Goal: Task Accomplishment & Management: Manage account settings

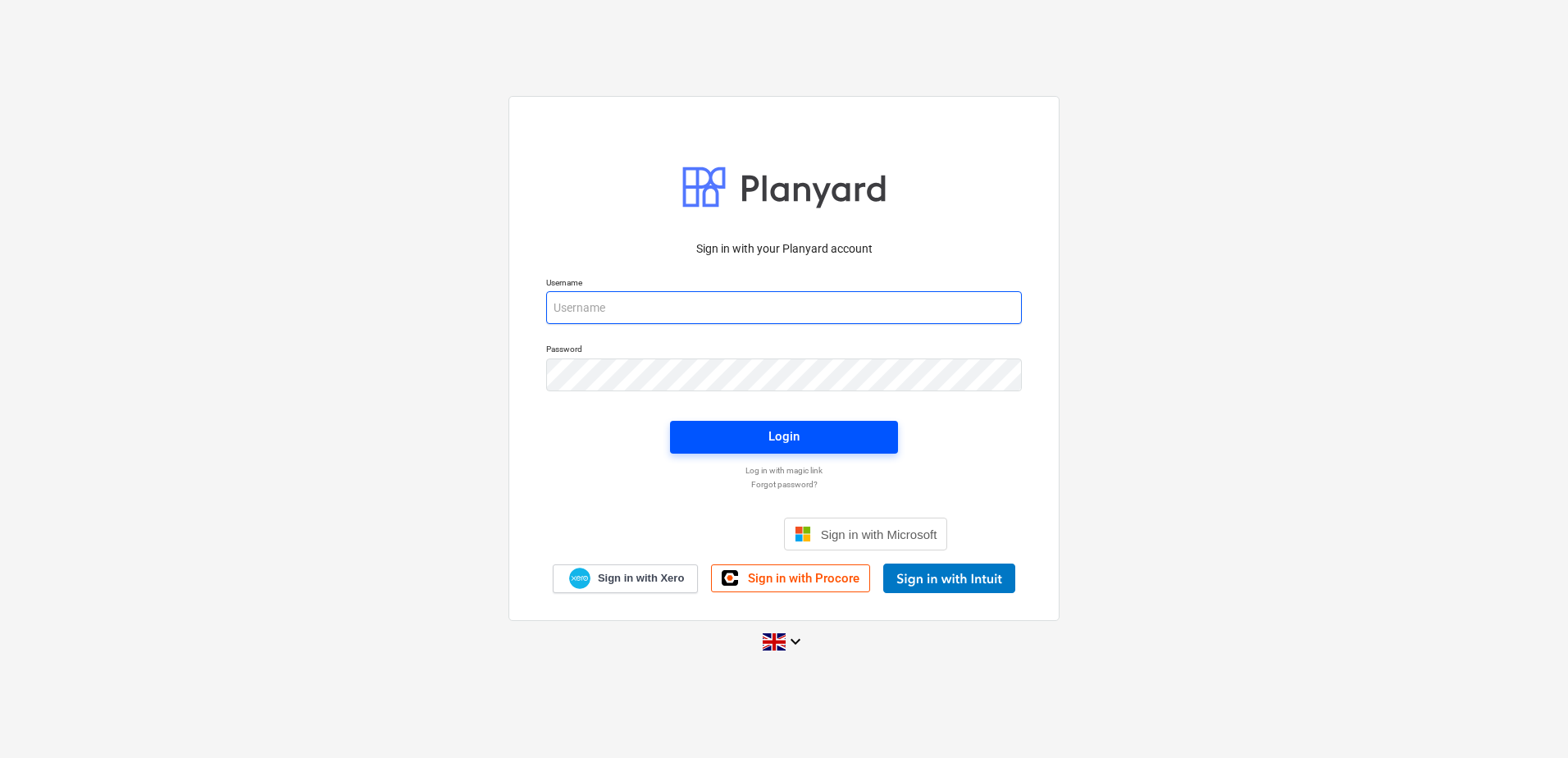
type input "[PERSON_NAME][EMAIL_ADDRESS][DOMAIN_NAME]"
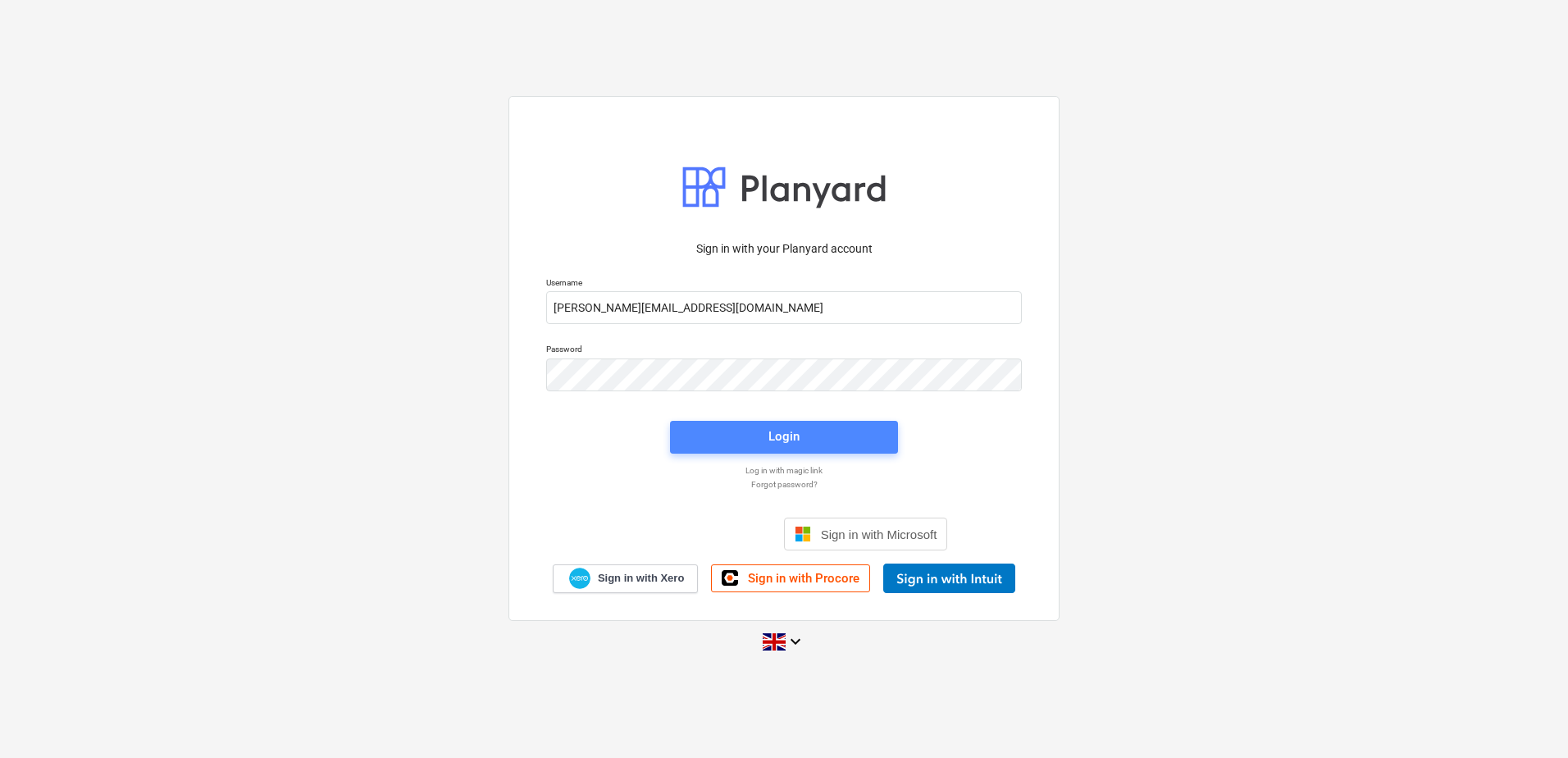
click at [796, 434] on div "Login" at bounding box center [784, 436] width 31 height 21
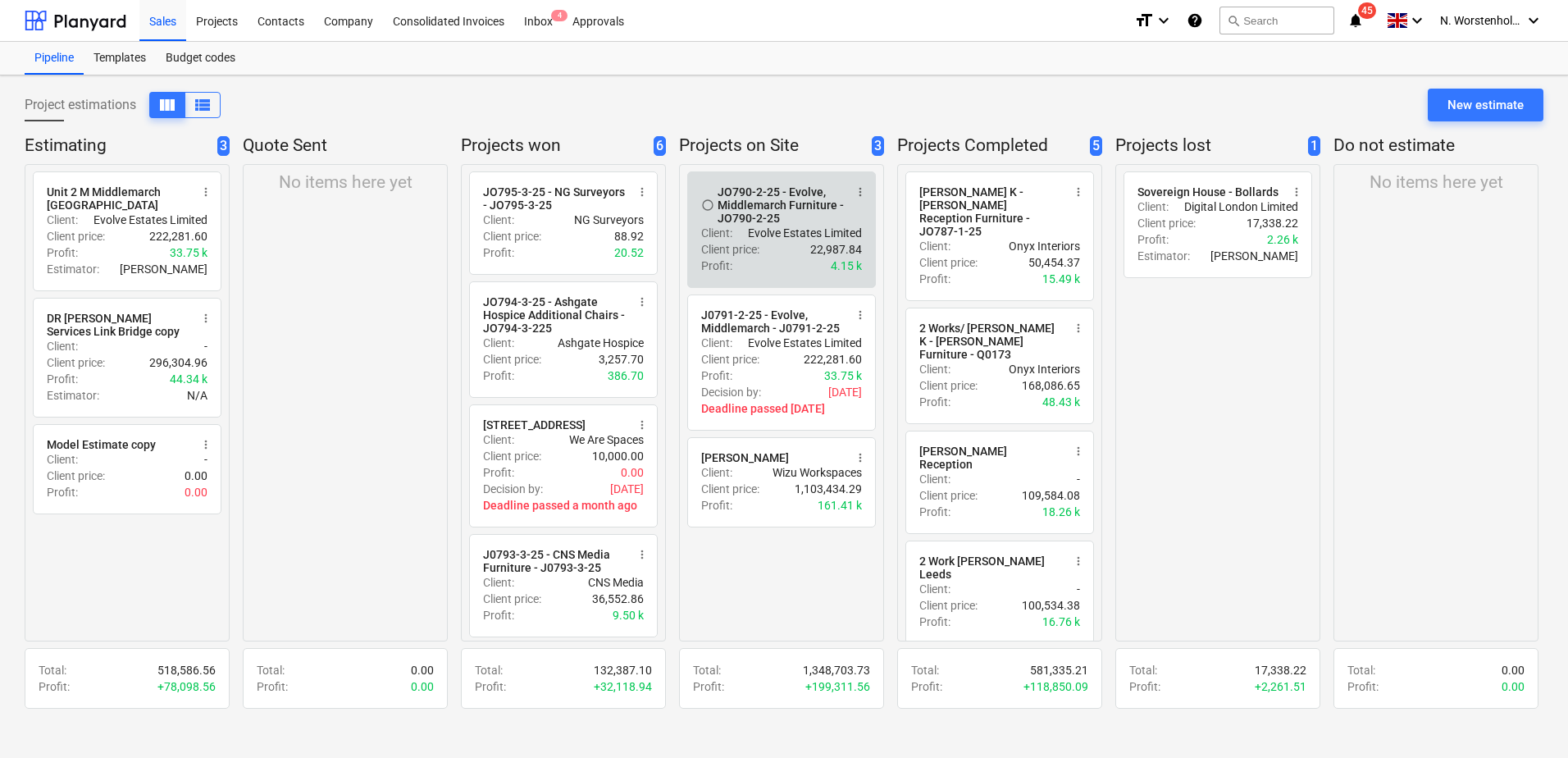
click at [793, 204] on div "JO790-2-25 - Evolve, Middlemarch Furniture - JO790-2-25" at bounding box center [780, 205] width 126 height 40
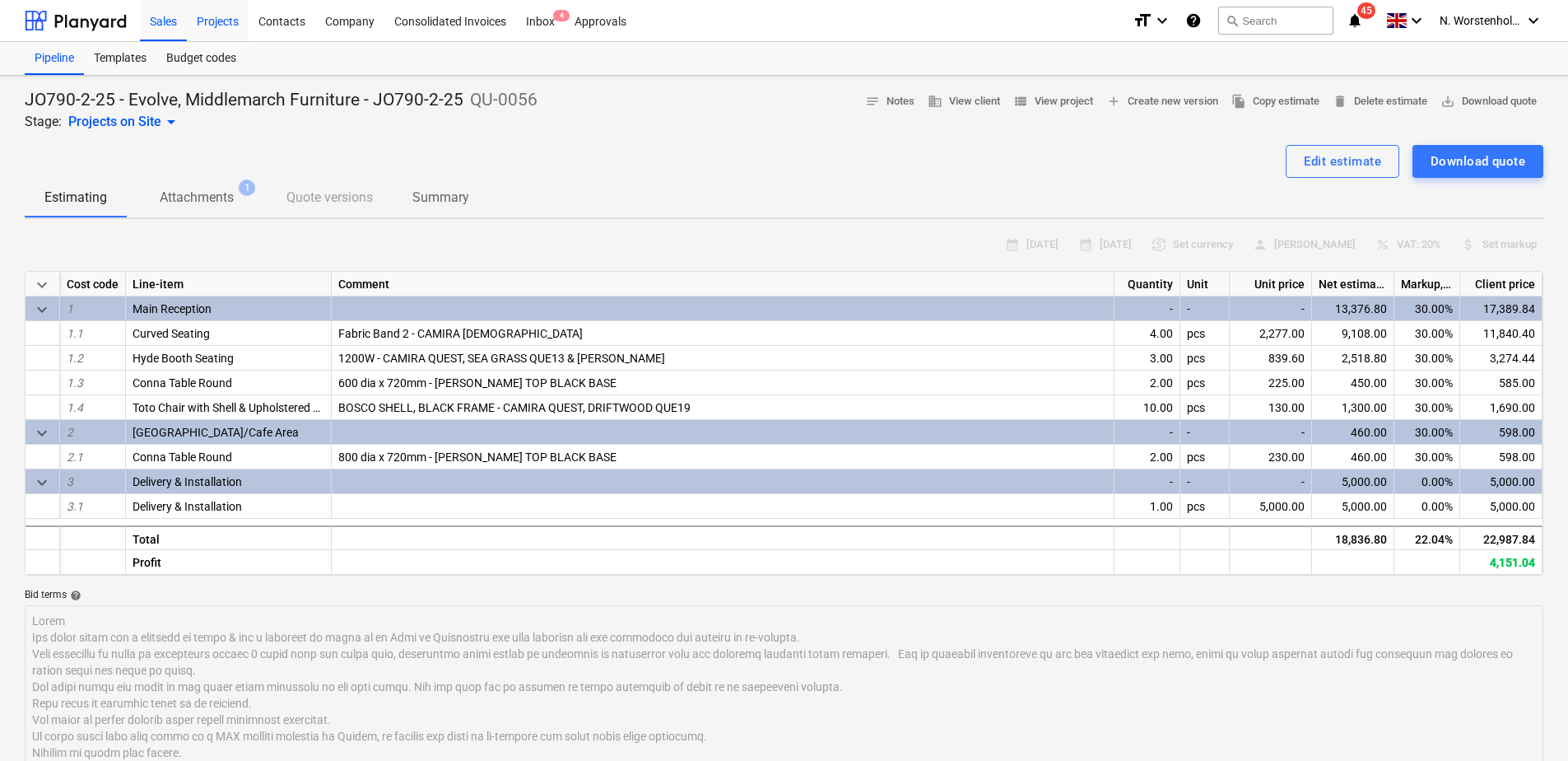
click at [204, 12] on div "Projects" at bounding box center [218, 19] width 62 height 42
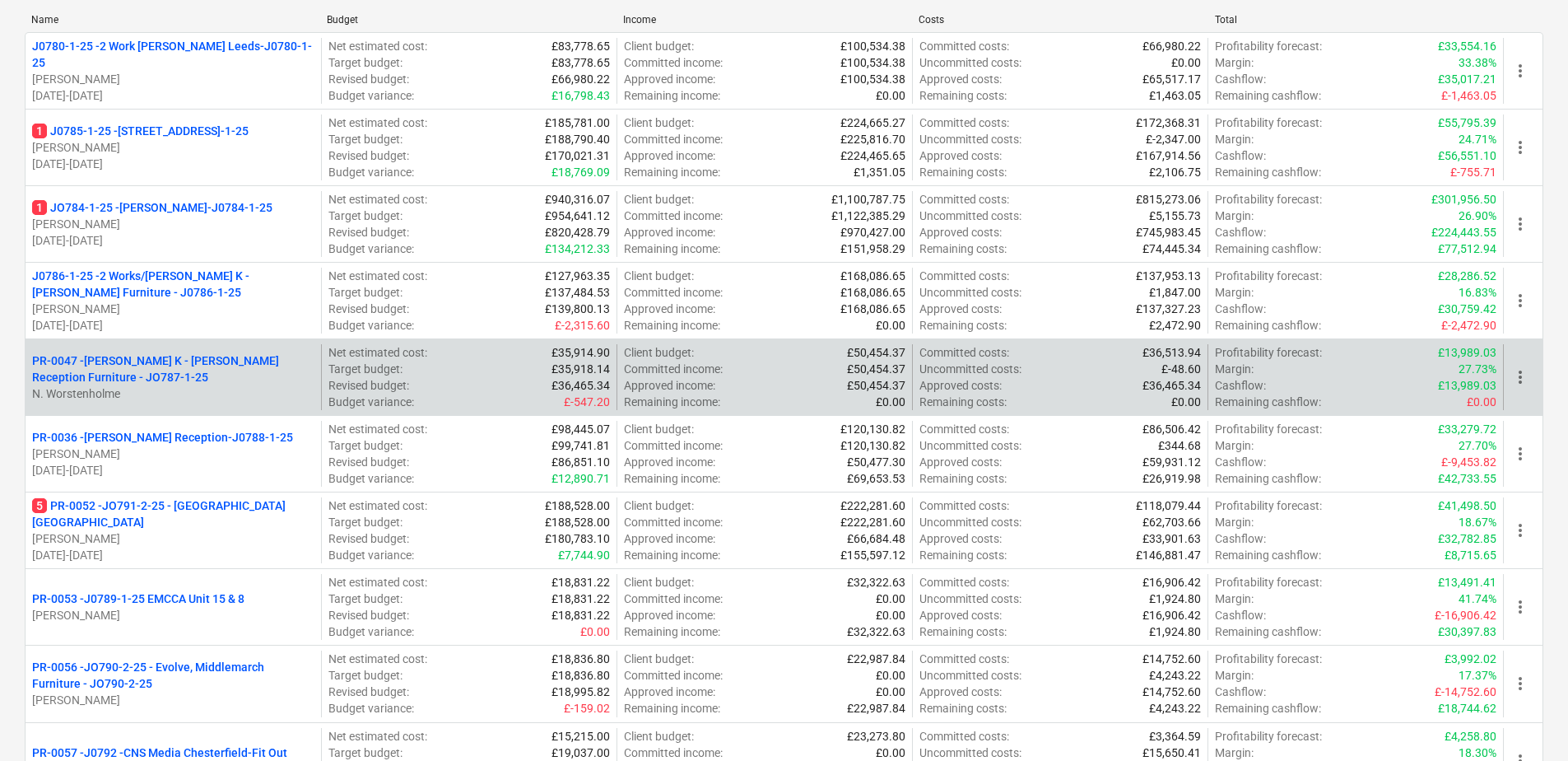
scroll to position [330, 0]
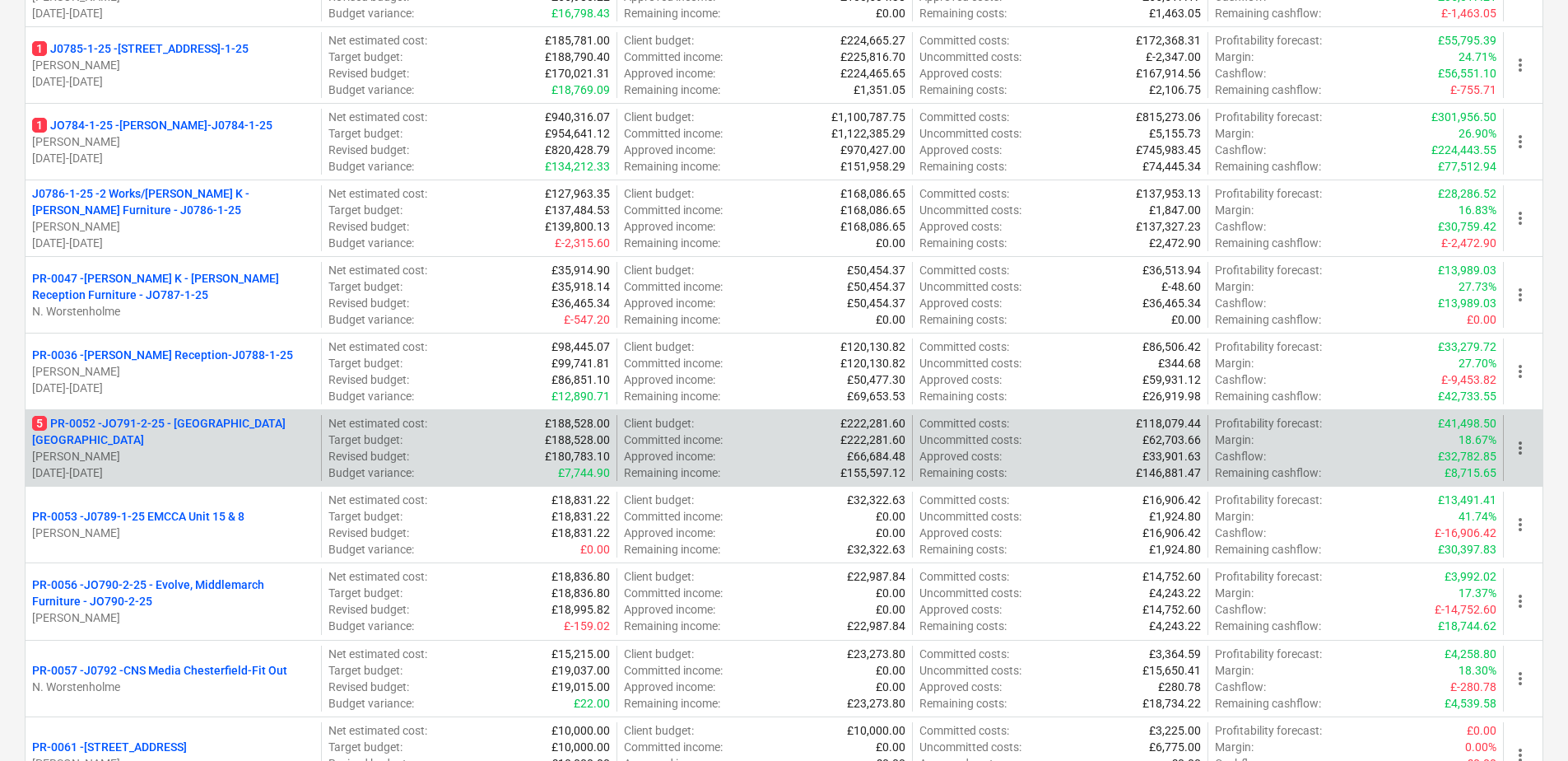
click at [231, 434] on p "5 PR-0052 - JO791-2-25 - [GEOGRAPHIC_DATA] [GEOGRAPHIC_DATA]" at bounding box center [173, 431] width 282 height 33
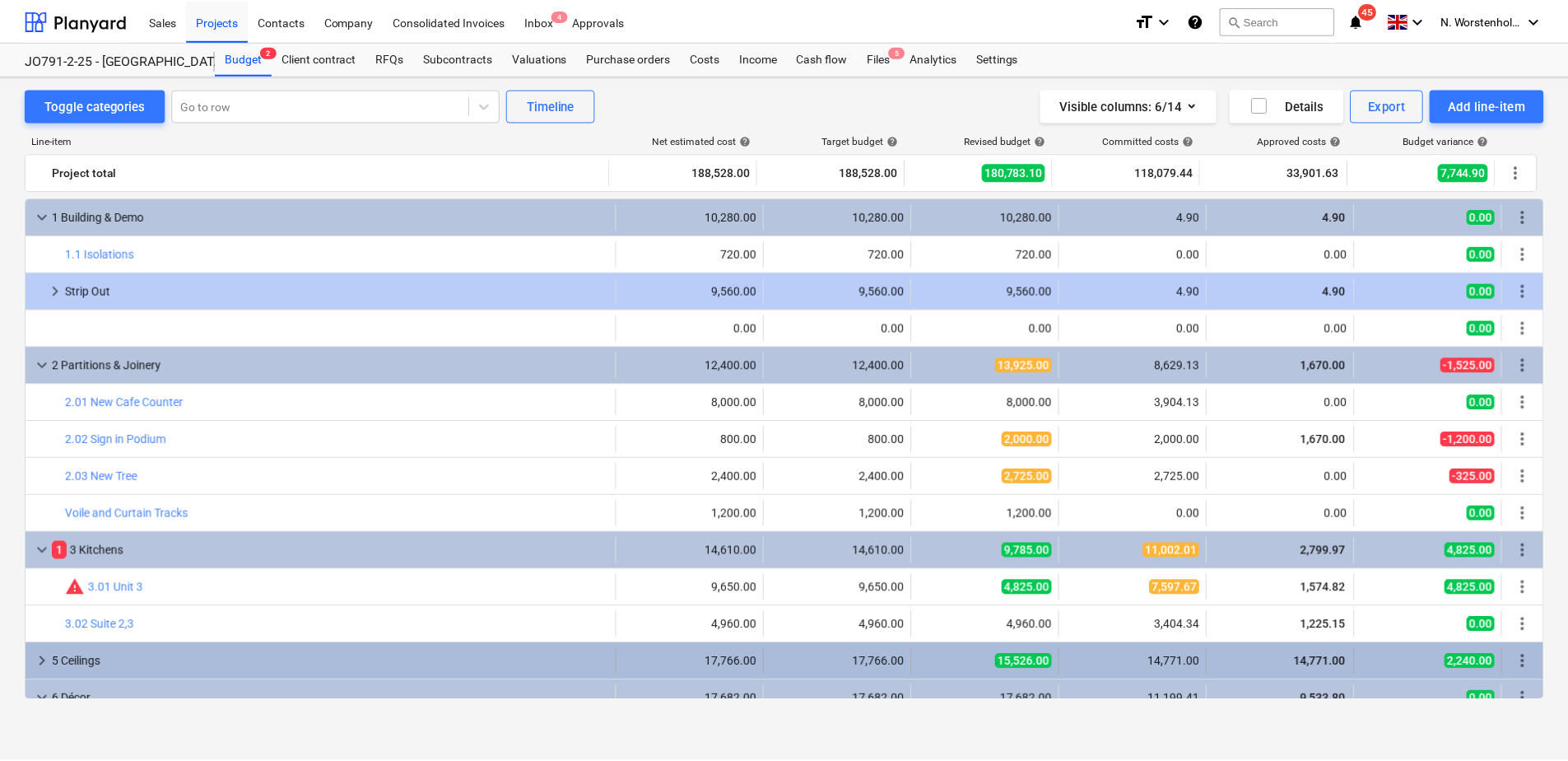
scroll to position [247, 0]
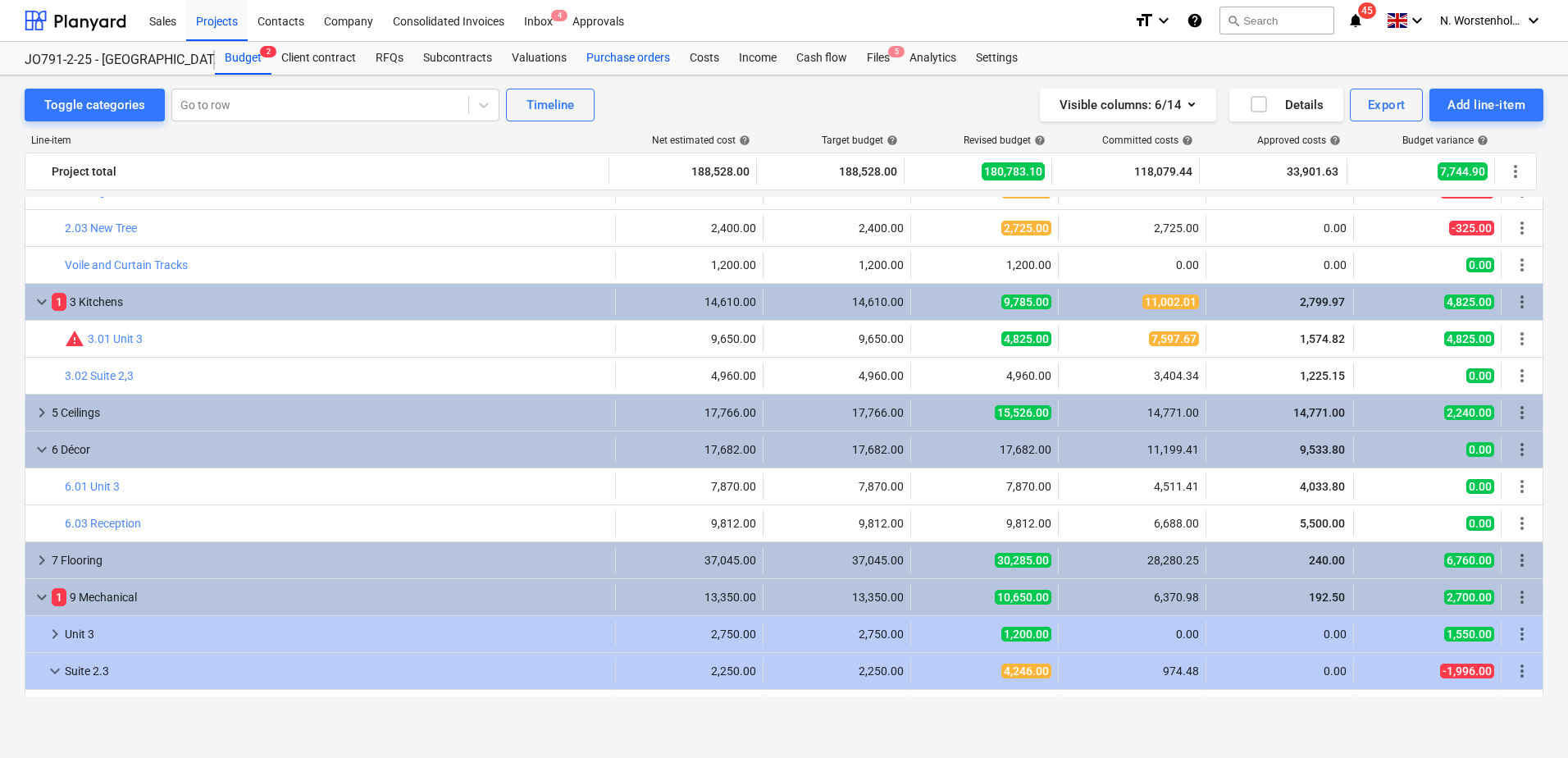
click at [628, 56] on div "Purchase orders" at bounding box center [627, 57] width 103 height 33
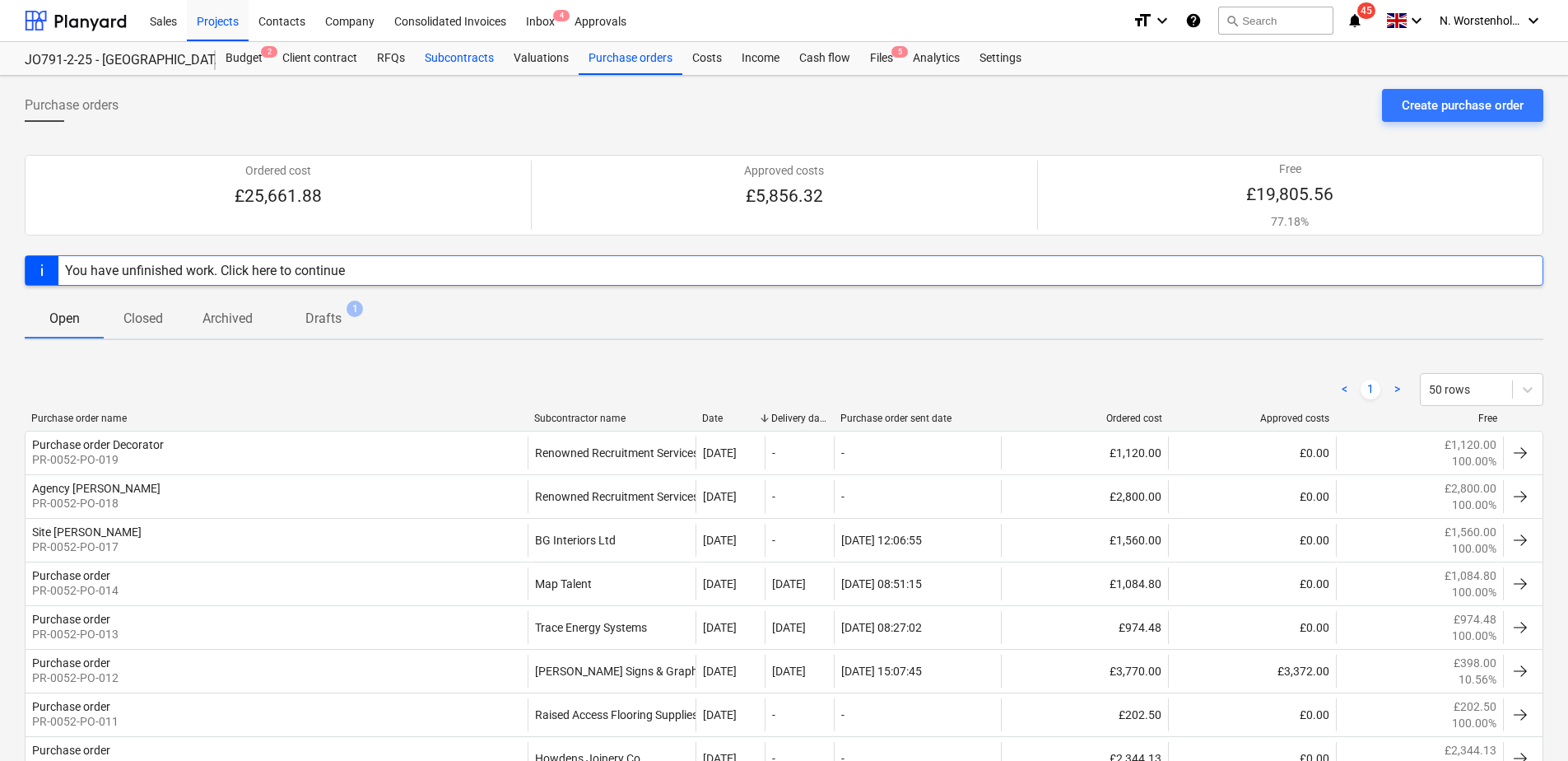
click at [453, 60] on div "Subcontracts" at bounding box center [459, 58] width 89 height 33
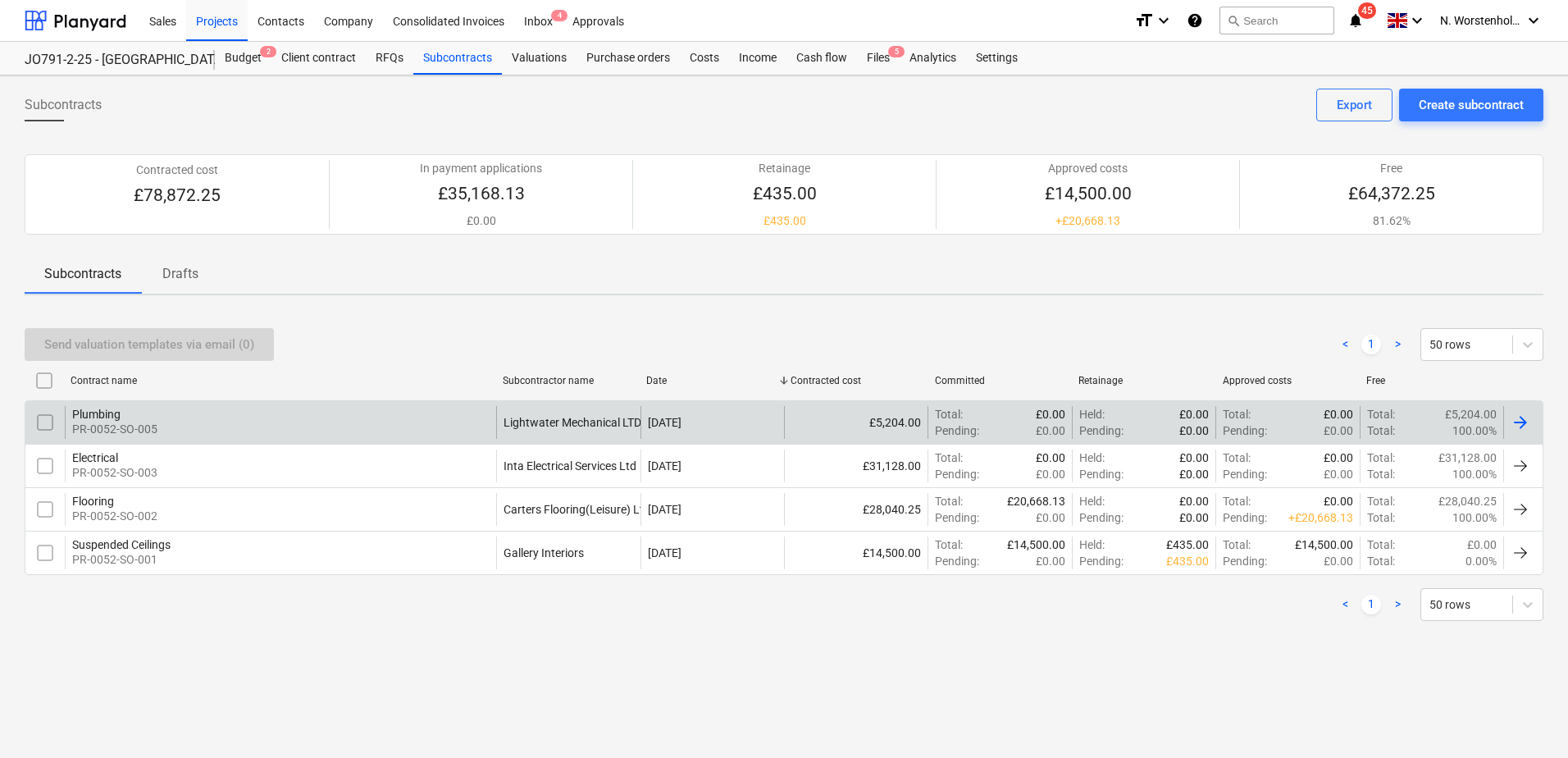
click at [101, 413] on div "Plumbing" at bounding box center [115, 414] width 86 height 13
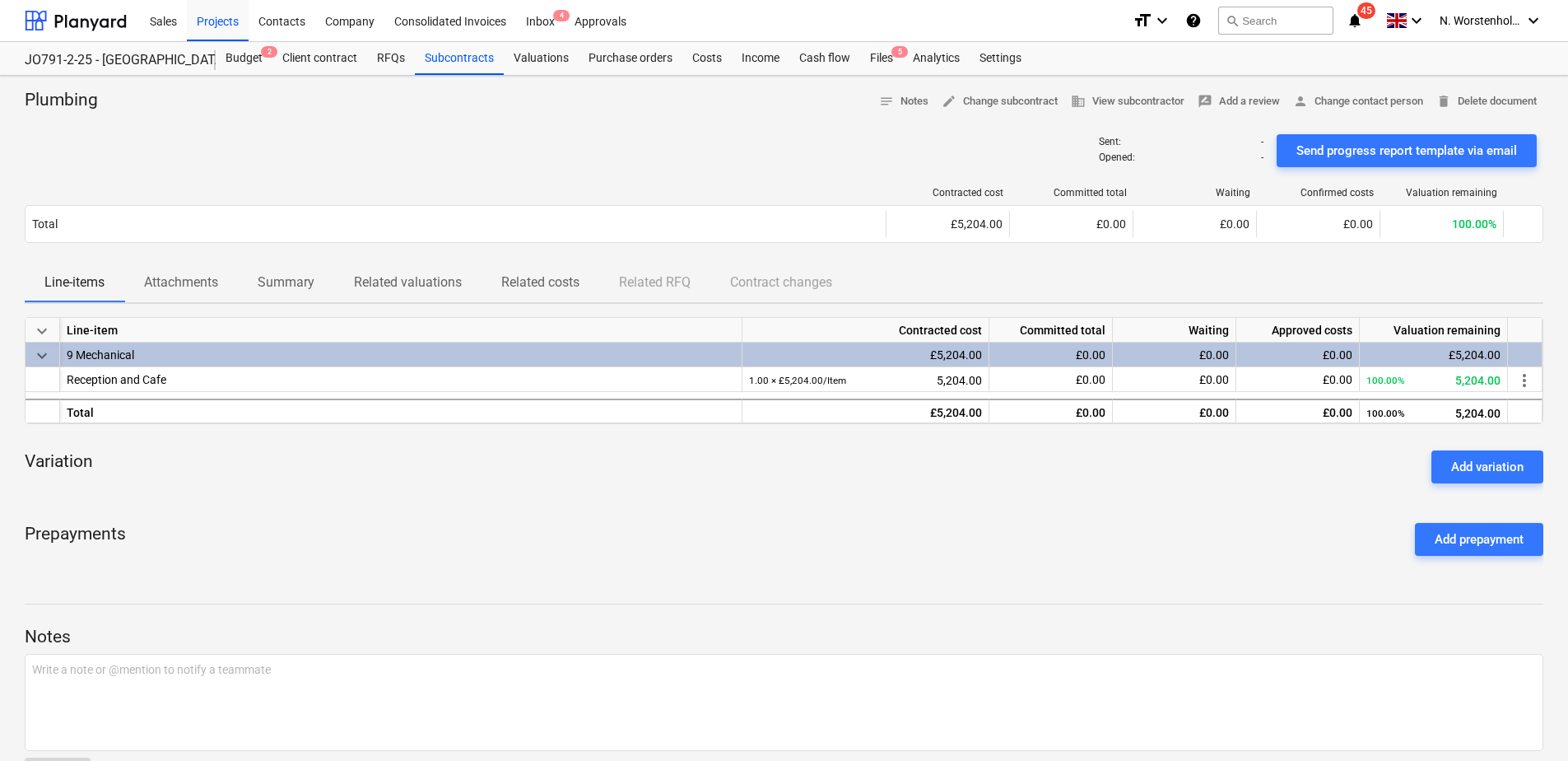
click at [1356, 18] on icon "notifications" at bounding box center [1355, 20] width 17 height 19
click at [747, 122] on div at bounding box center [784, 120] width 1518 height 13
click at [253, 56] on div "Budget 2" at bounding box center [244, 58] width 57 height 33
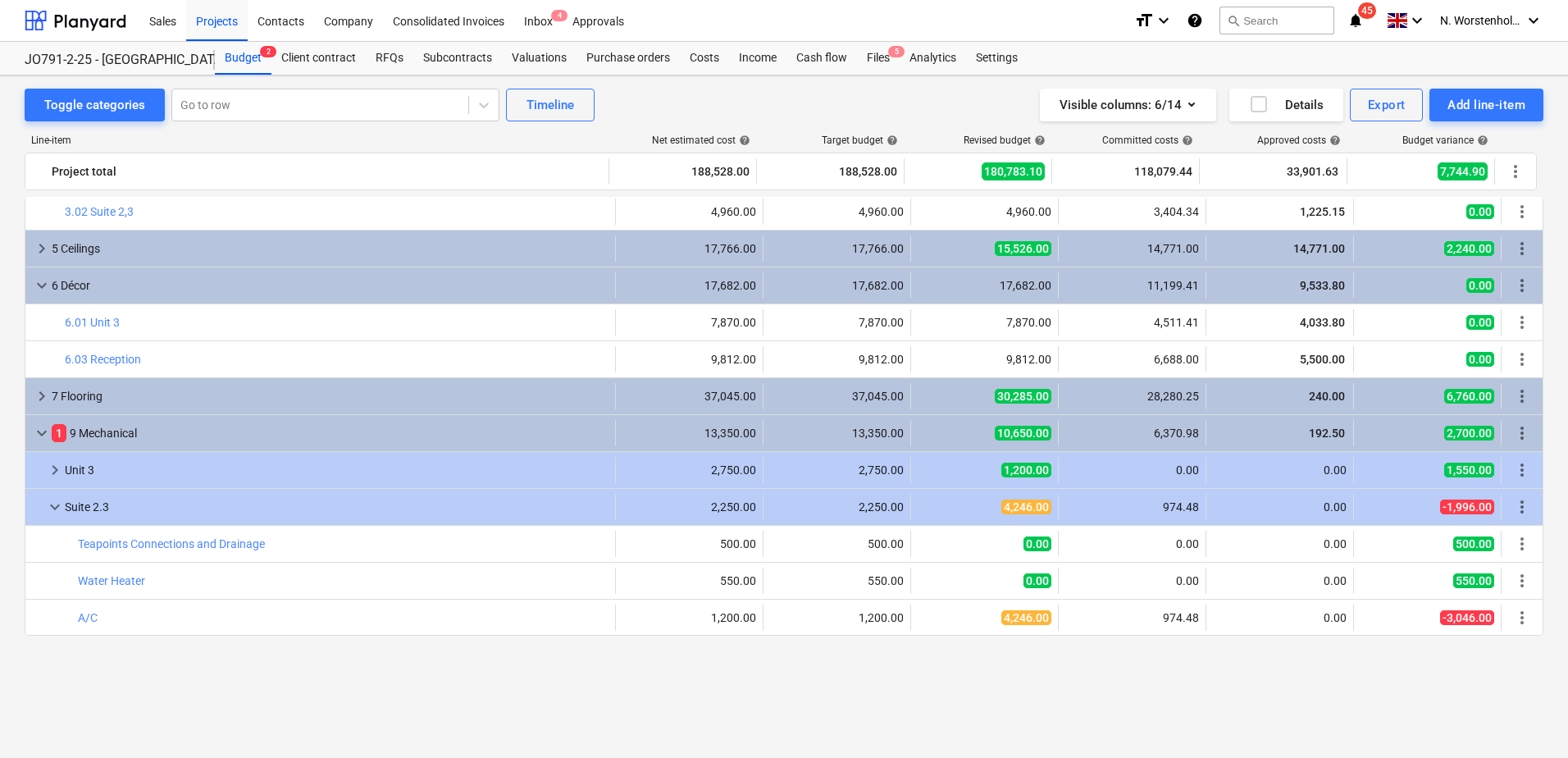
scroll to position [246, 0]
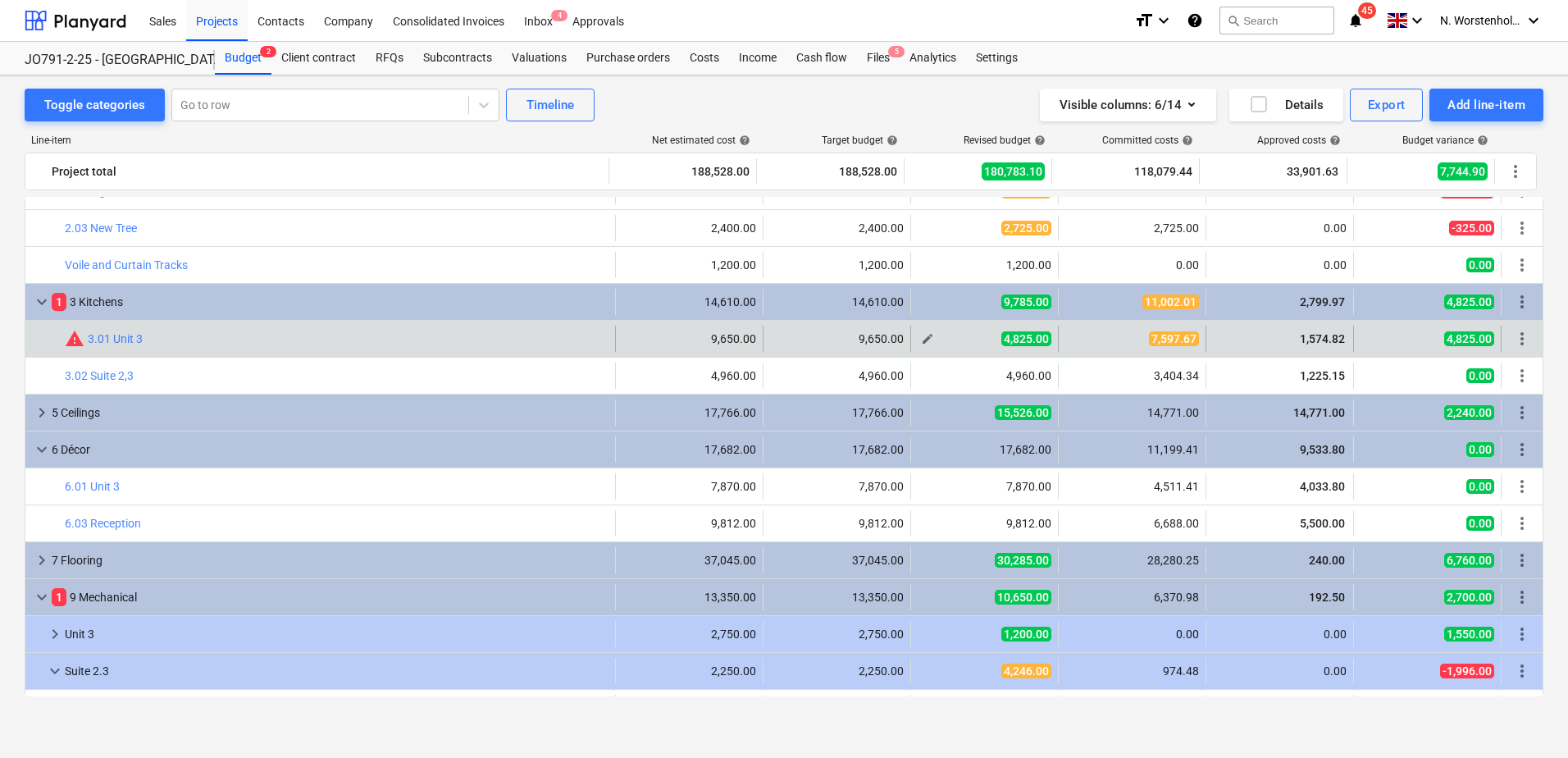
click at [921, 341] on span "edit" at bounding box center [927, 338] width 13 height 13
type textarea "x"
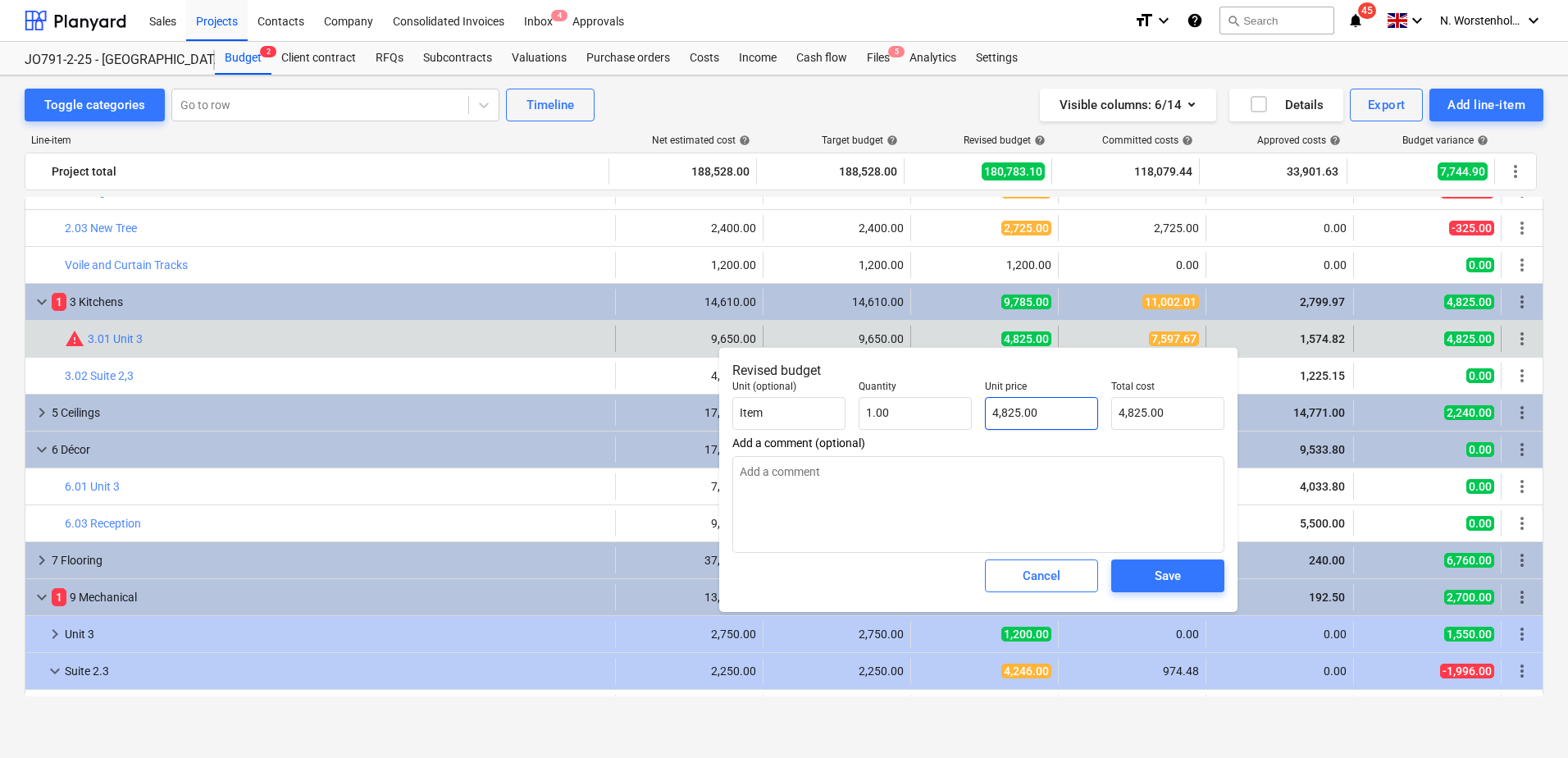
type input "4825"
drag, startPoint x: 1041, startPoint y: 411, endPoint x: 979, endPoint y: 411, distance: 62.0
click at [979, 411] on div "Unit price 4825" at bounding box center [1041, 405] width 126 height 63
type textarea "x"
type input "7"
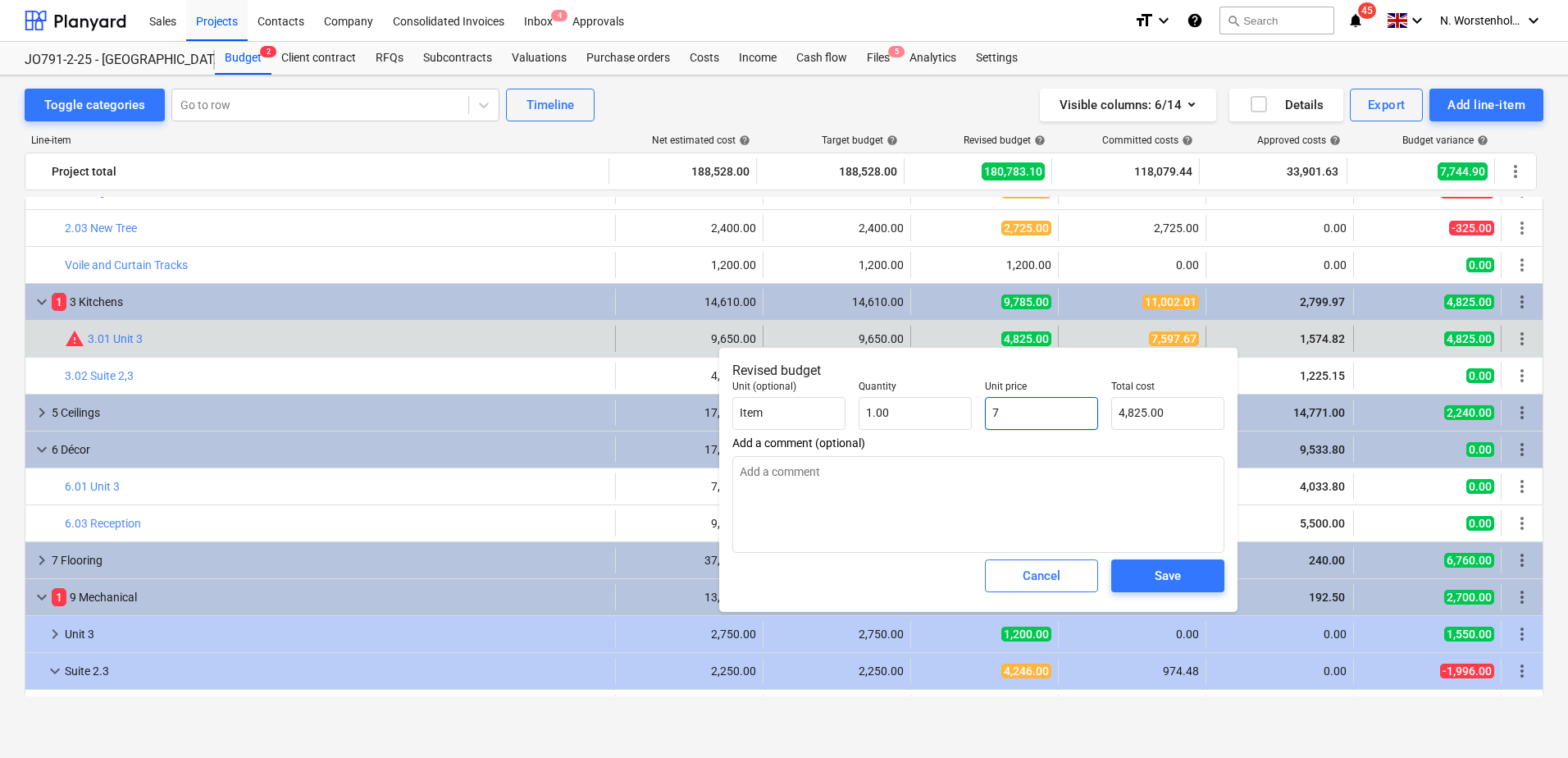
type input "7.00"
type textarea "x"
type input "75"
type input "75.00"
type textarea "x"
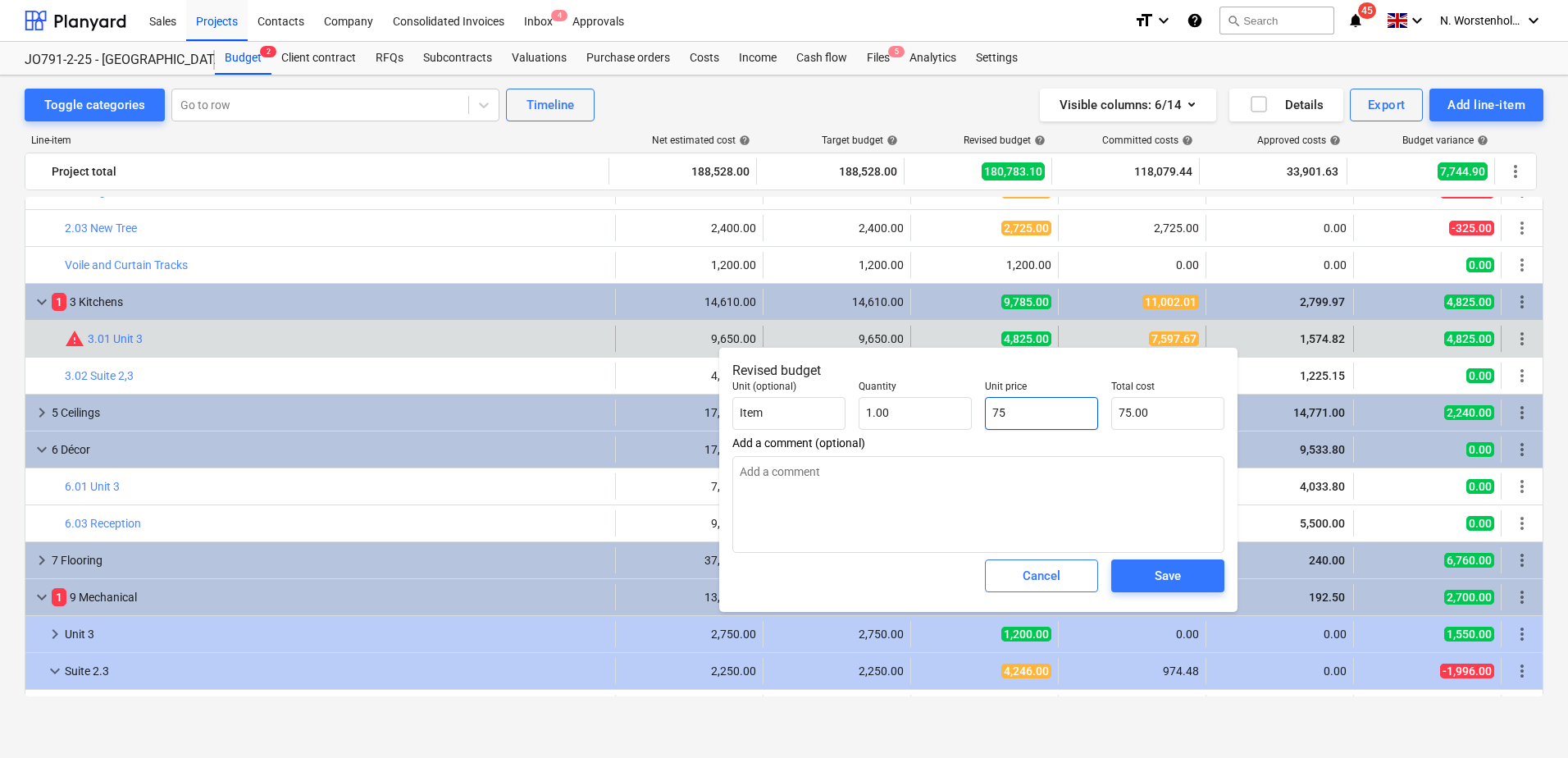
type input "759"
type input "759.00"
type textarea "x"
type input "7597"
type input "7,597.00"
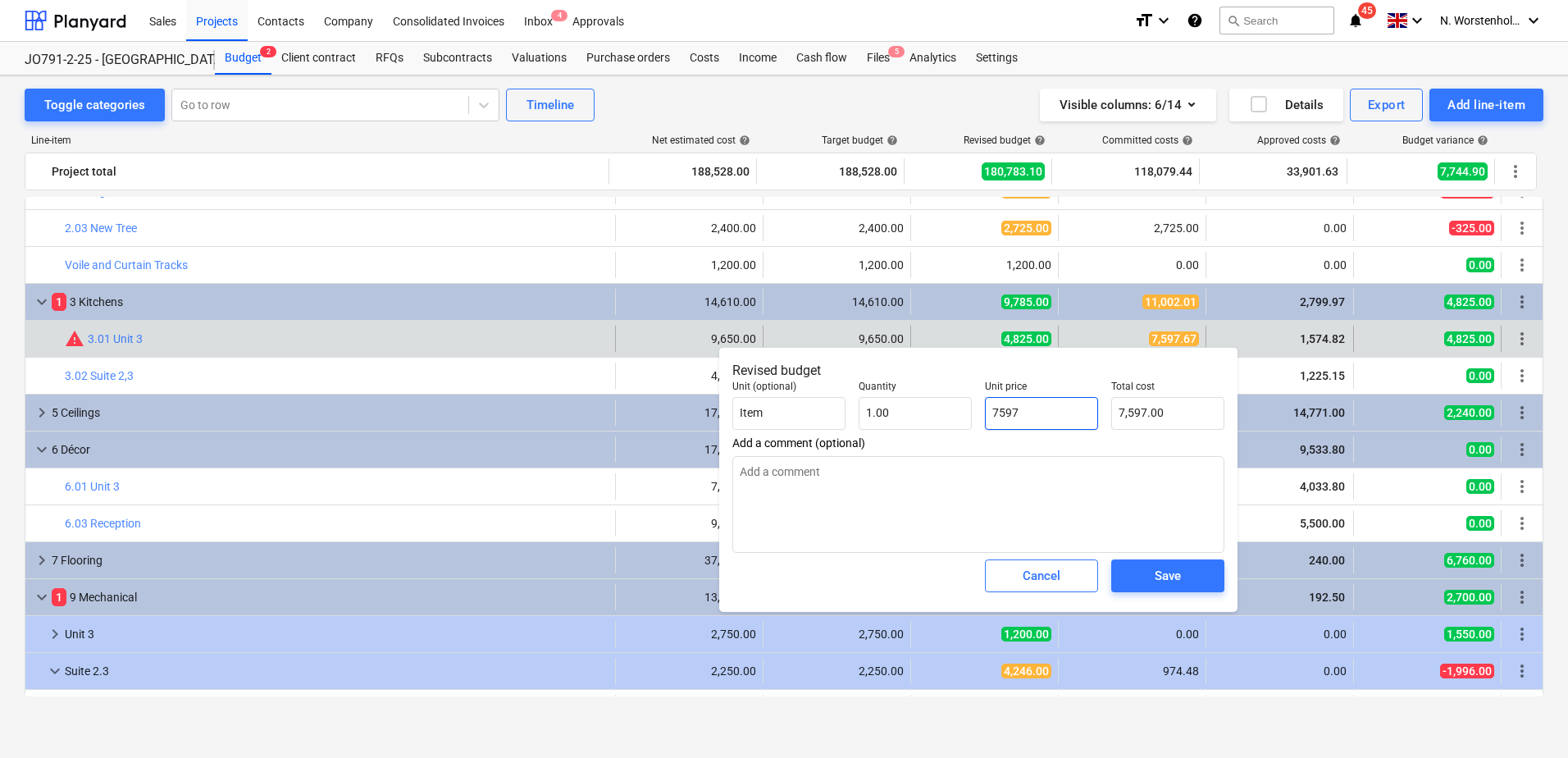
type textarea "x"
type input "7597."
type textarea "x"
type input "7597.6"
type input "7,597.60"
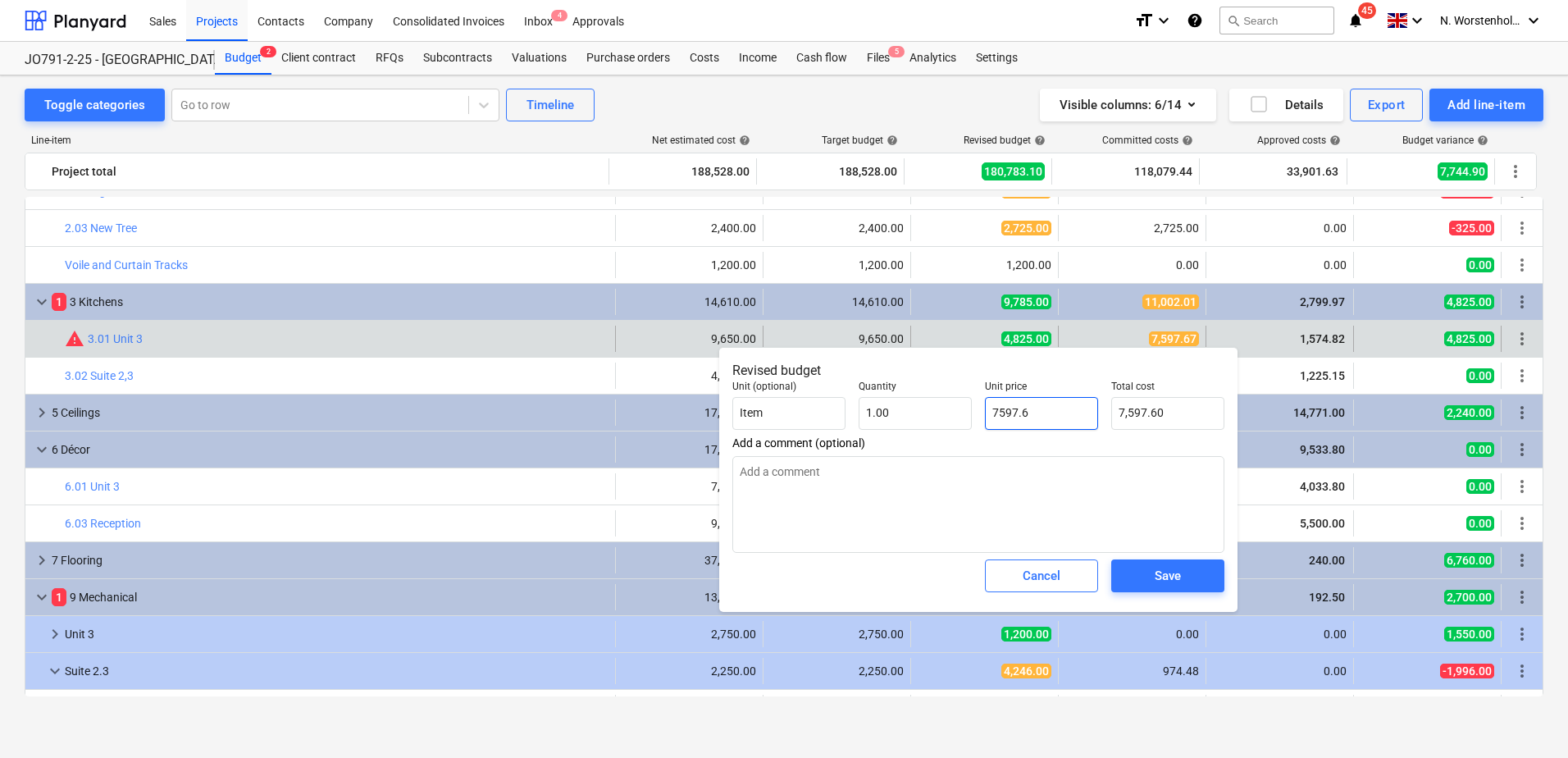
type textarea "x"
type input "7597.67"
type input "7,597.67"
type input "7597.67"
type textarea "x"
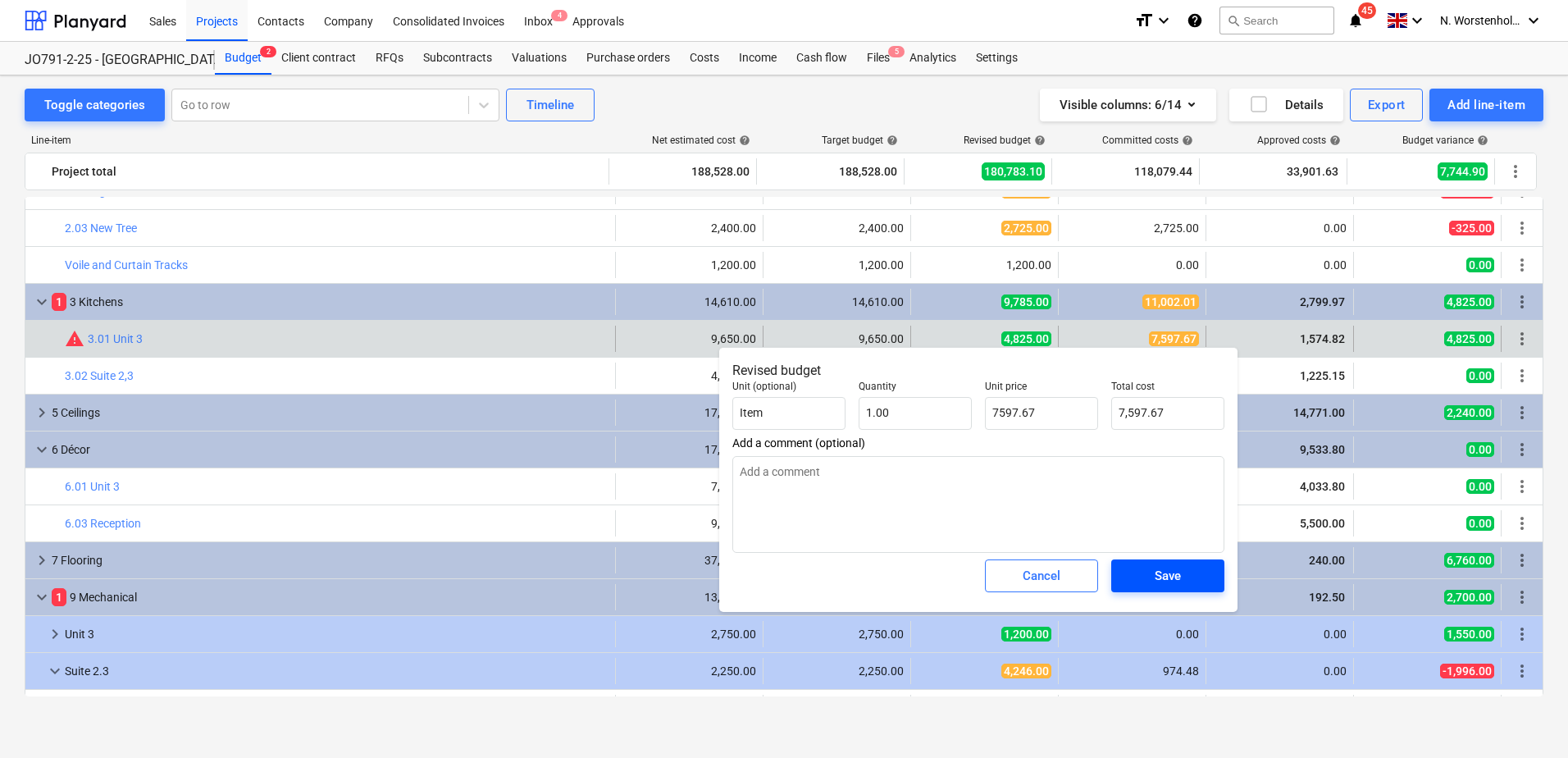
type input "7,597.67"
click at [1150, 567] on span "Save" at bounding box center [1168, 575] width 74 height 21
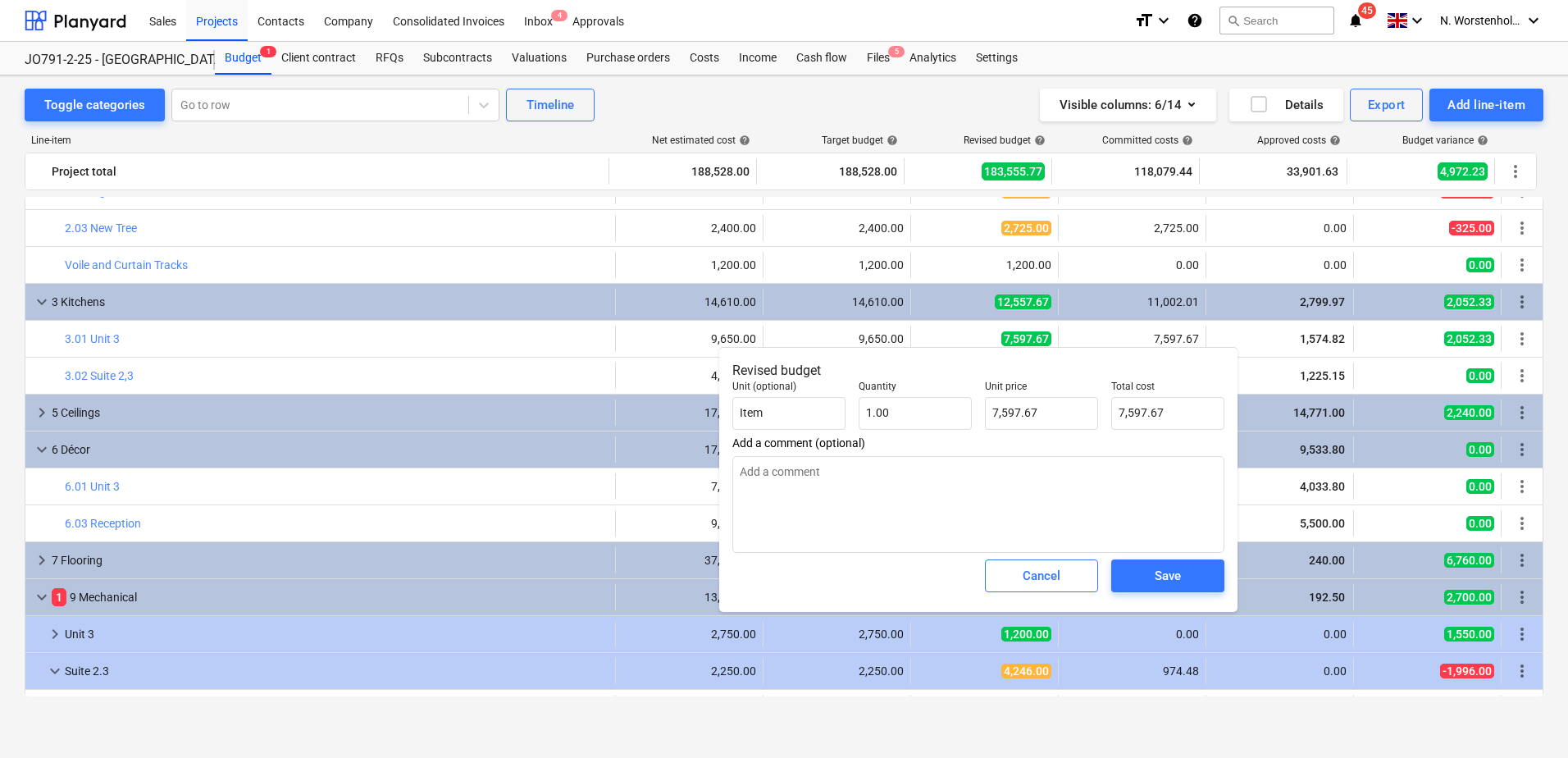
type textarea "x"
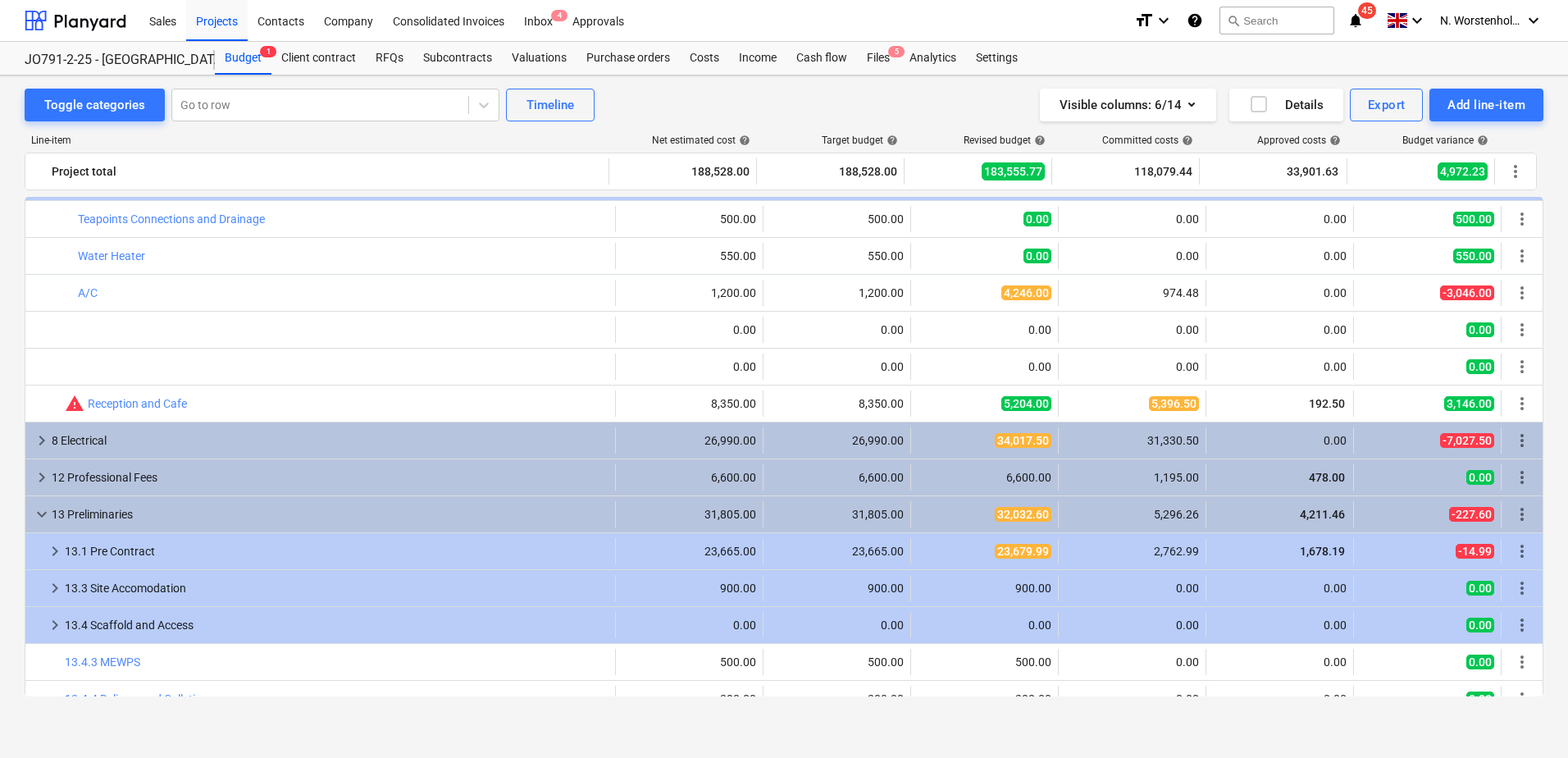
scroll to position [739, 0]
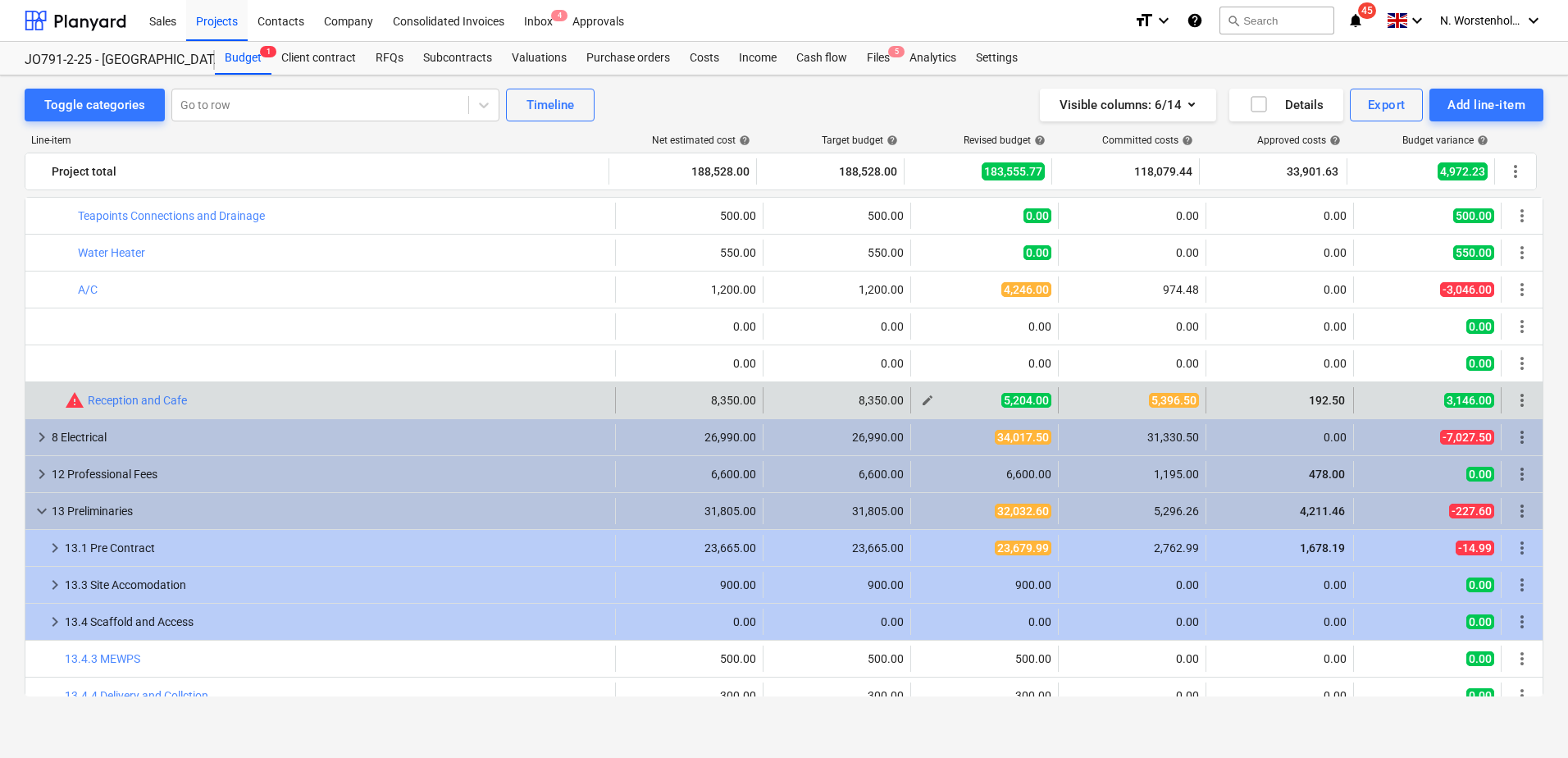
click at [1017, 398] on span "5,204.00" at bounding box center [1026, 400] width 50 height 15
click at [921, 402] on span "edit" at bounding box center [927, 400] width 13 height 13
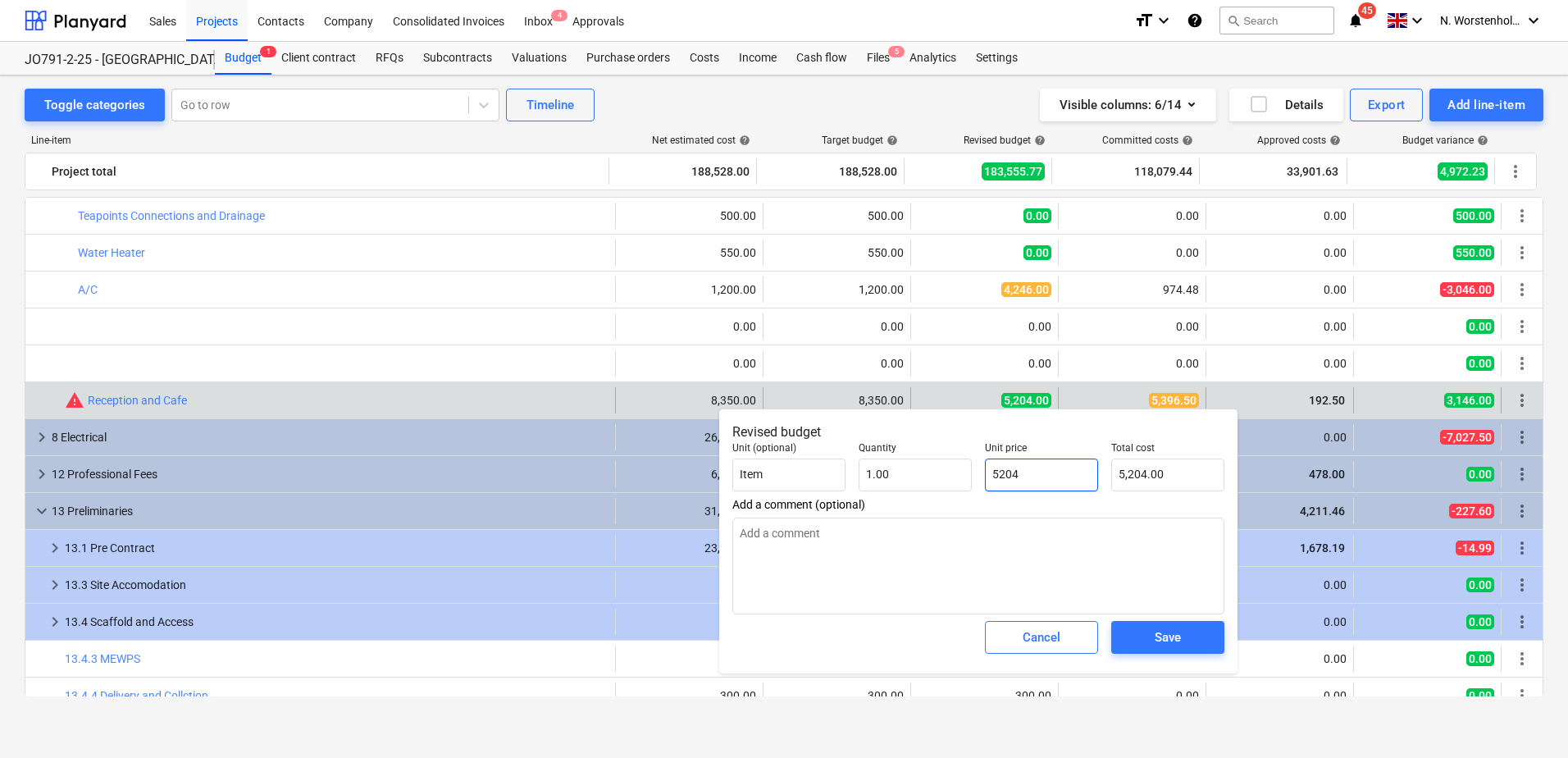
click at [1032, 475] on input "5204" at bounding box center [1041, 475] width 113 height 33
type input "520"
type input "520.00"
type input "52"
type input "52.00"
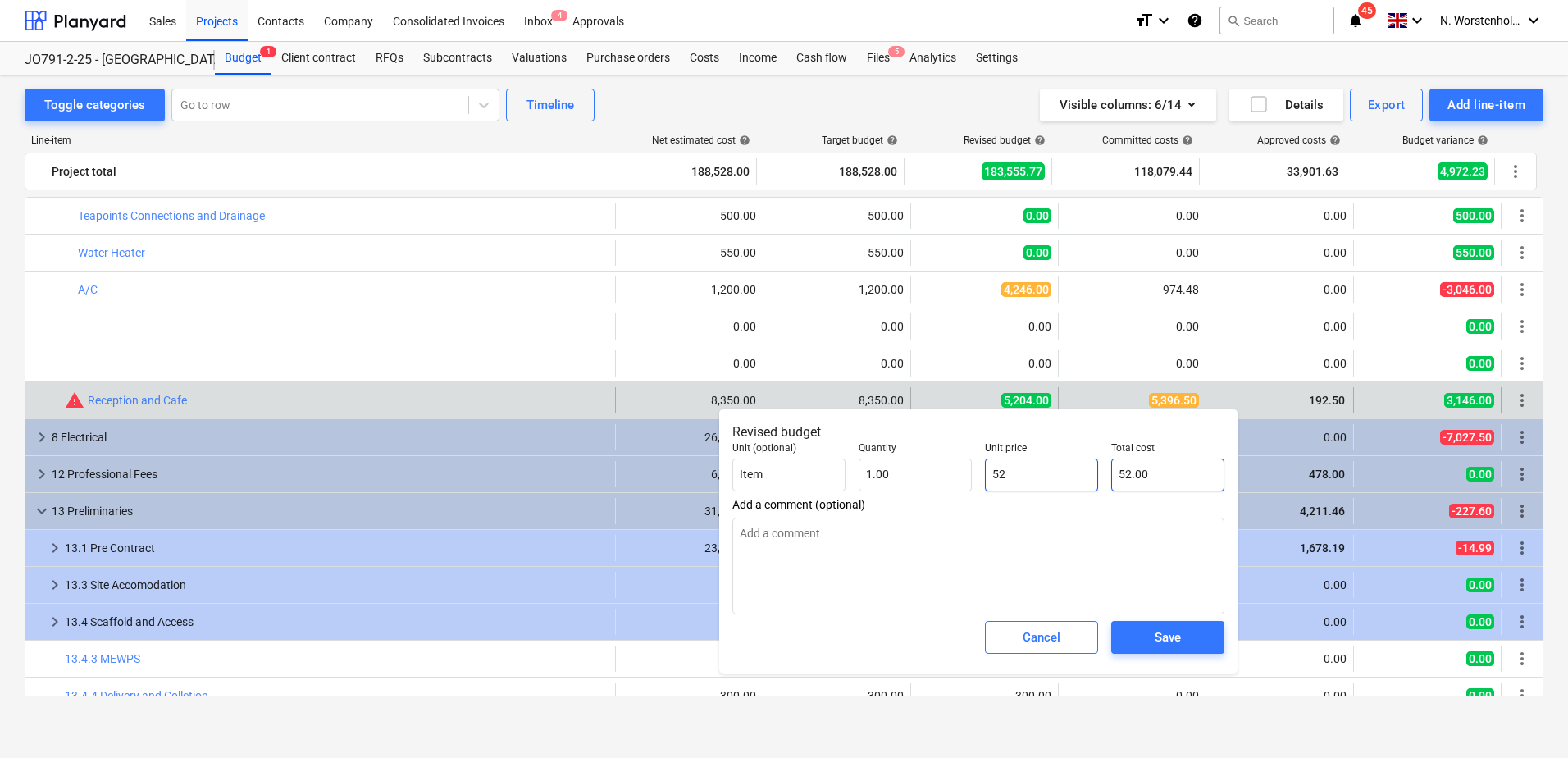
type input "5"
type input "5.00"
type input "53"
type input "53.00"
type input "539"
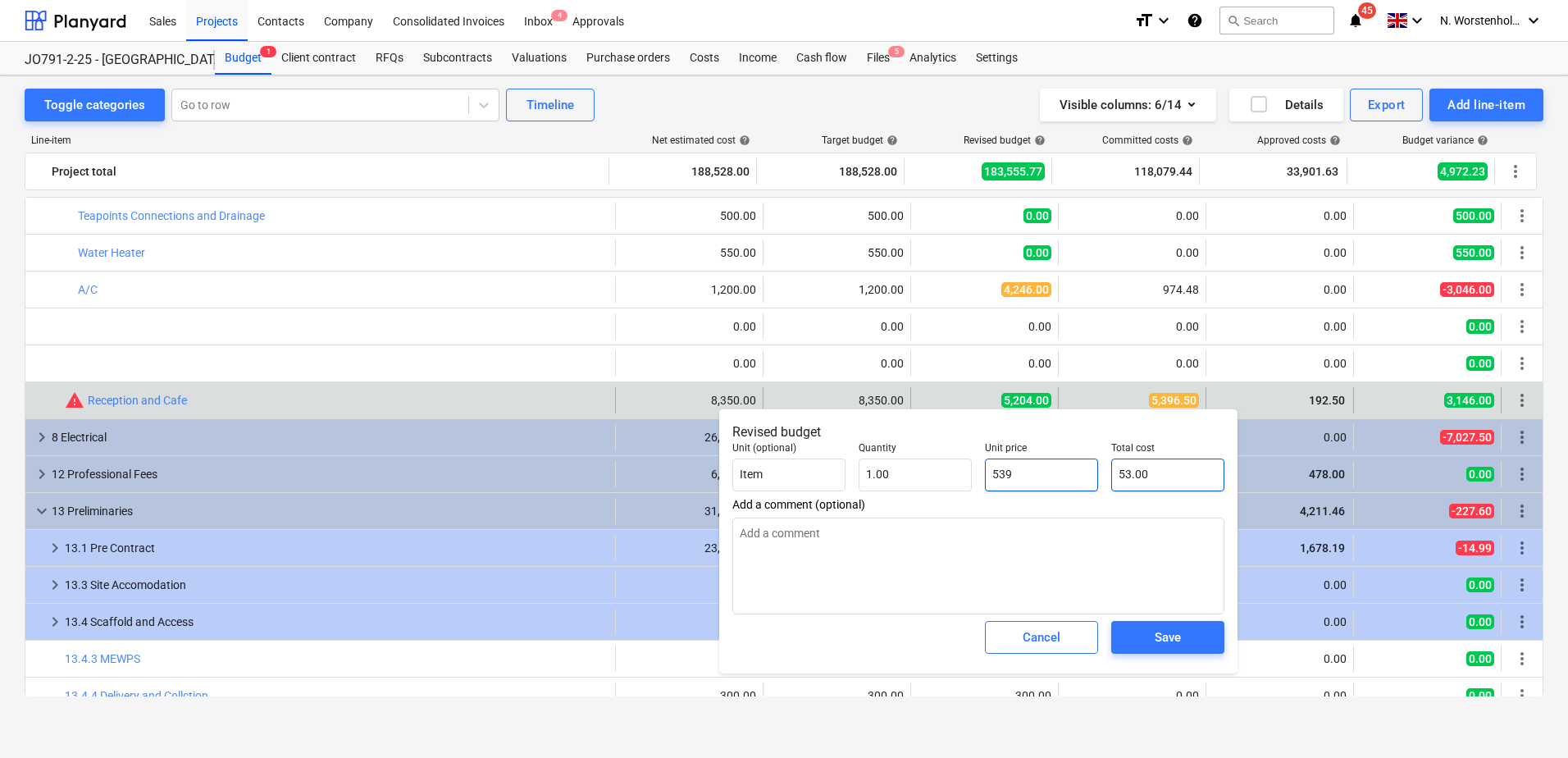
type input "539.00"
type input "5396"
type input "5,396.00"
type input "5396.5"
type input "5,396.50"
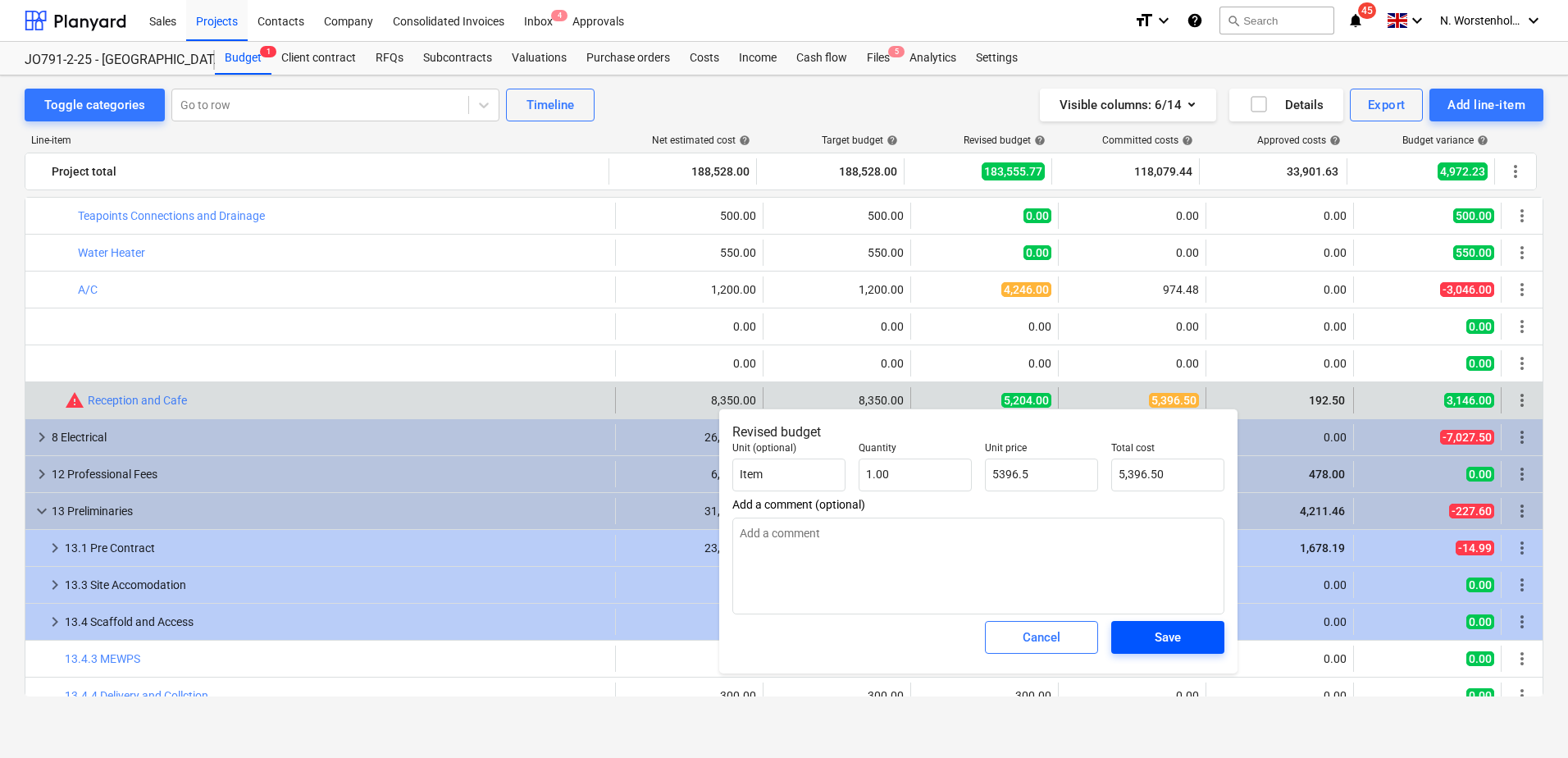
type input "5,396.50"
click at [1176, 634] on div "Save" at bounding box center [1168, 637] width 26 height 21
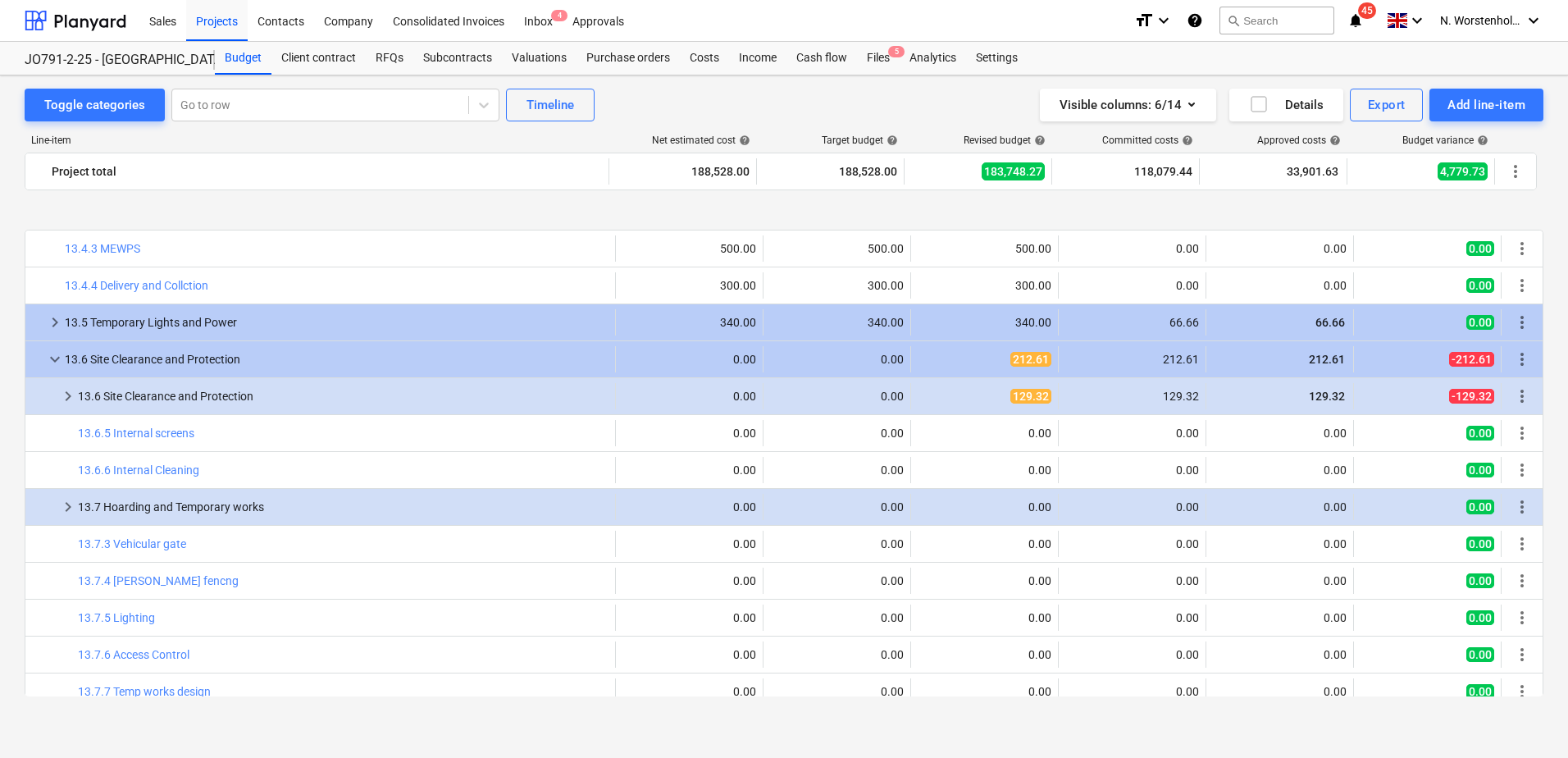
scroll to position [1567, 0]
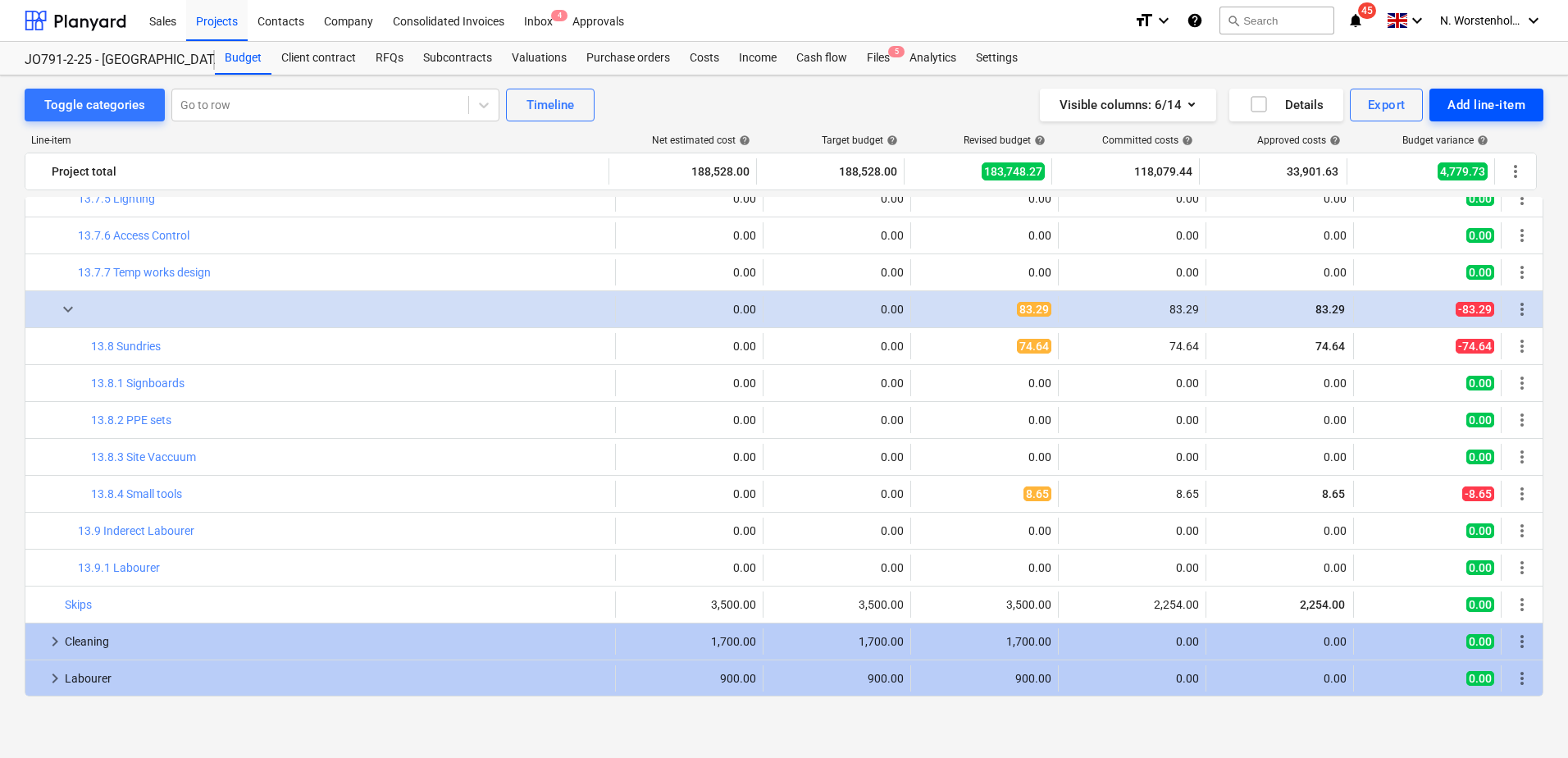
click at [1504, 108] on div "Add line-item" at bounding box center [1486, 105] width 78 height 21
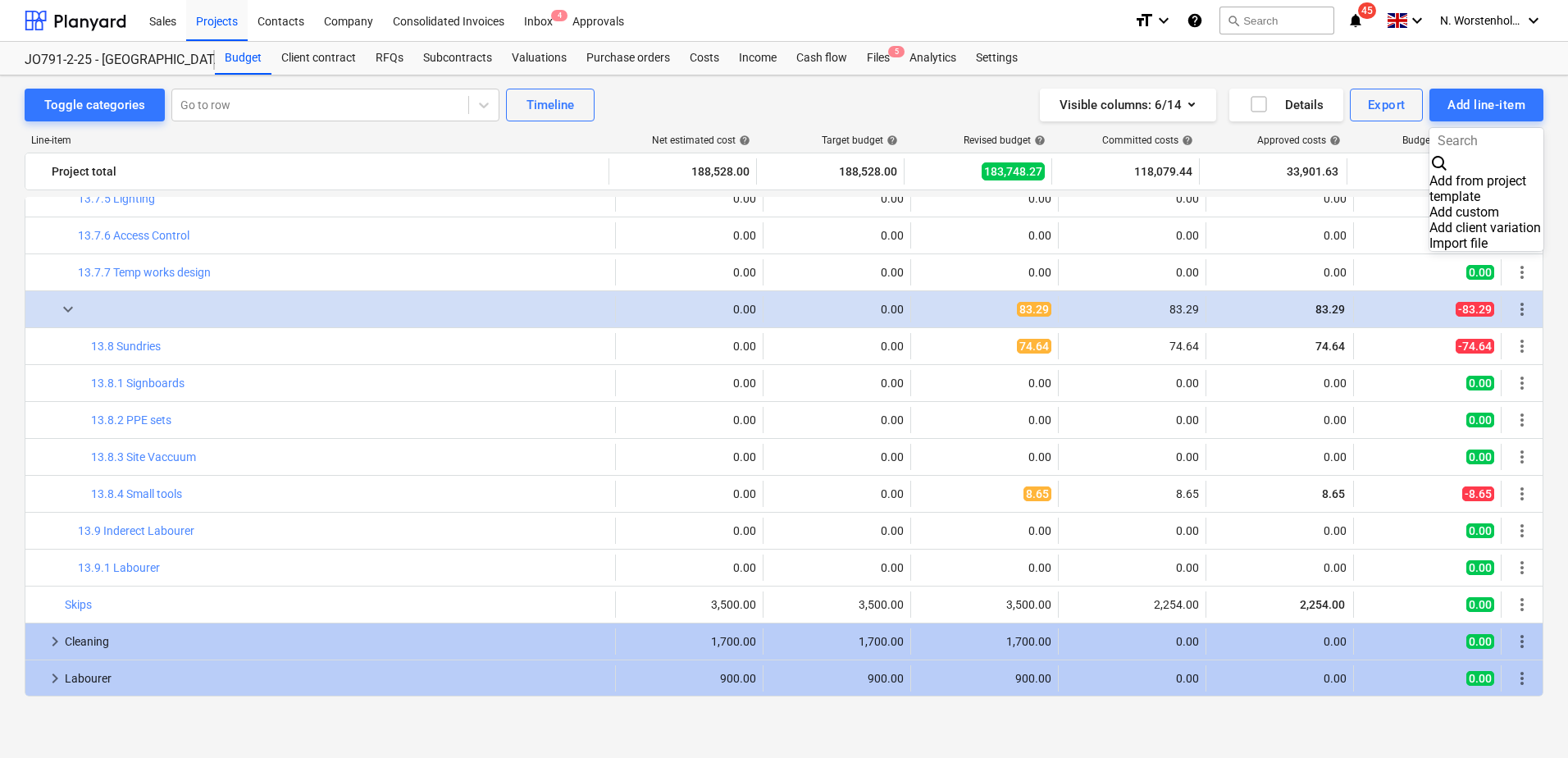
click at [1477, 220] on div "Add client variation" at bounding box center [1486, 228] width 114 height 16
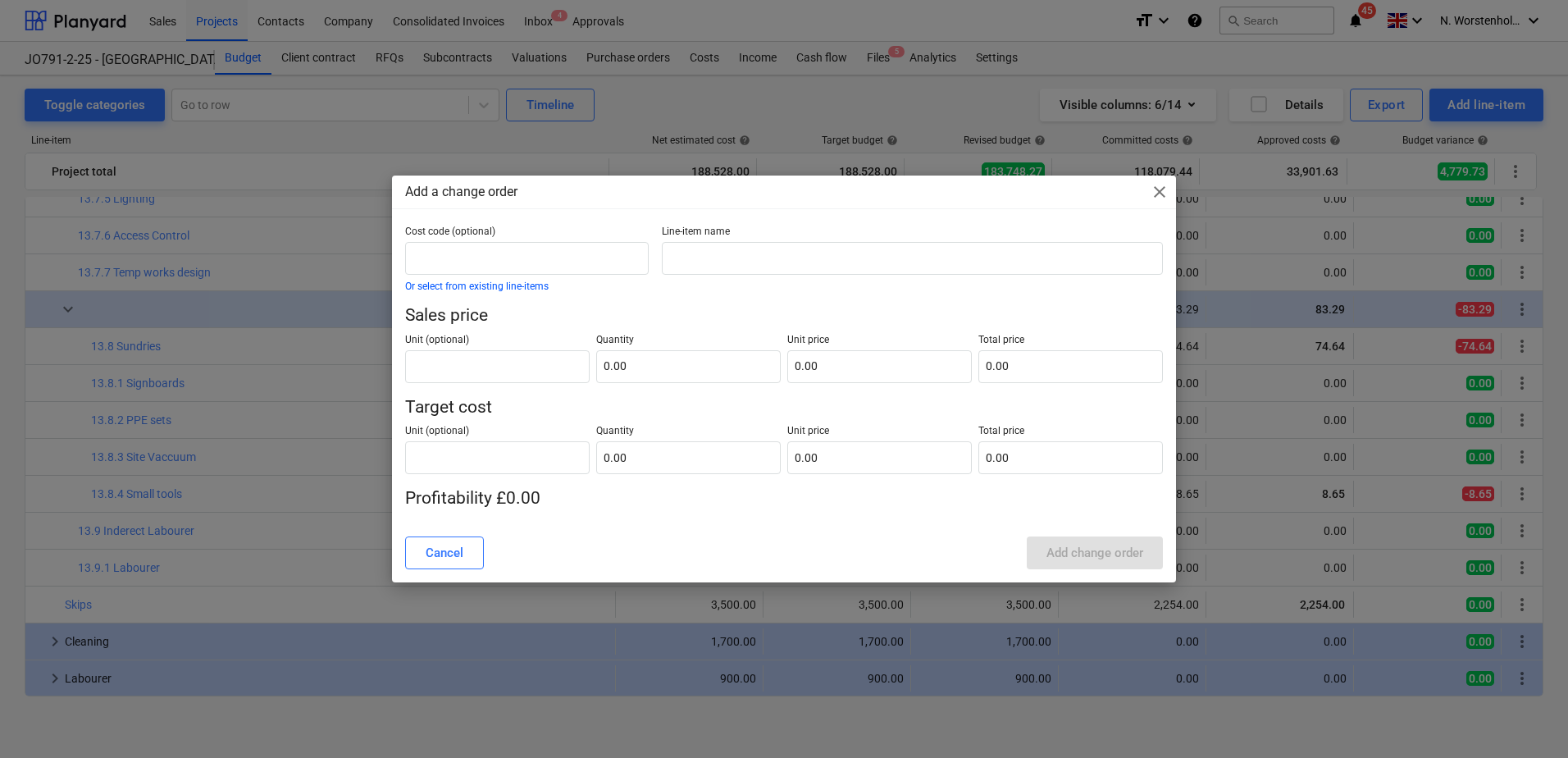
click at [1160, 187] on span "close" at bounding box center [1159, 191] width 19 height 19
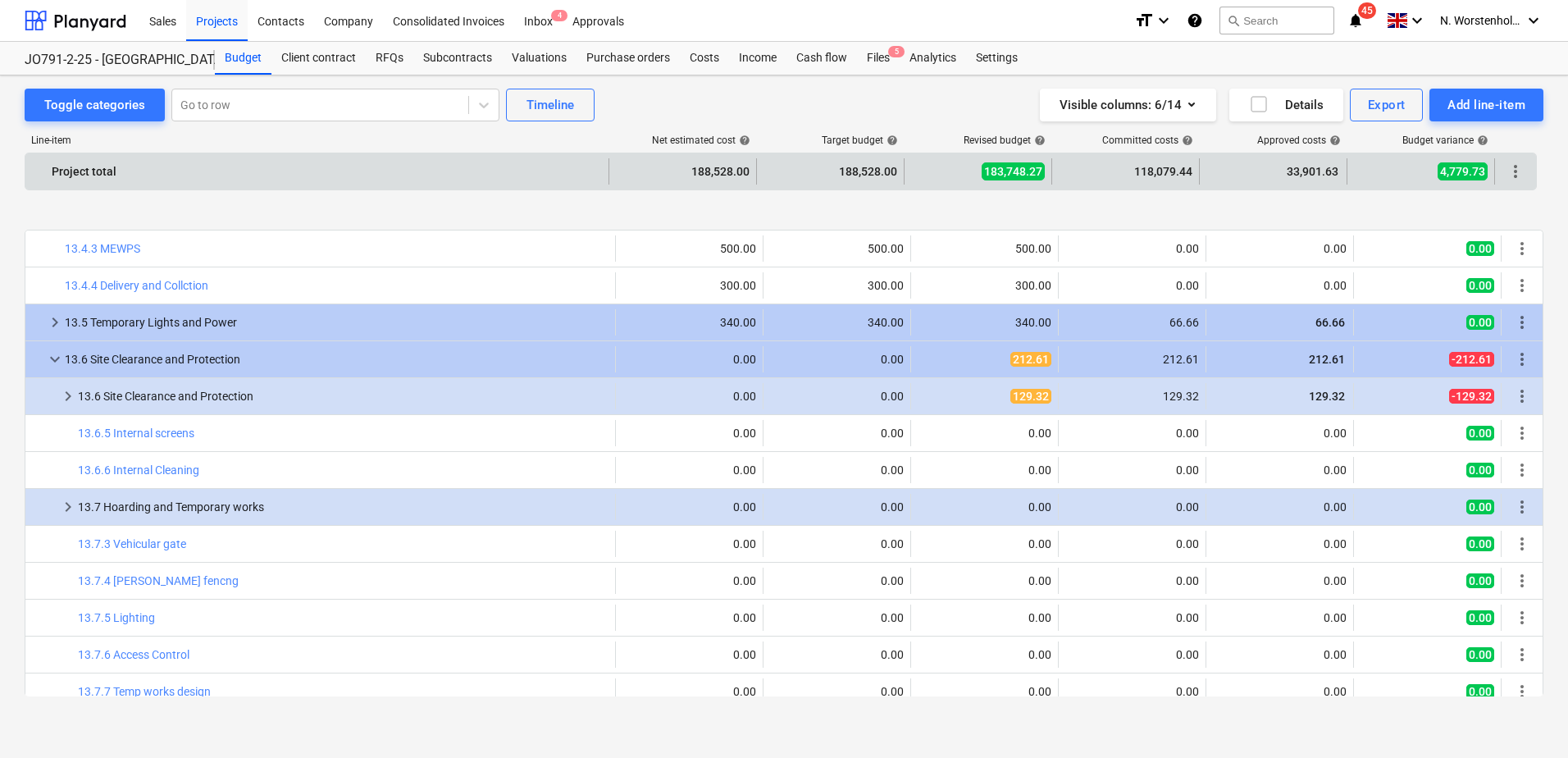
scroll to position [1476, 0]
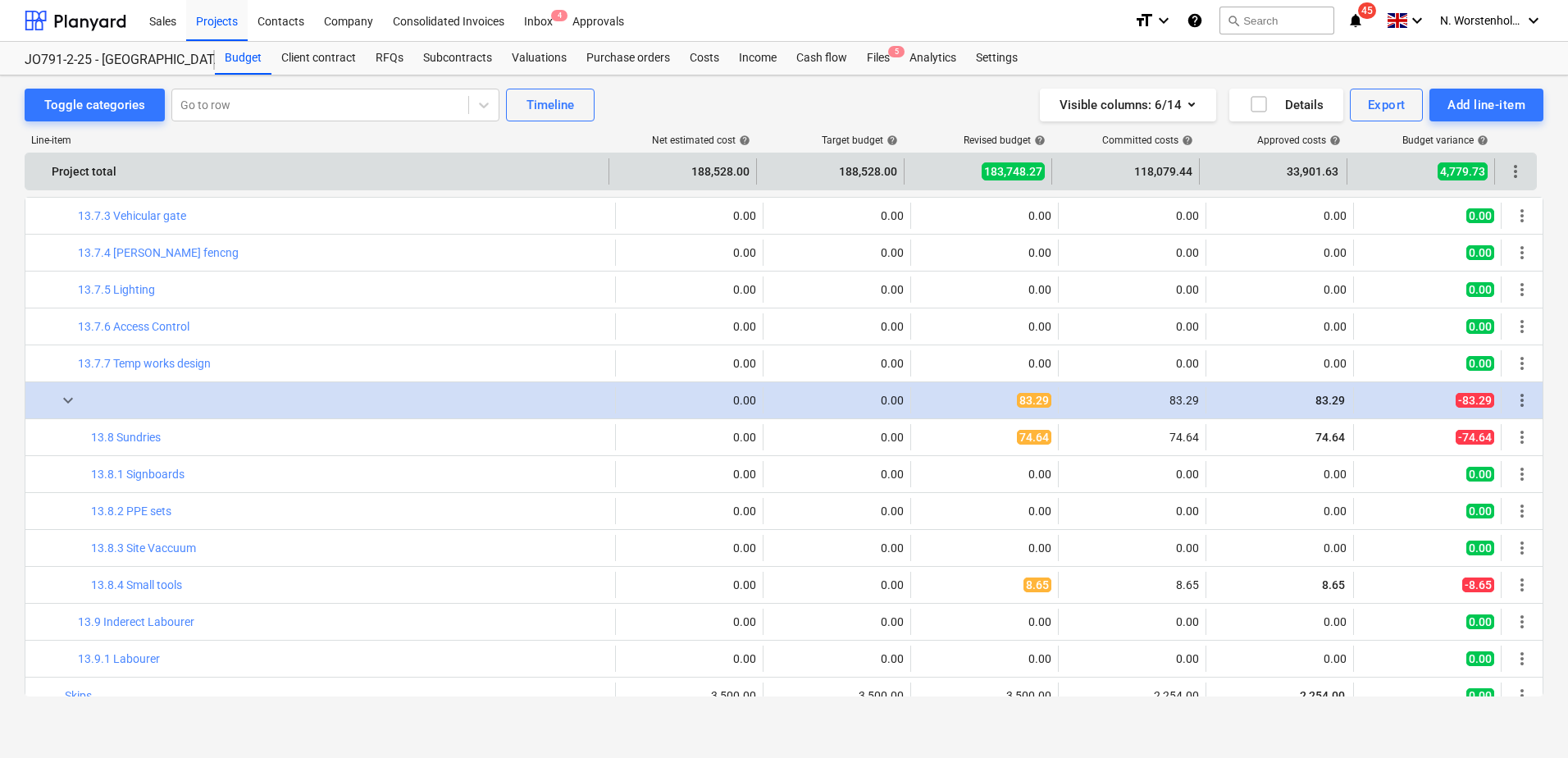
click at [1515, 173] on span "more_vert" at bounding box center [1515, 171] width 19 height 19
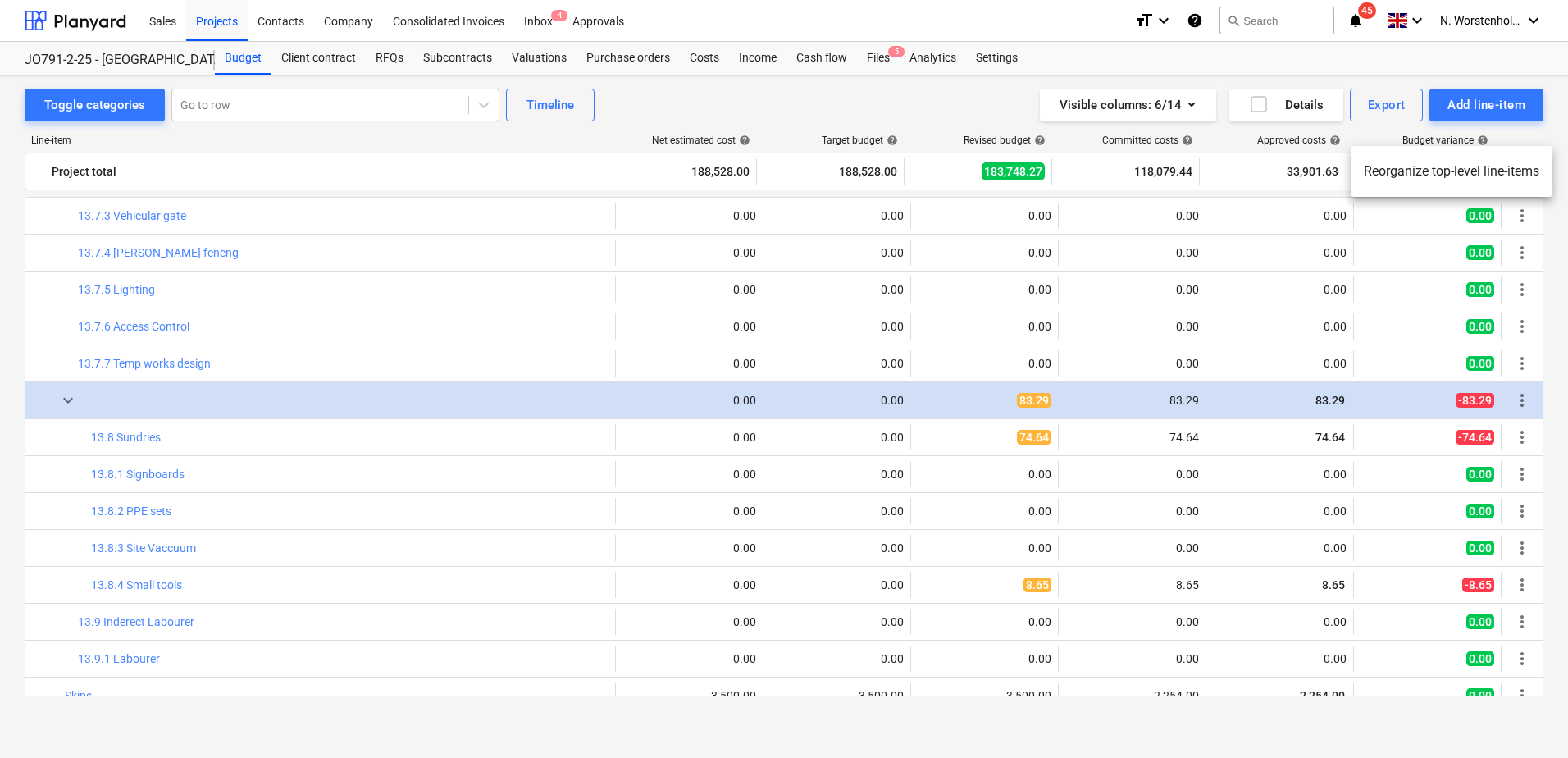
click at [1558, 231] on div at bounding box center [784, 379] width 1568 height 758
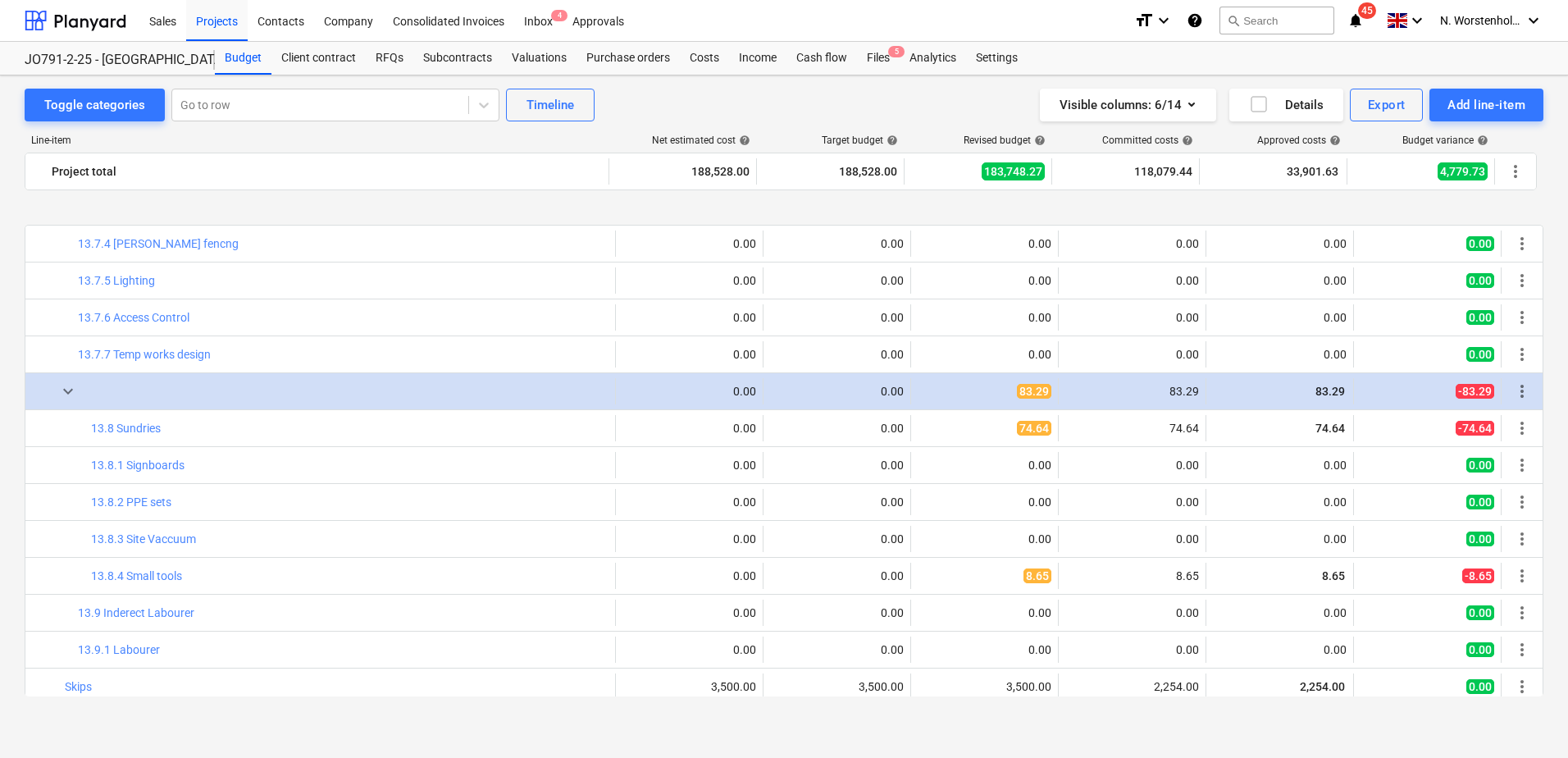
scroll to position [1567, 0]
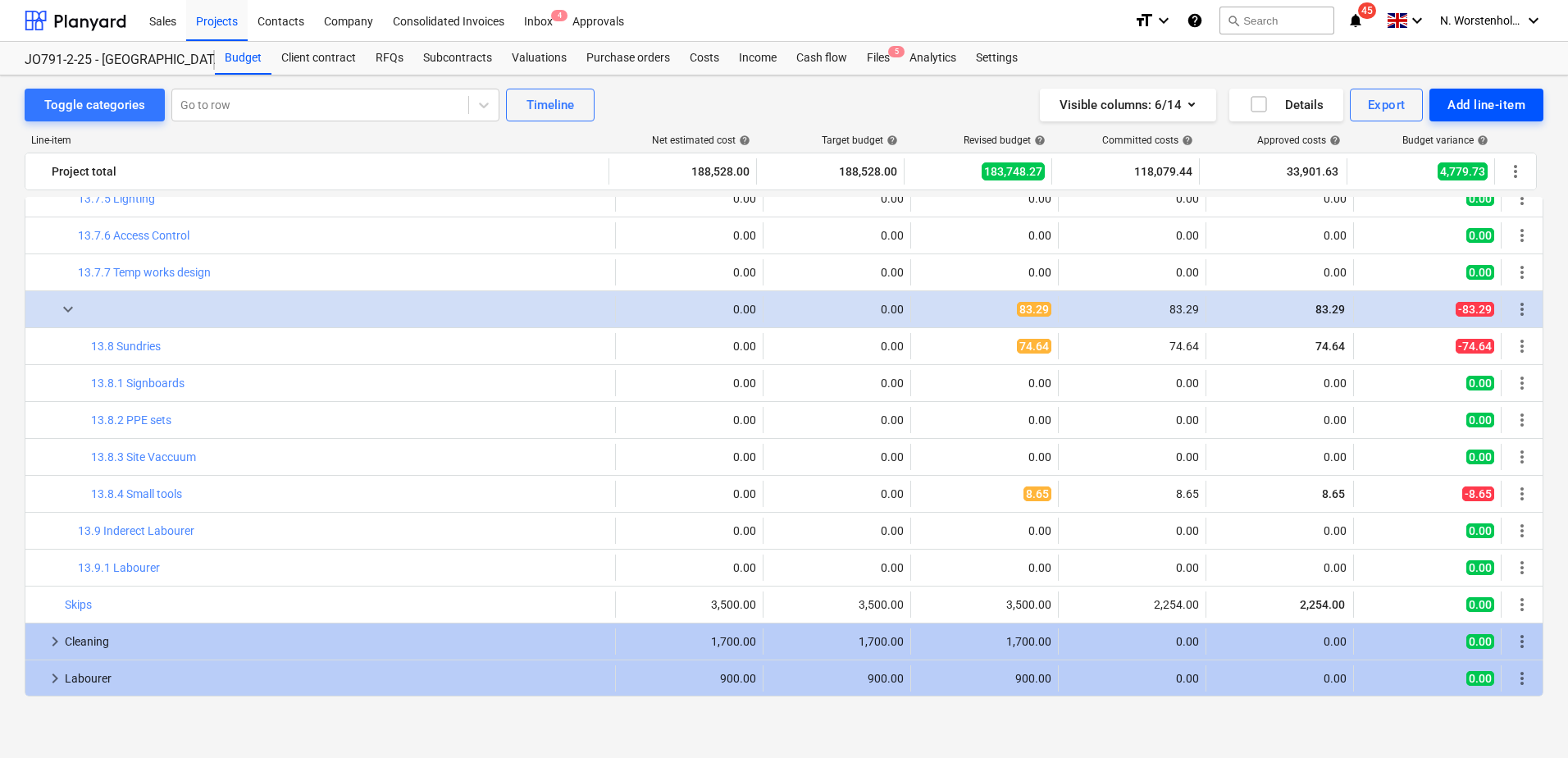
click at [1501, 104] on div "Add line-item" at bounding box center [1486, 105] width 78 height 21
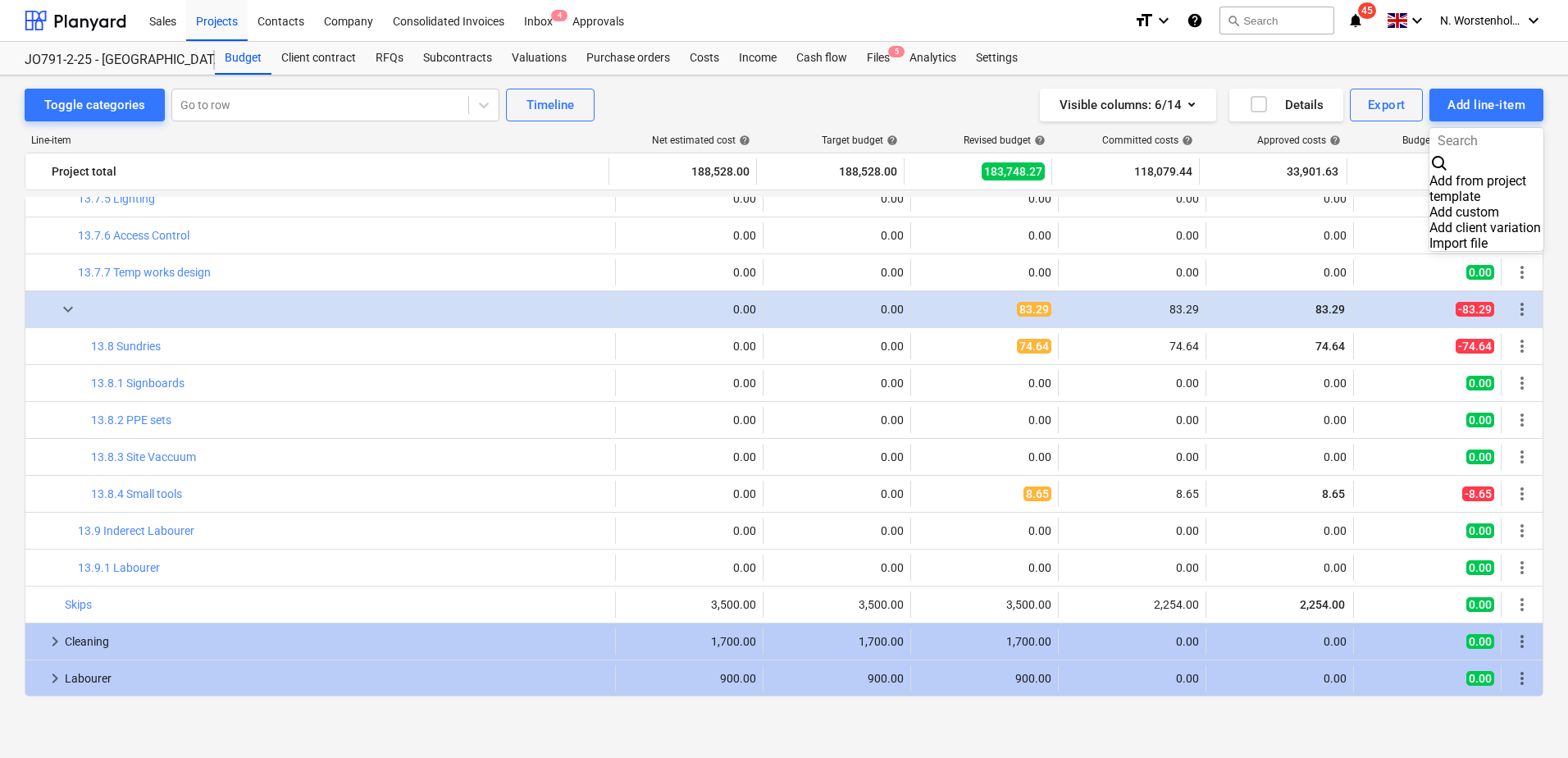
click at [1463, 220] on div "Add client variation" at bounding box center [1486, 228] width 114 height 16
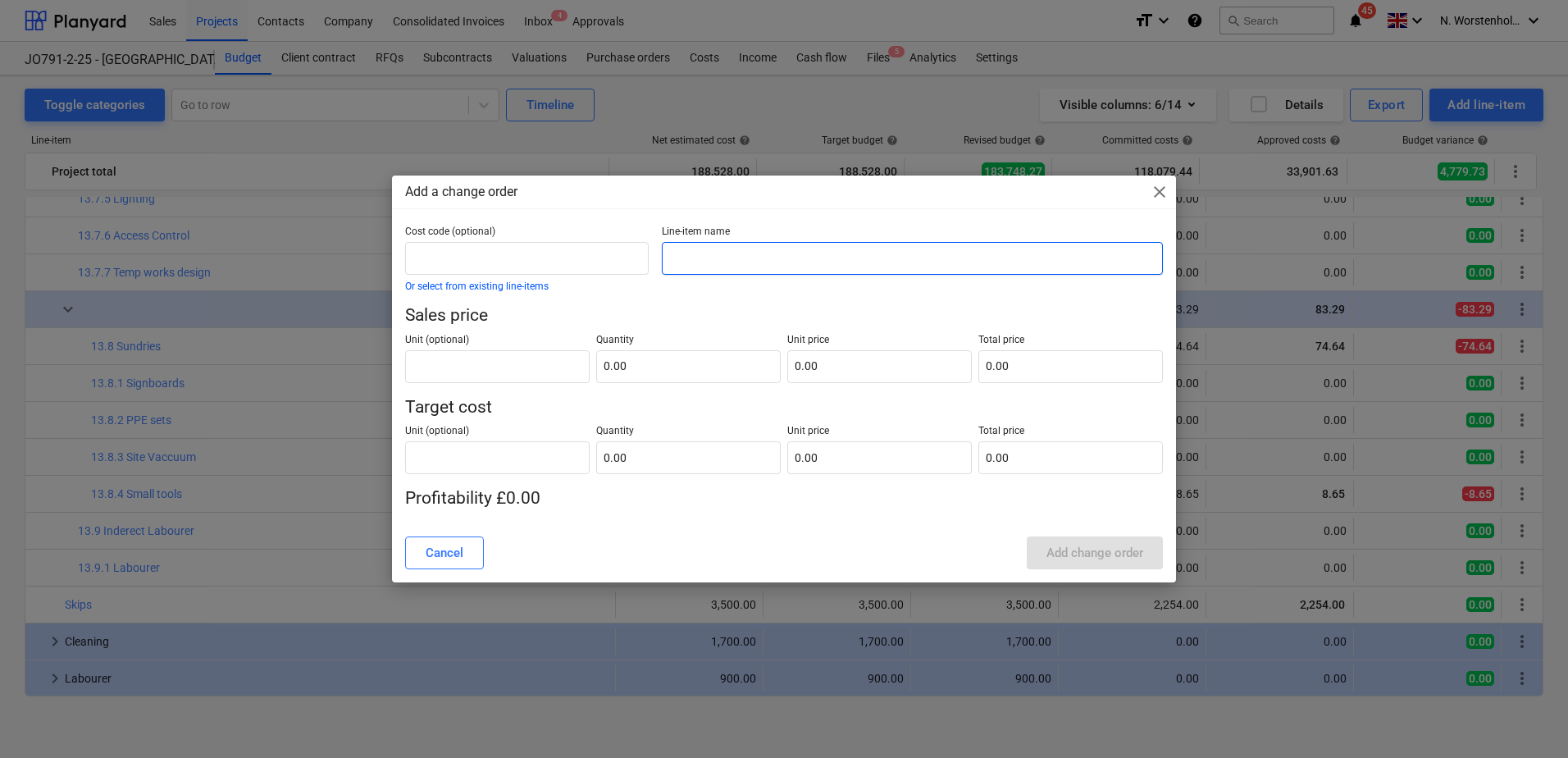
click at [709, 260] on input "text" at bounding box center [912, 258] width 501 height 33
click at [685, 261] on input "Unot 2M" at bounding box center [912, 258] width 501 height 33
click at [686, 259] on input "Unot 2M" at bounding box center [912, 258] width 501 height 33
type input "Unit 2M"
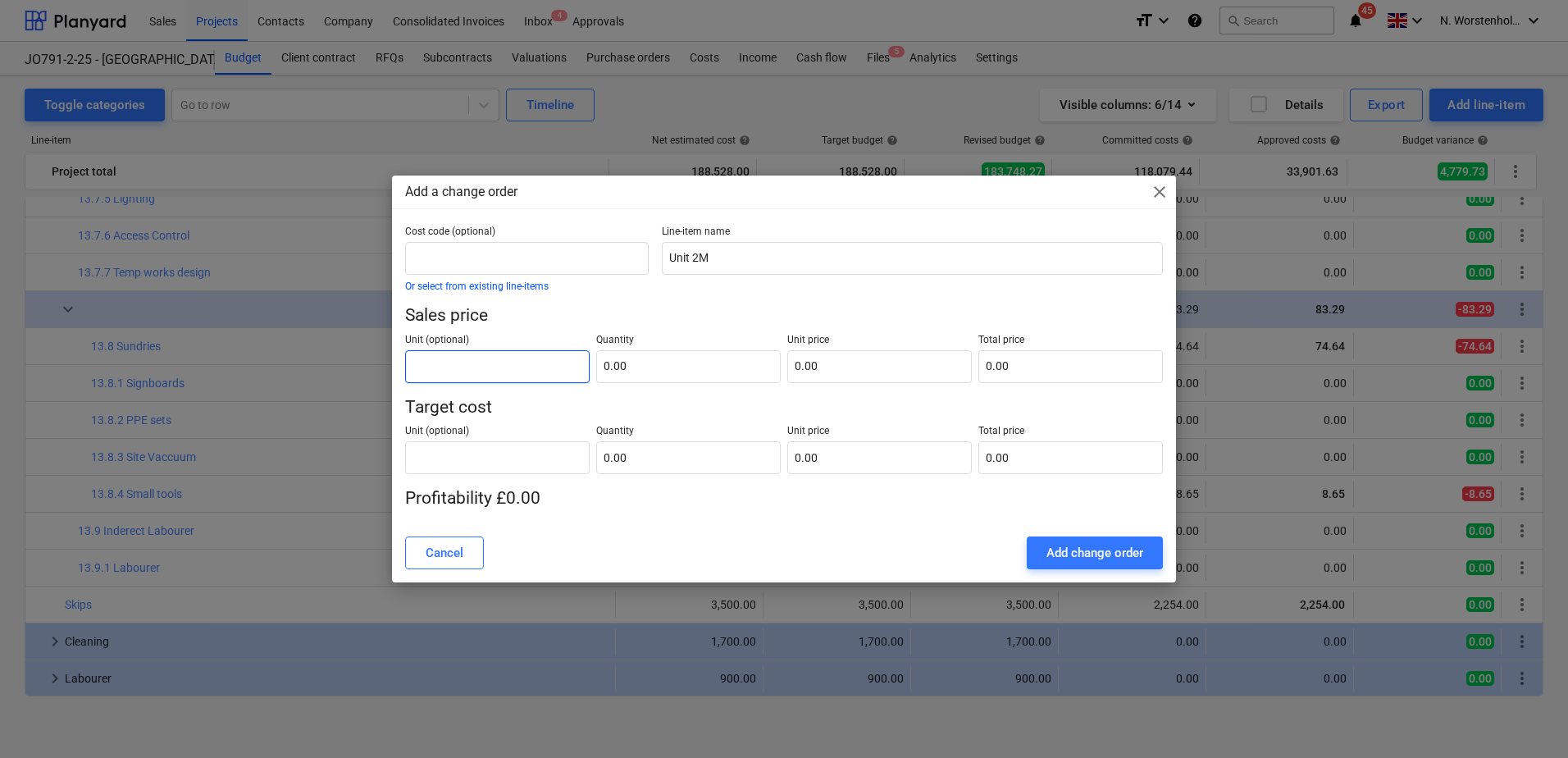
click at [525, 362] on input "text" at bounding box center [497, 366] width 184 height 33
click at [1140, 552] on div "Add change order" at bounding box center [1095, 552] width 97 height 21
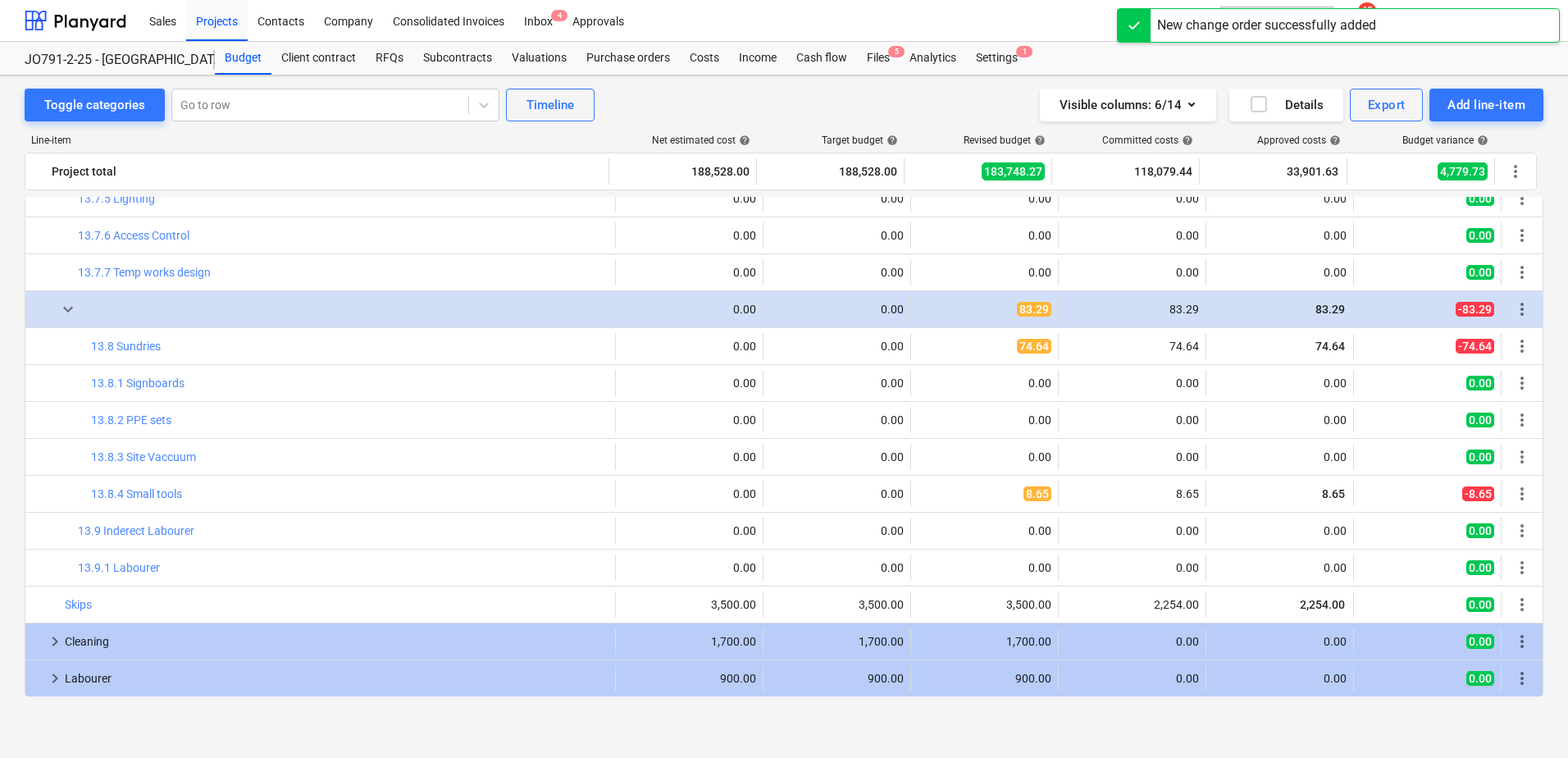
scroll to position [1604, 0]
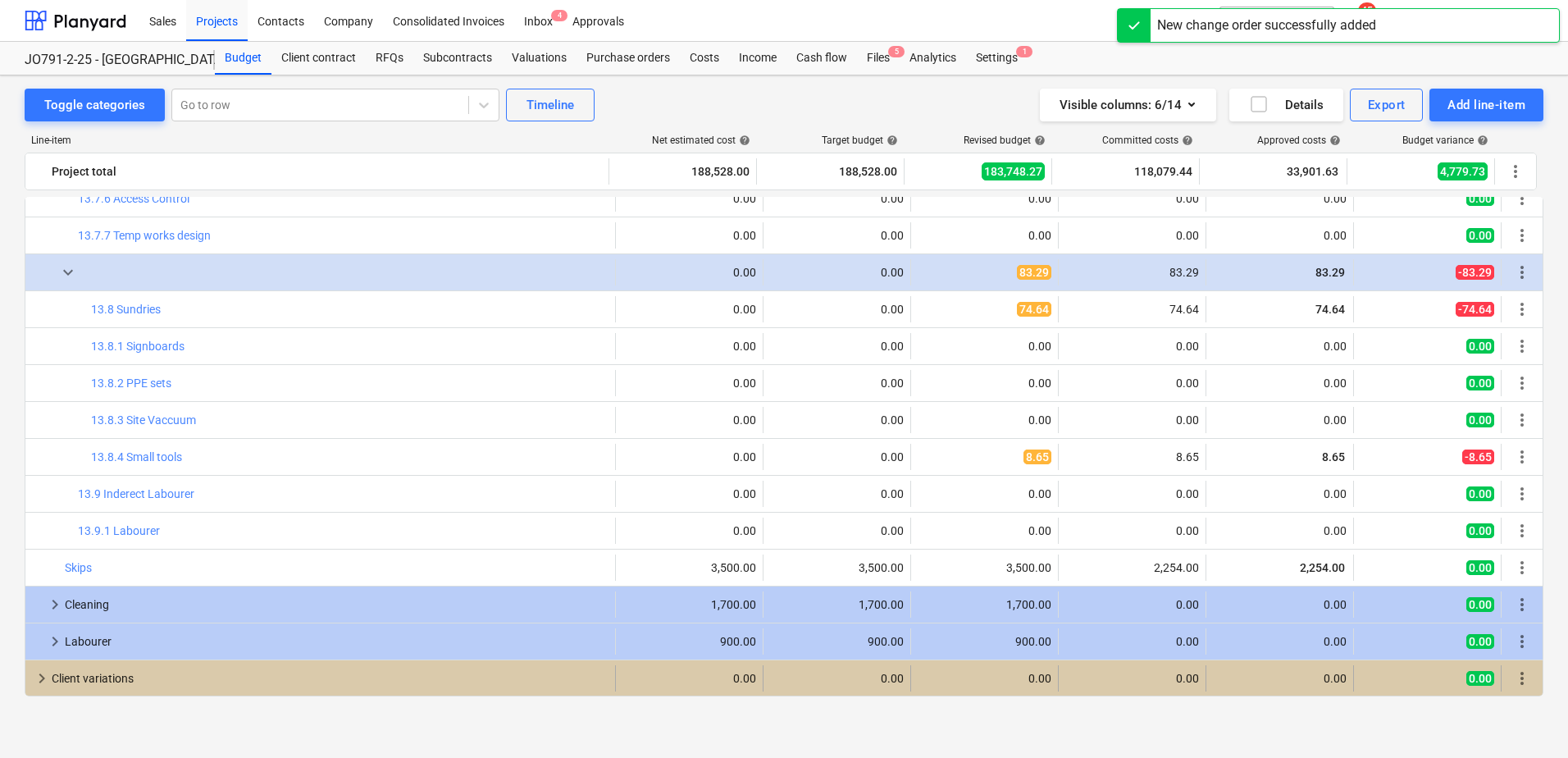
click at [97, 672] on div "Client variations" at bounding box center [330, 679] width 557 height 26
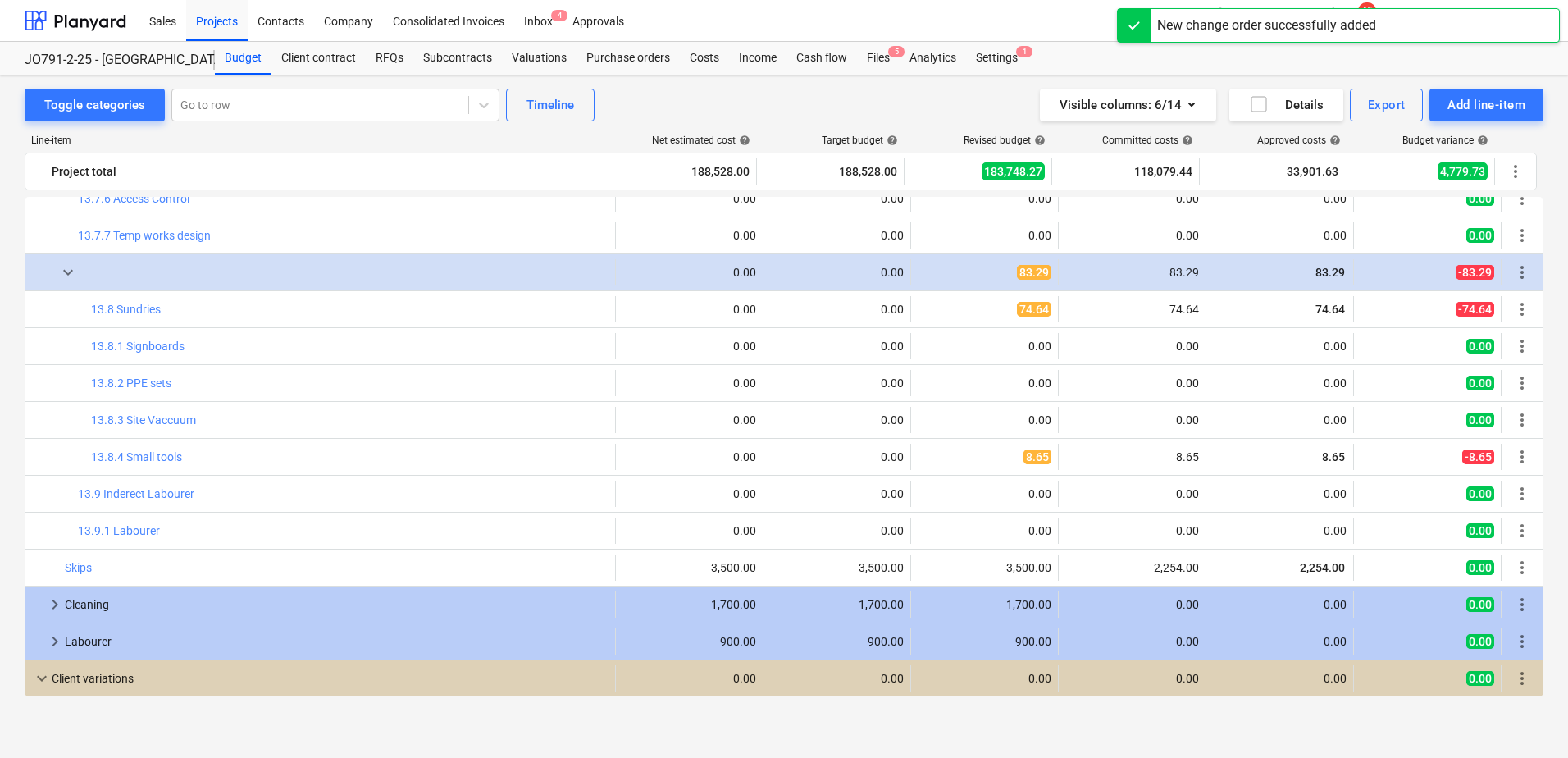
scroll to position [1641, 0]
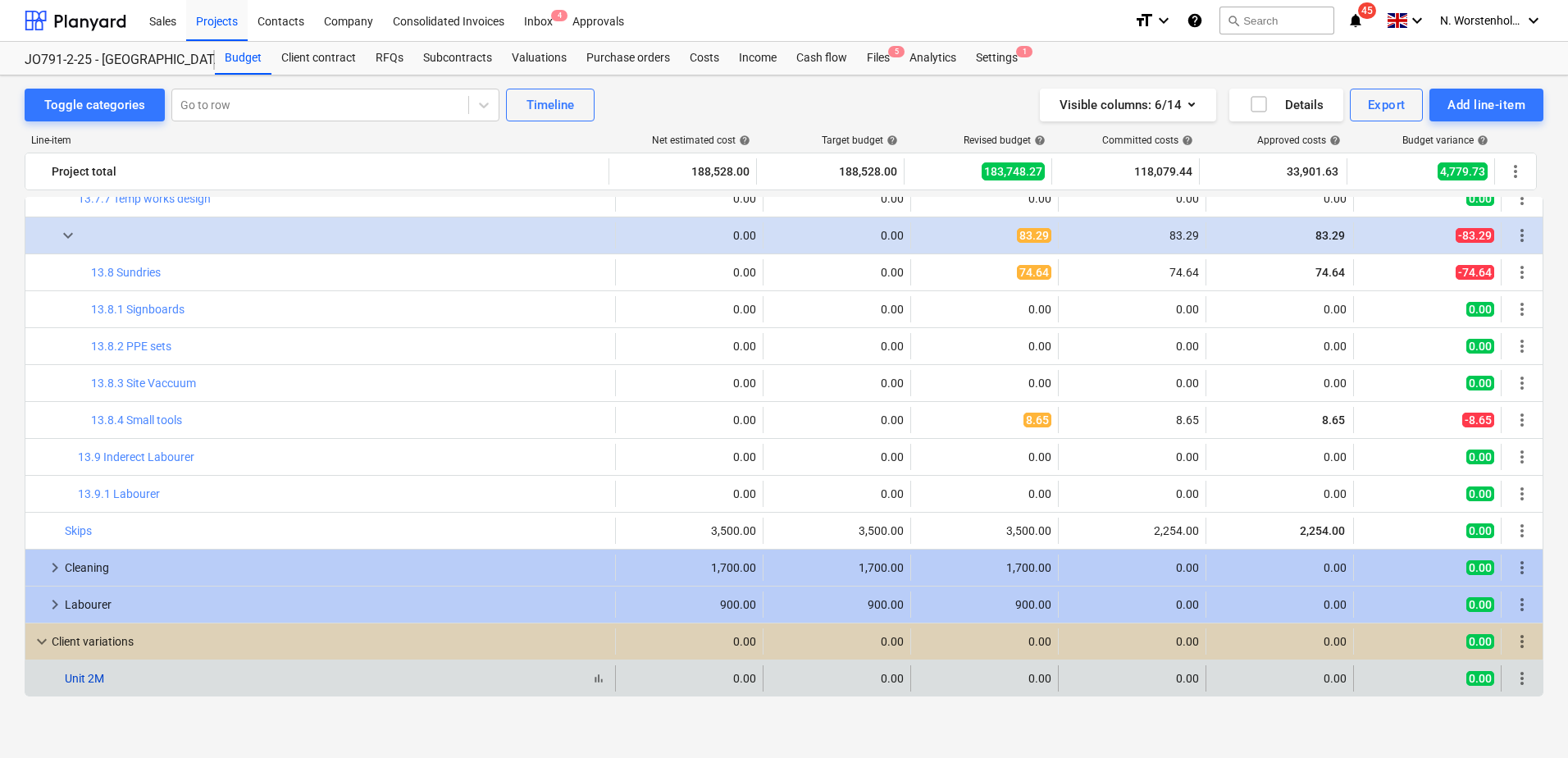
click at [94, 679] on link "Unit 2M" at bounding box center [84, 678] width 40 height 13
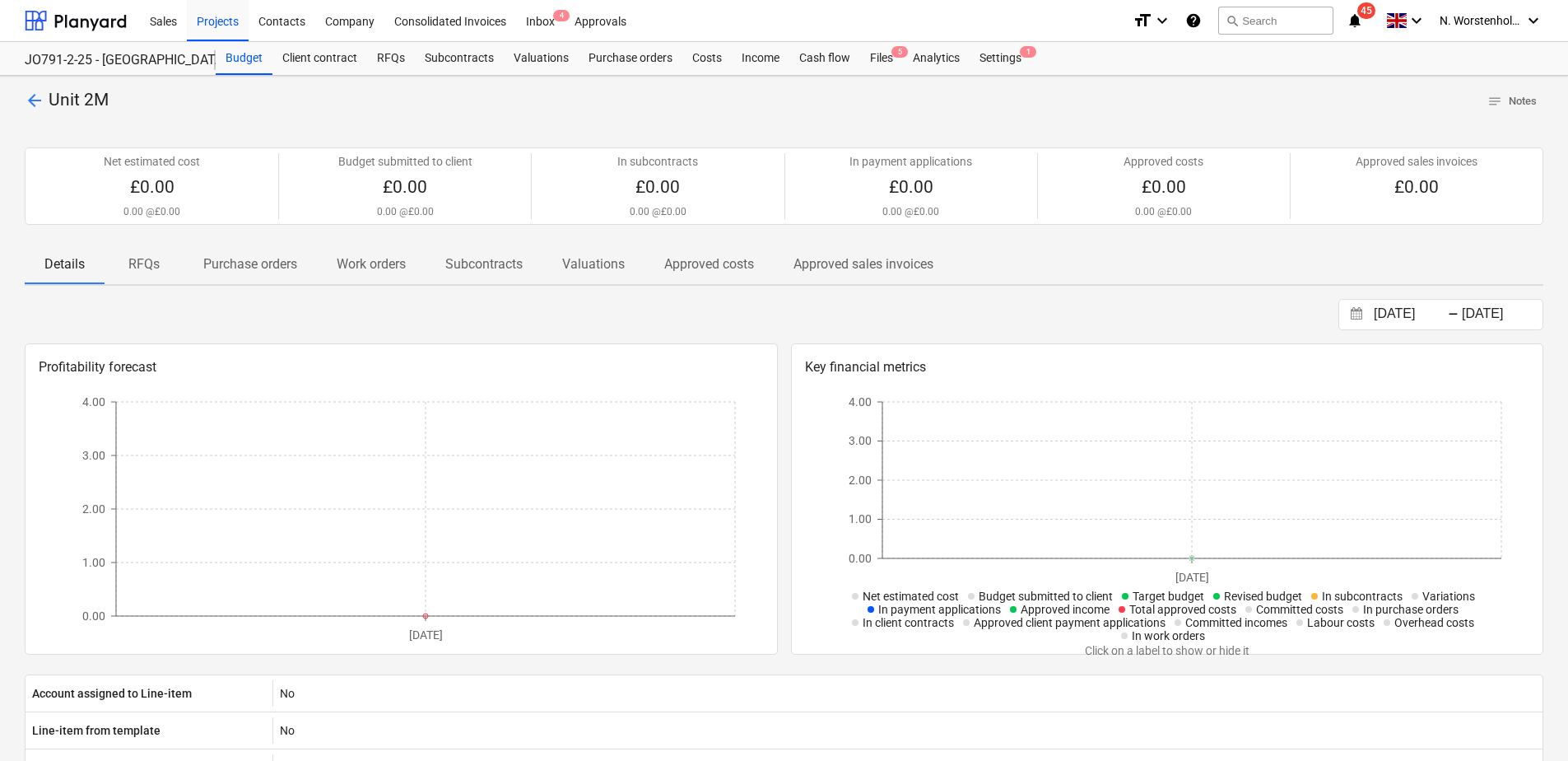
click at [31, 104] on span "arrow_back" at bounding box center [35, 100] width 19 height 19
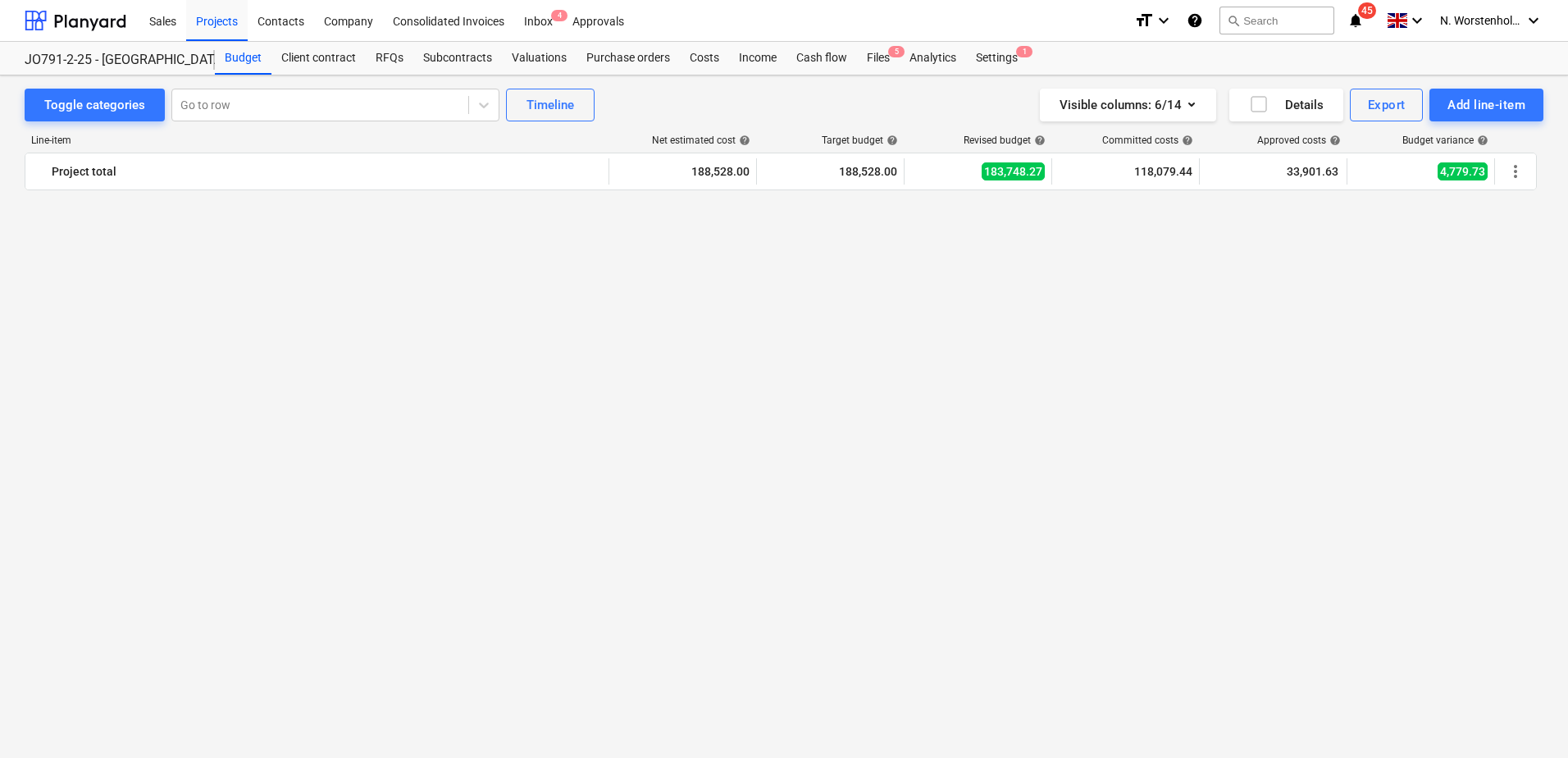
scroll to position [1641, 0]
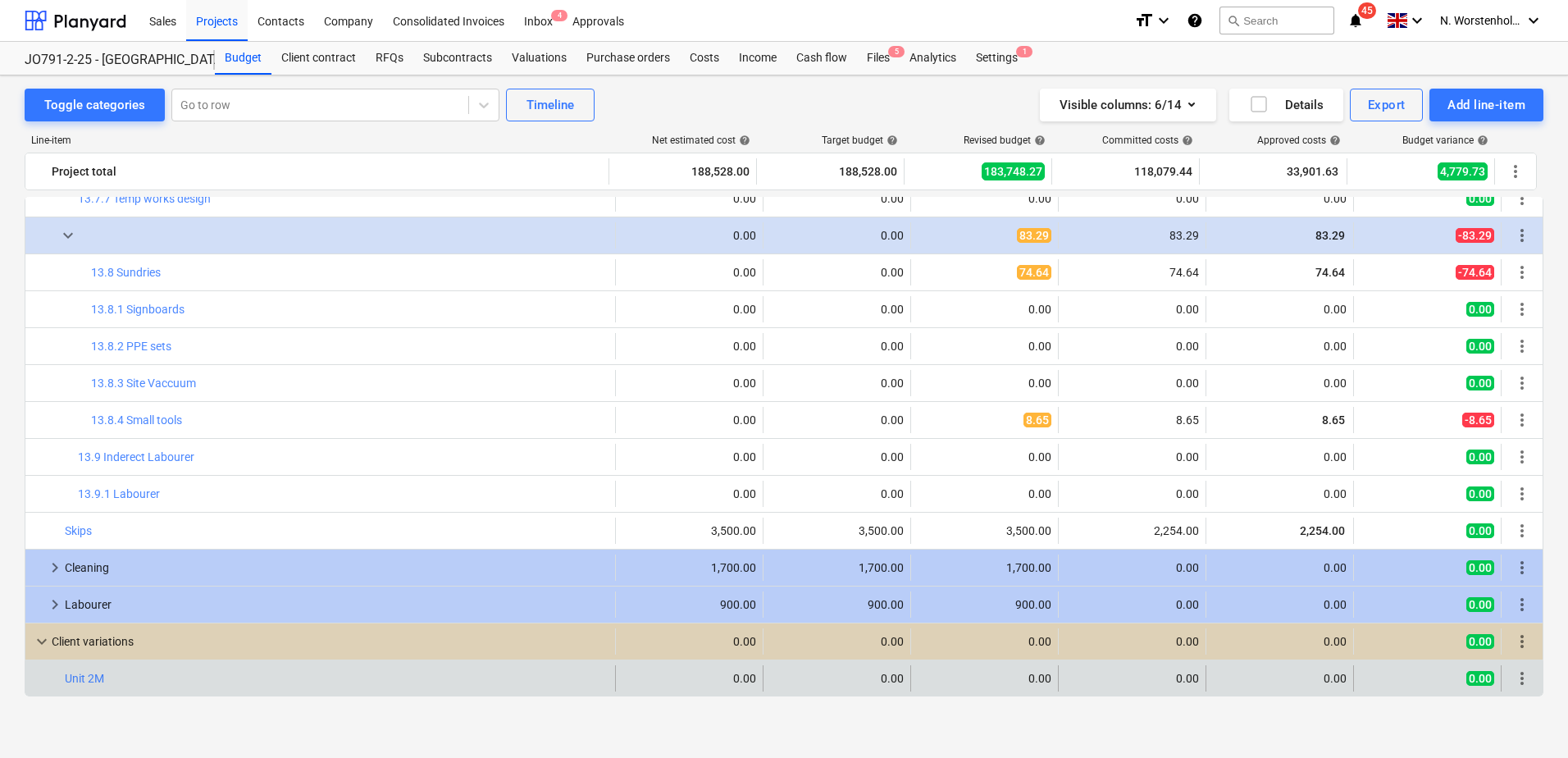
click at [155, 669] on div "bar_chart Unit 2M" at bounding box center [336, 679] width 544 height 26
click at [1520, 673] on span "more_vert" at bounding box center [1522, 679] width 19 height 19
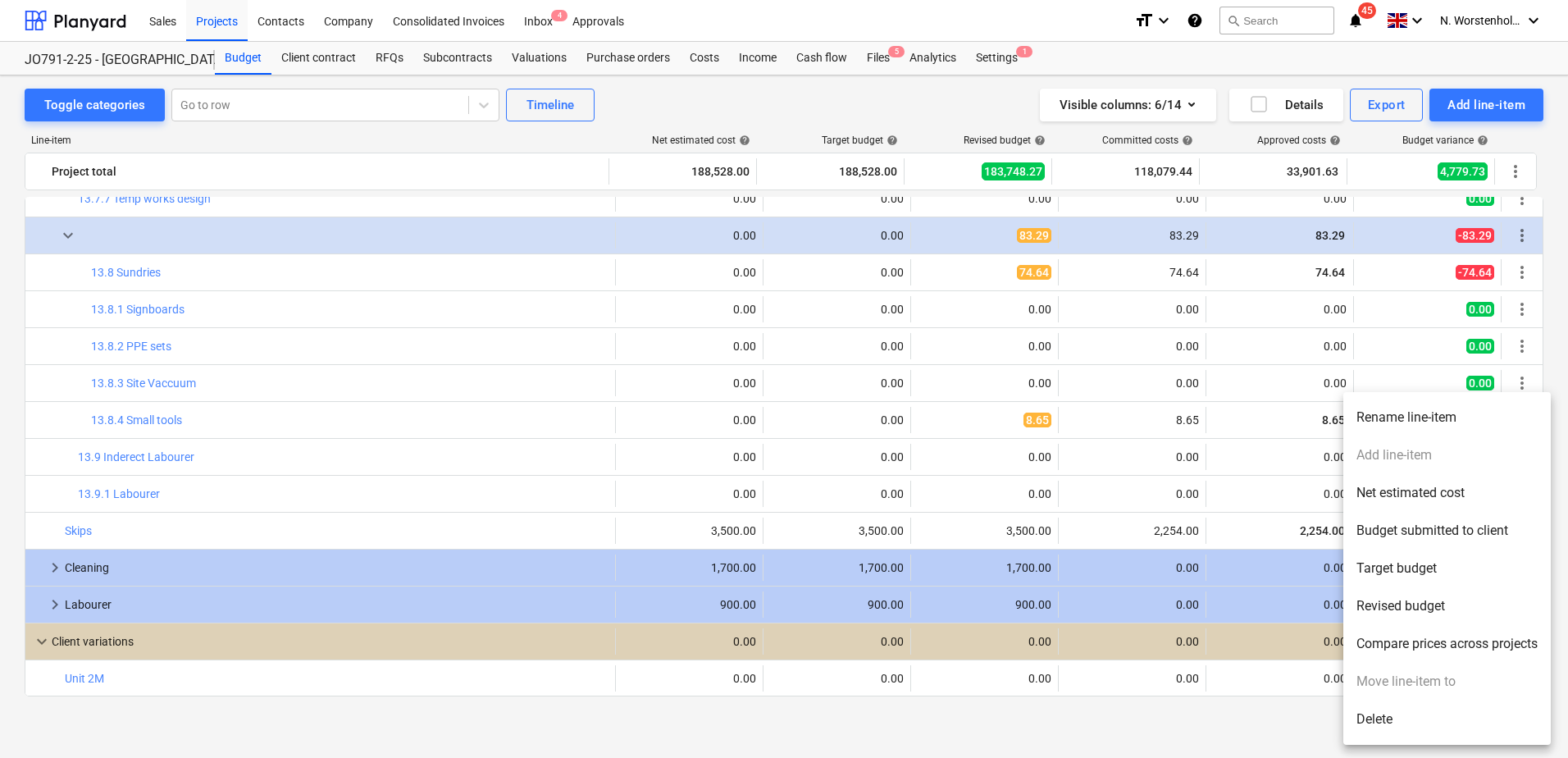
click at [483, 448] on div at bounding box center [784, 379] width 1568 height 758
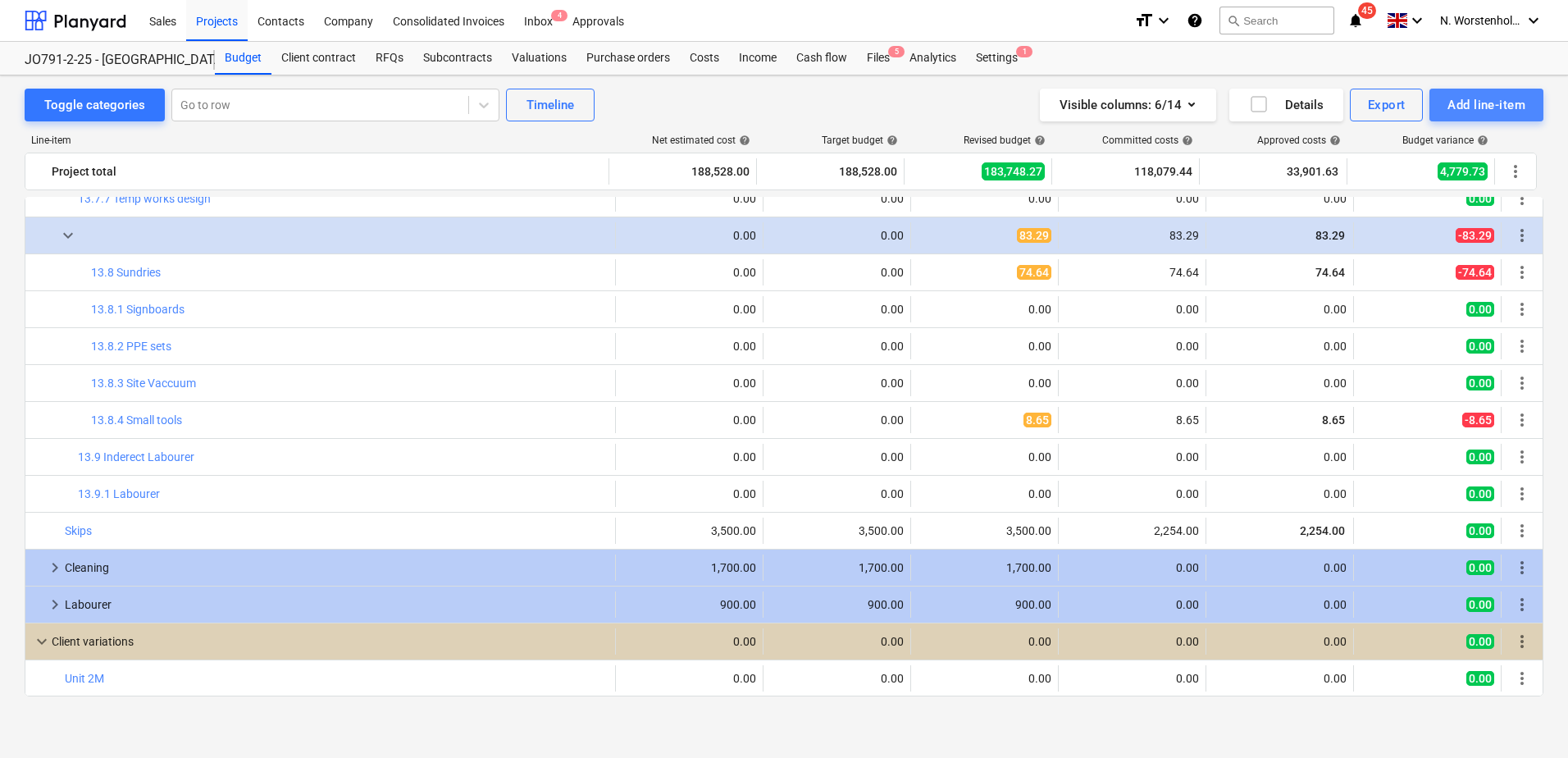
click at [1482, 110] on div "Add line-item" at bounding box center [1486, 105] width 78 height 21
click at [1438, 220] on div "Add client variation" at bounding box center [1486, 228] width 114 height 16
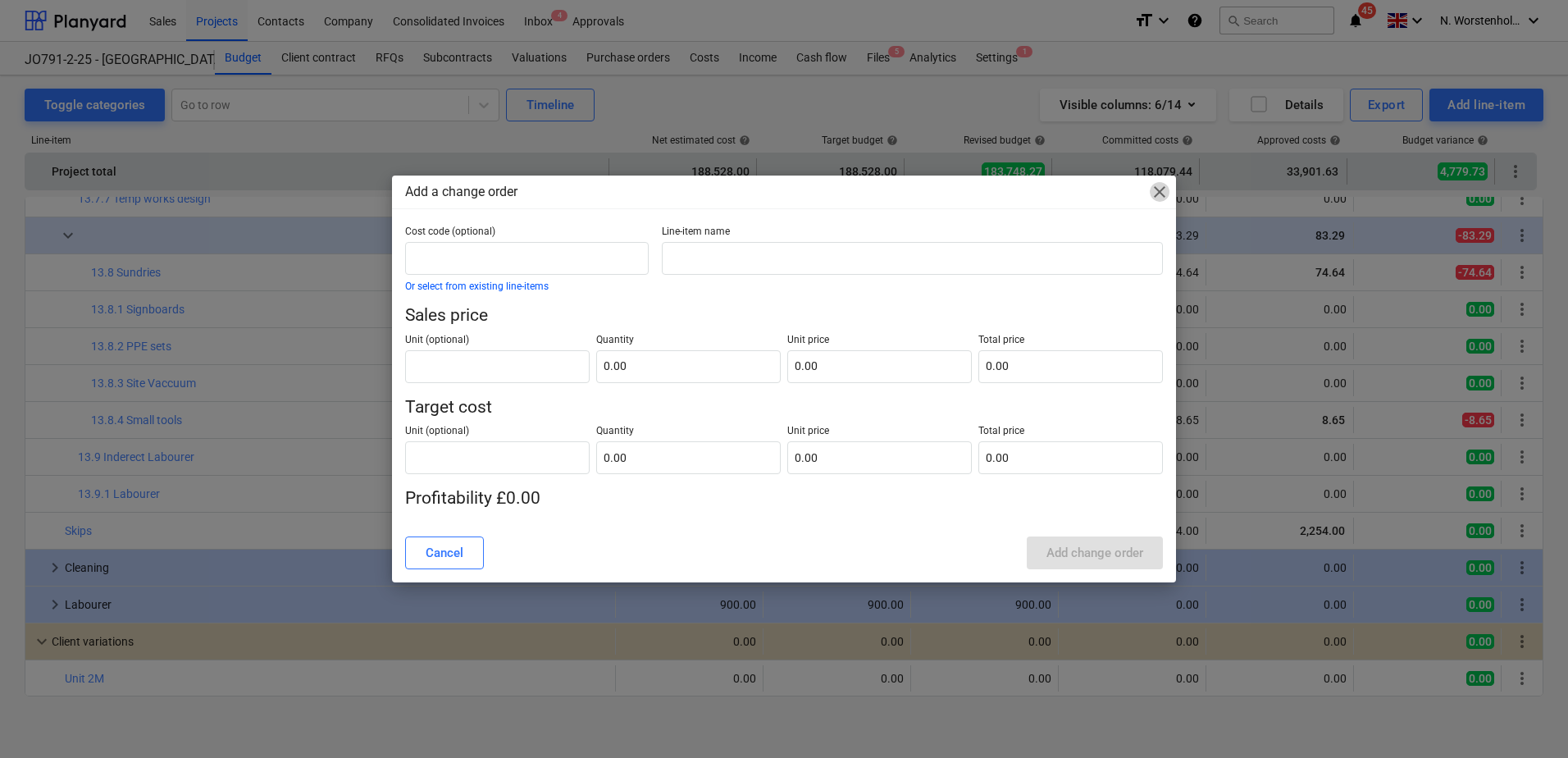
click at [1160, 189] on span "close" at bounding box center [1159, 191] width 19 height 19
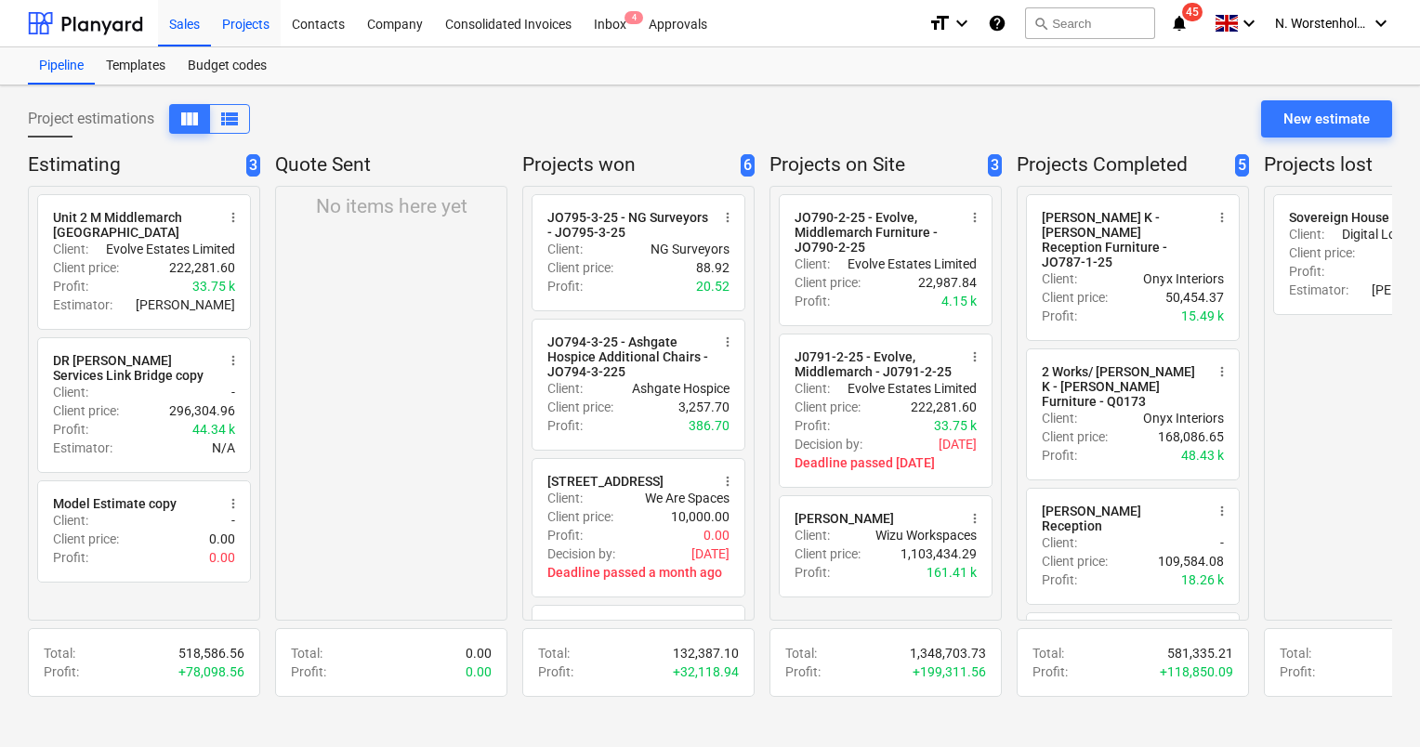
click at [247, 19] on div "Projects" at bounding box center [246, 22] width 70 height 47
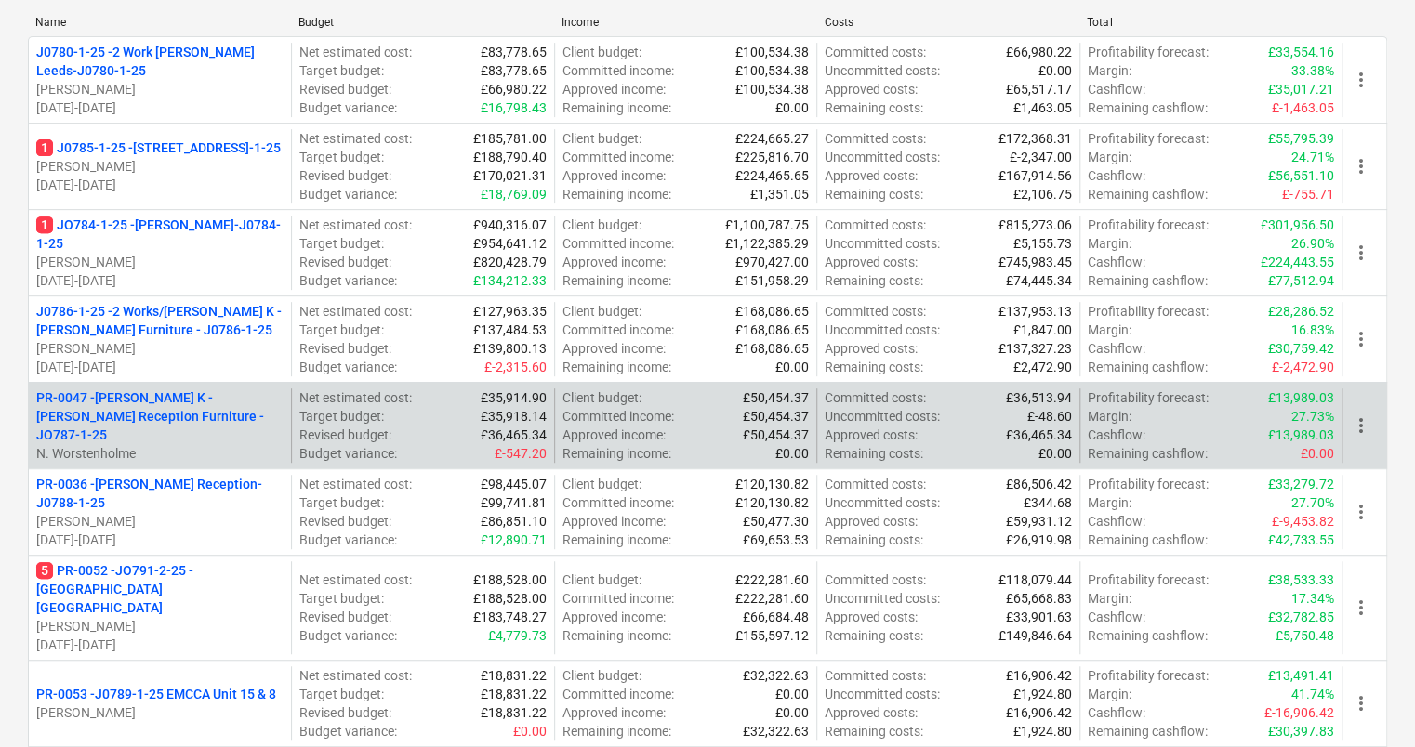
scroll to position [372, 0]
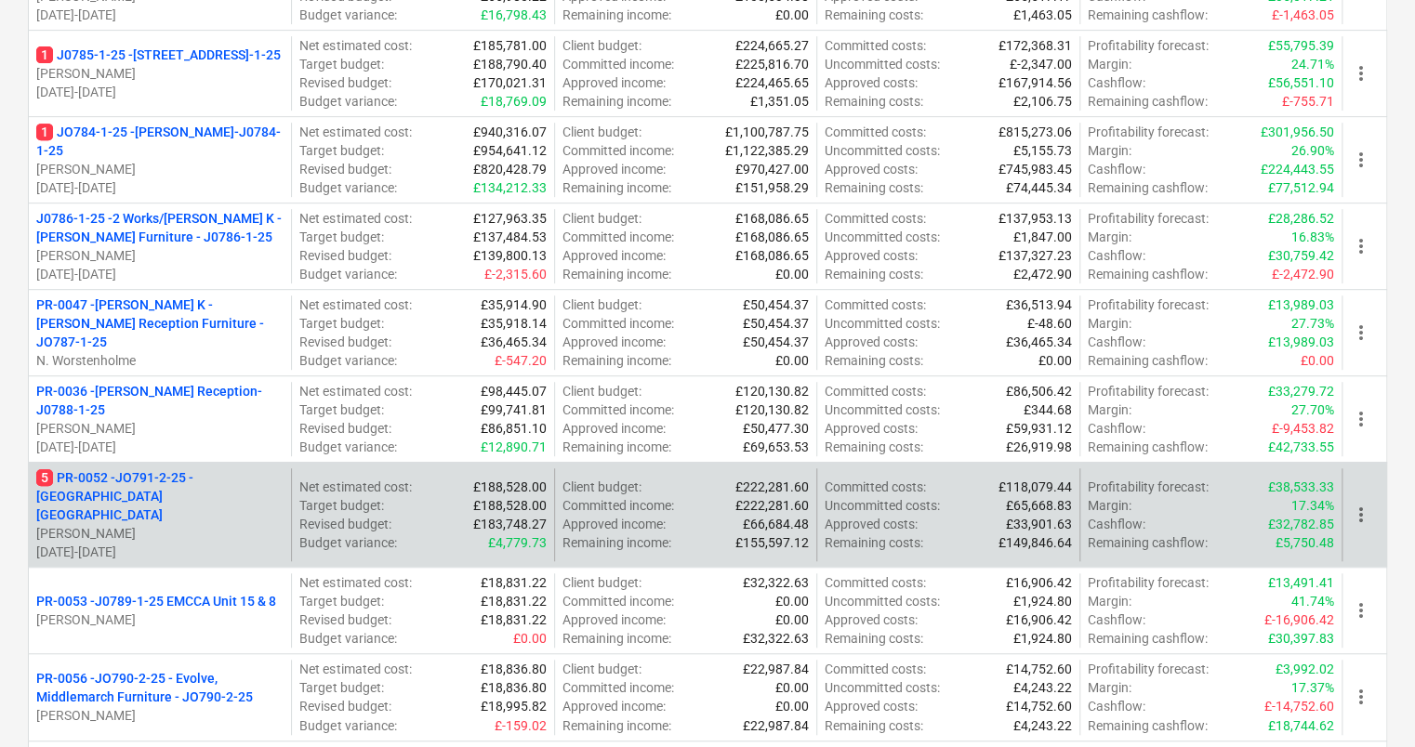
click at [160, 462] on div "5 PR-0052 - JO791-2-25 - [GEOGRAPHIC_DATA] [GEOGRAPHIC_DATA] [PERSON_NAME] [DAT…" at bounding box center [707, 514] width 1359 height 105
click at [156, 468] on p "5 PR-0052 - JO791-2-25 - [GEOGRAPHIC_DATA] [GEOGRAPHIC_DATA]" at bounding box center [159, 496] width 247 height 56
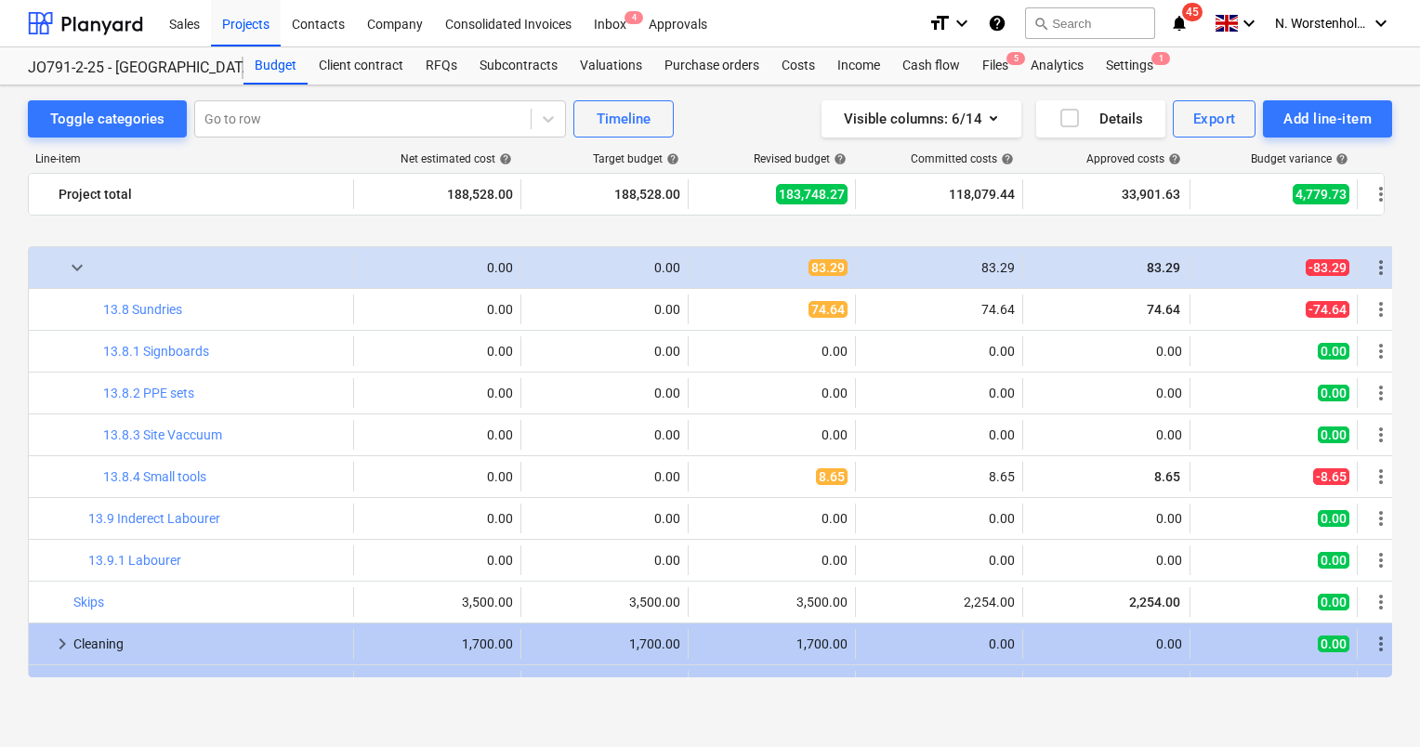
scroll to position [1971, 0]
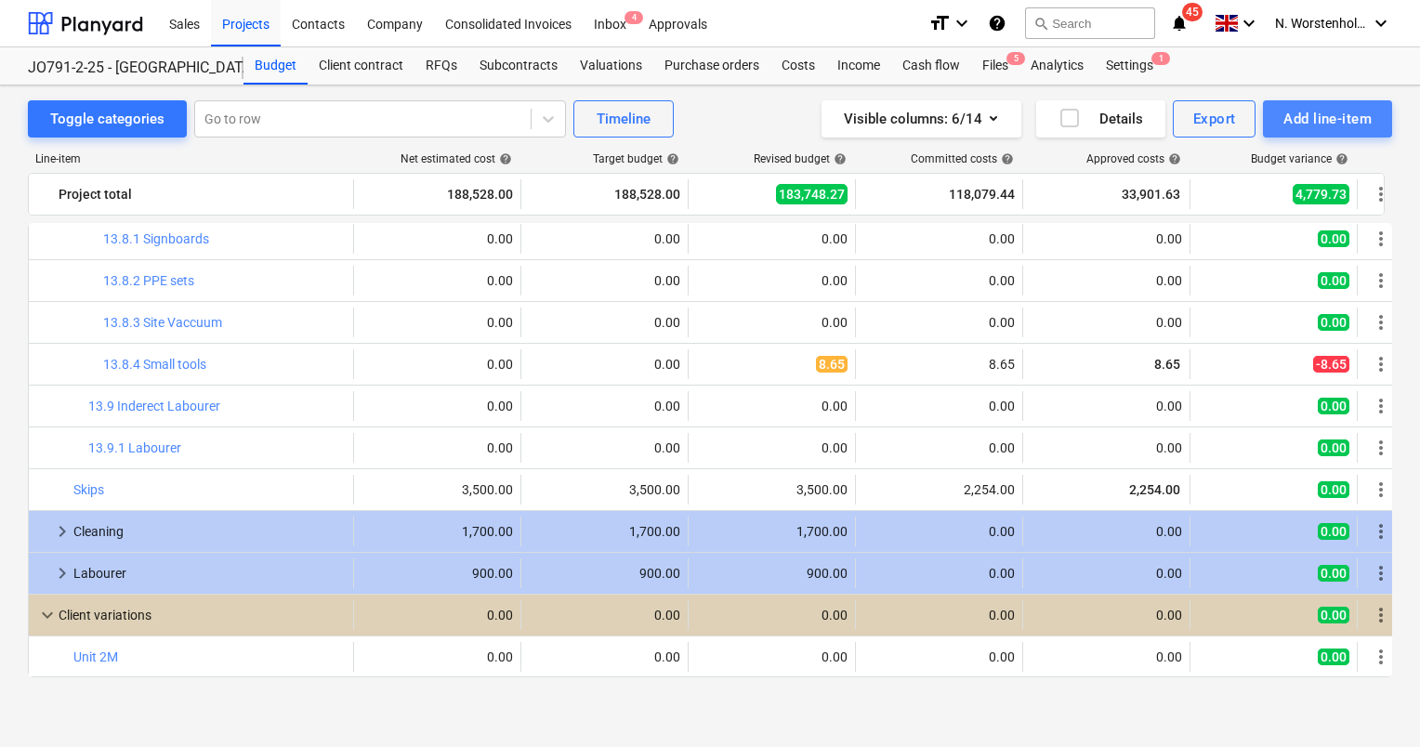
click at [1347, 115] on div "Add line-item" at bounding box center [1328, 119] width 88 height 24
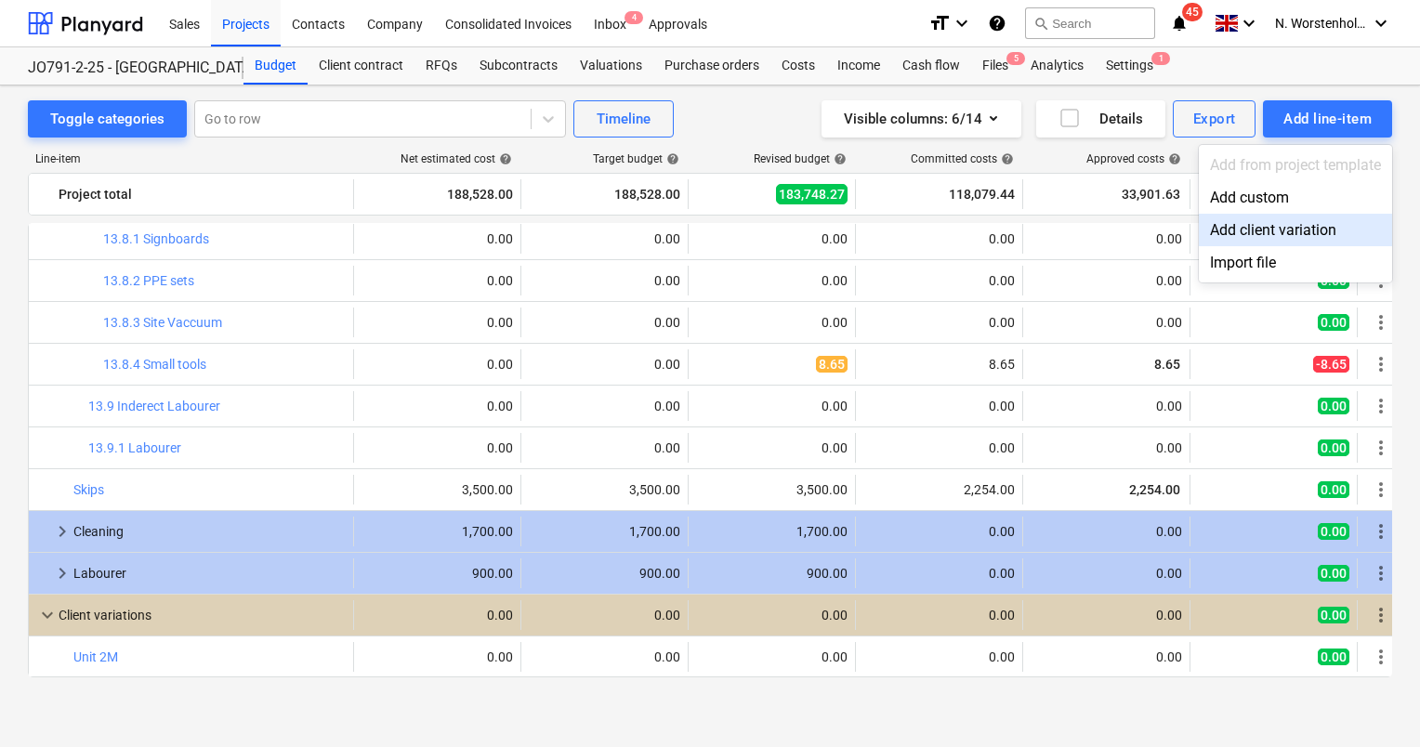
click at [1282, 229] on div "Add client variation" at bounding box center [1295, 230] width 193 height 33
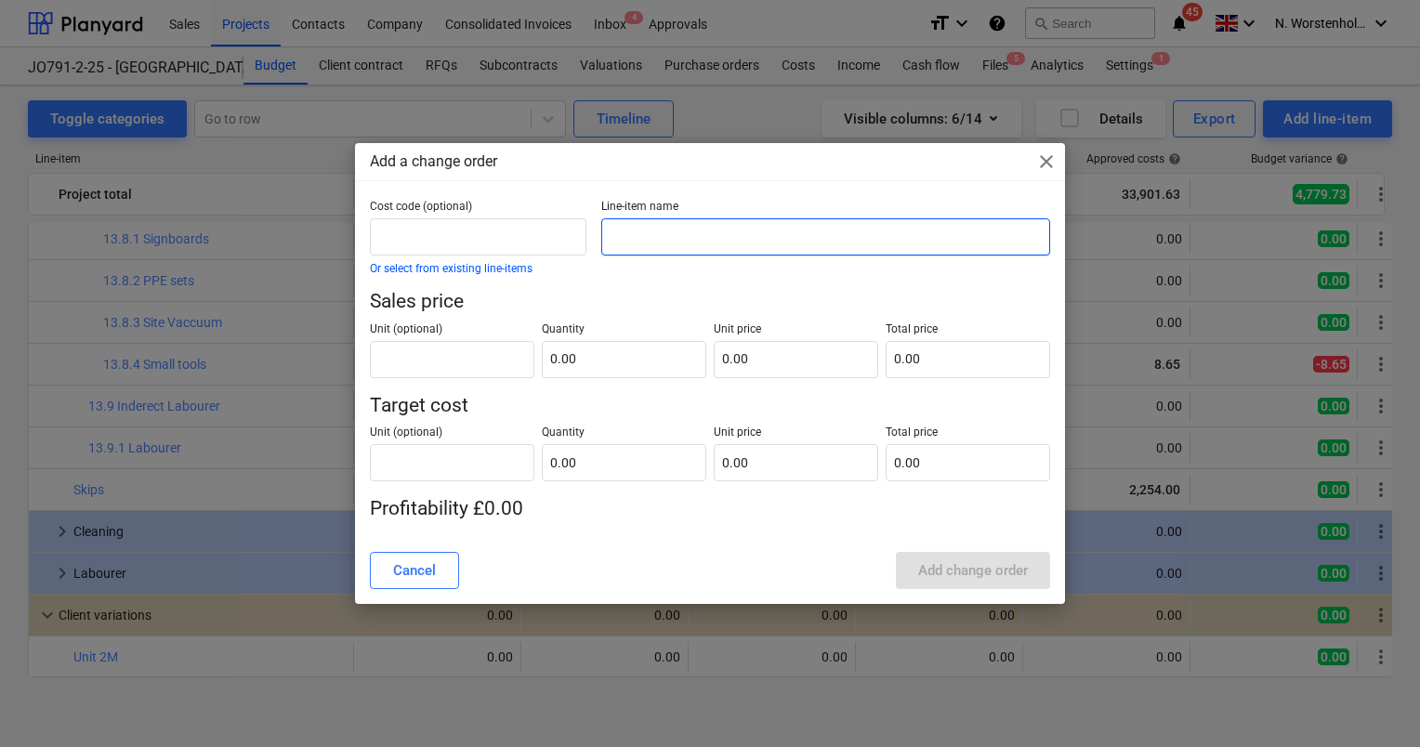
click at [658, 232] on input "text" at bounding box center [825, 236] width 449 height 37
type input "Demo"
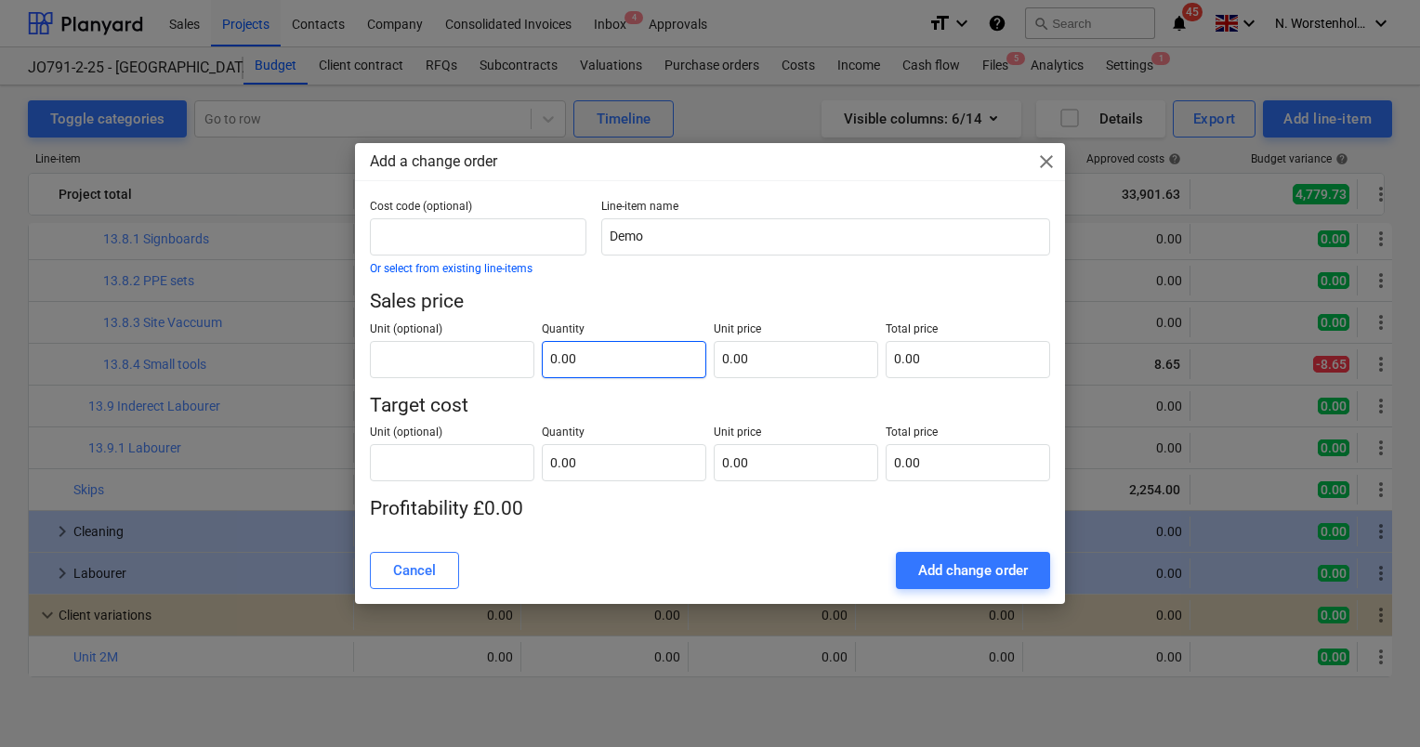
click at [577, 359] on input "0.00" at bounding box center [624, 359] width 165 height 37
type input "1.00"
click at [752, 357] on input "text" at bounding box center [796, 359] width 165 height 37
type input "0.00"
click at [480, 374] on input "text" at bounding box center [452, 359] width 165 height 37
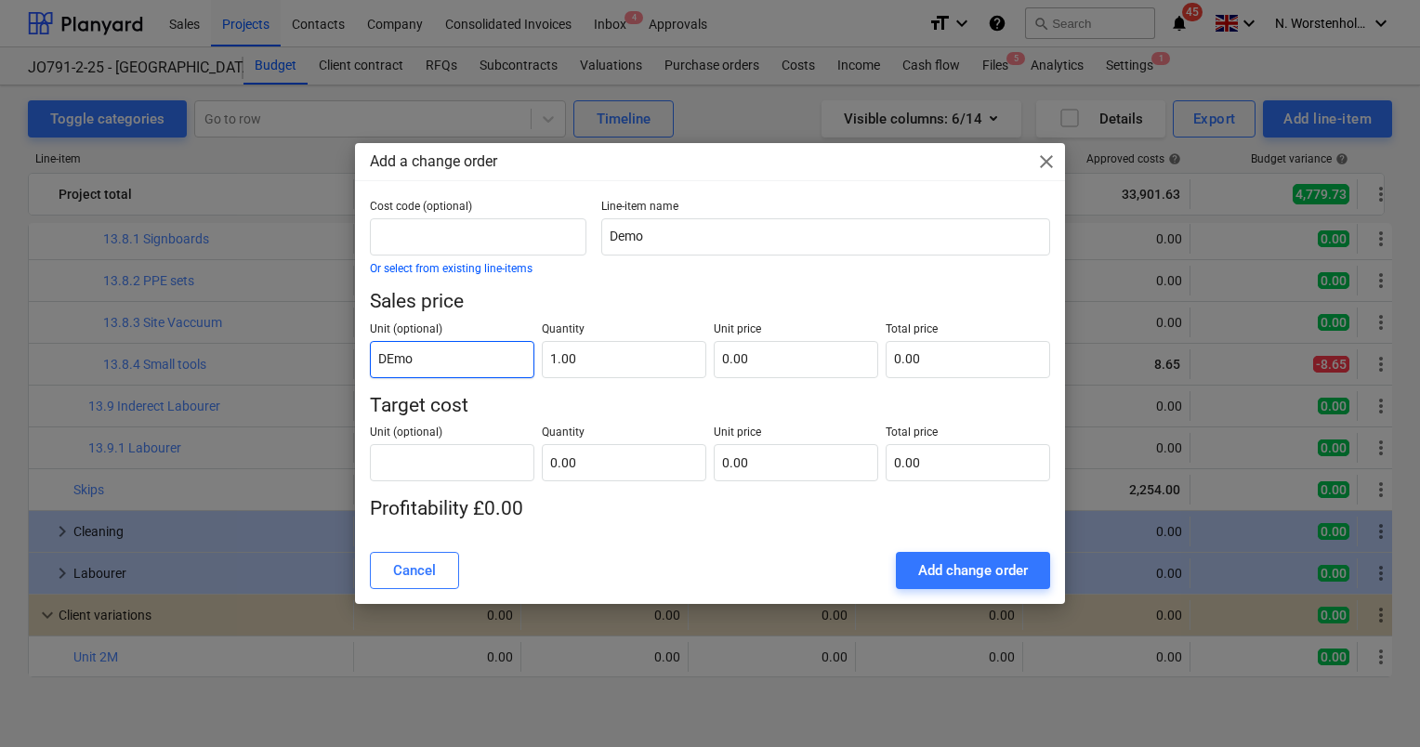
click at [393, 361] on input "DEmo" at bounding box center [452, 359] width 165 height 37
type input "Demo"
drag, startPoint x: 383, startPoint y: 359, endPoint x: 357, endPoint y: 359, distance: 26.0
click at [357, 359] on div "Cost code (optional) Or select from existing line-items Line-item name Demo Sal…" at bounding box center [710, 369] width 710 height 338
click at [738, 357] on input "text" at bounding box center [796, 359] width 165 height 37
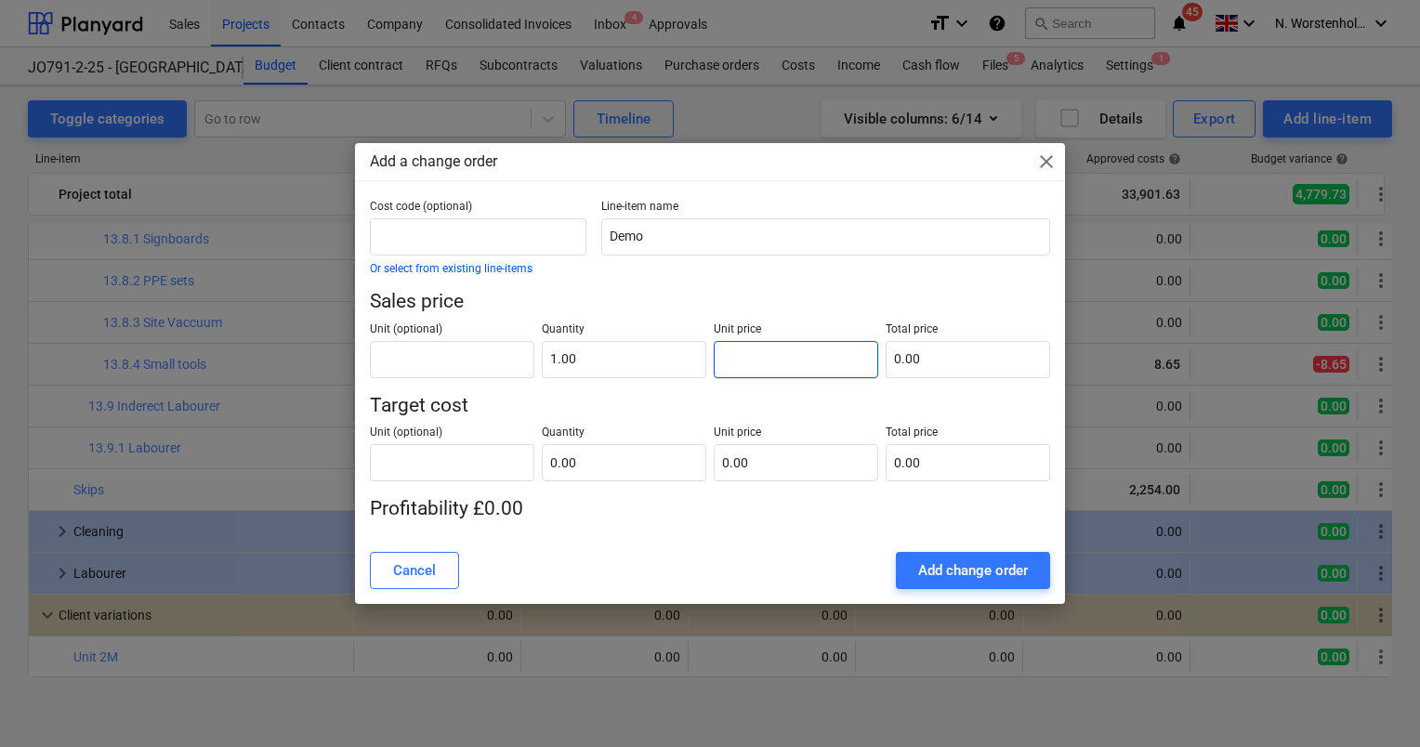
type input "5"
type input "5.00"
type input "56"
type input "56.00"
type input "568"
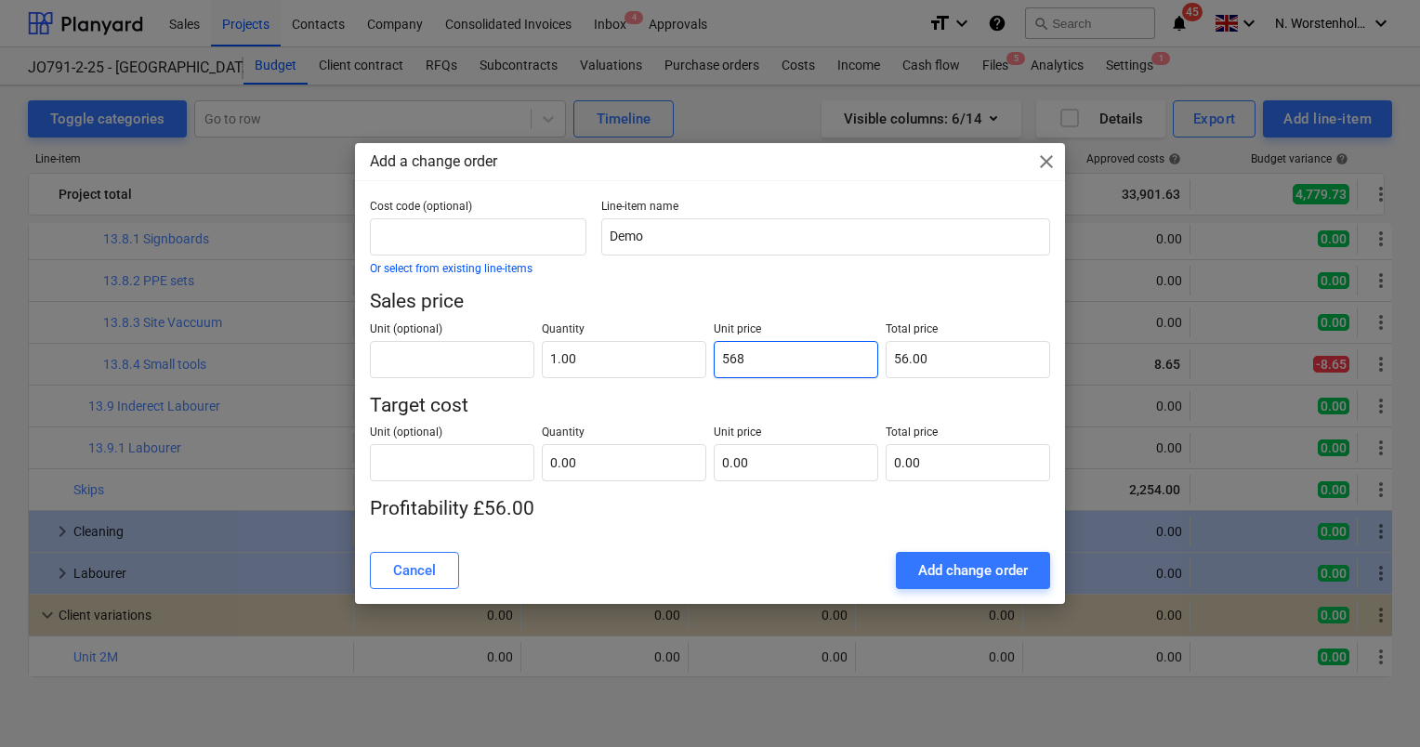
type input "568.00"
type input "5681"
type input "5,681.00"
type input "5681.5"
type input "5,681.50"
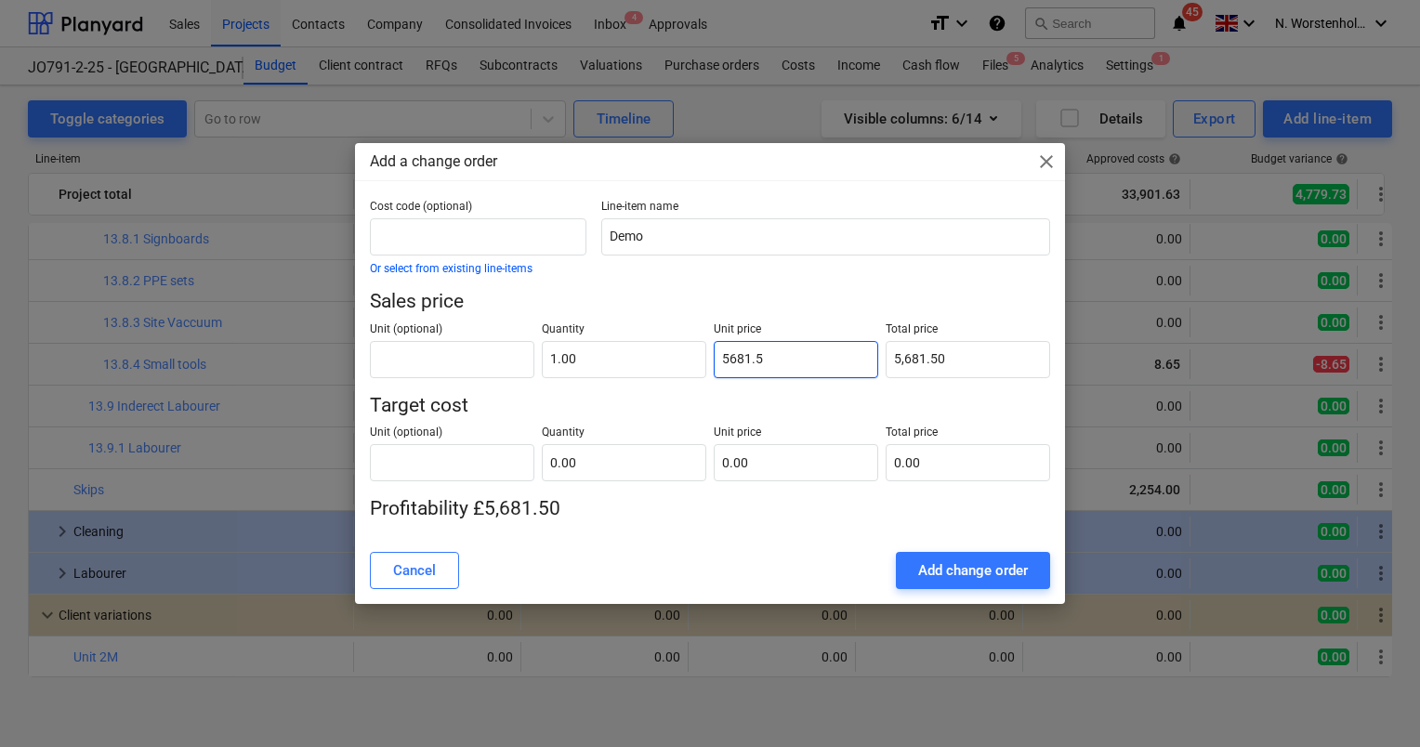
type input "5681.52"
type input "5,681.52"
click at [979, 564] on div "Add change order" at bounding box center [973, 571] width 110 height 24
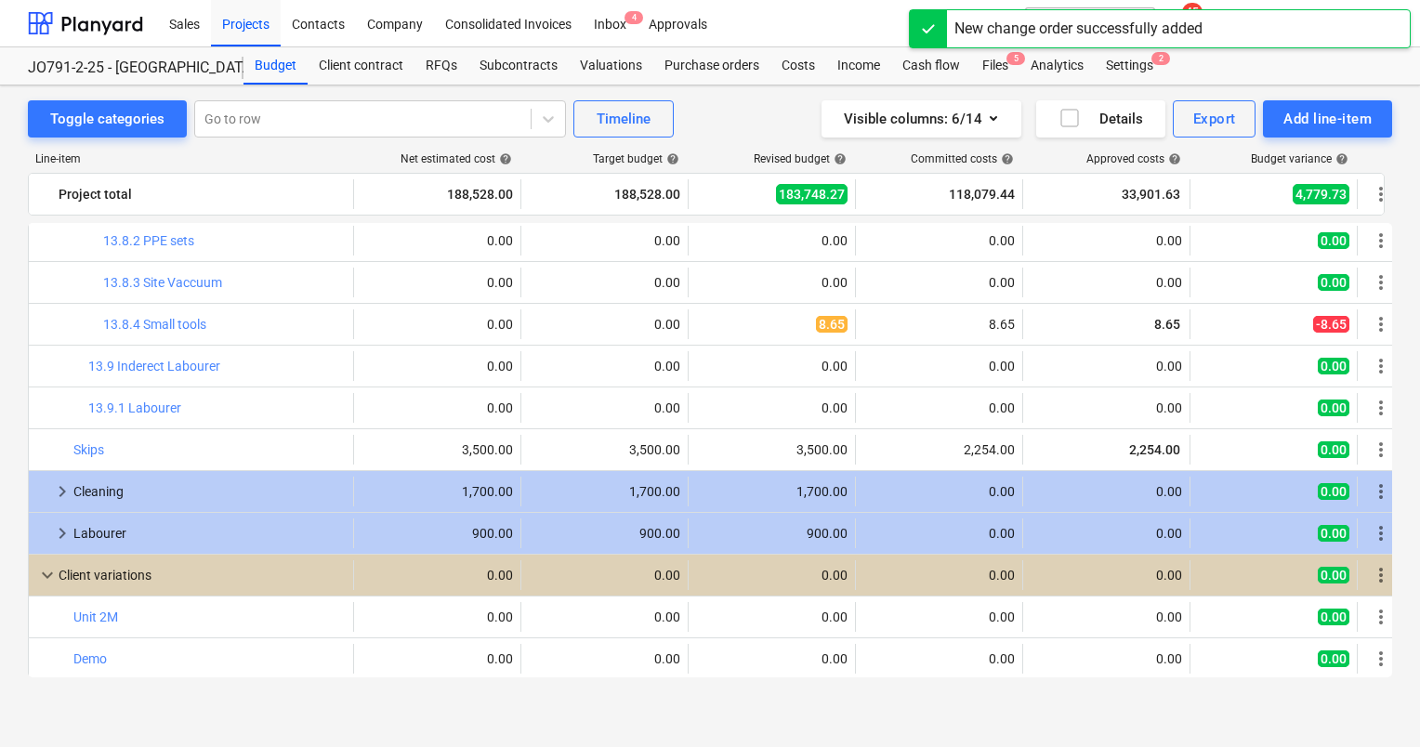
scroll to position [2013, 0]
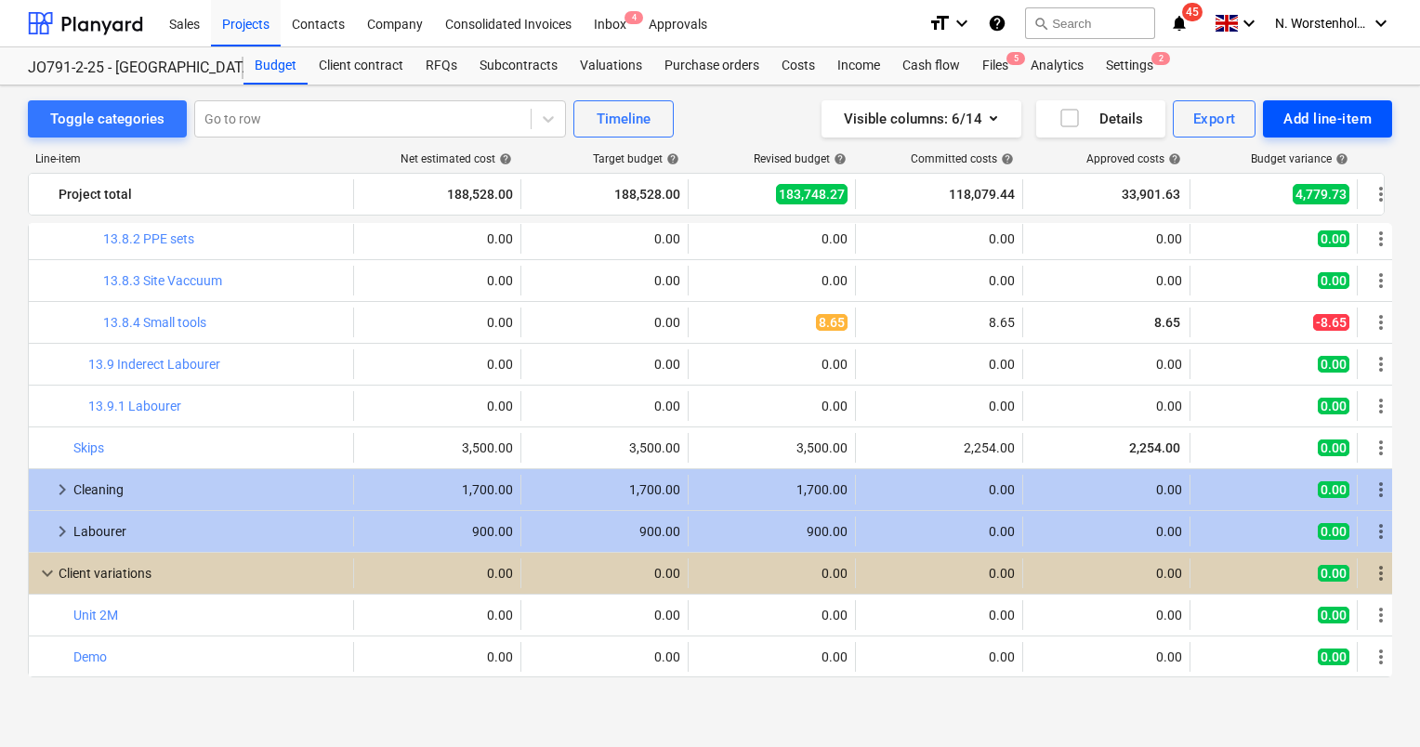
click at [1323, 112] on div "Add line-item" at bounding box center [1328, 119] width 88 height 24
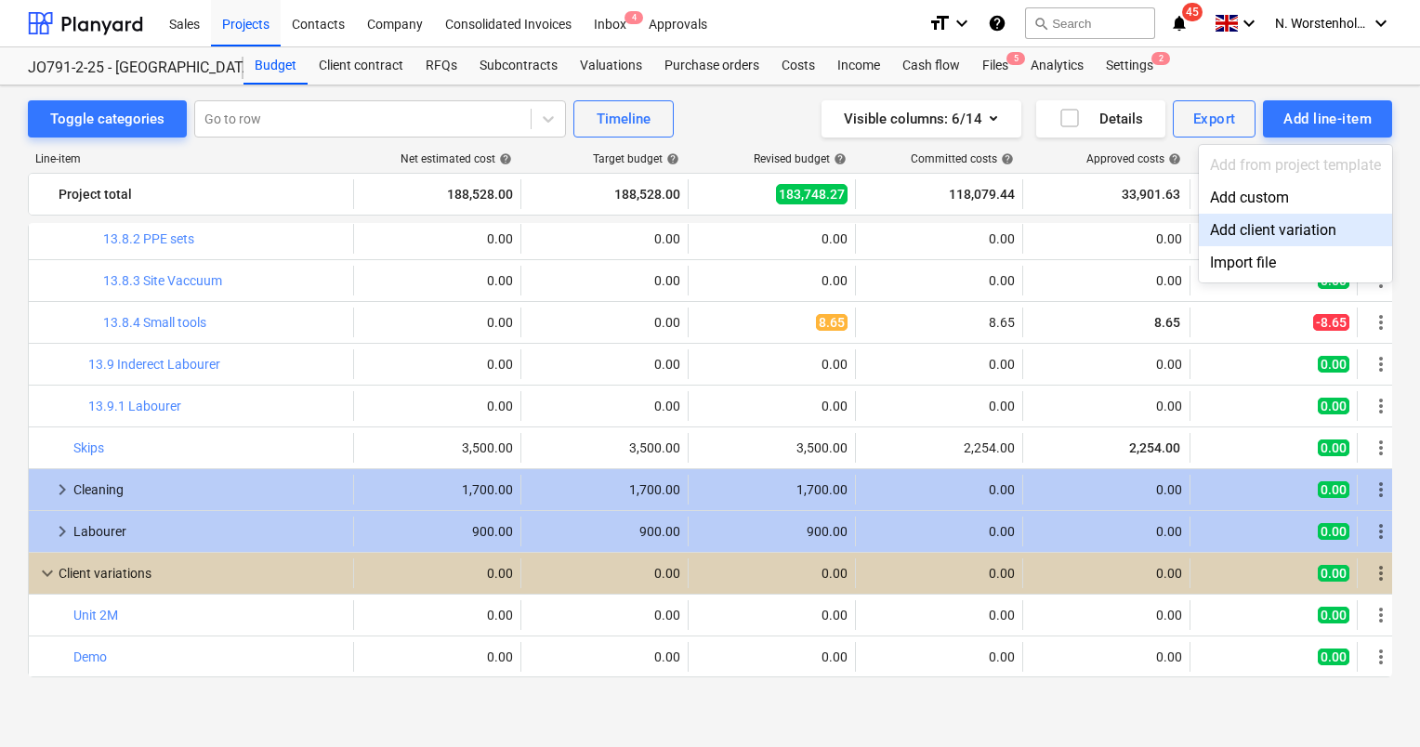
click at [1287, 237] on div "Add client variation" at bounding box center [1295, 230] width 193 height 33
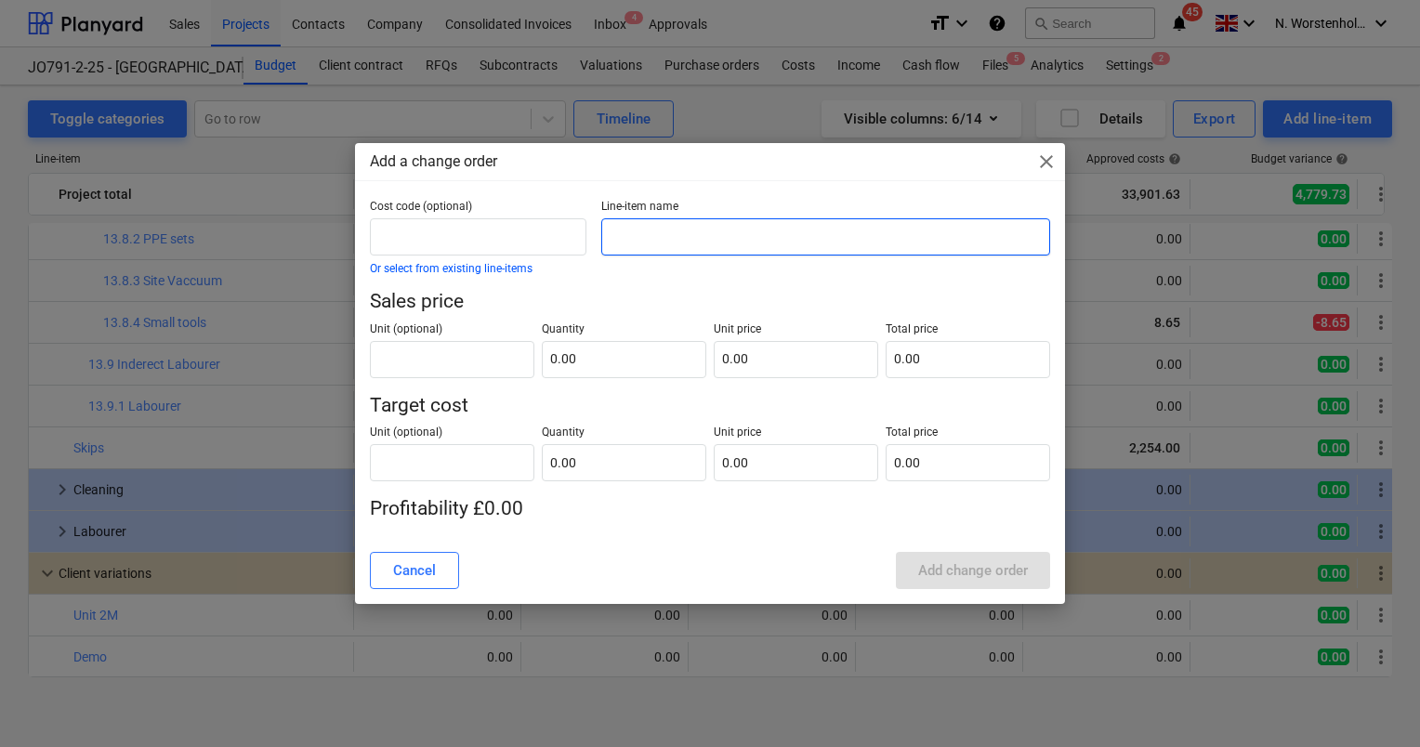
click at [708, 245] on input "text" at bounding box center [825, 236] width 449 height 37
type input "Kitchen"
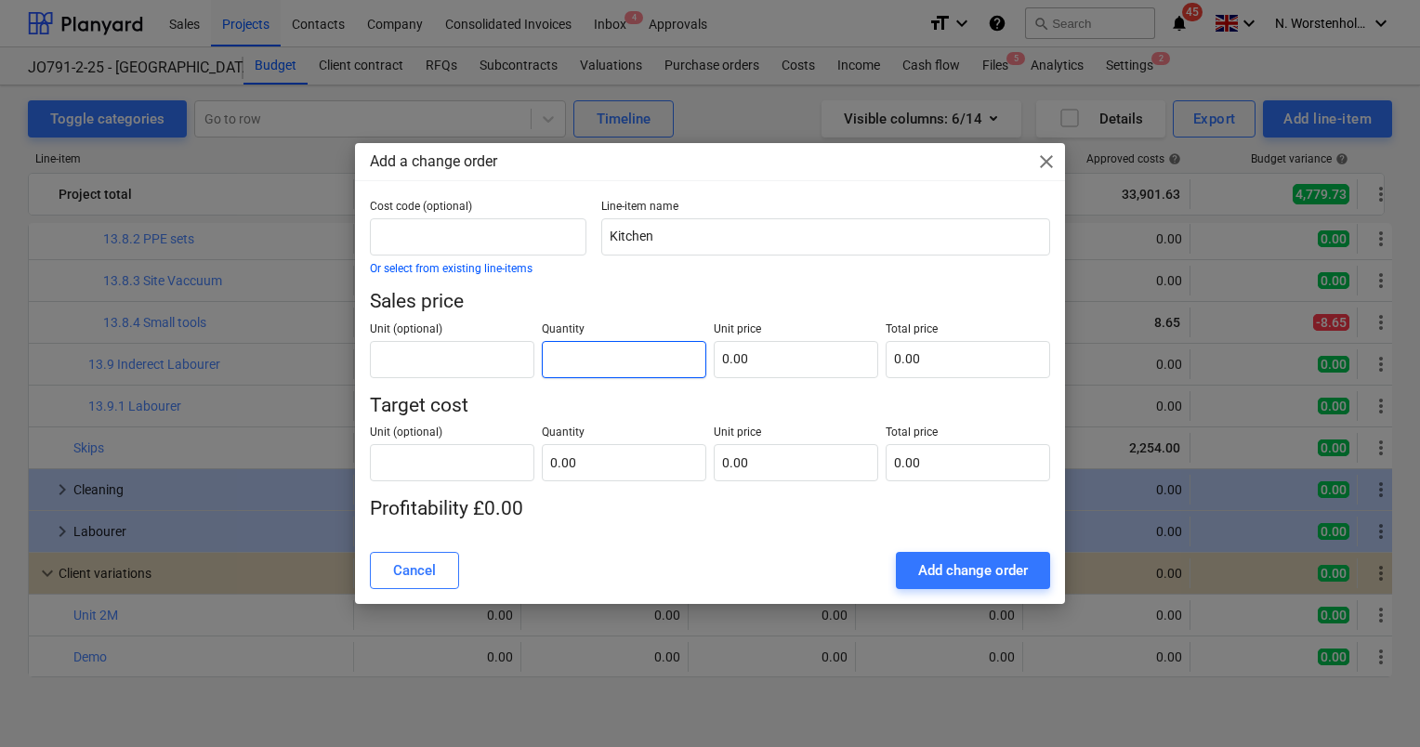
click at [625, 357] on input "text" at bounding box center [624, 359] width 165 height 37
type input "1.00"
click at [738, 349] on input "text" at bounding box center [796, 359] width 165 height 37
type input "0.00"
click at [772, 363] on input "0.00" at bounding box center [796, 359] width 165 height 37
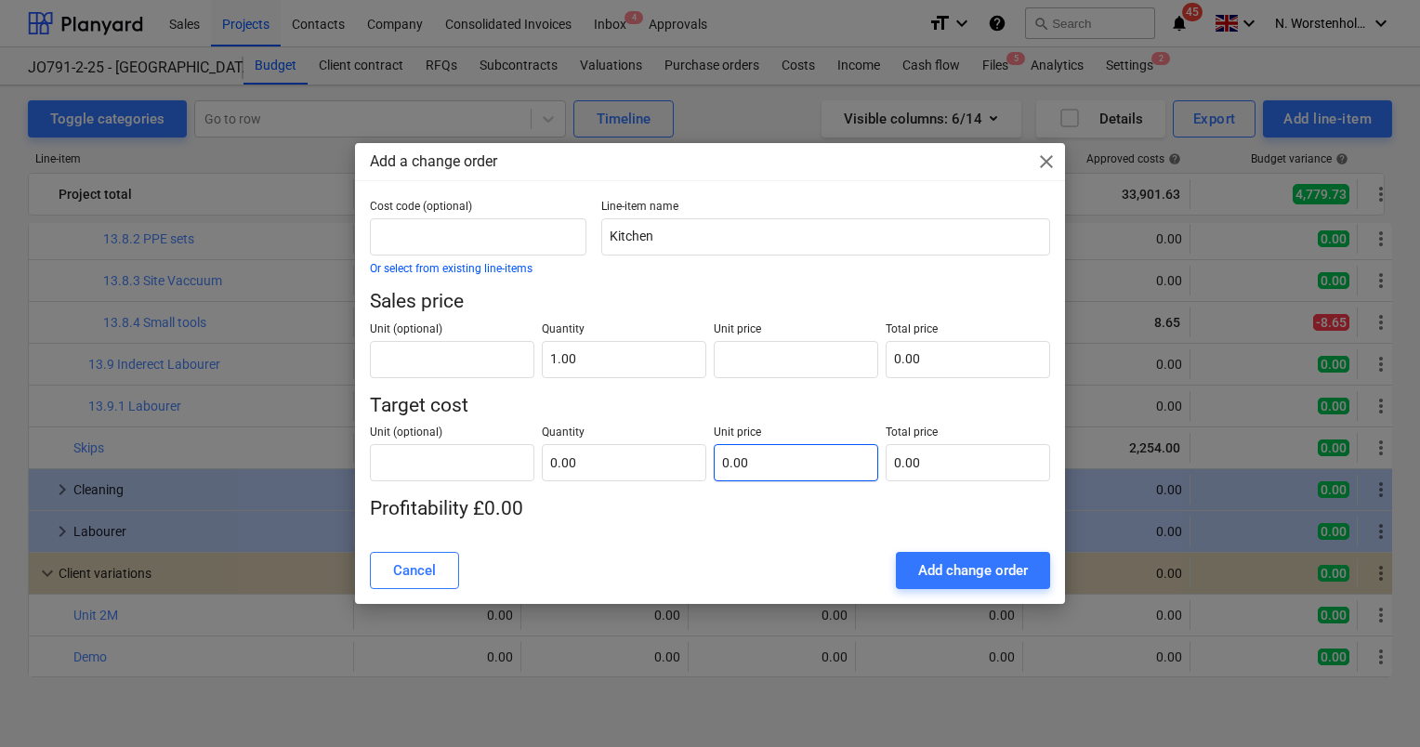
type input "0.00"
click at [756, 469] on input "text" at bounding box center [796, 462] width 165 height 37
type input "pcs"
type input "4"
type input "1.00"
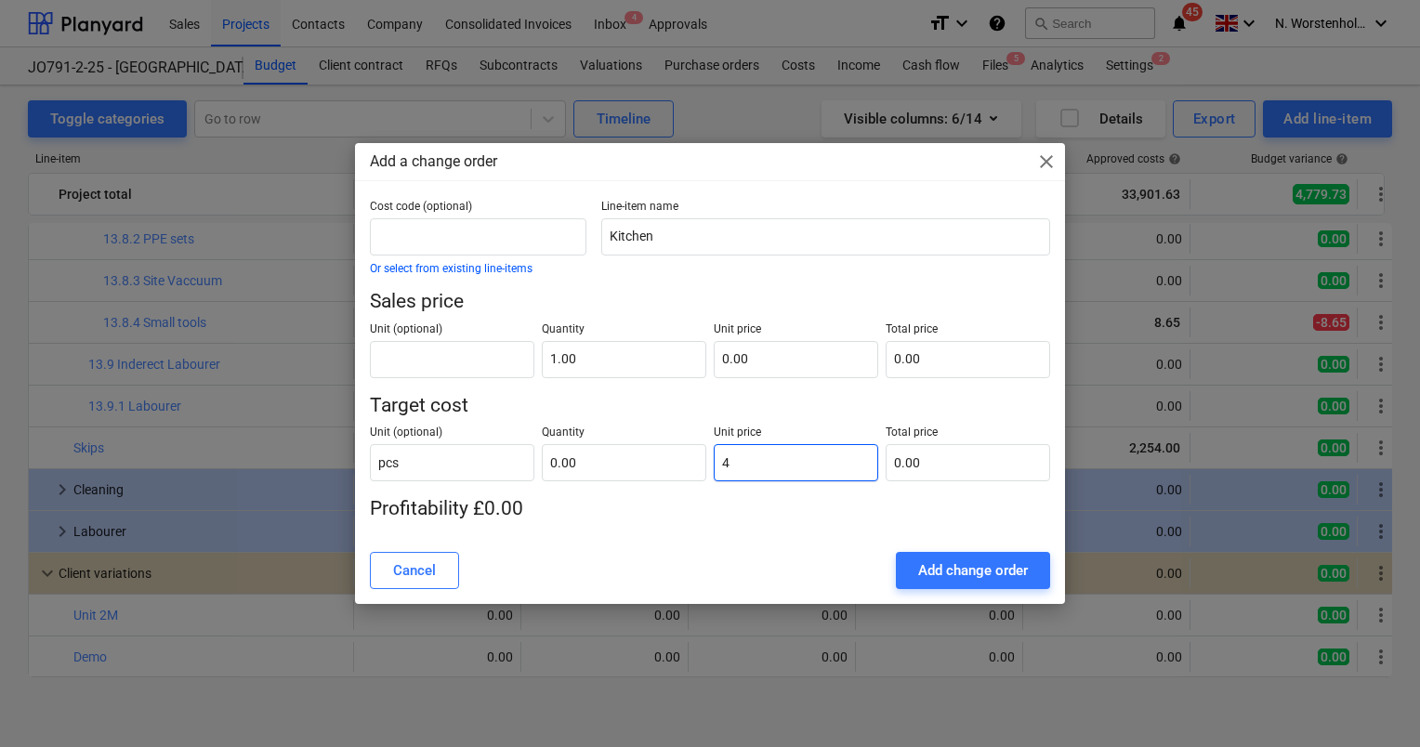
type input "4.00"
type input "45"
type input "45.00"
type input "459"
type input "459.00"
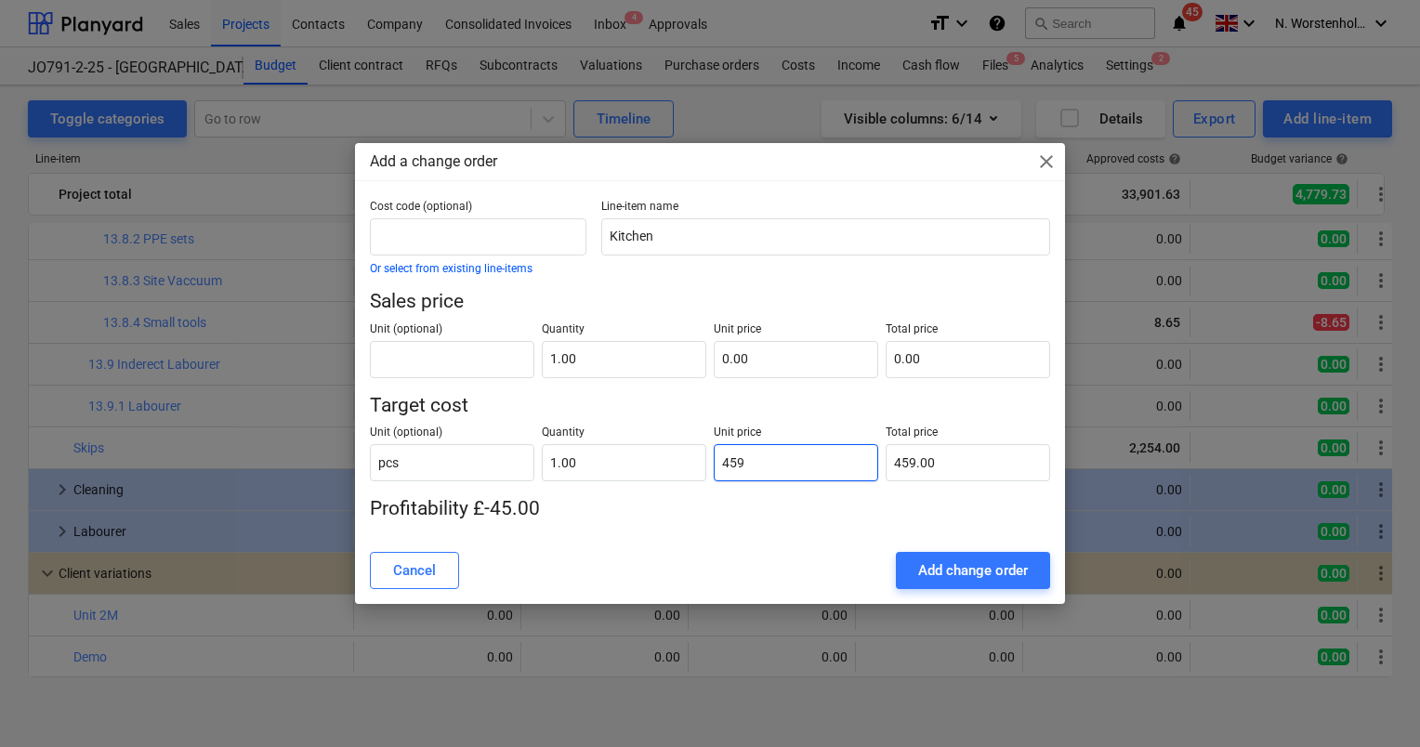
type input "4595"
type input "4,595.00"
type input "4595"
type input "4,595.00"
click at [743, 364] on input "text" at bounding box center [796, 359] width 165 height 37
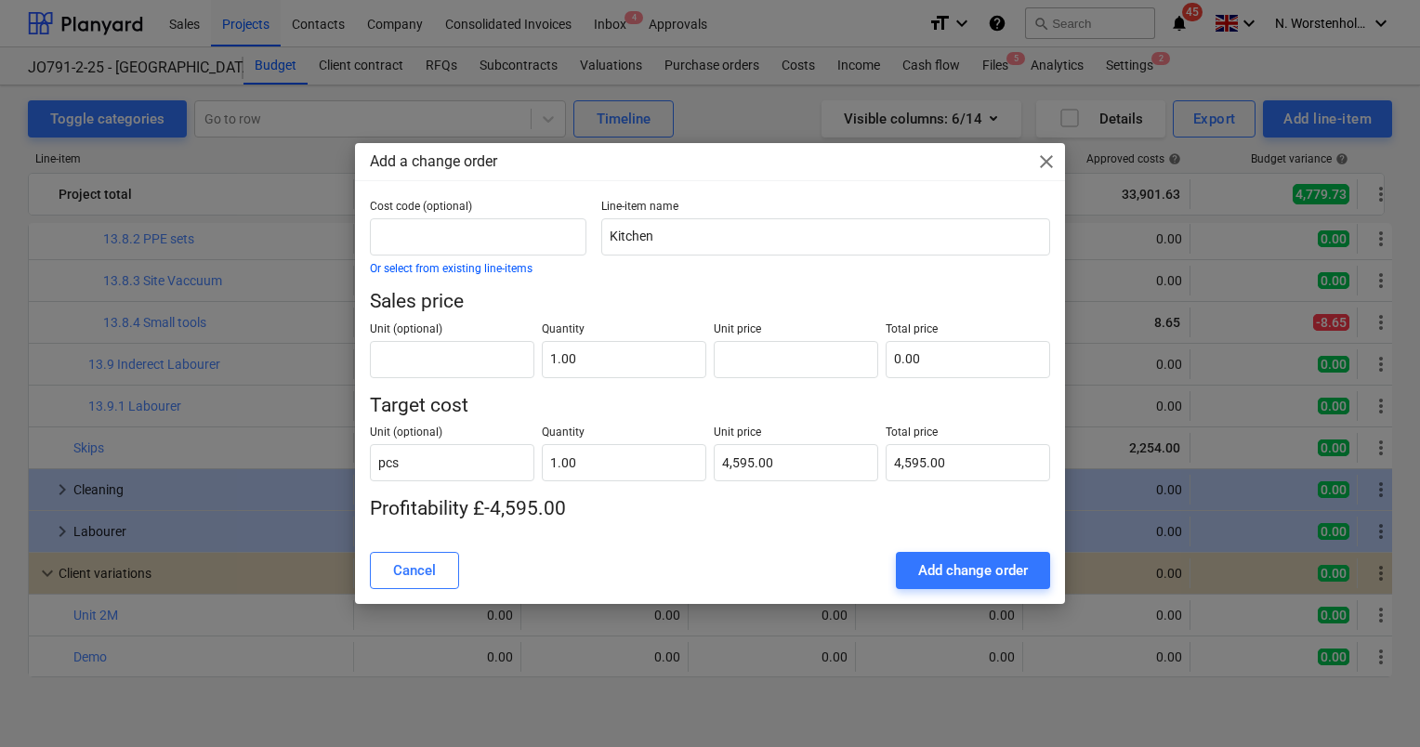
type input "0.00"
click at [753, 358] on input "0.00" at bounding box center [796, 359] width 165 height 37
type input "6"
type input "6.00"
type input "69"
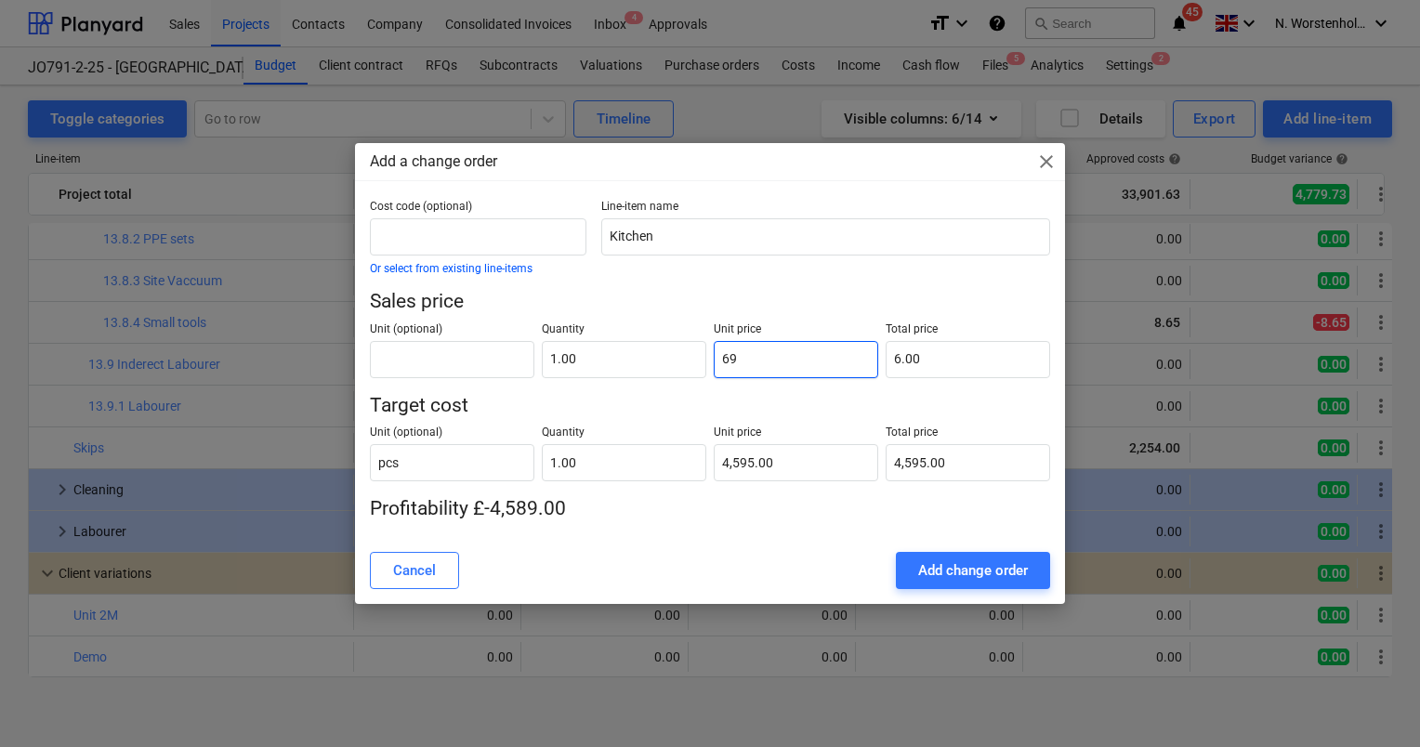
type input "69.00"
type input "691"
type input "691.00"
type input "6918"
type input "6,918.00"
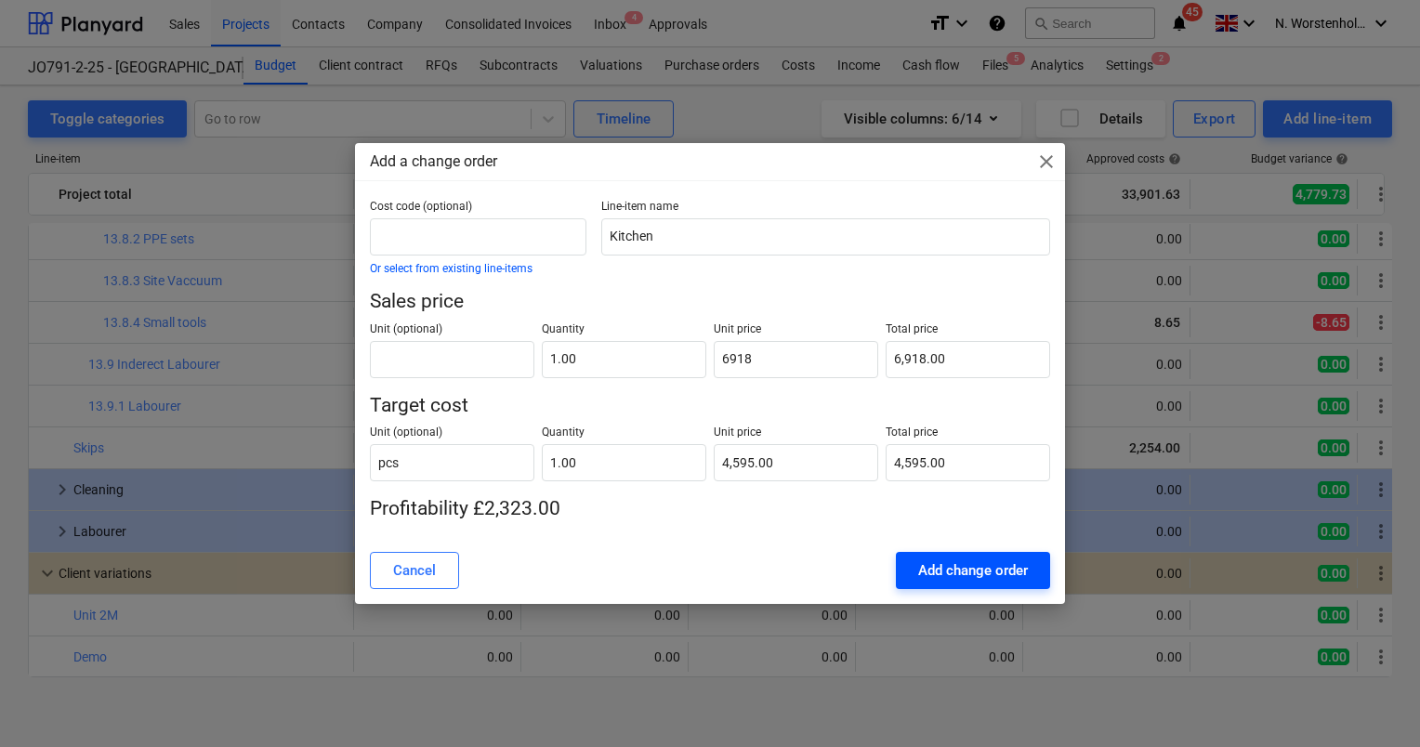
type input "6,918.00"
click at [948, 567] on div "Add change order" at bounding box center [973, 571] width 110 height 24
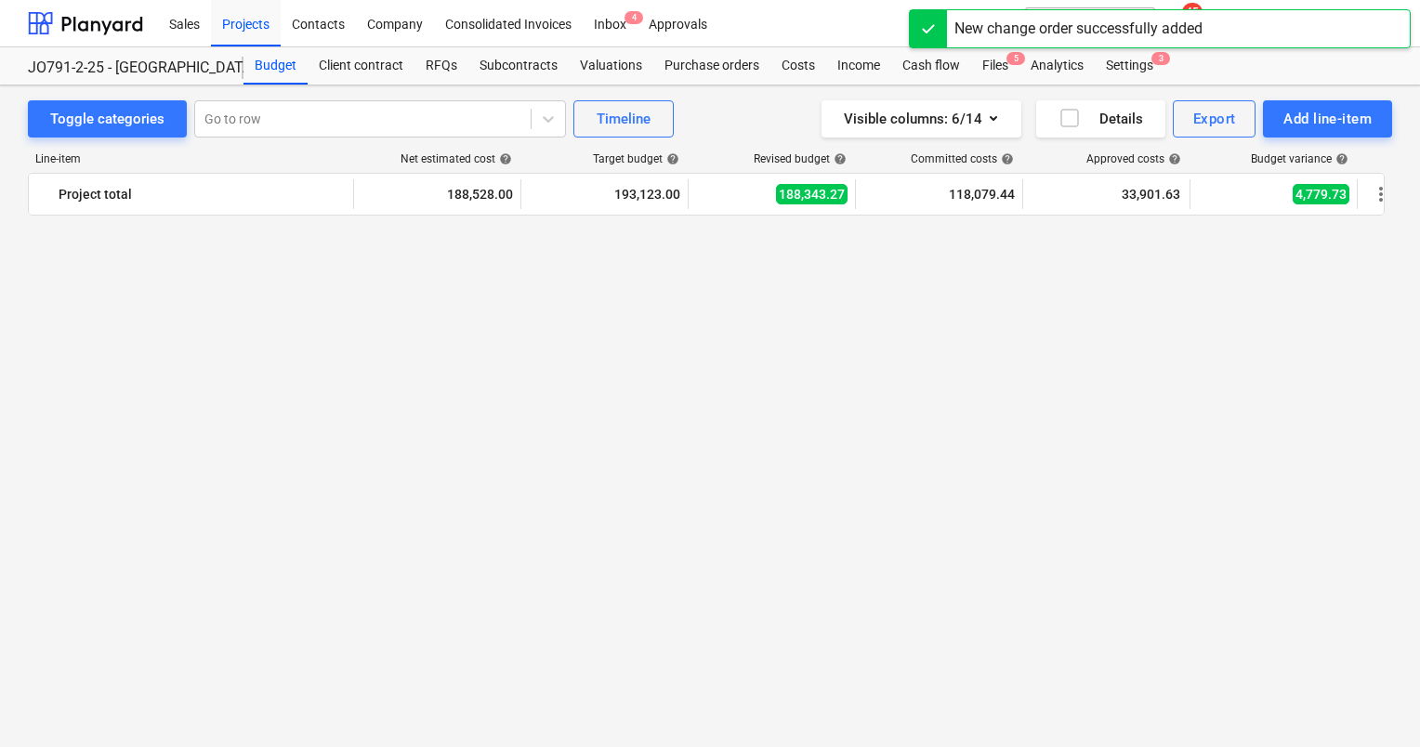
scroll to position [2013, 0]
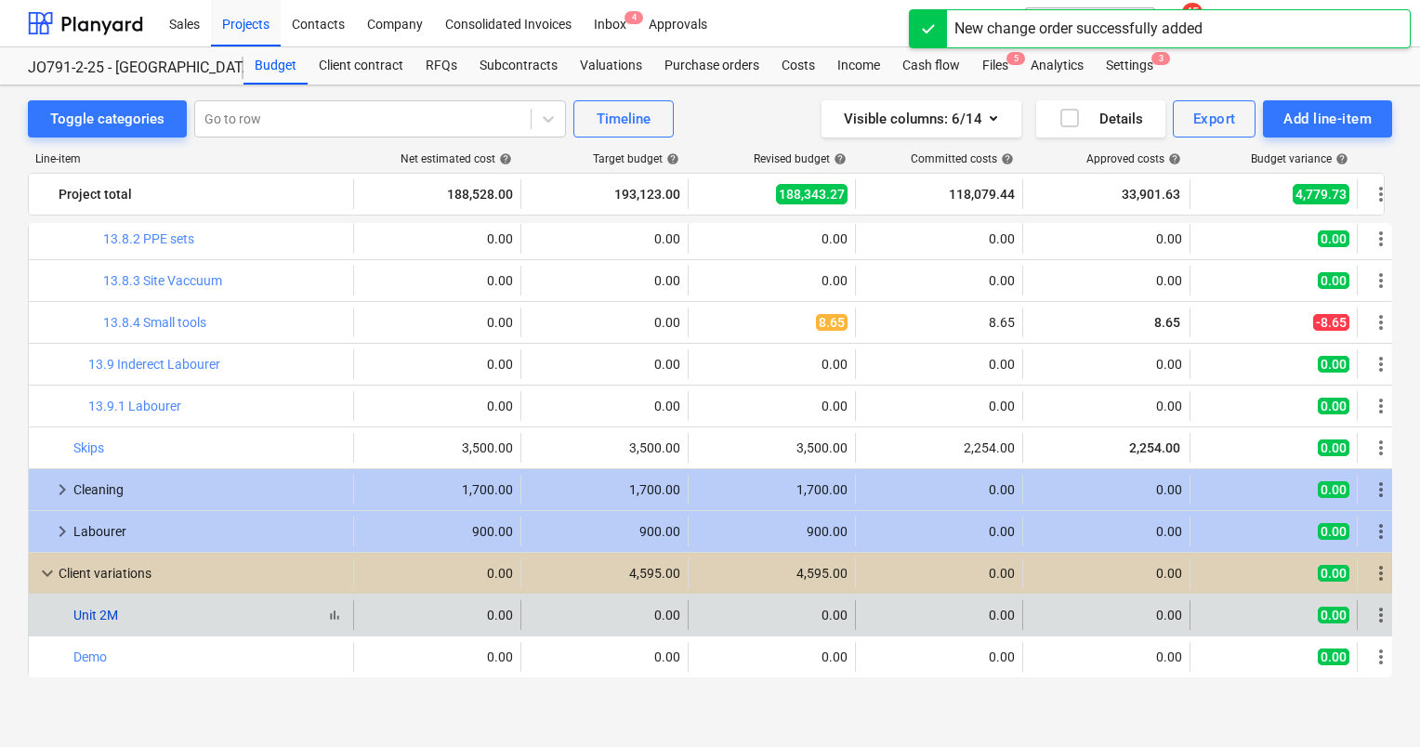
click at [92, 609] on link "Unit 2M" at bounding box center [95, 615] width 45 height 15
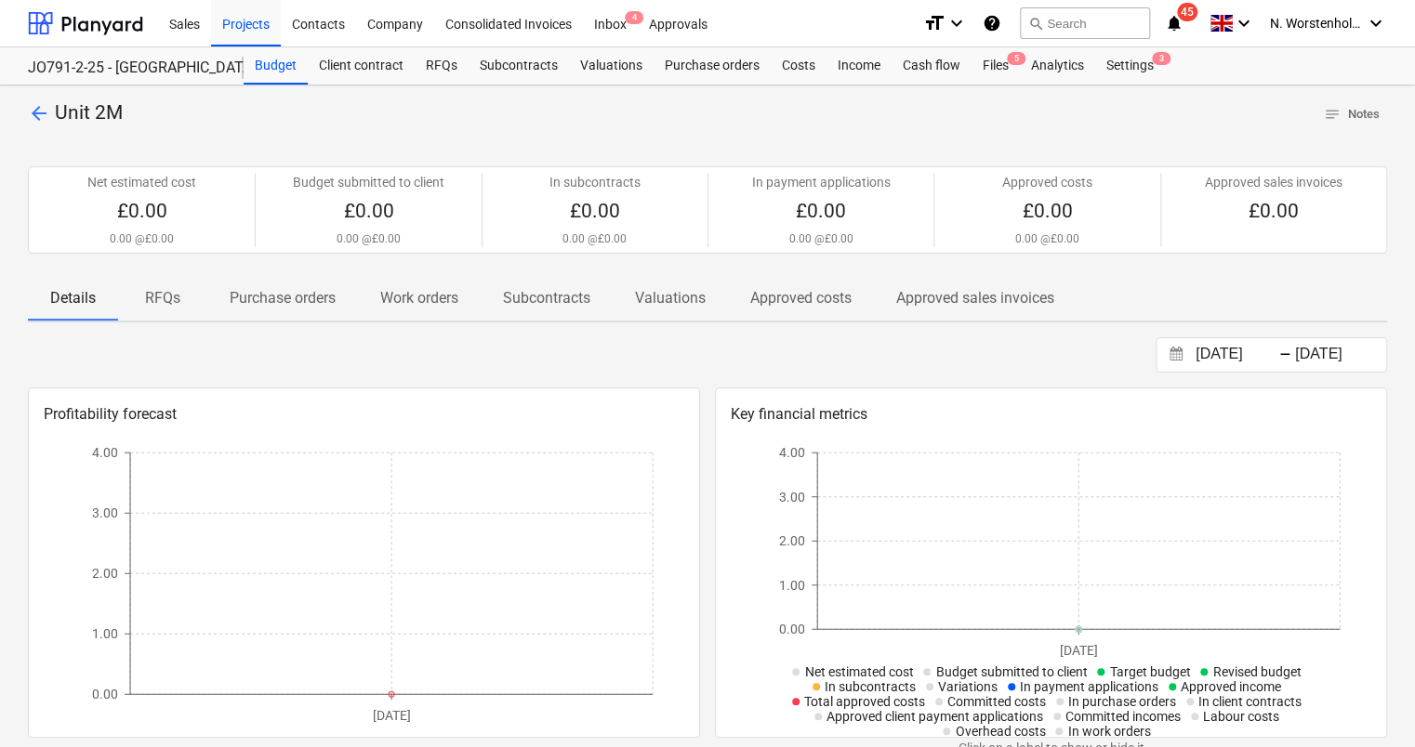
click at [33, 118] on span "arrow_back" at bounding box center [39, 113] width 22 height 22
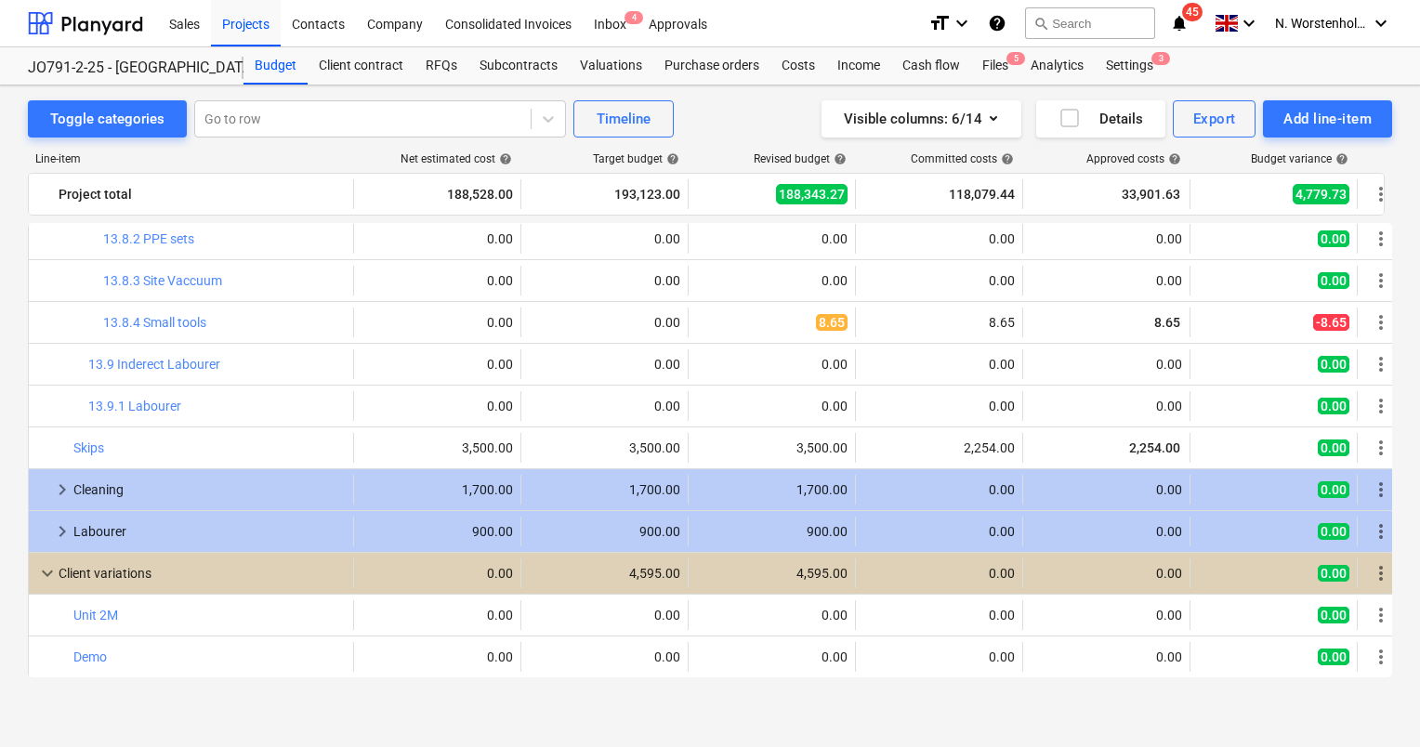
scroll to position [2055, 0]
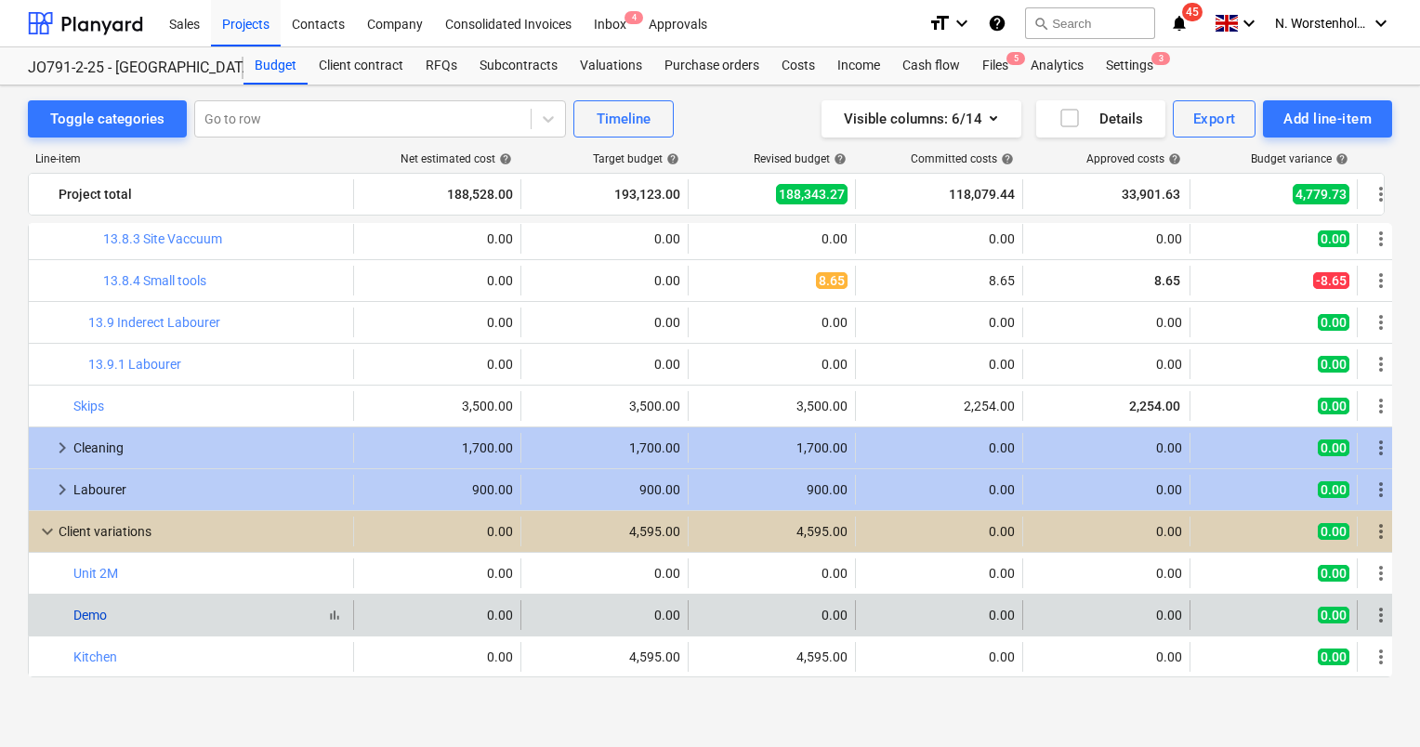
click at [82, 617] on link "Demo" at bounding box center [89, 615] width 33 height 15
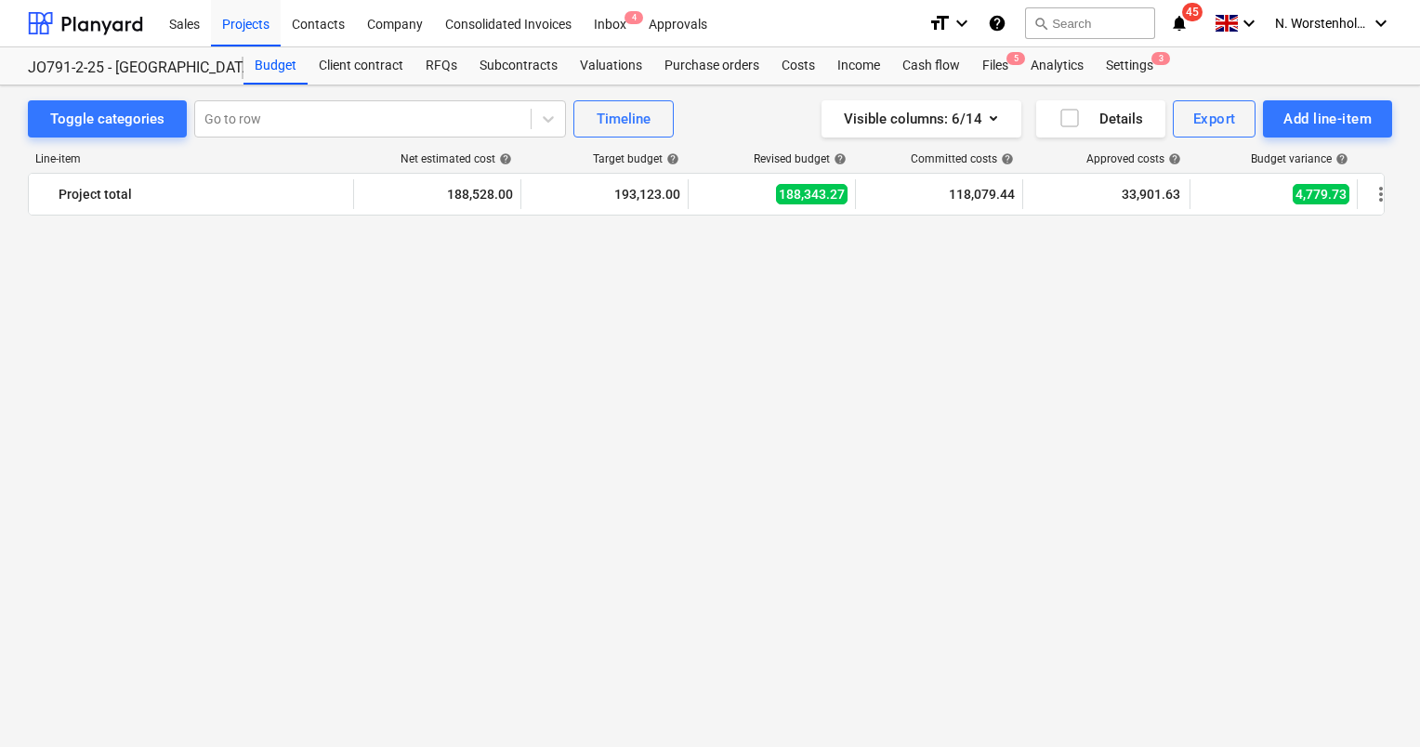
scroll to position [2055, 0]
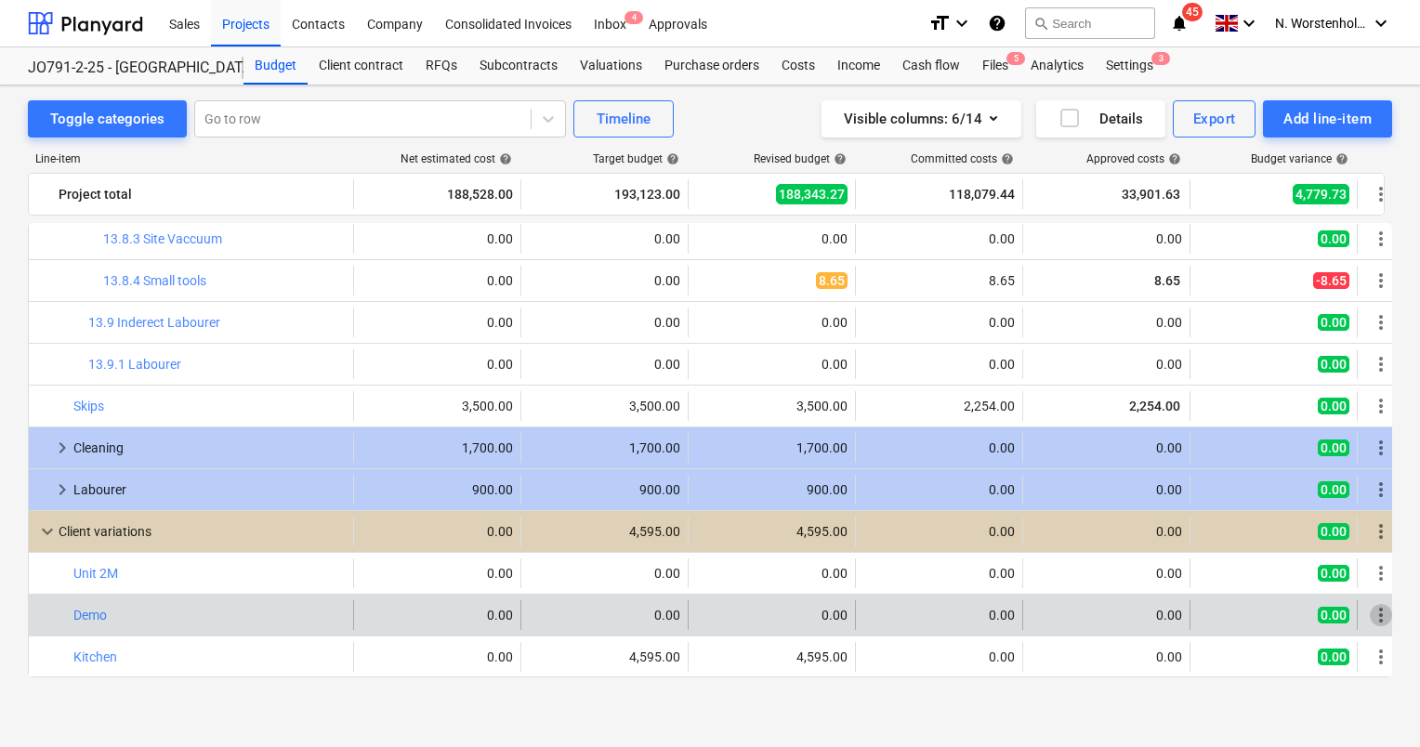
click at [1377, 617] on span "more_vert" at bounding box center [1381, 615] width 22 height 22
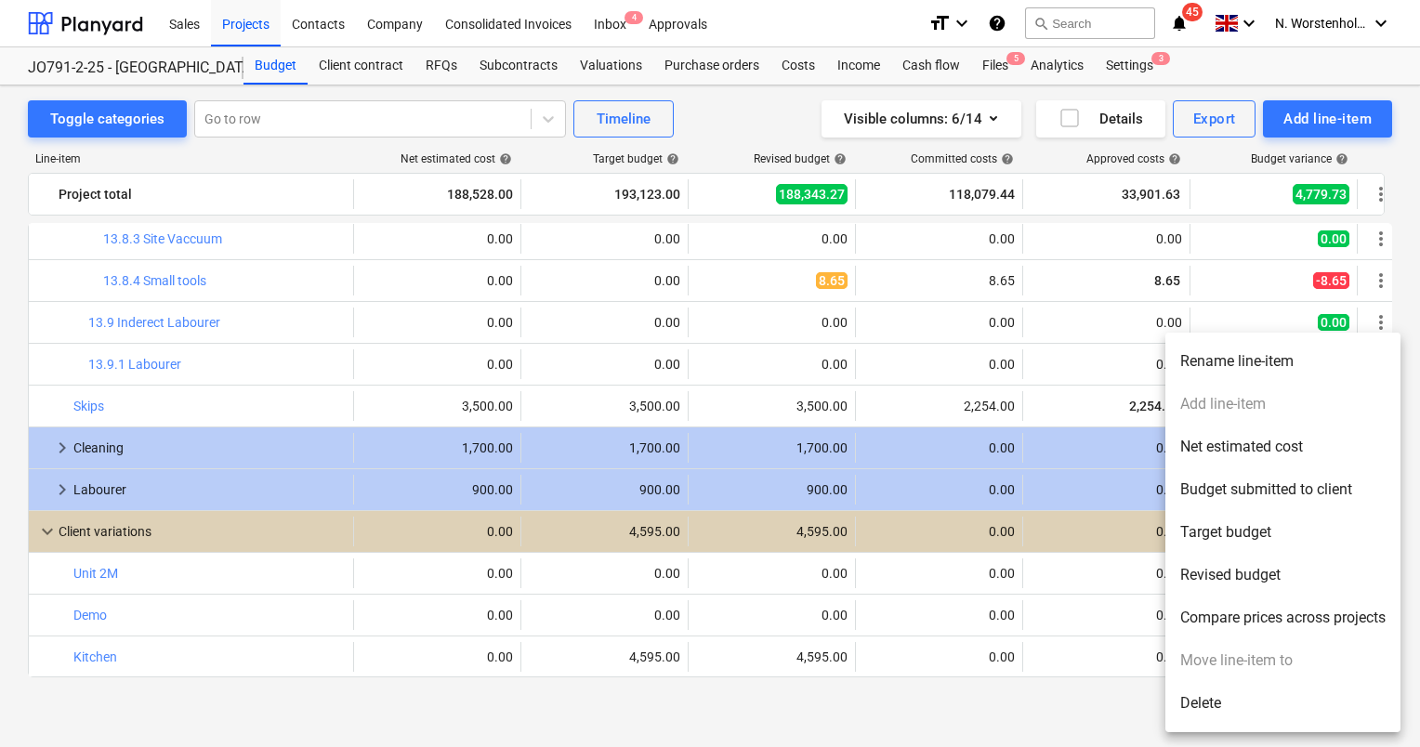
click at [1254, 361] on li "Rename line-item" at bounding box center [1283, 361] width 235 height 43
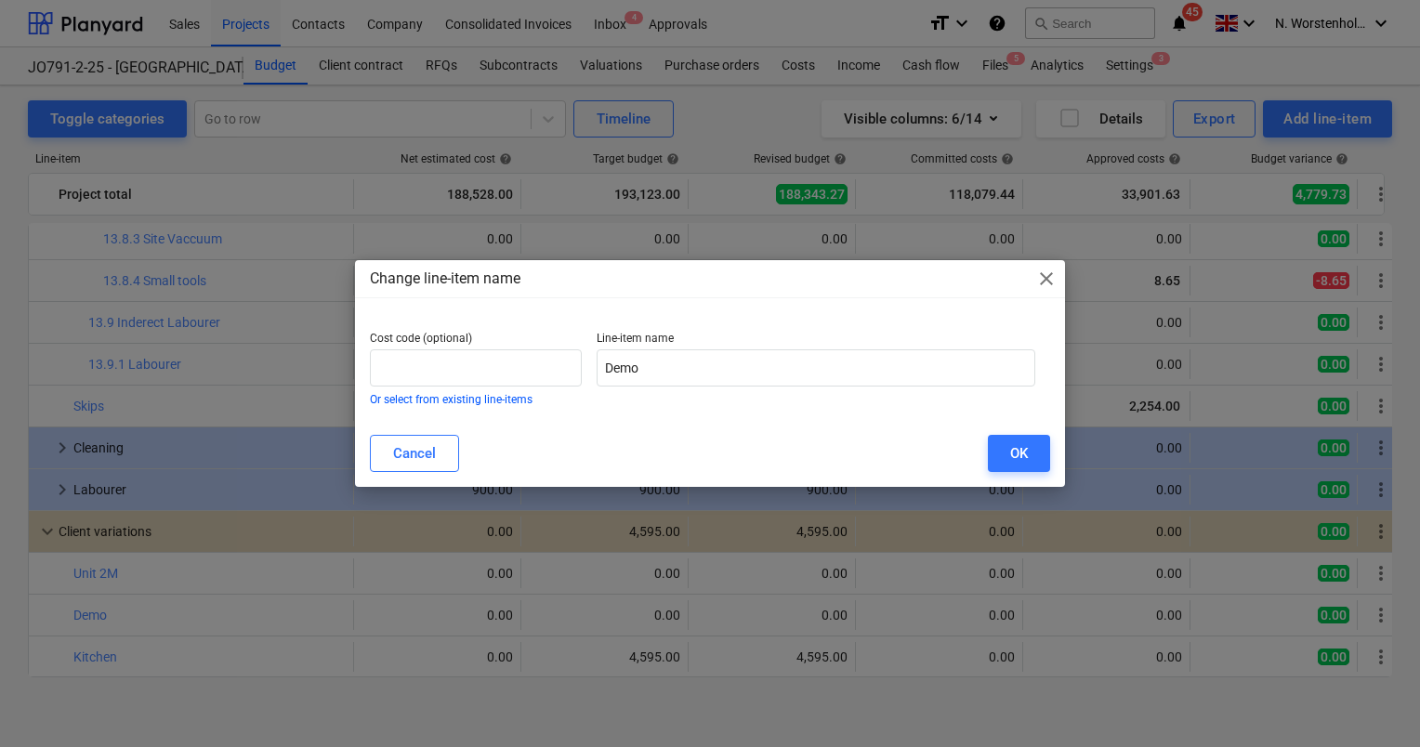
click at [1045, 270] on span "close" at bounding box center [1046, 279] width 22 height 22
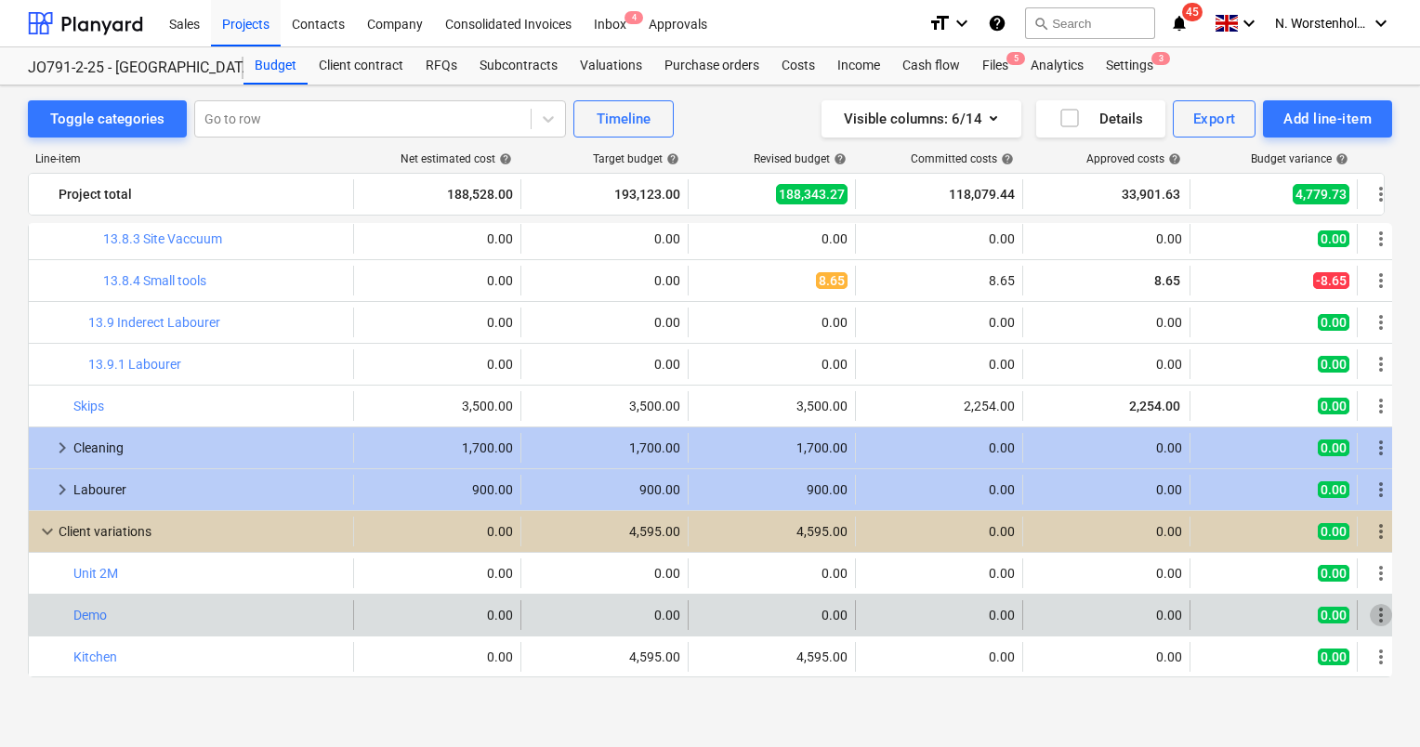
click at [1377, 616] on span "more_vert" at bounding box center [1381, 615] width 22 height 22
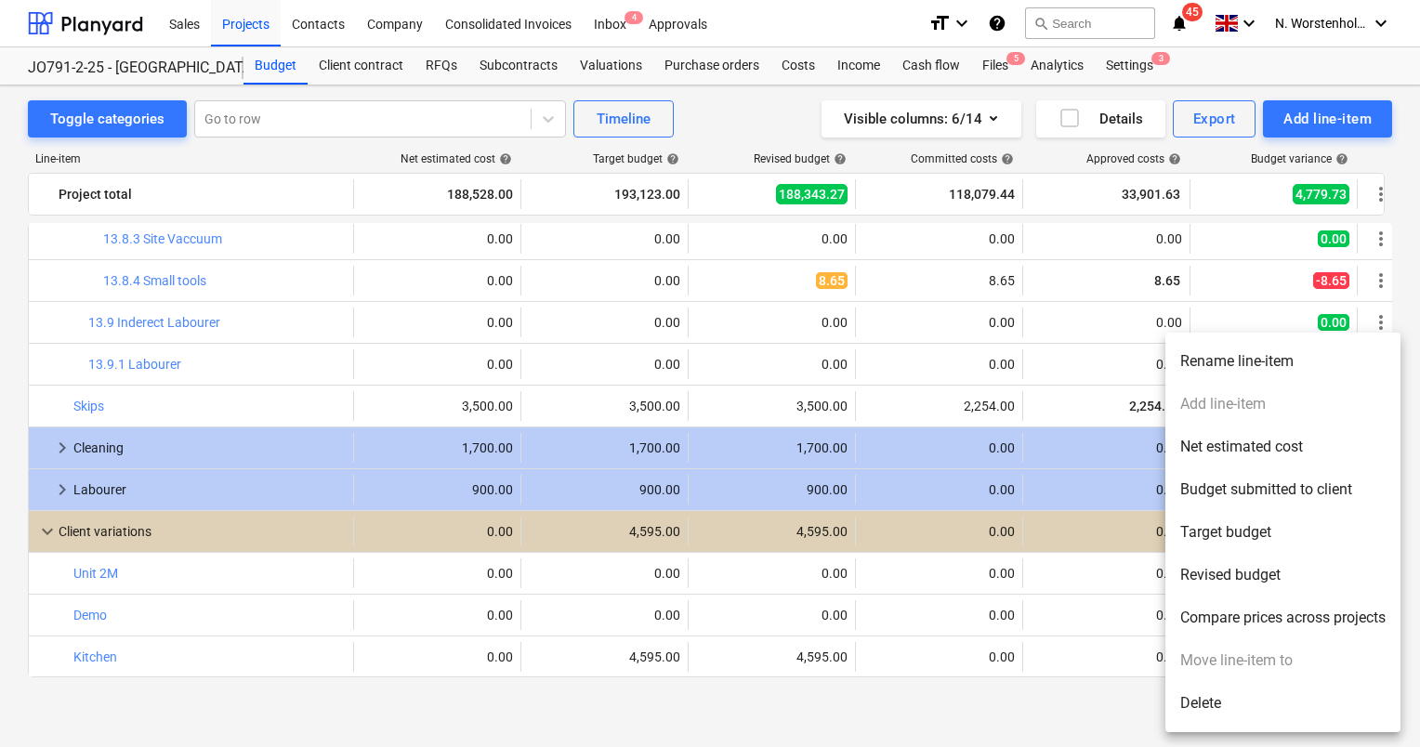
click at [1242, 572] on li "Revised budget" at bounding box center [1283, 575] width 235 height 43
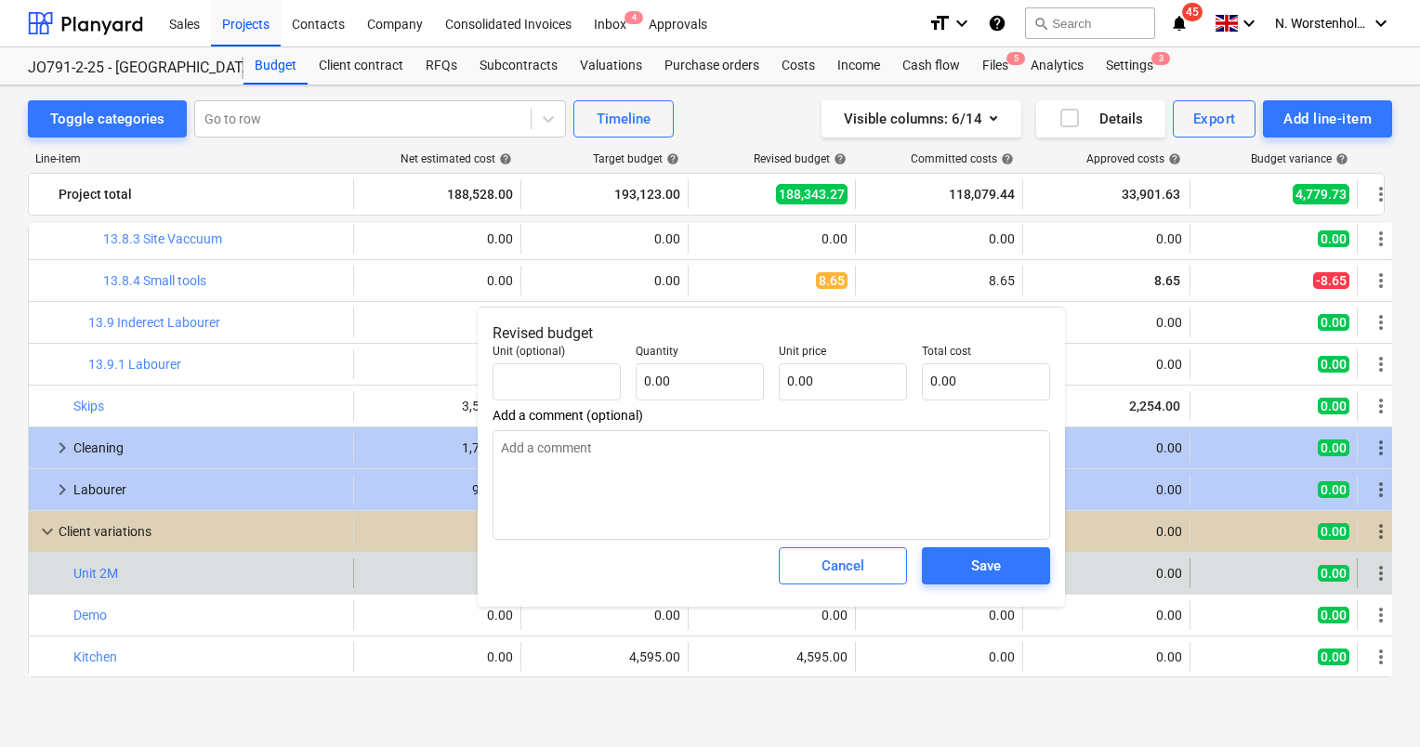
click at [875, 564] on span "Cancel" at bounding box center [843, 566] width 82 height 24
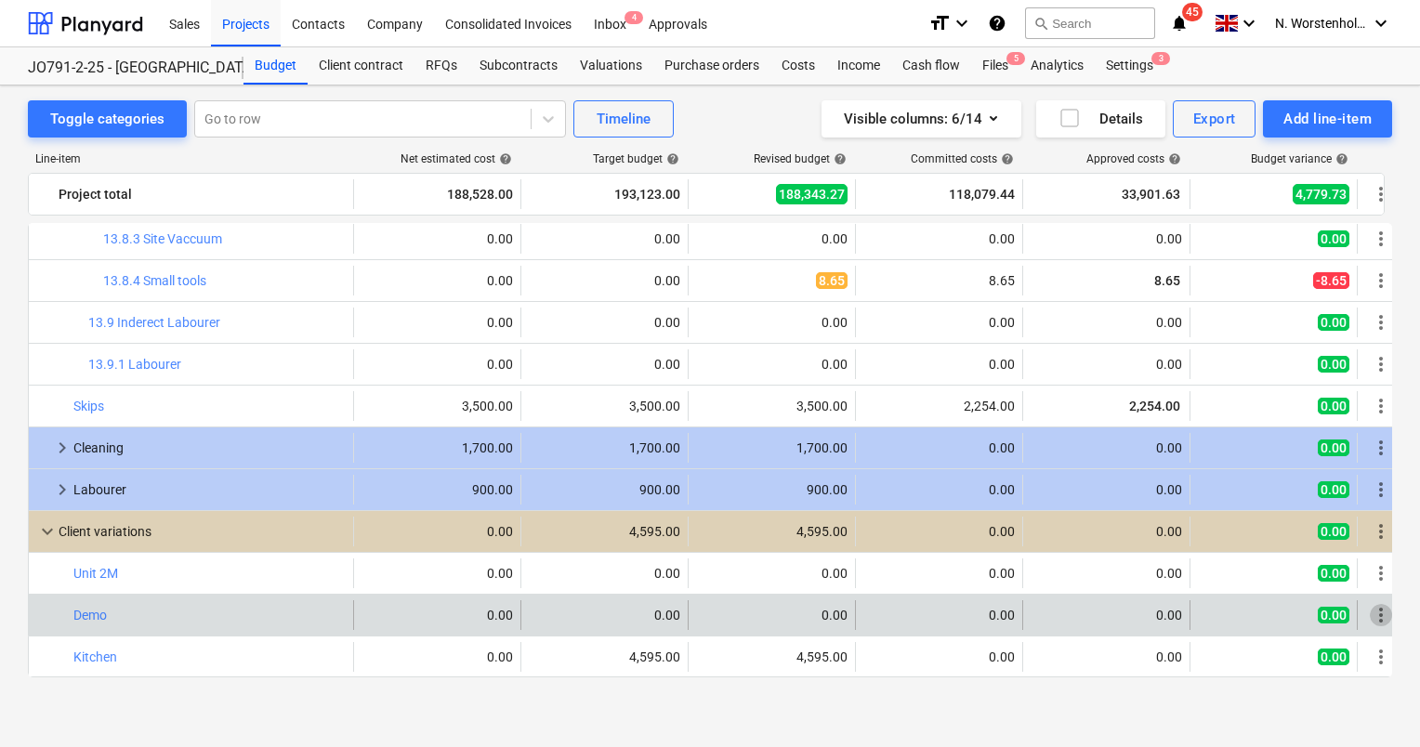
click at [1379, 615] on span "more_vert" at bounding box center [1381, 615] width 22 height 22
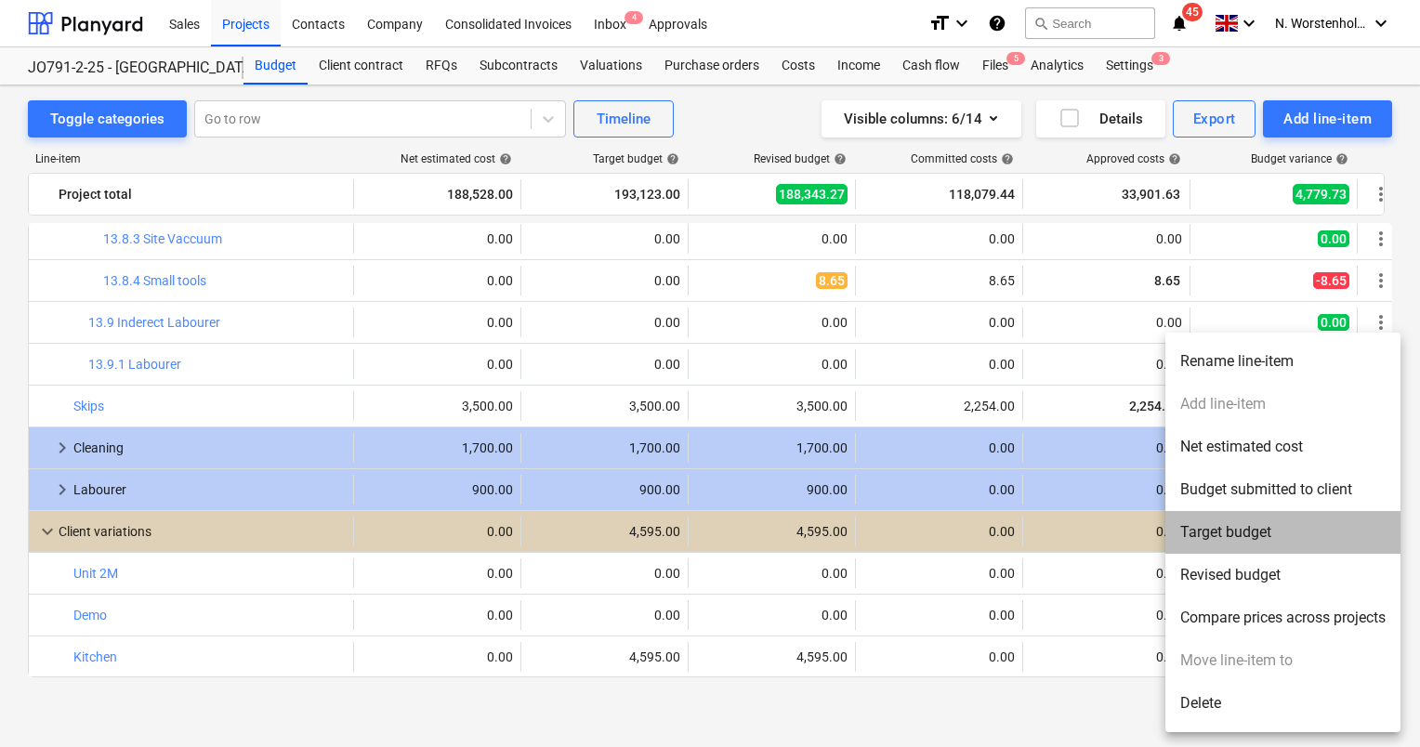
click at [1217, 525] on li "Target budget" at bounding box center [1283, 532] width 235 height 43
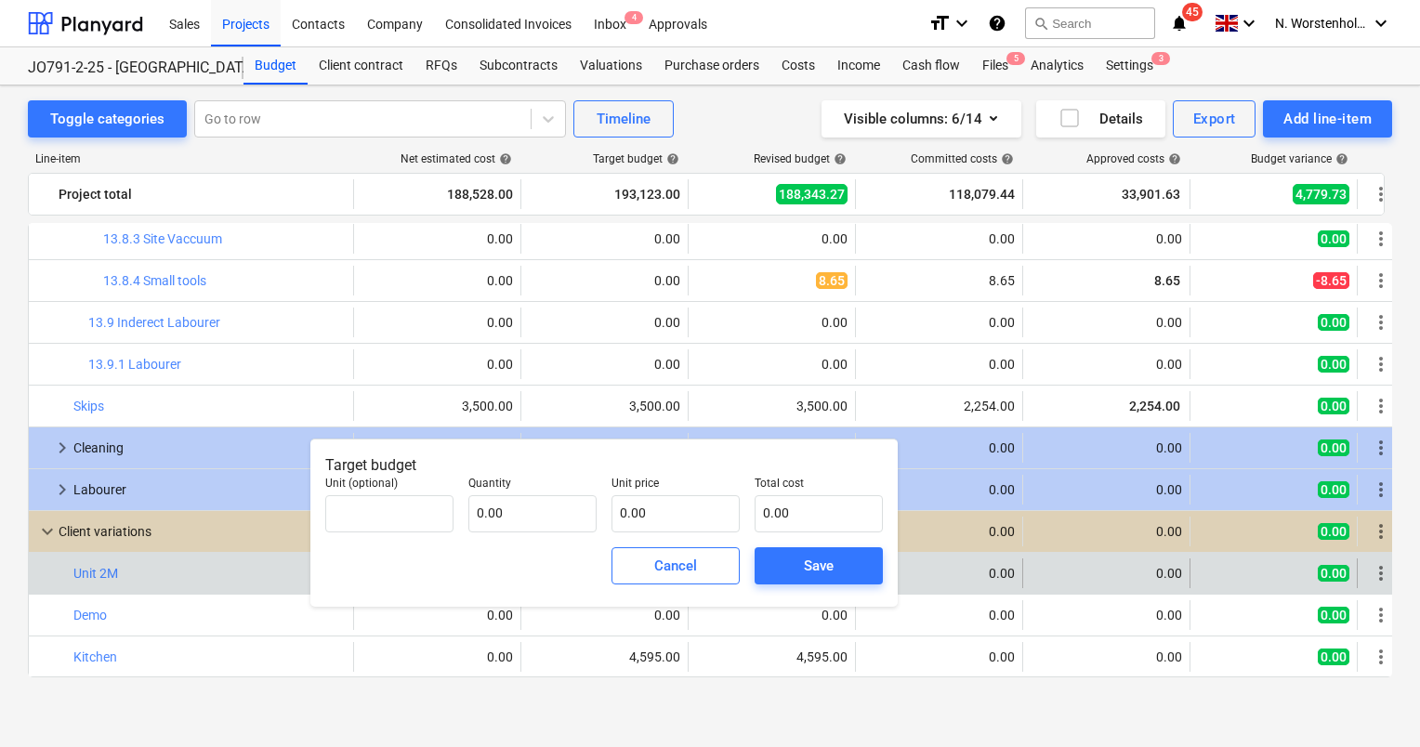
click at [676, 568] on div "Cancel" at bounding box center [675, 566] width 43 height 24
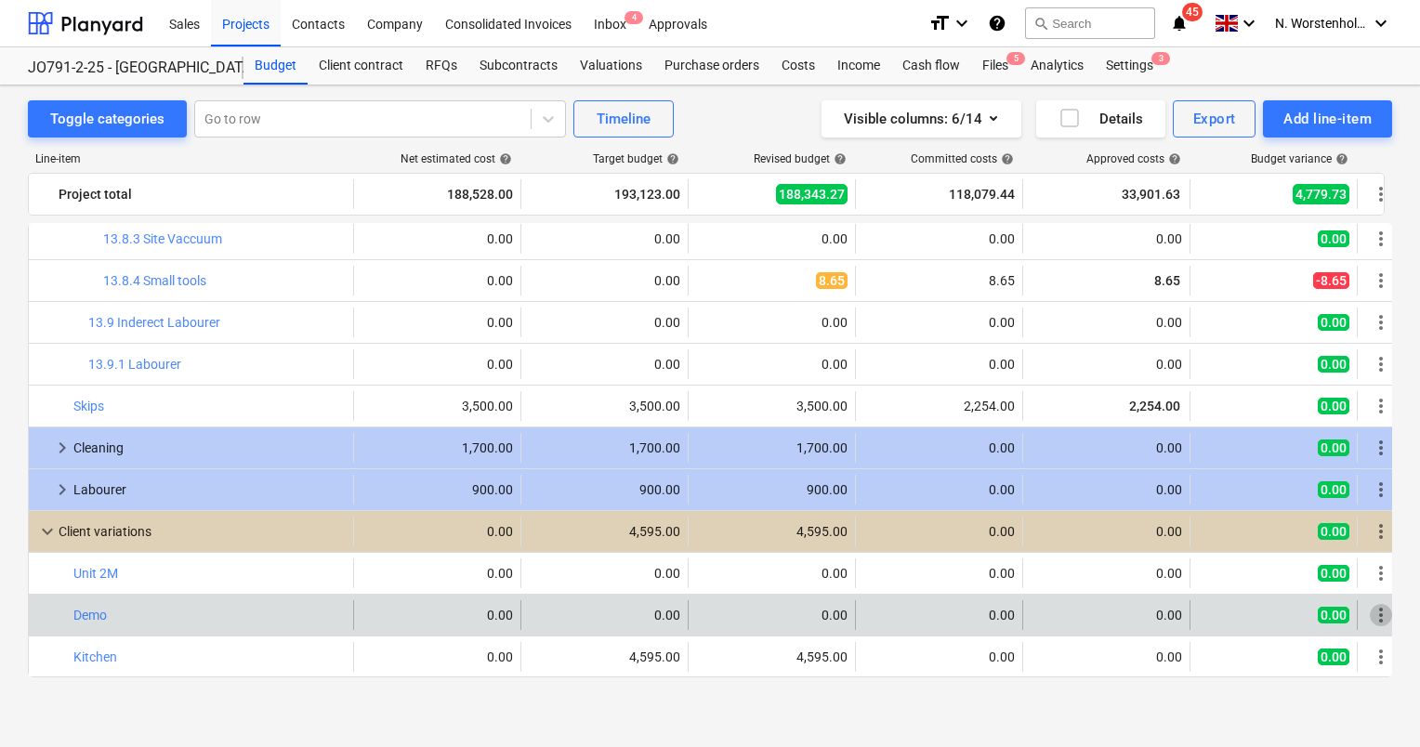
click at [1377, 610] on span "more_vert" at bounding box center [1381, 615] width 22 height 22
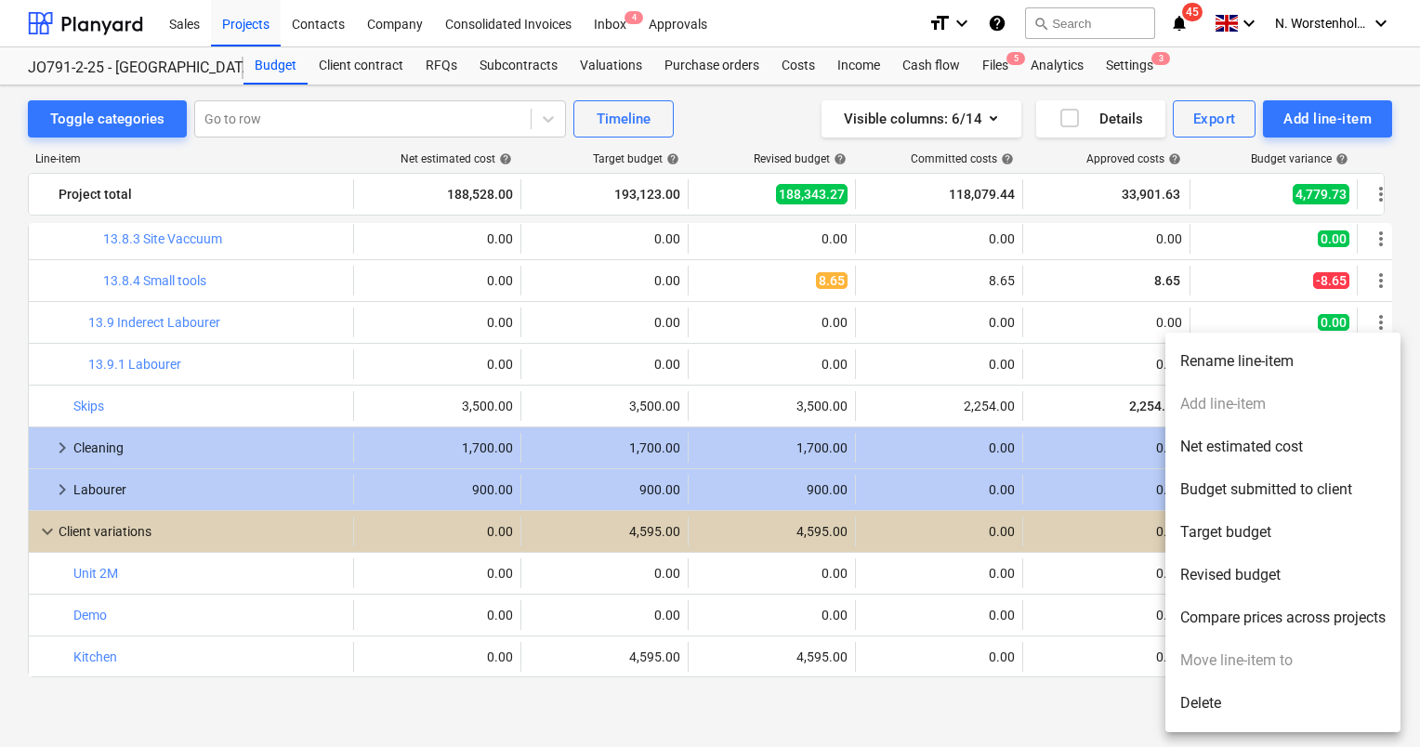
click at [1245, 496] on li "Budget submitted to client" at bounding box center [1283, 489] width 235 height 43
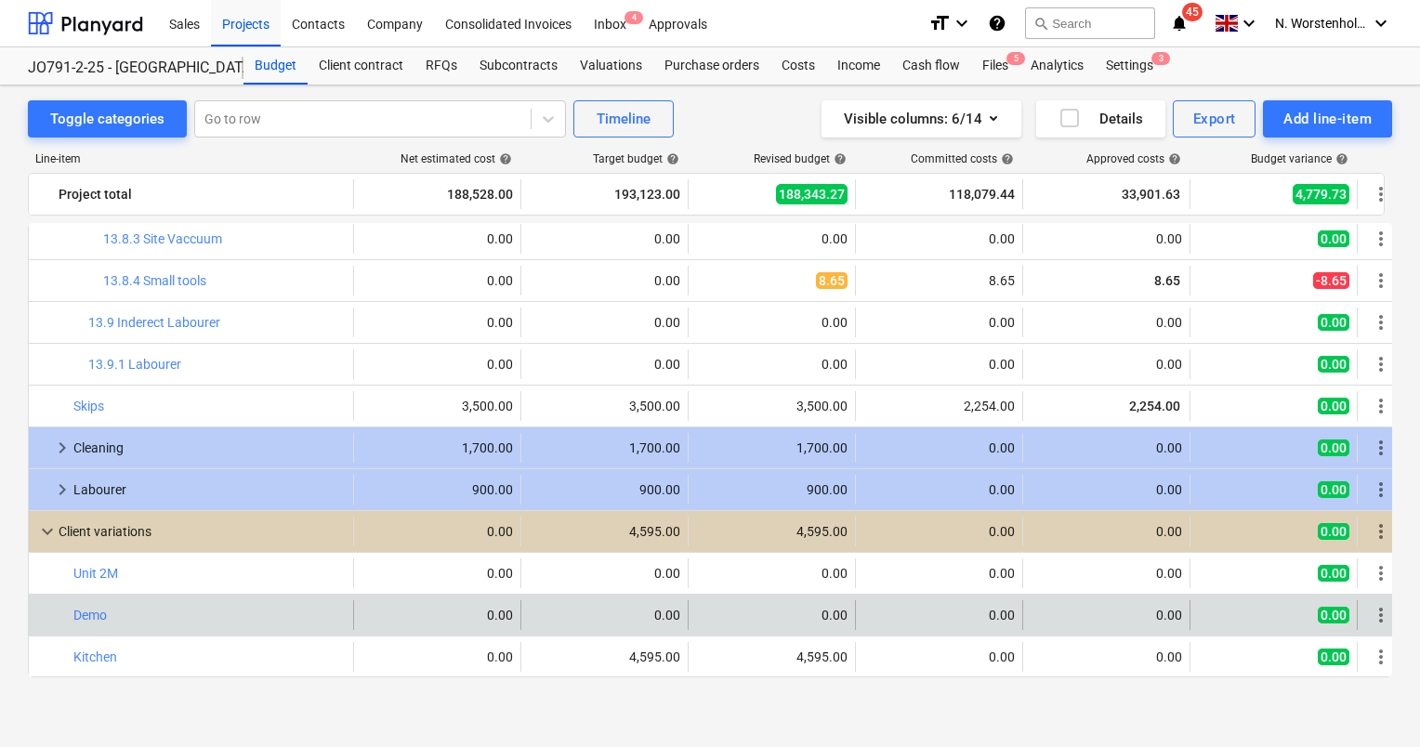
click at [1379, 613] on span "more_vert" at bounding box center [1381, 615] width 22 height 22
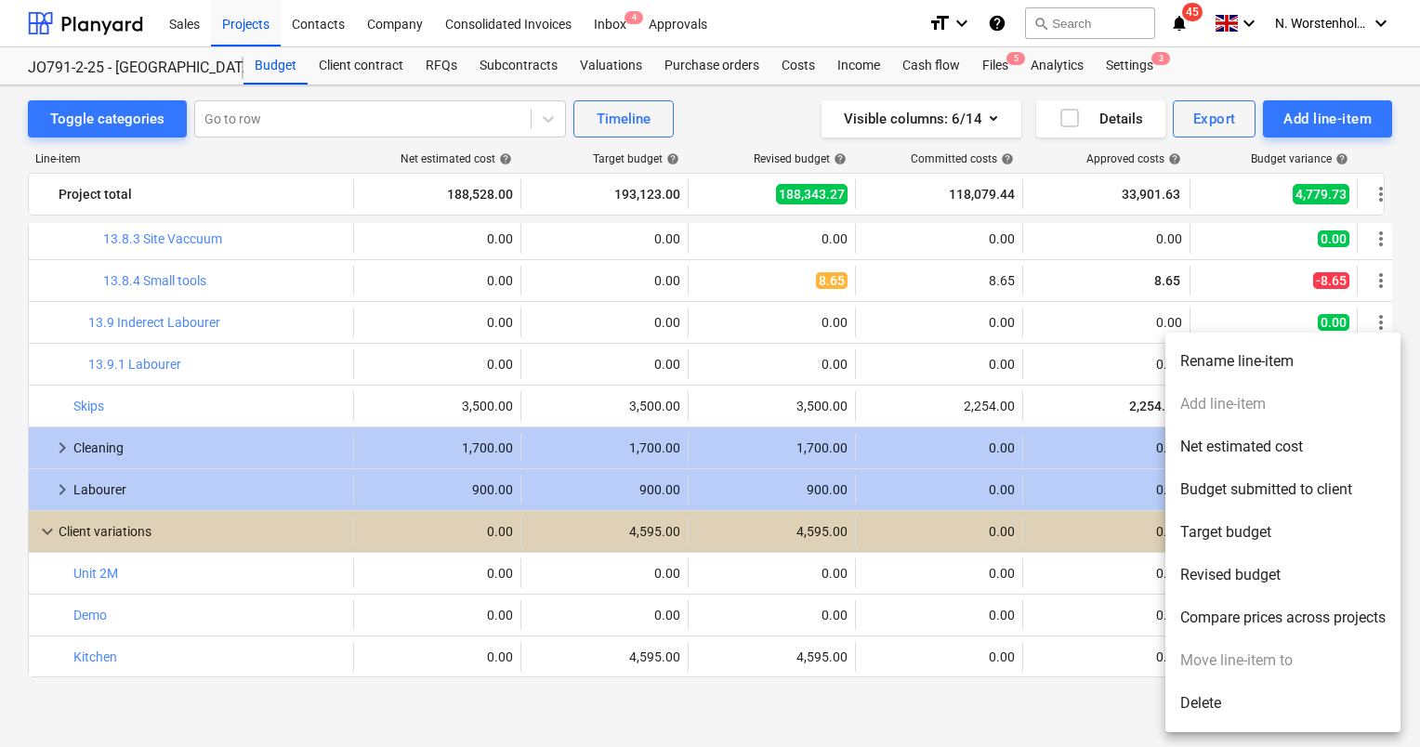
click at [89, 615] on div at bounding box center [710, 373] width 1420 height 747
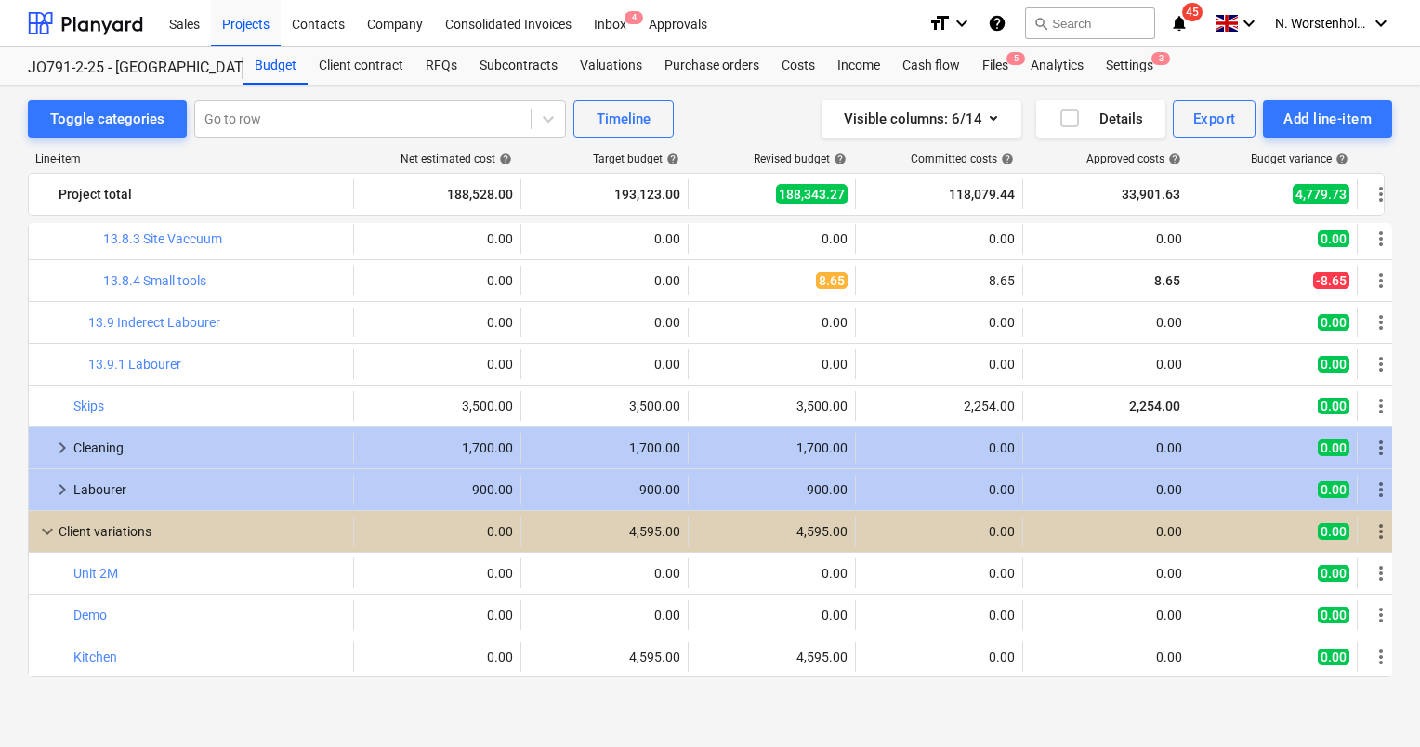
click at [89, 615] on div at bounding box center [710, 373] width 1420 height 747
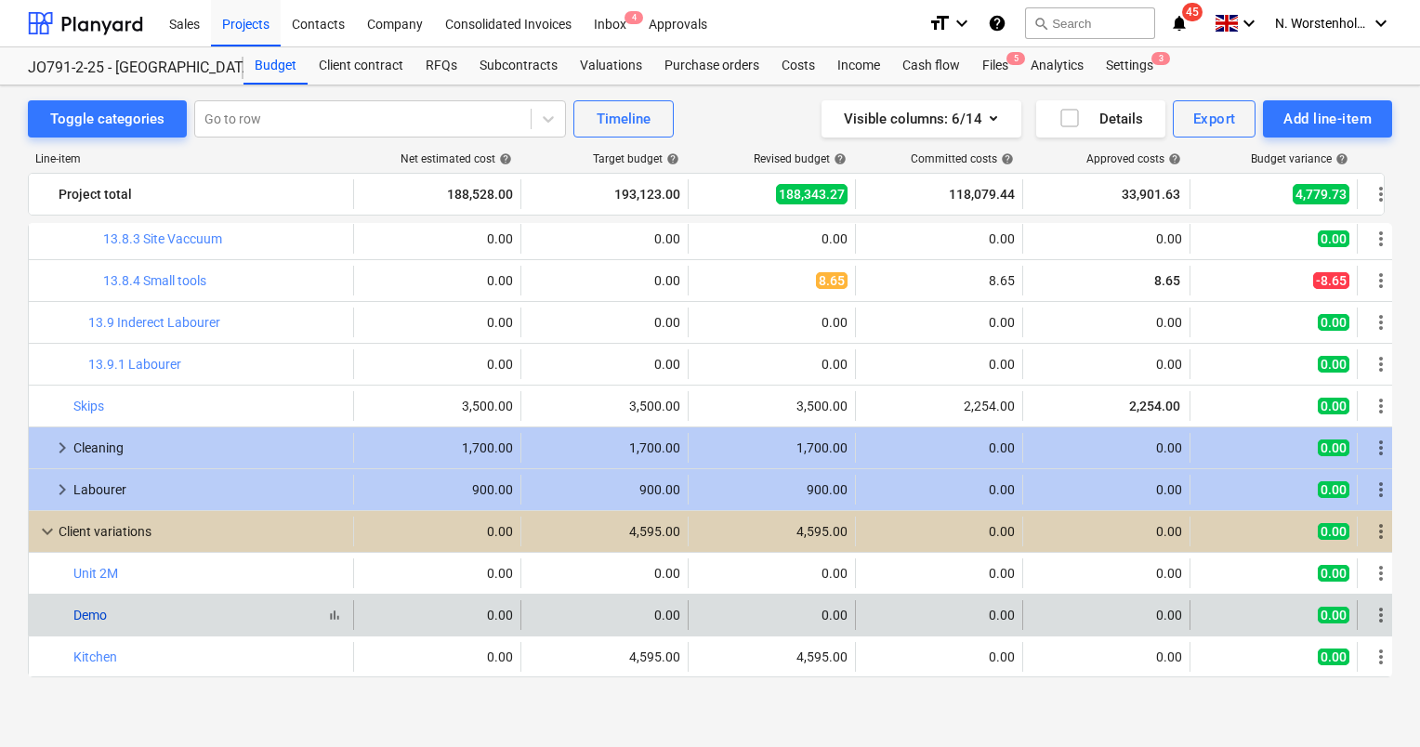
click at [97, 614] on link "Demo" at bounding box center [89, 615] width 33 height 15
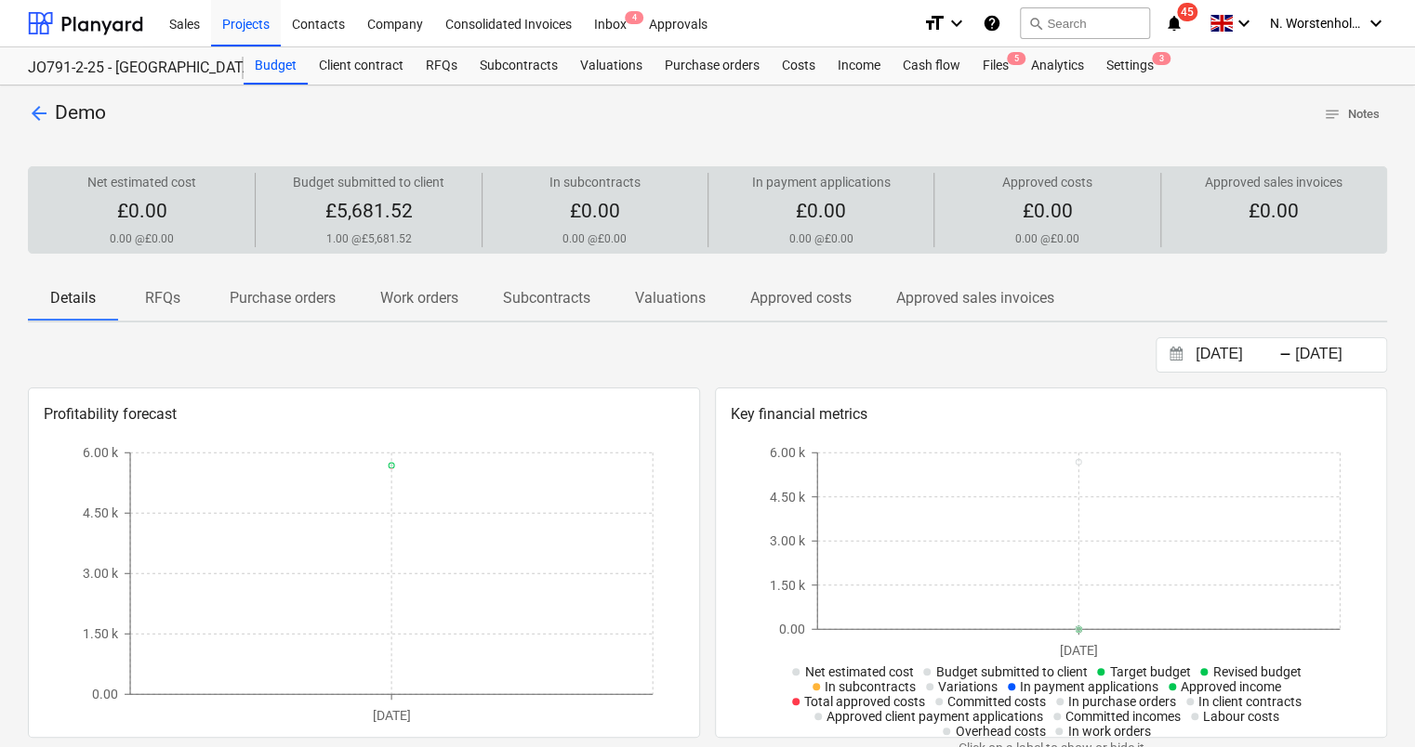
click at [347, 208] on span "£5,681.52" at bounding box center [367, 211] width 87 height 22
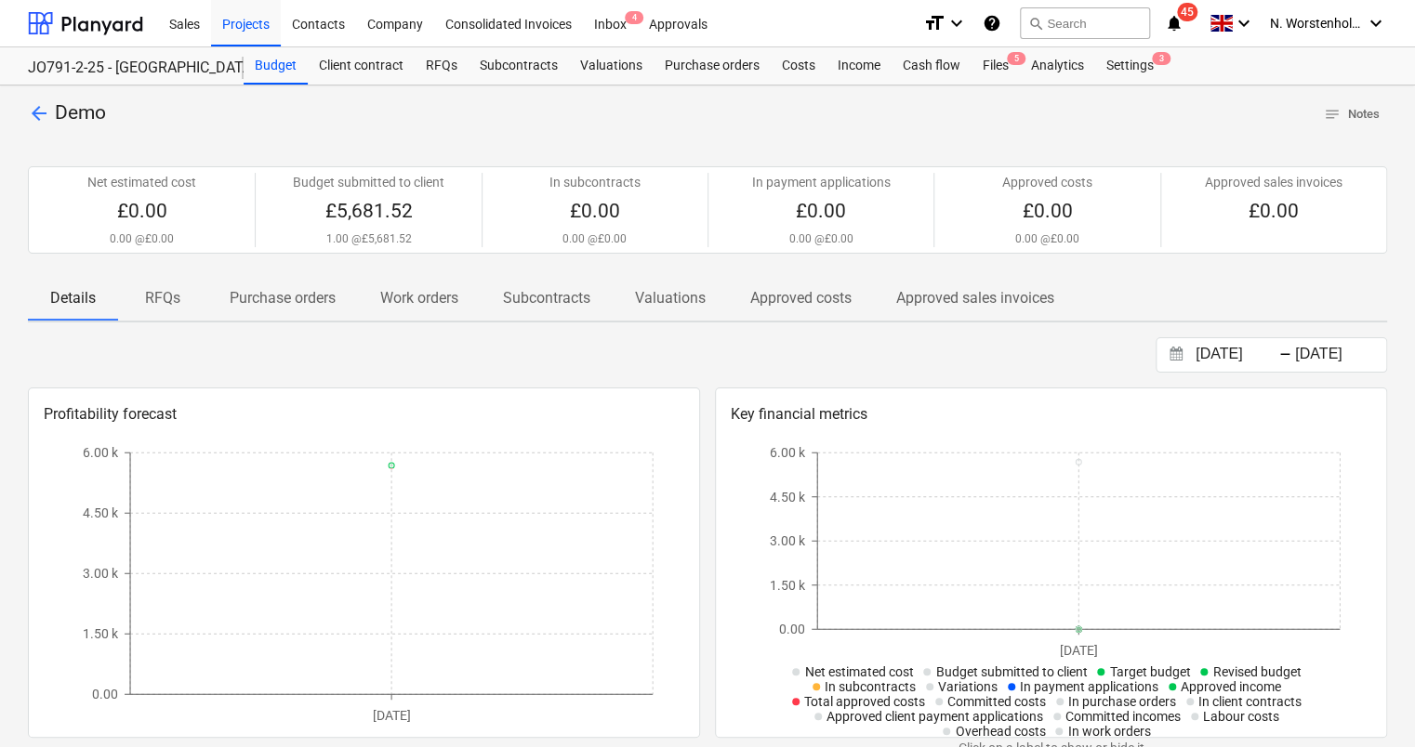
click at [44, 114] on span "arrow_back" at bounding box center [39, 113] width 22 height 22
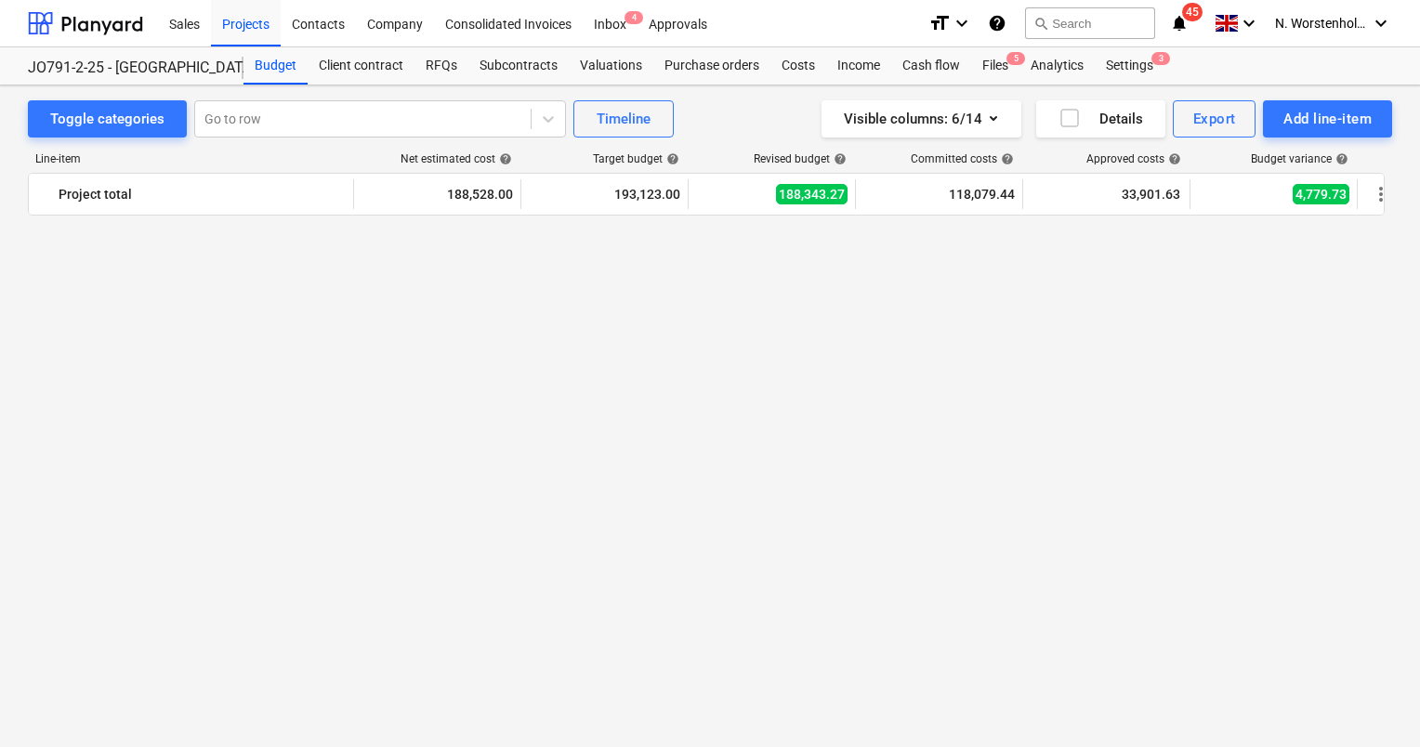
scroll to position [2055, 0]
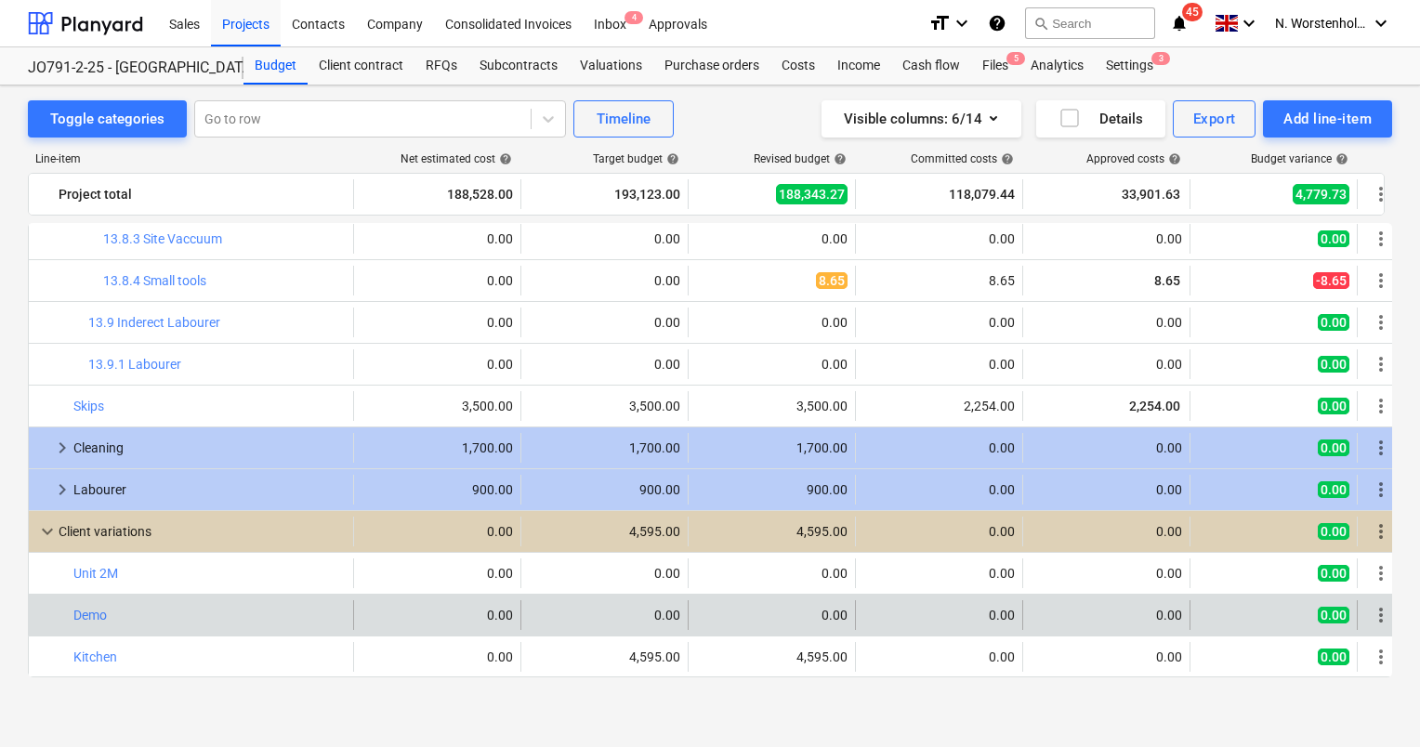
click at [41, 617] on div at bounding box center [43, 615] width 15 height 30
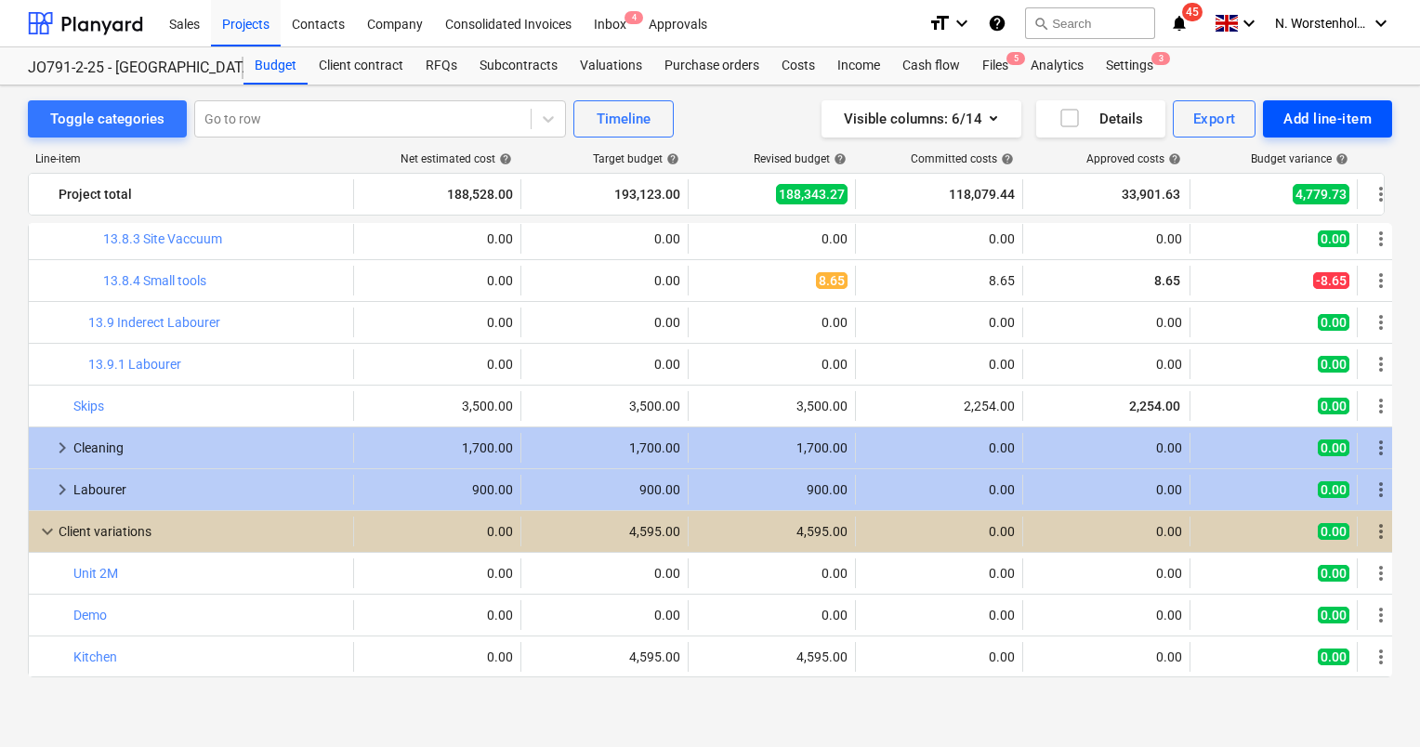
click at [1361, 119] on div "Add line-item" at bounding box center [1328, 119] width 88 height 24
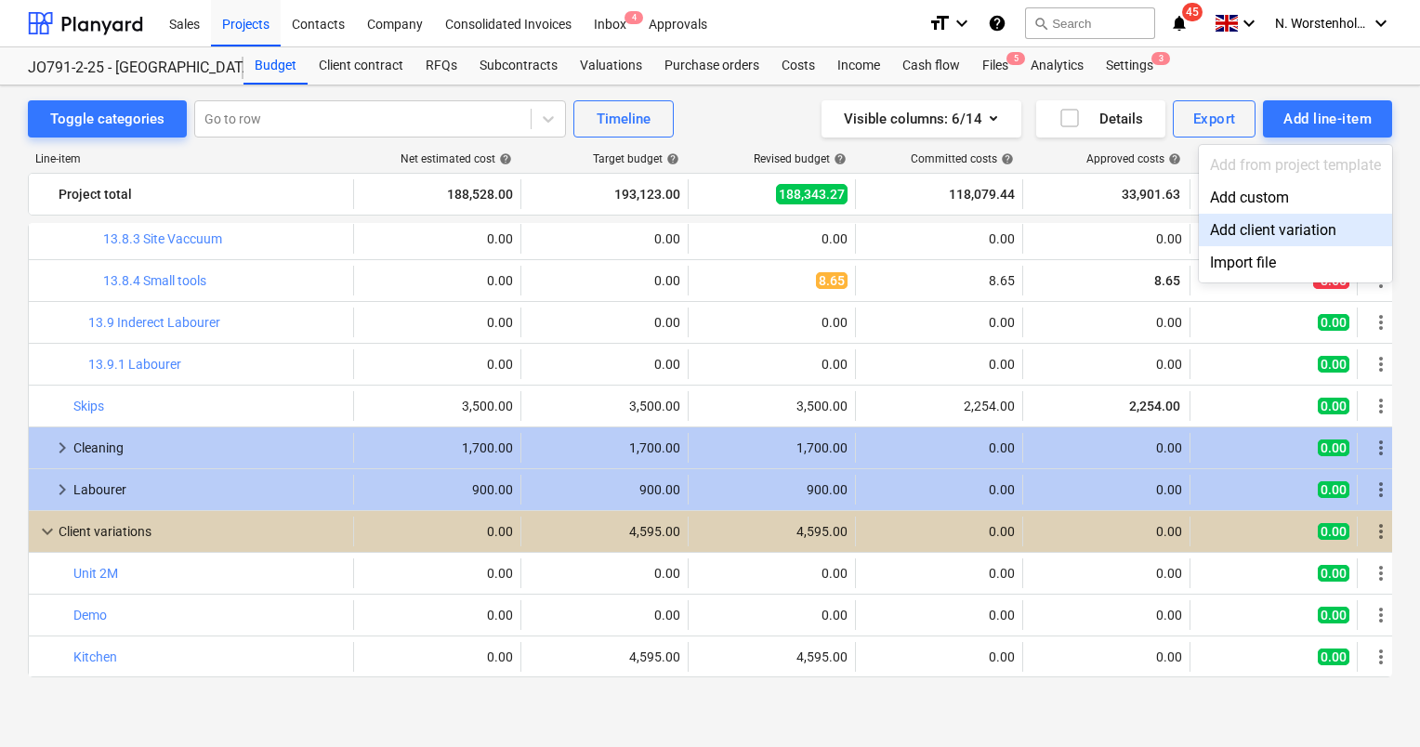
click at [1268, 241] on div "Add client variation" at bounding box center [1295, 230] width 193 height 33
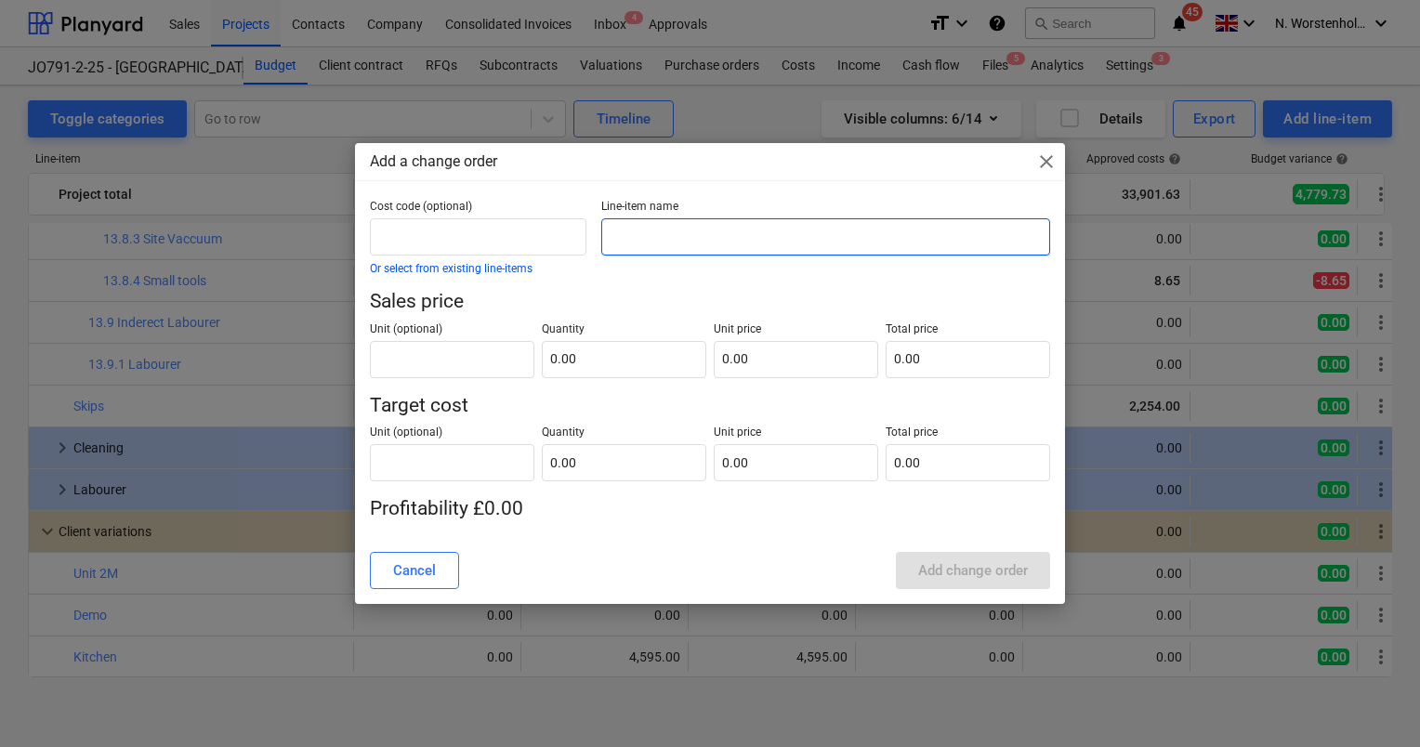
click at [627, 240] on input "text" at bounding box center [825, 236] width 449 height 37
type input "Ceilings"
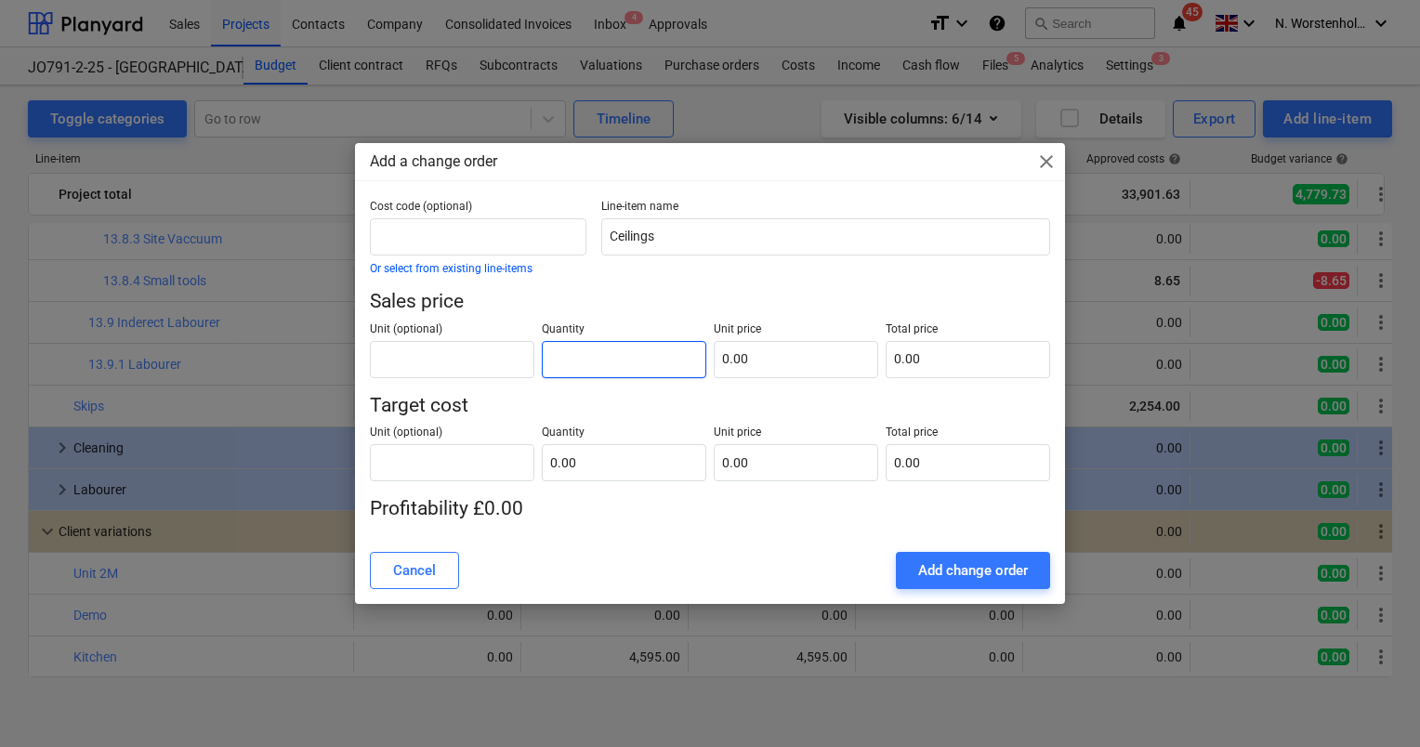
click at [600, 357] on input "text" at bounding box center [624, 359] width 165 height 37
type input "1.00"
click at [748, 355] on input "text" at bounding box center [796, 359] width 165 height 37
type input "8"
type input "8.00"
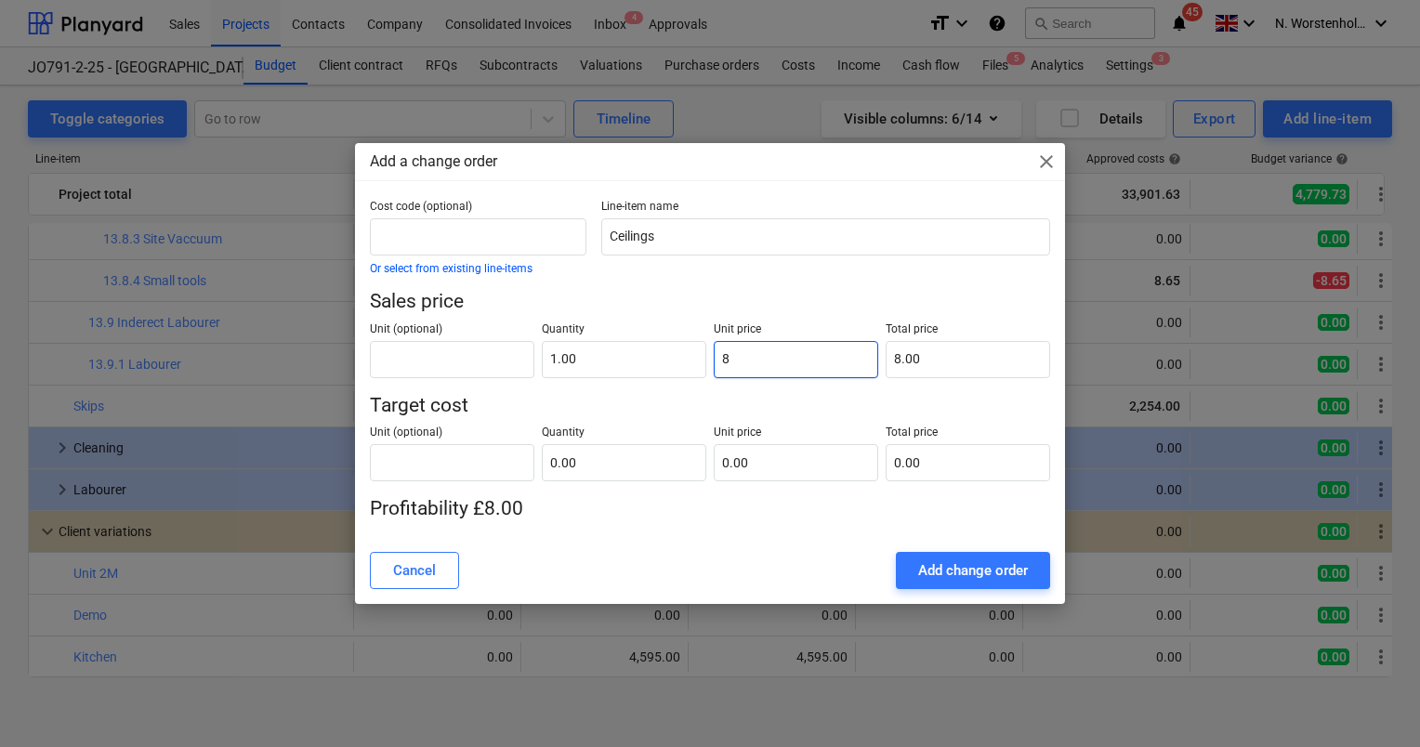
type input "84"
type input "84.00"
type input "840"
type input "840.00"
type input "8400"
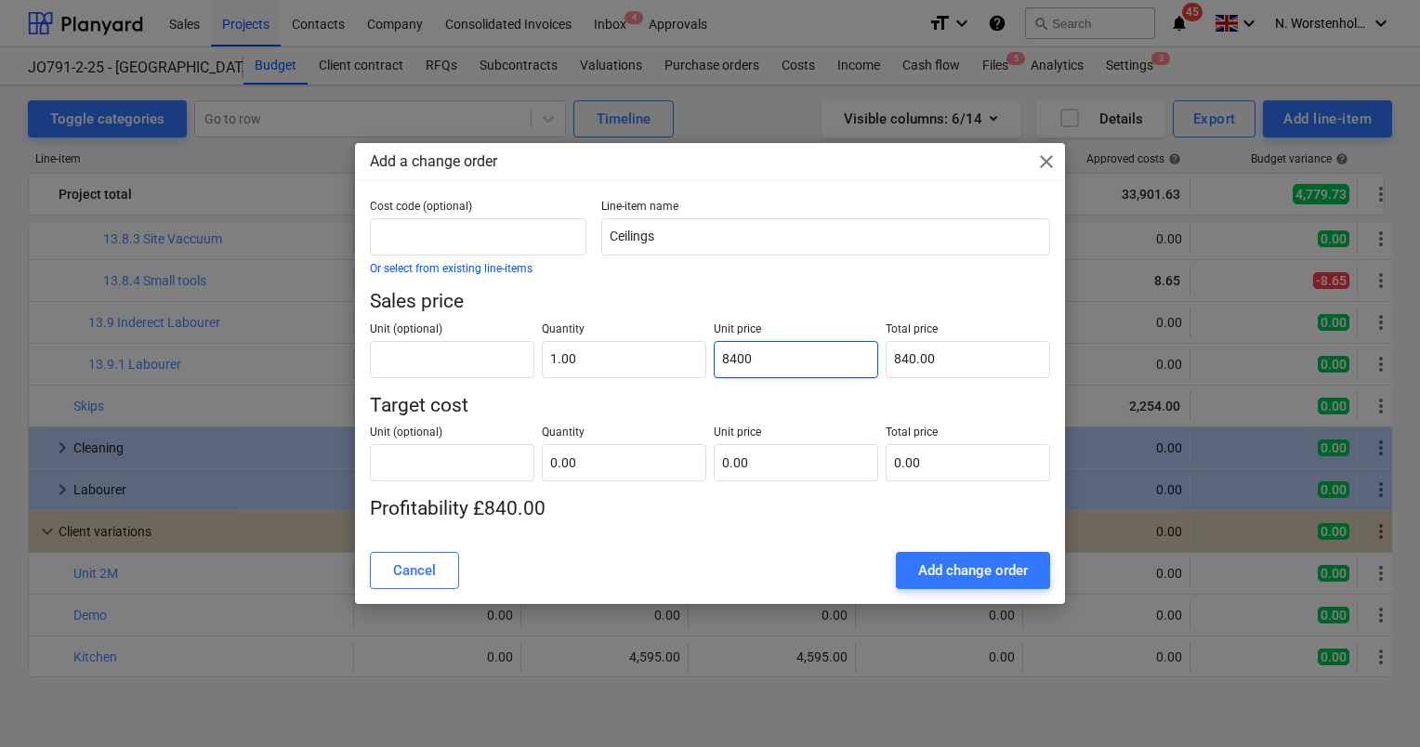
type input "8,400.00"
click at [578, 454] on input "text" at bounding box center [624, 462] width 165 height 37
type input "1.00"
click at [746, 465] on input "text" at bounding box center [796, 462] width 165 height 37
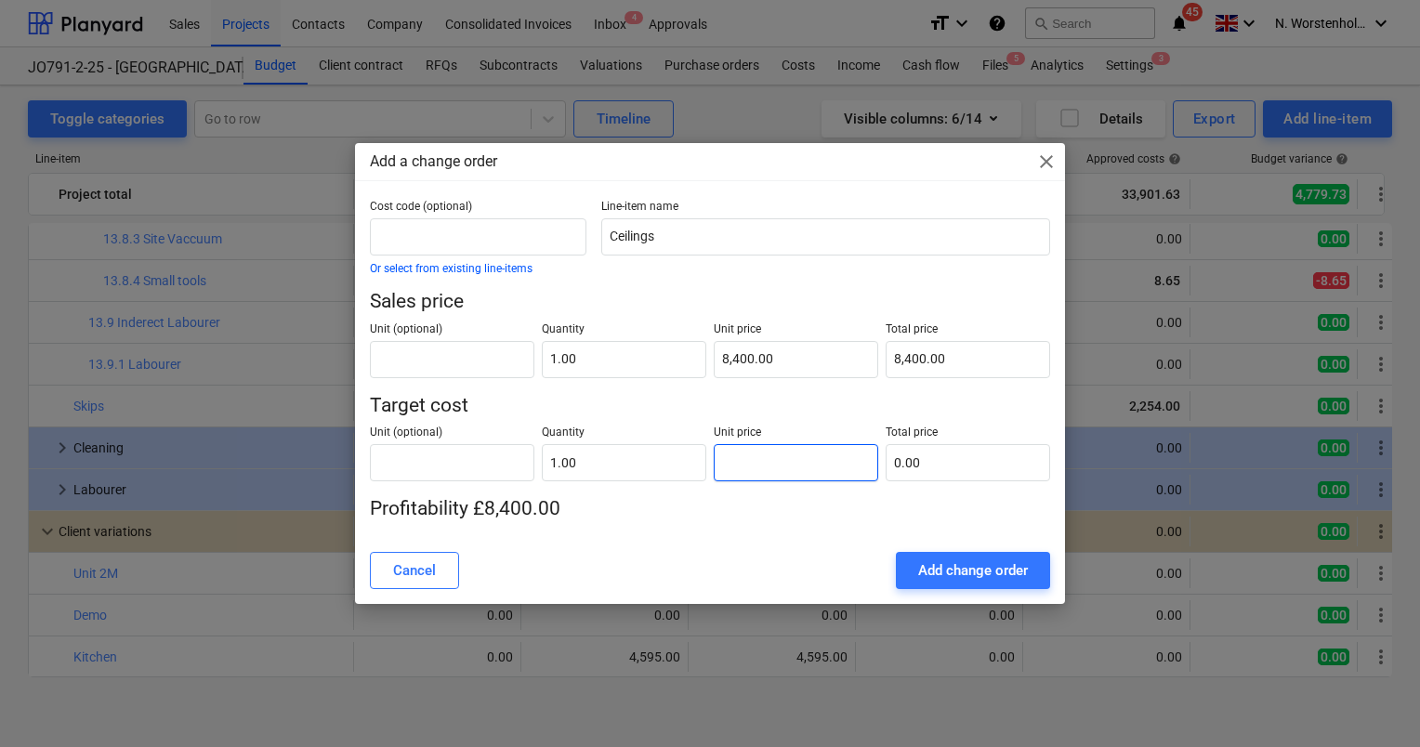
type input "5"
type input "5.00"
type input "59"
type input "59.00"
type input "599"
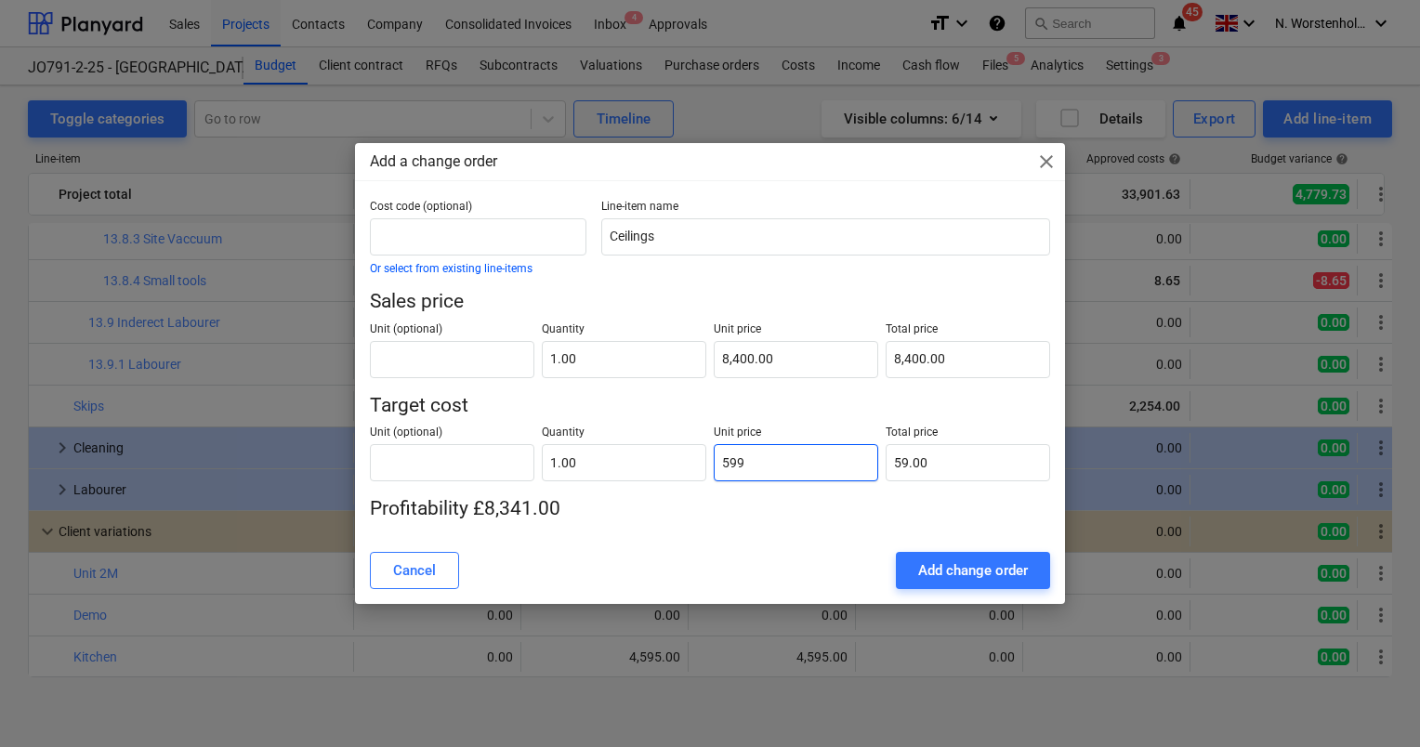
type input "599.00"
type input "5990"
type input "5,990.00"
type input "5990.4"
type input "5,990.40"
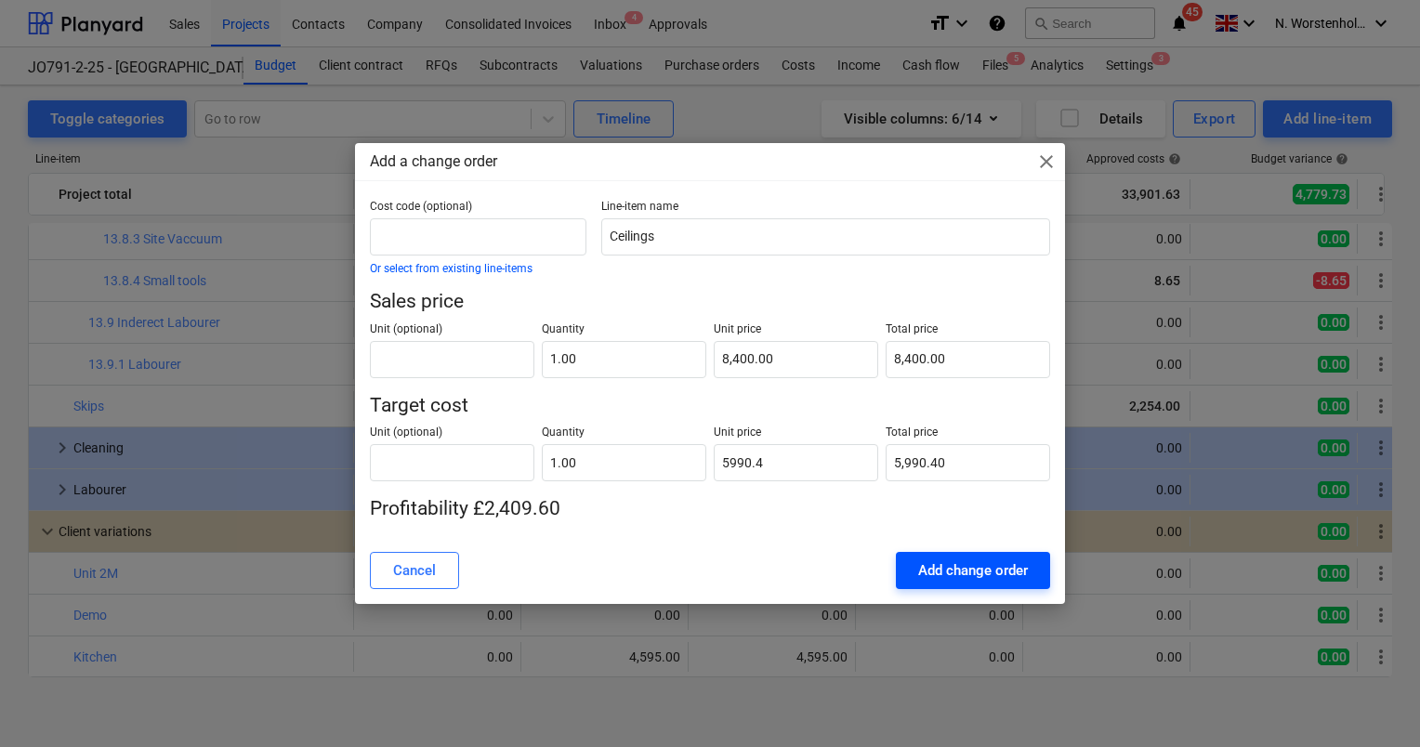
type input "5,990.40"
click at [957, 569] on div "Add change order" at bounding box center [973, 571] width 110 height 24
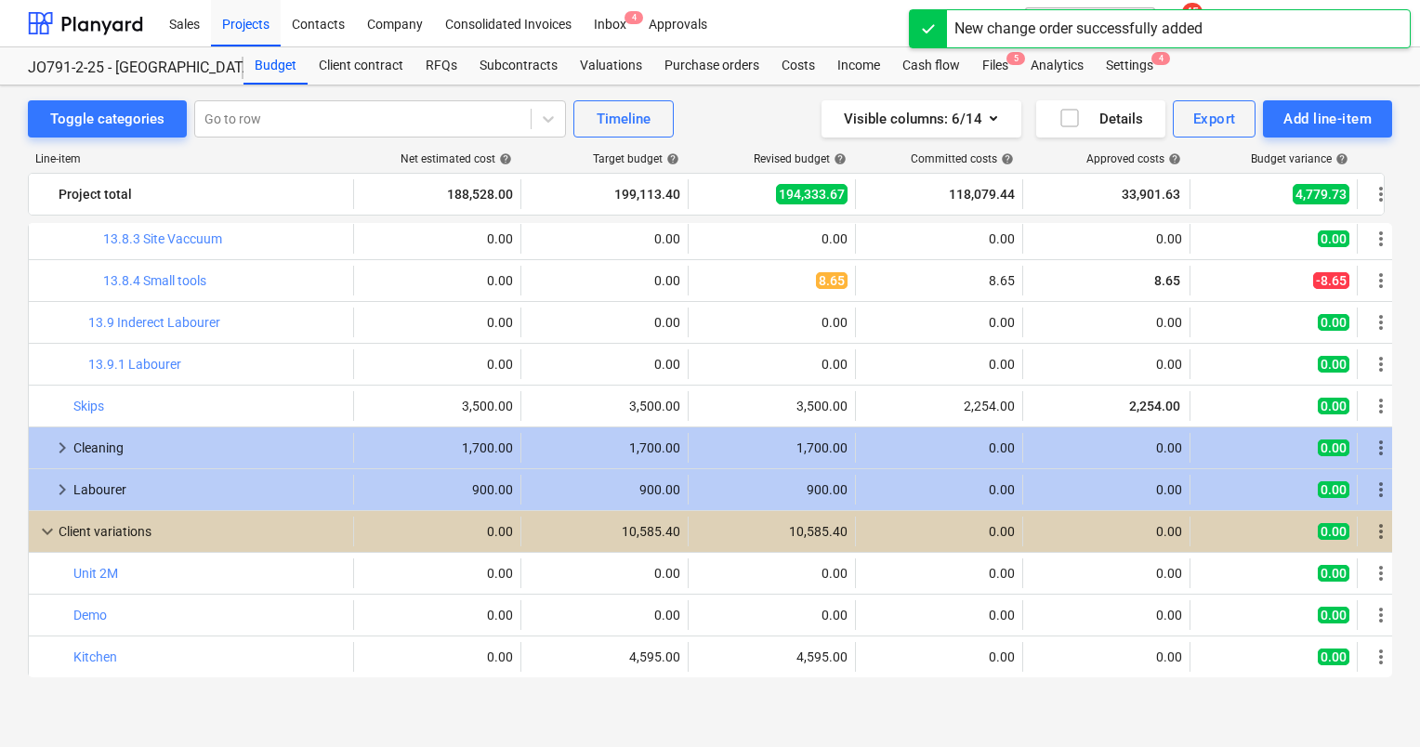
scroll to position [2097, 0]
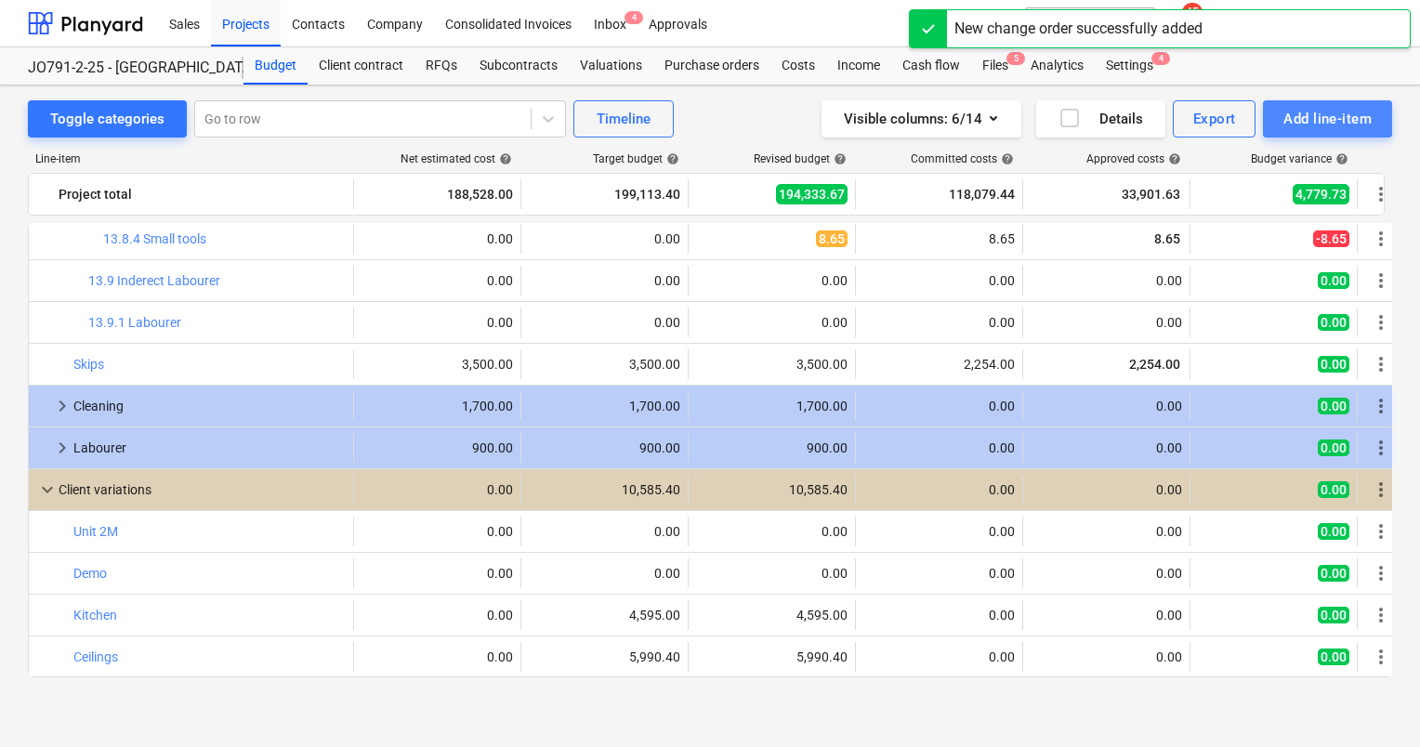
click at [1307, 103] on button "Add line-item" at bounding box center [1327, 118] width 129 height 37
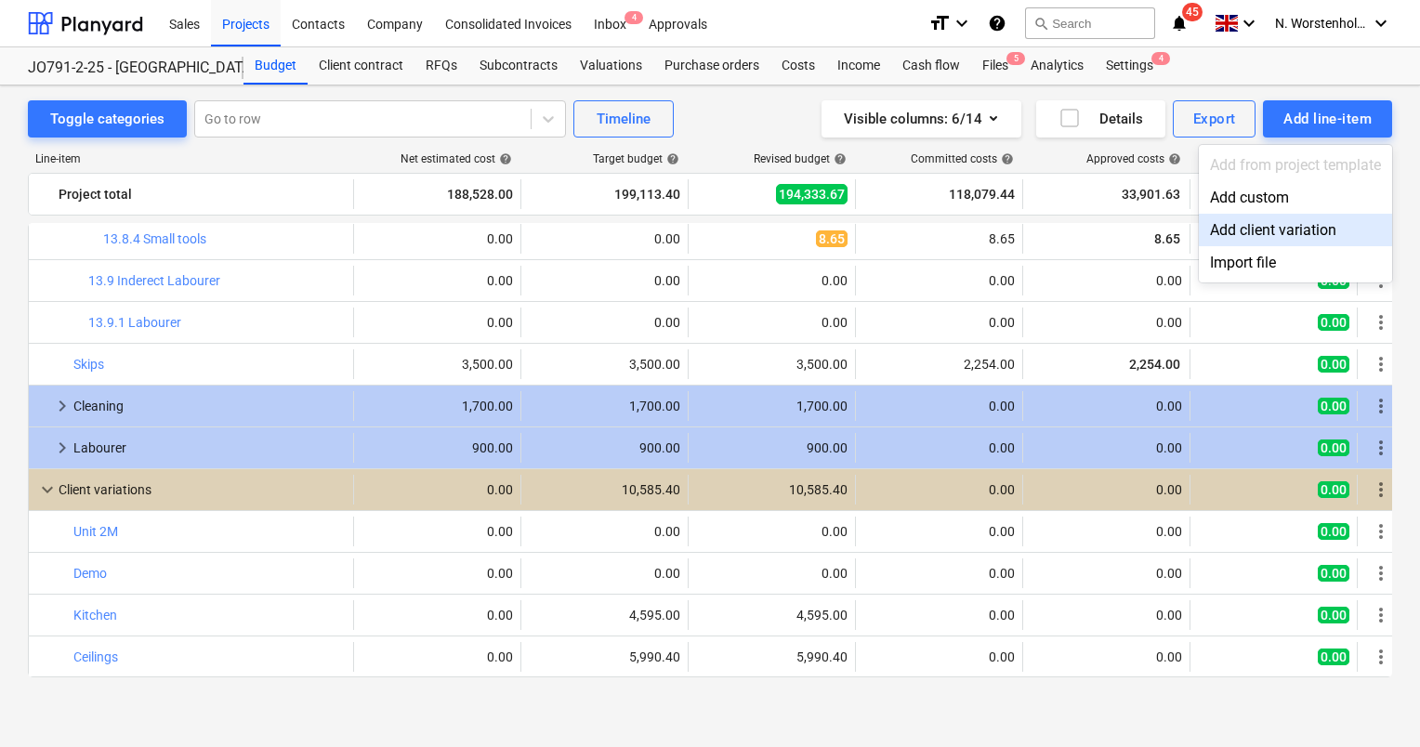
click at [1280, 223] on div "Add client variation" at bounding box center [1295, 230] width 193 height 33
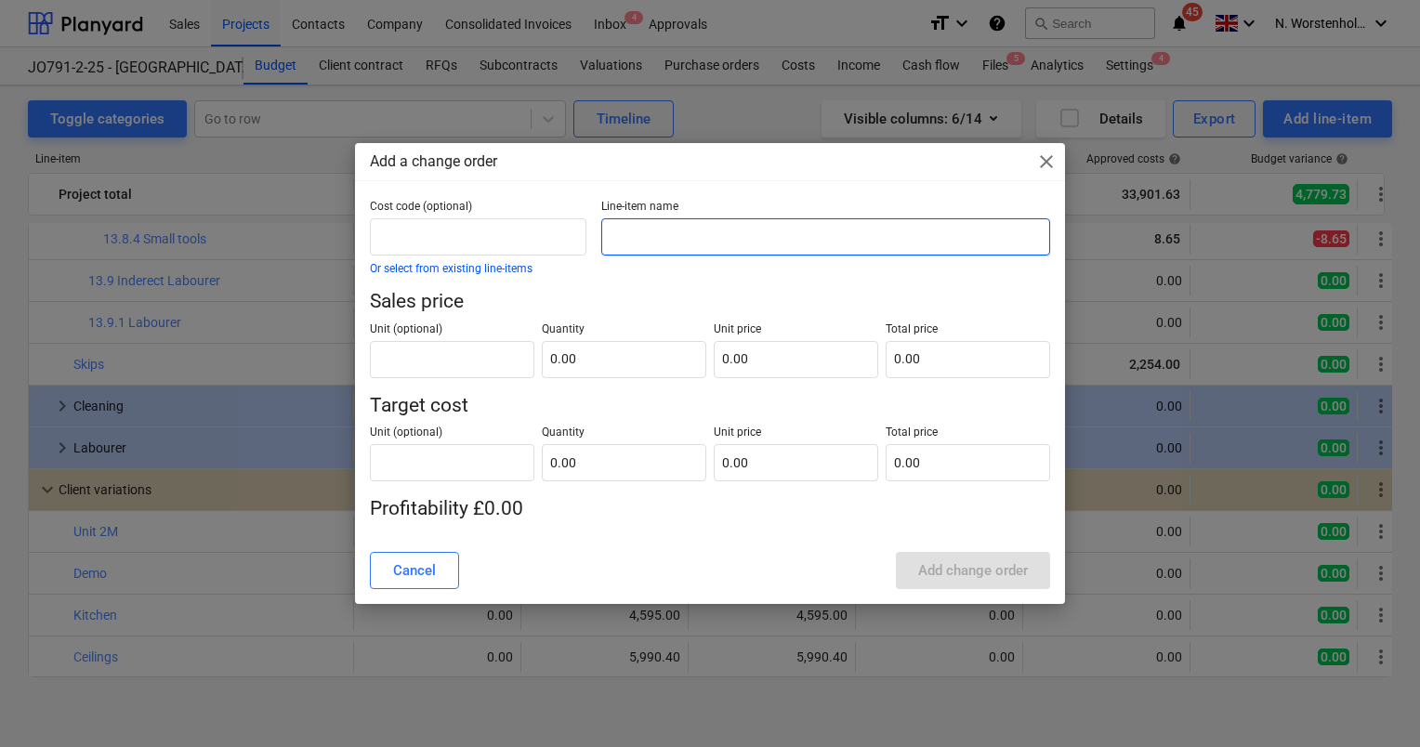
click at [643, 231] on input "text" at bounding box center [825, 236] width 449 height 37
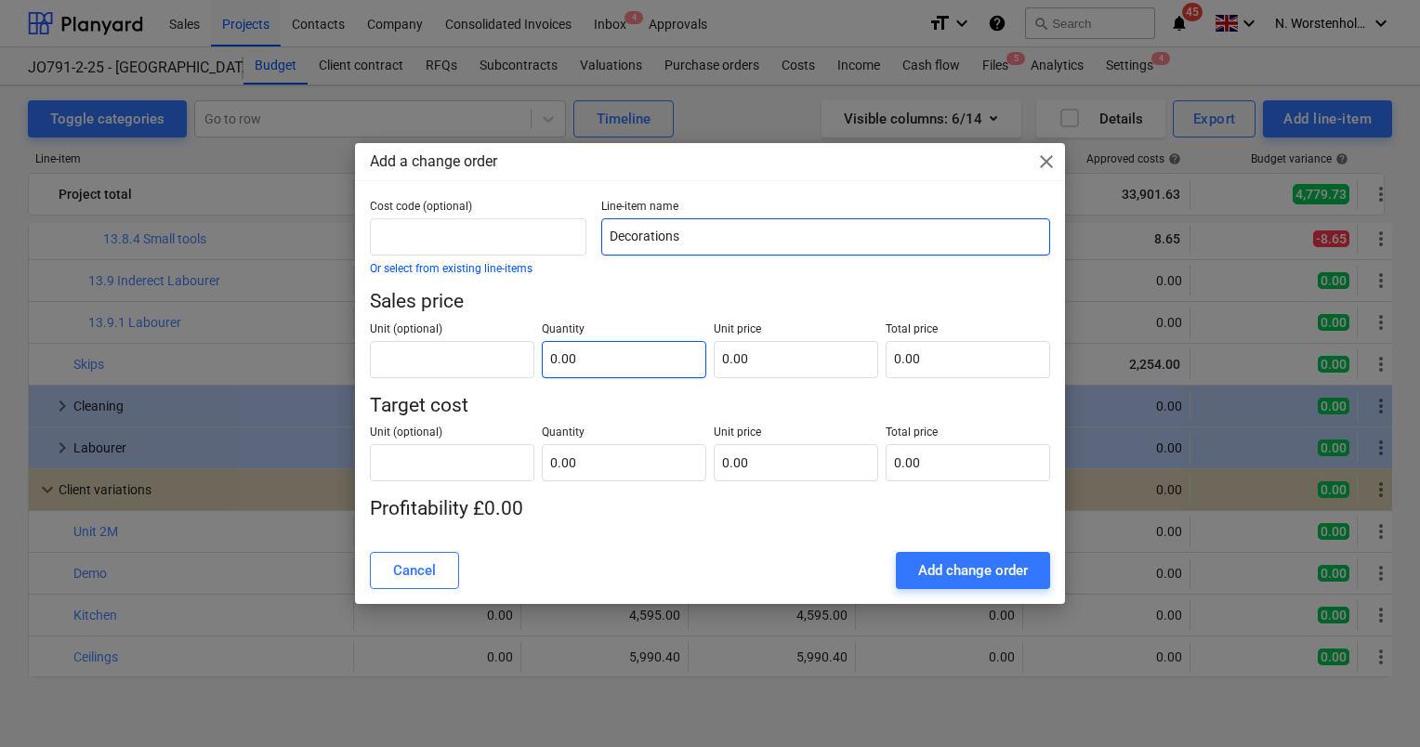
type input "Decorations"
click at [609, 349] on input "text" at bounding box center [624, 359] width 165 height 37
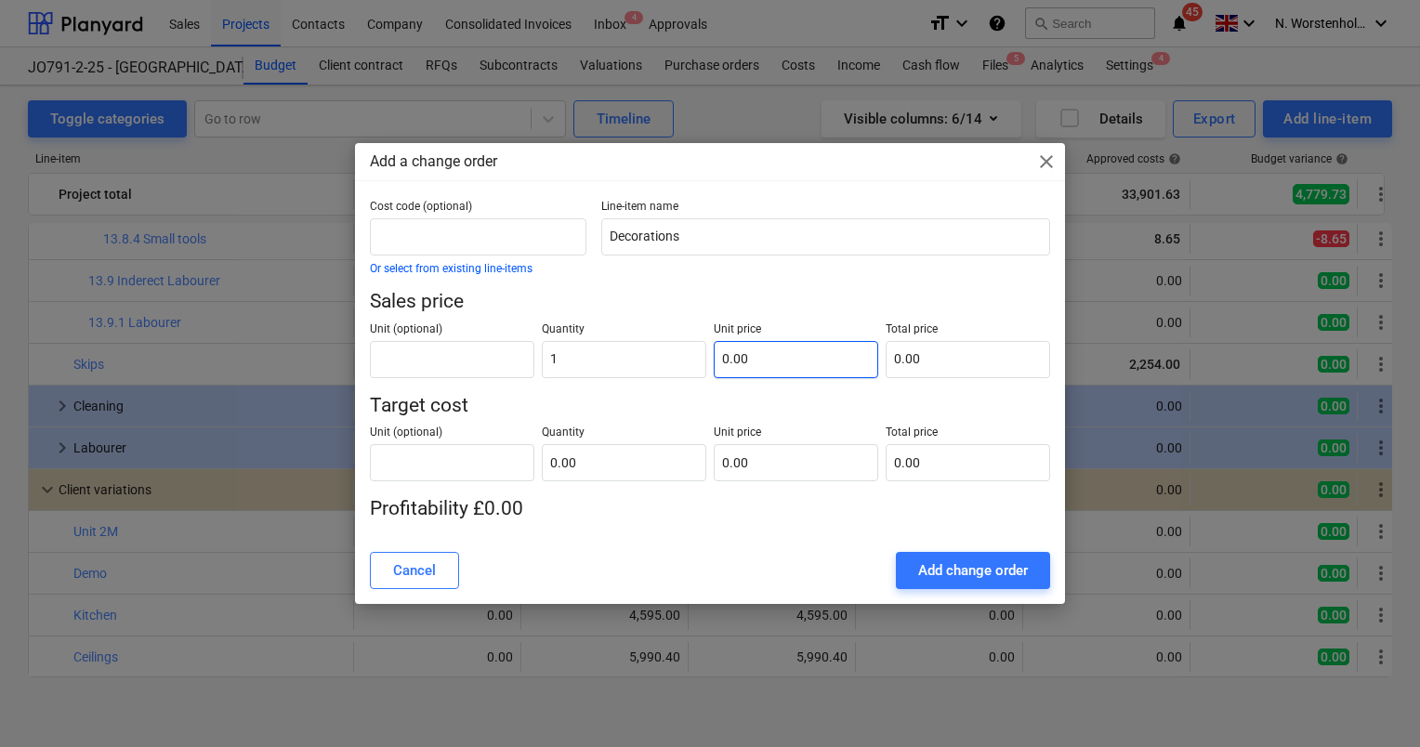
type input "1.00"
click at [755, 363] on input "text" at bounding box center [796, 359] width 165 height 37
type input "6"
type input "6.00"
type input "64"
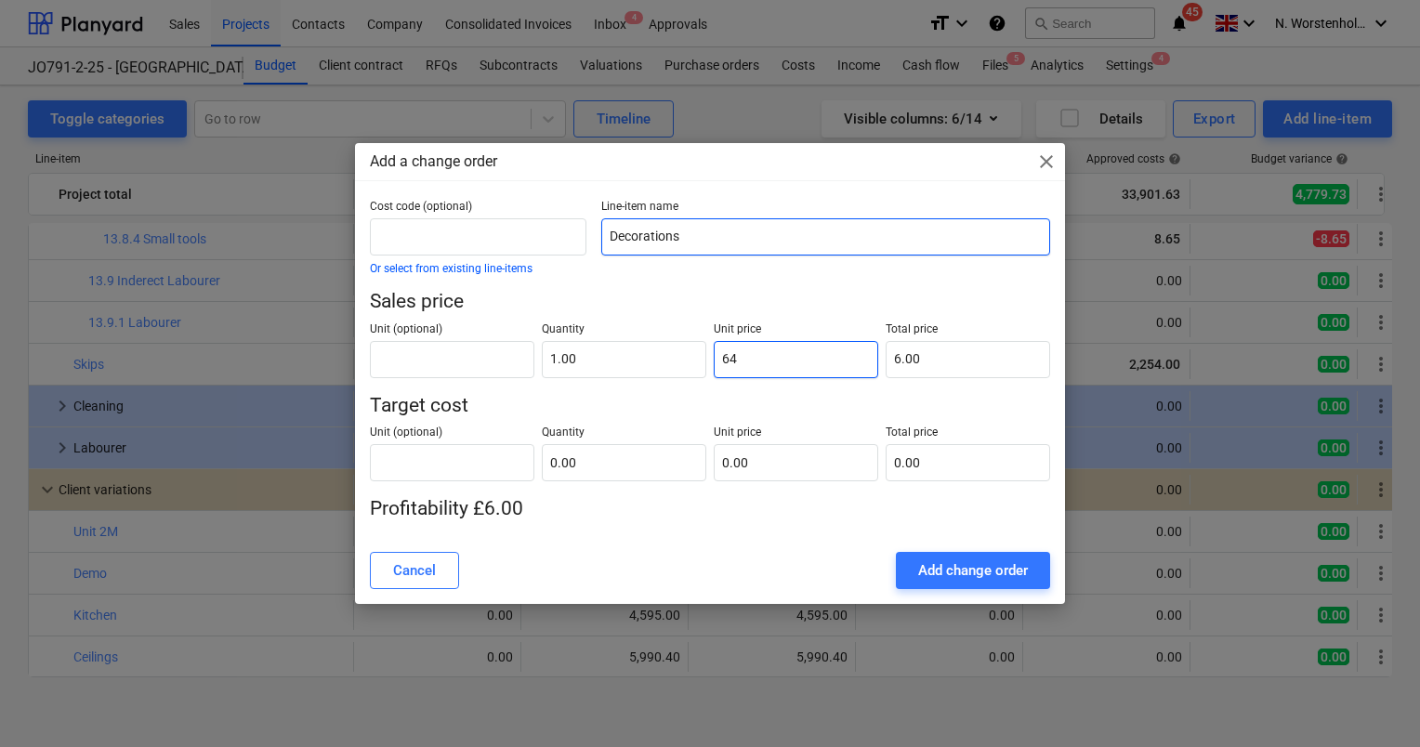
type input "64.00"
type input "646"
type input "646.00"
type input "6462"
type input "6,462.00"
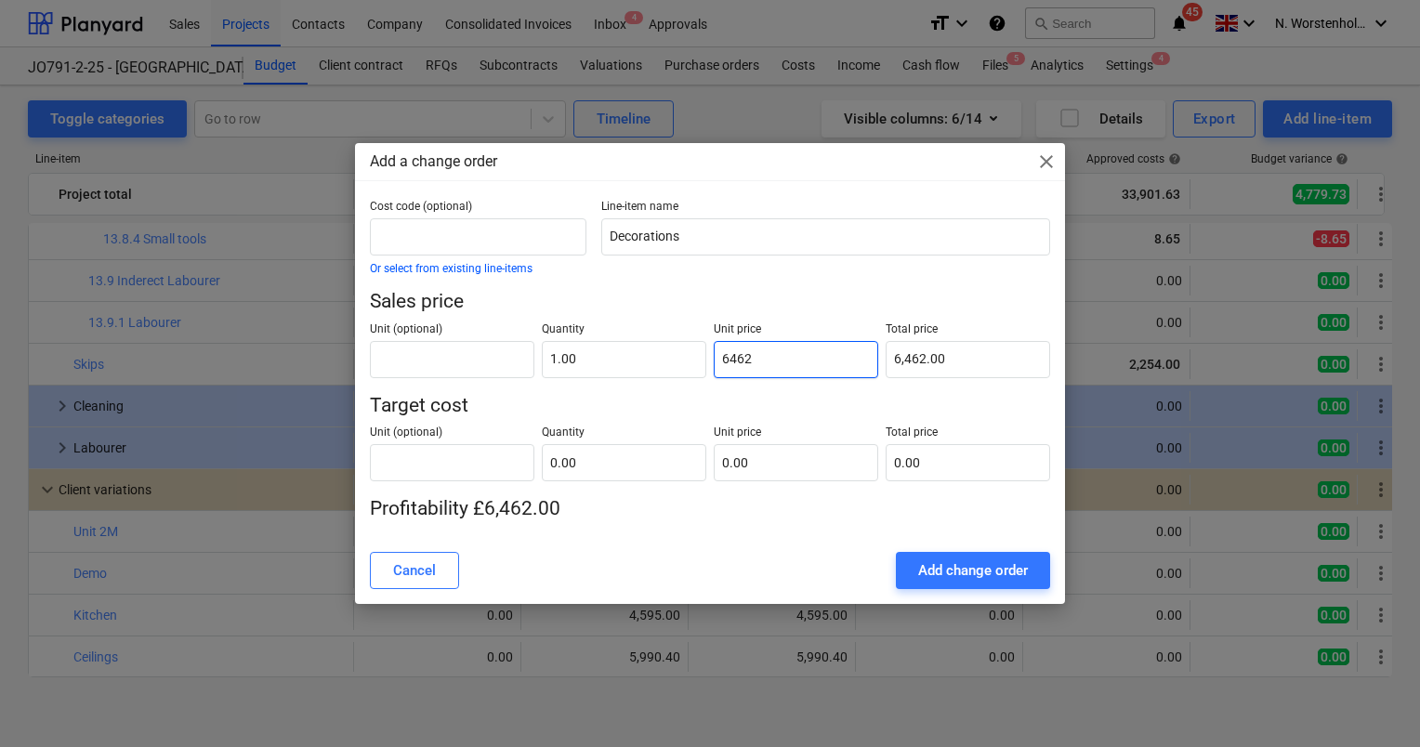
type input "646"
type input "646.00"
type input "64"
type input "64.00"
type input "6"
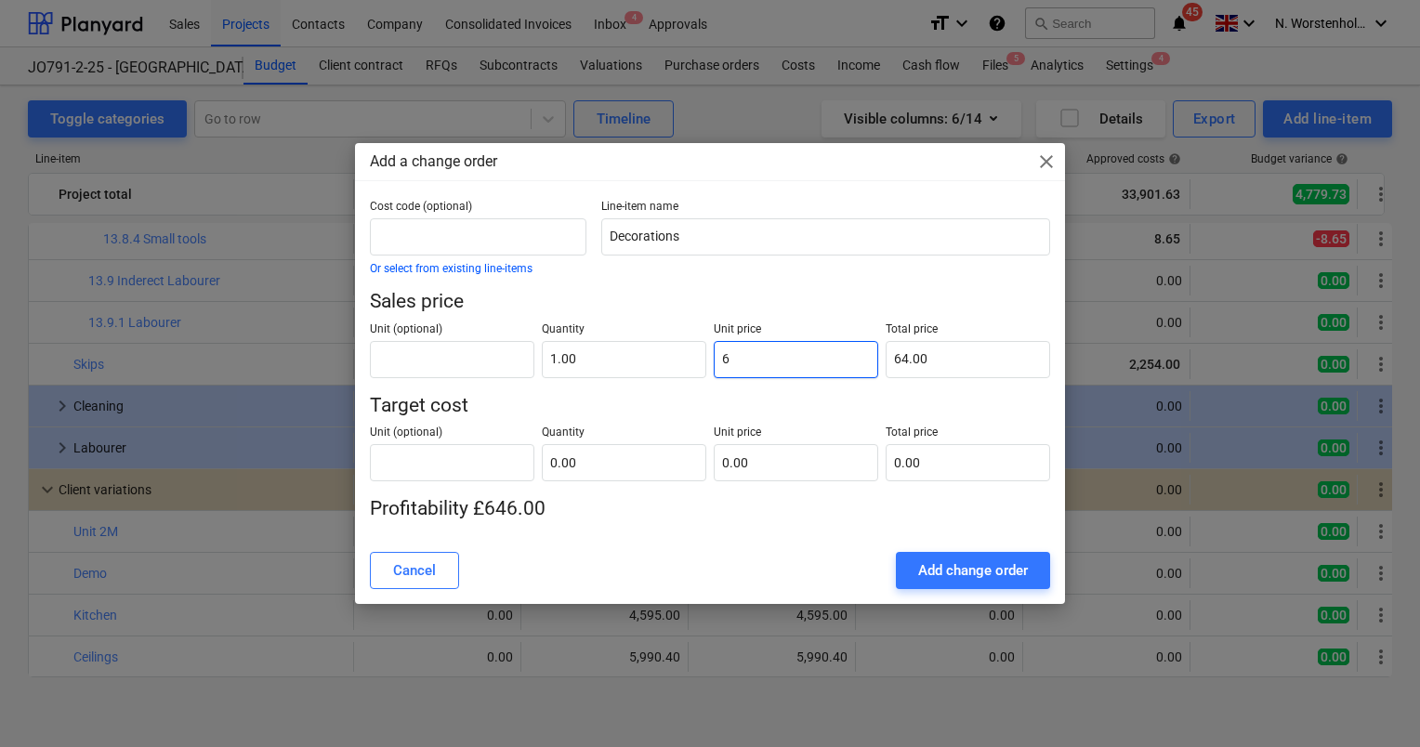
type input "6.00"
type input "0.00"
type input "5"
type input "5.00"
type input "51"
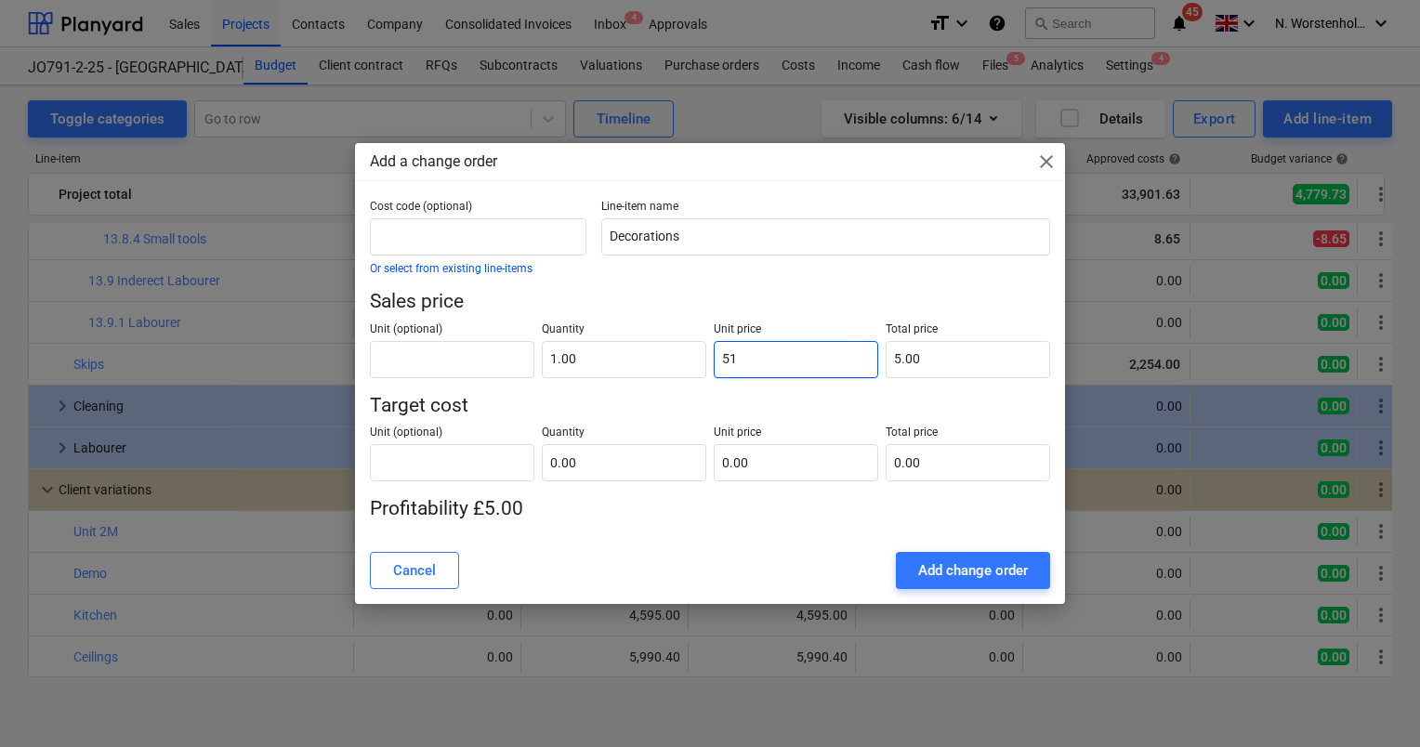
type input "51.00"
type input "514"
type input "514.00"
type input "5142"
type input "5,142.00"
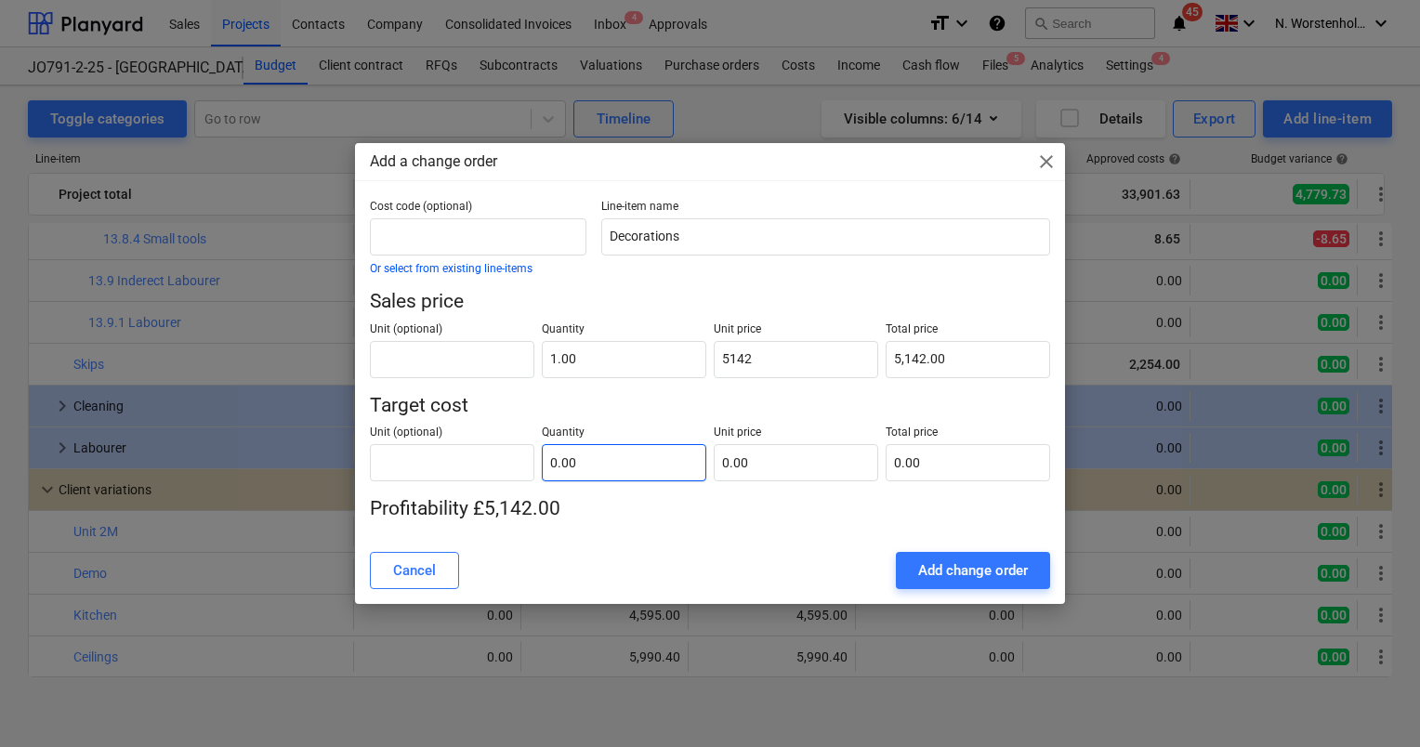
type input "5,142.00"
click at [597, 464] on input "text" at bounding box center [624, 462] width 165 height 37
type input "1.00"
click at [766, 463] on input "text" at bounding box center [796, 462] width 165 height 37
type input "1"
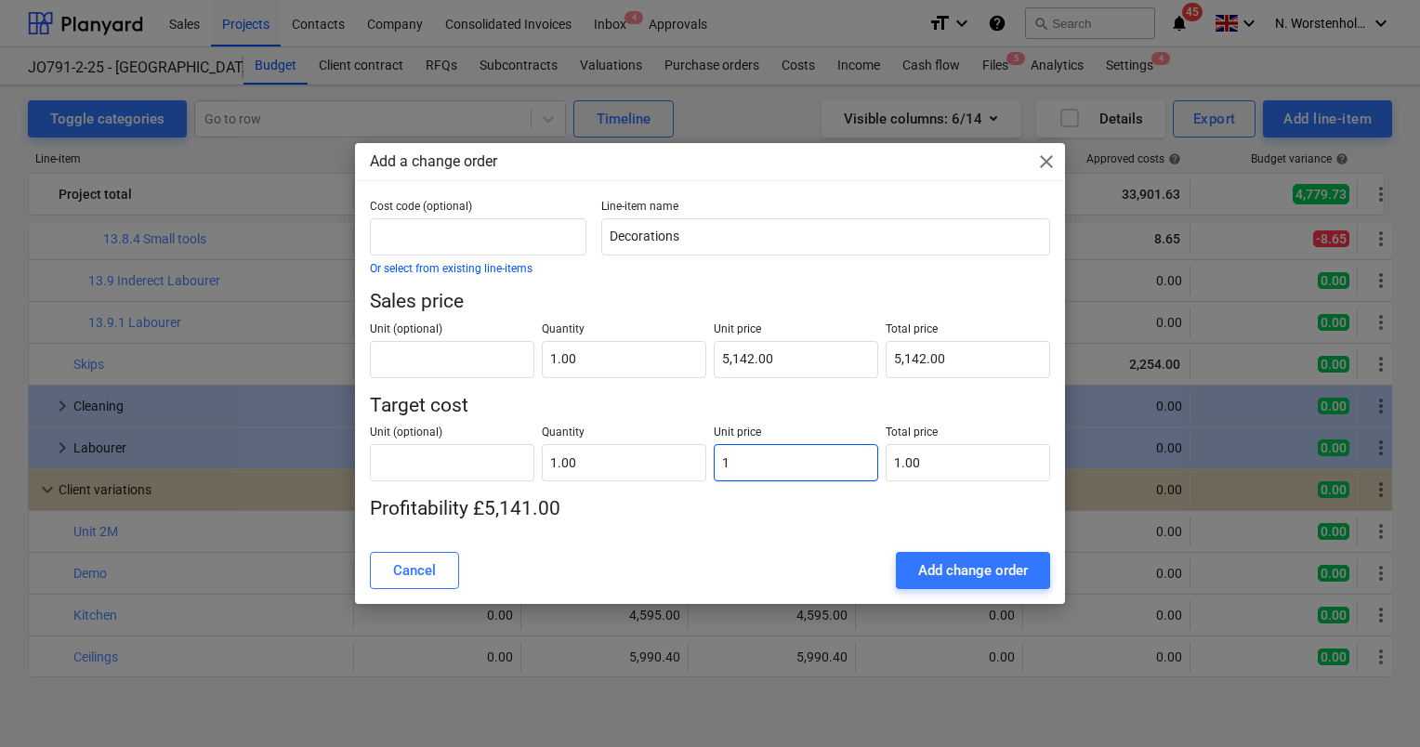
type input "1.00"
type input "10"
type input "10.00"
type input "101"
type input "101.00"
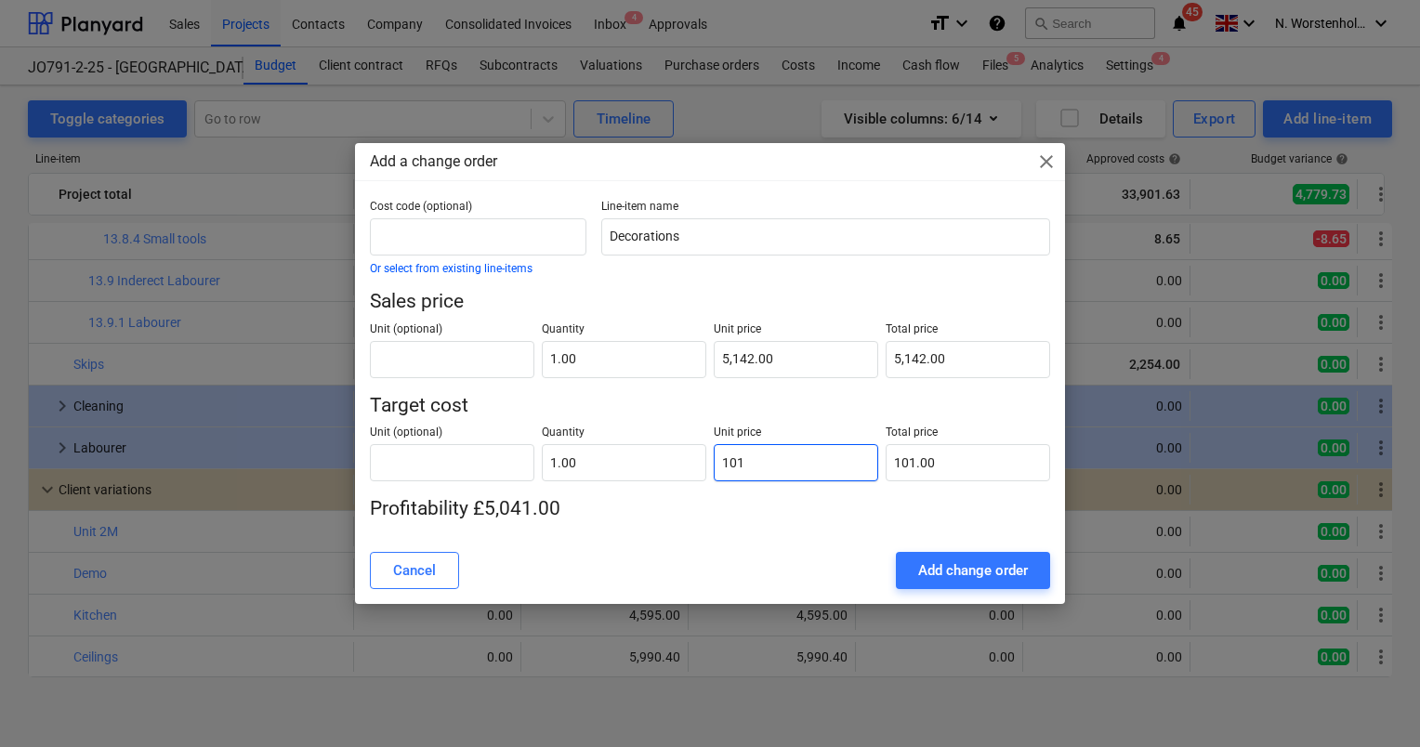
type input "1010"
type input "1,010.00"
type input "101"
type input "101.00"
type input "10"
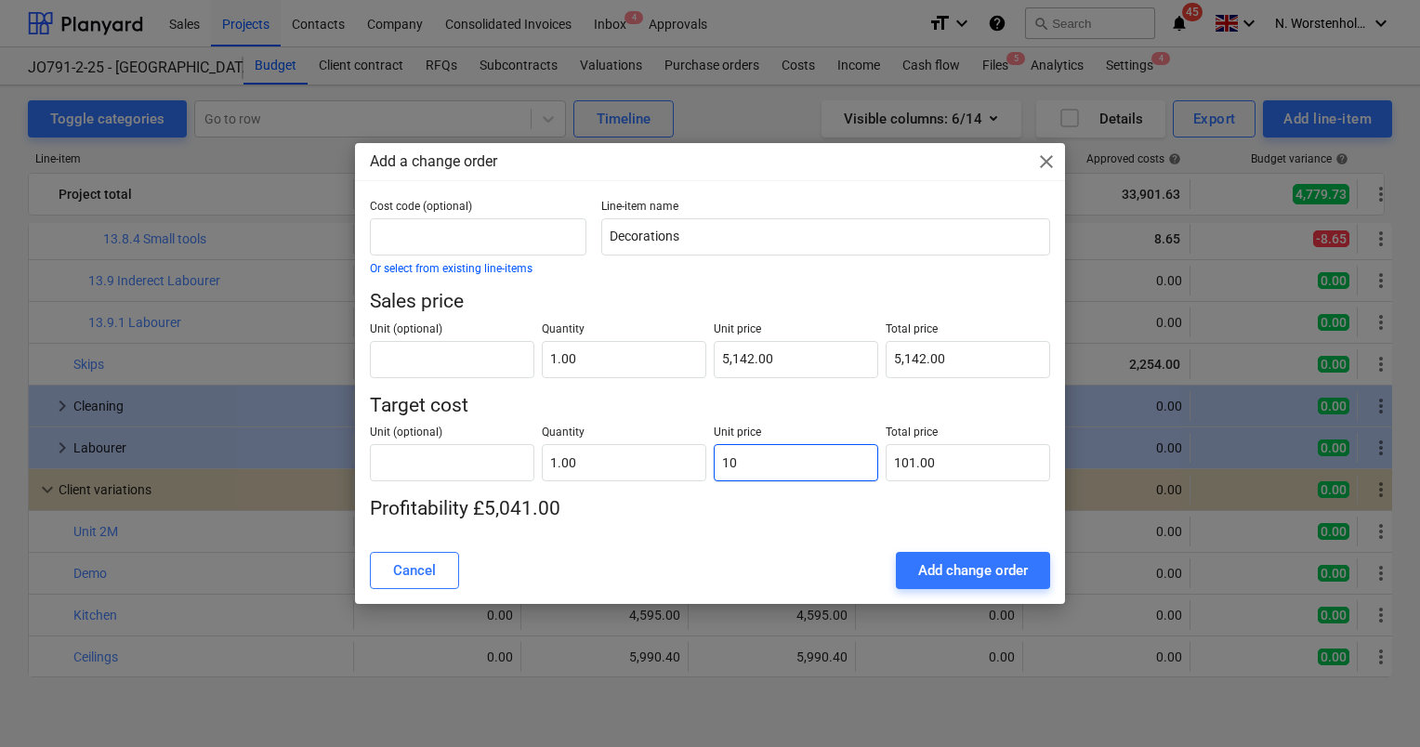
type input "10.00"
type input "1"
type input "1.00"
type input "0.00"
type input "4"
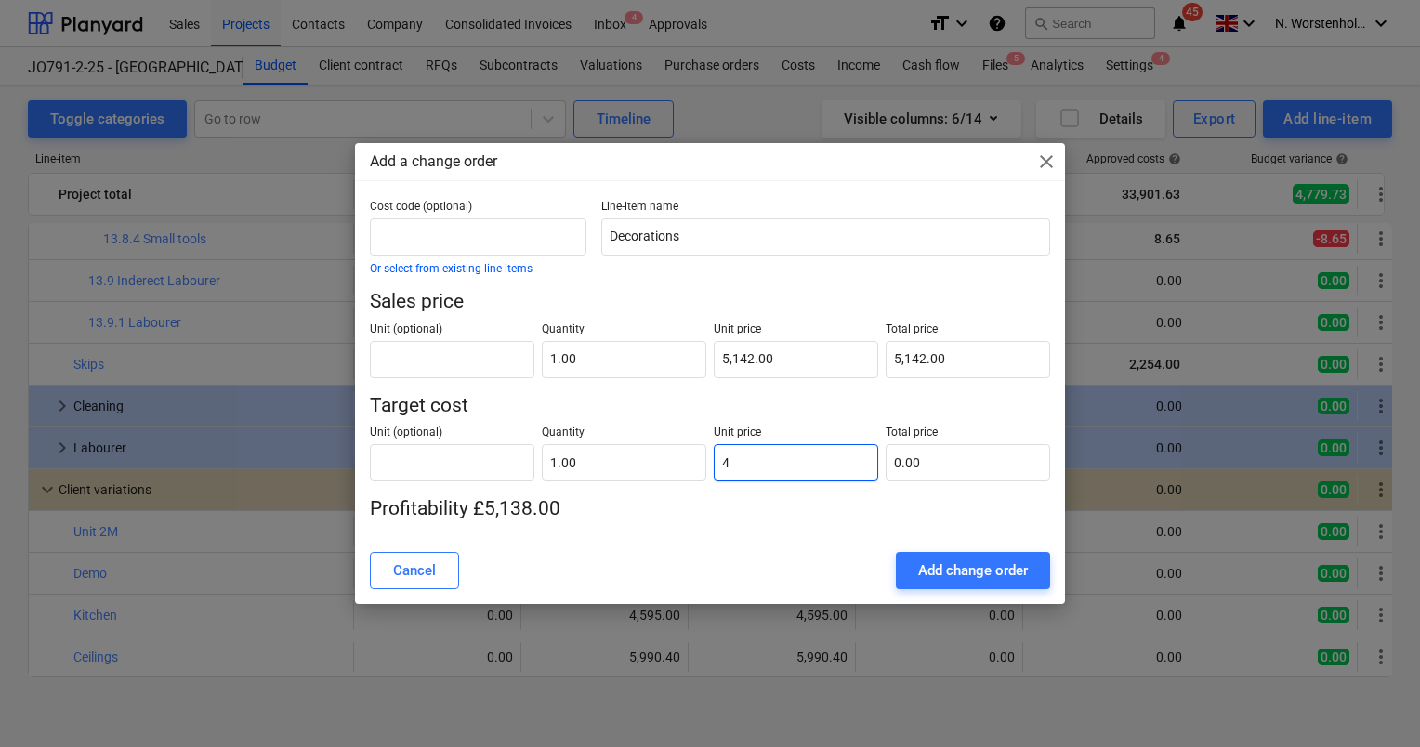
type input "4.00"
type input "40"
type input "40.00"
type input "401"
type input "401.00"
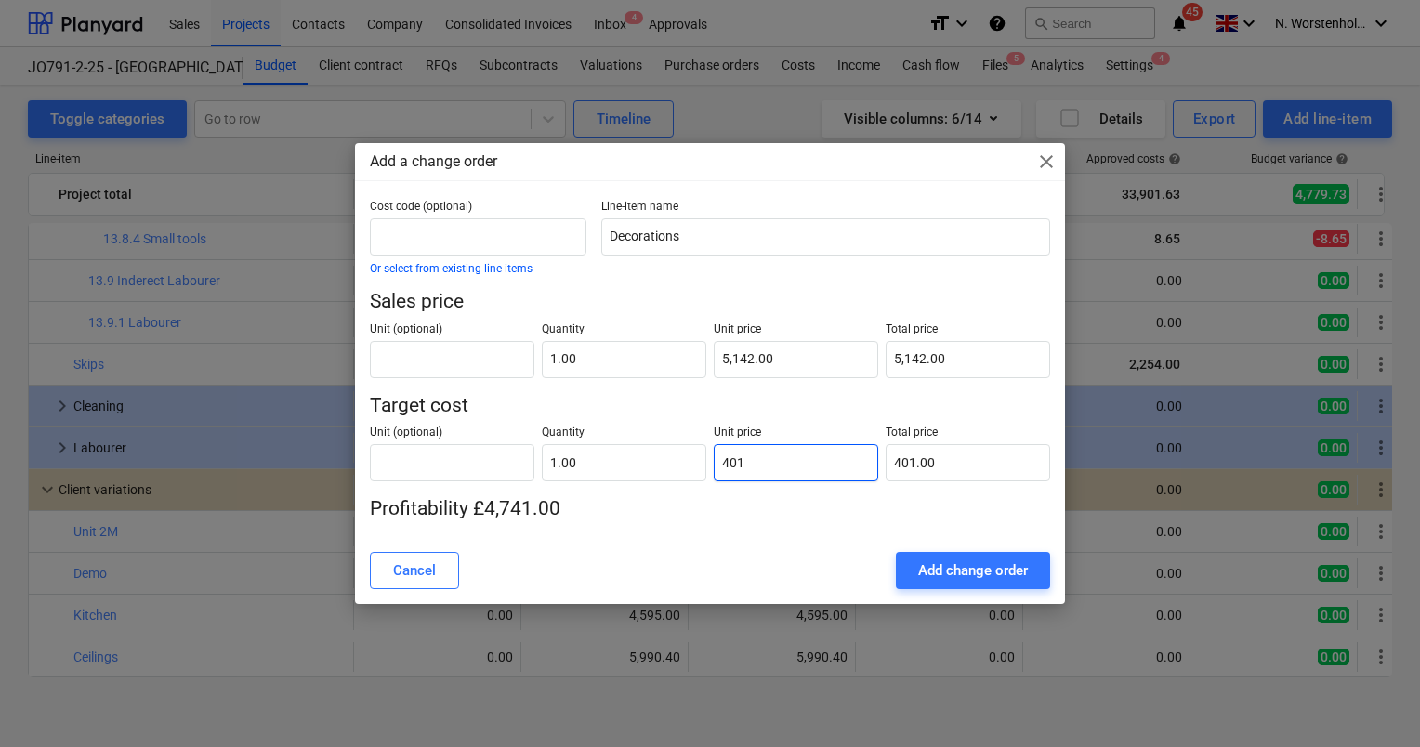
type input "4010"
type input "4,010.00"
type input "4010.7"
type input "4,010.70"
type input "4010.76"
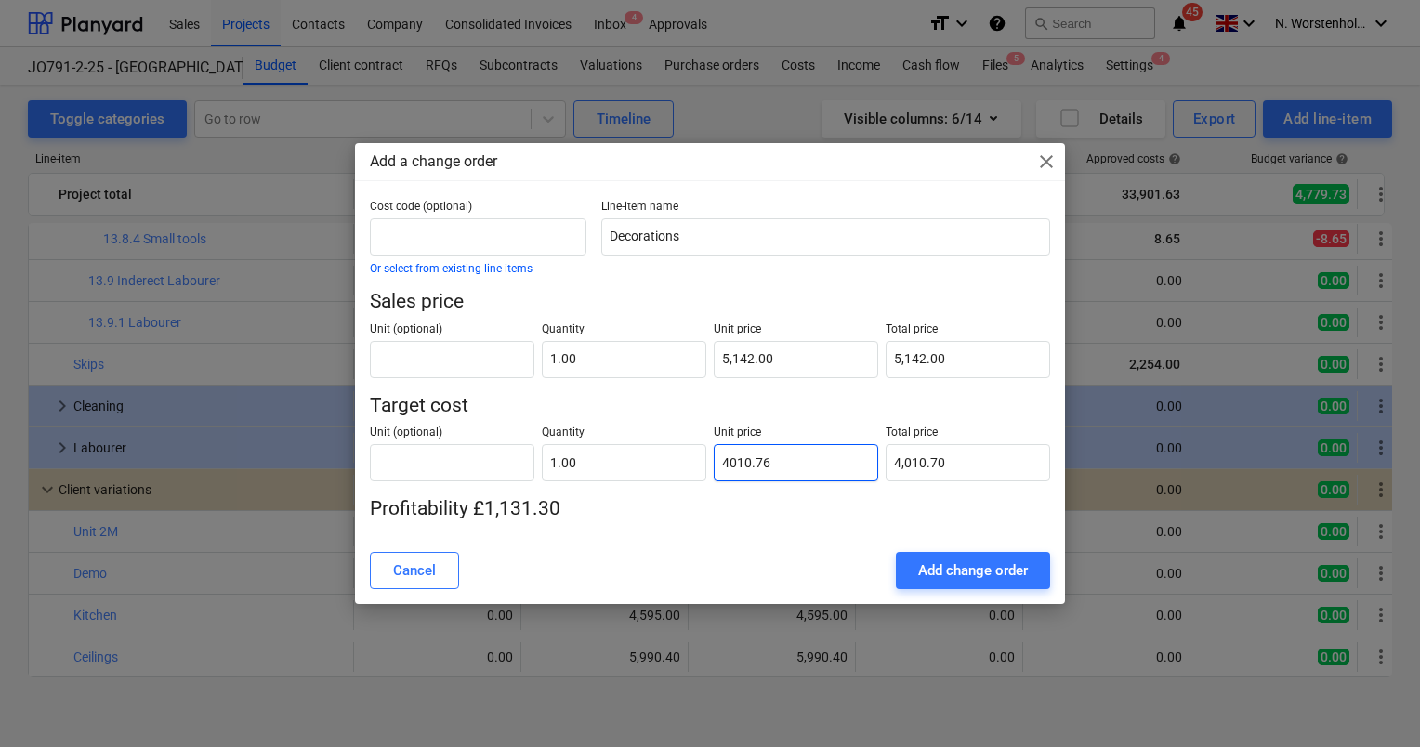
type input "4,010.76"
click at [996, 561] on div "Add change order" at bounding box center [973, 571] width 110 height 24
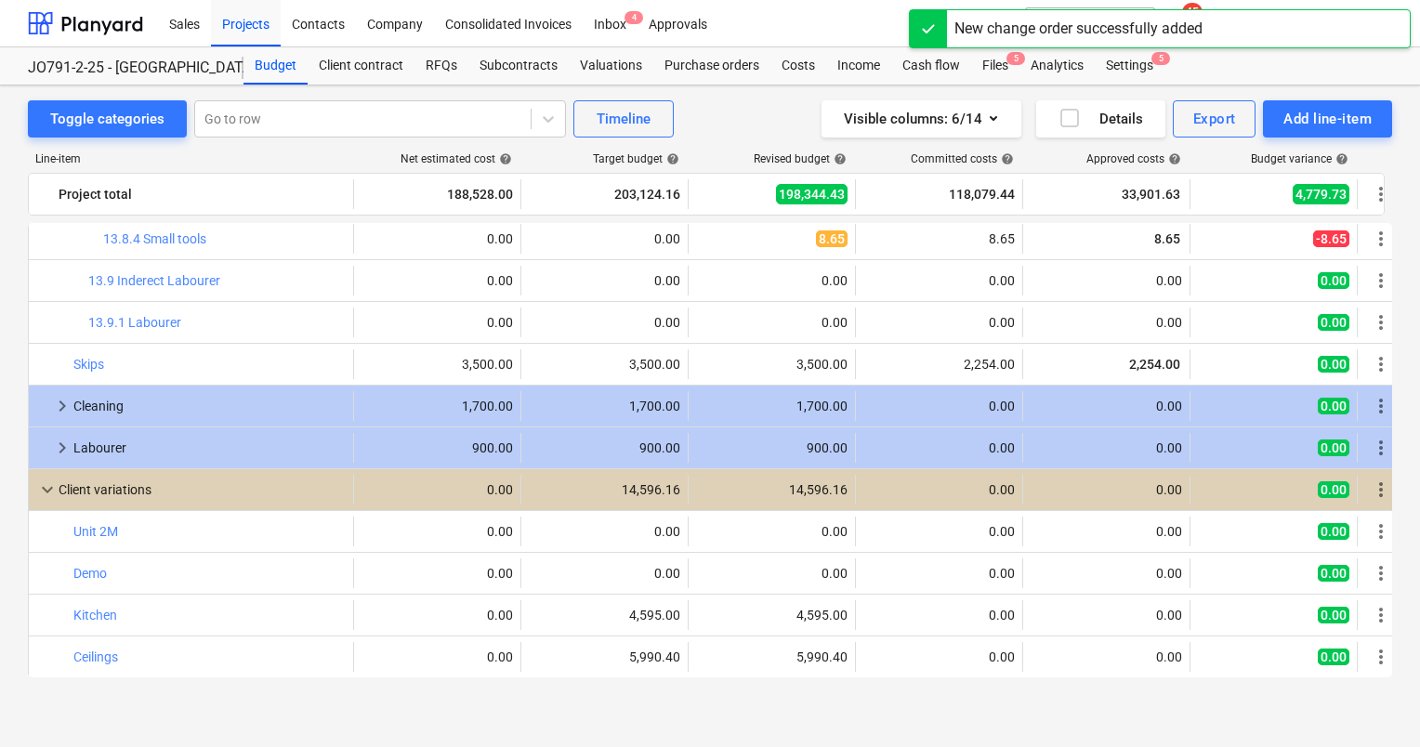
scroll to position [2139, 0]
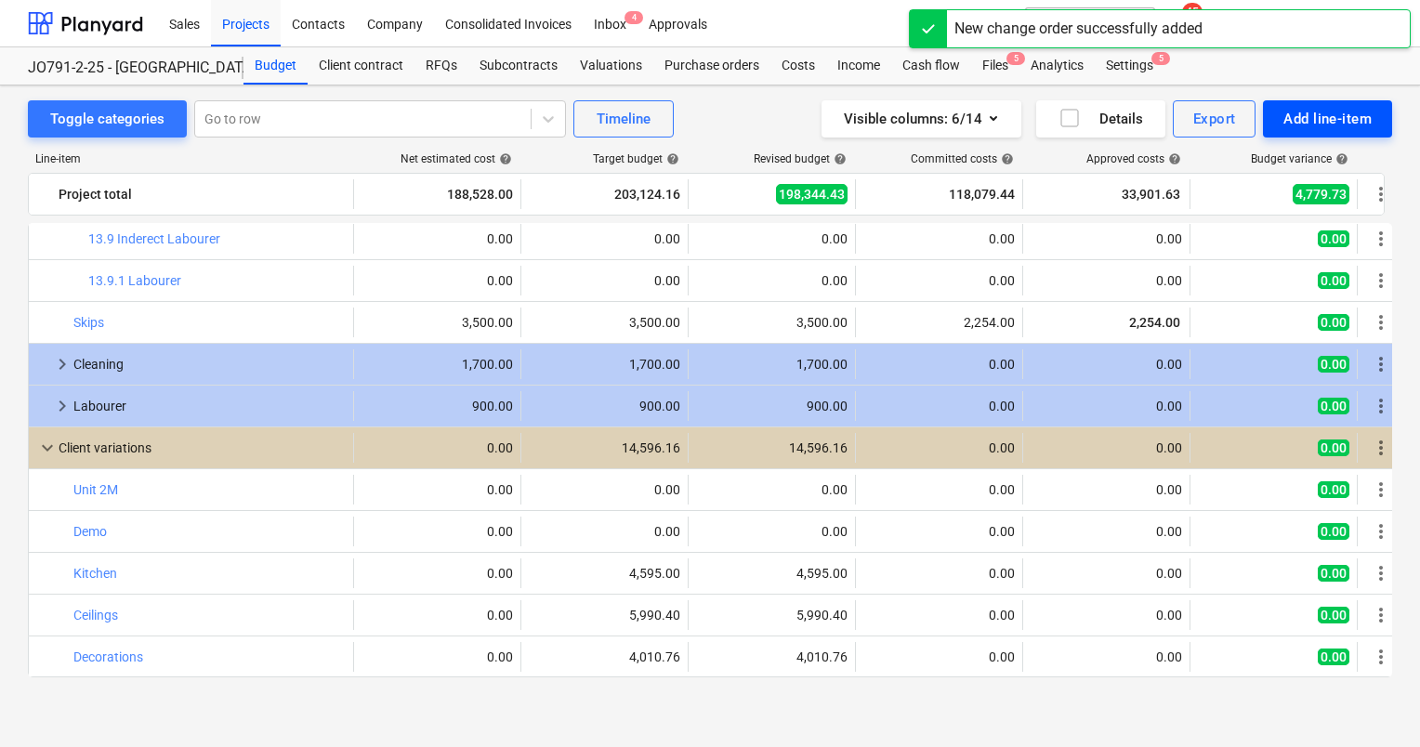
click at [1309, 113] on div "Add line-item" at bounding box center [1328, 119] width 88 height 24
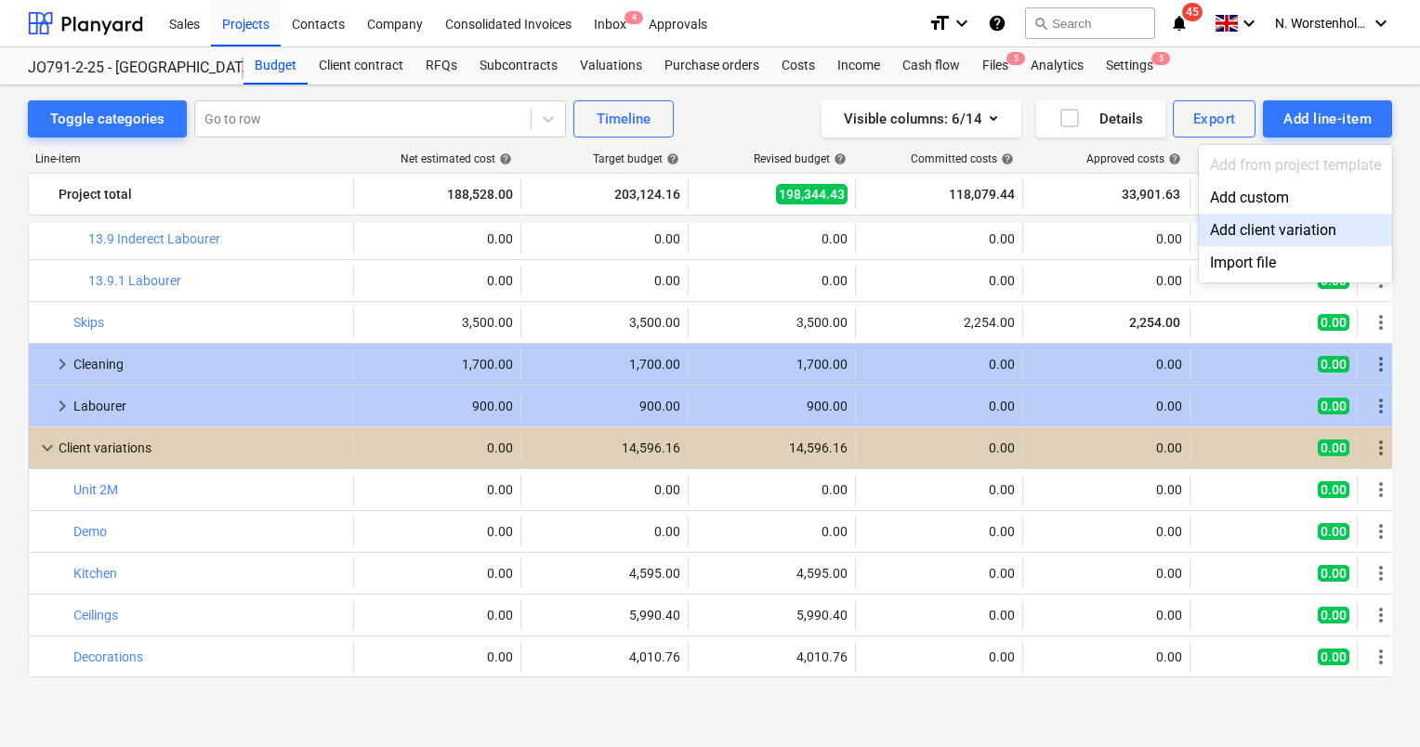
click at [1274, 233] on div "Add client variation" at bounding box center [1295, 230] width 193 height 33
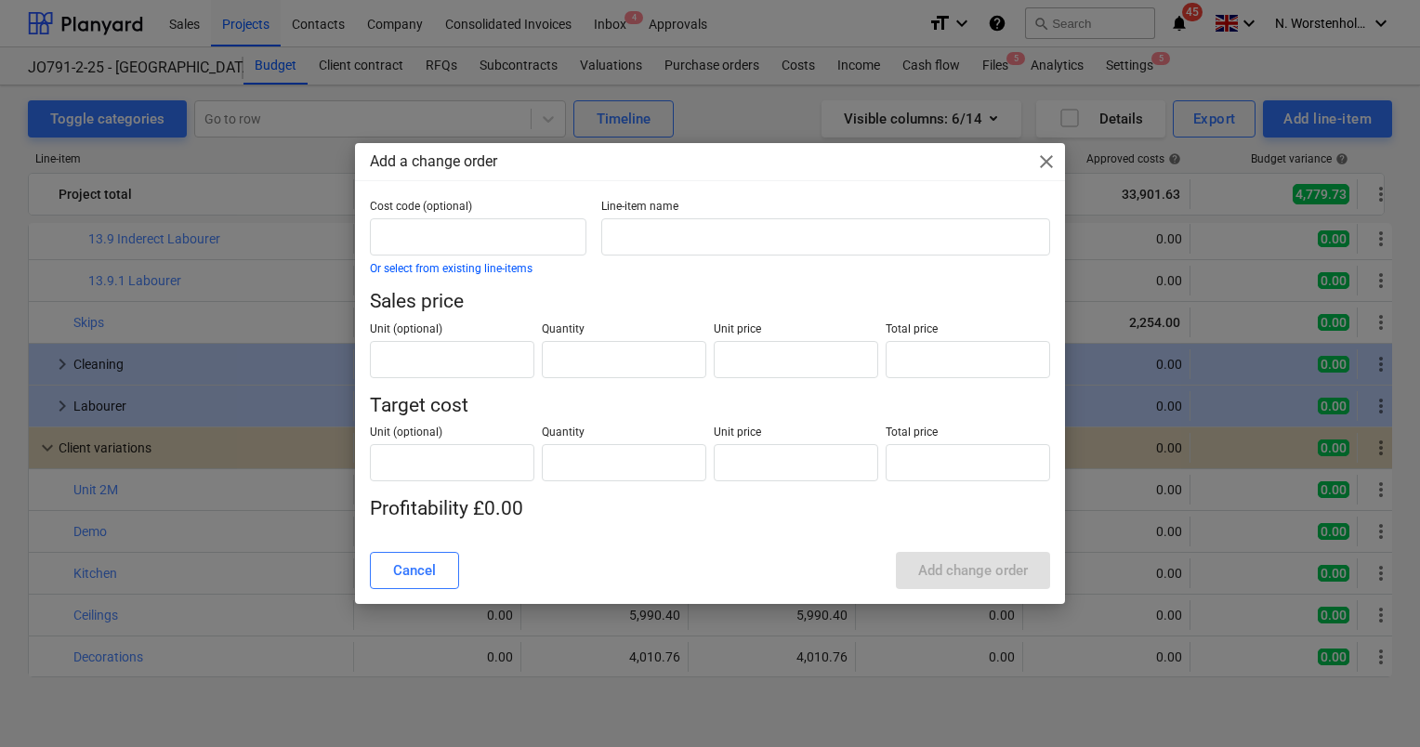
type input "0.00"
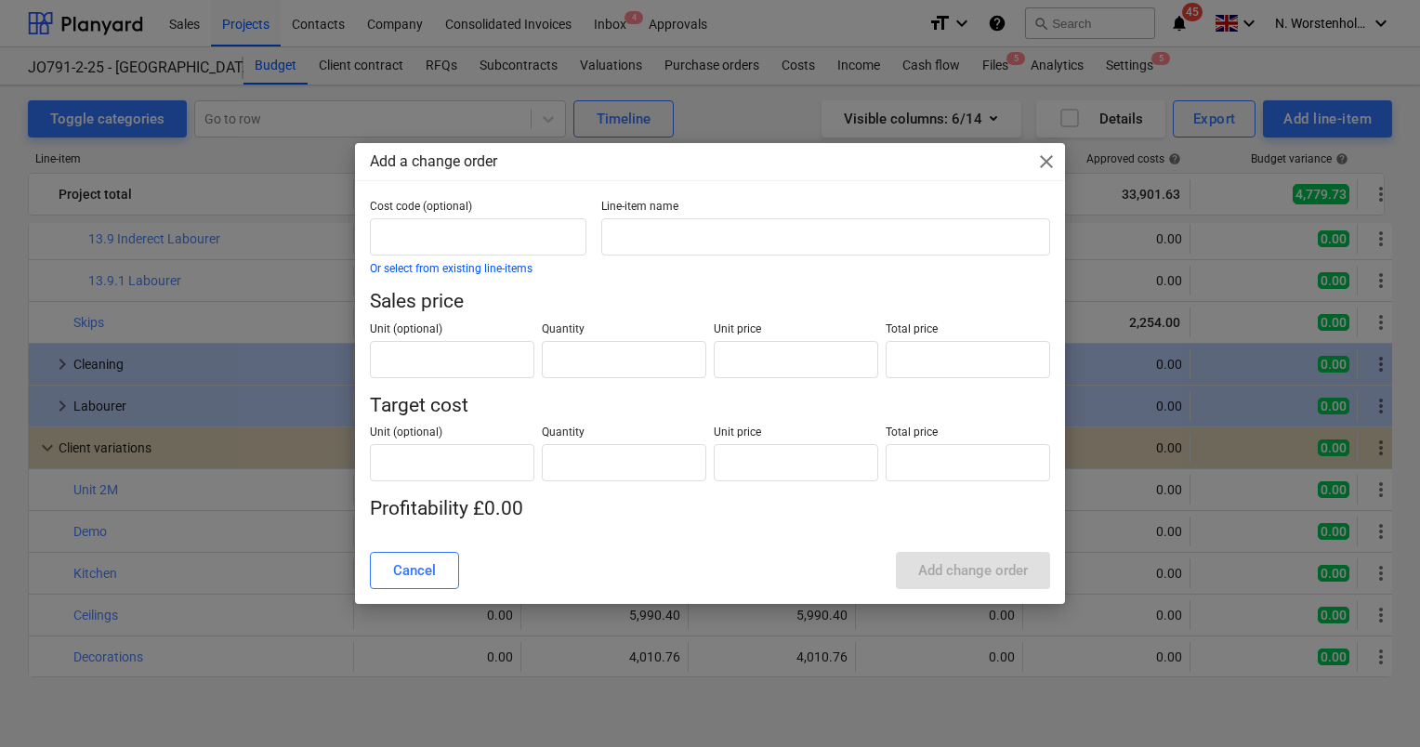
type input "0.00"
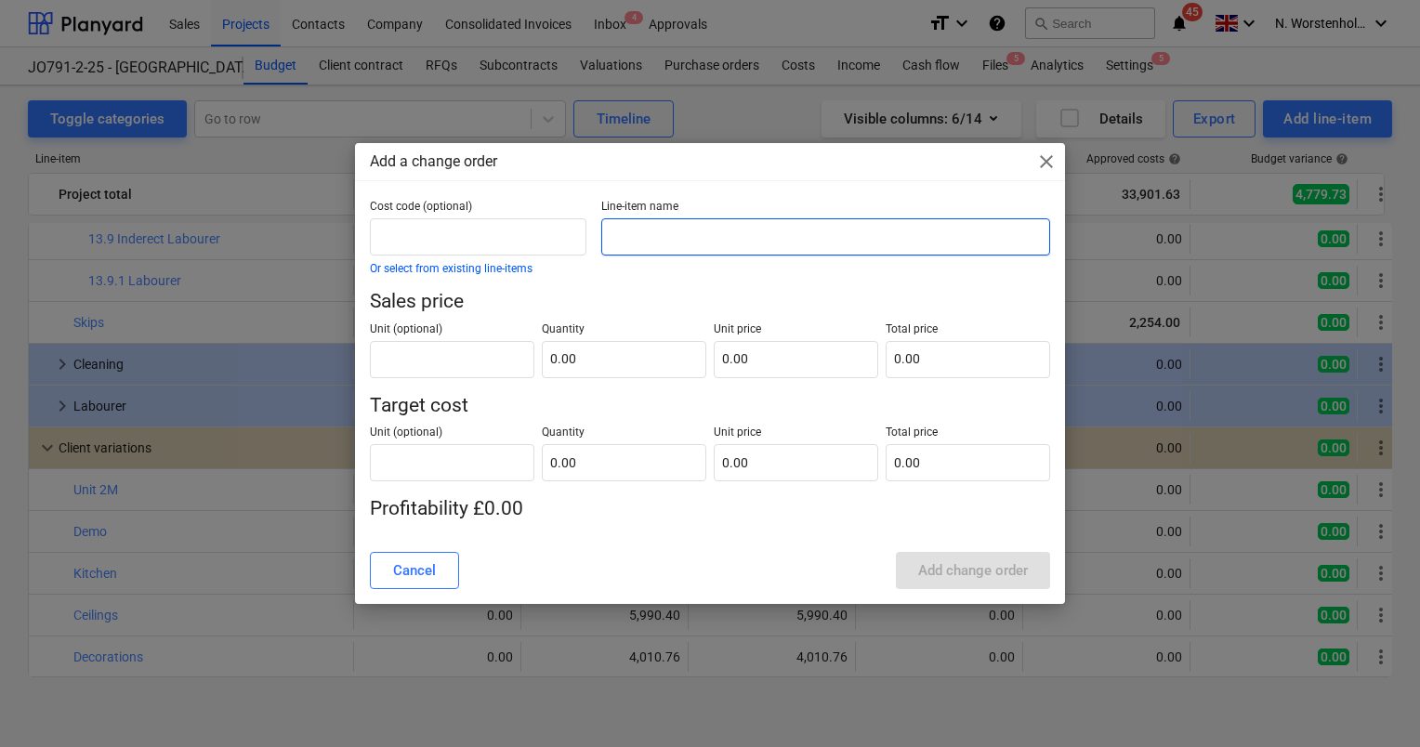
click at [665, 243] on input "text" at bounding box center [825, 236] width 449 height 37
type input "Graphics"
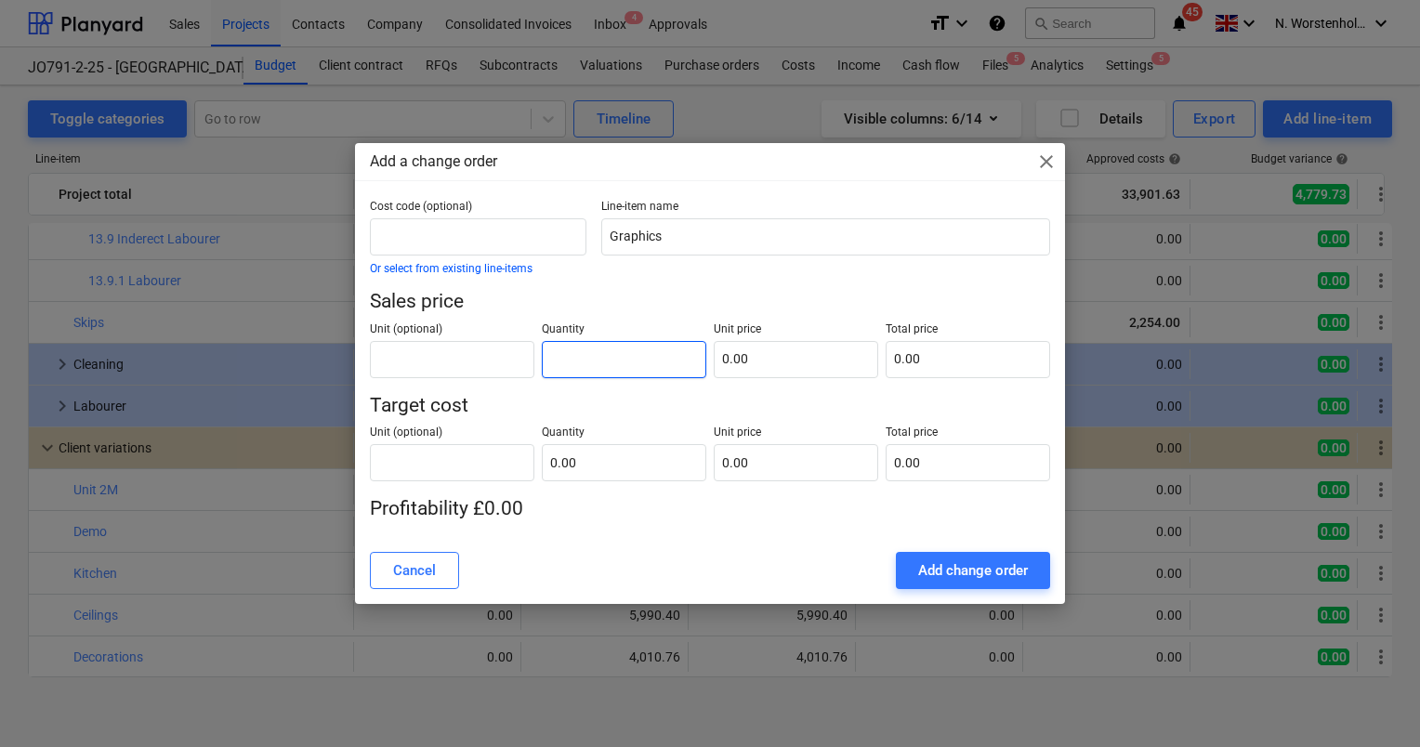
click at [597, 352] on input "text" at bounding box center [624, 359] width 165 height 37
type input "1.00"
click at [761, 360] on input "text" at bounding box center [796, 359] width 165 height 37
type input "1"
type input "1.00"
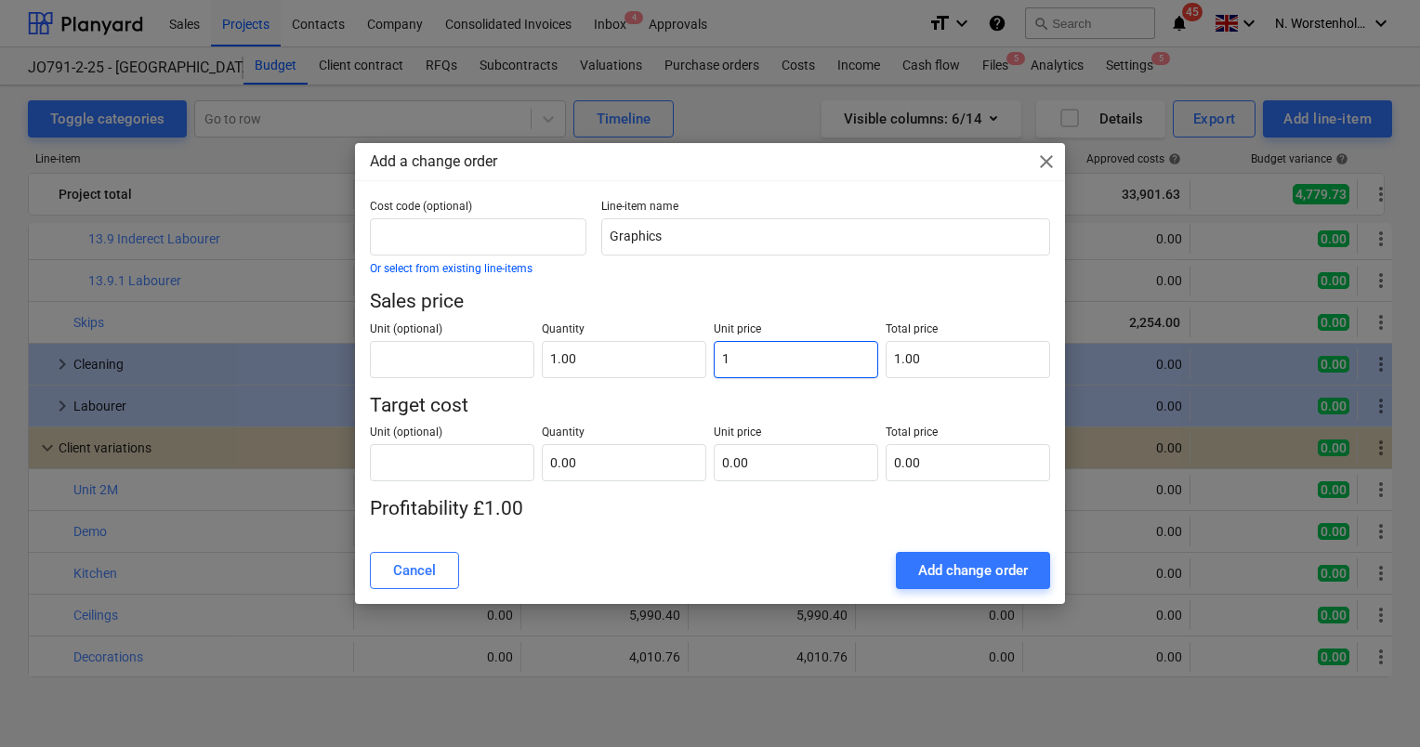
type input "13"
type input "13.00"
type input "132"
type input "132.00"
type input "1320"
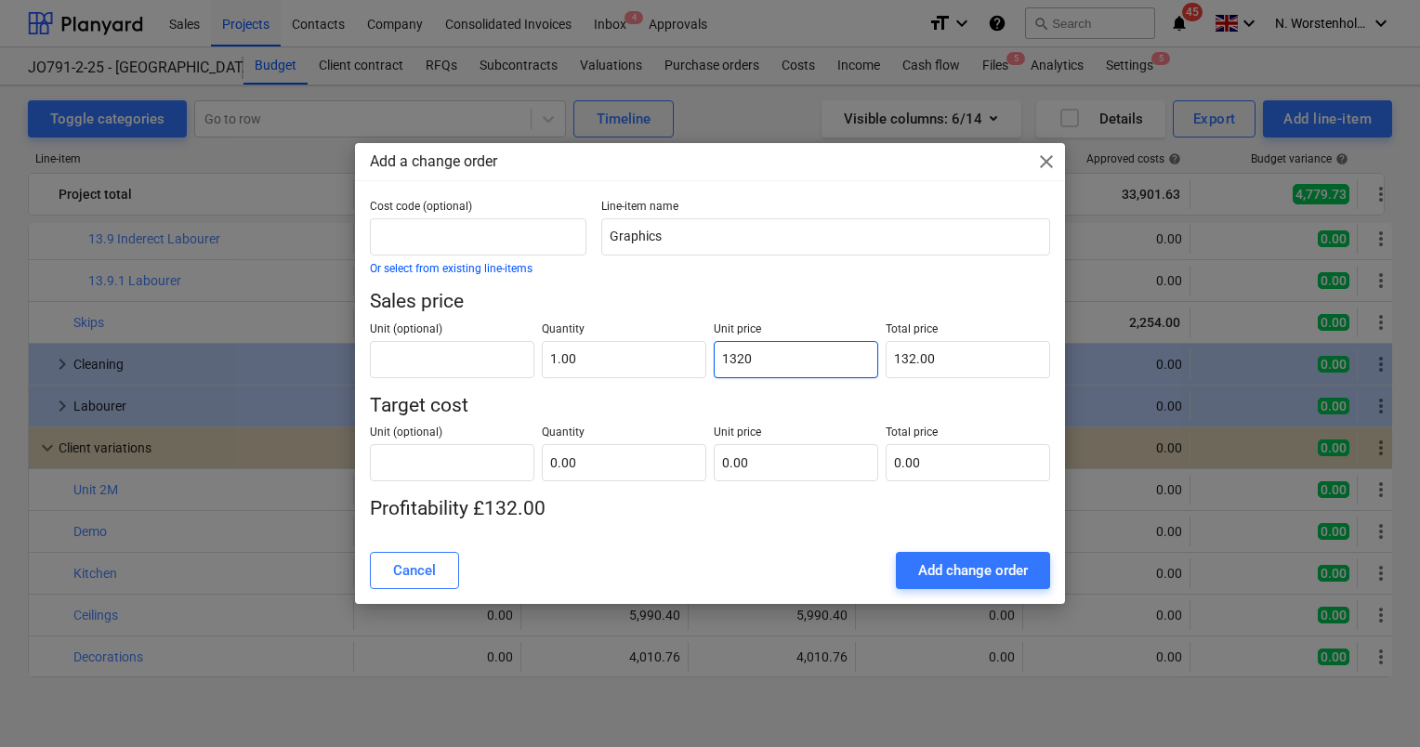
type input "1,320.00"
click at [594, 455] on input "text" at bounding box center [624, 462] width 165 height 37
type input "1.00"
click at [753, 459] on input "text" at bounding box center [796, 462] width 165 height 37
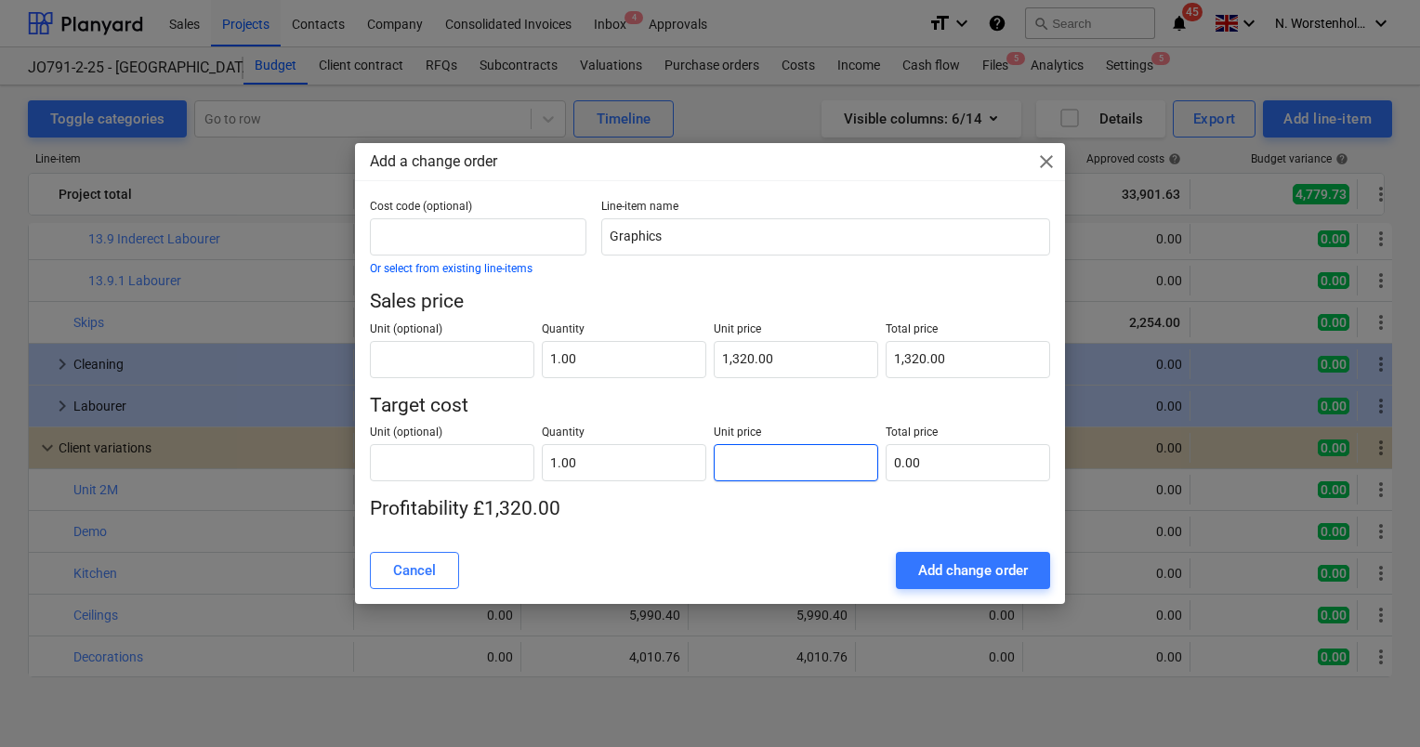
type input "1"
type input "1.00"
type input "10"
type input "10.00"
type input "102"
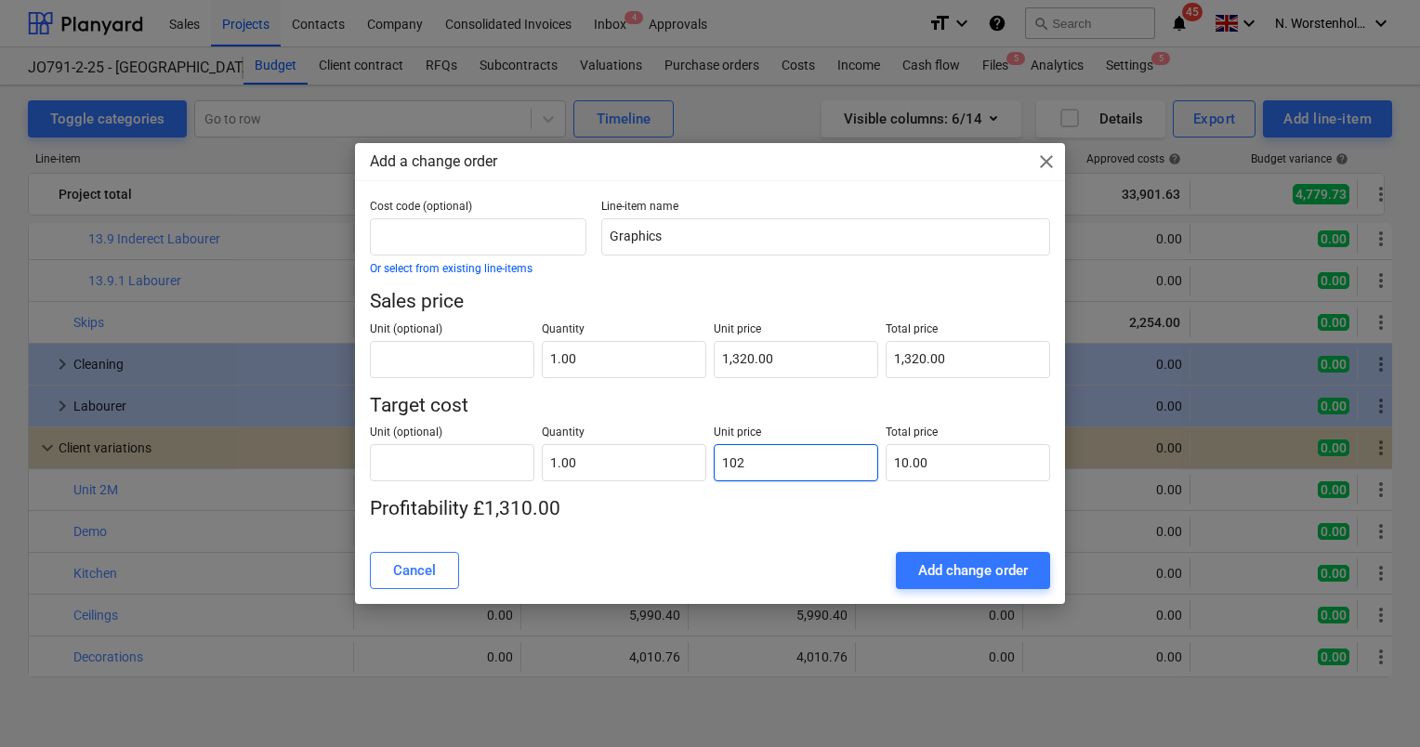
type input "102.00"
type input "1029"
type input "1,029.00"
type input "1029.6"
type input "1,029.60"
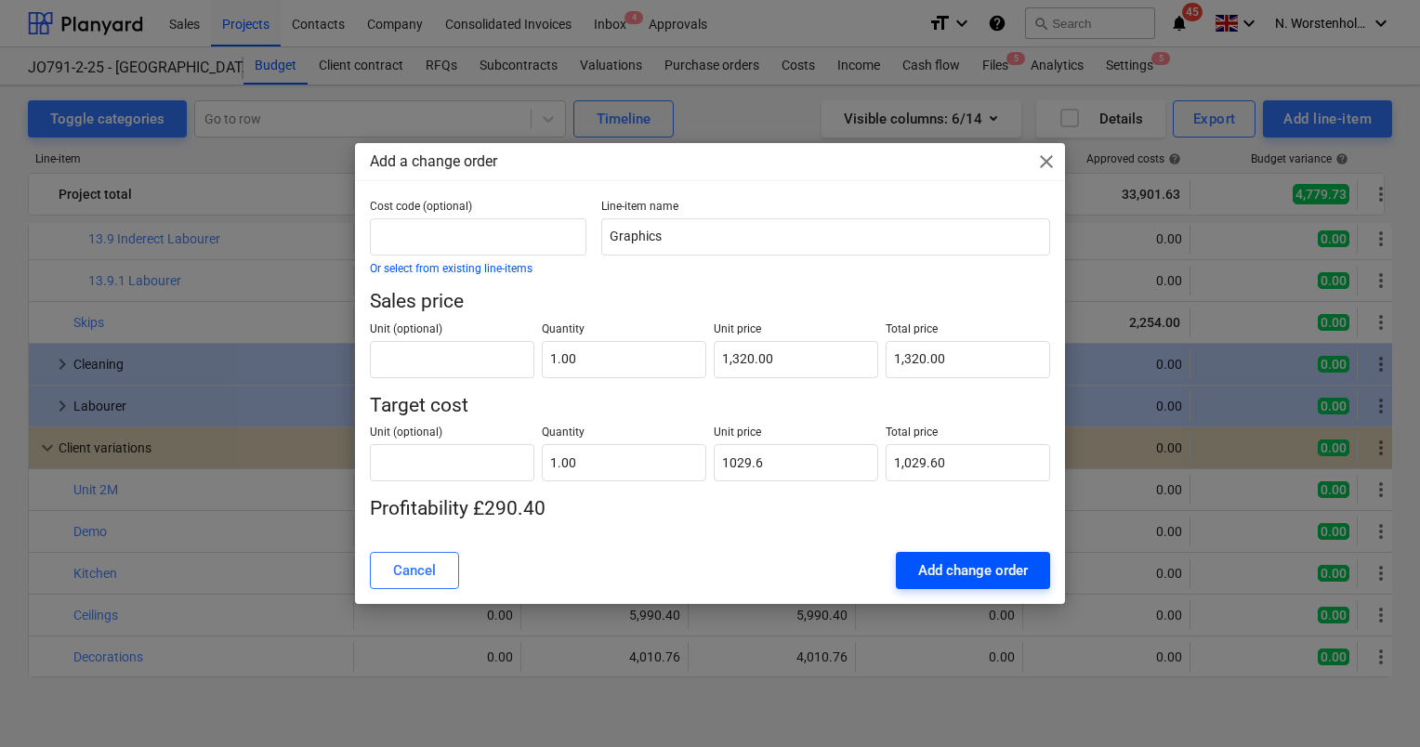
type input "1,029.60"
click at [968, 570] on div "Add change order" at bounding box center [973, 571] width 110 height 24
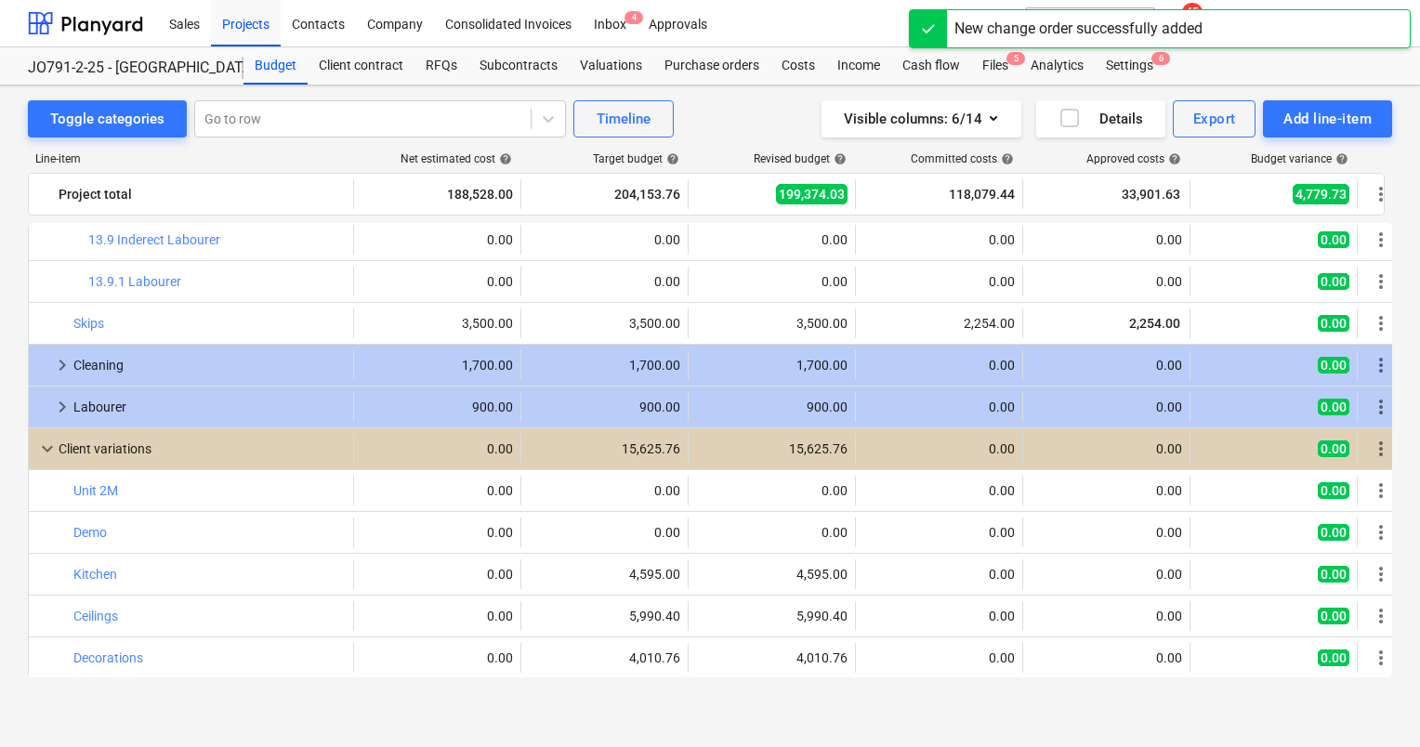
scroll to position [2180, 0]
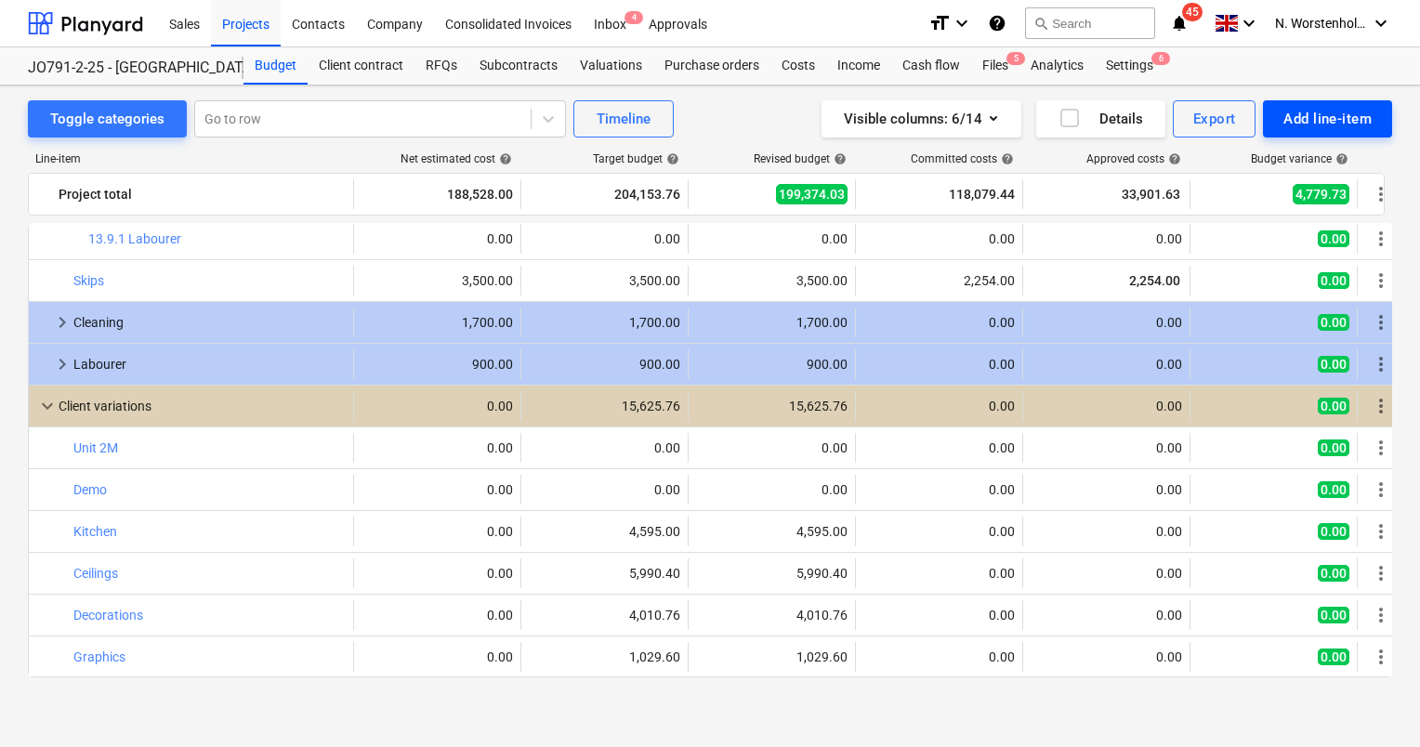
click at [1302, 116] on div "Add line-item" at bounding box center [1328, 119] width 88 height 24
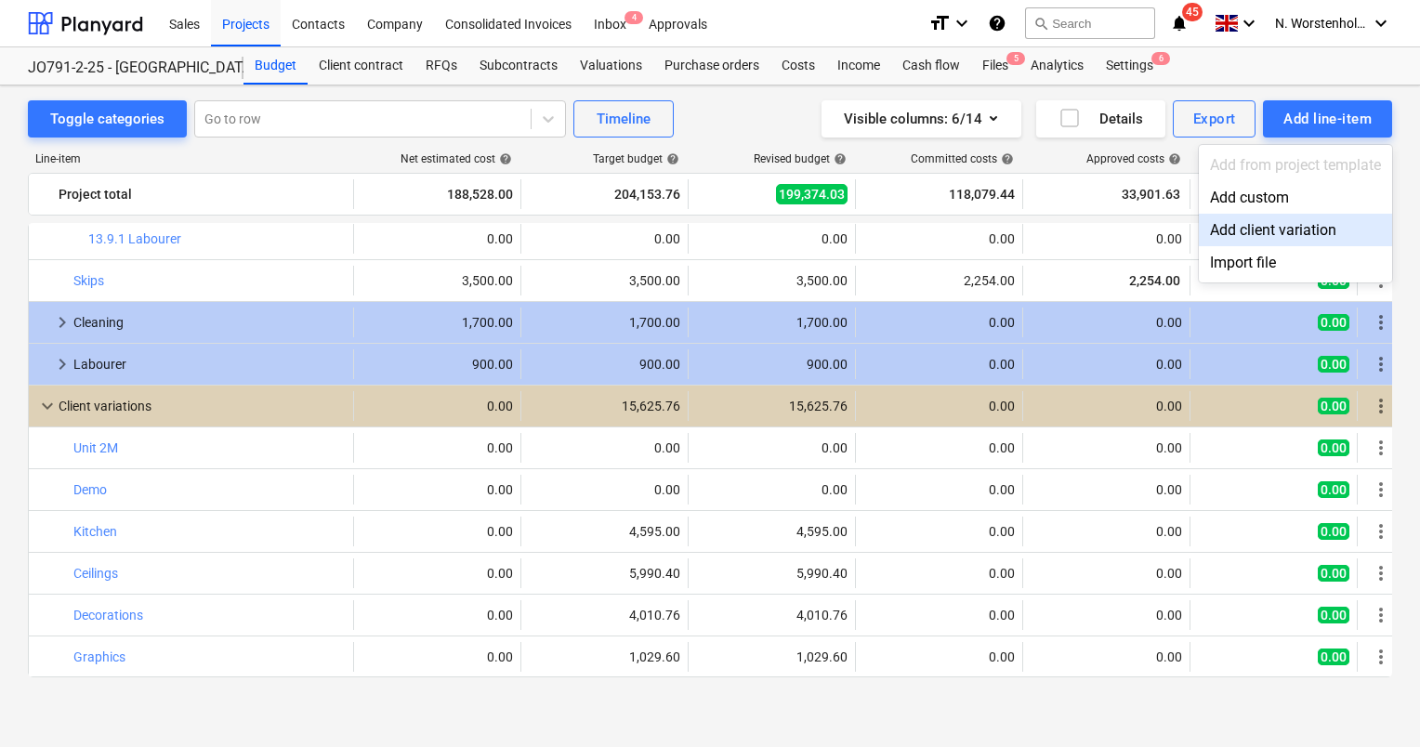
click at [1278, 232] on div "Add client variation" at bounding box center [1295, 230] width 193 height 33
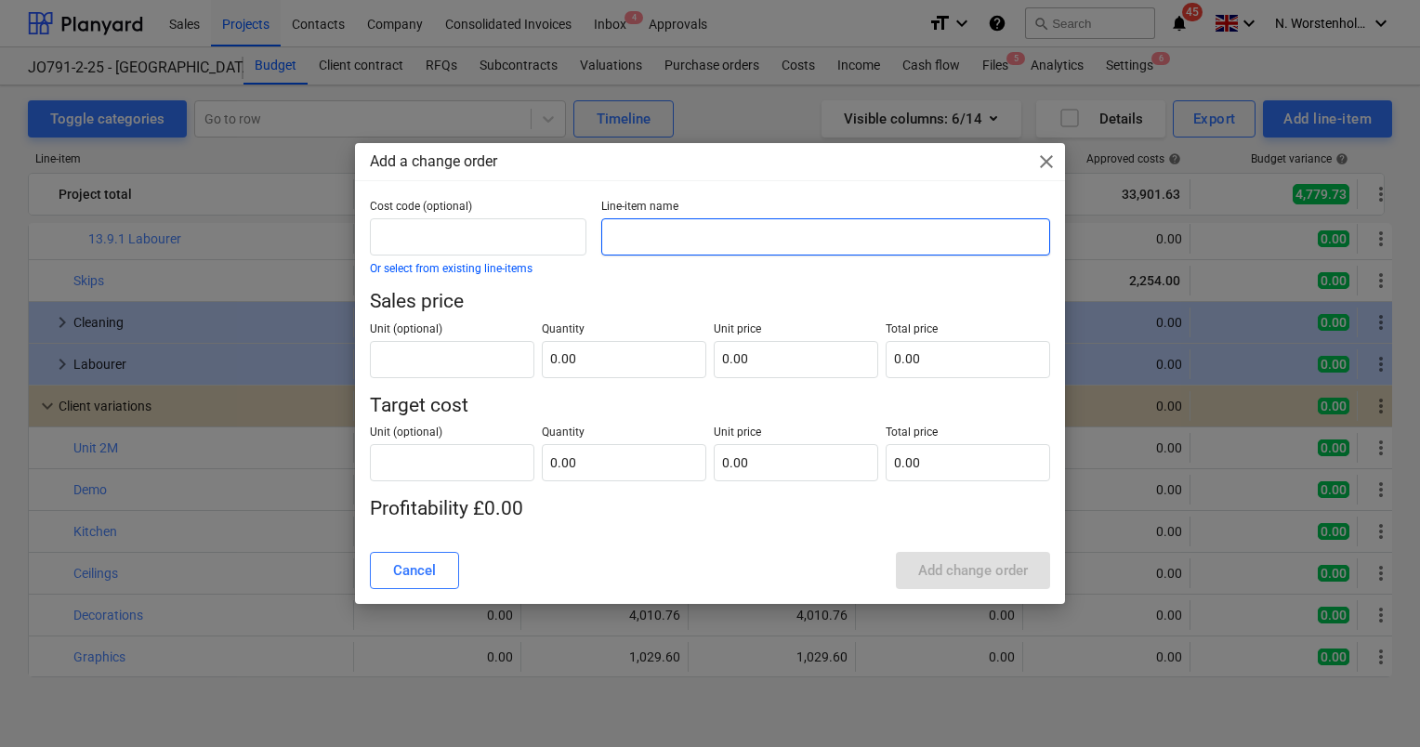
click at [671, 235] on input "text" at bounding box center [825, 236] width 449 height 37
type input "Flooring"
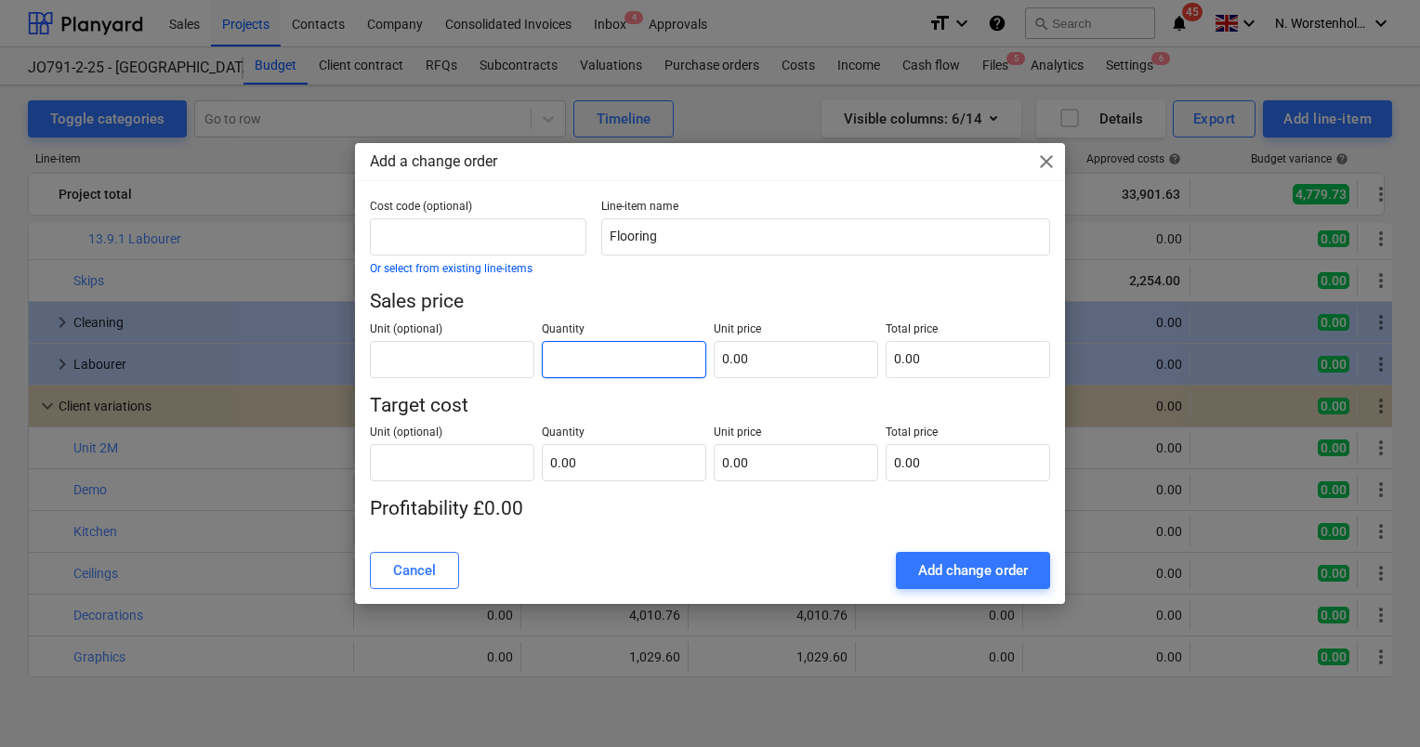
click at [600, 363] on input "text" at bounding box center [624, 359] width 165 height 37
click at [747, 359] on input "0.00" at bounding box center [796, 359] width 165 height 37
type input "1.00"
type input "1"
type input "1.00"
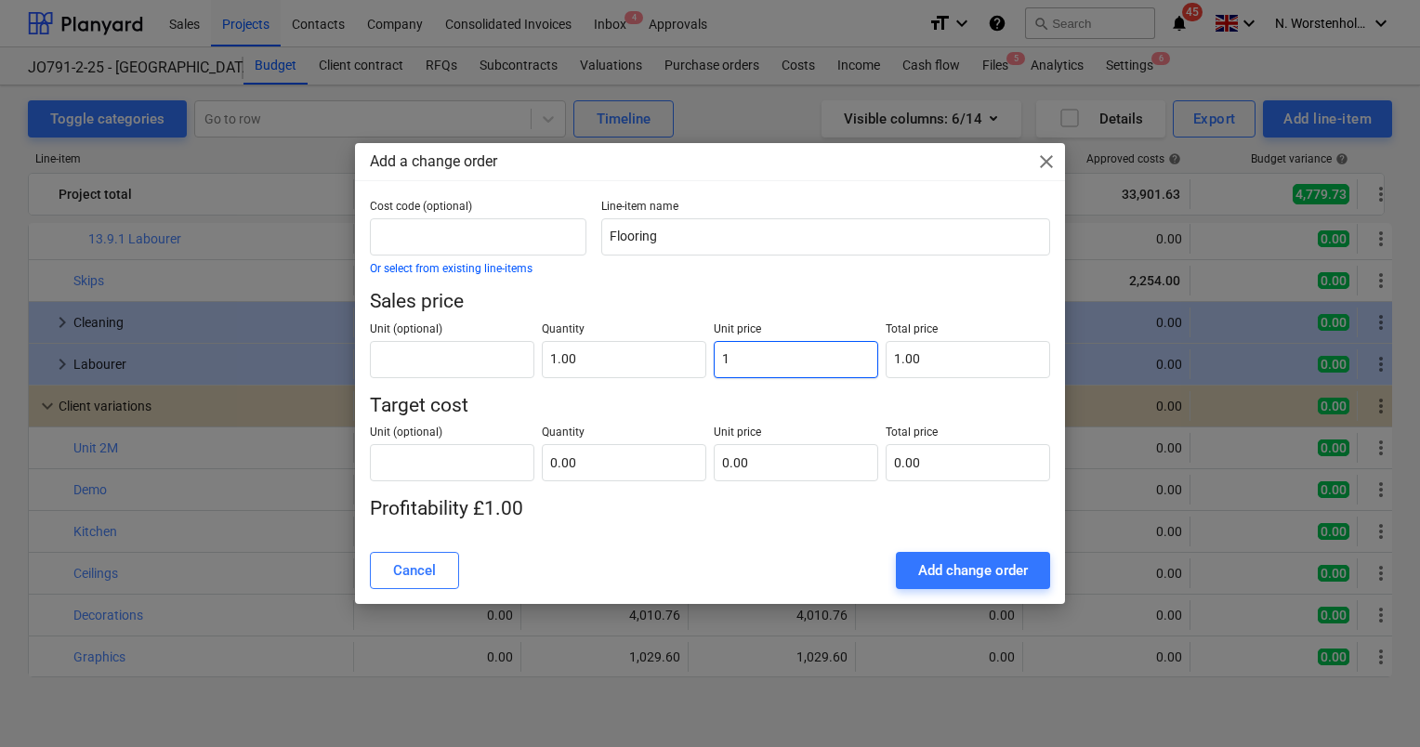
type input "16"
type input "16.00"
type input "169"
type input "169.00"
type input "1690"
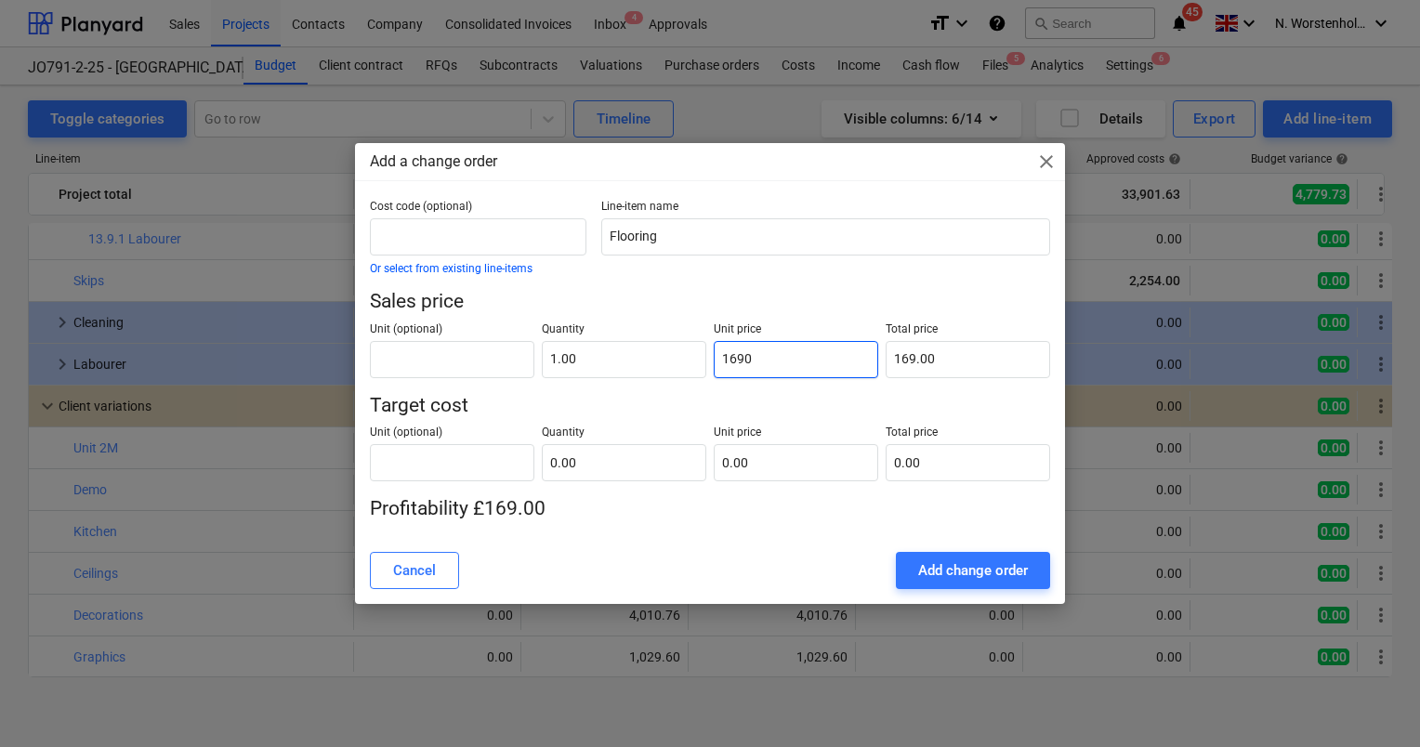
type input "1,690.00"
click at [591, 462] on input "text" at bounding box center [624, 462] width 165 height 37
type input "1.00"
click at [776, 462] on input "text" at bounding box center [796, 462] width 165 height 37
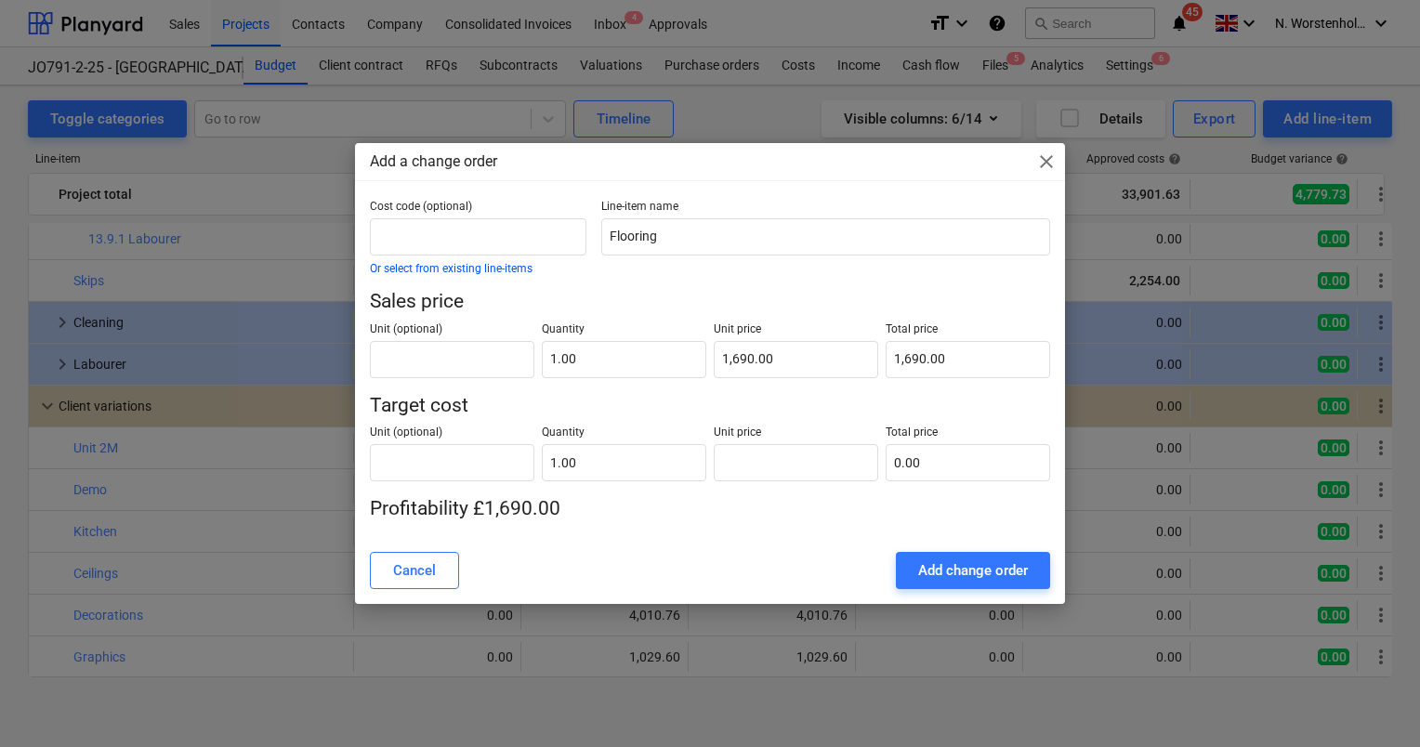
type input "0.00"
click at [771, 461] on input "0.00" at bounding box center [796, 462] width 165 height 37
type input "1"
type input "1.00"
type input "13"
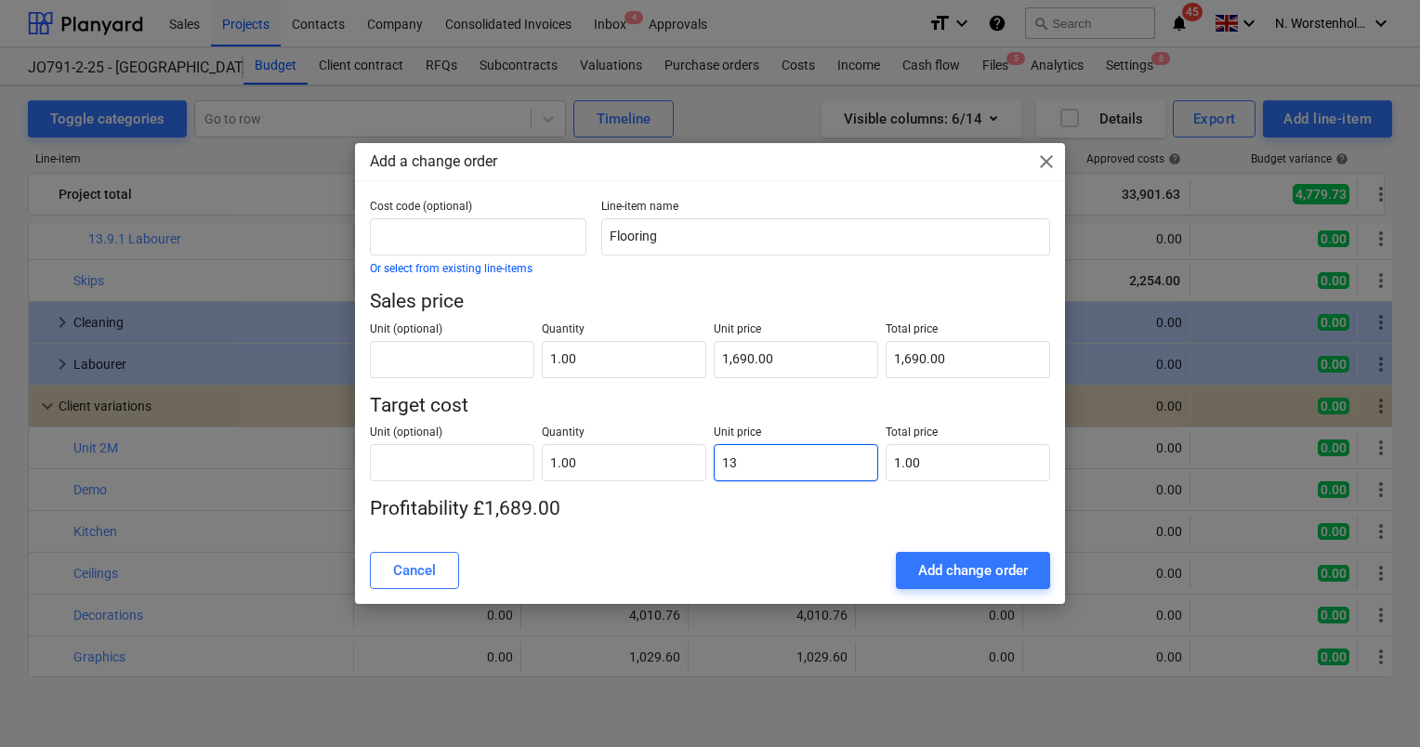
type input "13.00"
type input "130"
type input "130.00"
type input "1303"
type input "1,303.00"
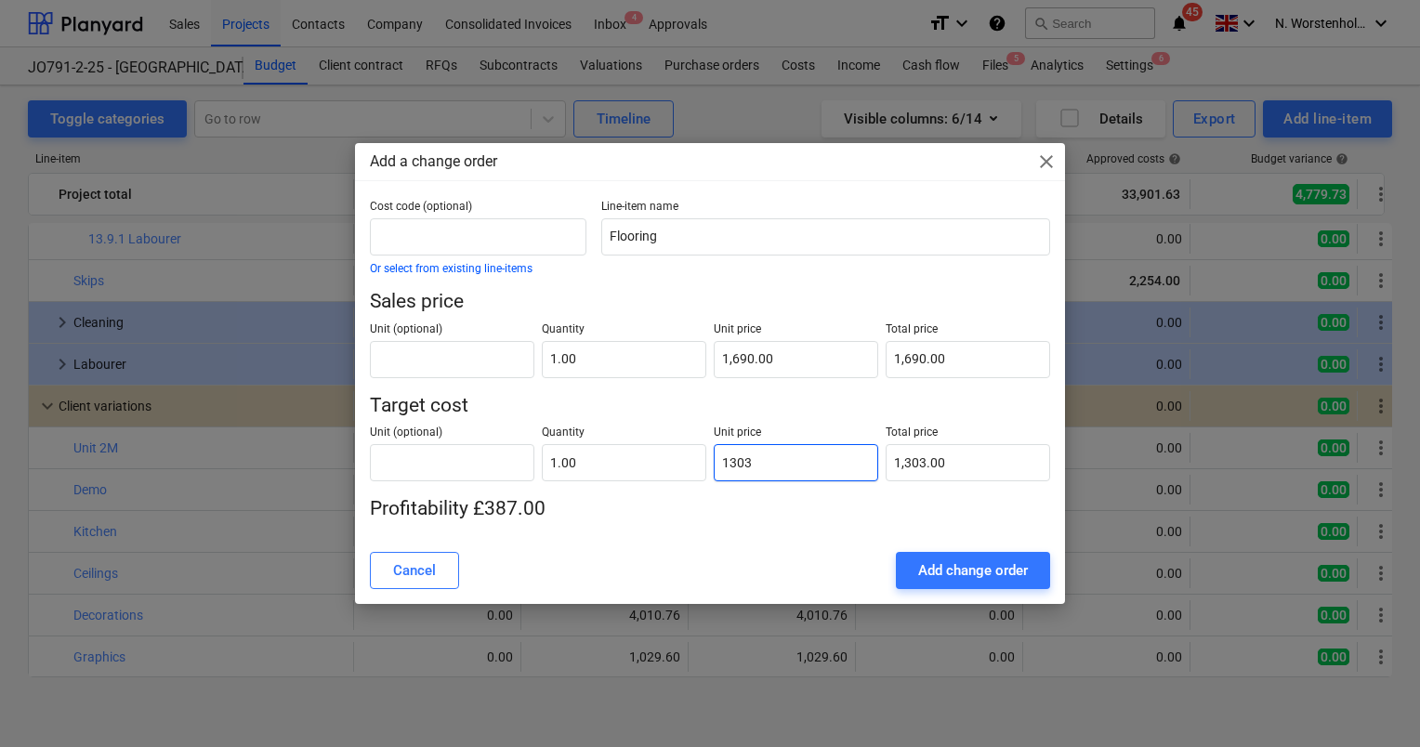
type input "13038"
type input "13,038.00"
type input "13038.9"
type input "13,038.90"
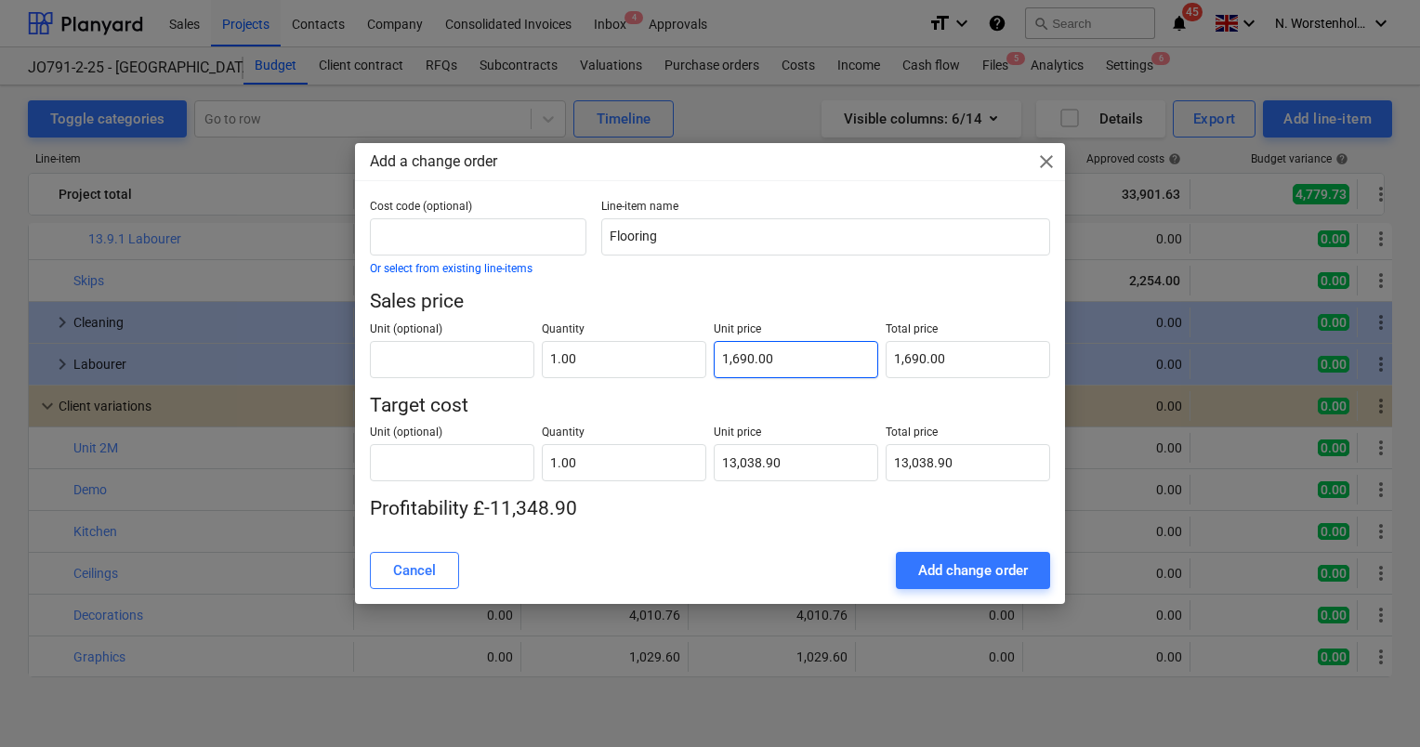
click at [748, 360] on input "1,690.00" at bounding box center [796, 359] width 165 height 37
type input "1690"
type input "13,038.90"
click at [746, 359] on input "1690" at bounding box center [796, 359] width 165 height 37
type input "16980"
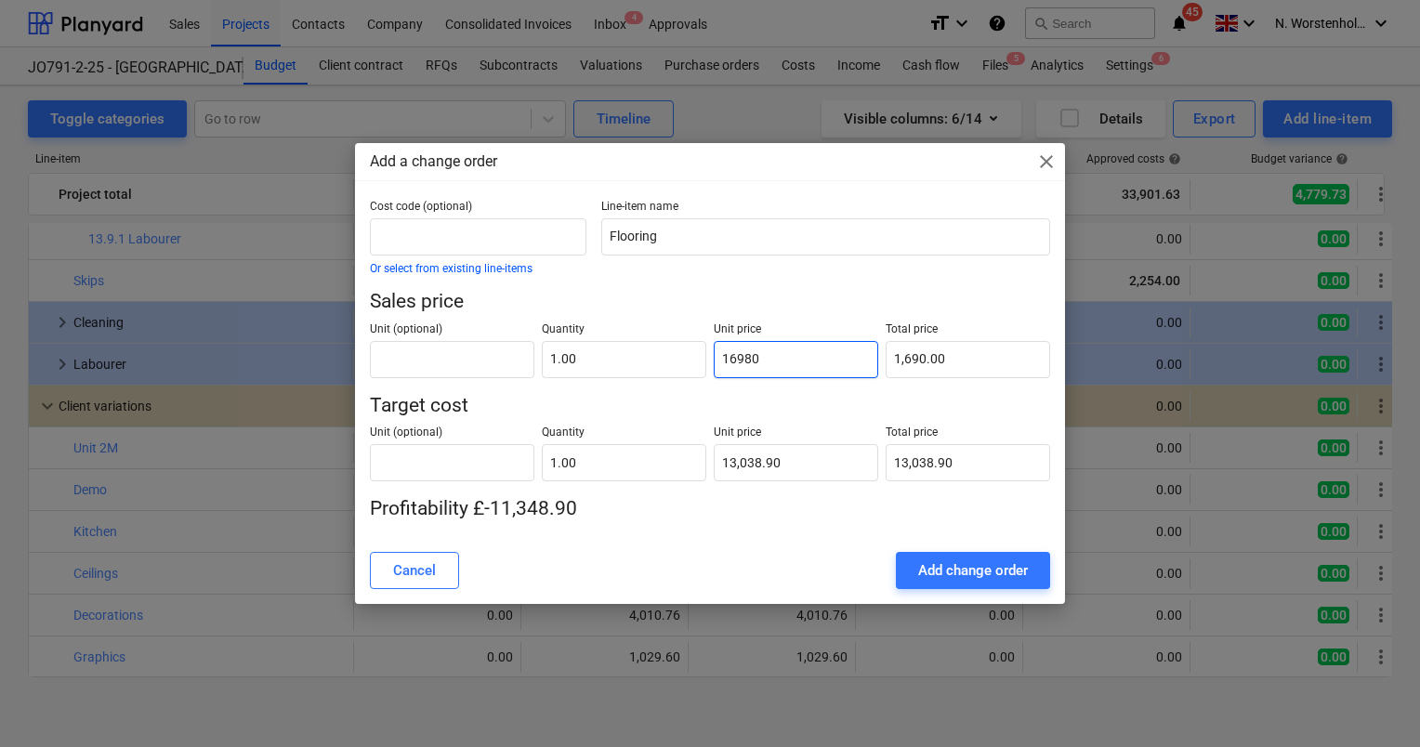
type input "16,980.00"
click at [941, 565] on div "Add change order" at bounding box center [973, 571] width 110 height 24
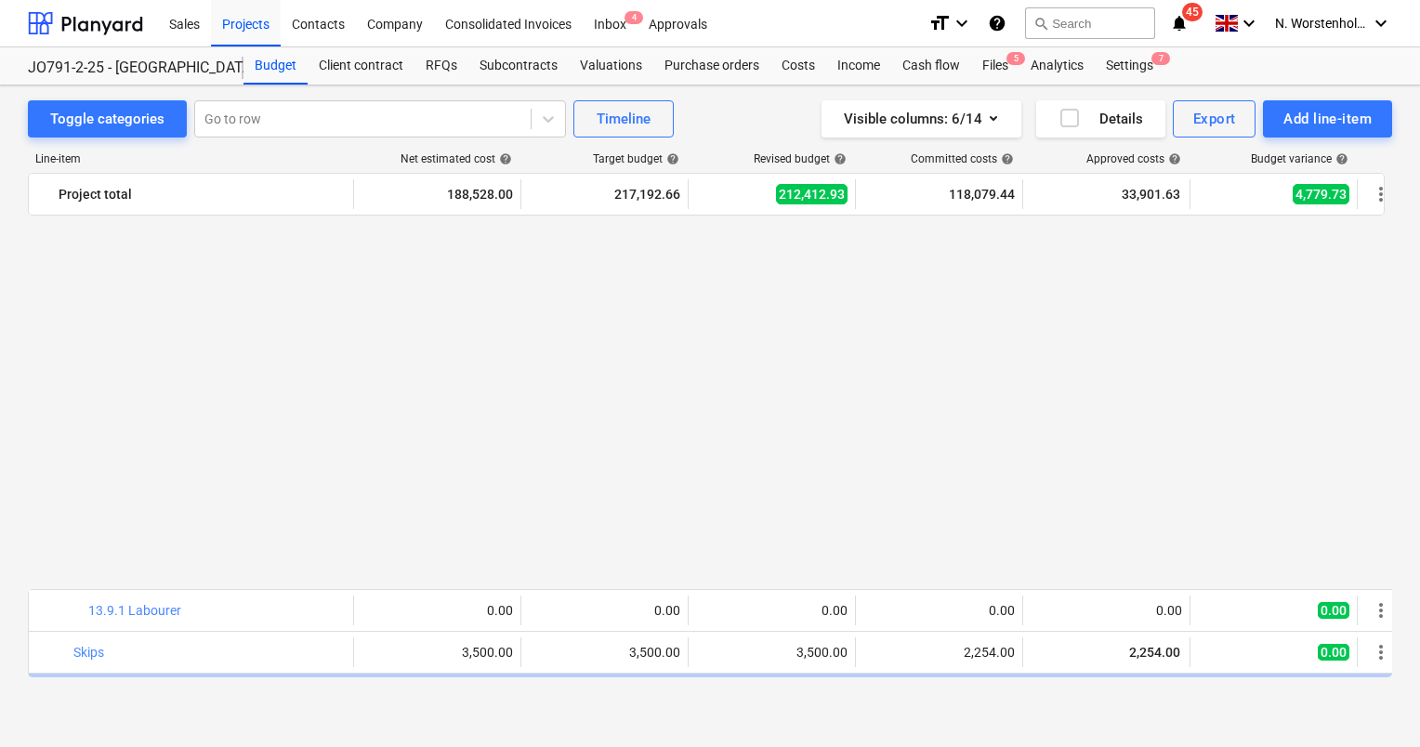
scroll to position [2222, 0]
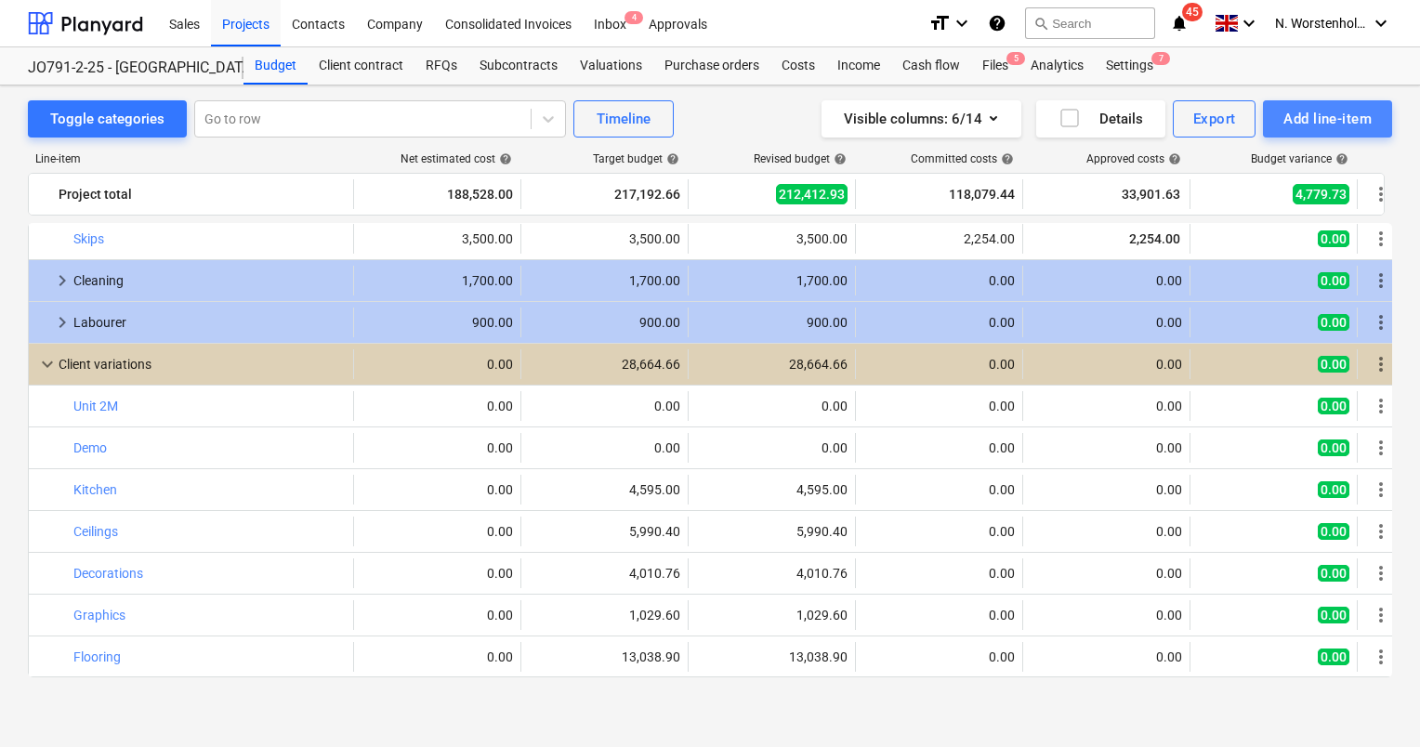
click at [1340, 115] on div "Add line-item" at bounding box center [1328, 119] width 88 height 24
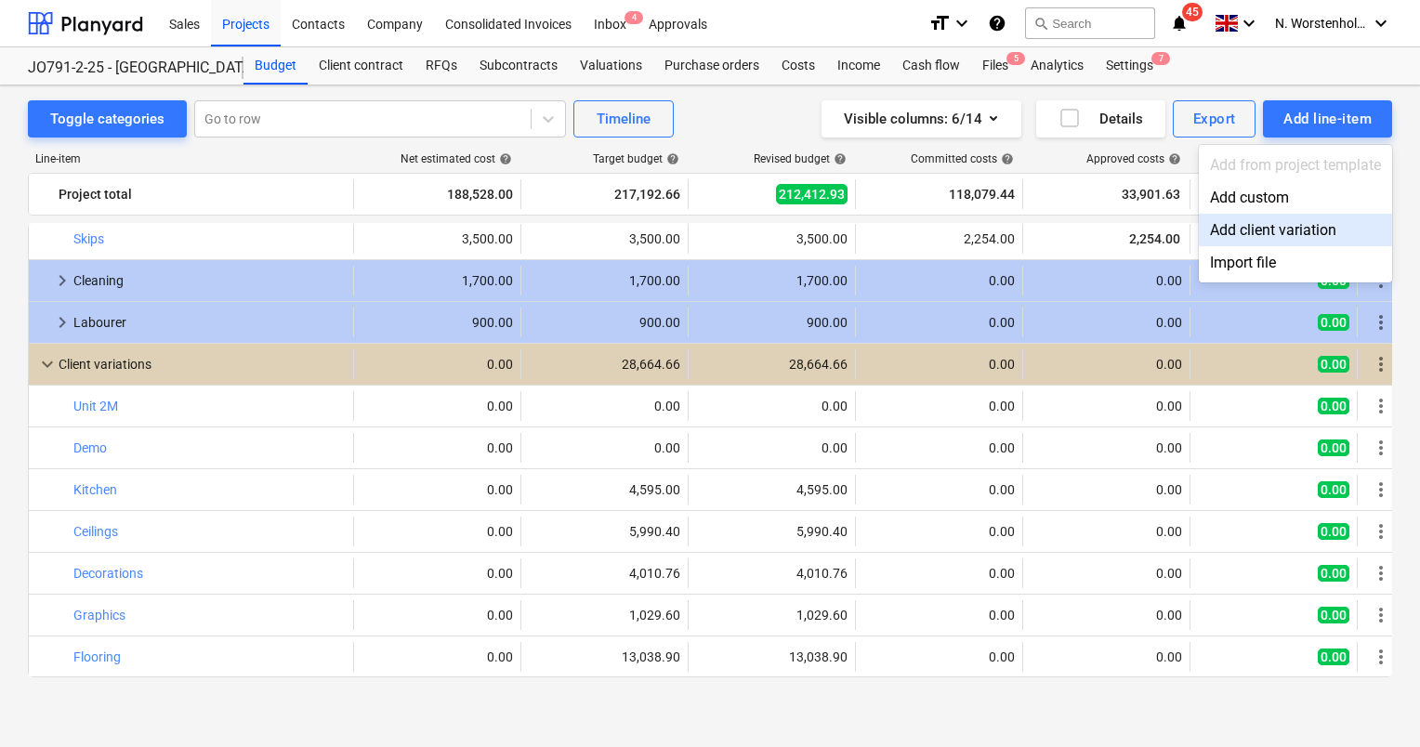
click at [1319, 225] on div "Add client variation" at bounding box center [1295, 230] width 193 height 33
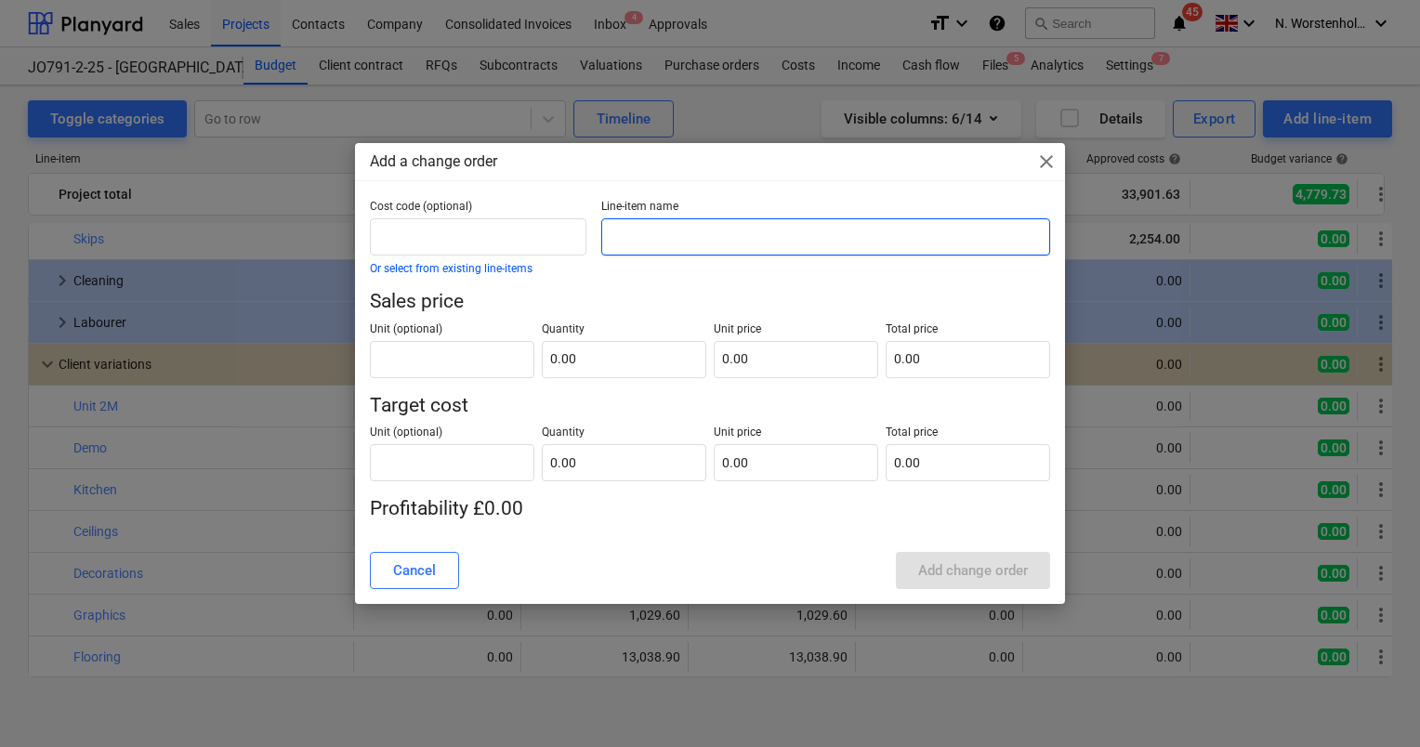
click at [642, 233] on input "text" at bounding box center [825, 236] width 449 height 37
type input "Plumbing"
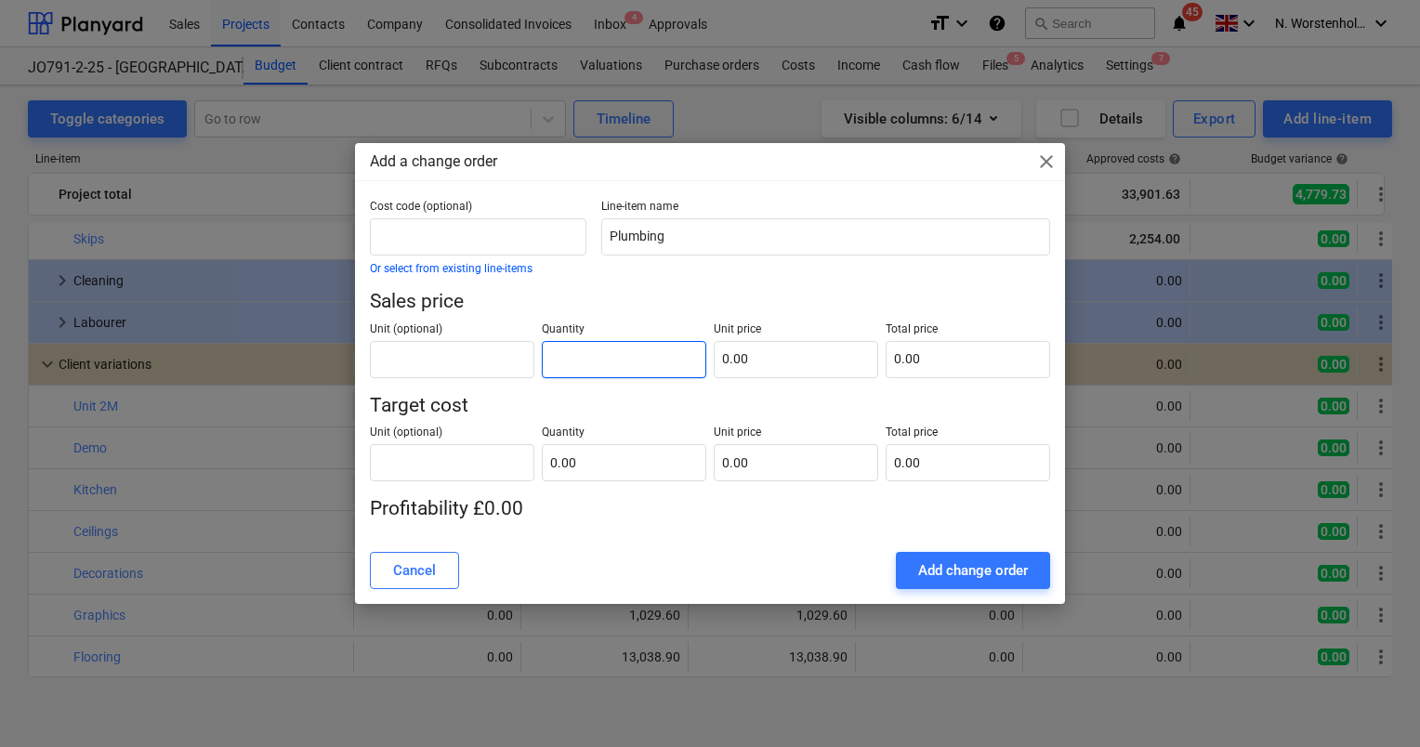
click at [577, 373] on input "text" at bounding box center [624, 359] width 165 height 37
type input "1.00"
click at [763, 361] on input "text" at bounding box center [796, 359] width 165 height 37
type input "1"
type input "1.00"
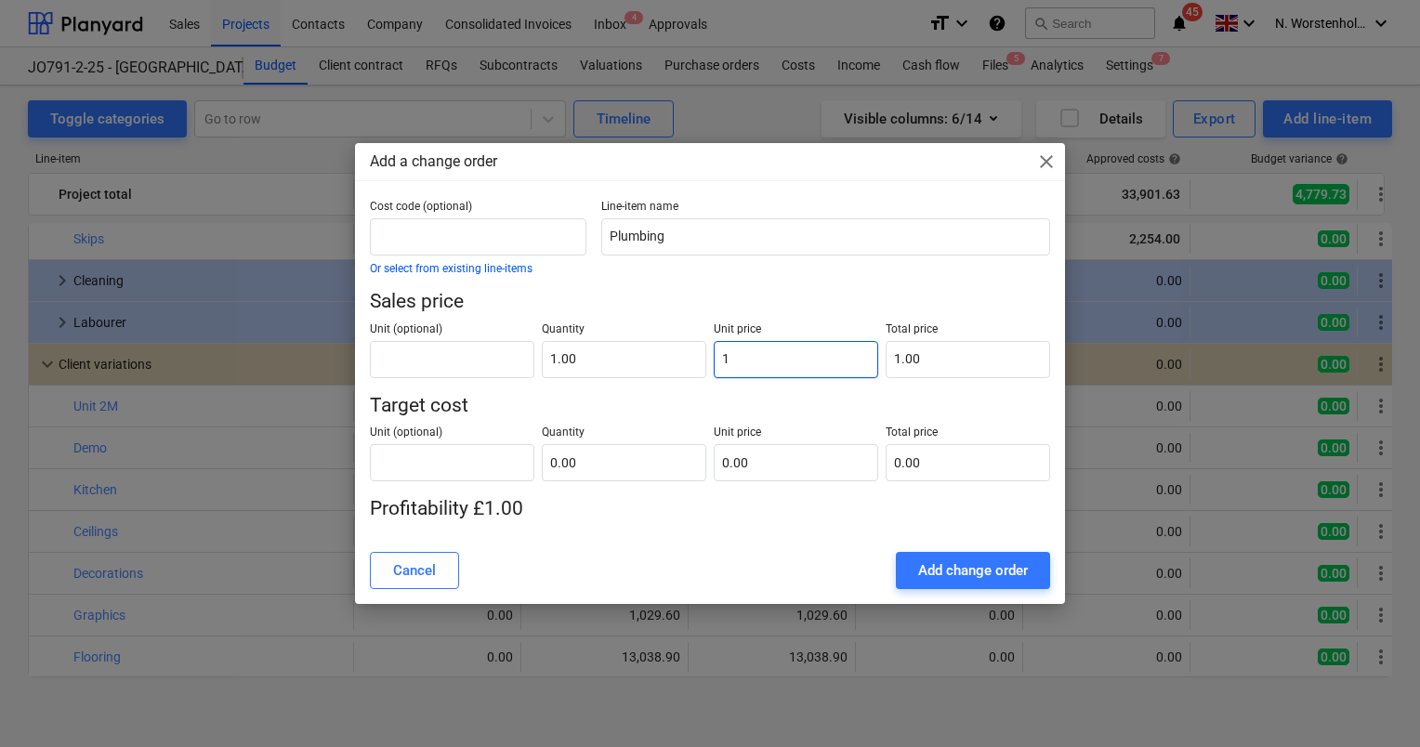
type input "12"
type input "12.00"
type input "121"
type input "121.00"
type input "1218"
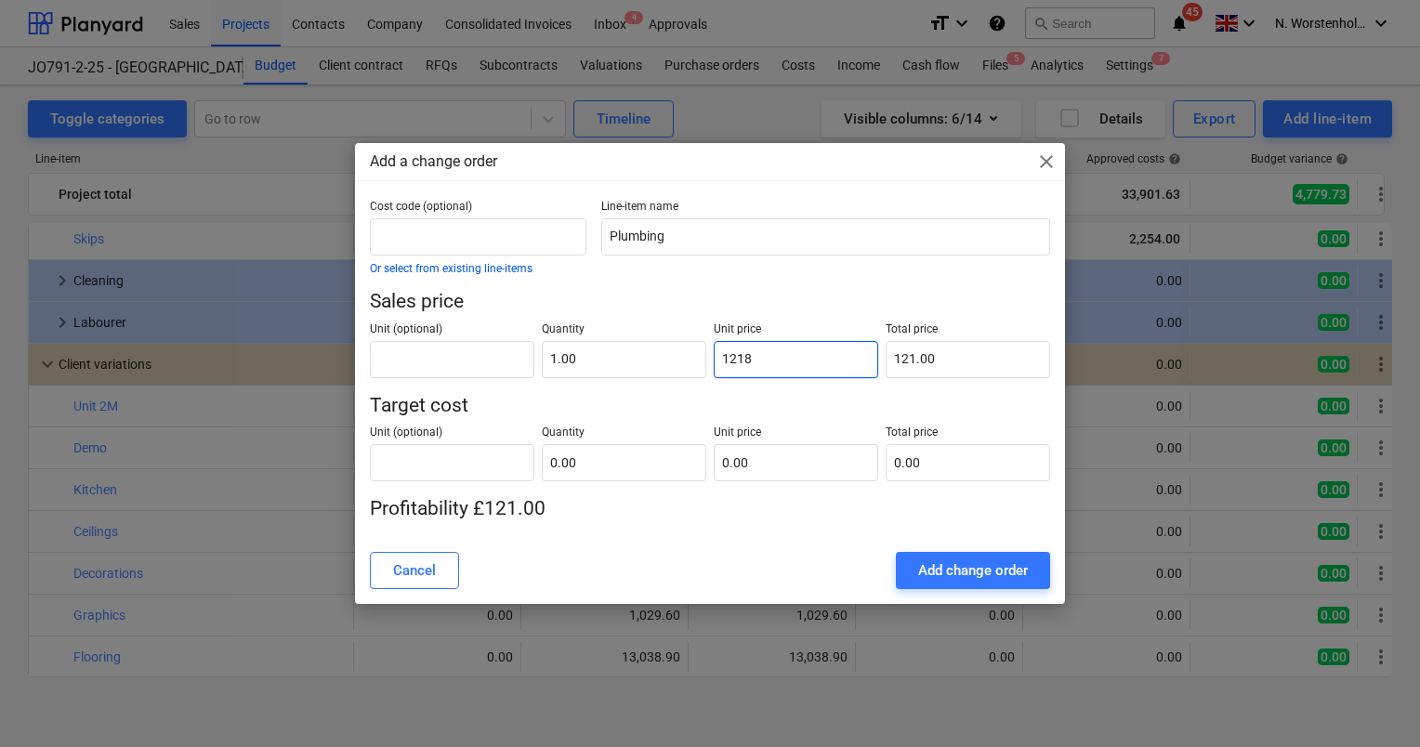
type input "1,218.00"
click at [590, 458] on input "text" at bounding box center [624, 462] width 165 height 37
type input "1.00"
click at [784, 467] on input "text" at bounding box center [796, 462] width 165 height 37
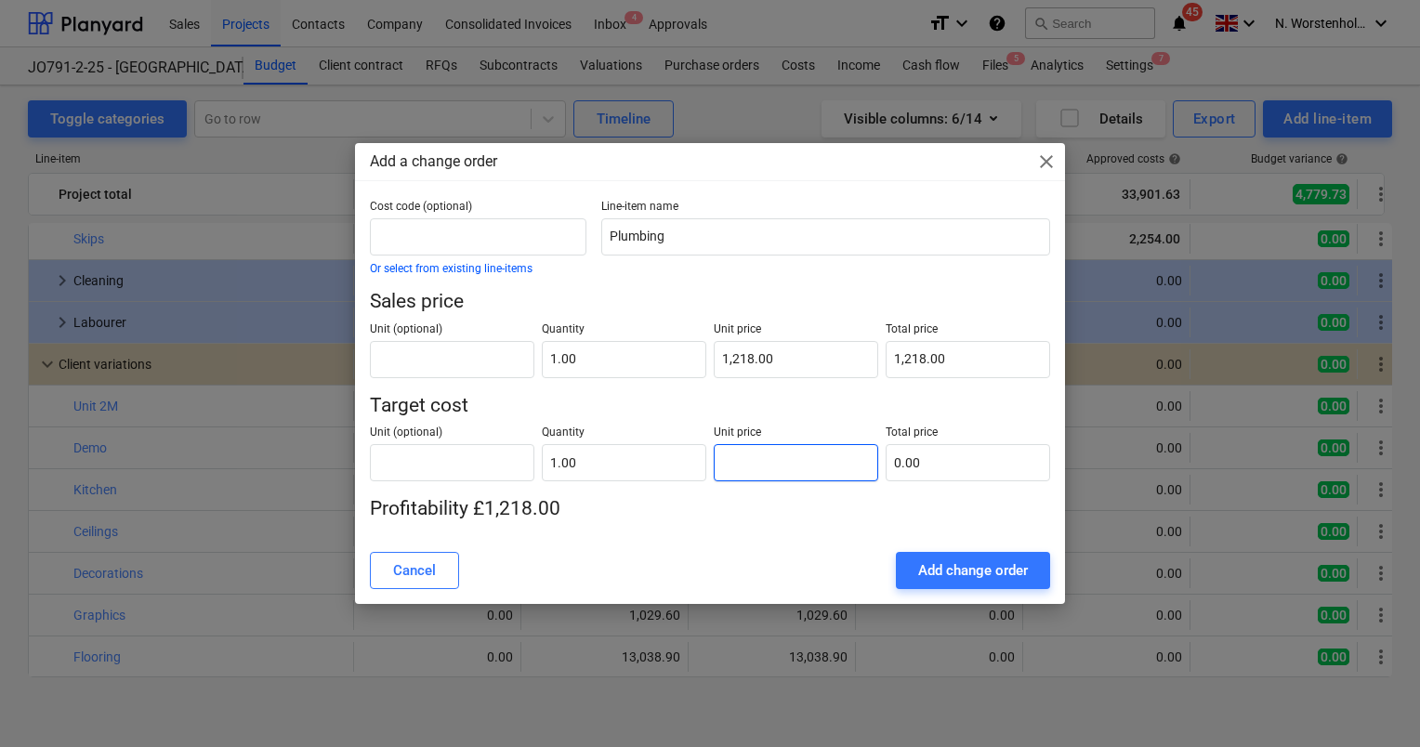
type input "9"
type input "9.00"
click at [985, 563] on div "Add change order" at bounding box center [973, 571] width 110 height 24
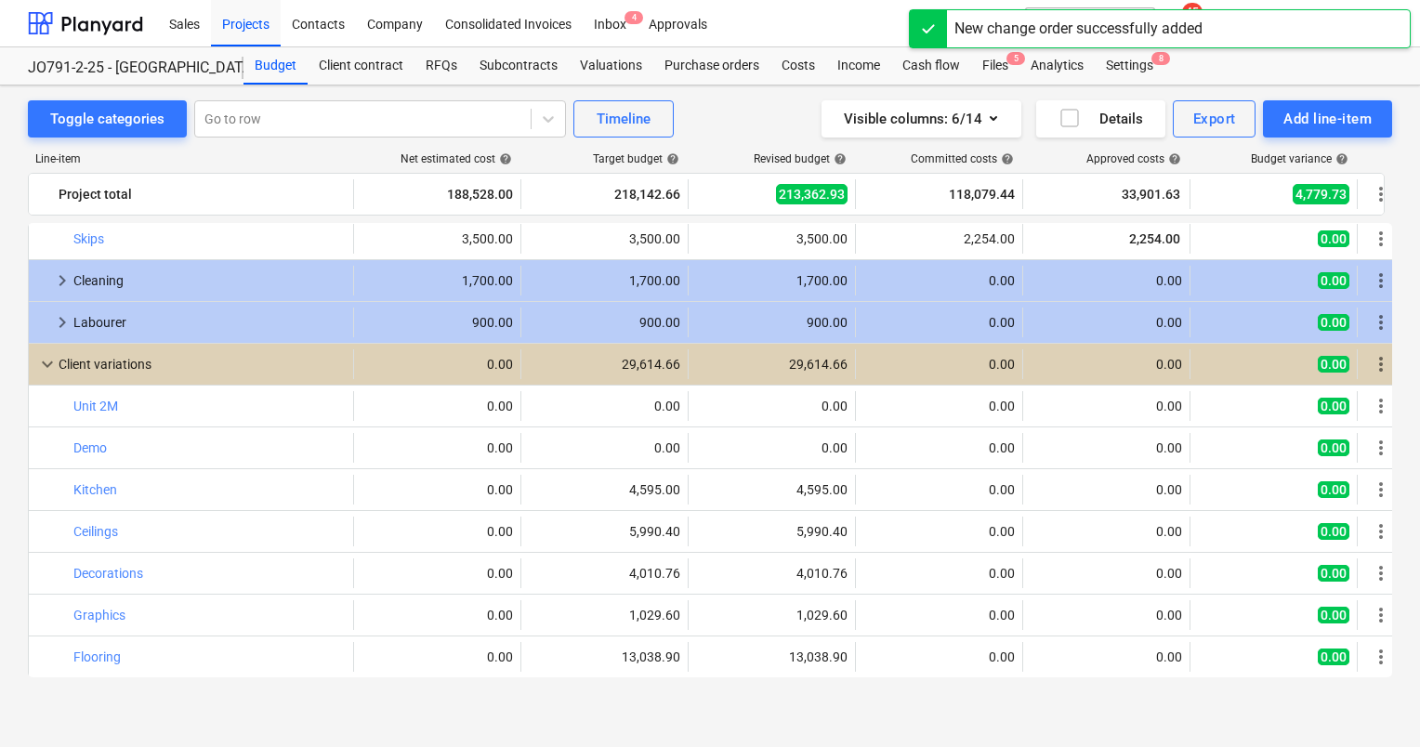
scroll to position [2264, 0]
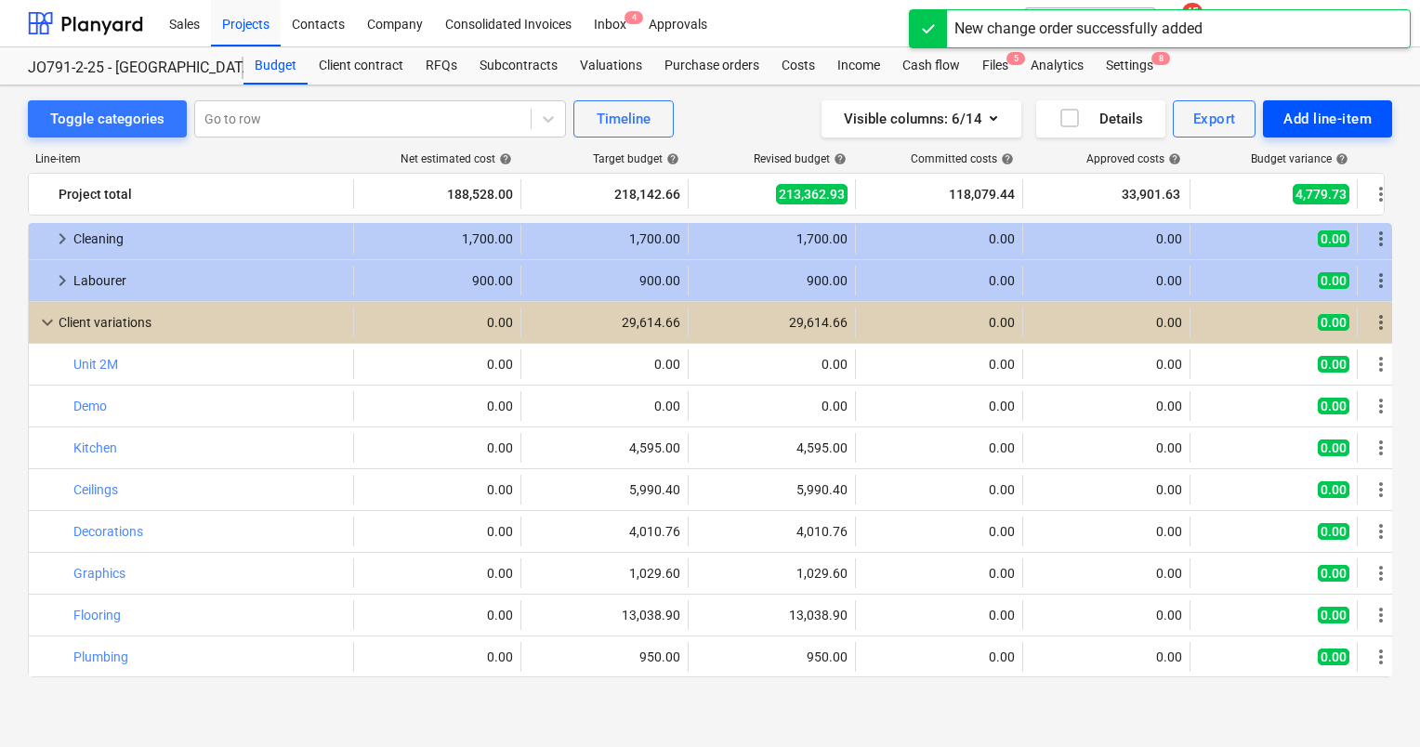
click at [1312, 121] on div "Add line-item" at bounding box center [1328, 119] width 88 height 24
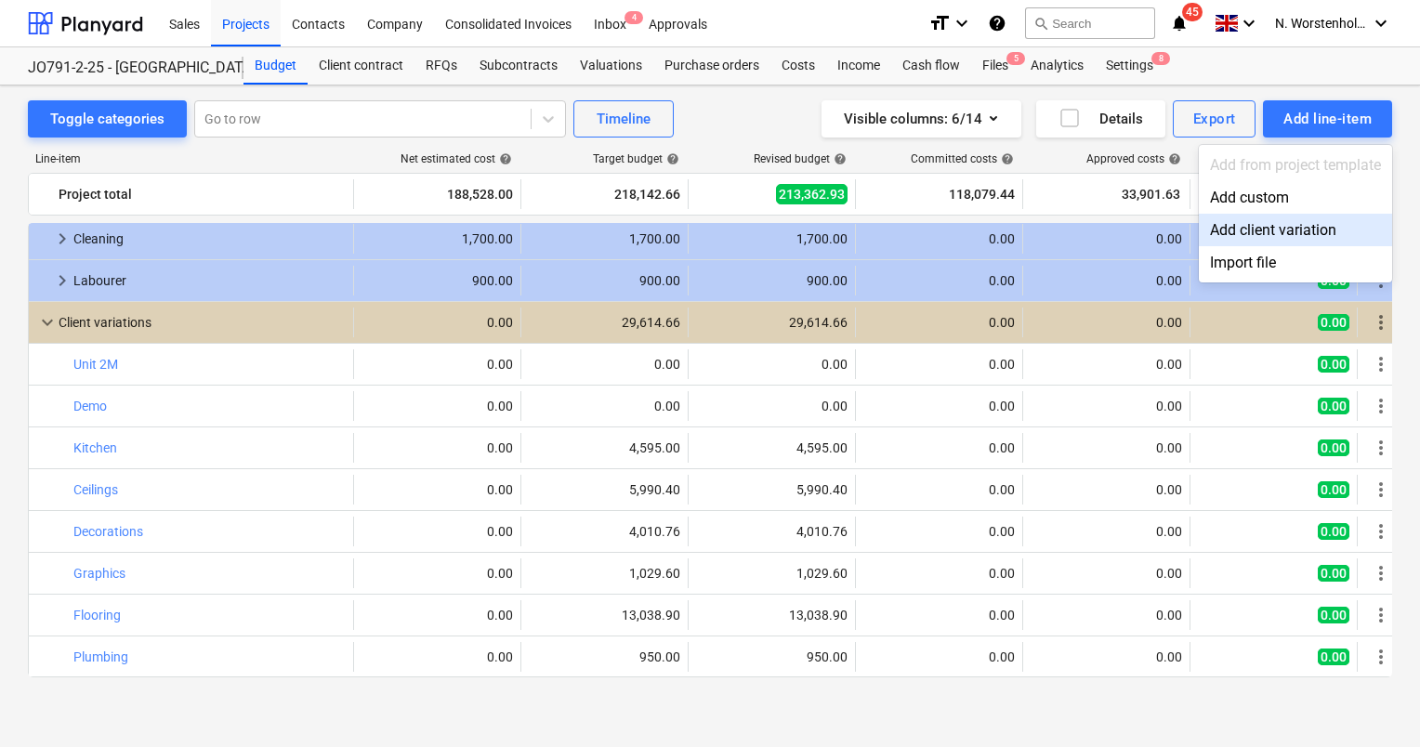
click at [1273, 219] on div "Add client variation" at bounding box center [1295, 230] width 193 height 33
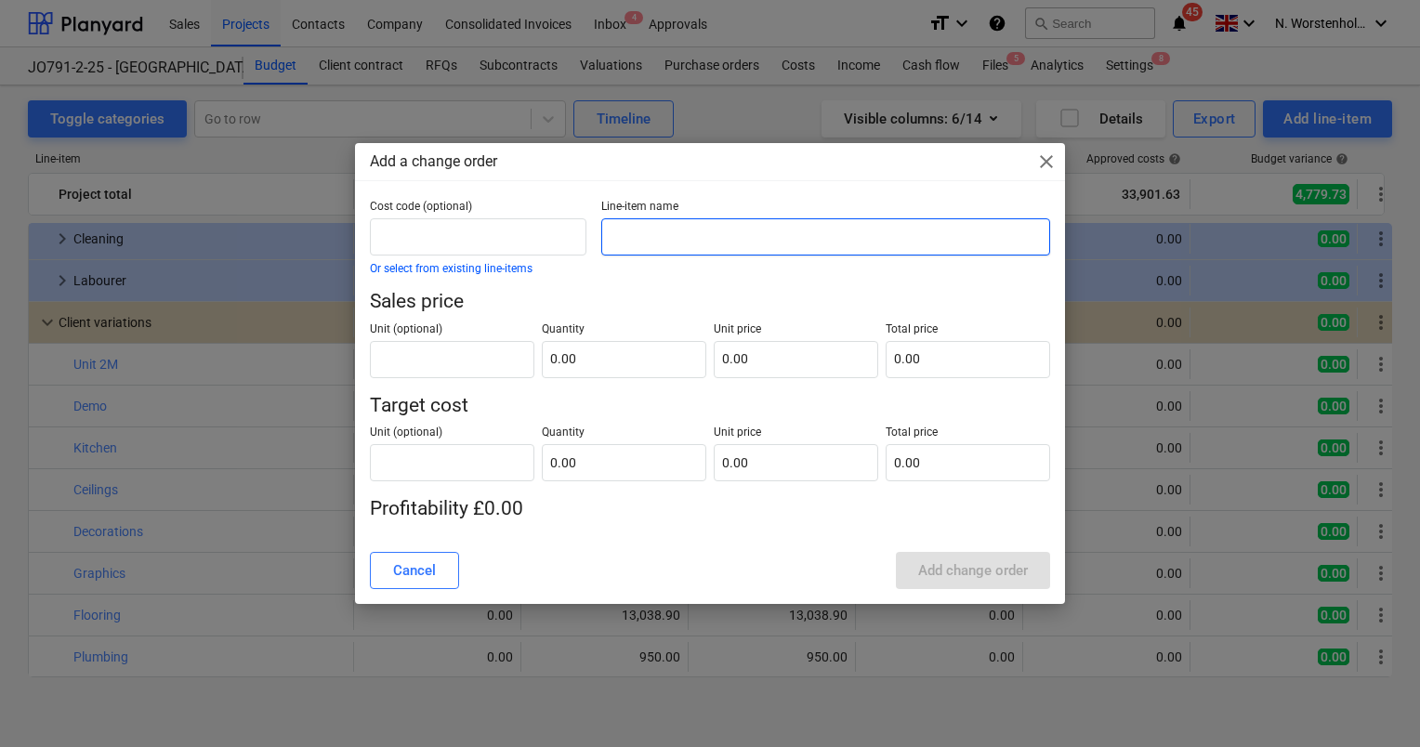
click at [662, 234] on input "text" at bounding box center [825, 236] width 449 height 37
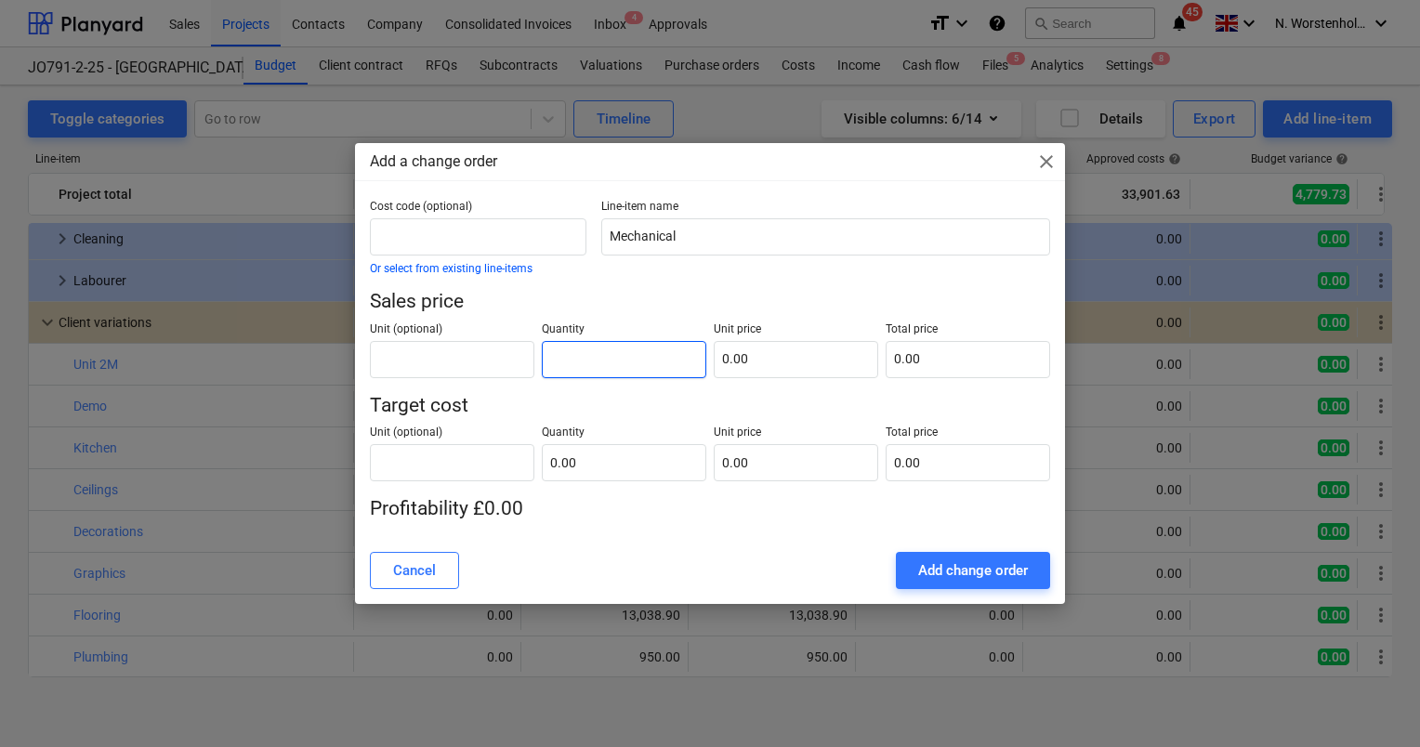
click at [621, 348] on input "text" at bounding box center [624, 359] width 165 height 37
click at [749, 357] on input "text" at bounding box center [796, 359] width 165 height 37
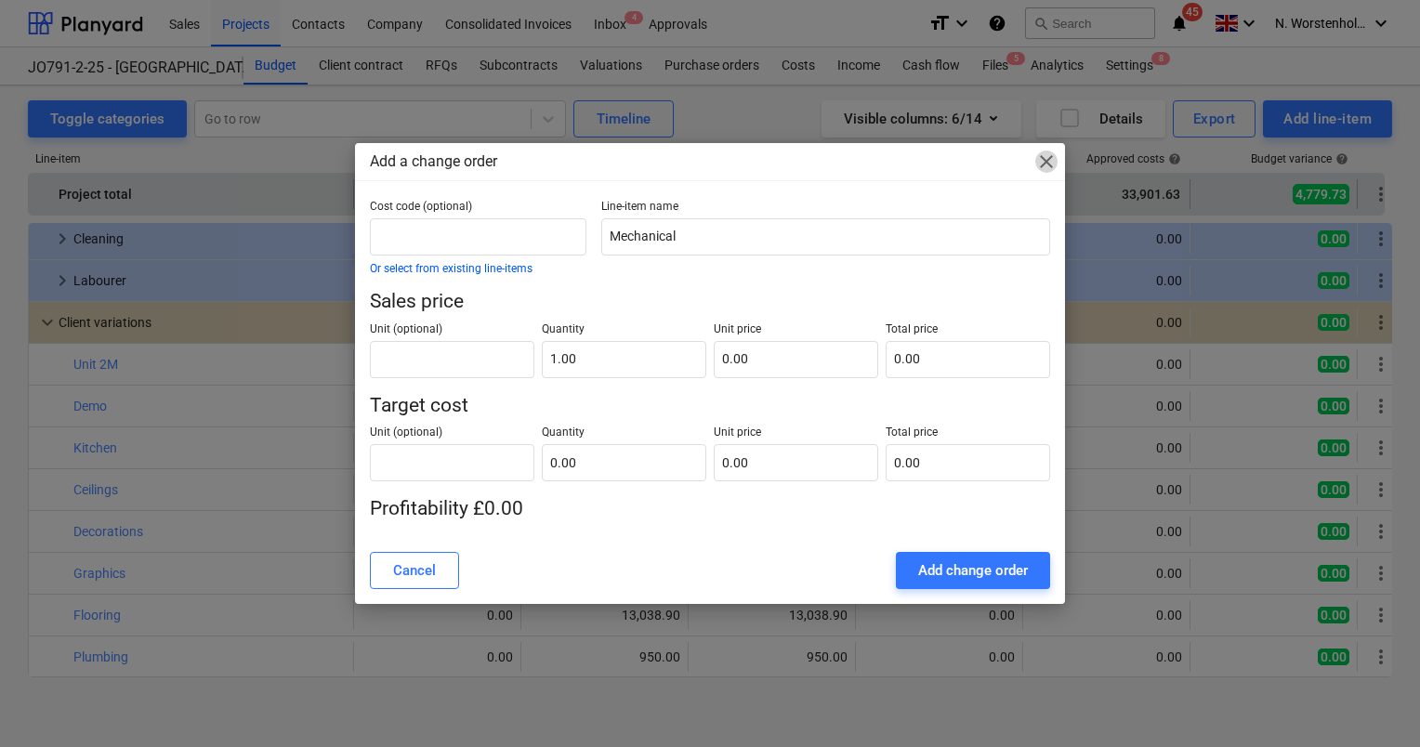
drag, startPoint x: 1048, startPoint y: 165, endPoint x: 1037, endPoint y: 177, distance: 16.4
click at [1051, 165] on span "close" at bounding box center [1046, 162] width 22 height 22
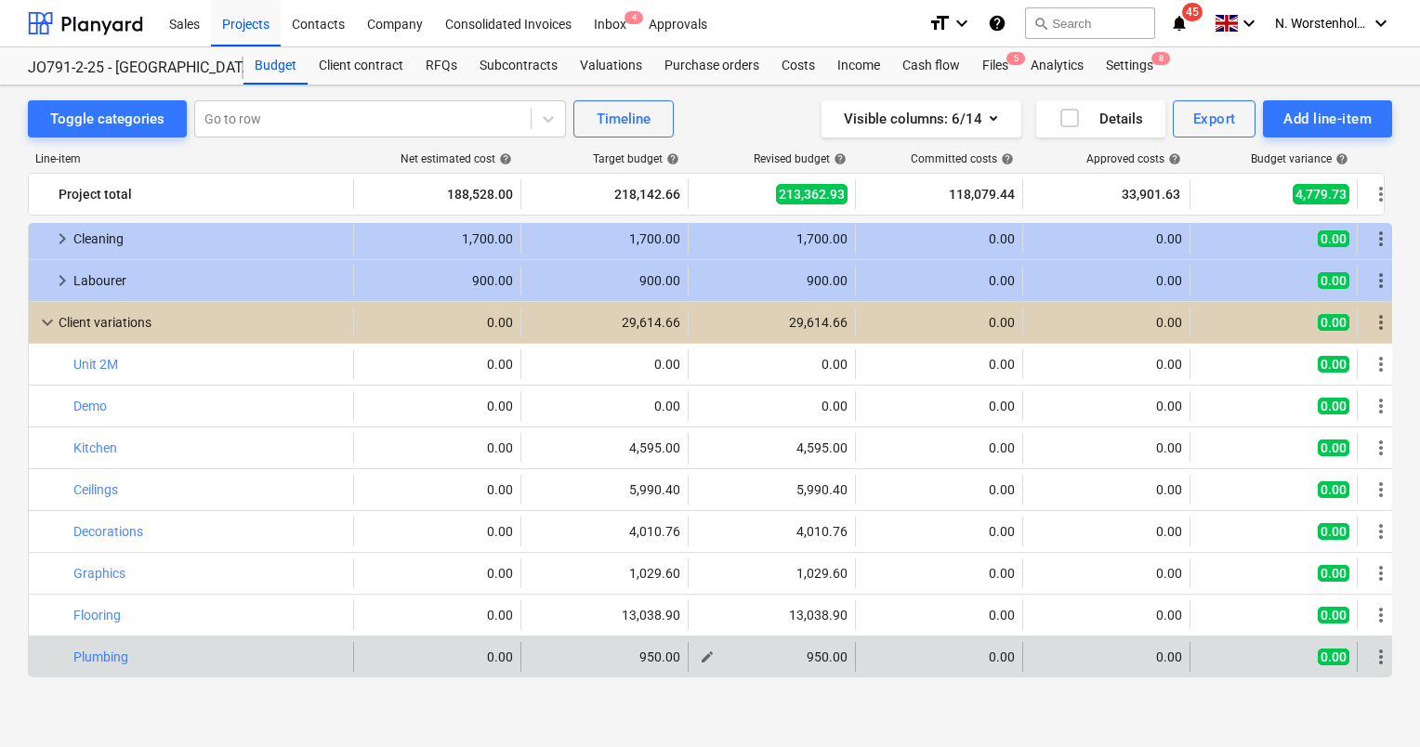
click at [819, 654] on div "950.00" at bounding box center [772, 657] width 152 height 15
click at [810, 657] on div "950.00" at bounding box center [772, 657] width 152 height 15
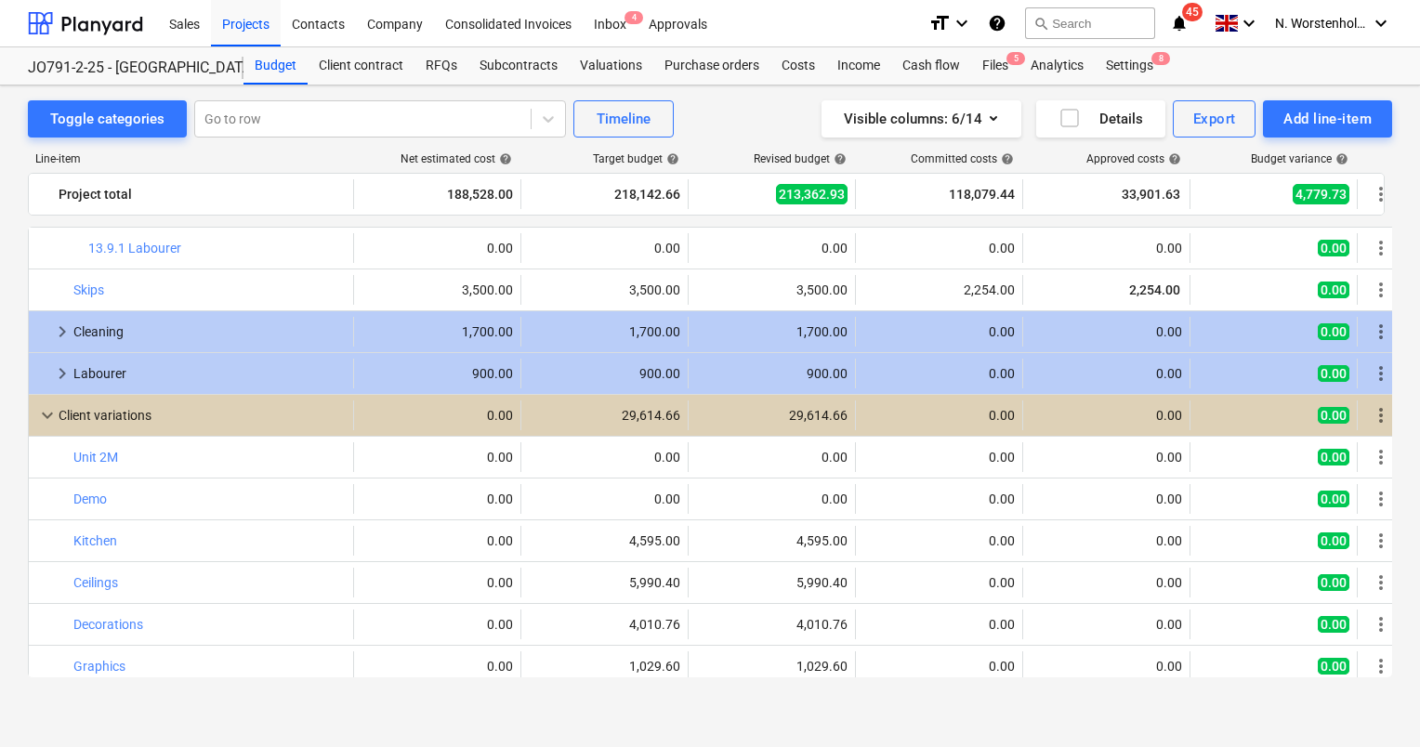
scroll to position [2264, 0]
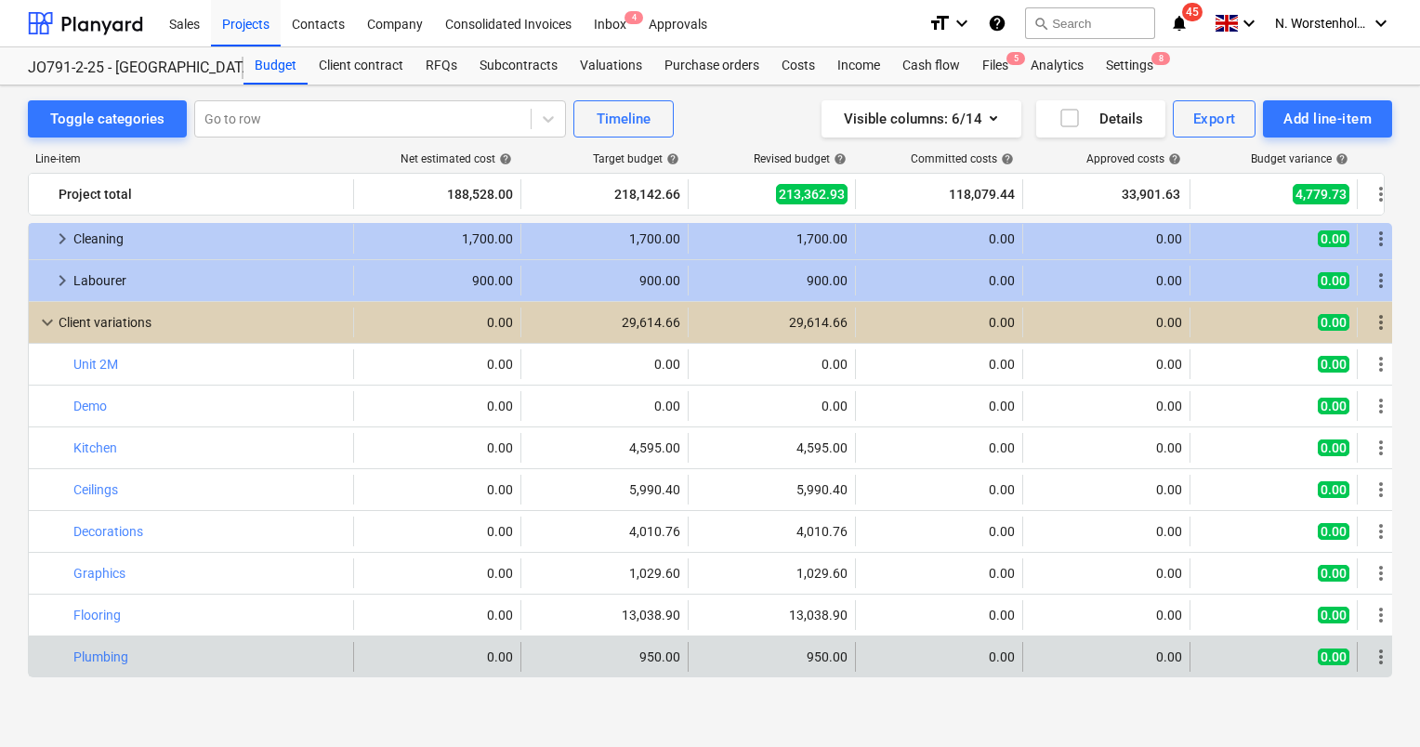
click at [1380, 656] on span "more_vert" at bounding box center [1381, 657] width 22 height 22
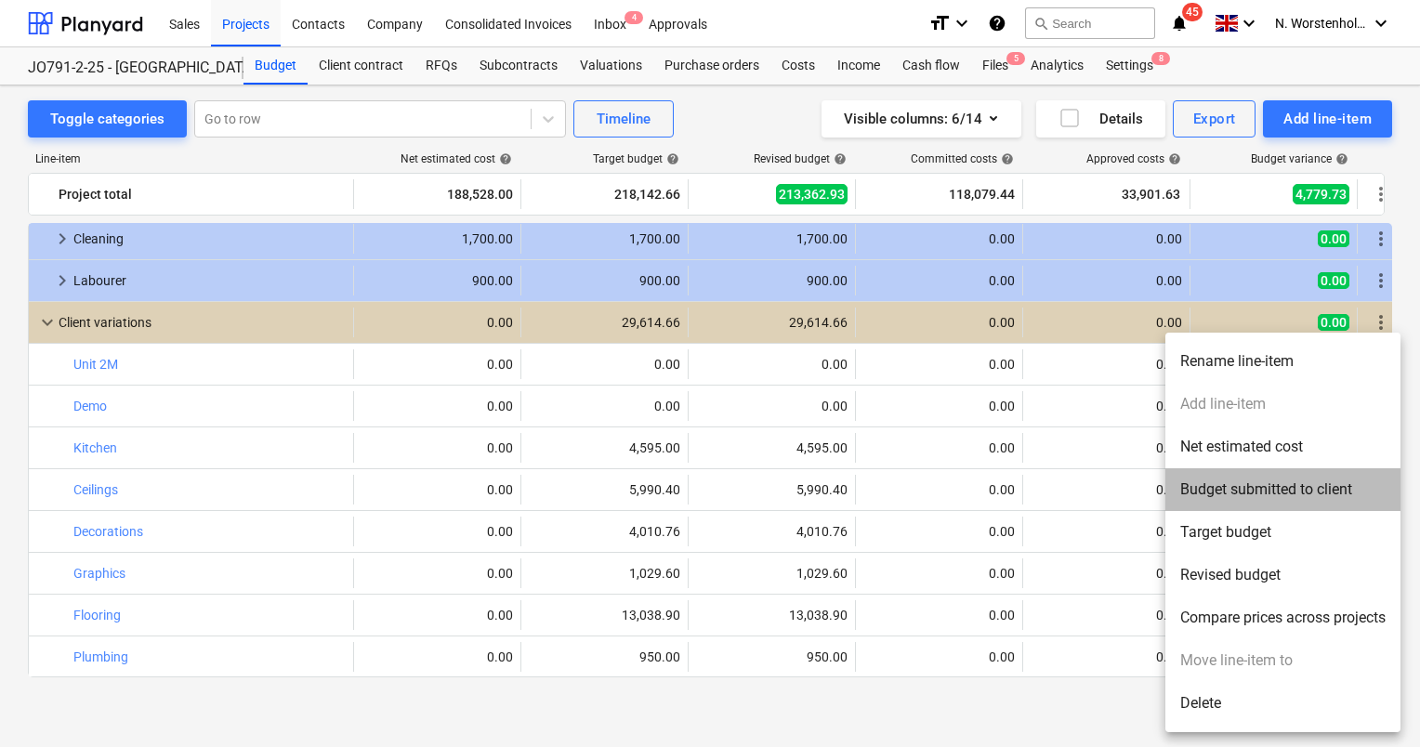
click at [1235, 489] on li "Budget submitted to client" at bounding box center [1283, 489] width 235 height 43
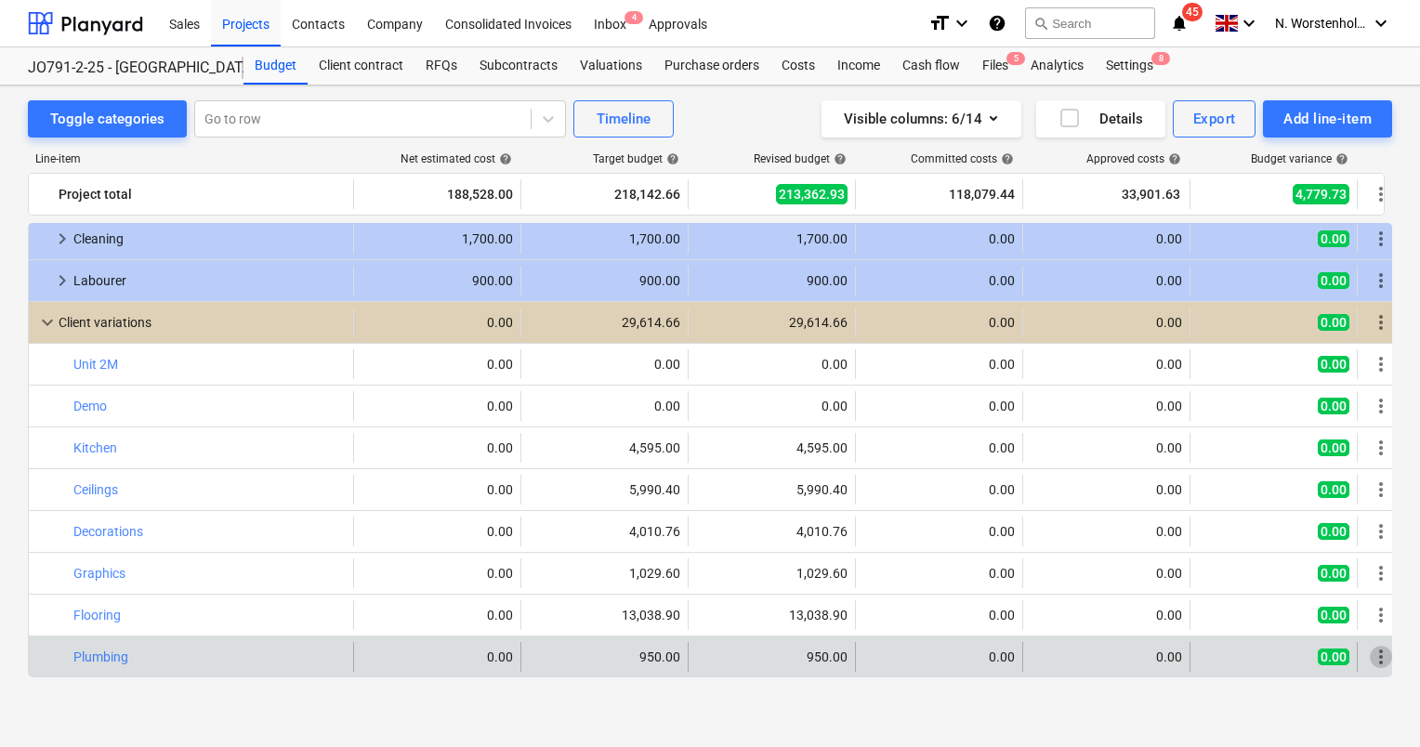
click at [1379, 654] on span "more_vert" at bounding box center [1381, 657] width 22 height 22
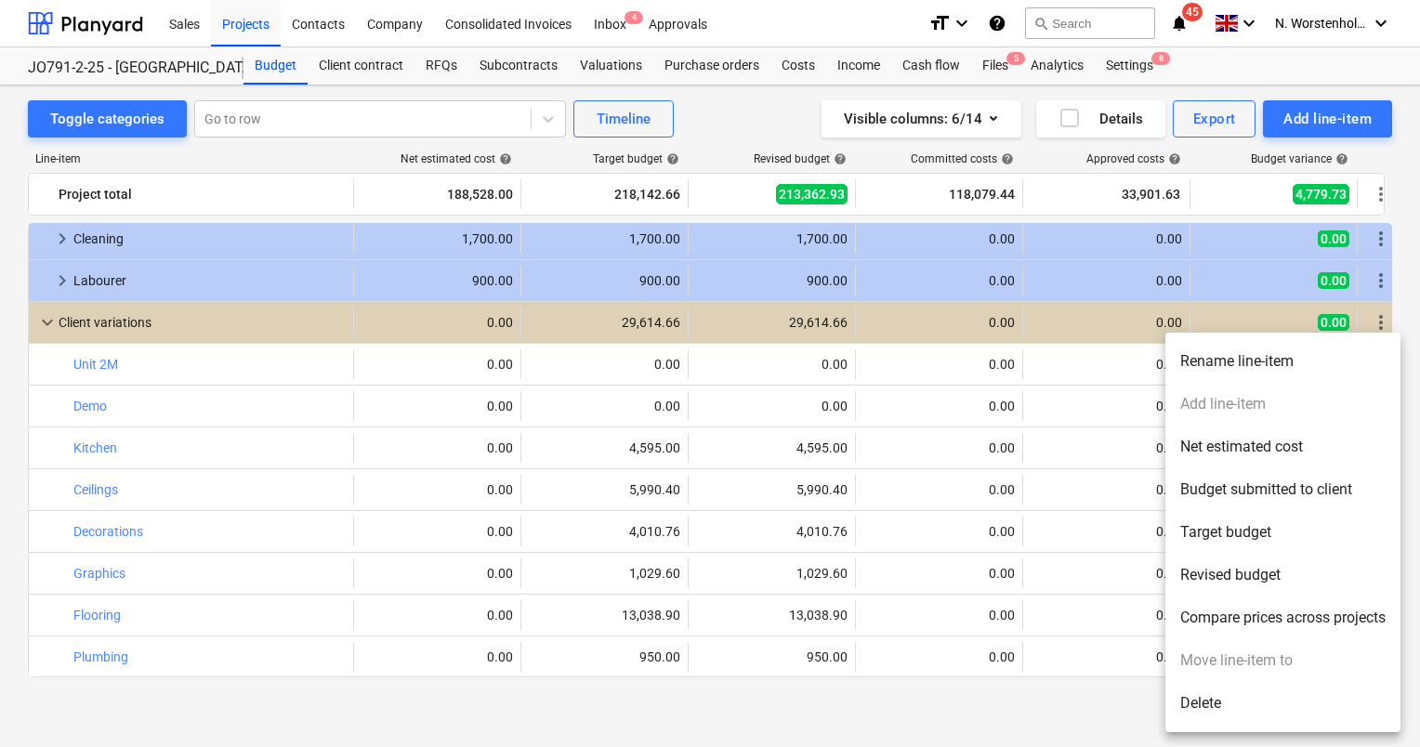
click at [1198, 694] on li "Delete" at bounding box center [1283, 703] width 235 height 43
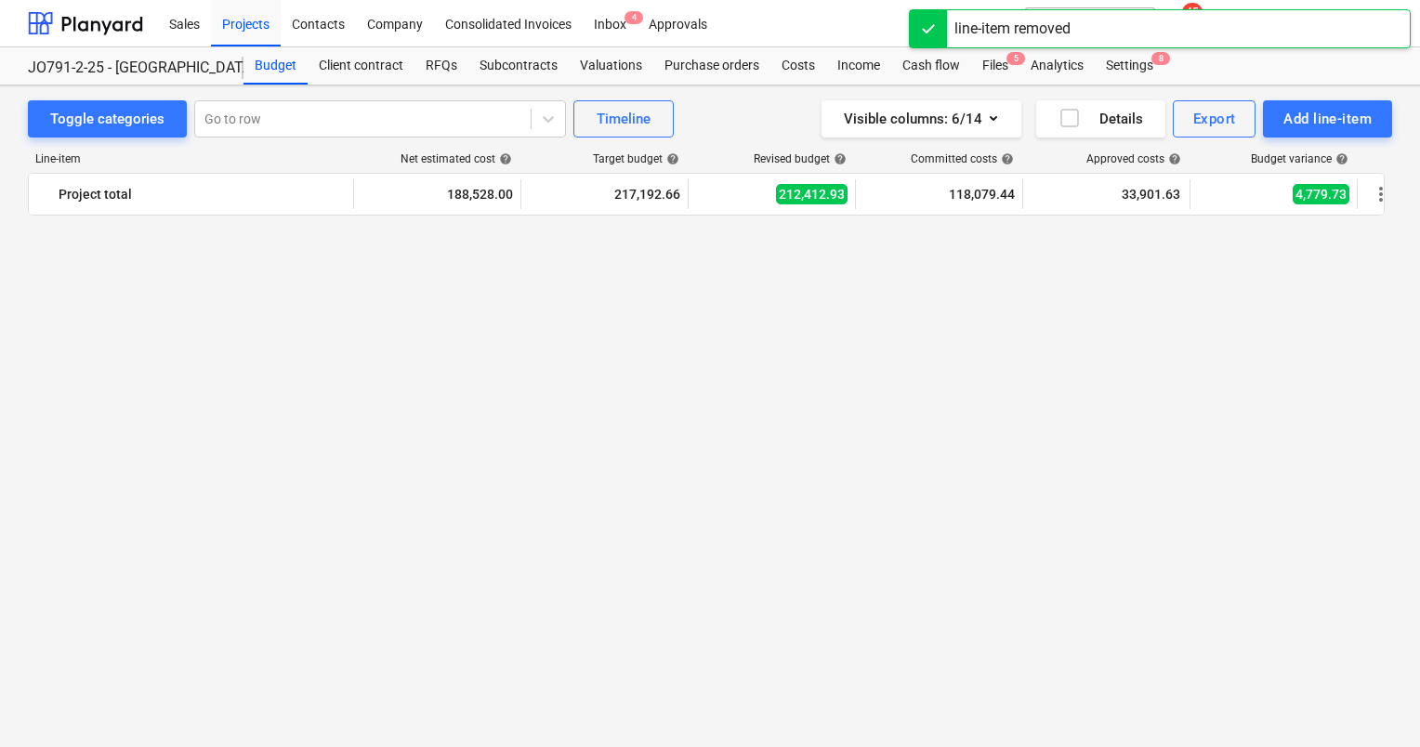
scroll to position [2222, 0]
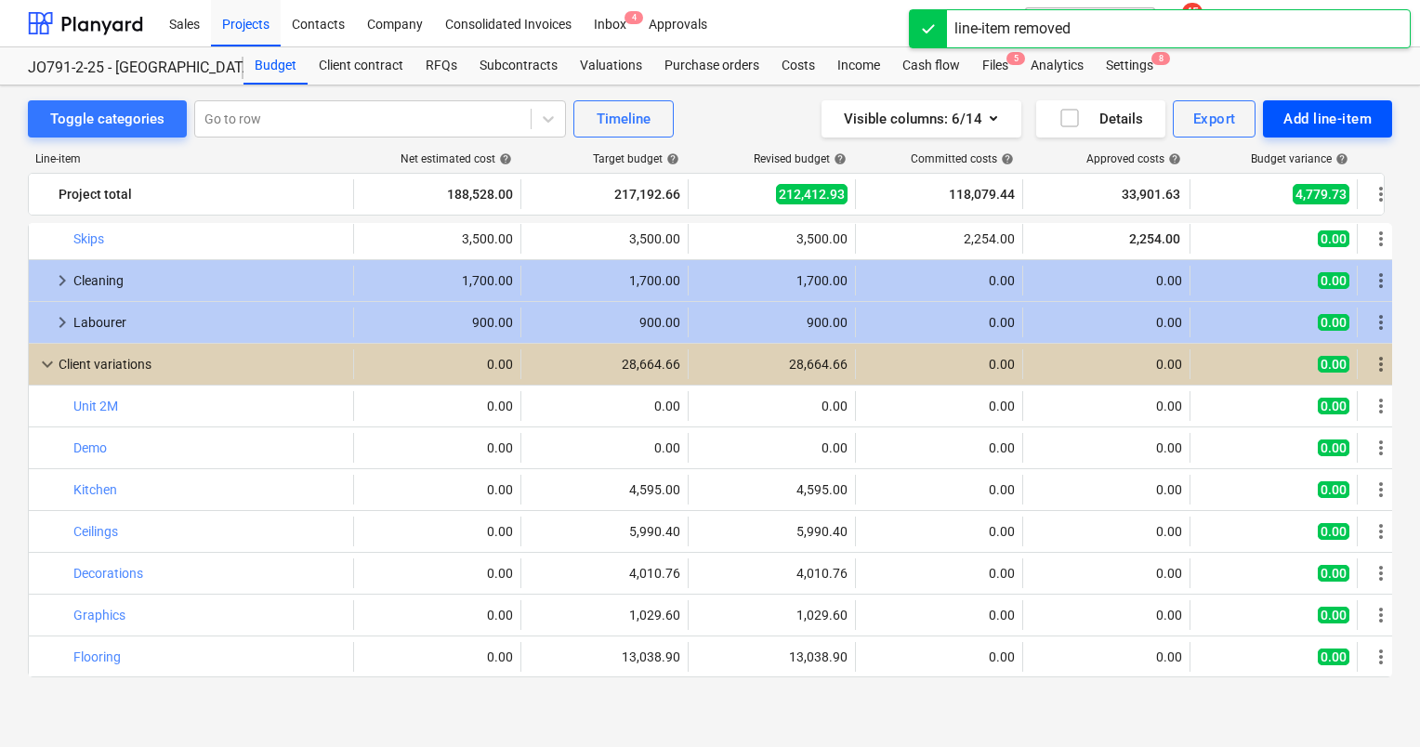
click at [1356, 113] on div "Add line-item" at bounding box center [1328, 119] width 88 height 24
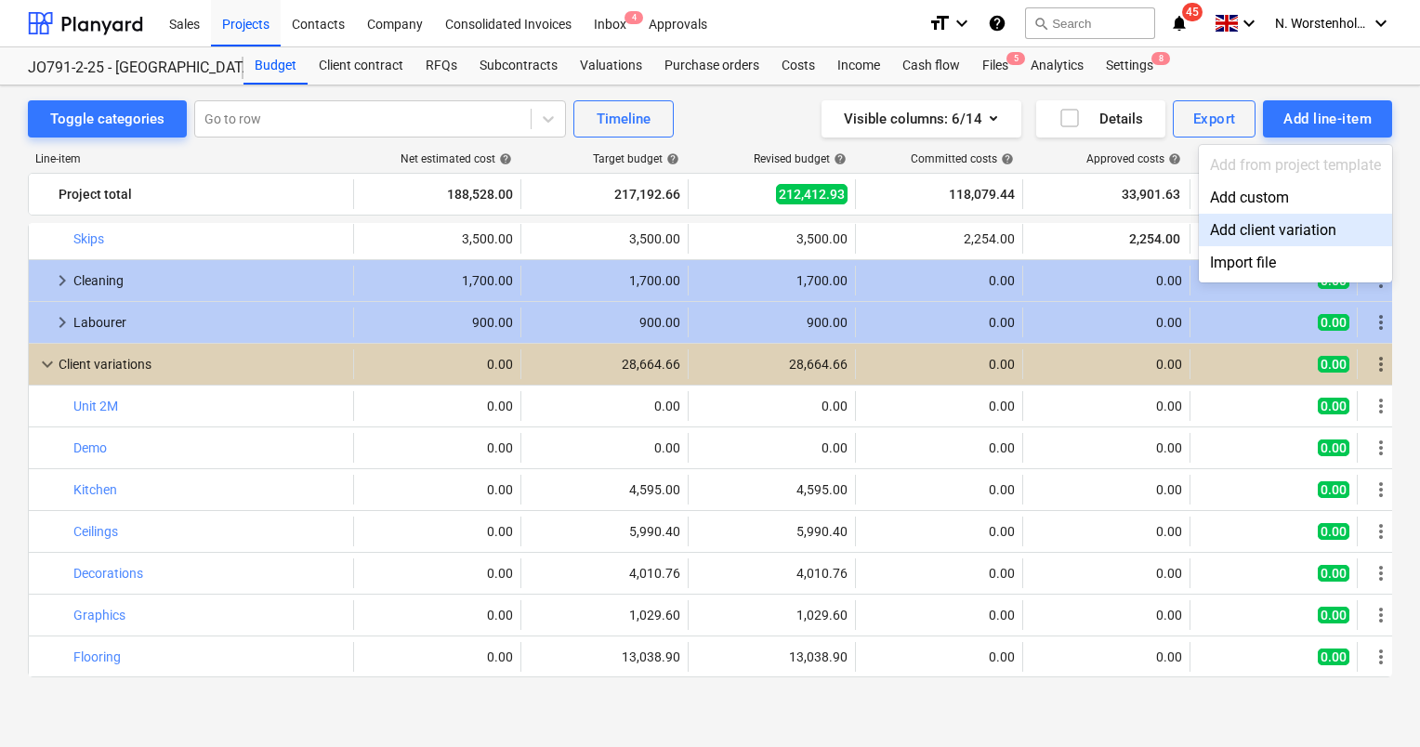
click at [1300, 227] on div "Add client variation" at bounding box center [1295, 230] width 193 height 33
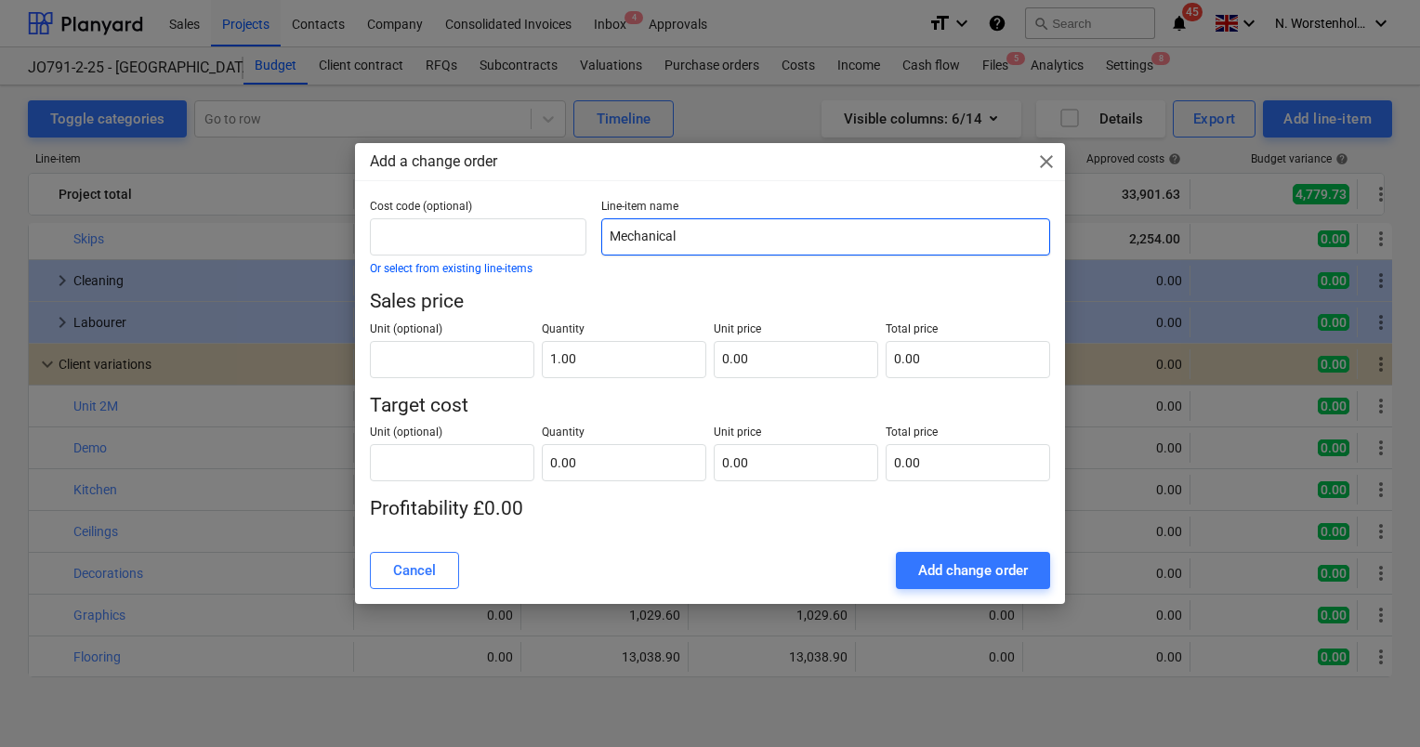
drag, startPoint x: 696, startPoint y: 231, endPoint x: 602, endPoint y: 231, distance: 93.9
click at [602, 231] on input "Mechanical" at bounding box center [825, 236] width 449 height 37
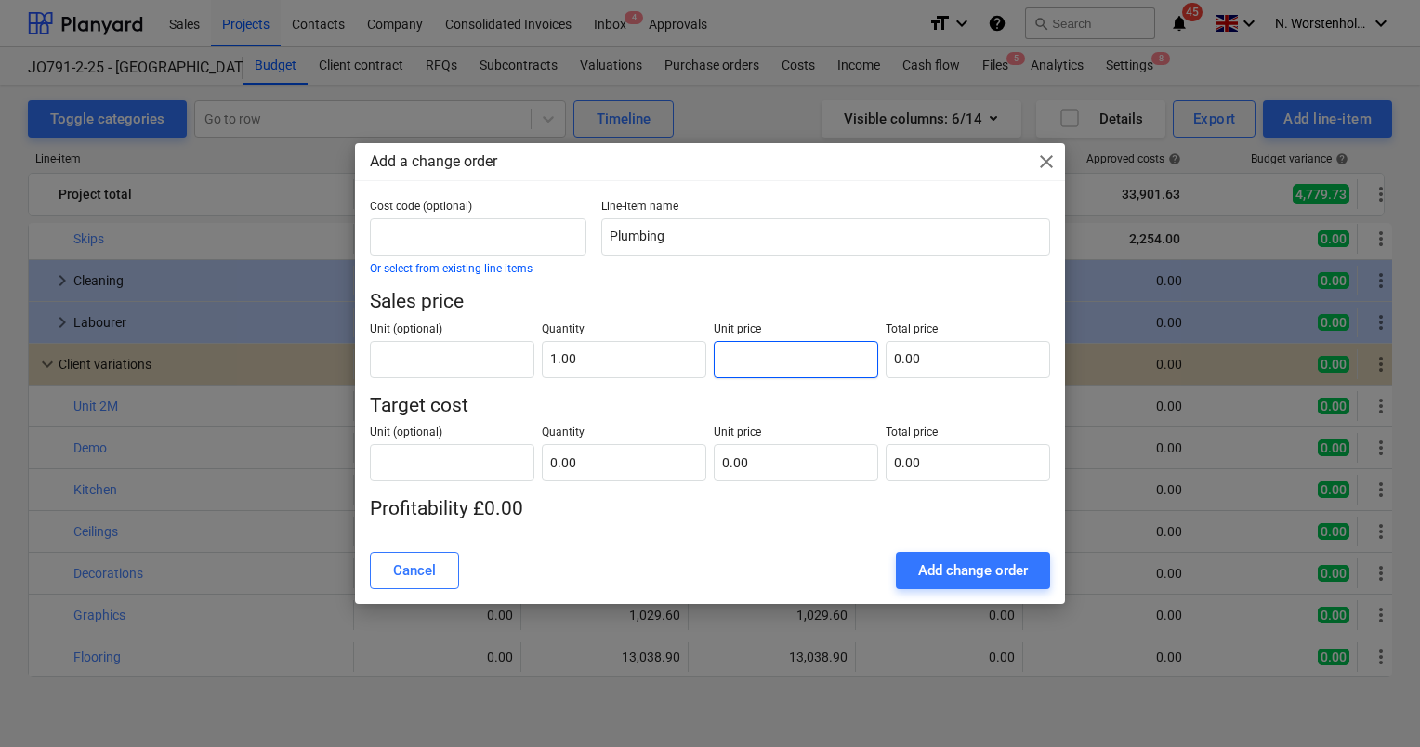
click at [751, 363] on input "text" at bounding box center [796, 359] width 165 height 37
click at [578, 471] on input "text" at bounding box center [624, 462] width 165 height 37
click at [786, 457] on input "text" at bounding box center [796, 462] width 165 height 37
click at [969, 569] on div "Add change order" at bounding box center [973, 571] width 110 height 24
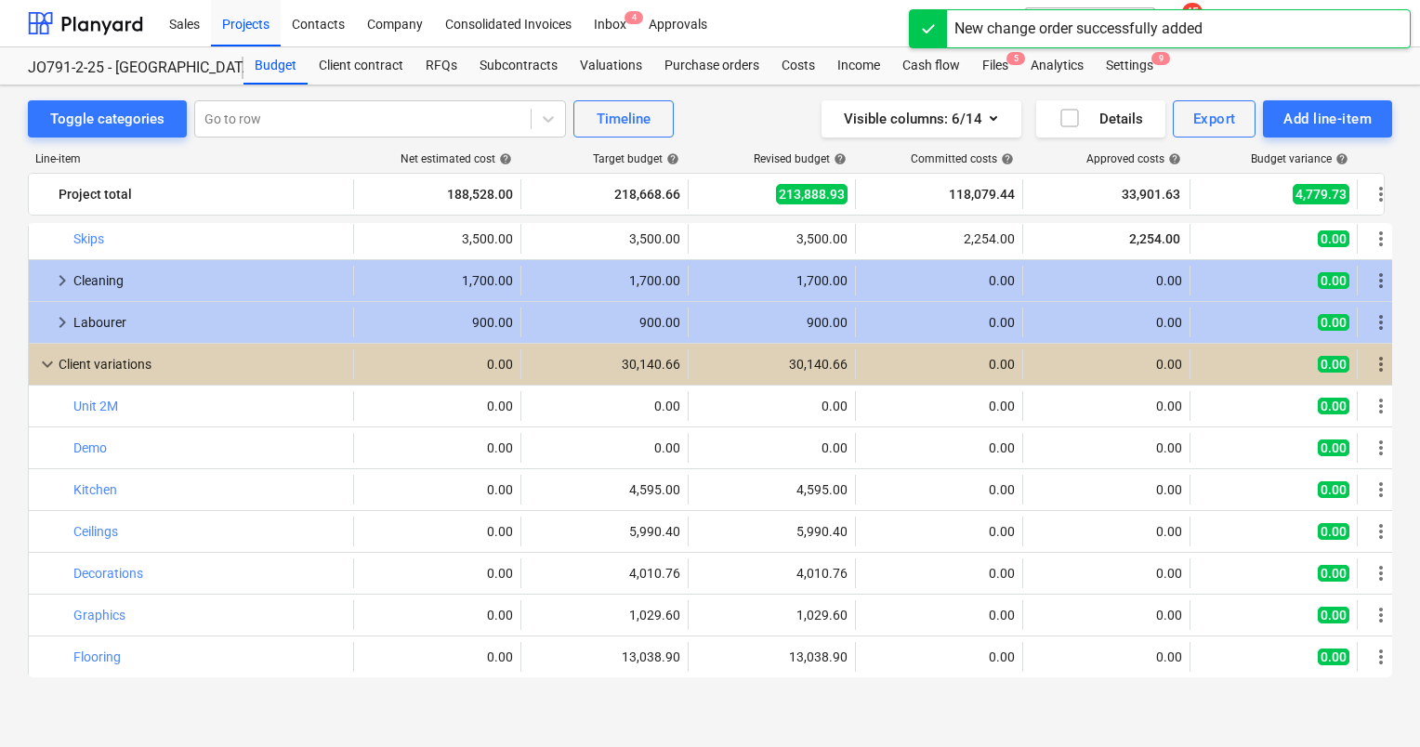
scroll to position [2264, 0]
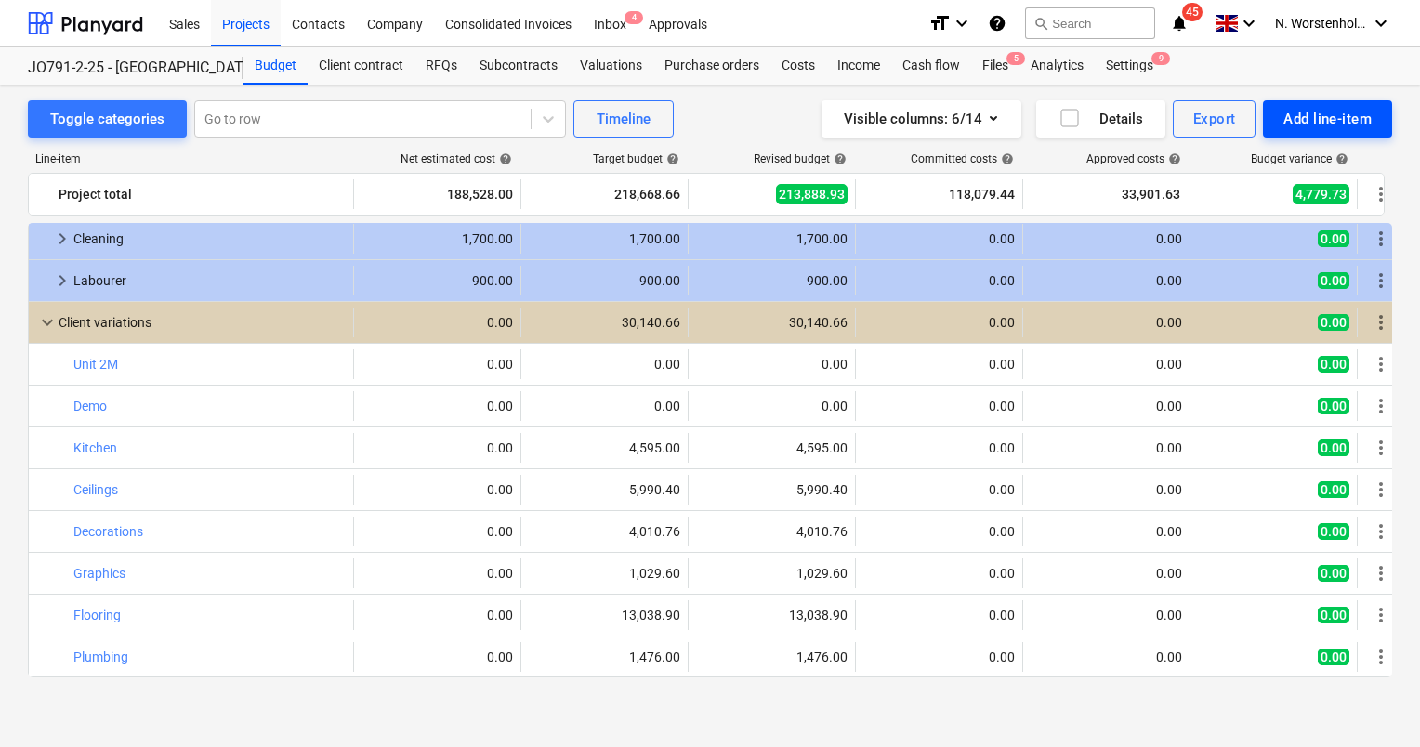
click at [1322, 112] on div "Add line-item" at bounding box center [1328, 119] width 88 height 24
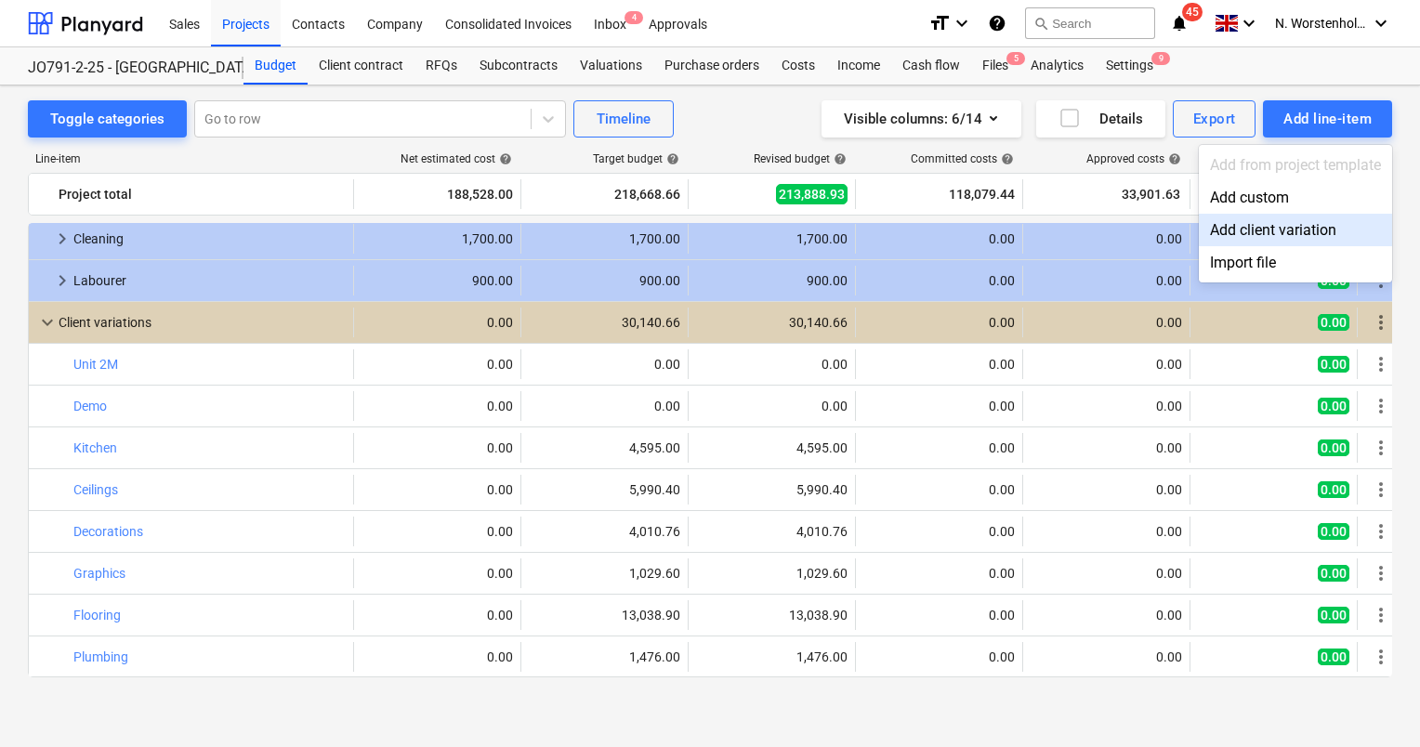
click at [1285, 224] on div "Add client variation" at bounding box center [1295, 230] width 193 height 33
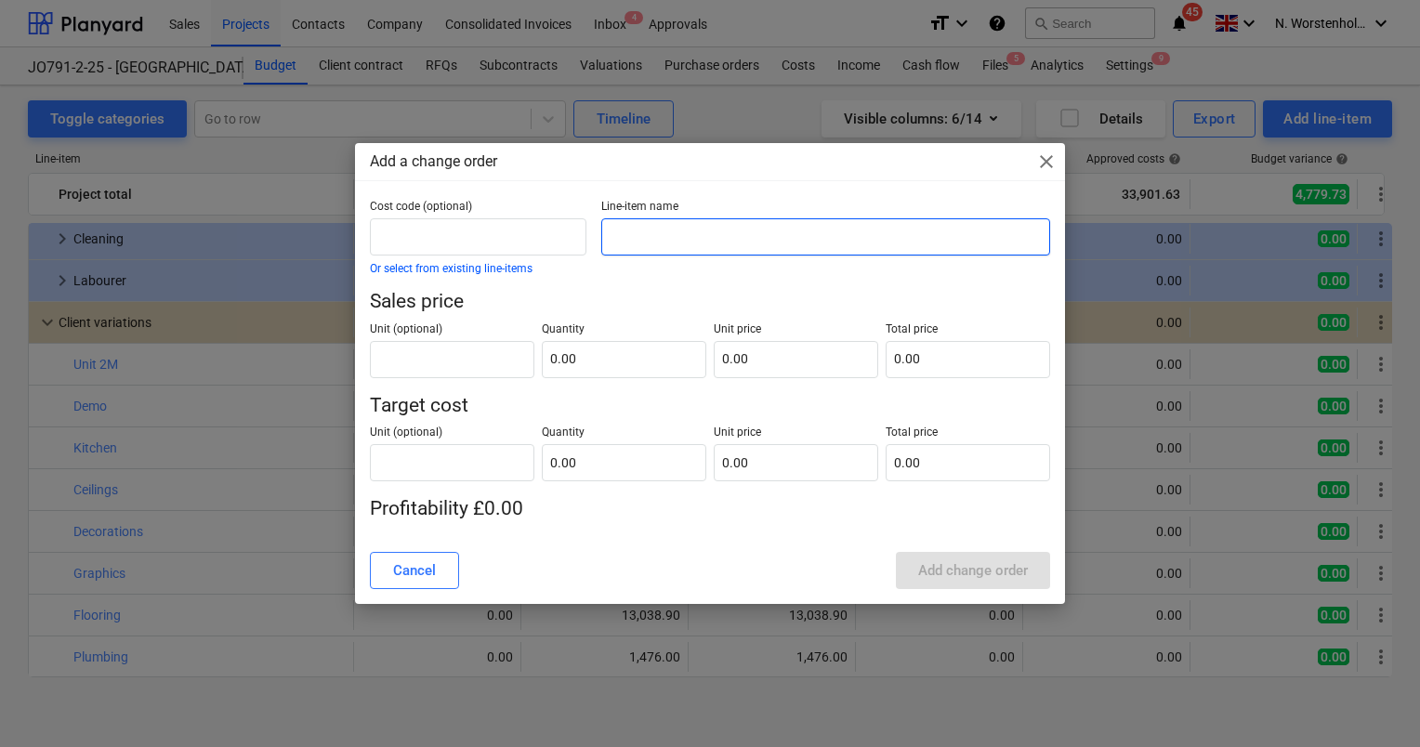
click at [725, 227] on input "text" at bounding box center [825, 236] width 449 height 37
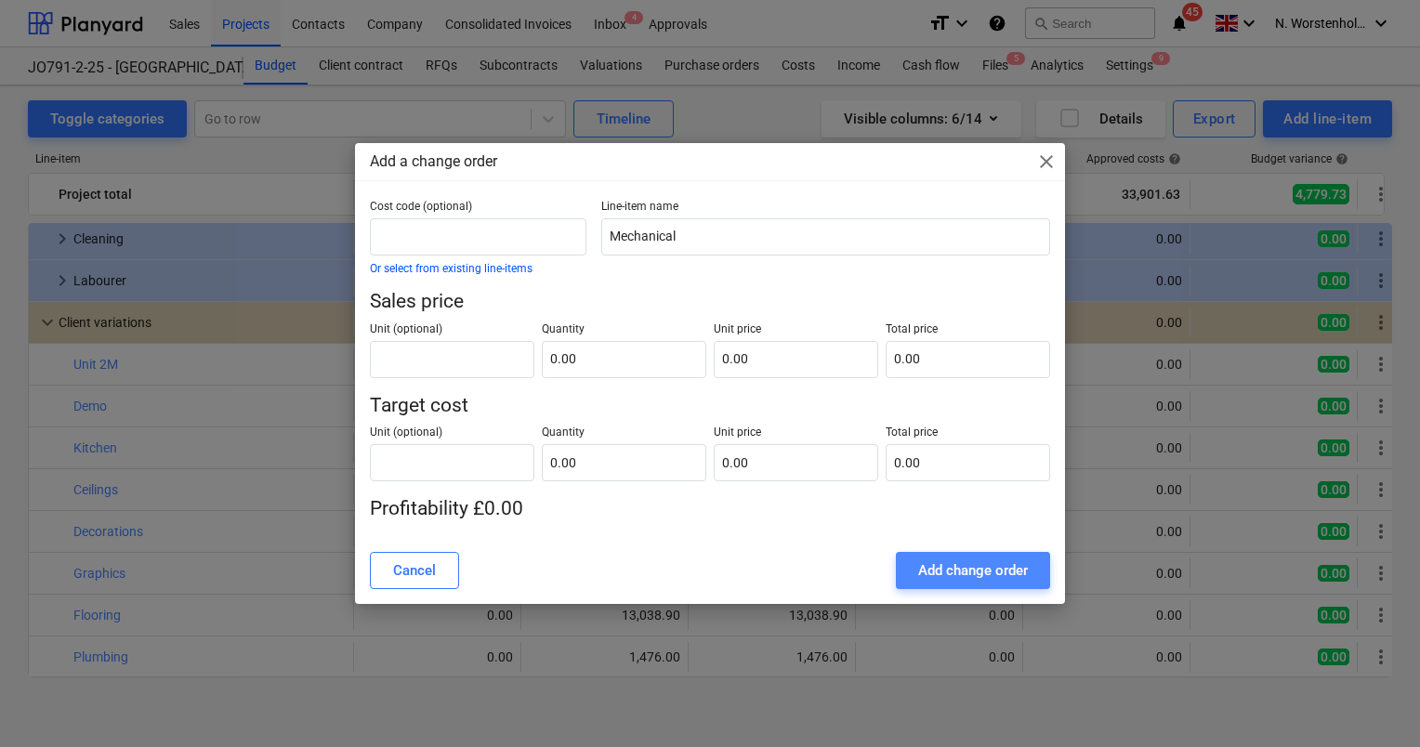
click at [964, 566] on div "Add change order" at bounding box center [973, 571] width 110 height 24
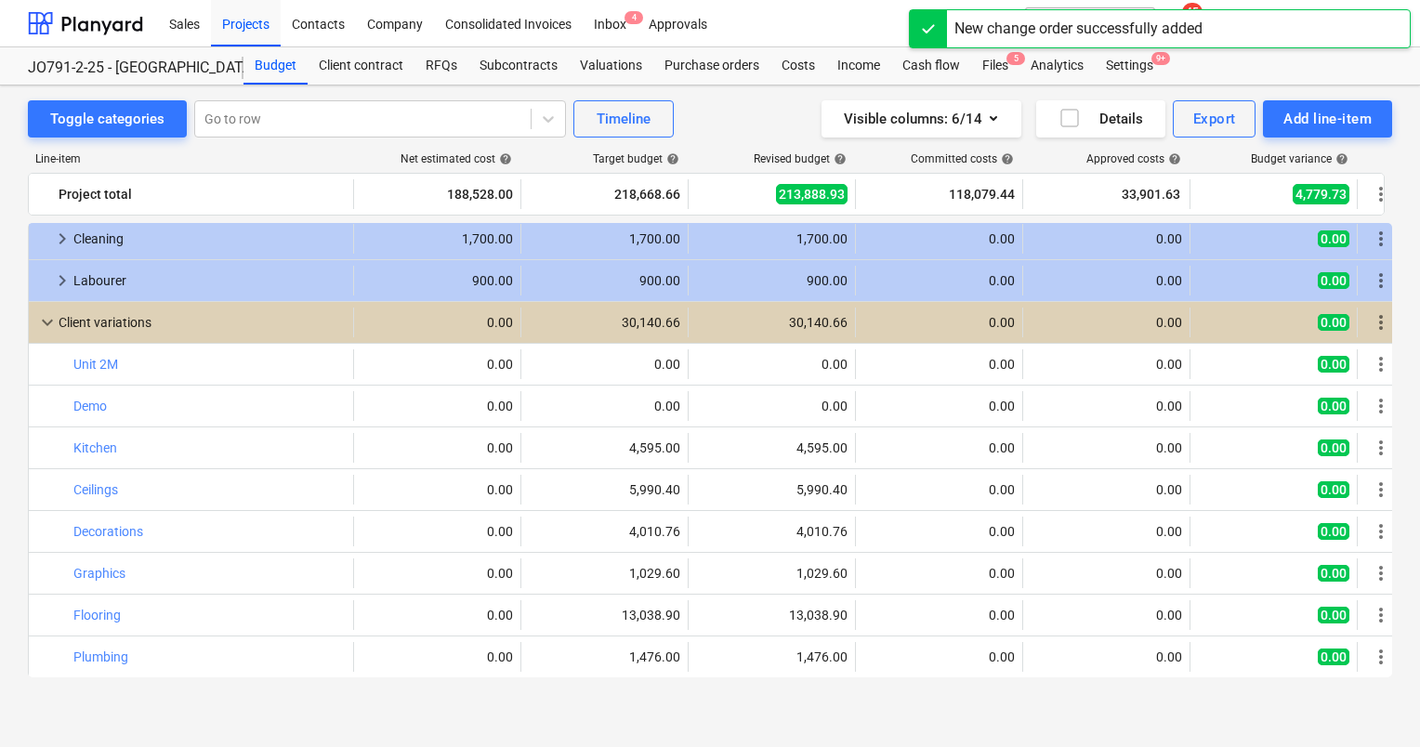
scroll to position [2306, 0]
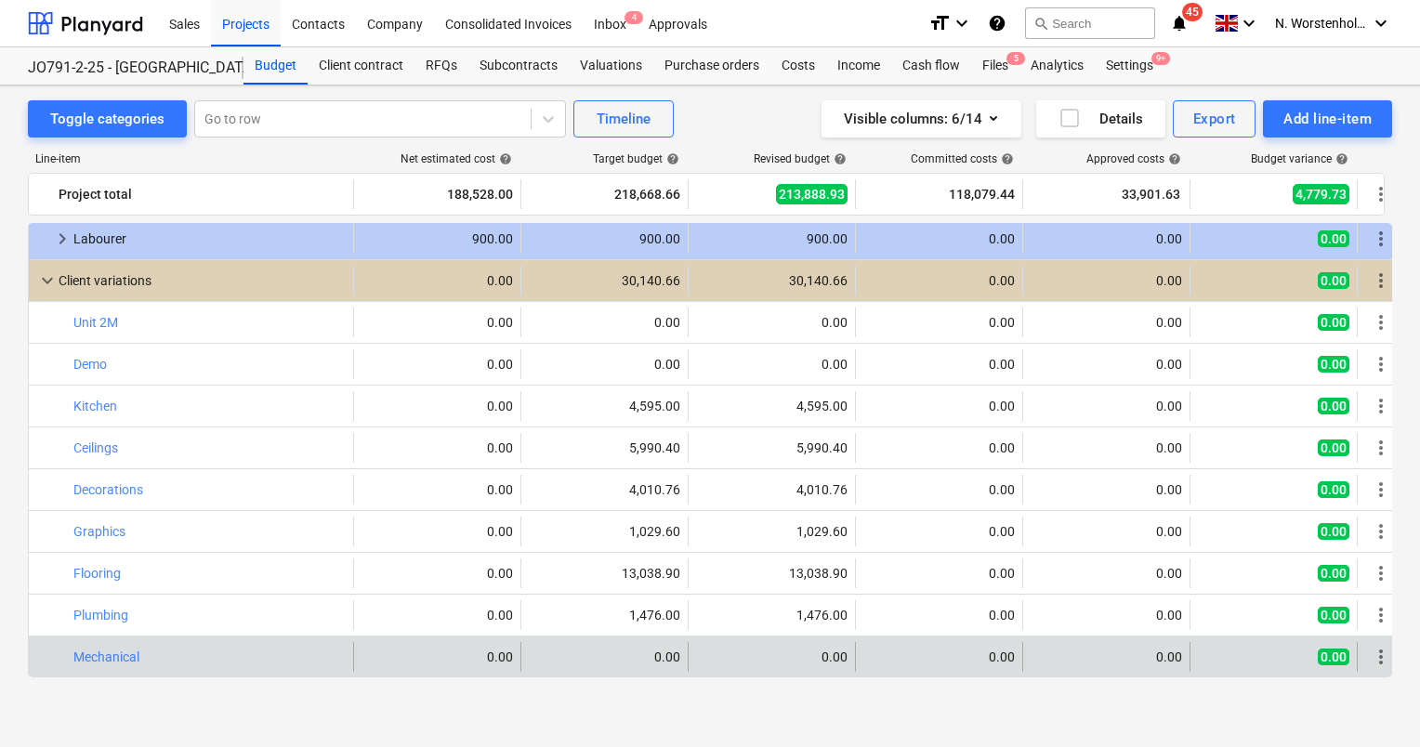
click at [1377, 655] on span "more_vert" at bounding box center [1381, 657] width 22 height 22
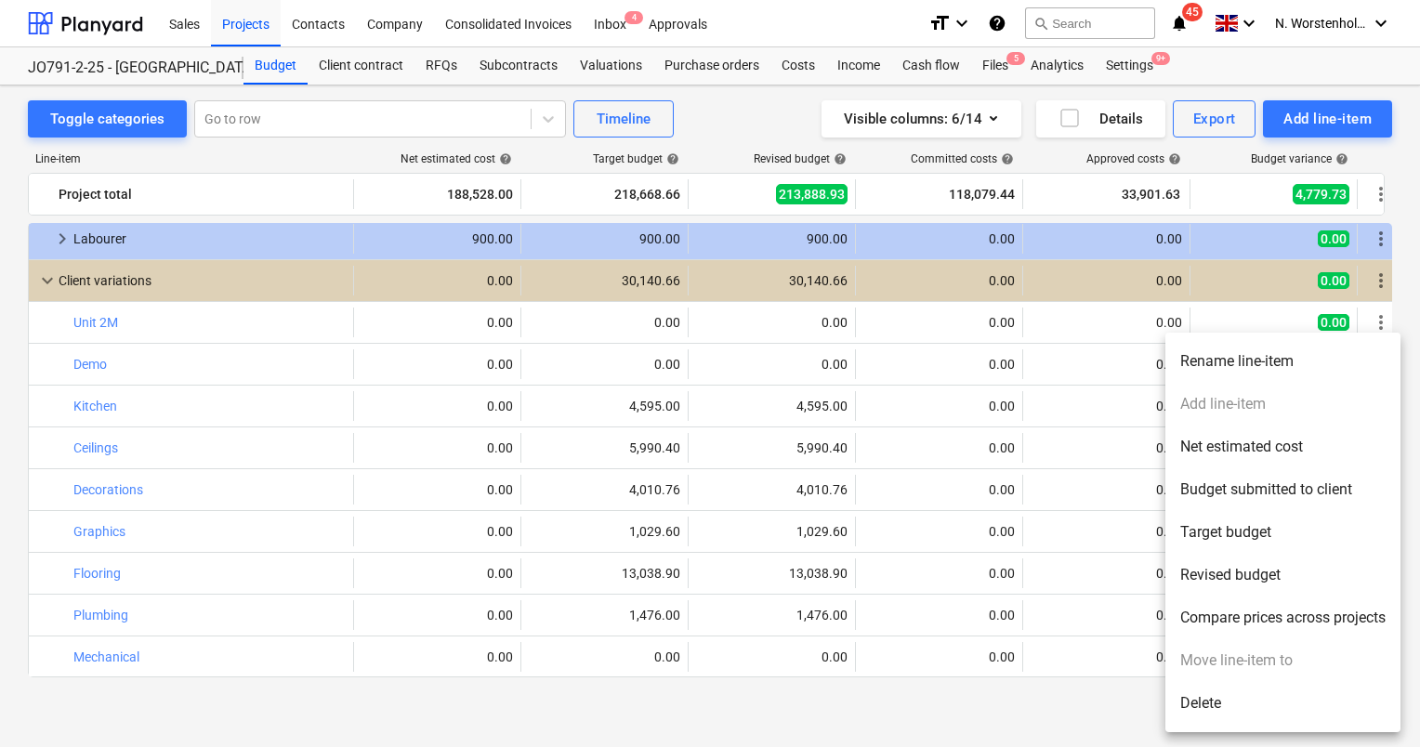
click at [1098, 705] on div at bounding box center [710, 373] width 1420 height 747
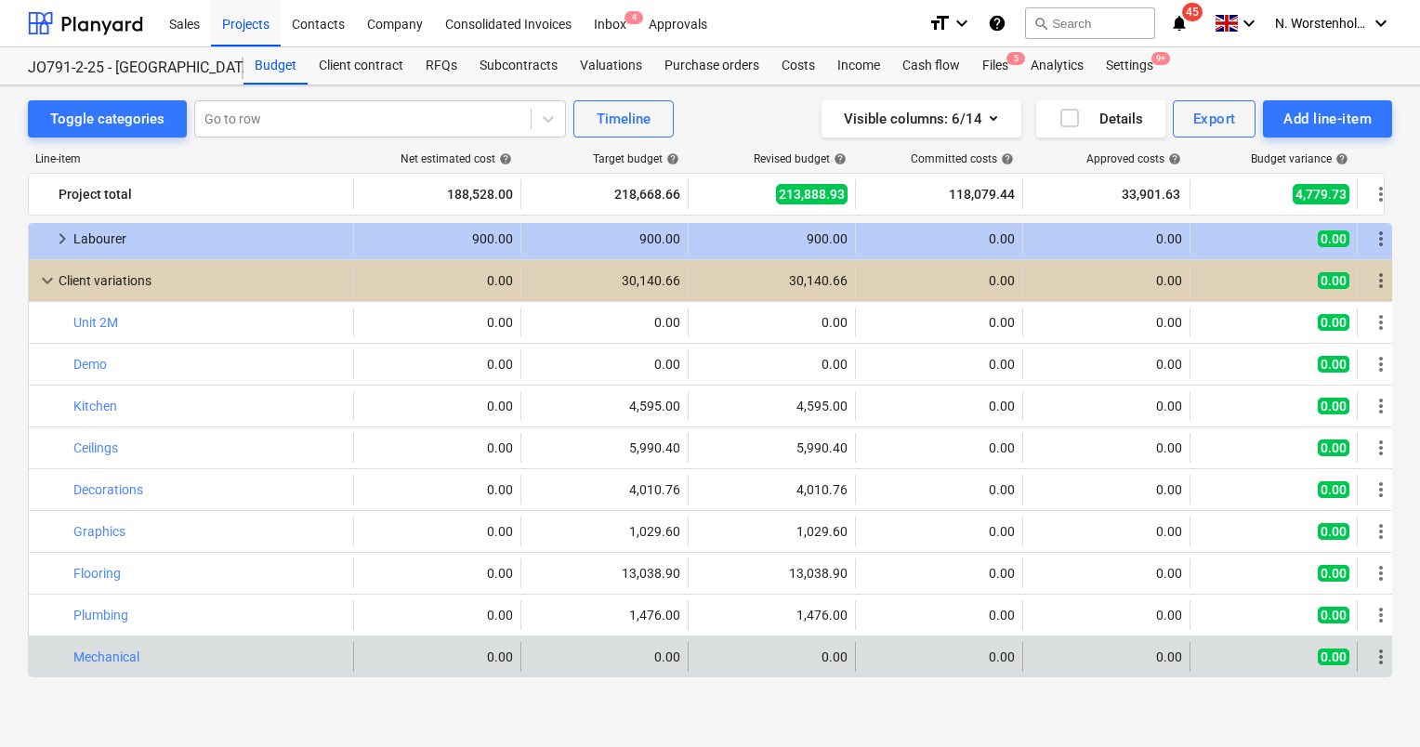
click at [1380, 652] on span "more_vert" at bounding box center [1381, 657] width 22 height 22
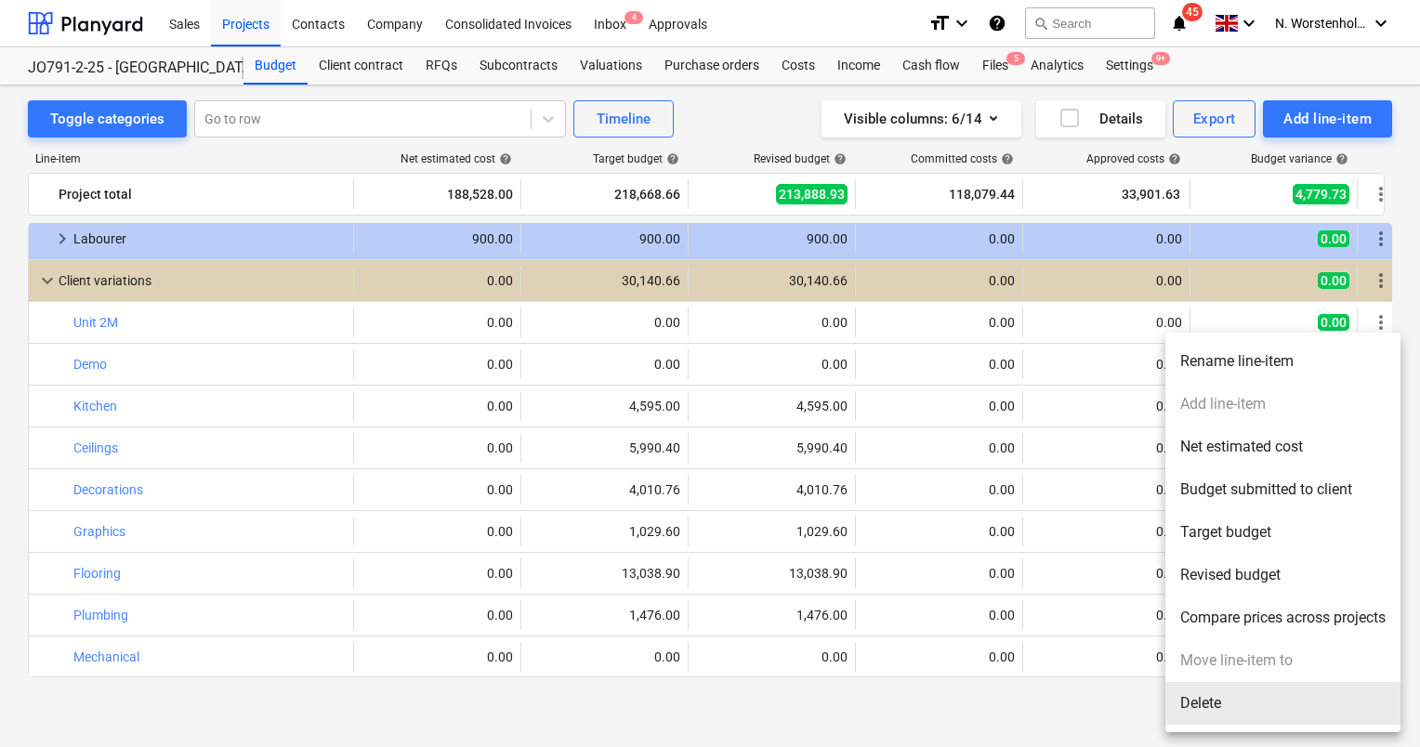
click at [1222, 697] on li "Delete" at bounding box center [1283, 703] width 235 height 43
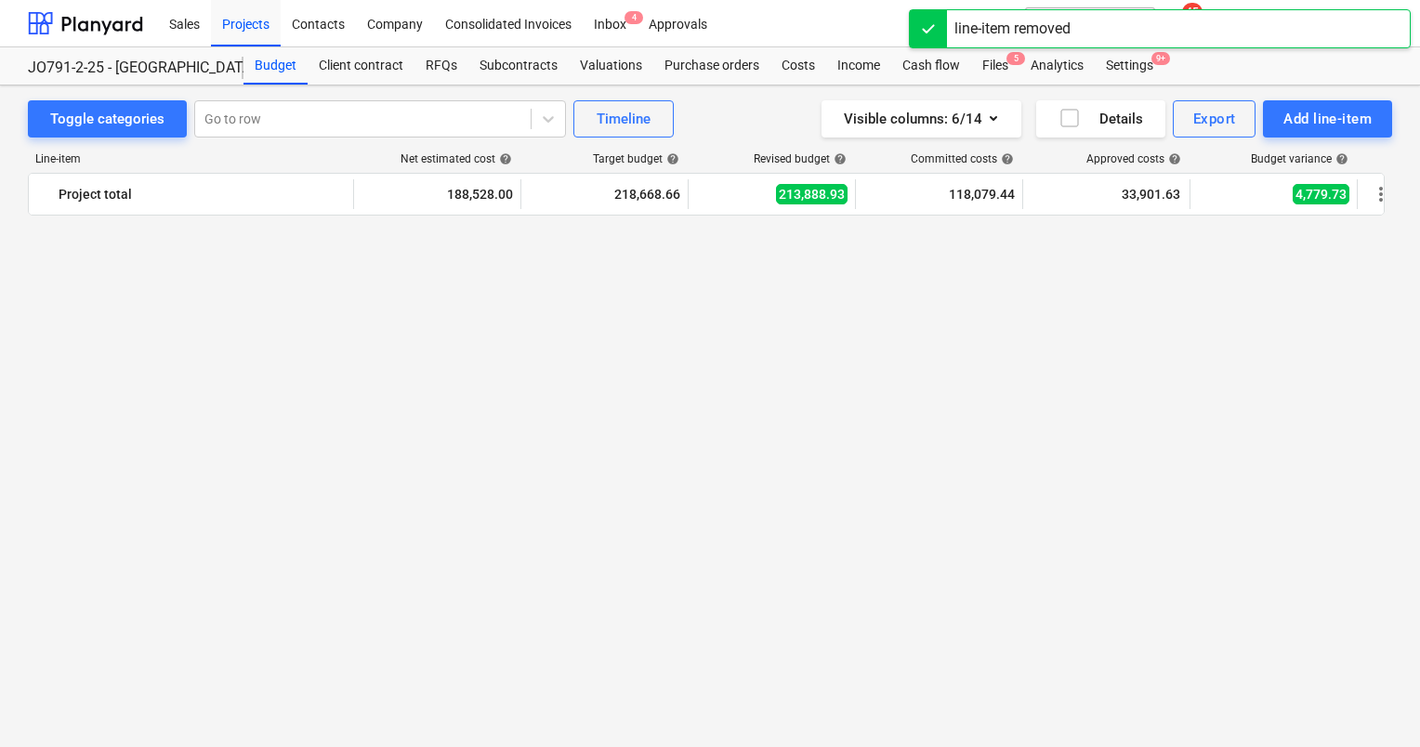
scroll to position [2264, 0]
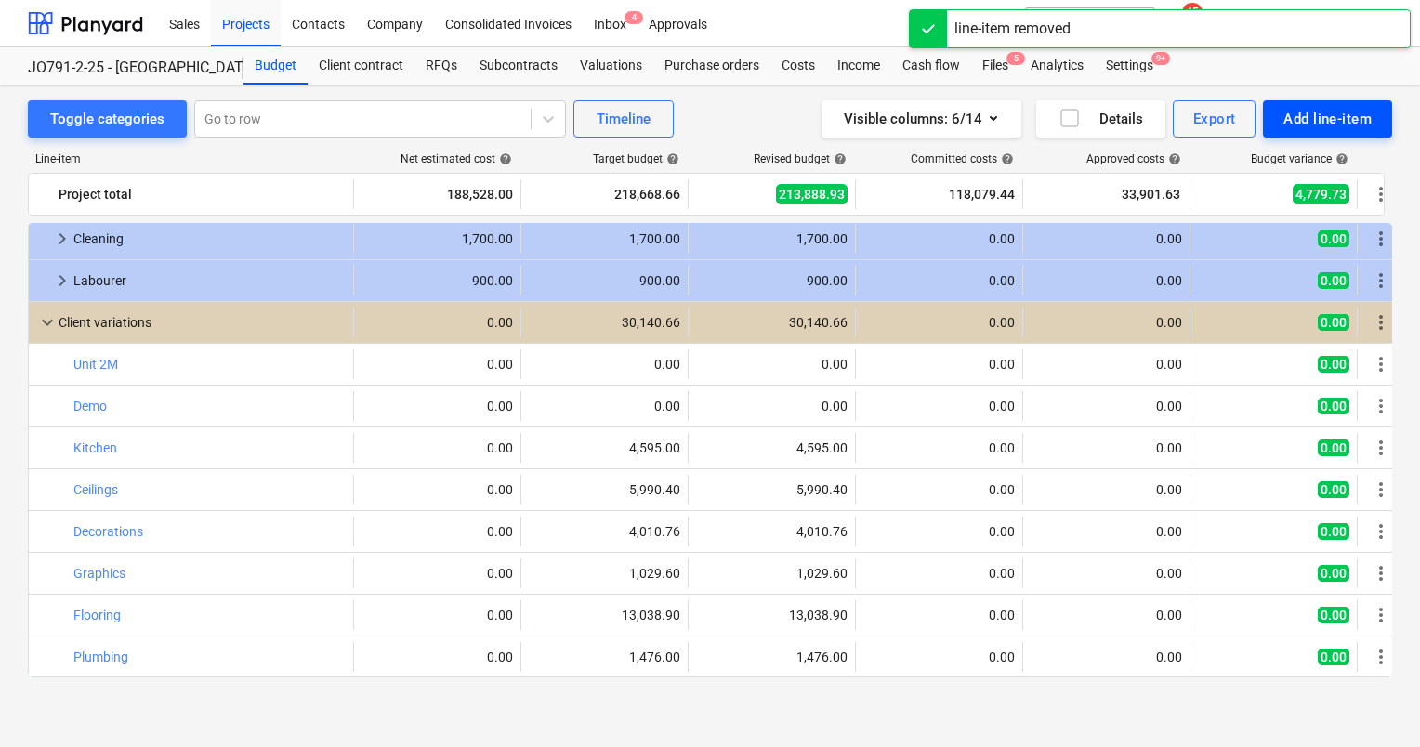
click at [1324, 121] on div "Add line-item" at bounding box center [1328, 119] width 88 height 24
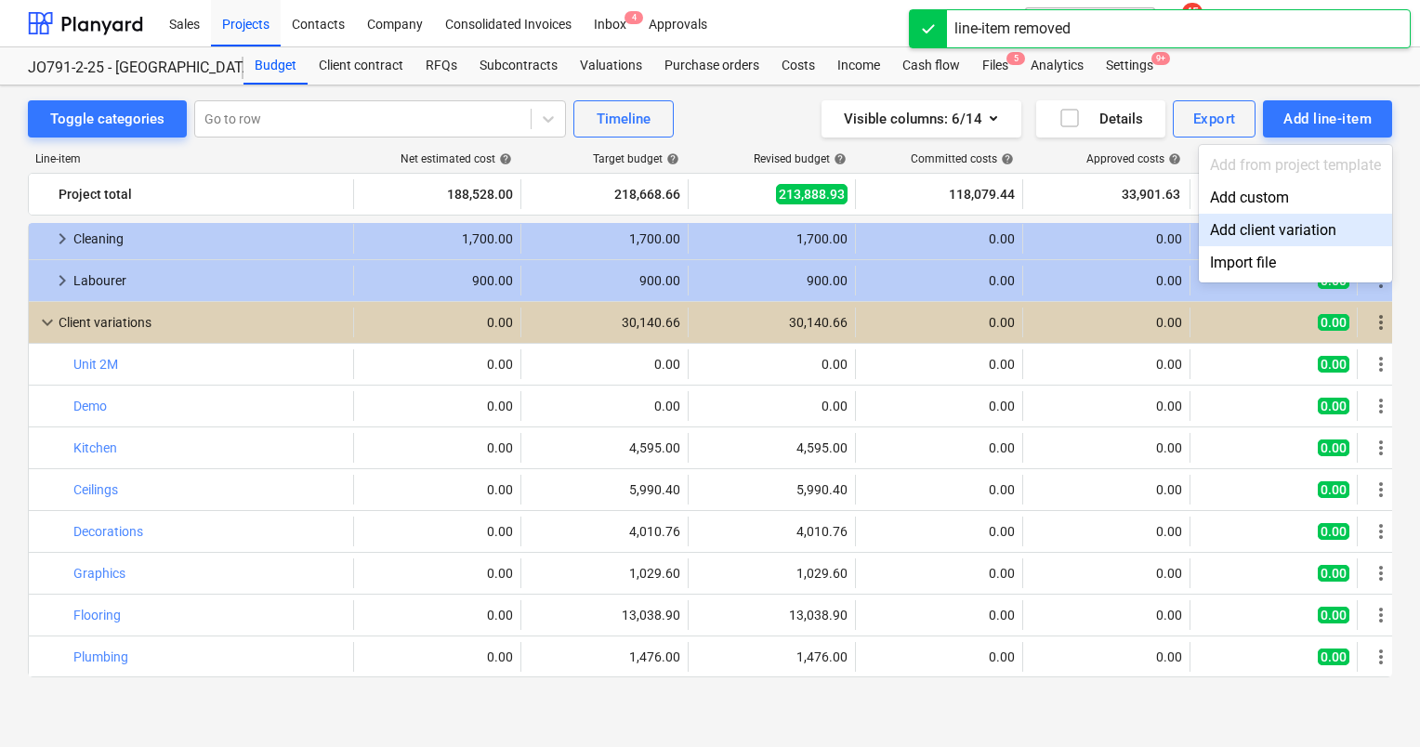
click at [1284, 237] on div "Add client variation" at bounding box center [1295, 230] width 193 height 33
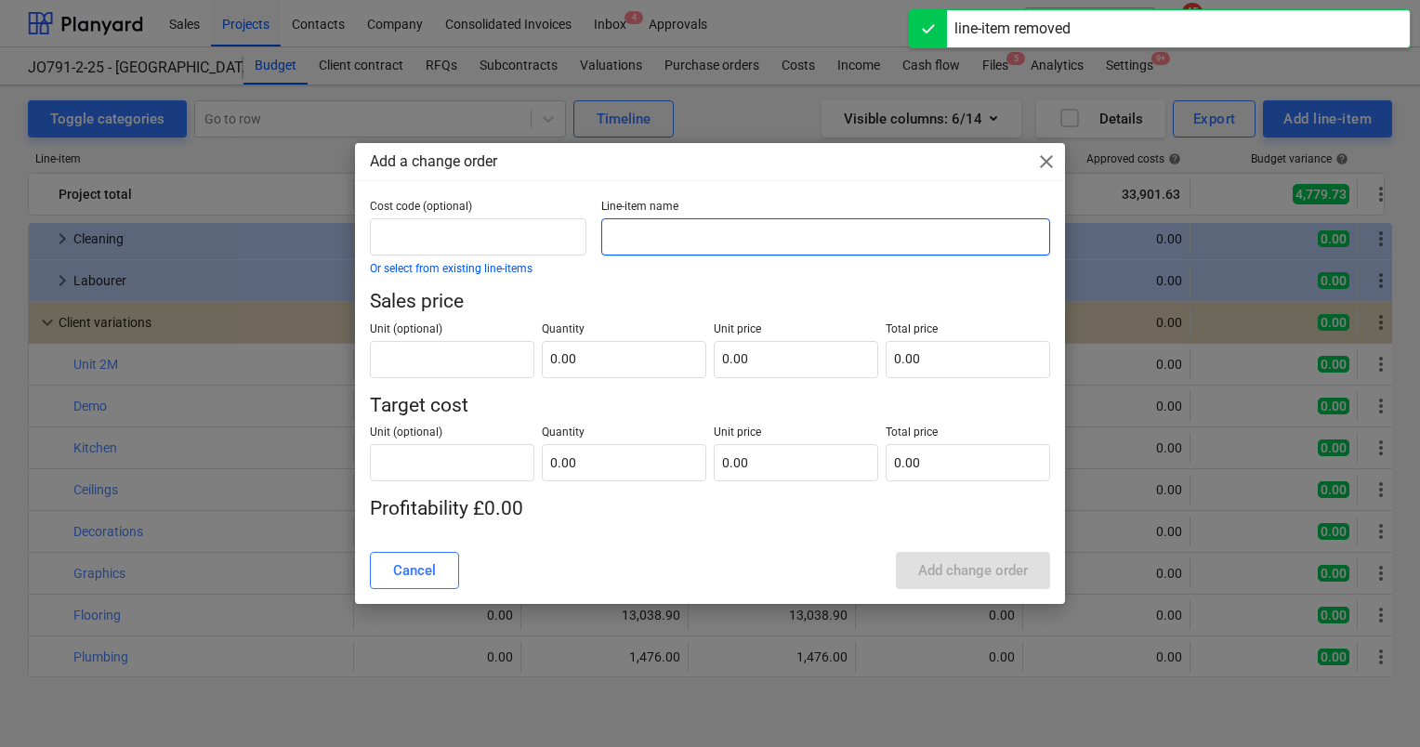
click at [701, 234] on input "text" at bounding box center [825, 236] width 449 height 37
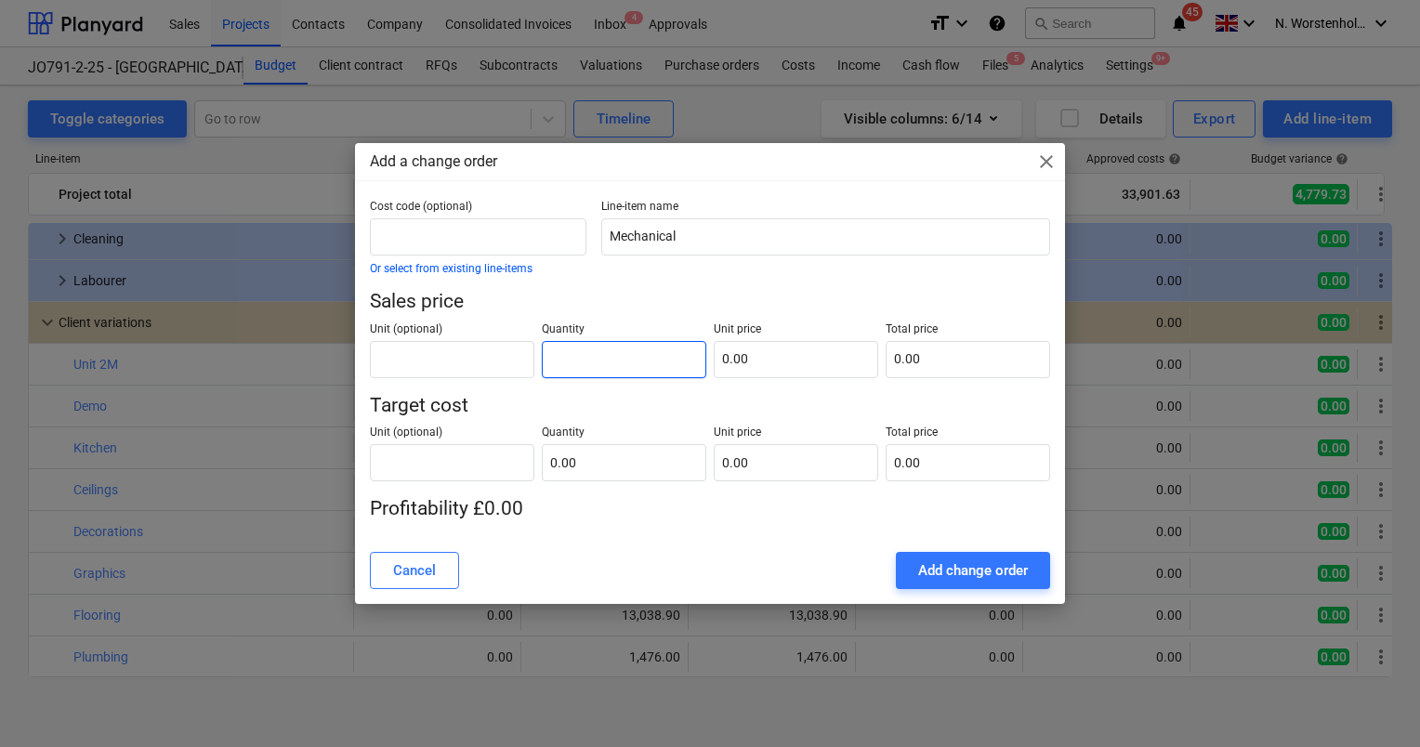
click at [636, 360] on input "text" at bounding box center [624, 359] width 165 height 37
click at [774, 363] on input "text" at bounding box center [796, 359] width 165 height 37
drag, startPoint x: 629, startPoint y: 462, endPoint x: 658, endPoint y: 439, distance: 37.0
click at [631, 462] on input "text" at bounding box center [624, 462] width 165 height 37
click at [777, 464] on input "text" at bounding box center [796, 462] width 165 height 37
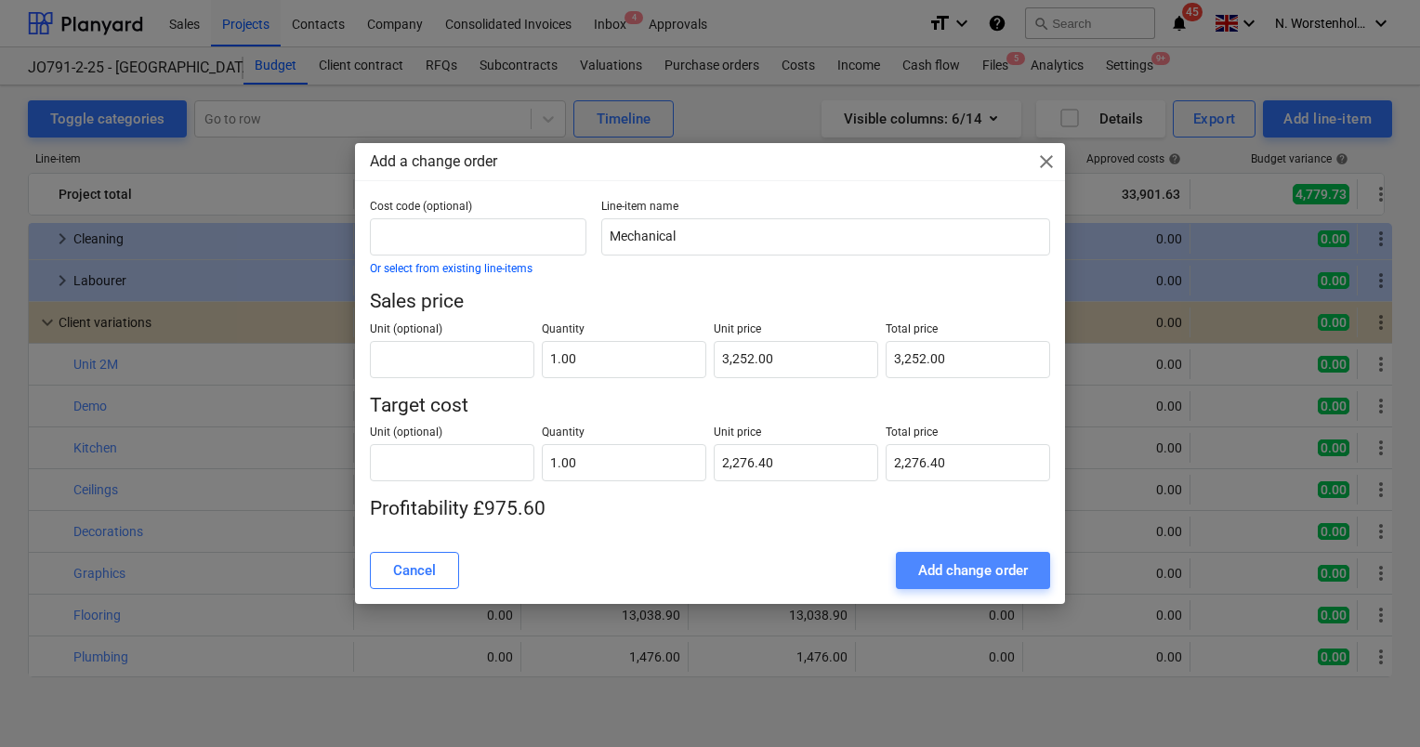
click at [1000, 573] on div "Add change order" at bounding box center [973, 571] width 110 height 24
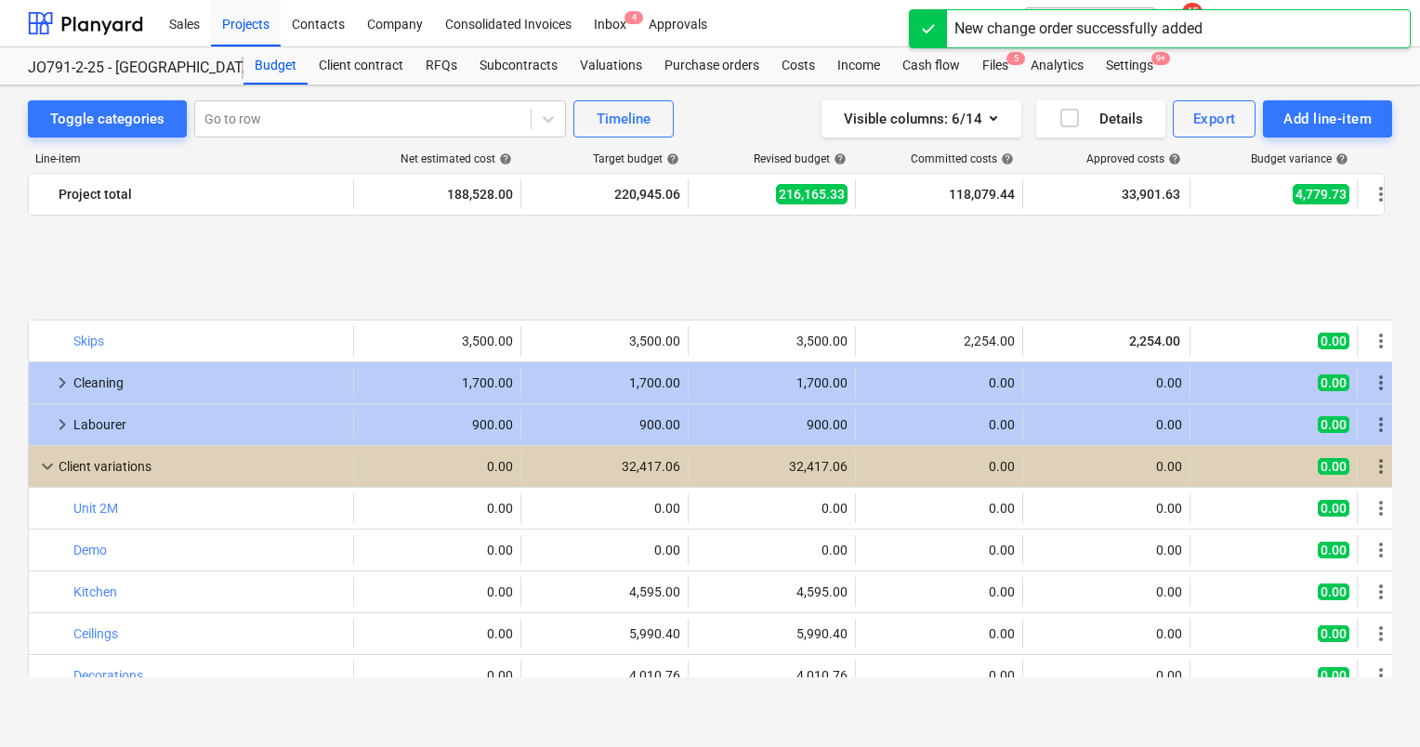
scroll to position [2306, 0]
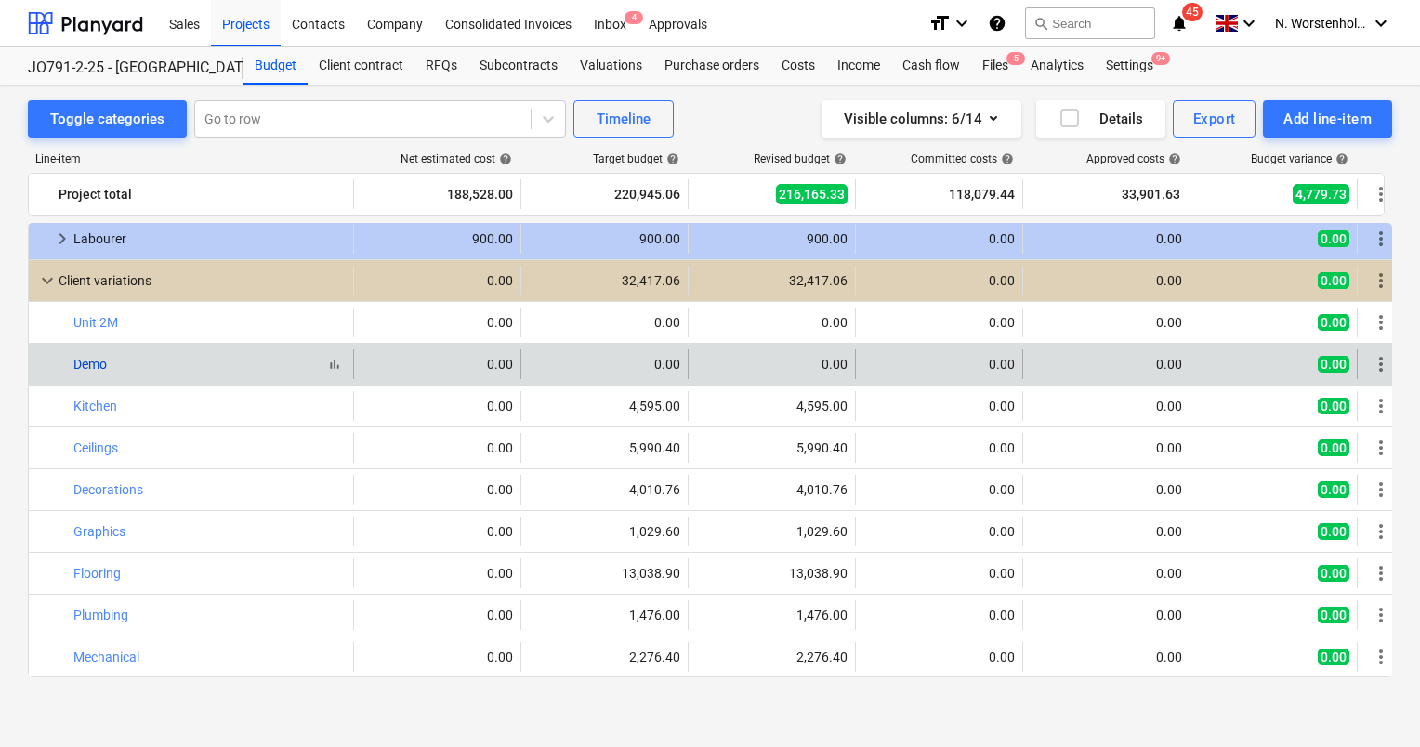
click at [97, 364] on link "Demo" at bounding box center [89, 364] width 33 height 15
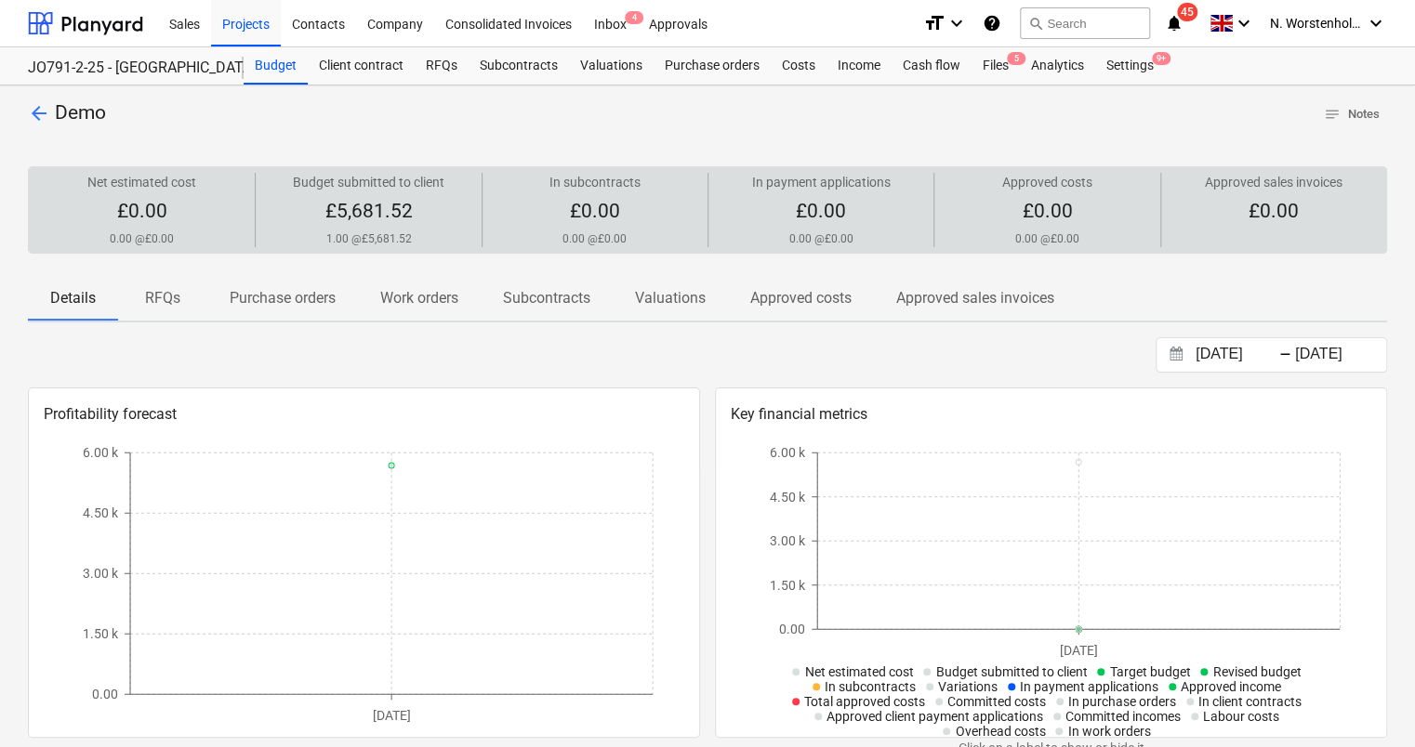
click at [350, 209] on span "£5,681.52" at bounding box center [367, 211] width 87 height 22
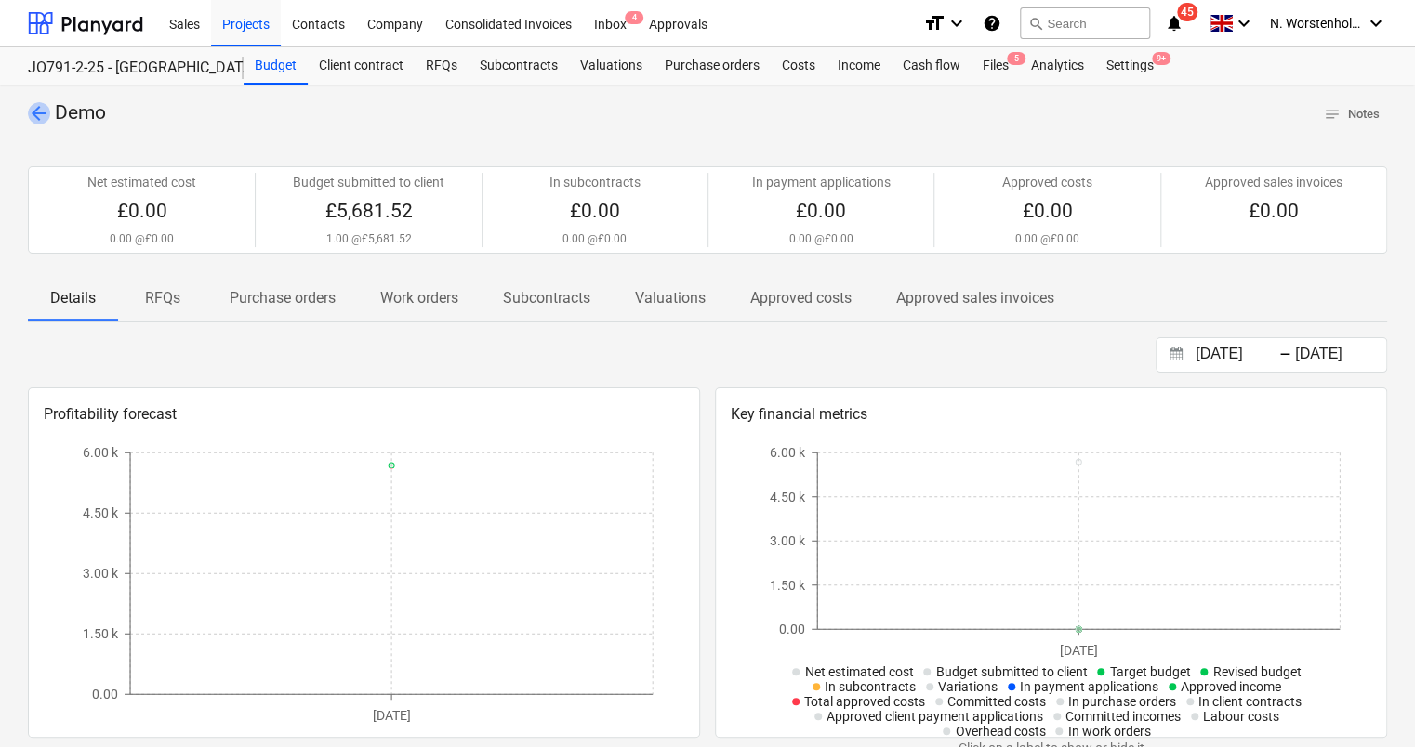
click at [33, 108] on span "arrow_back" at bounding box center [39, 113] width 22 height 22
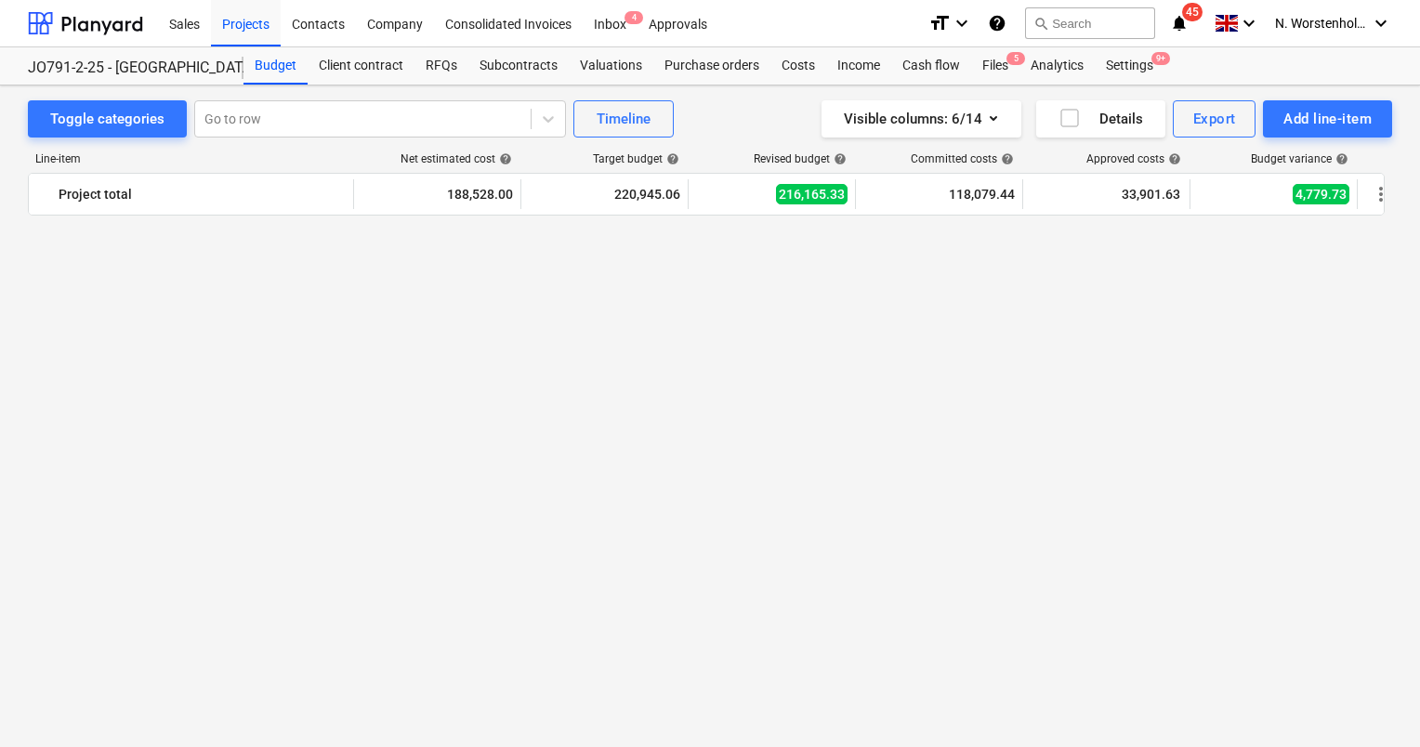
scroll to position [2305, 0]
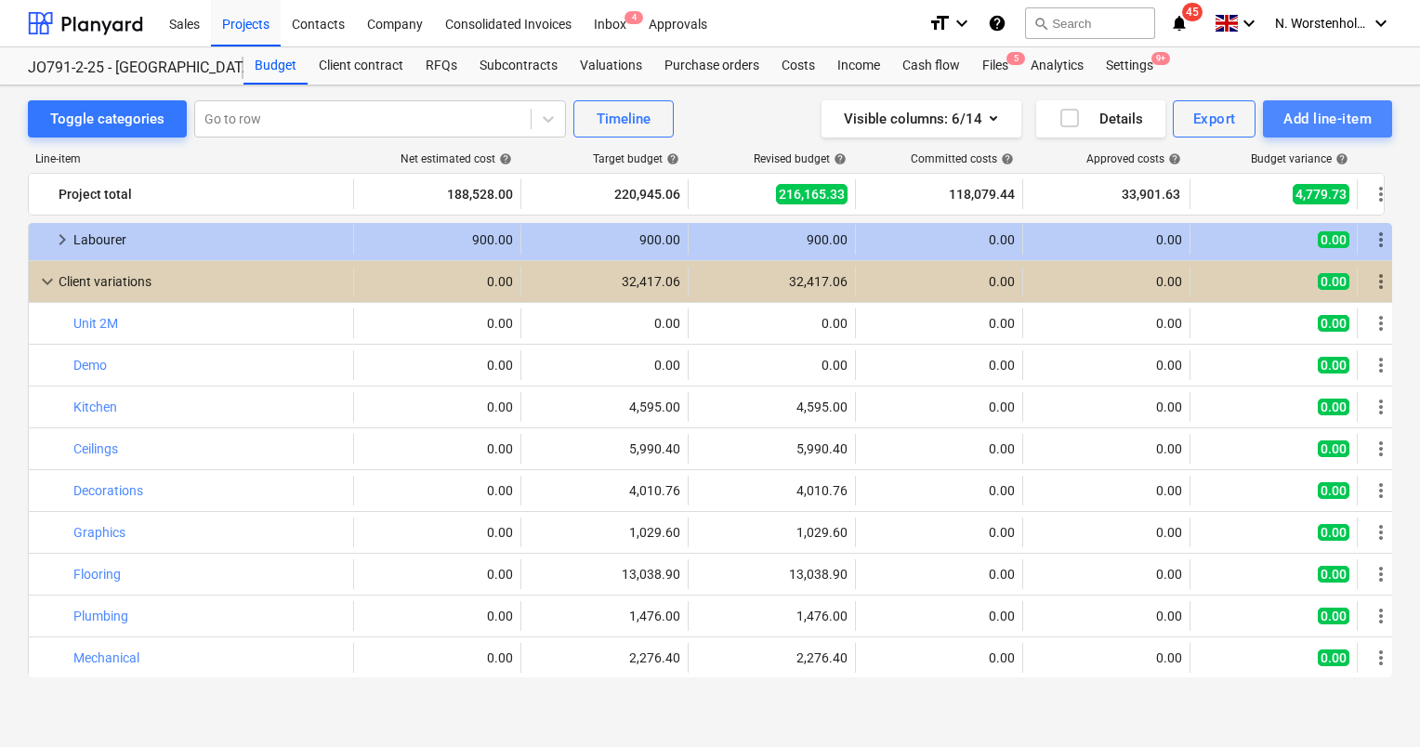
click at [1314, 124] on div "Add line-item" at bounding box center [1328, 119] width 88 height 24
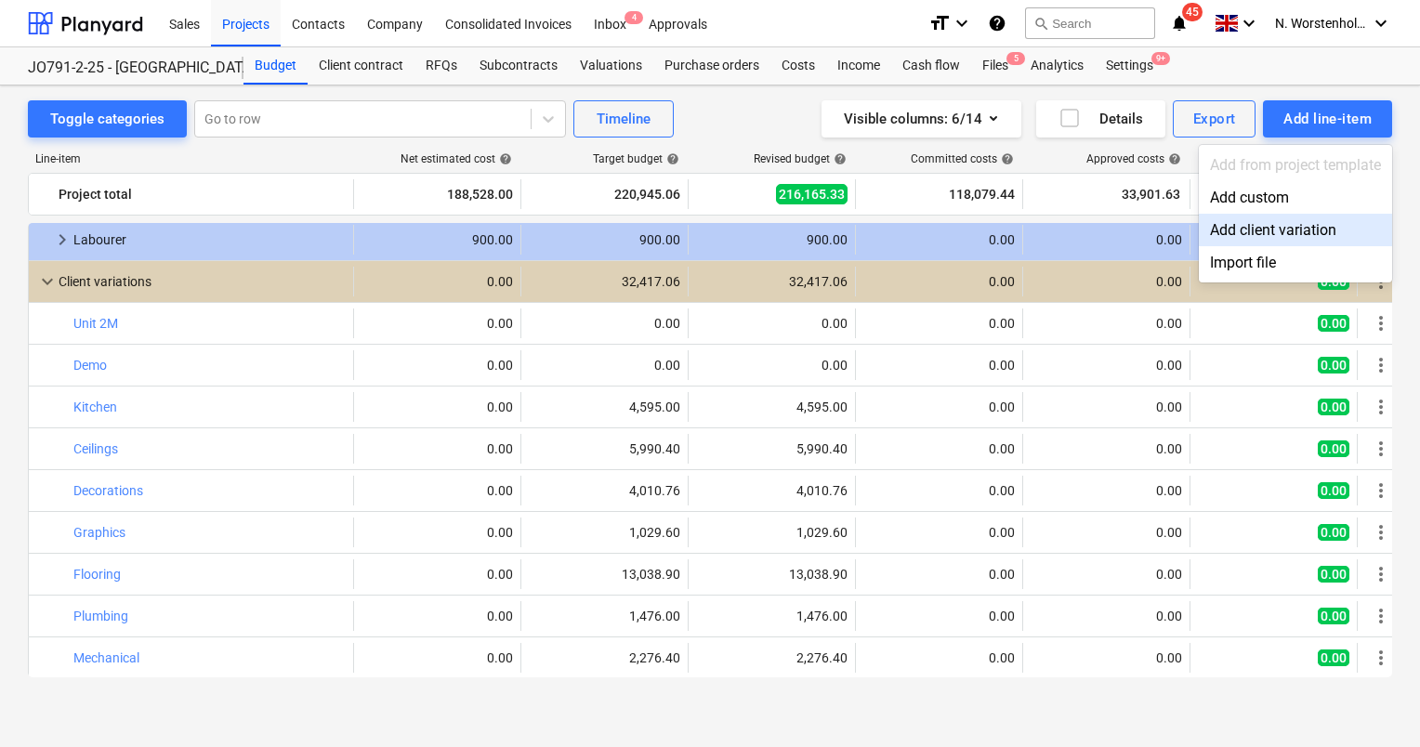
click at [1271, 229] on div "Add client variation" at bounding box center [1295, 230] width 193 height 33
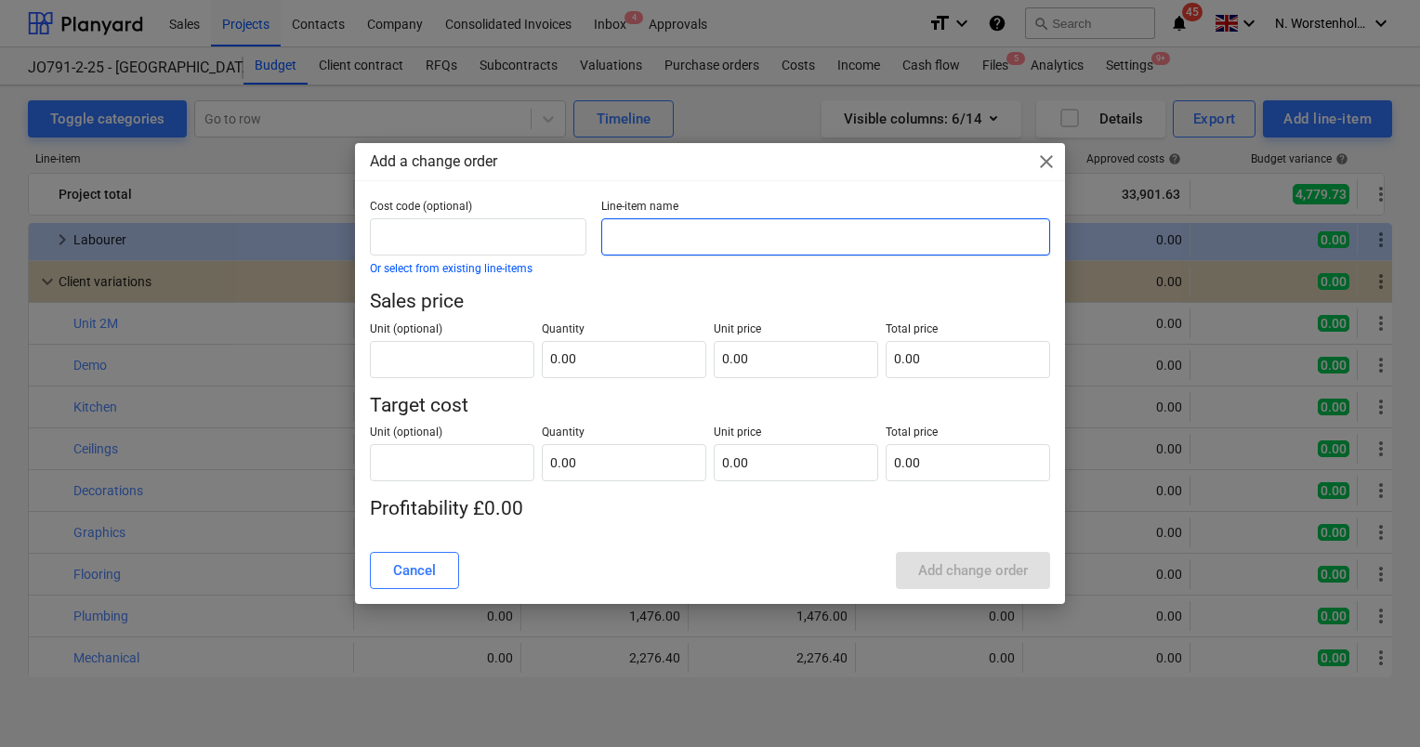
drag, startPoint x: 683, startPoint y: 238, endPoint x: 703, endPoint y: 245, distance: 20.9
click at [684, 238] on input "text" at bounding box center [825, 236] width 449 height 37
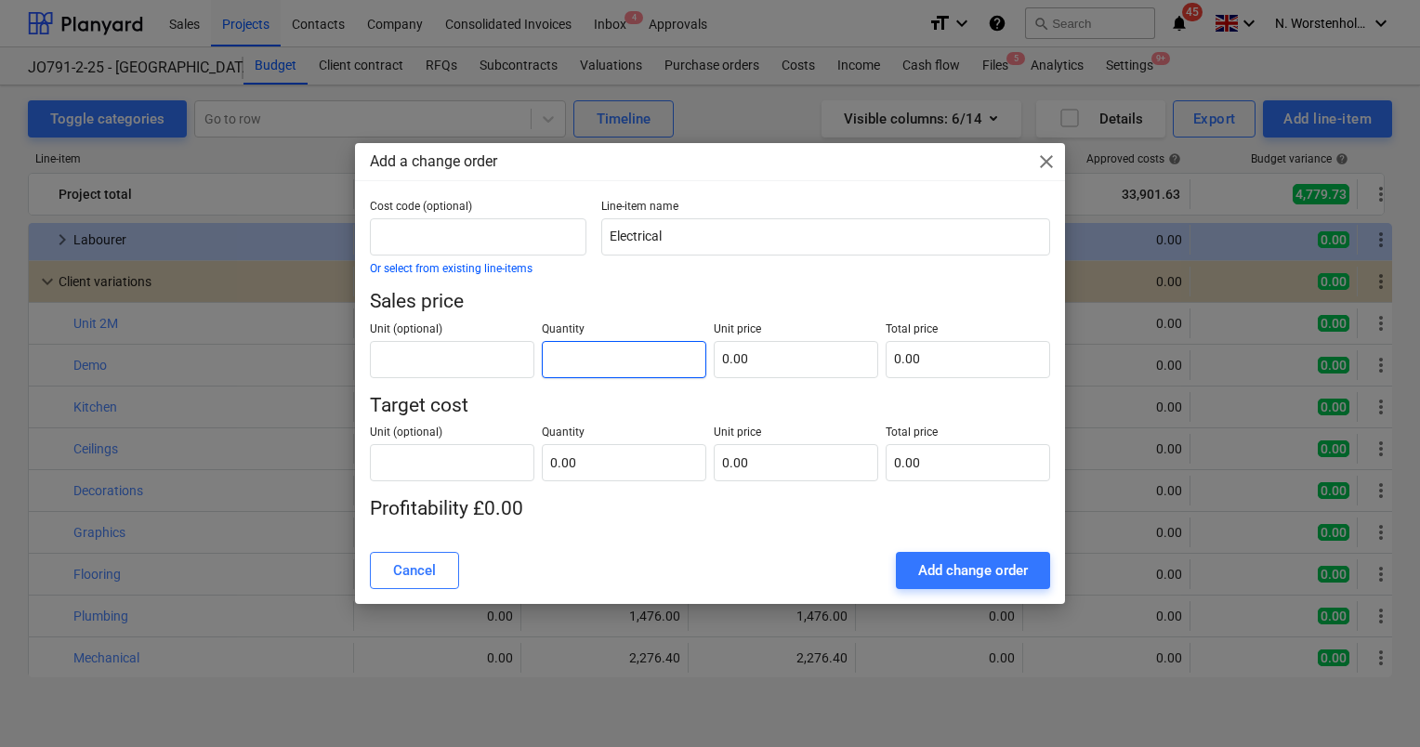
click at [584, 362] on input "text" at bounding box center [624, 359] width 165 height 37
drag, startPoint x: 592, startPoint y: 361, endPoint x: 548, endPoint y: 358, distance: 43.8
click at [524, 358] on div "Unit (optional) Quantity 15843 Unit price 0.00 Total price 0.00" at bounding box center [710, 346] width 680 height 63
click at [752, 362] on input "text" at bounding box center [796, 359] width 165 height 37
paste input "15843"
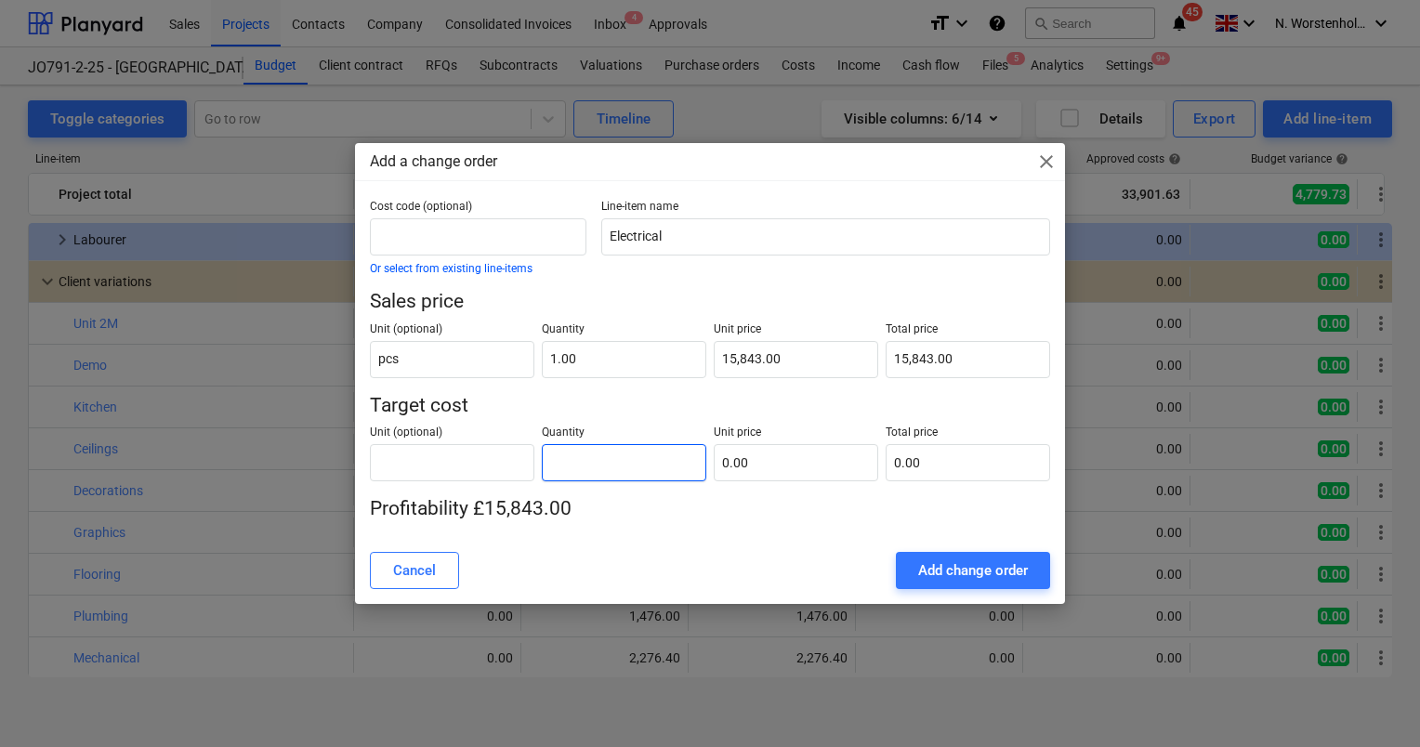
click at [587, 465] on input "text" at bounding box center [624, 462] width 165 height 37
click at [771, 461] on input "text" at bounding box center [796, 462] width 165 height 37
click at [995, 573] on div "Add change order" at bounding box center [973, 571] width 110 height 24
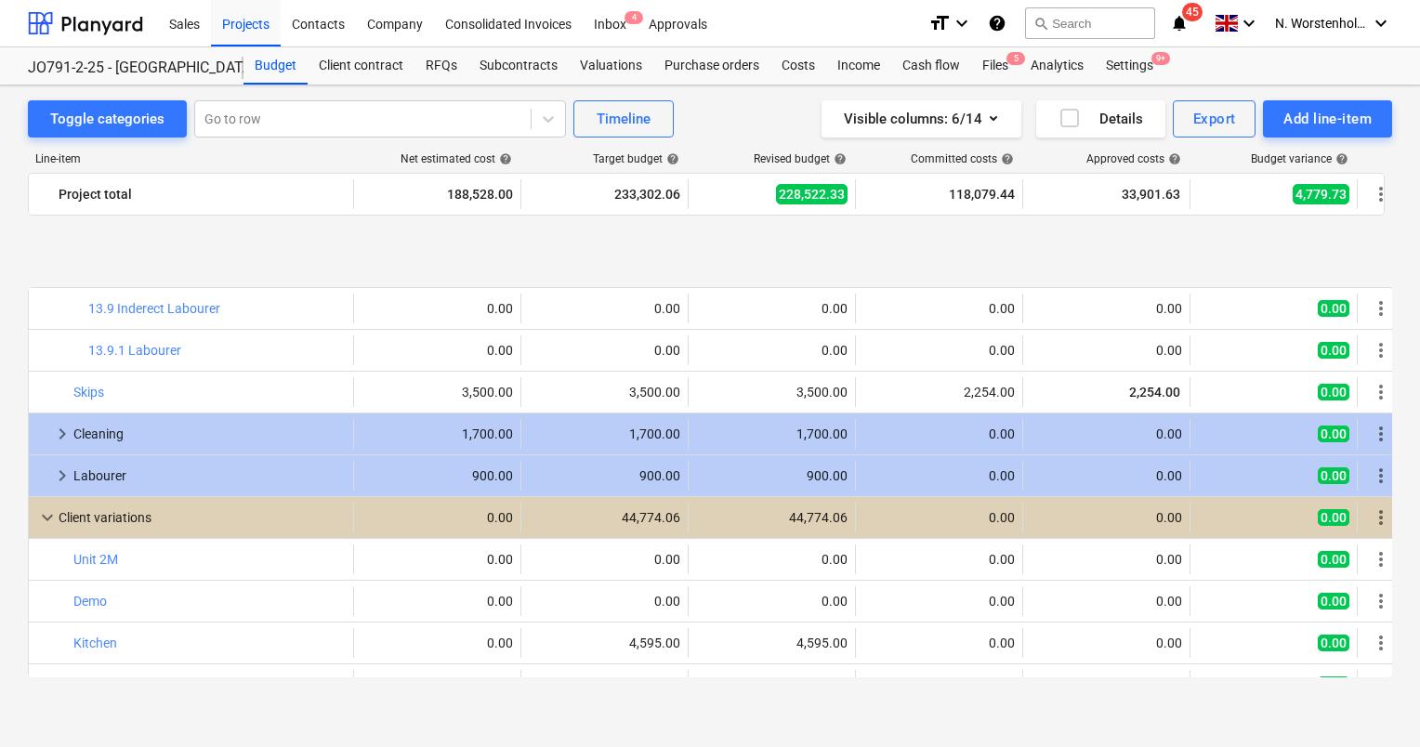
scroll to position [2348, 0]
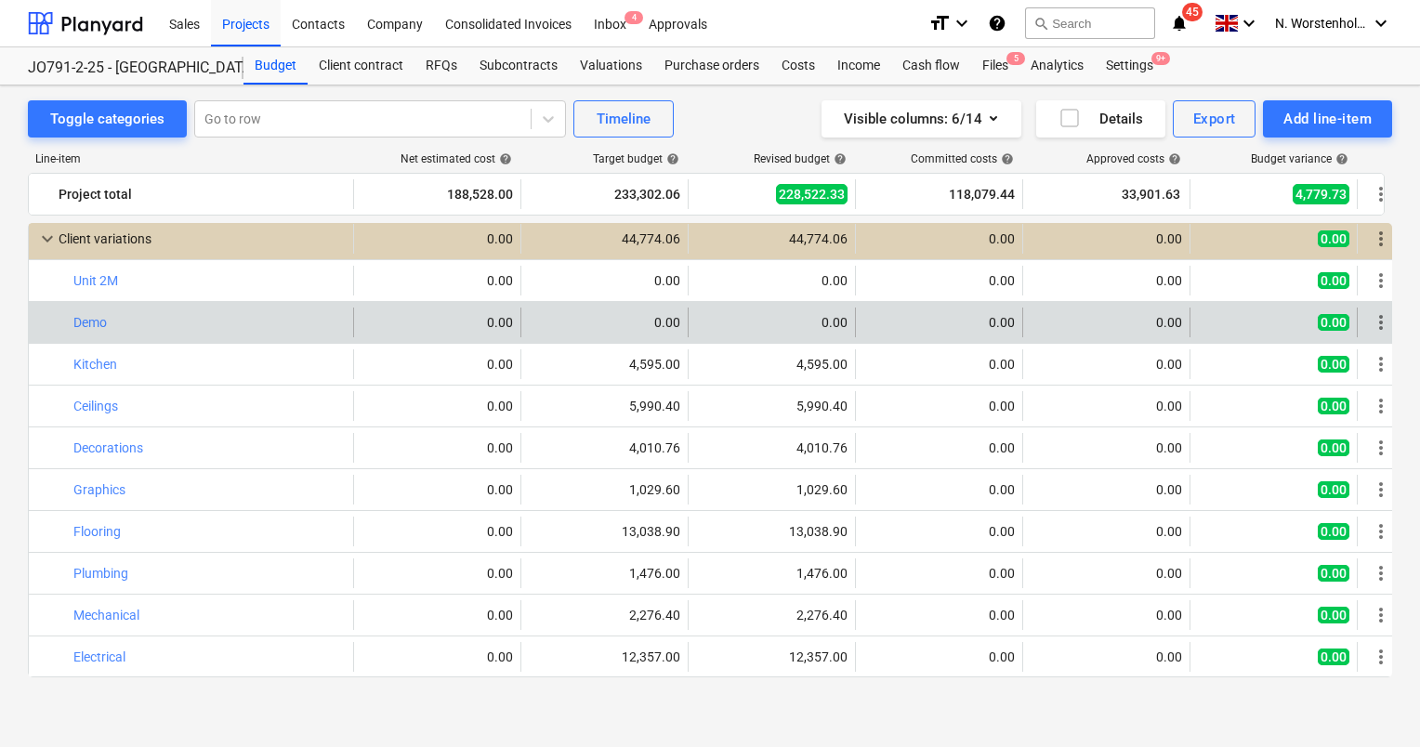
click at [1375, 320] on span "more_vert" at bounding box center [1381, 322] width 22 height 22
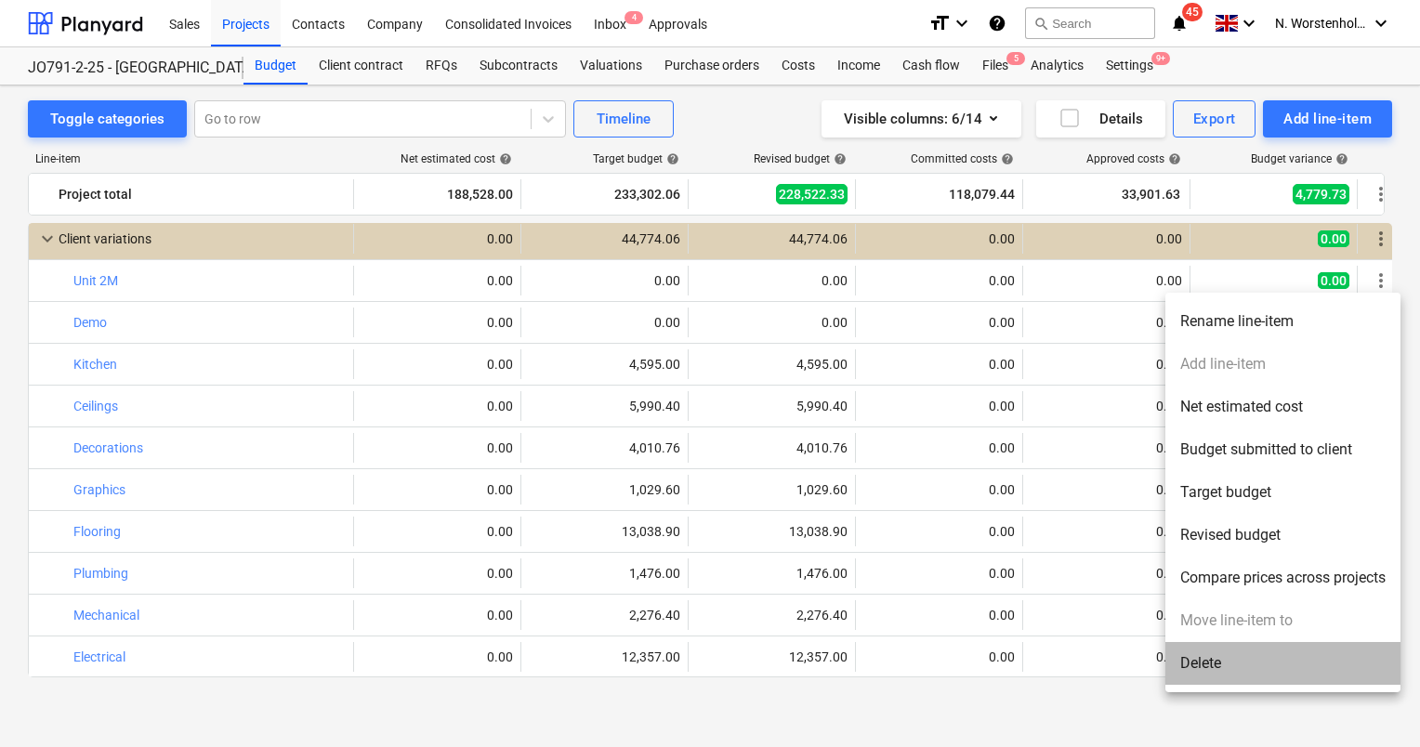
click at [1203, 660] on li "Delete" at bounding box center [1283, 663] width 235 height 43
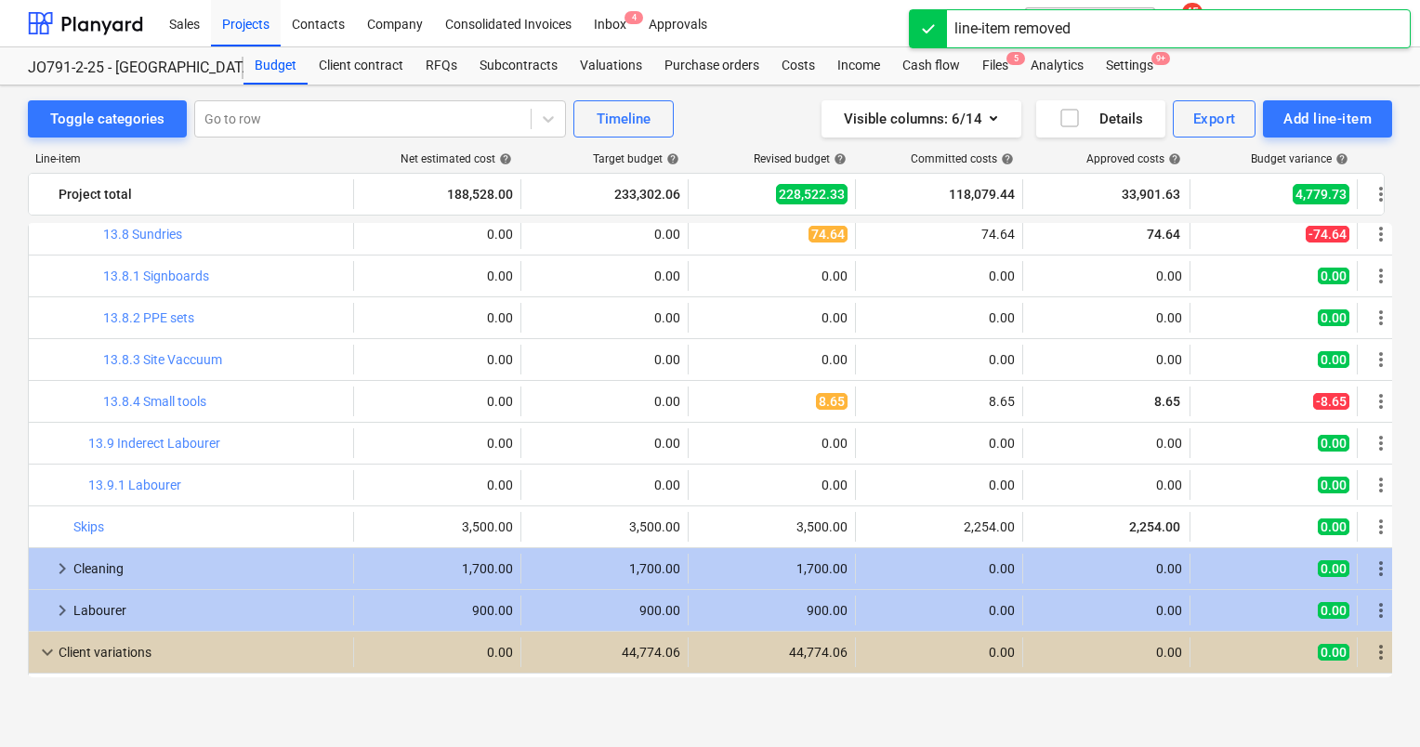
scroll to position [2213, 0]
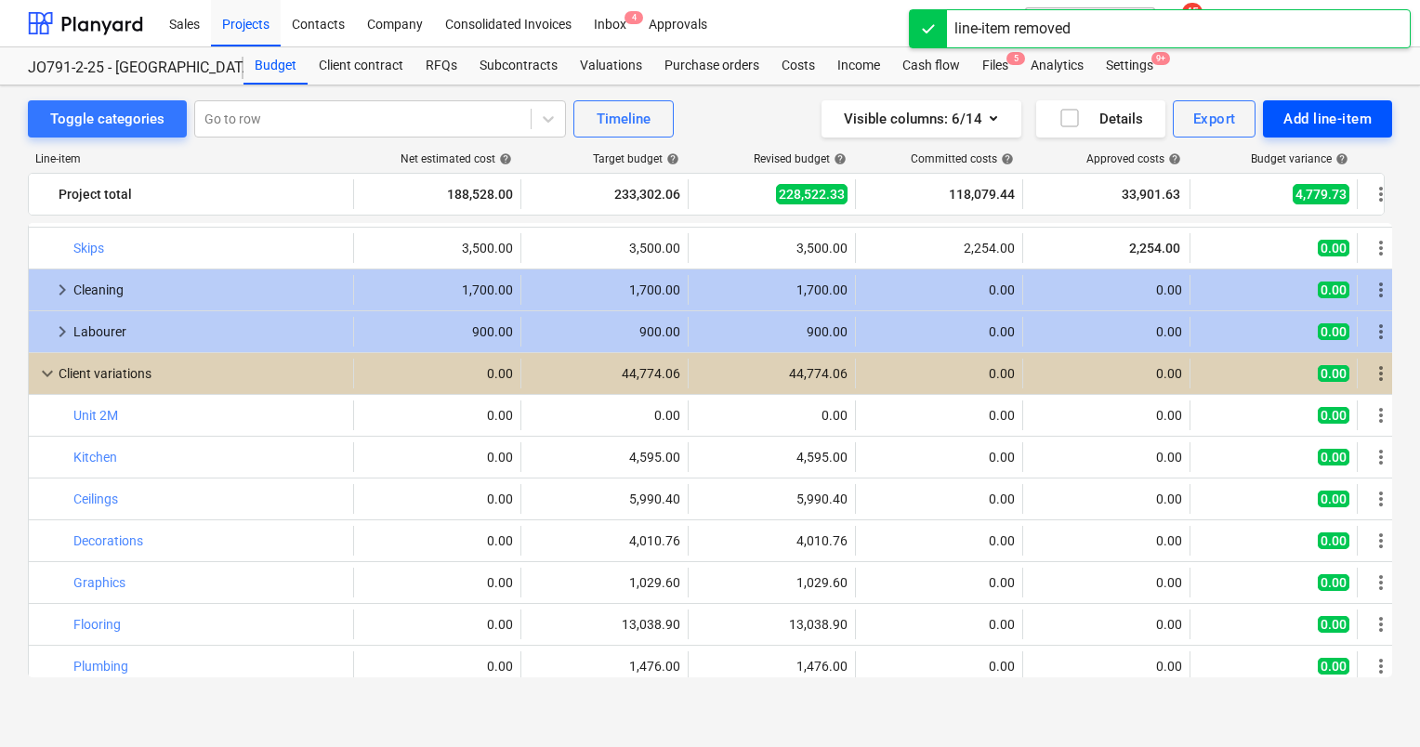
click at [1334, 118] on div "Add line-item" at bounding box center [1328, 119] width 88 height 24
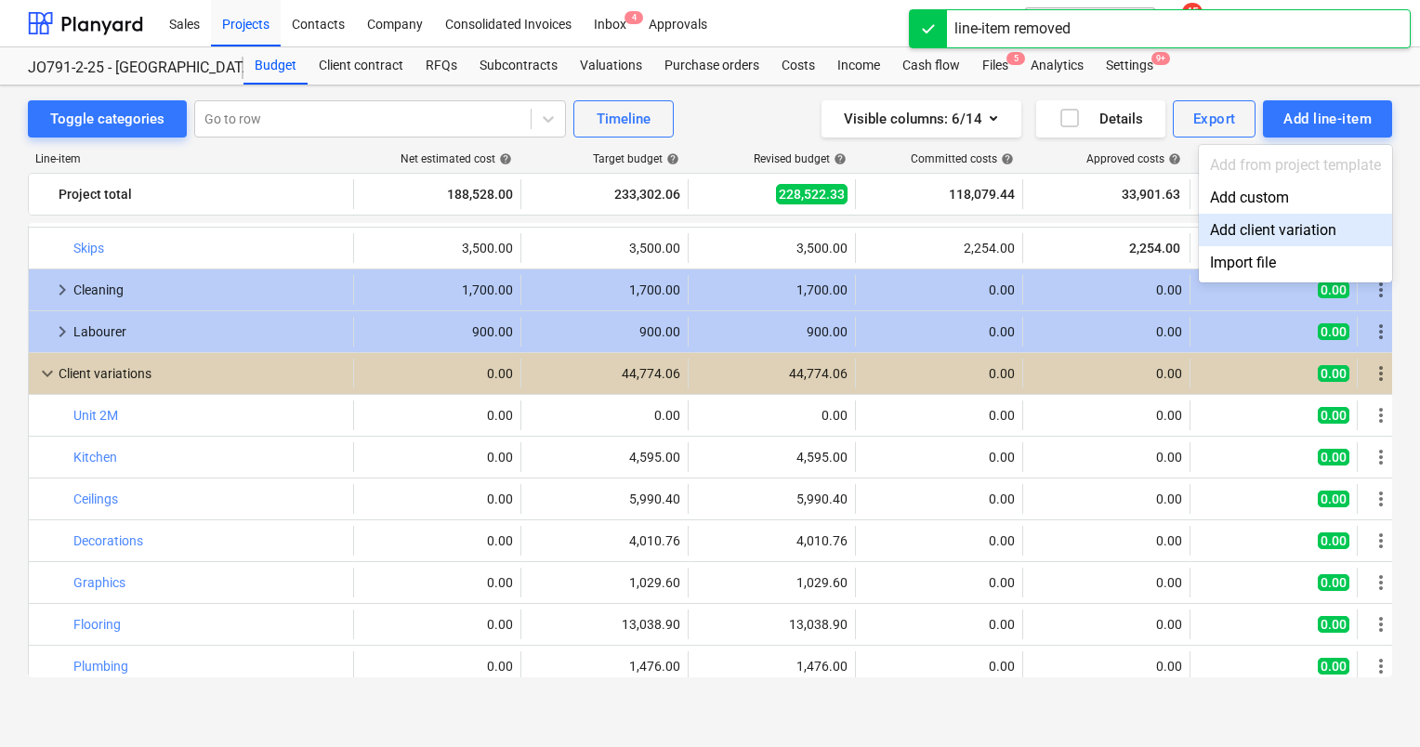
click at [1303, 237] on div "Add client variation" at bounding box center [1295, 230] width 193 height 33
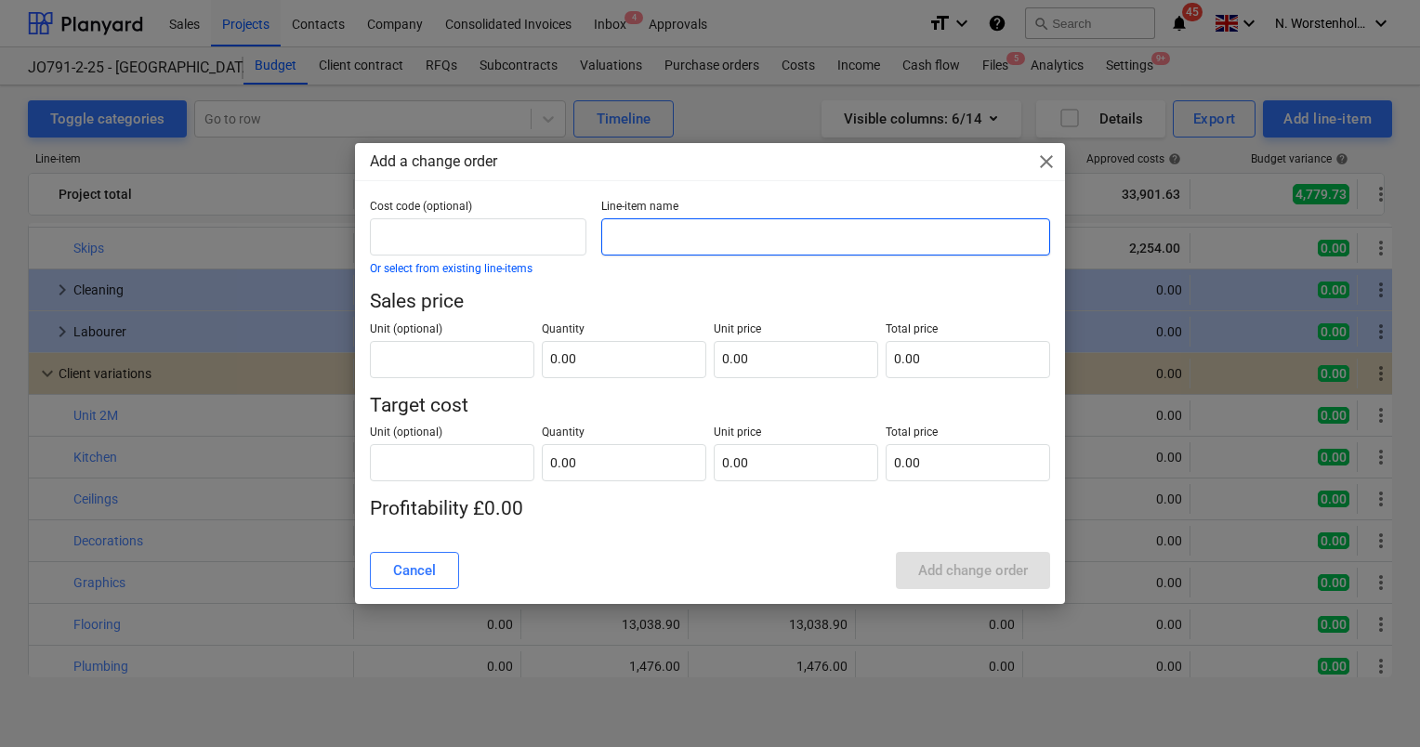
click at [651, 238] on input "text" at bounding box center [825, 236] width 449 height 37
click at [628, 237] on input "DEmo" at bounding box center [825, 236] width 449 height 37
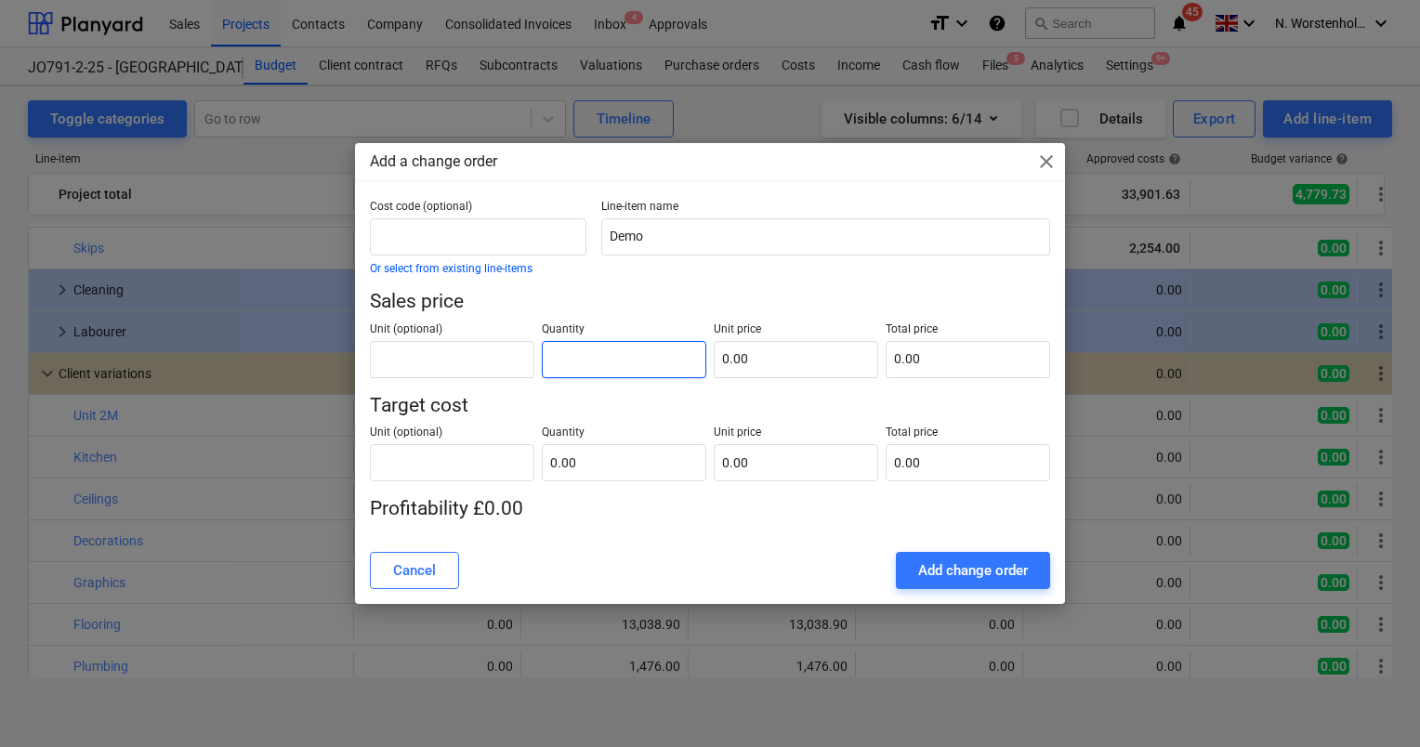
click at [586, 361] on input "text" at bounding box center [624, 359] width 165 height 37
click at [777, 361] on input "text" at bounding box center [796, 359] width 165 height 37
click at [600, 468] on input "text" at bounding box center [624, 462] width 165 height 37
click at [778, 458] on input "text" at bounding box center [796, 462] width 165 height 37
click at [914, 524] on div "Cost code (optional) Or select from existing line-items Line-item name Demo Sal…" at bounding box center [710, 369] width 710 height 338
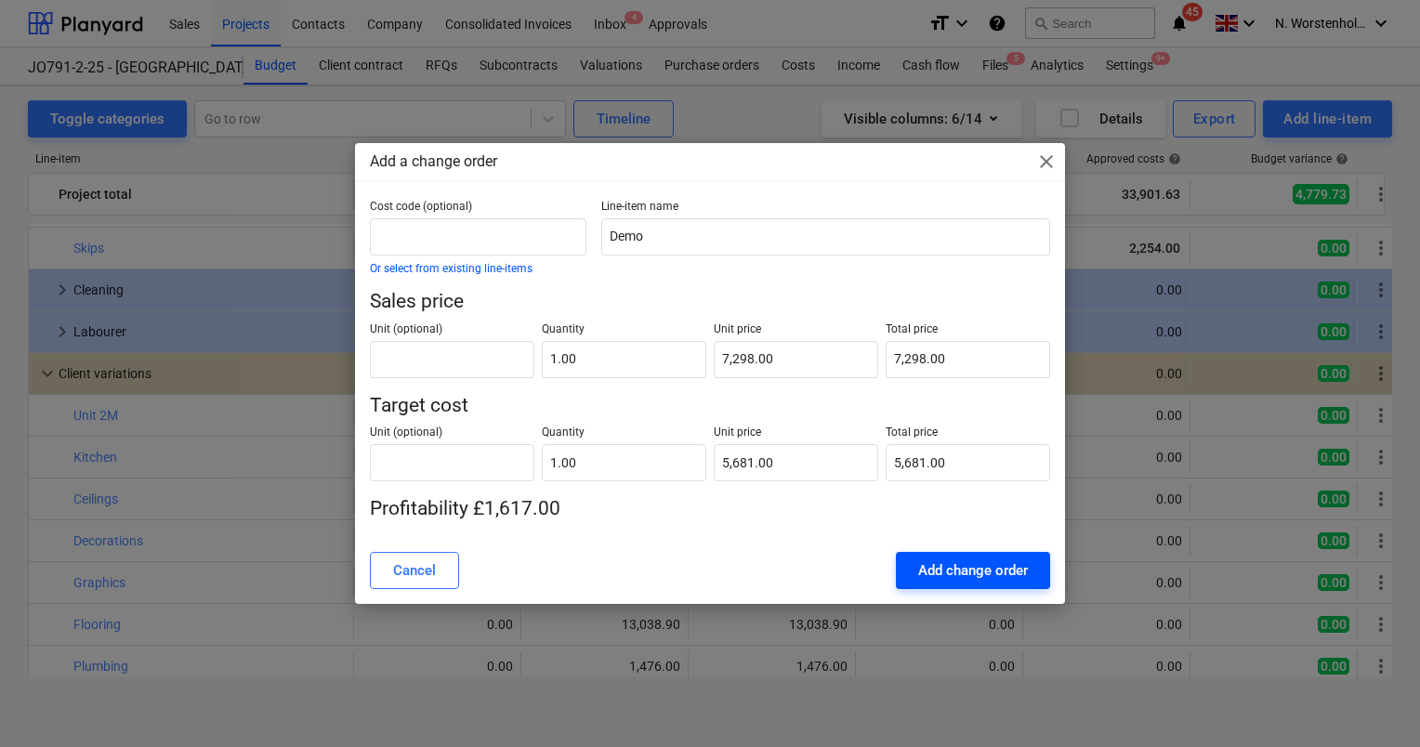
click at [957, 560] on div "Add change order" at bounding box center [973, 571] width 110 height 24
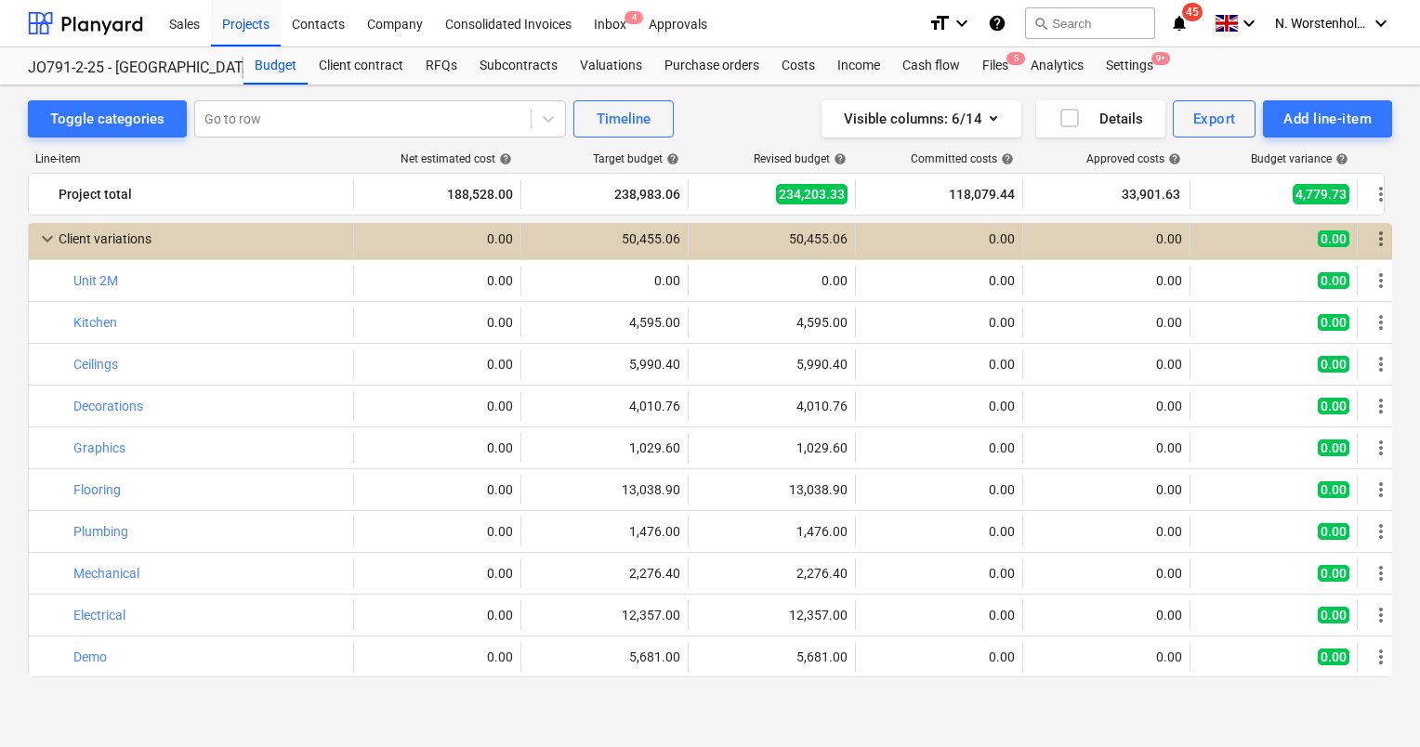
scroll to position [2348, 0]
click at [1346, 117] on div "Add line-item" at bounding box center [1328, 119] width 88 height 24
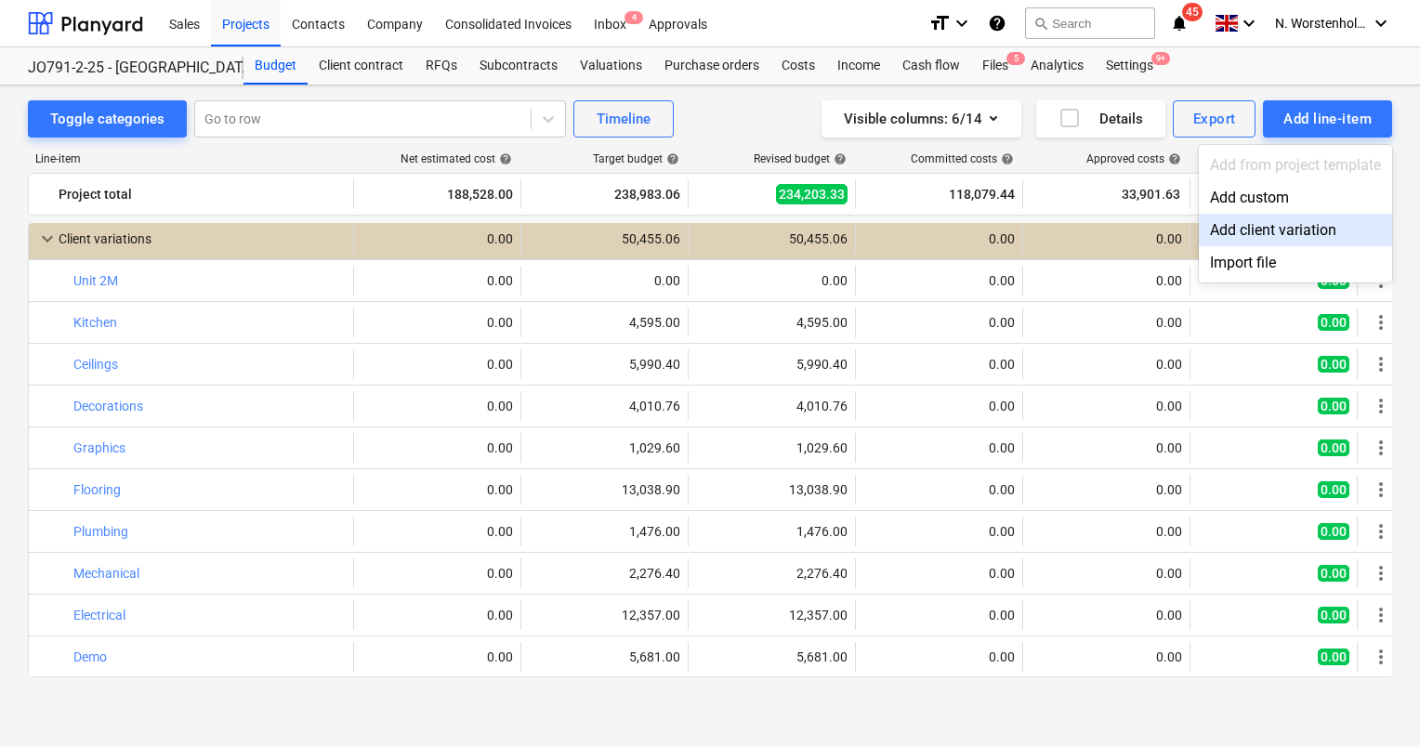
click at [1311, 233] on div "Add client variation" at bounding box center [1295, 230] width 193 height 33
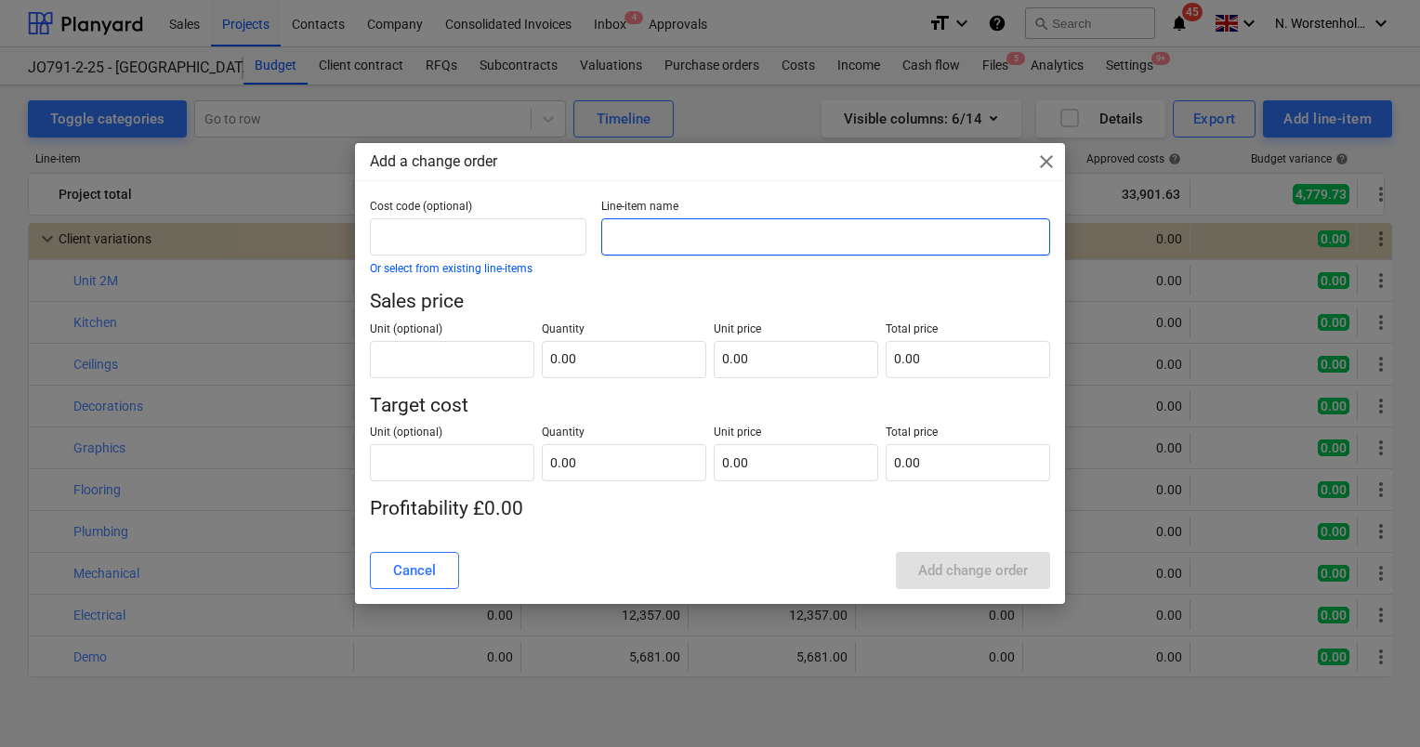
click at [724, 244] on input "text" at bounding box center [825, 236] width 449 height 37
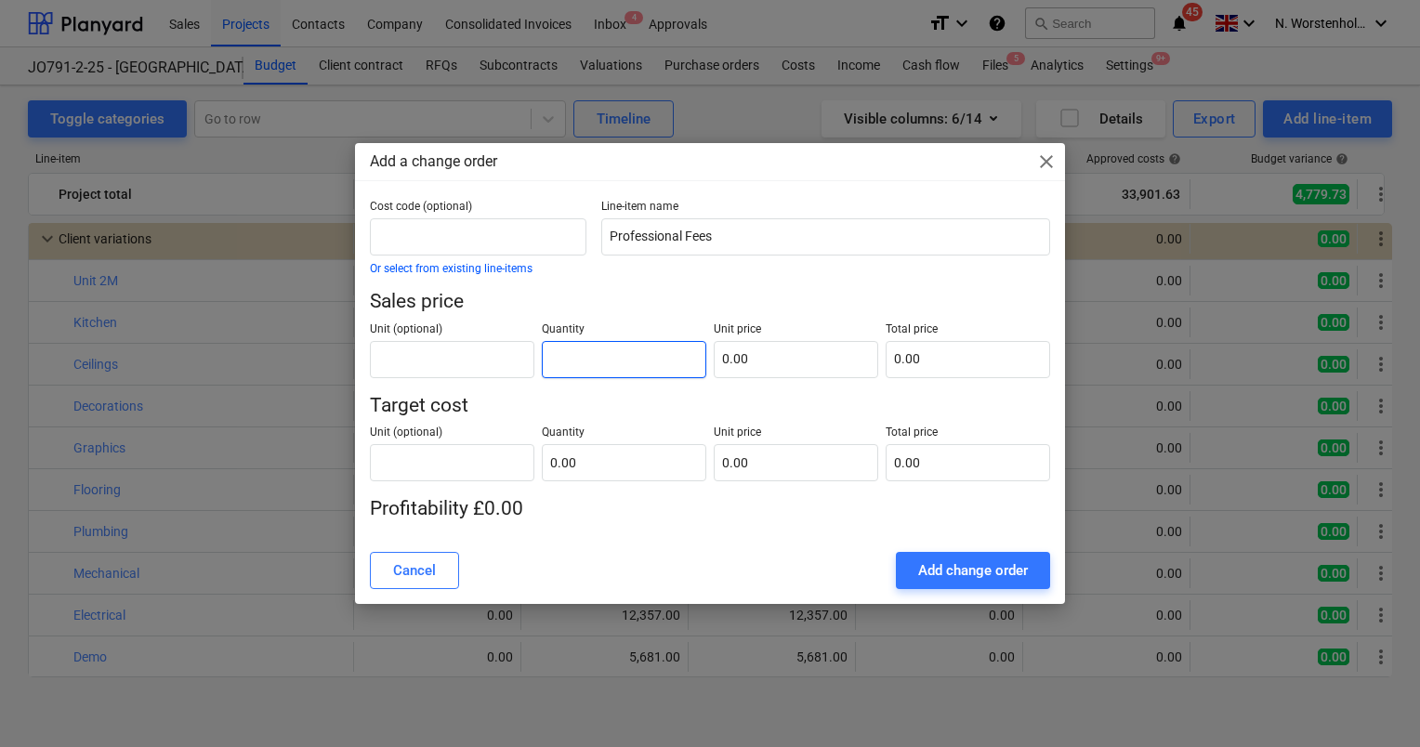
click at [647, 362] on input "text" at bounding box center [624, 359] width 165 height 37
click at [774, 355] on input "text" at bounding box center [796, 359] width 165 height 37
click at [621, 468] on input "text" at bounding box center [624, 462] width 165 height 37
click at [771, 469] on input "text" at bounding box center [796, 462] width 165 height 37
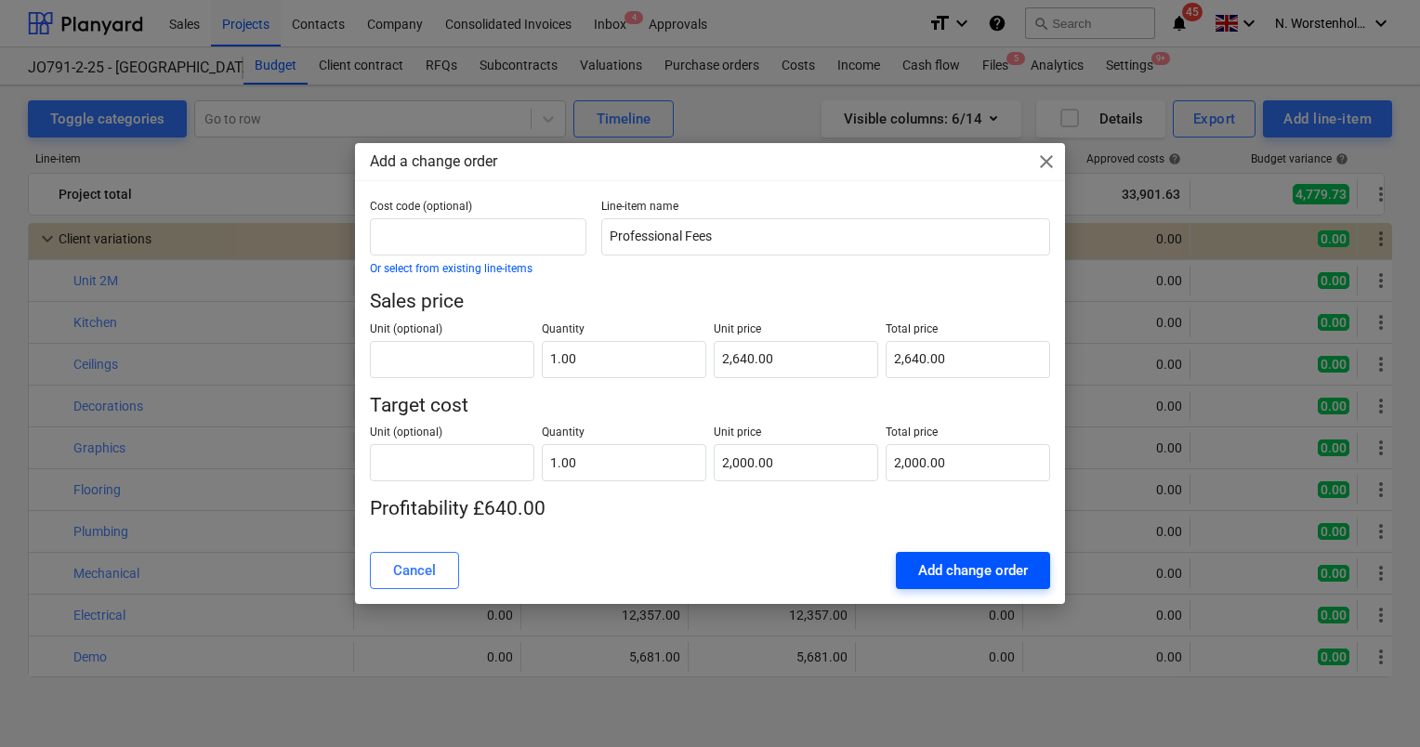
click at [999, 570] on div "Add change order" at bounding box center [973, 571] width 110 height 24
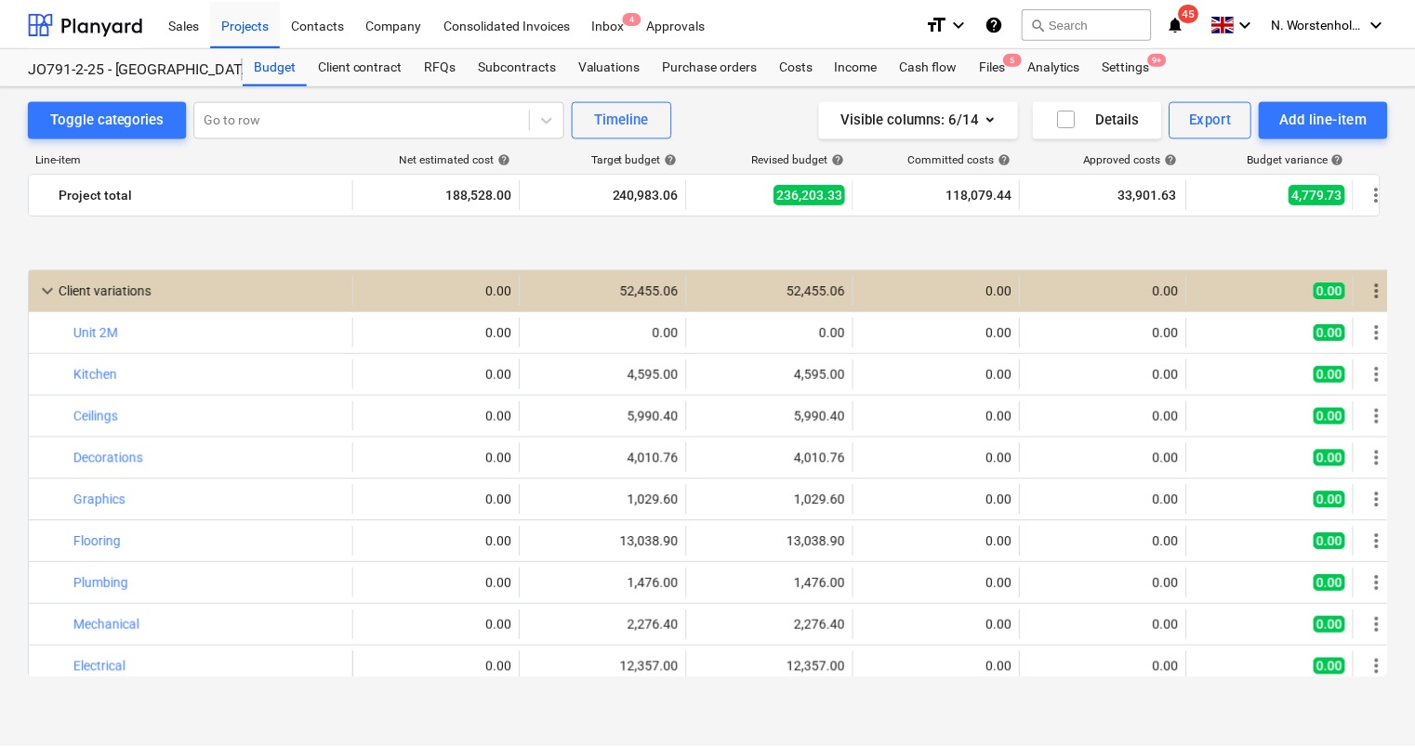
scroll to position [2390, 0]
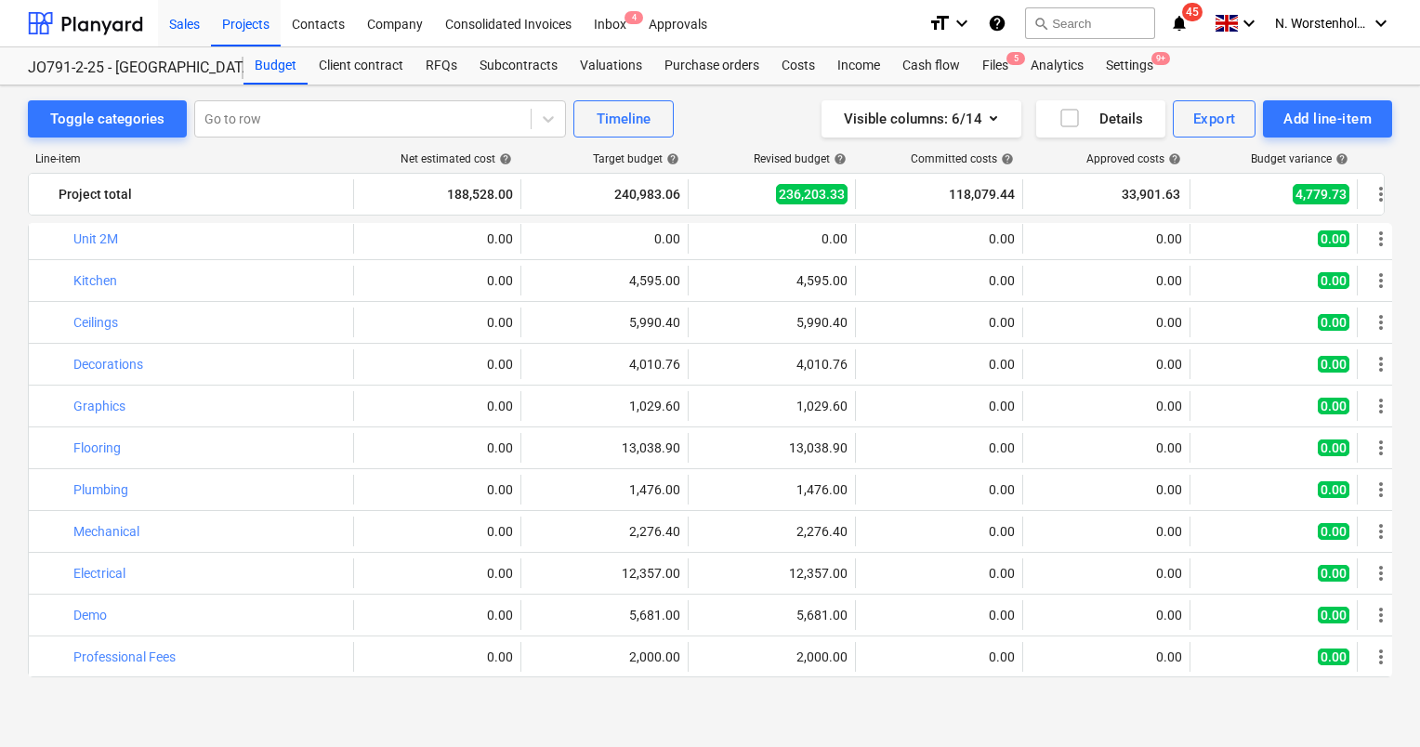
click at [191, 30] on div "Sales" at bounding box center [184, 22] width 53 height 47
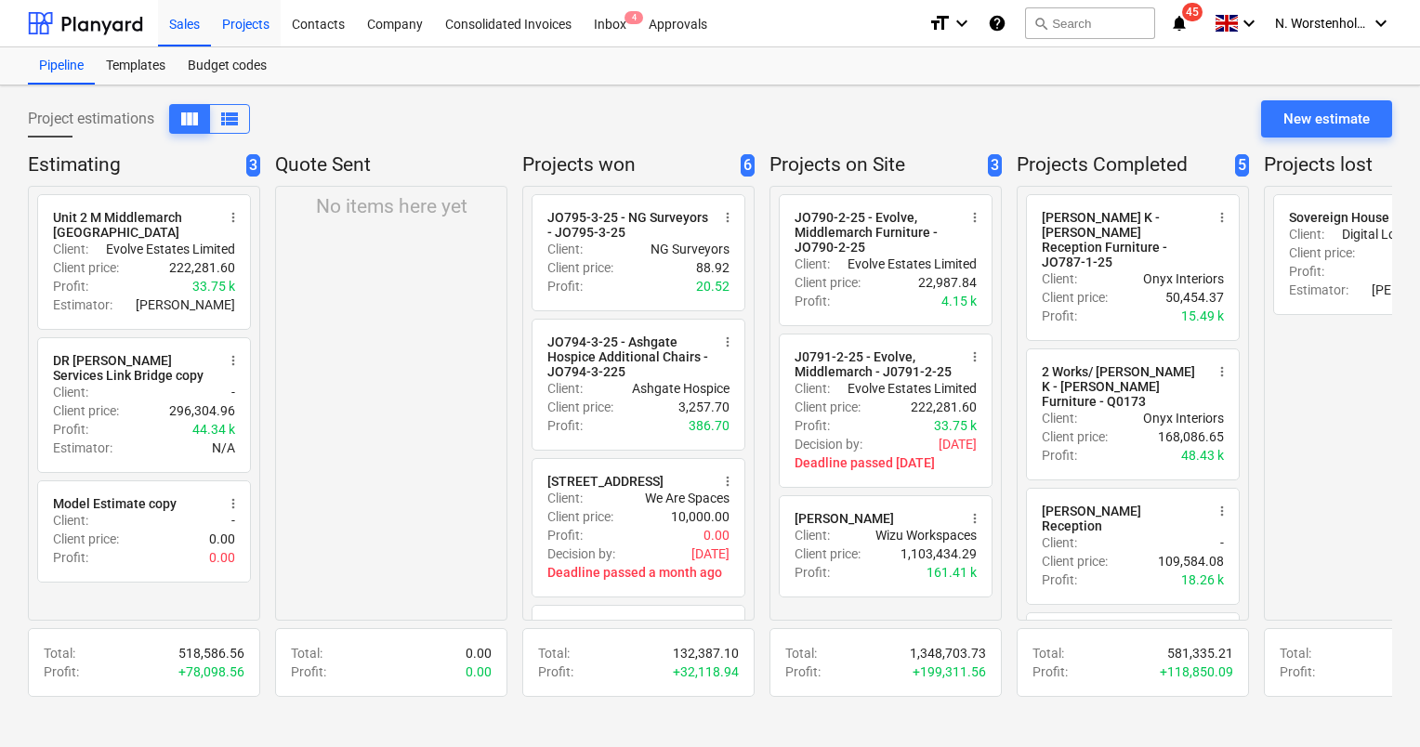
click at [233, 30] on div "Projects" at bounding box center [246, 22] width 70 height 47
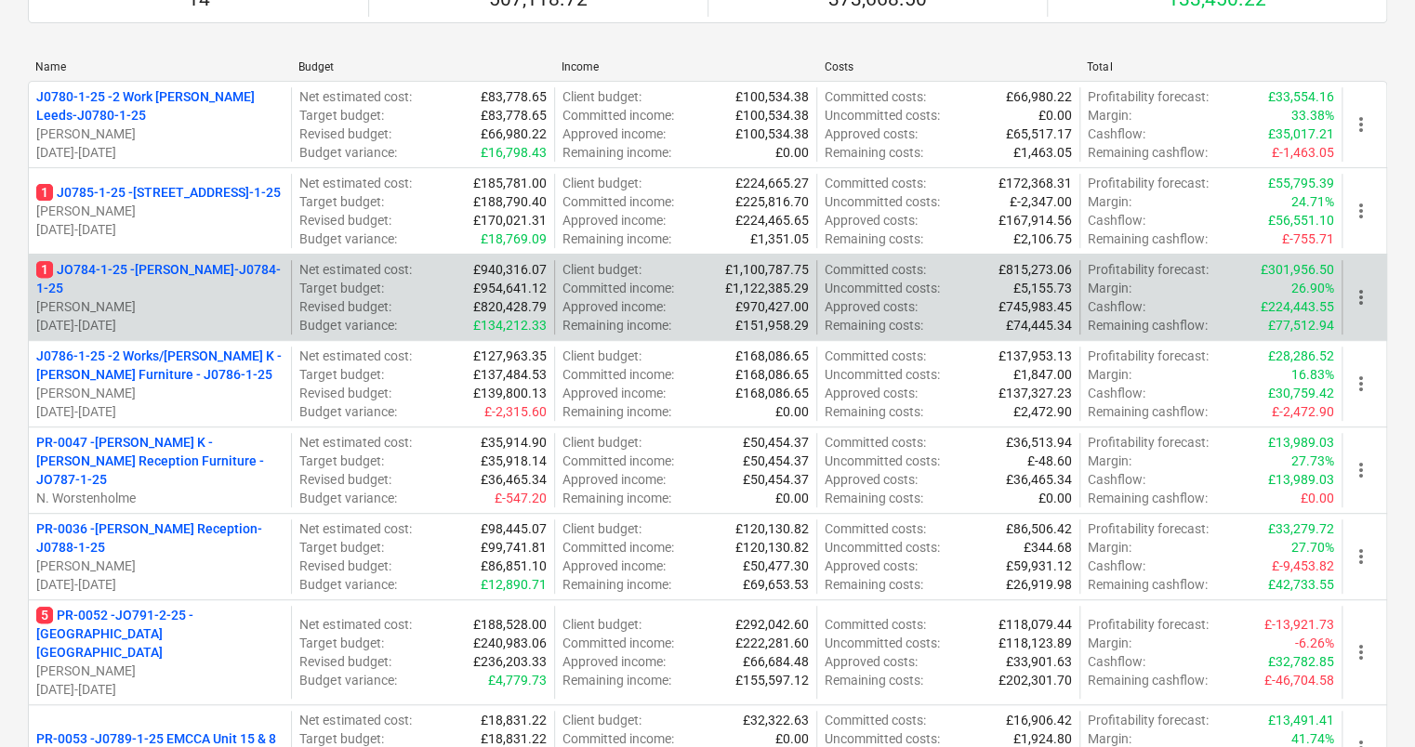
scroll to position [279, 0]
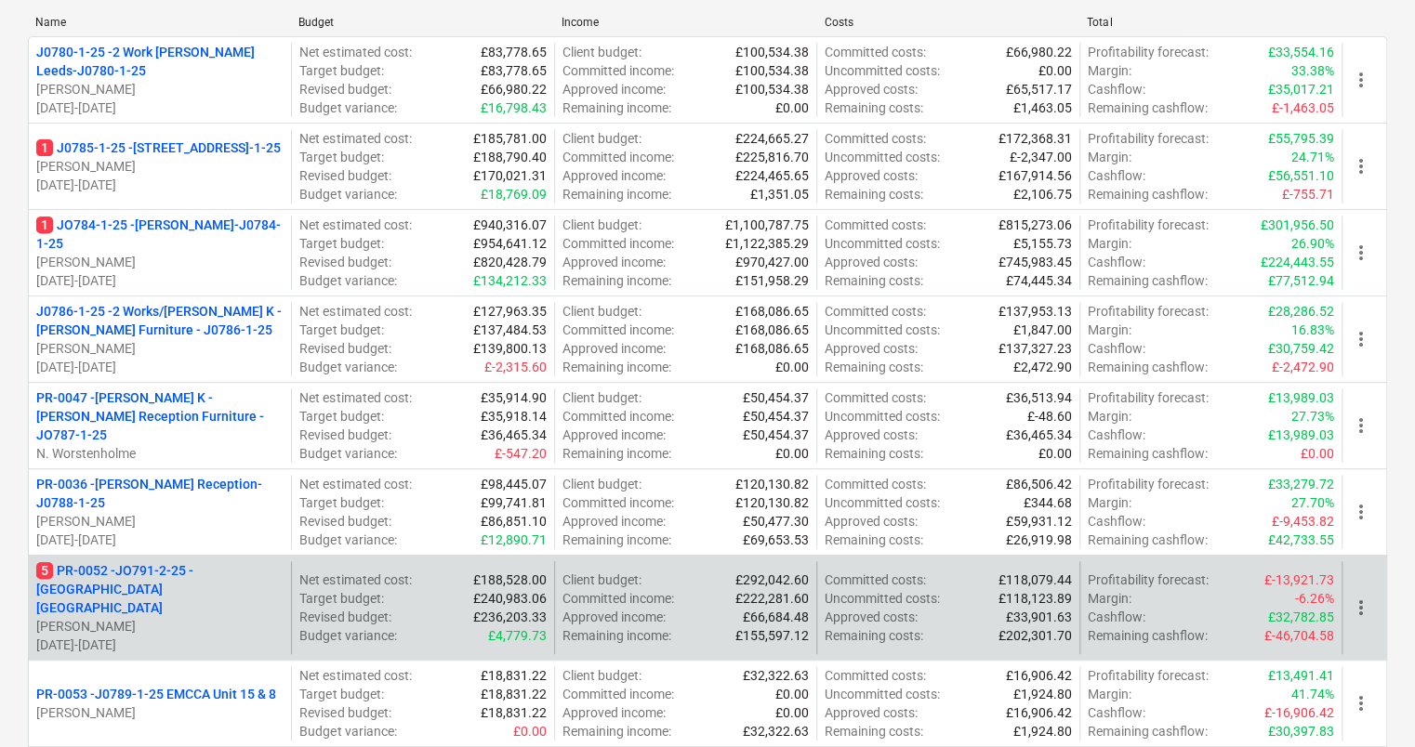
click at [186, 573] on p "5 PR-0052 - JO791-2-25 - [GEOGRAPHIC_DATA] [GEOGRAPHIC_DATA]" at bounding box center [159, 589] width 247 height 56
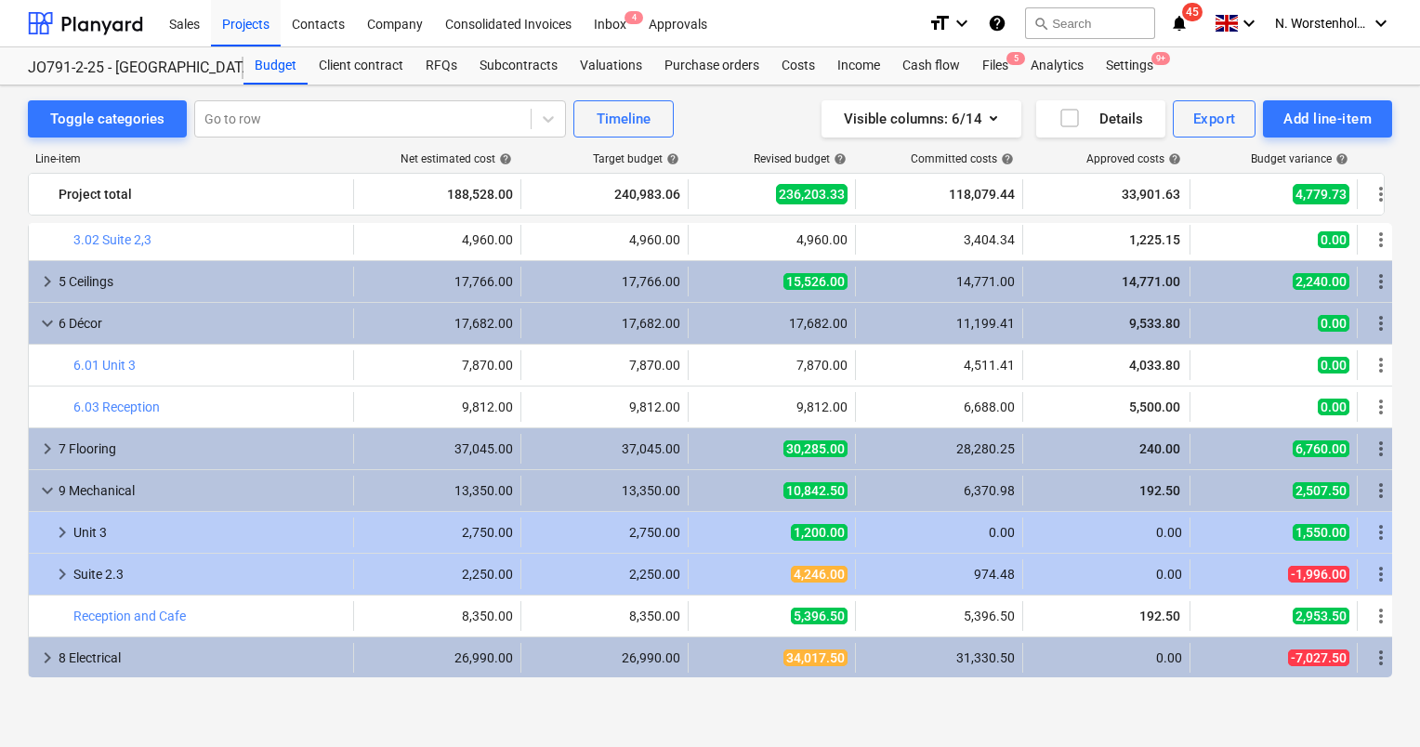
scroll to position [372, 0]
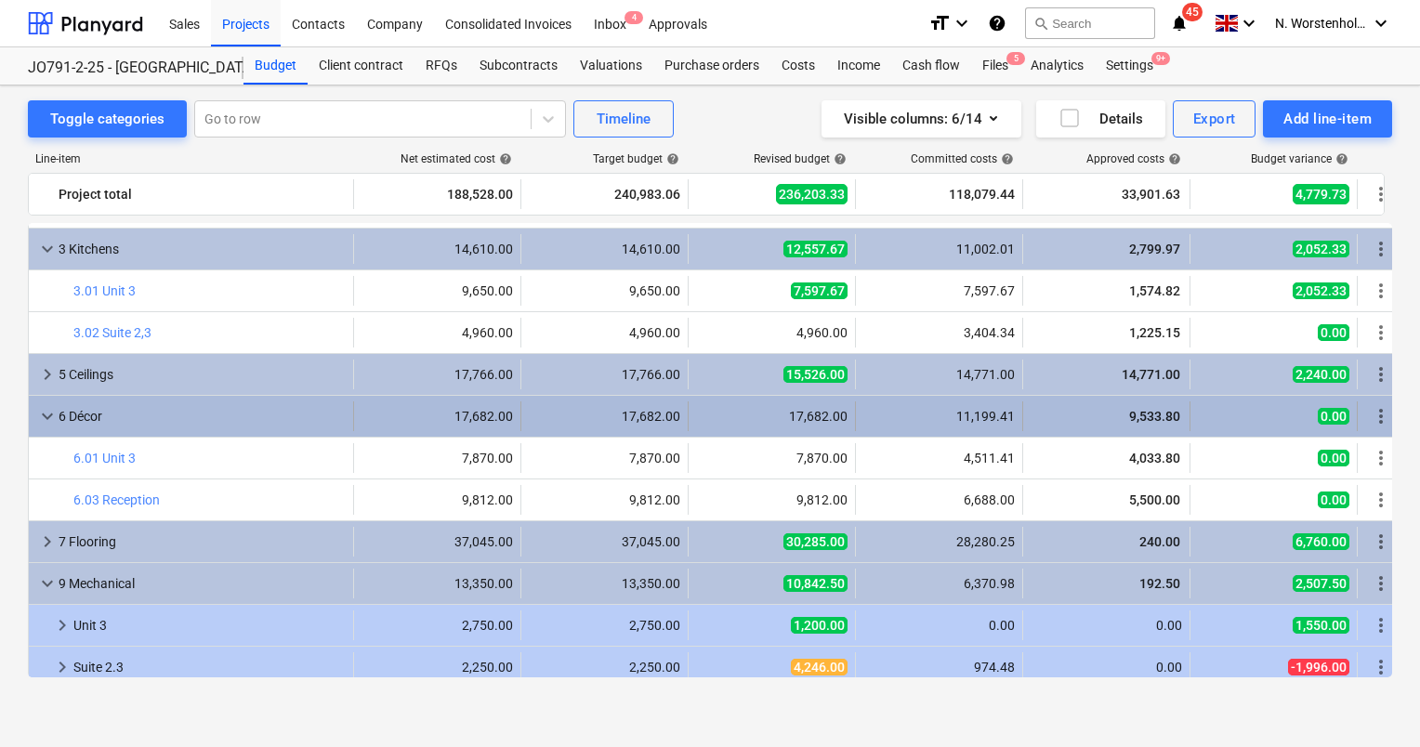
click at [47, 415] on span "keyboard_arrow_down" at bounding box center [47, 416] width 22 height 22
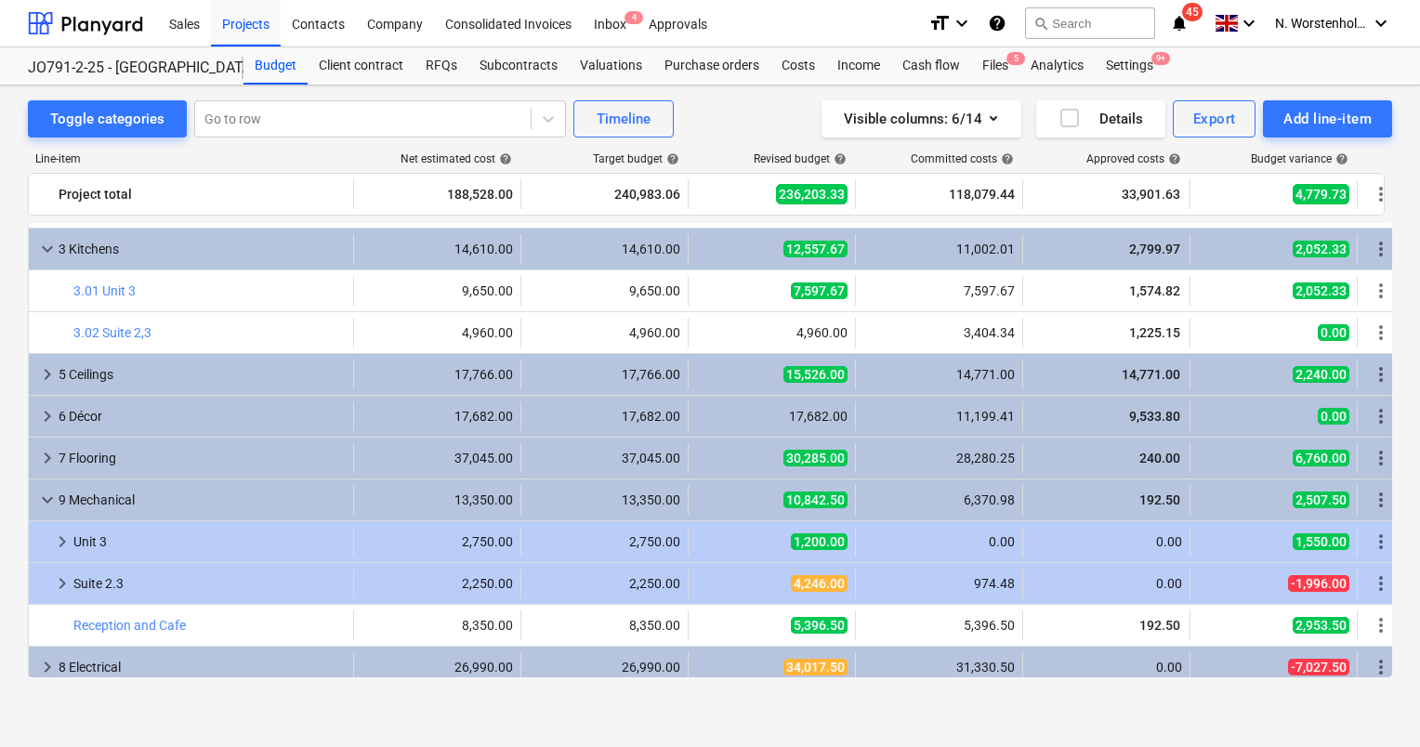
scroll to position [186, 0]
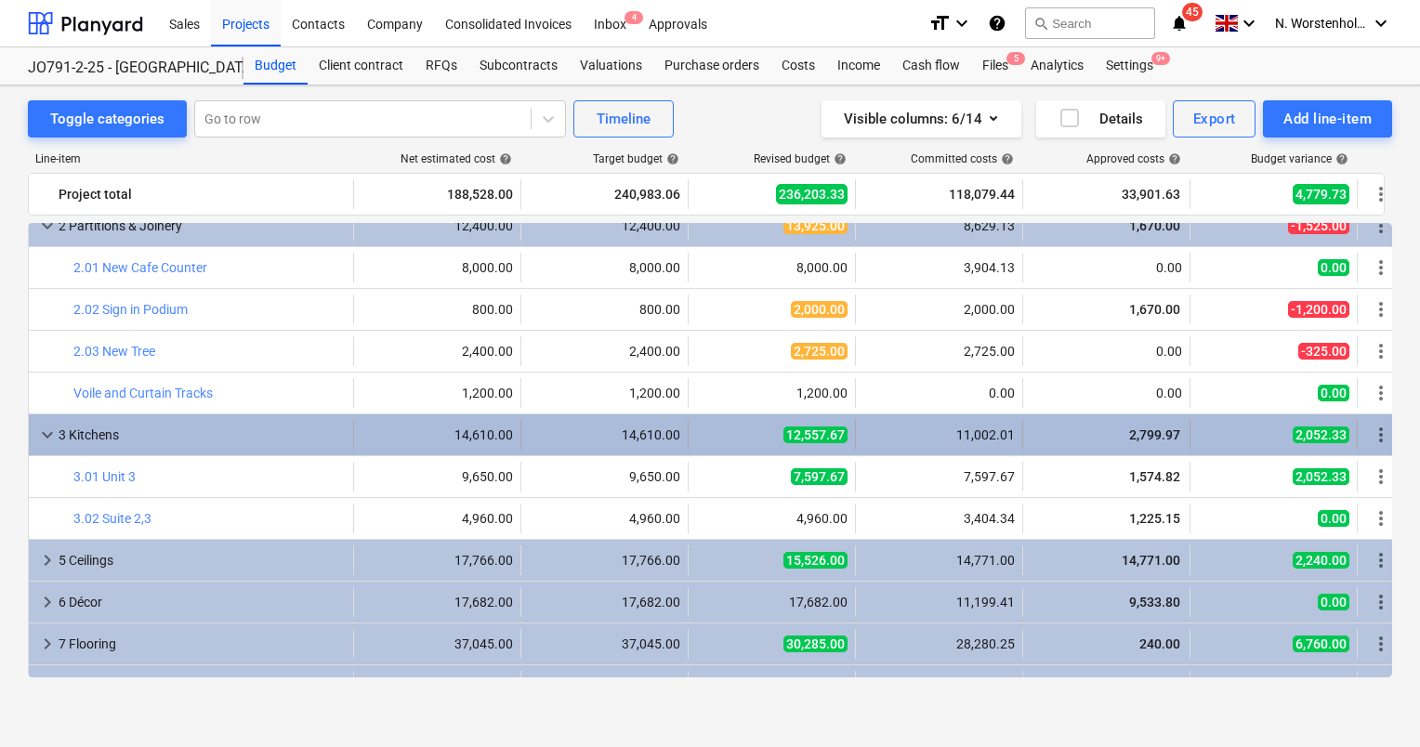
click at [50, 430] on span "keyboard_arrow_down" at bounding box center [47, 435] width 22 height 22
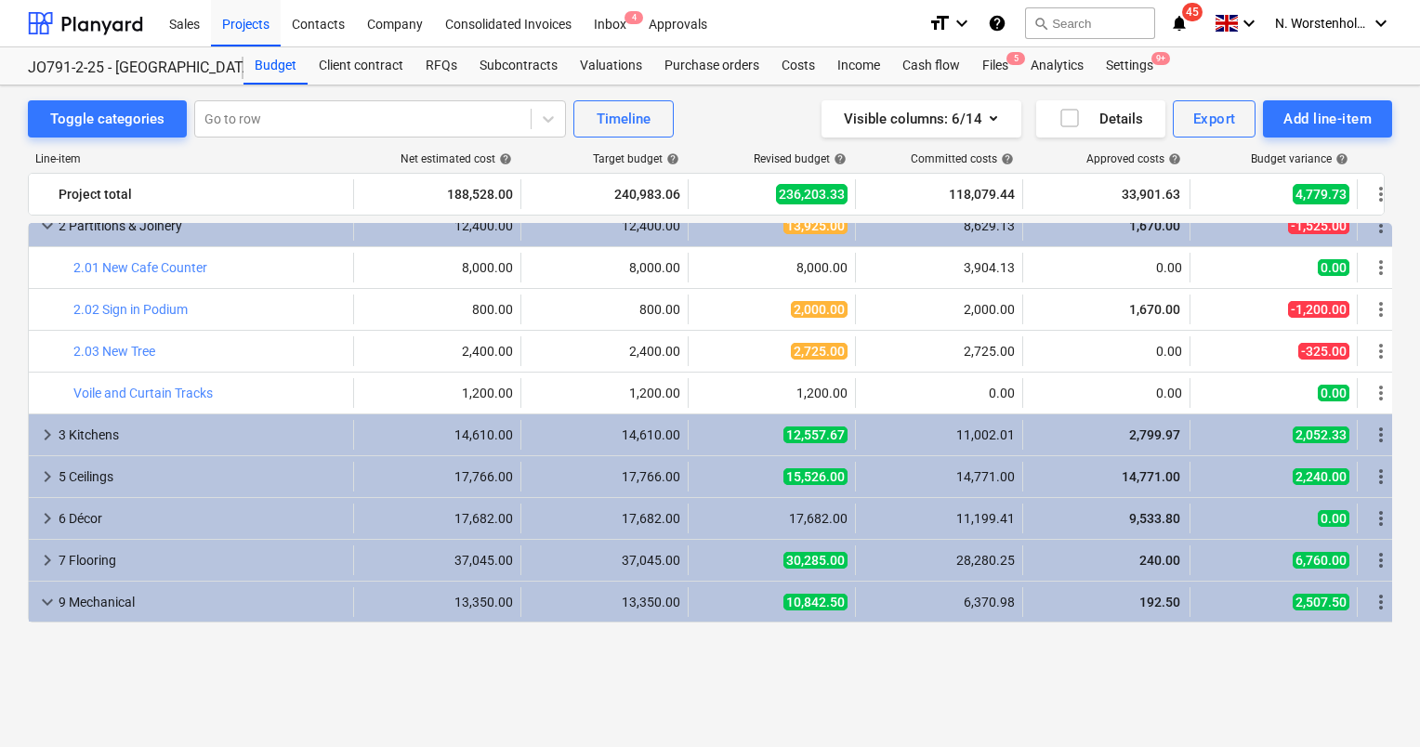
scroll to position [0, 0]
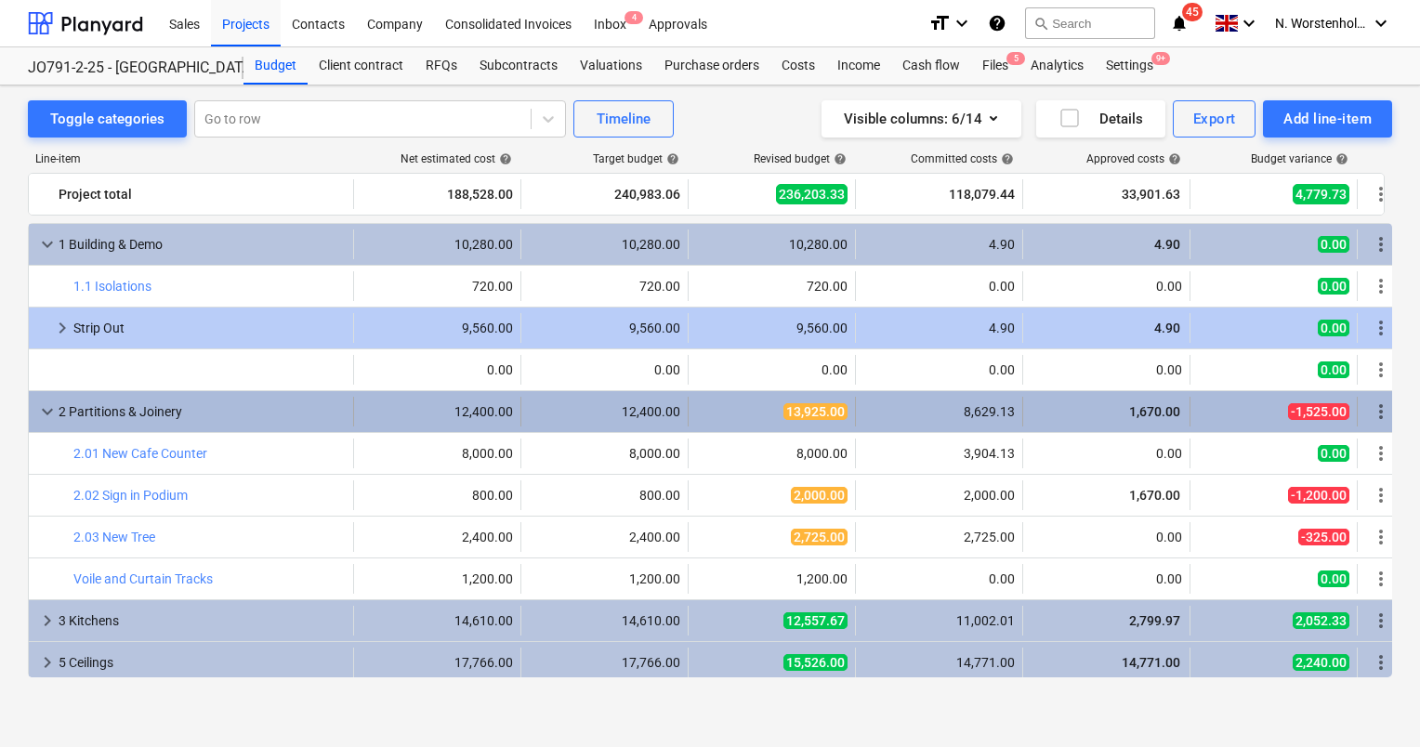
click at [47, 416] on span "keyboard_arrow_down" at bounding box center [47, 412] width 22 height 22
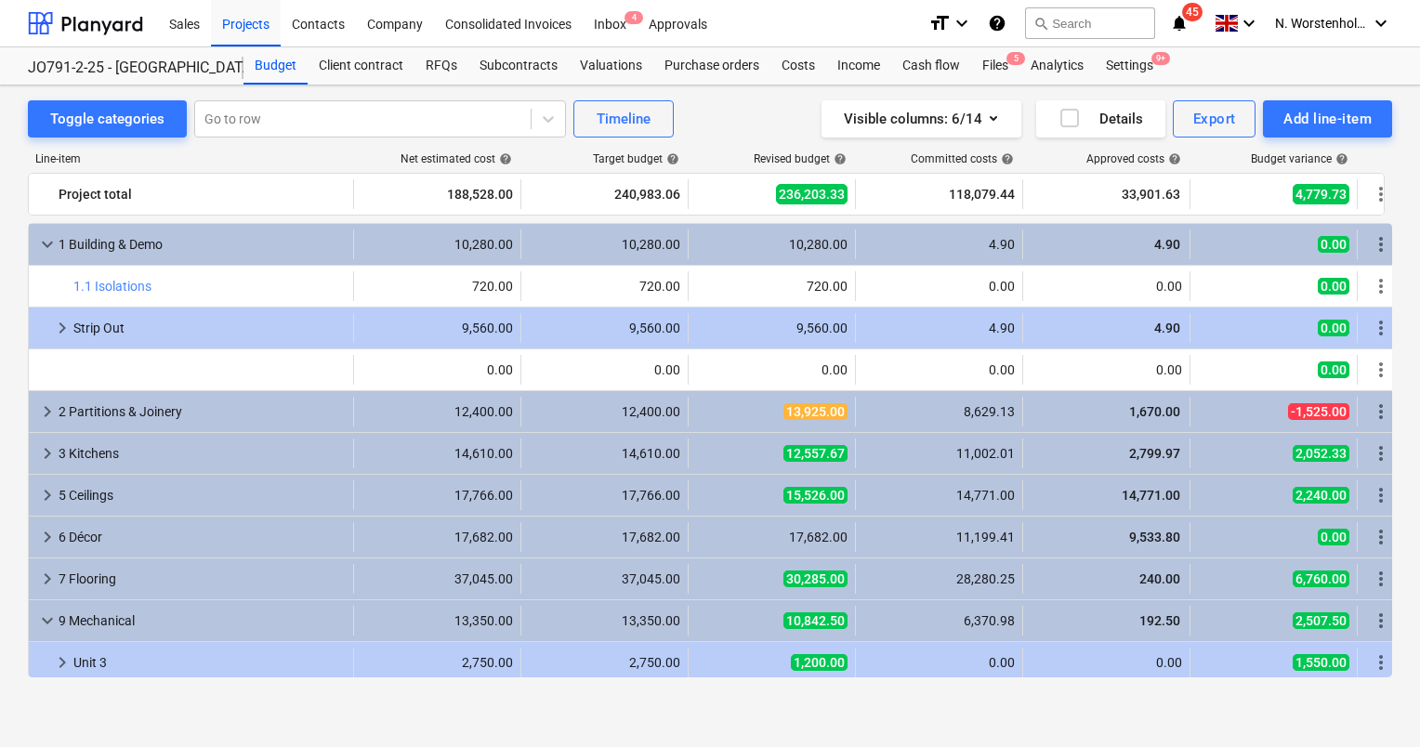
scroll to position [279, 0]
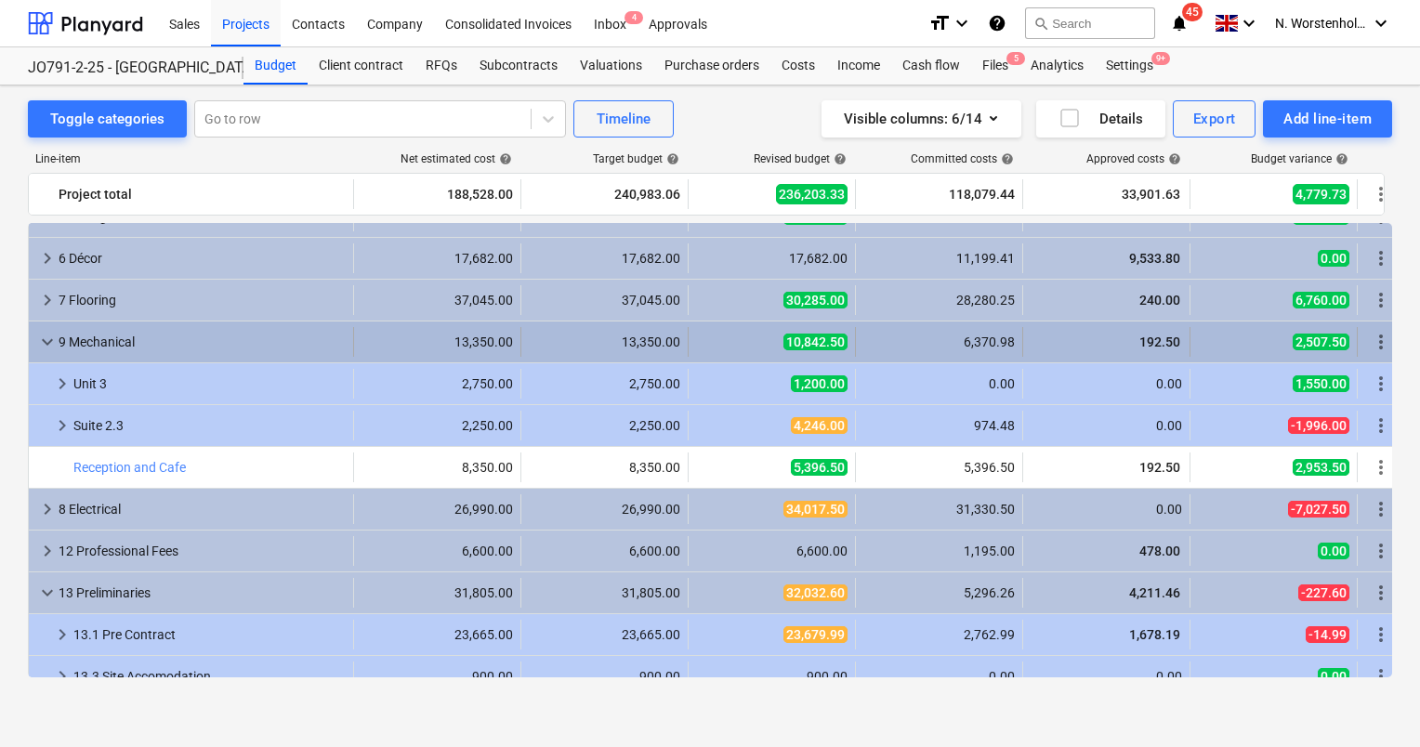
click at [40, 338] on span "keyboard_arrow_down" at bounding box center [47, 342] width 22 height 22
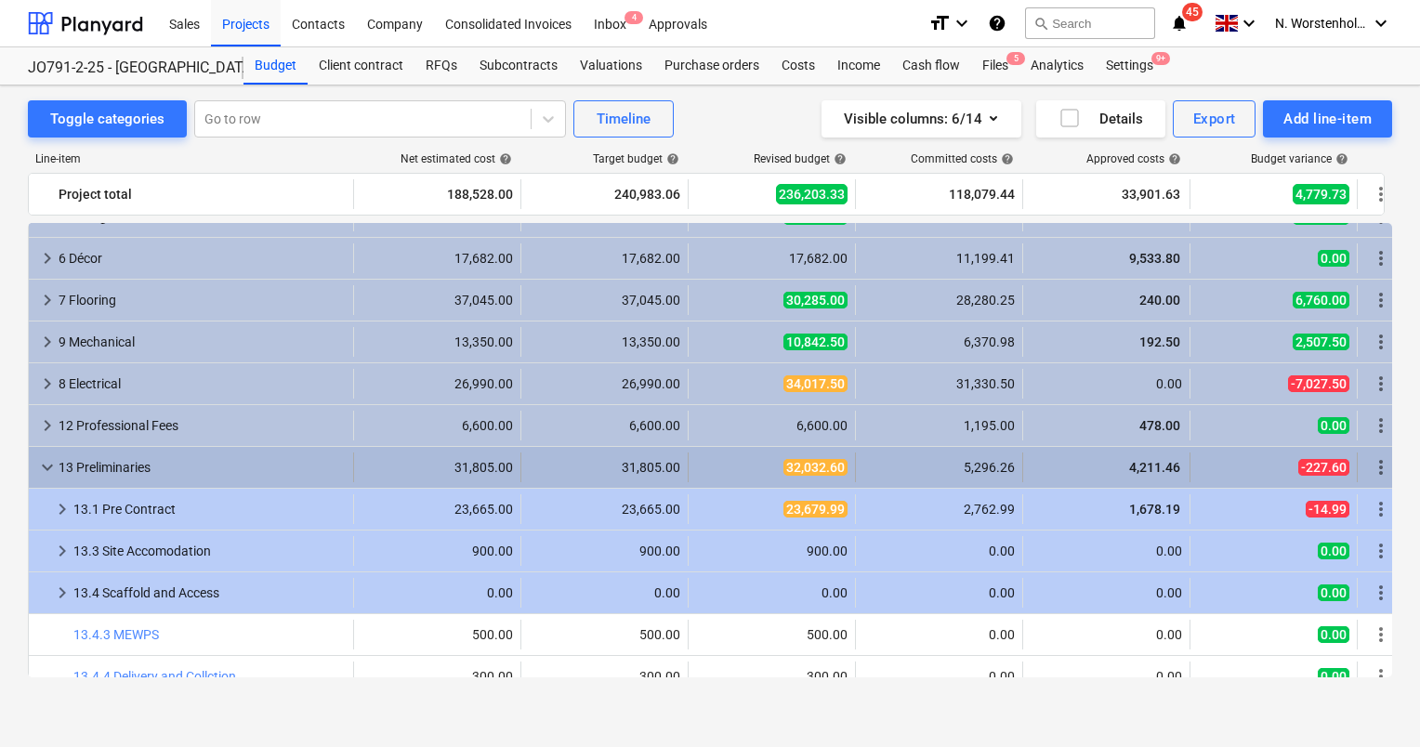
click at [42, 472] on span "keyboard_arrow_down" at bounding box center [47, 467] width 22 height 22
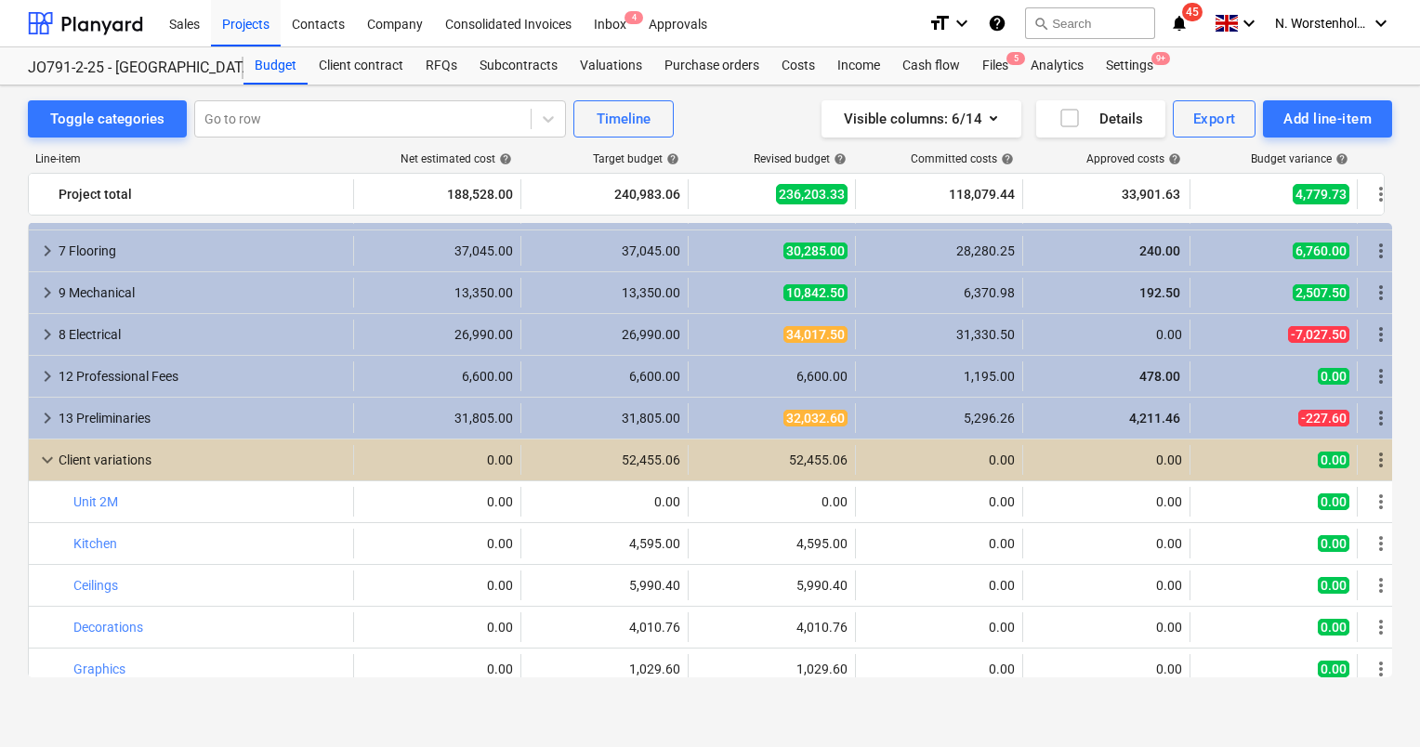
scroll to position [312, 0]
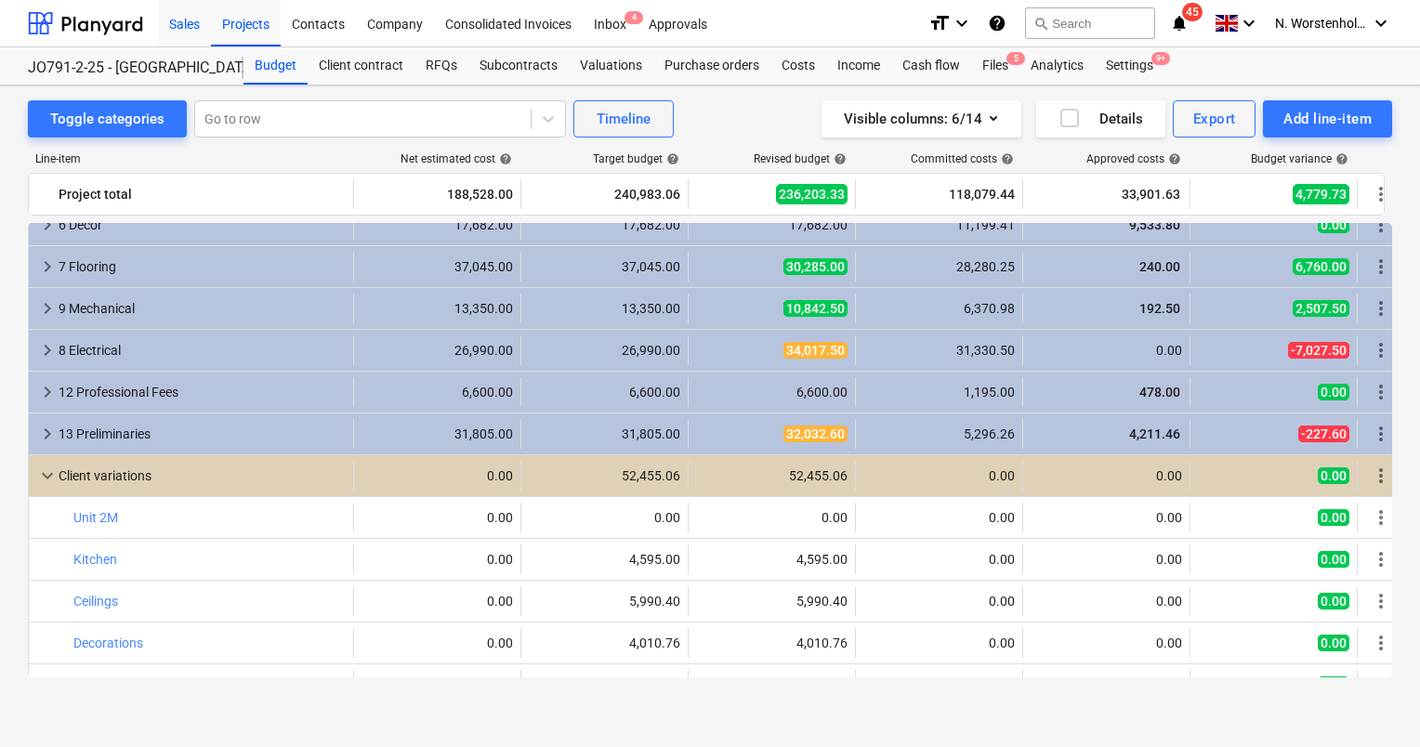
click at [193, 15] on div "Sales" at bounding box center [184, 22] width 53 height 47
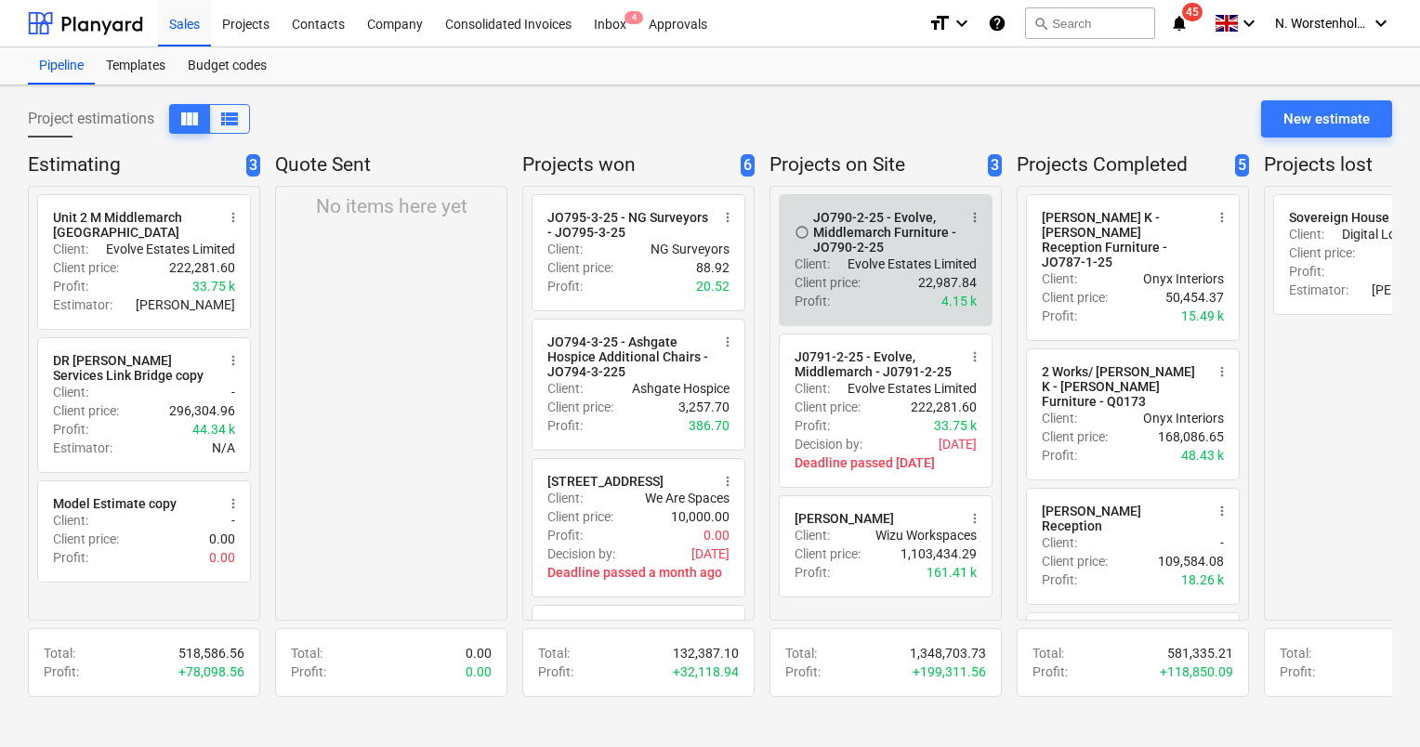
click at [887, 223] on div "JO790-2-25 - Evolve, Middlemarch Furniture - JO790-2-25" at bounding box center [884, 232] width 143 height 45
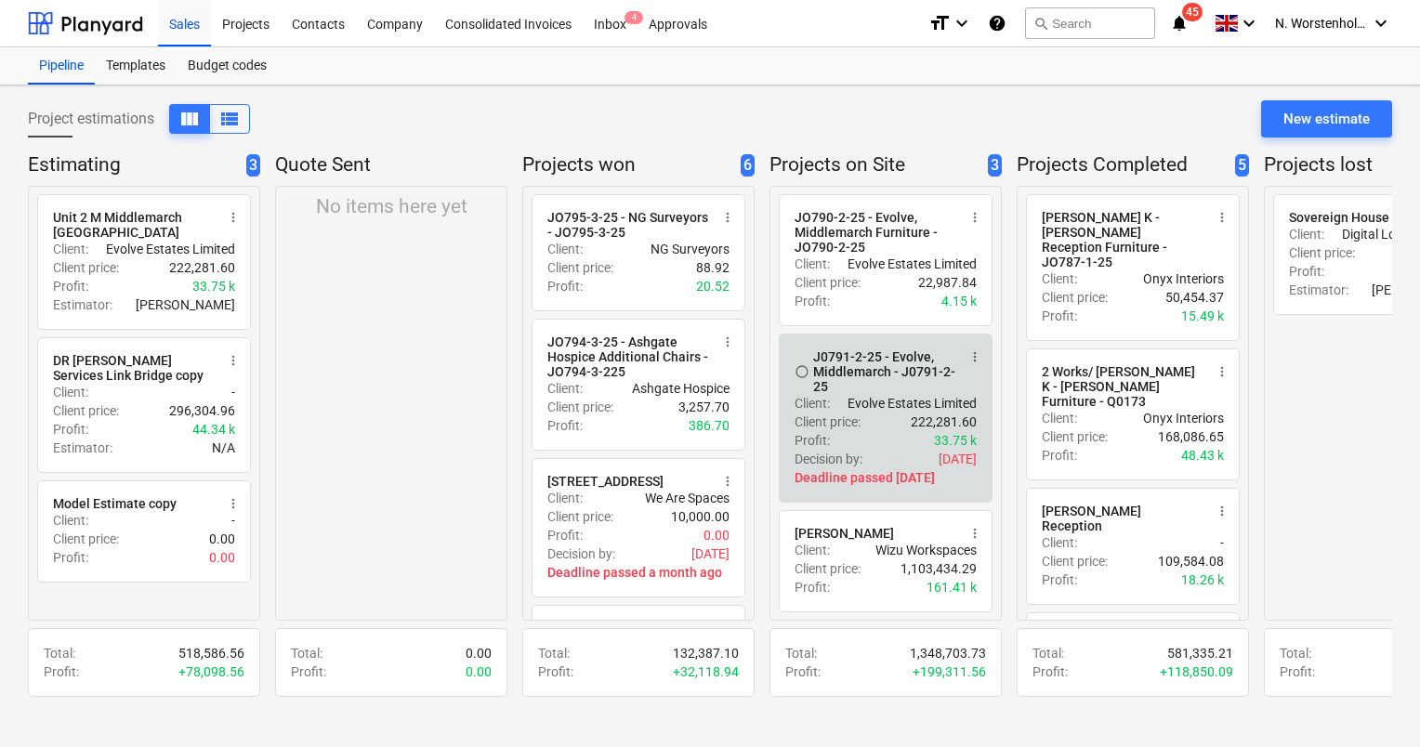
click at [866, 368] on div "J0791-2-25 - Evolve, Middlemarch - J0791-2-25" at bounding box center [884, 371] width 143 height 45
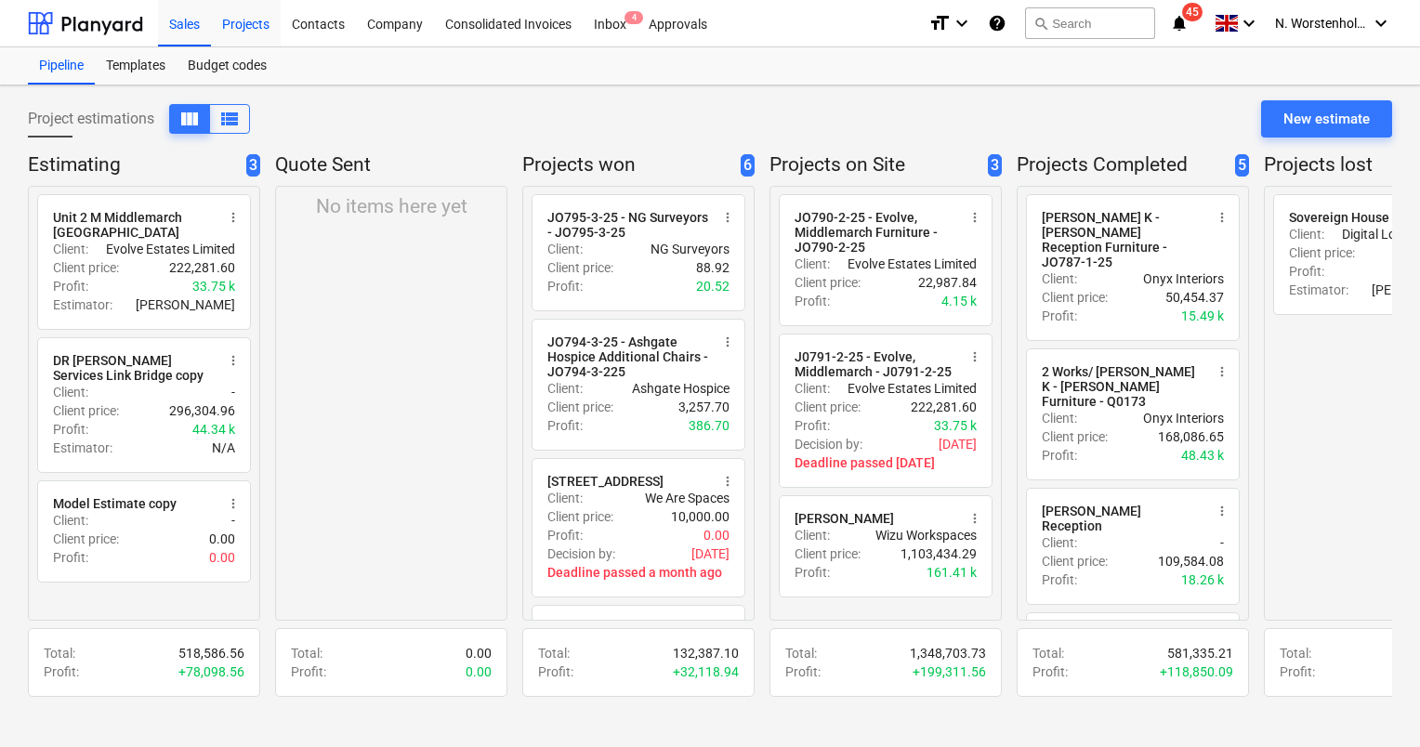
click at [245, 25] on div "Projects" at bounding box center [246, 22] width 70 height 47
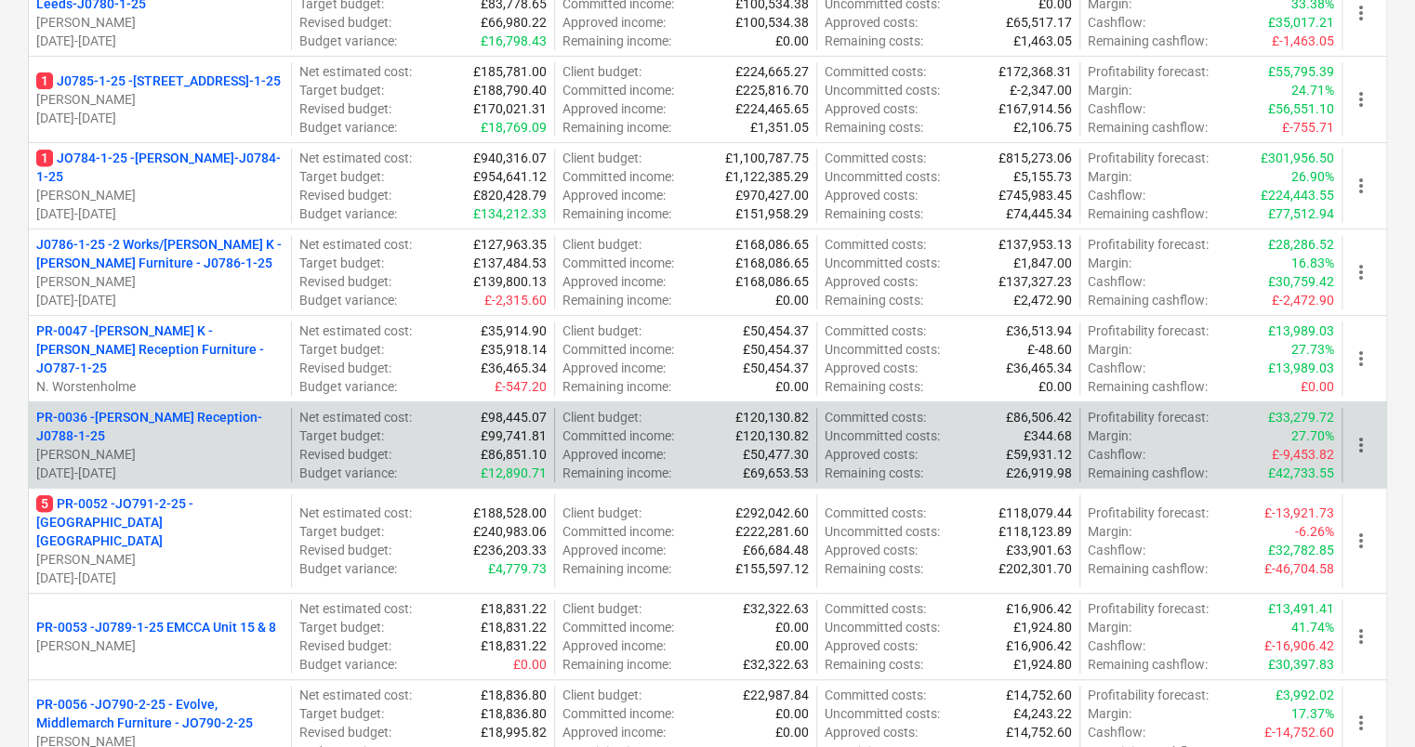
scroll to position [372, 0]
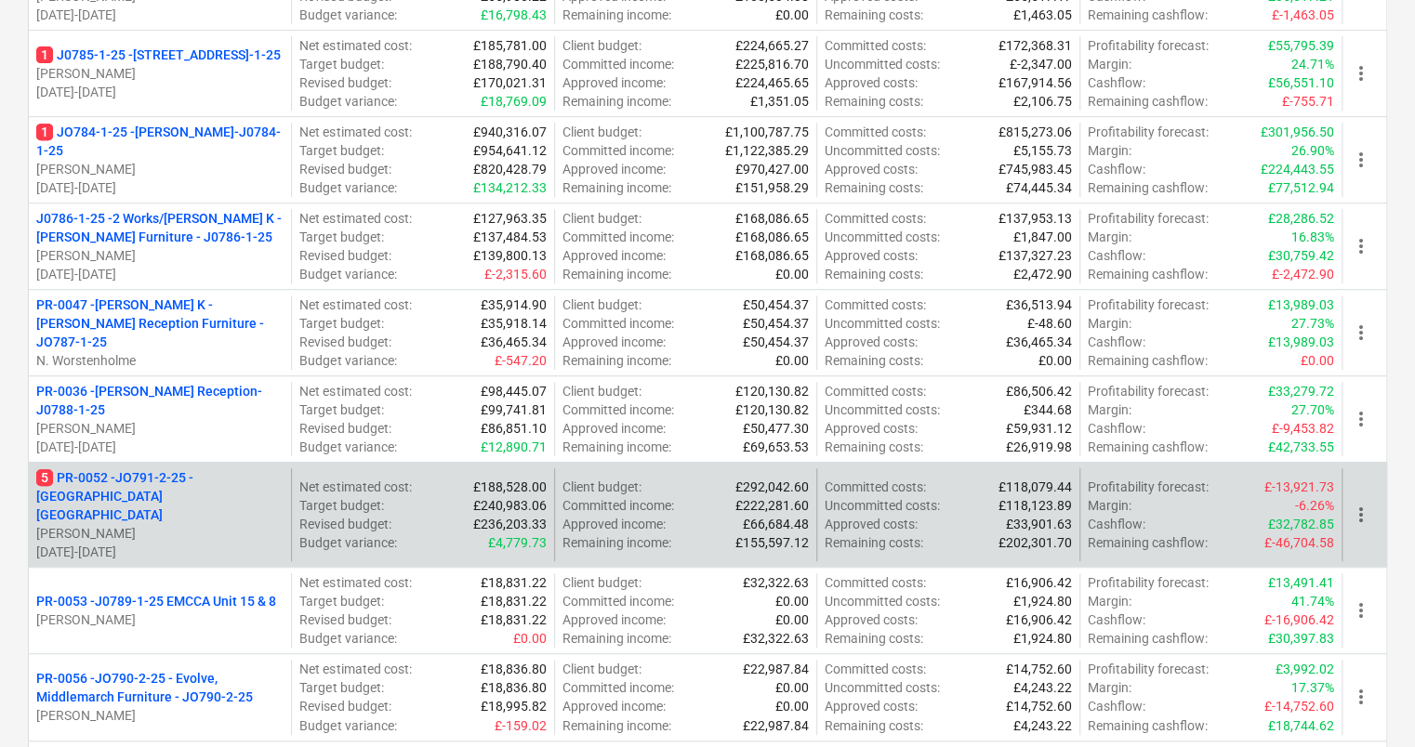
click at [138, 476] on p "5 PR-0052 - JO791-2-25 - [GEOGRAPHIC_DATA] [GEOGRAPHIC_DATA]" at bounding box center [159, 496] width 247 height 56
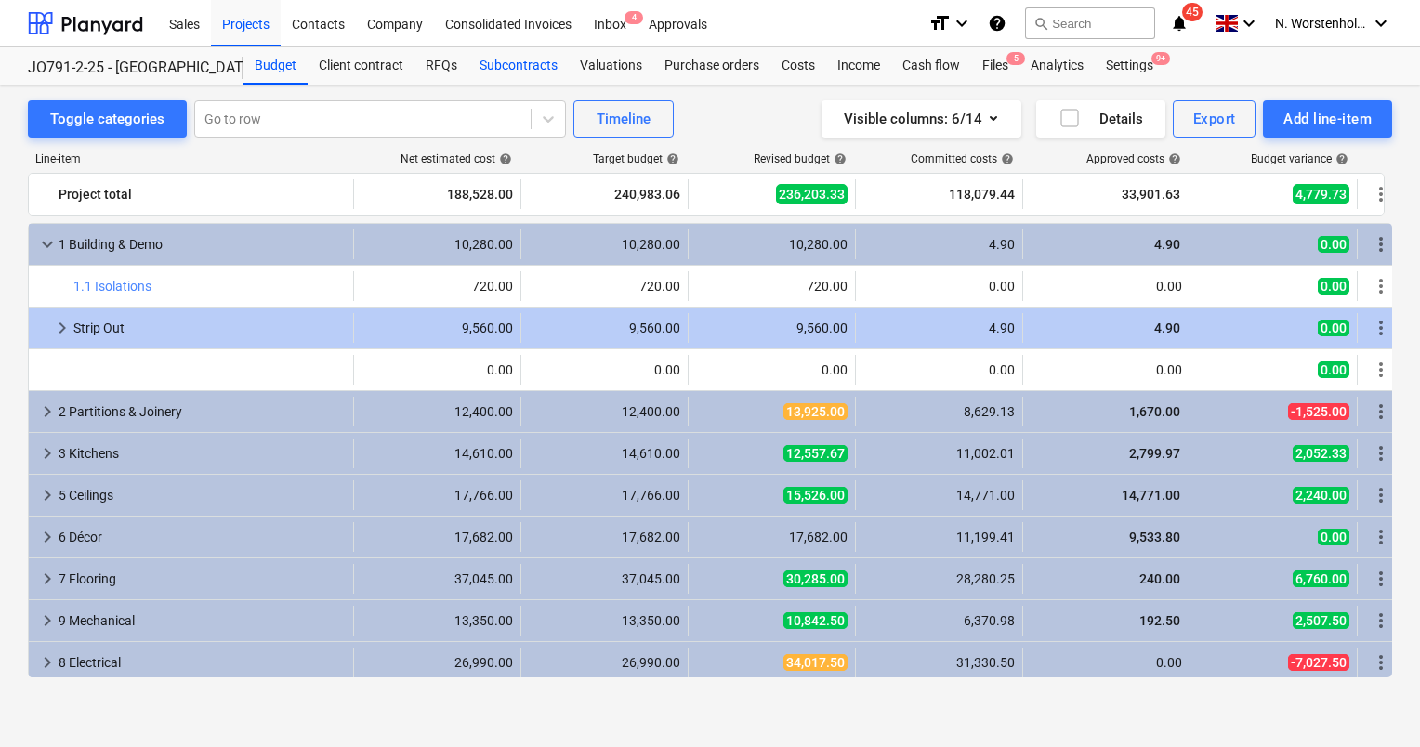
click at [517, 65] on div "Subcontracts" at bounding box center [518, 65] width 100 height 37
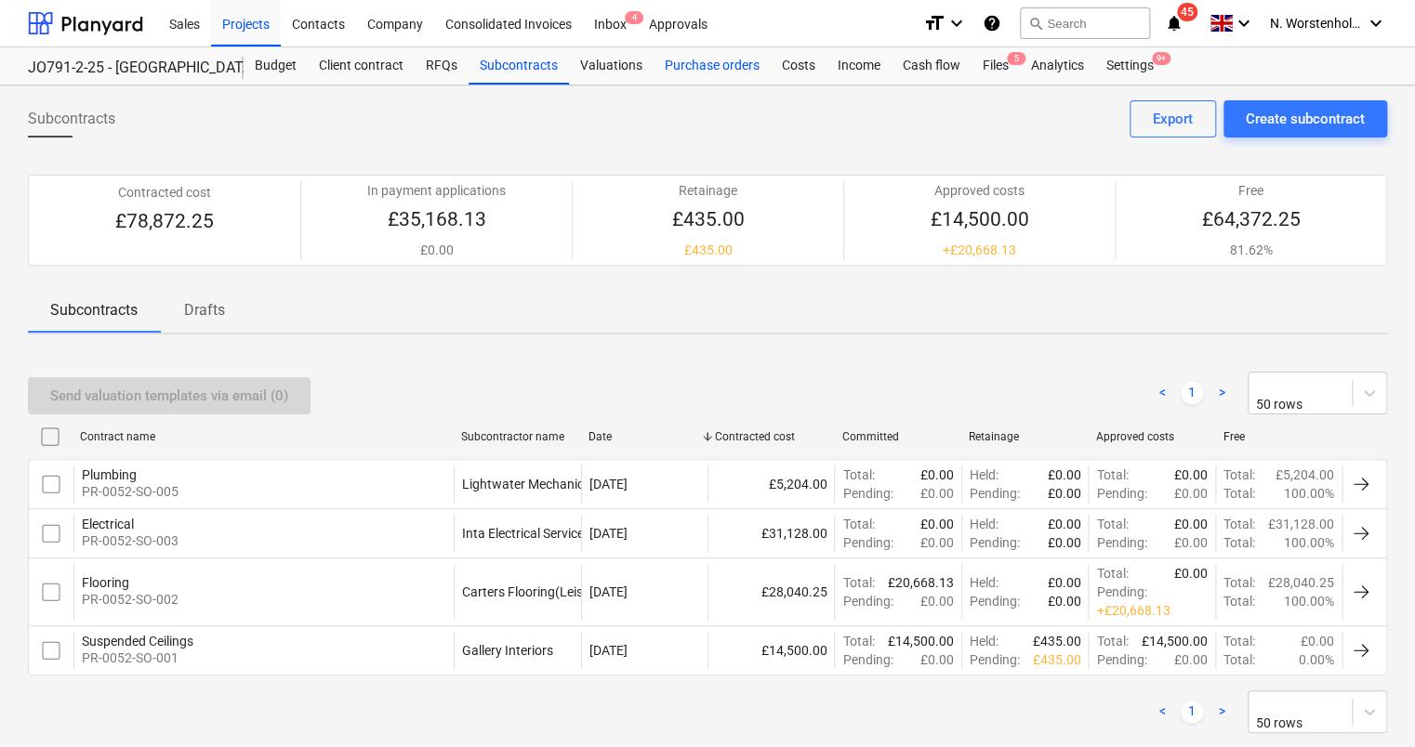
click at [700, 67] on div "Purchase orders" at bounding box center [711, 65] width 117 height 37
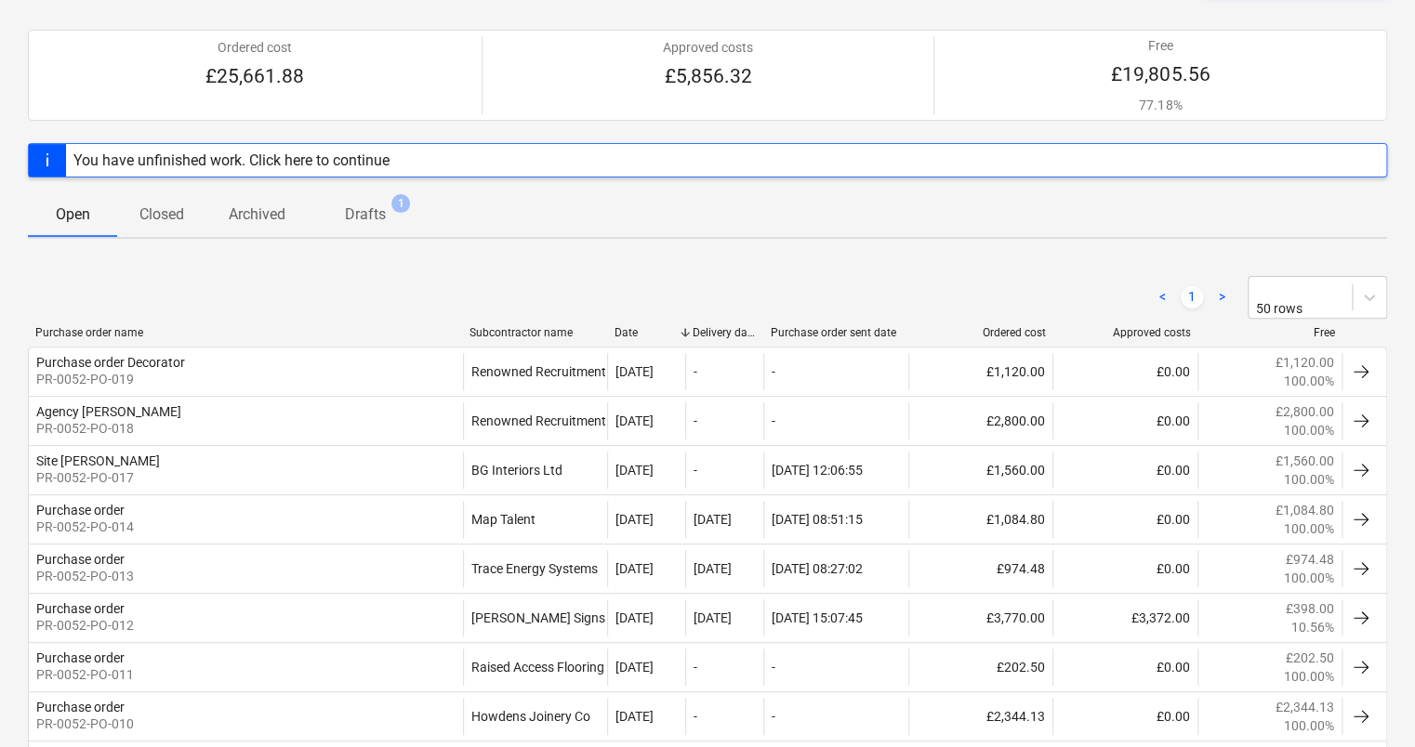
scroll to position [186, 0]
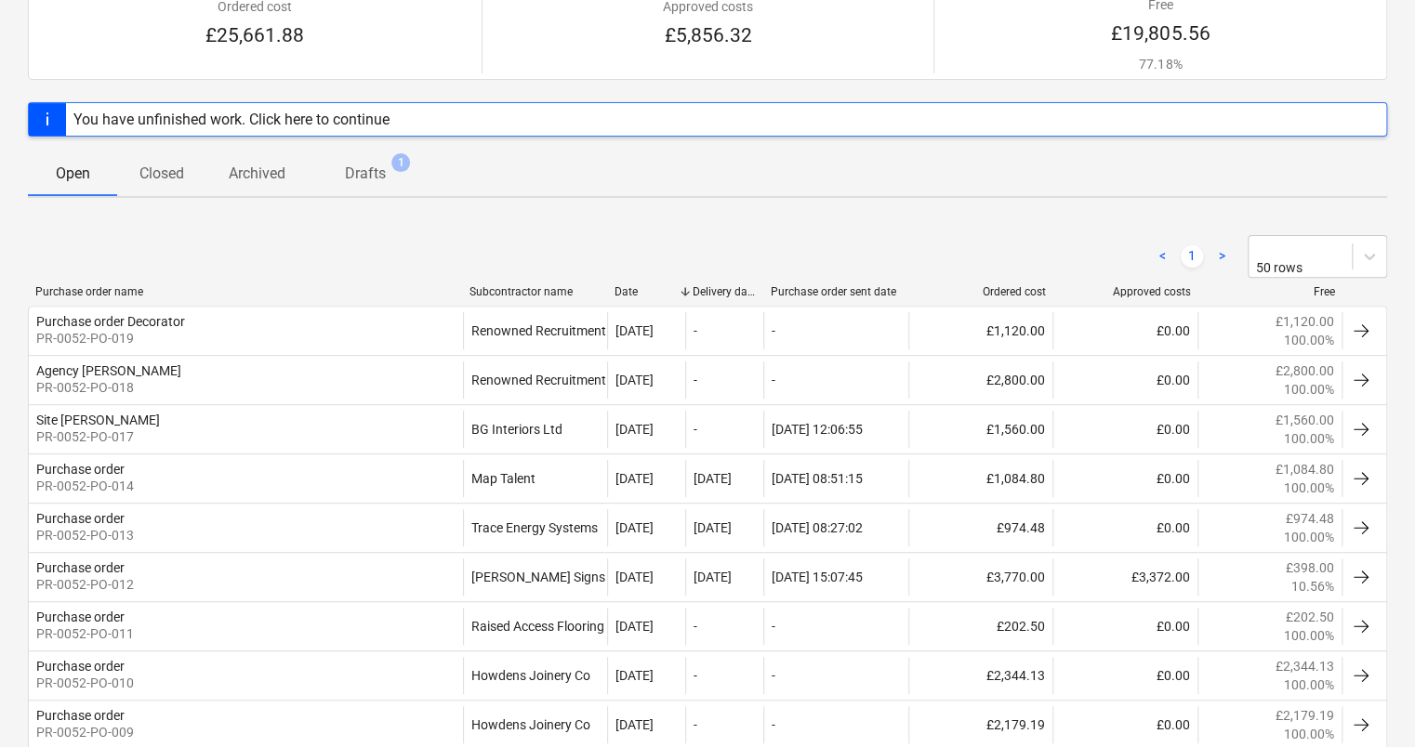
click at [365, 172] on p "Drafts" at bounding box center [365, 174] width 41 height 22
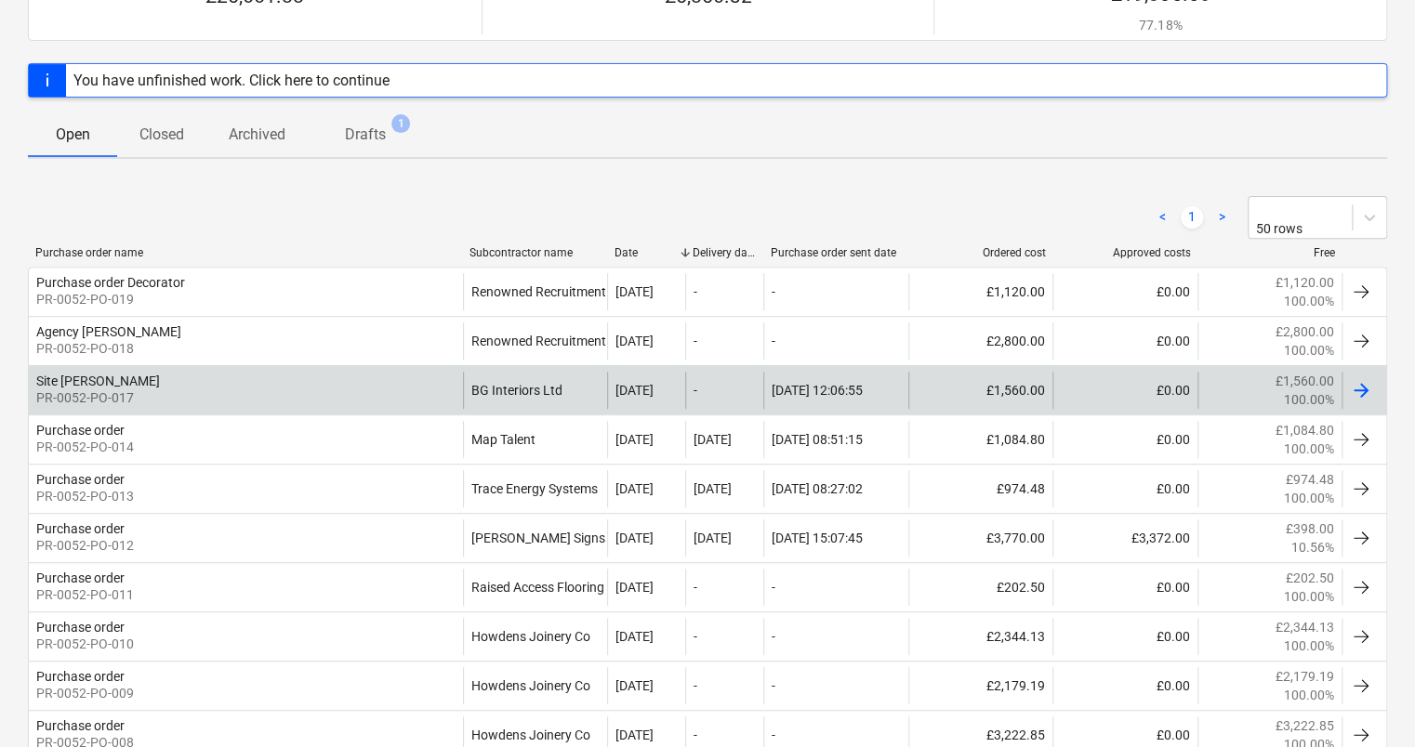
scroll to position [279, 0]
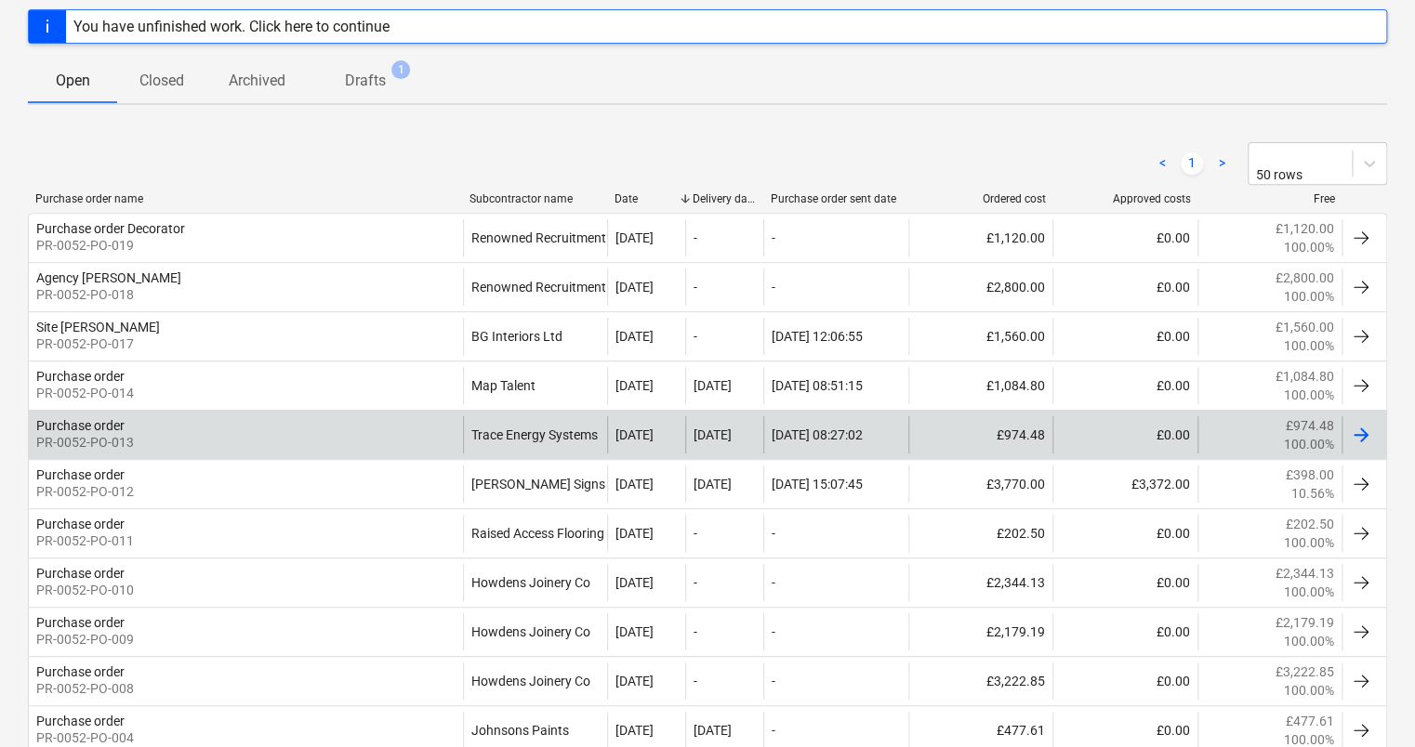
click at [86, 418] on div "Purchase order" at bounding box center [80, 425] width 88 height 15
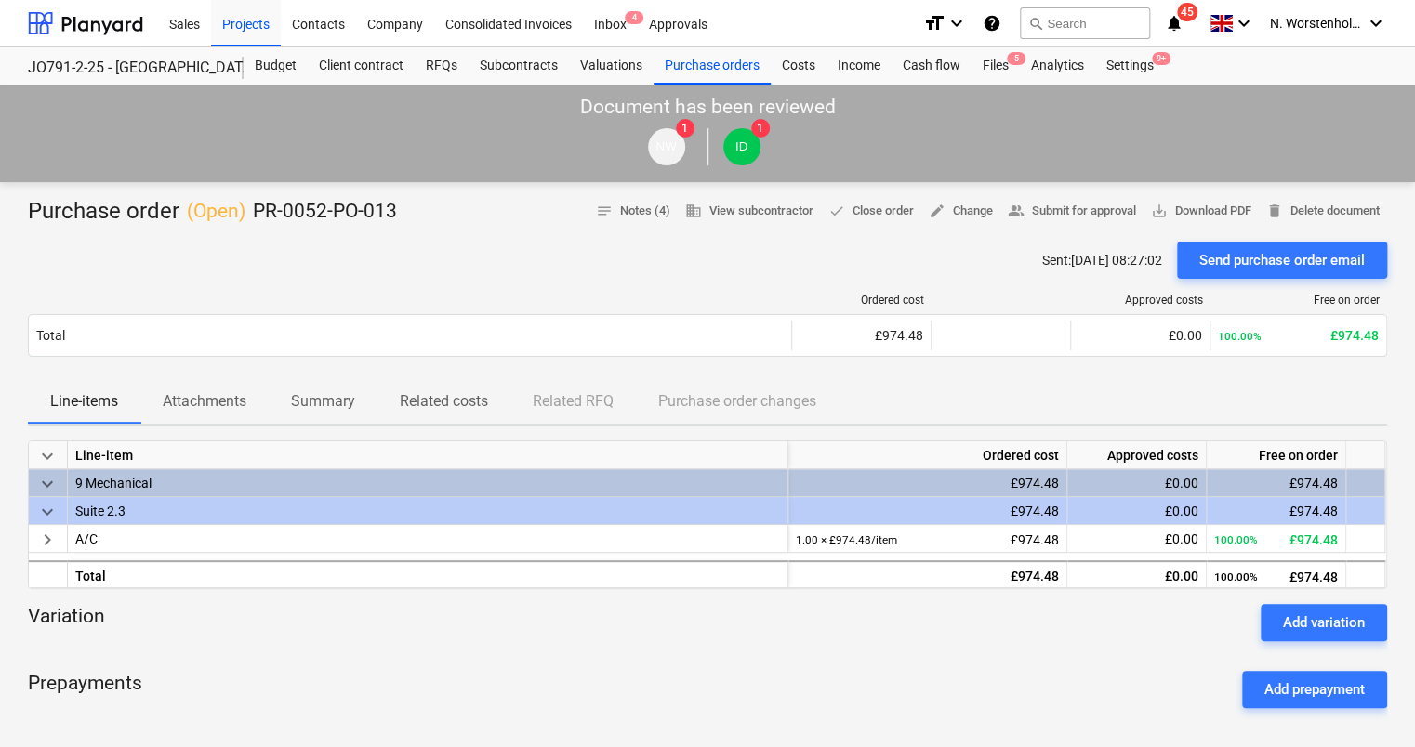
click at [39, 508] on span "keyboard_arrow_down" at bounding box center [47, 512] width 22 height 22
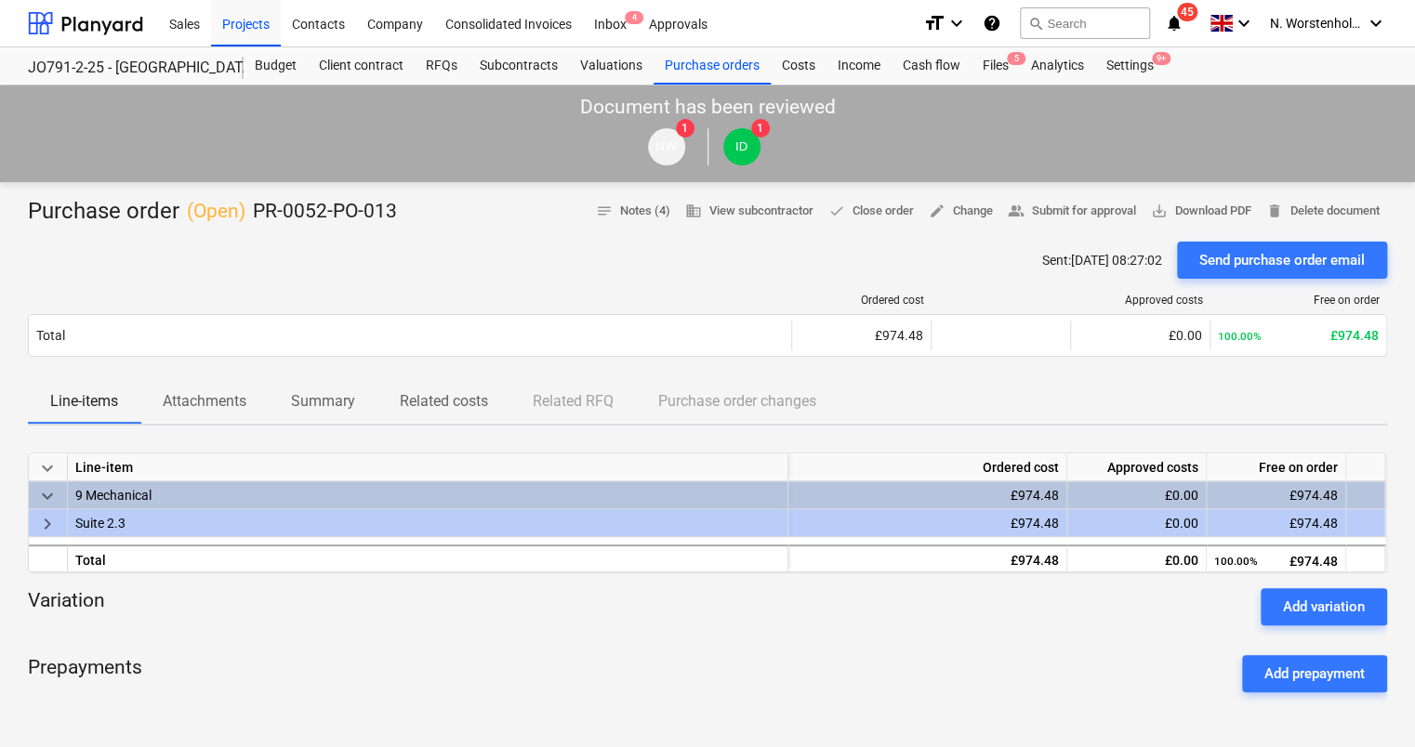
click at [46, 518] on span "keyboard_arrow_right" at bounding box center [47, 524] width 22 height 22
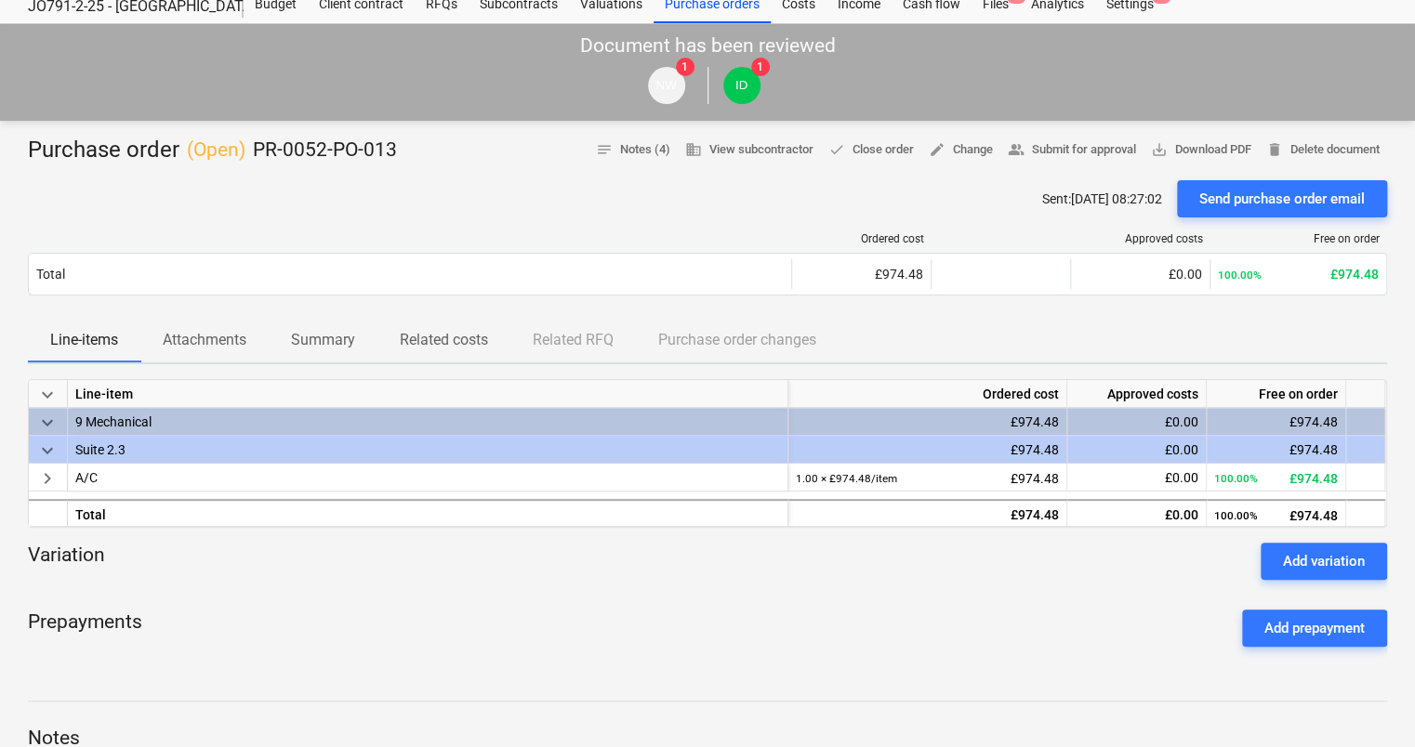
scroll to position [93, 0]
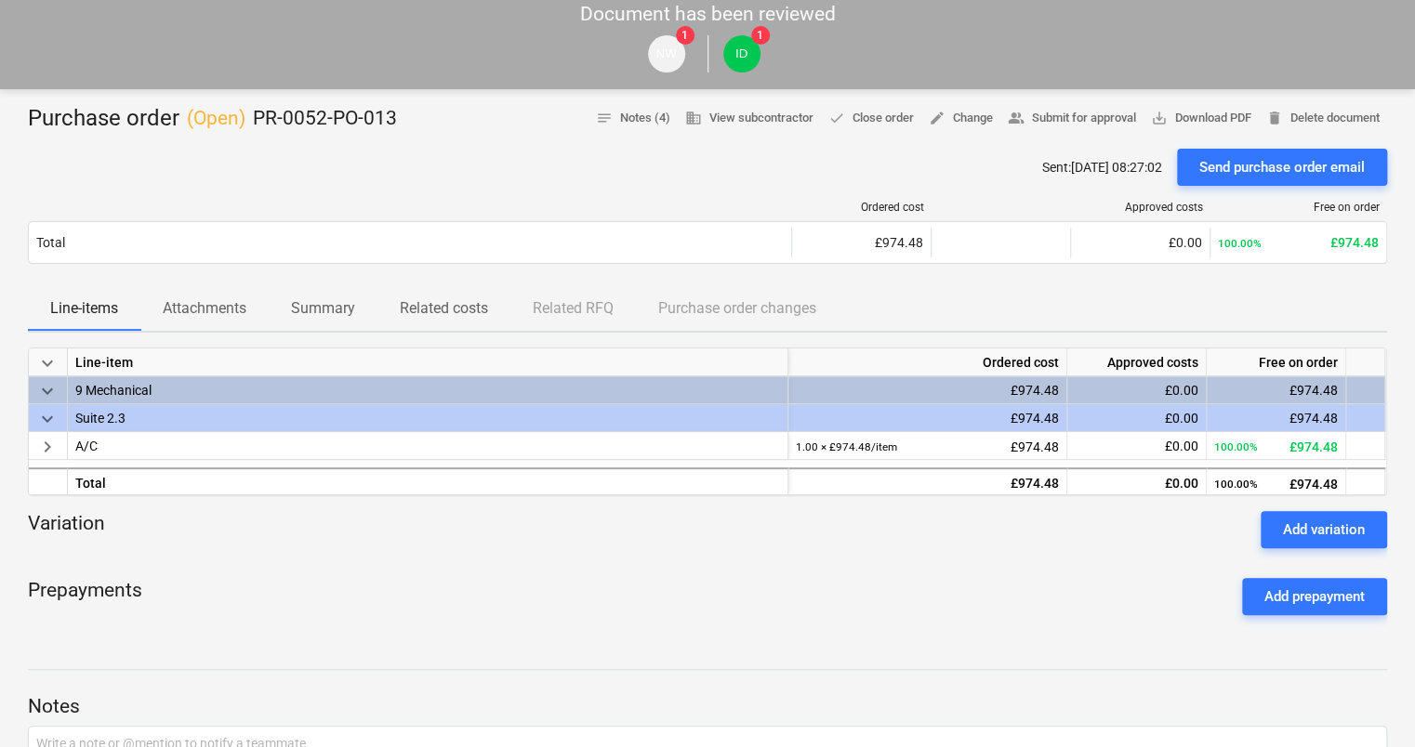
click at [99, 413] on div "Suite 2.3" at bounding box center [427, 417] width 705 height 27
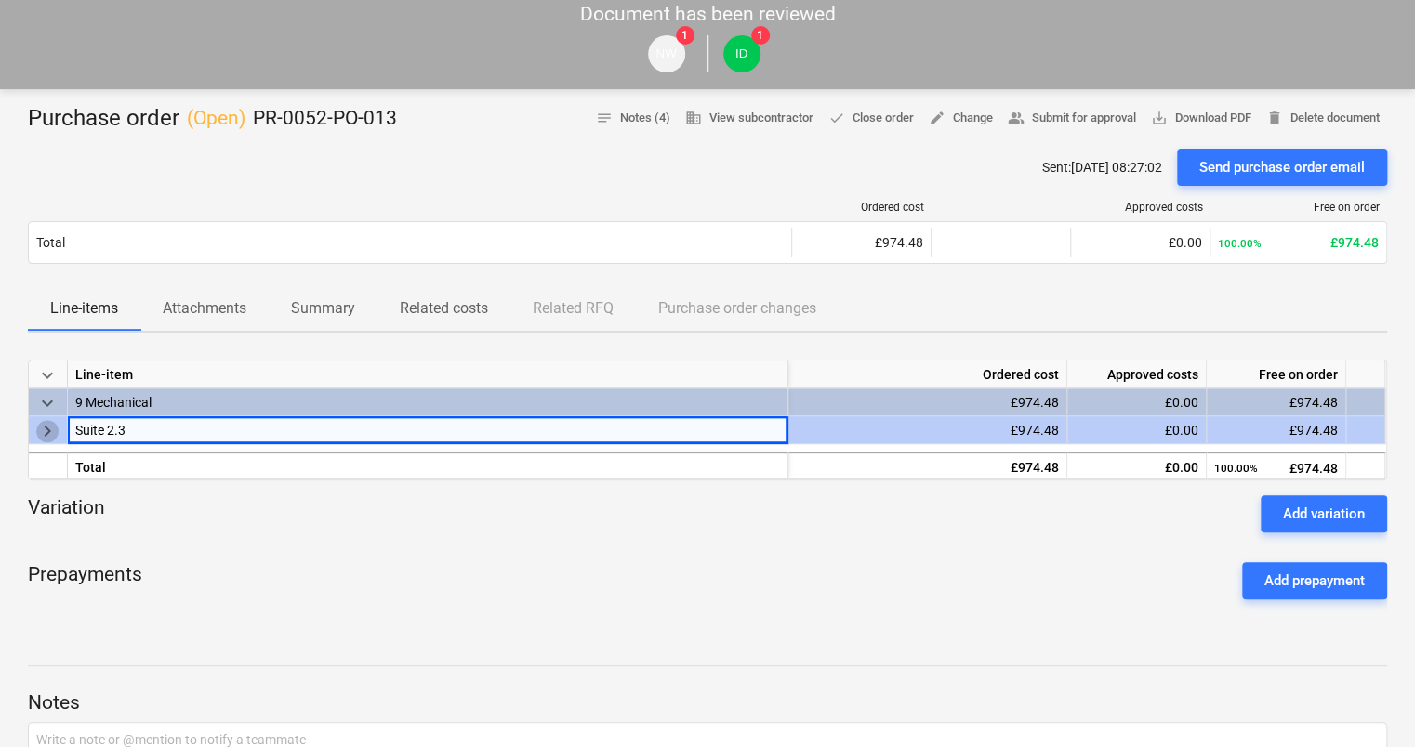
click at [48, 441] on span "keyboard_arrow_right" at bounding box center [47, 431] width 22 height 22
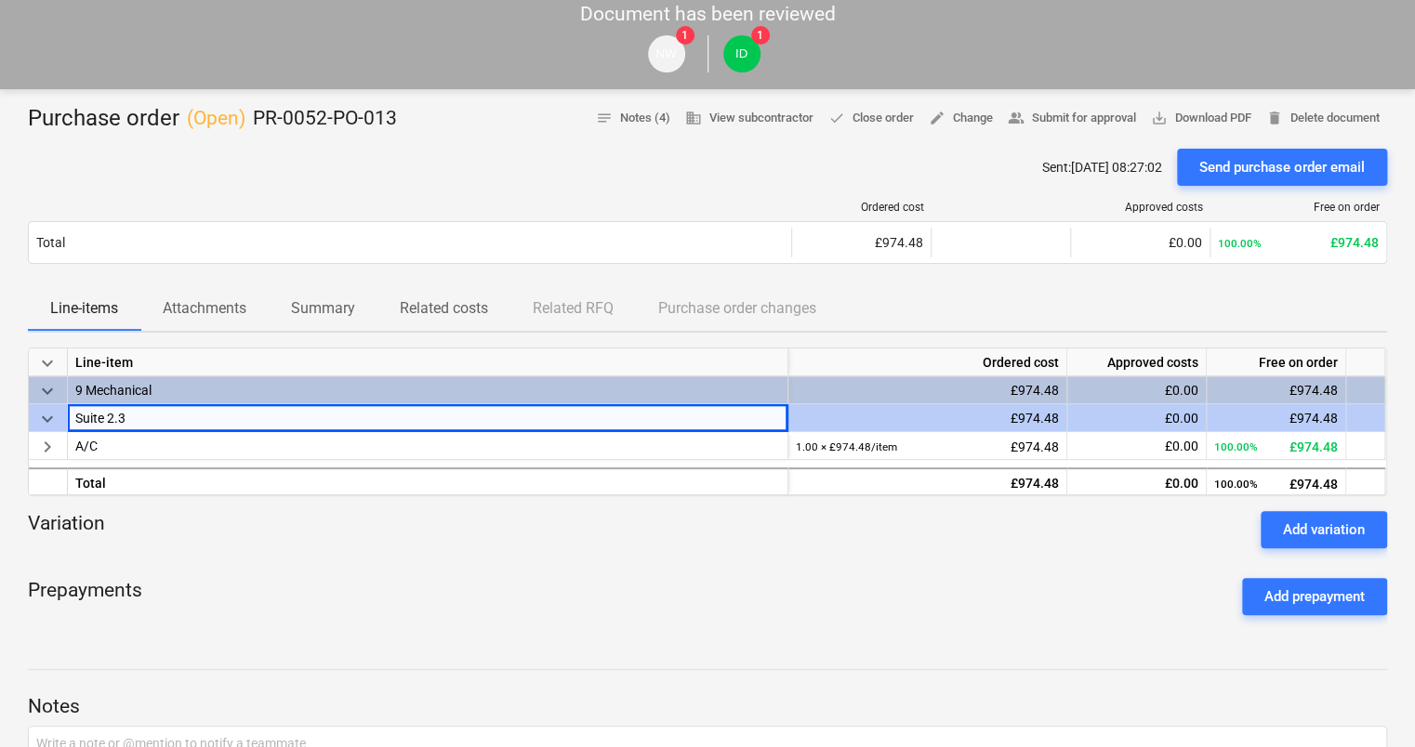
click at [43, 394] on span "keyboard_arrow_down" at bounding box center [47, 391] width 22 height 22
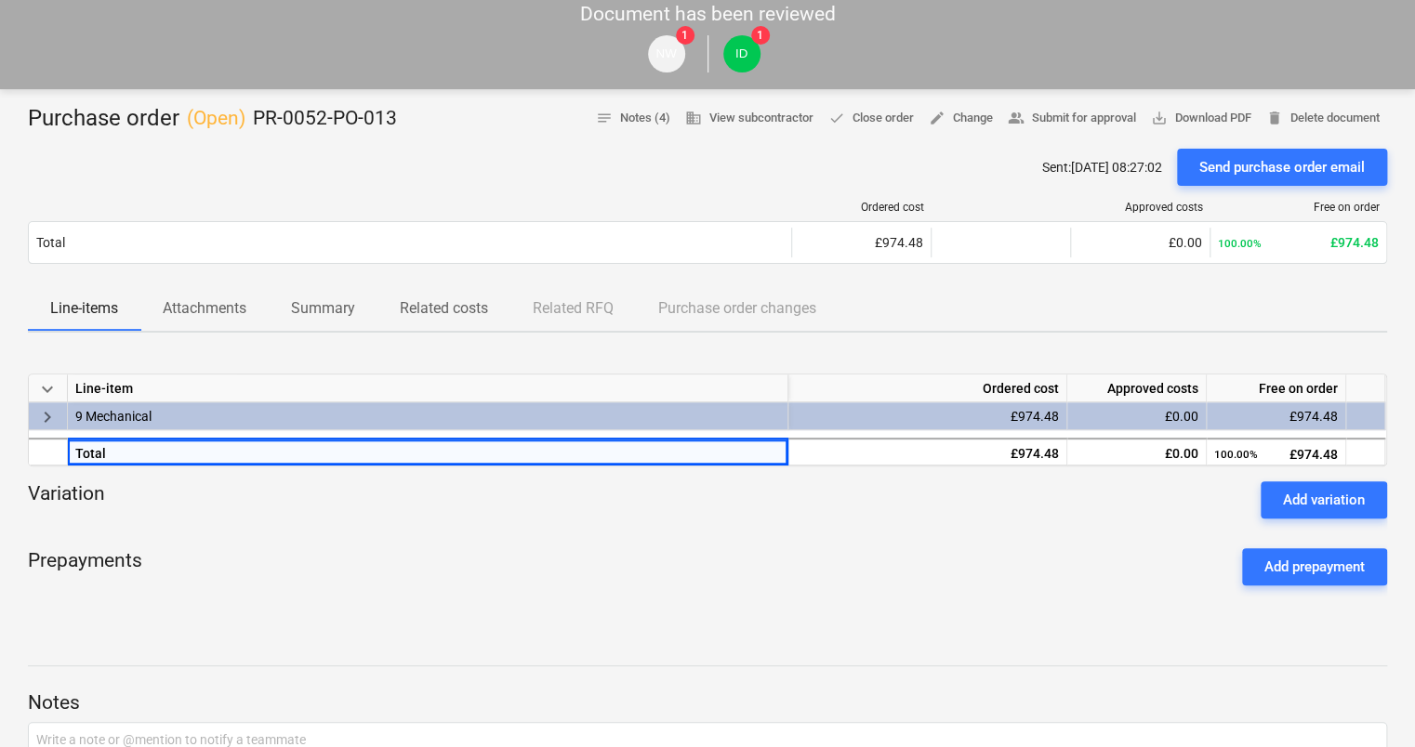
click at [53, 407] on span "keyboard_arrow_right" at bounding box center [47, 417] width 22 height 22
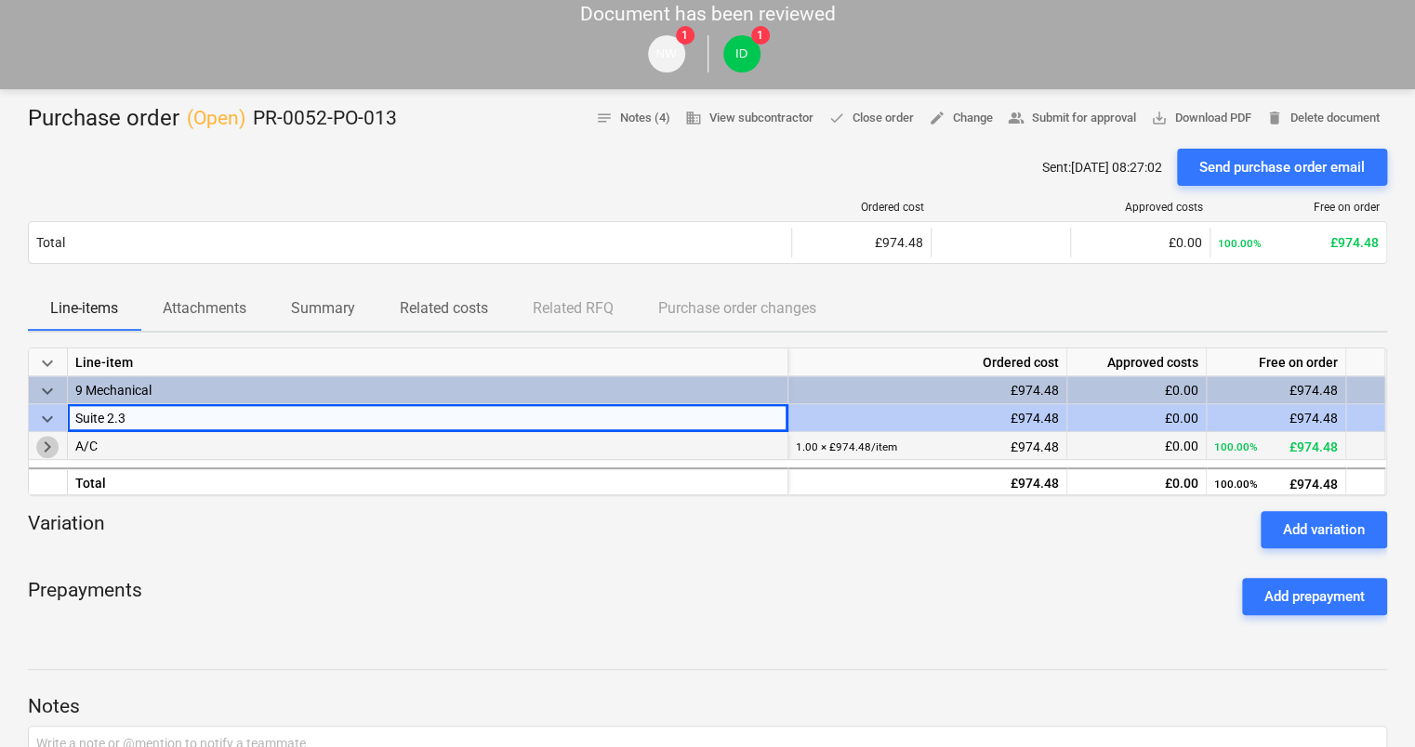
click at [41, 447] on span "keyboard_arrow_right" at bounding box center [47, 447] width 22 height 22
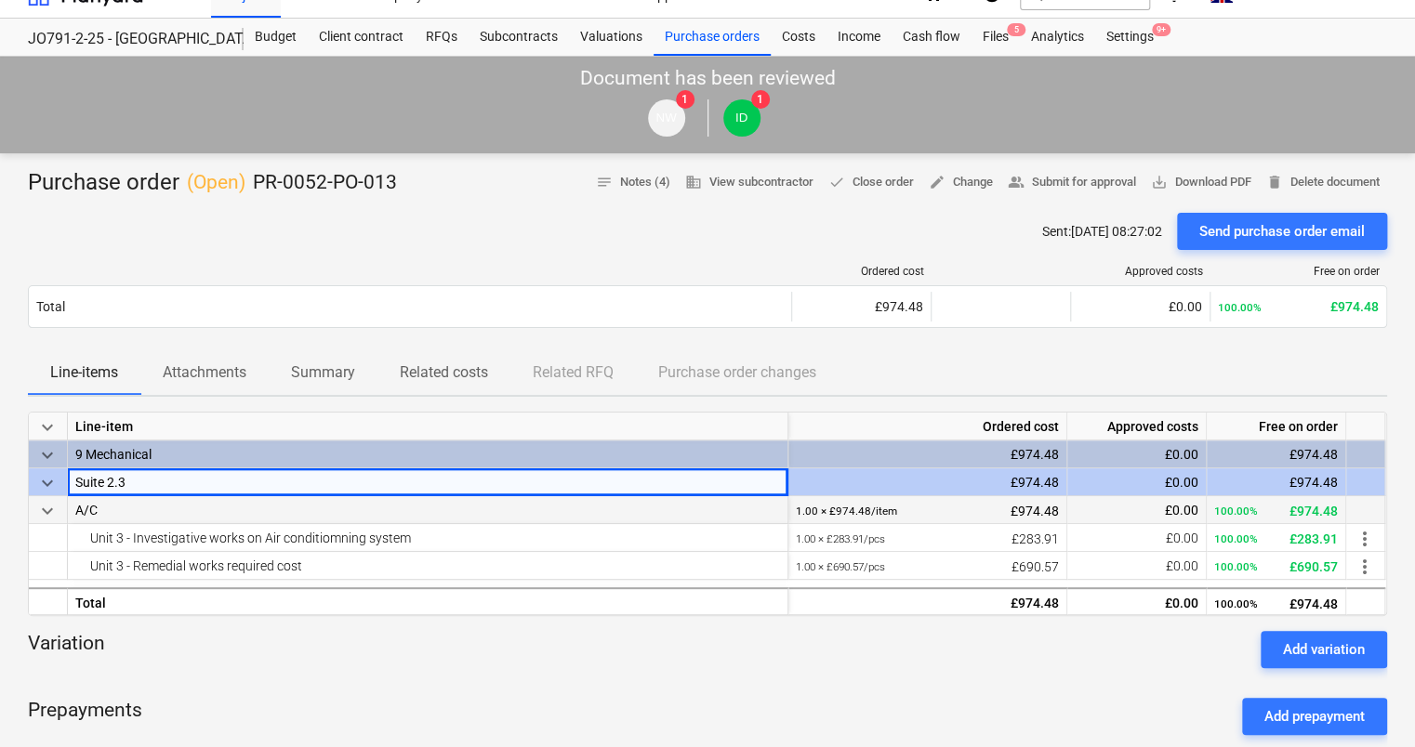
scroll to position [0, 0]
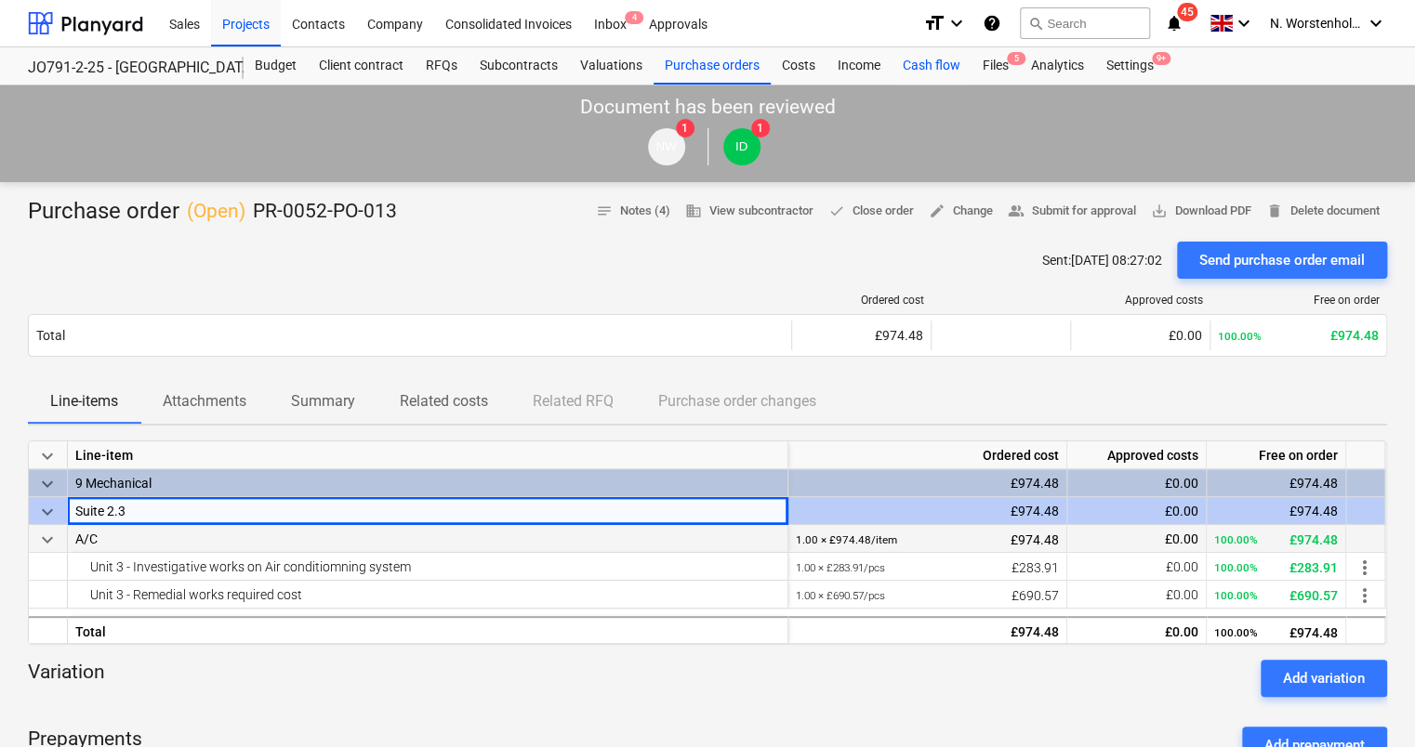
click at [926, 63] on div "Cash flow" at bounding box center [931, 65] width 80 height 37
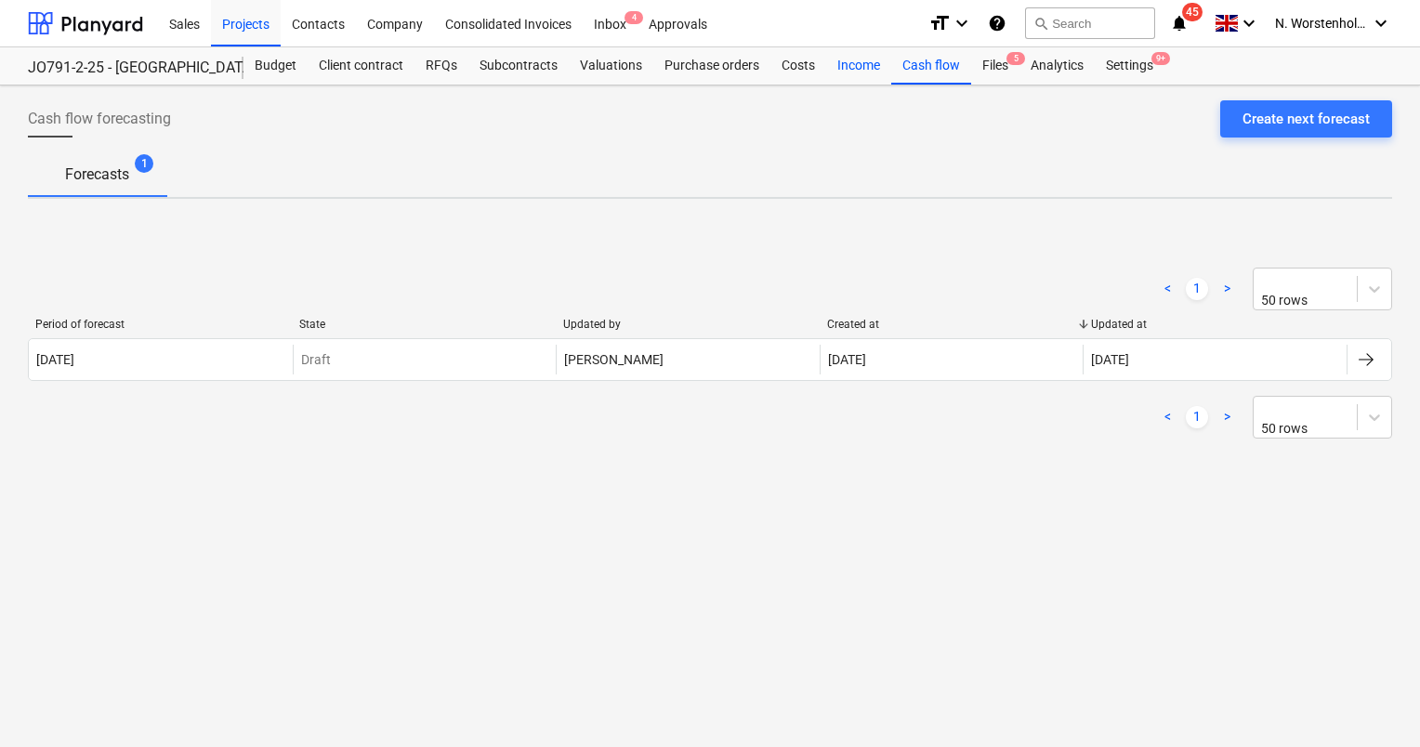
click at [860, 61] on div "Income" at bounding box center [858, 65] width 65 height 37
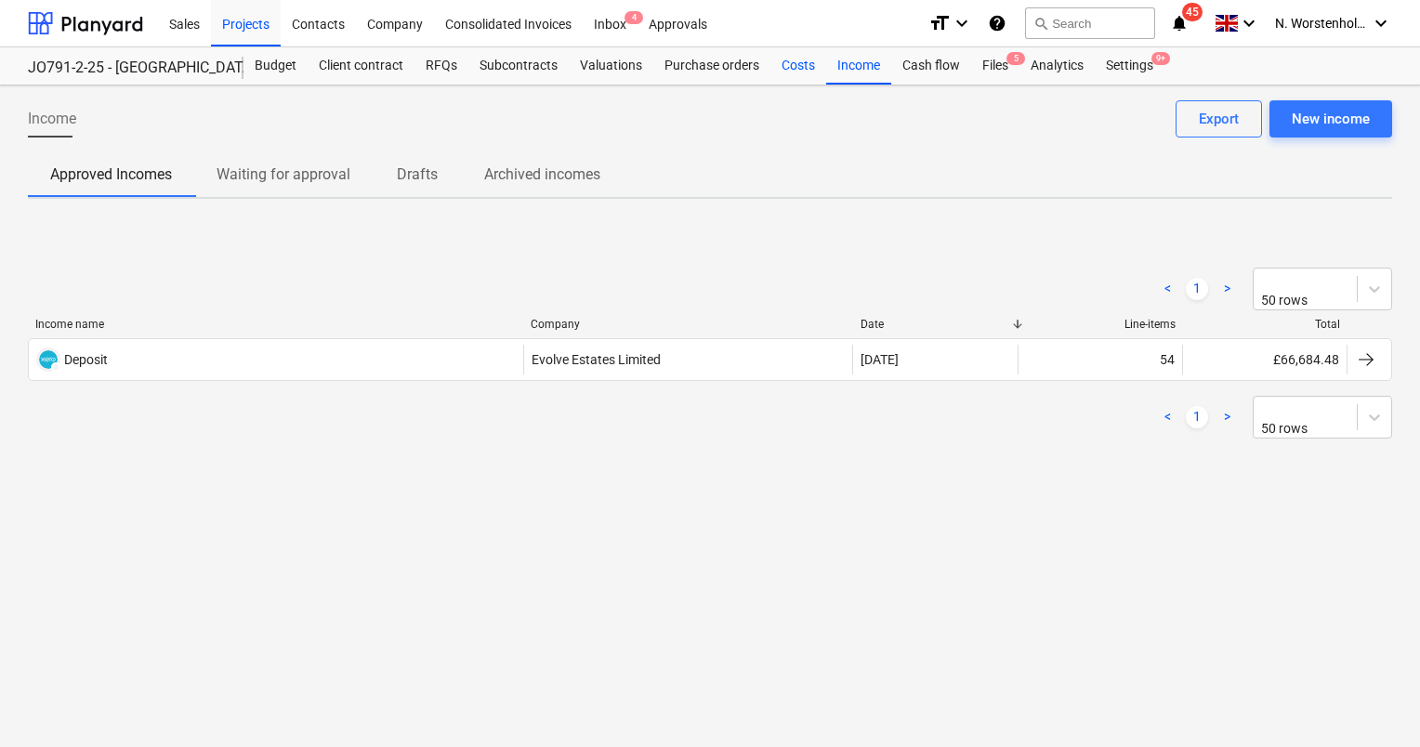
click at [792, 64] on div "Costs" at bounding box center [799, 65] width 56 height 37
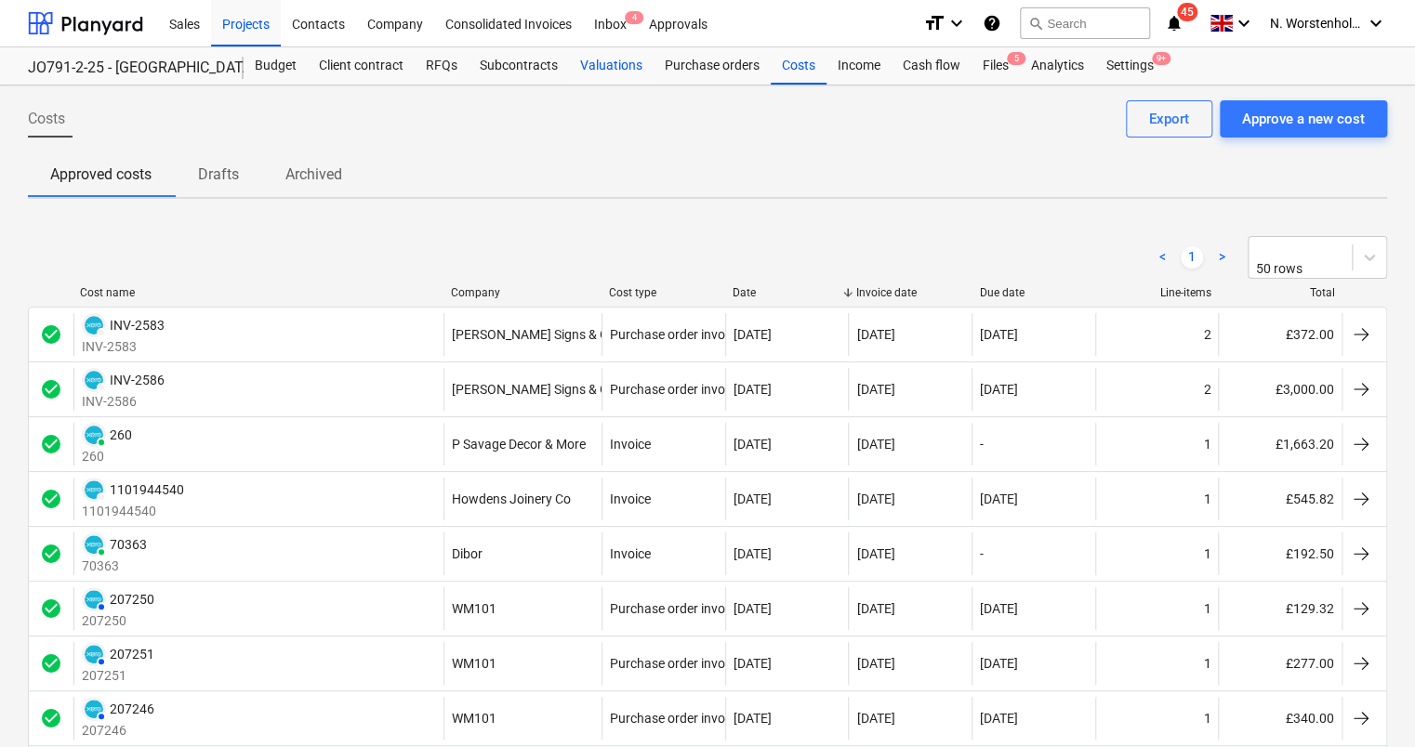
click at [591, 63] on div "Valuations" at bounding box center [611, 65] width 85 height 37
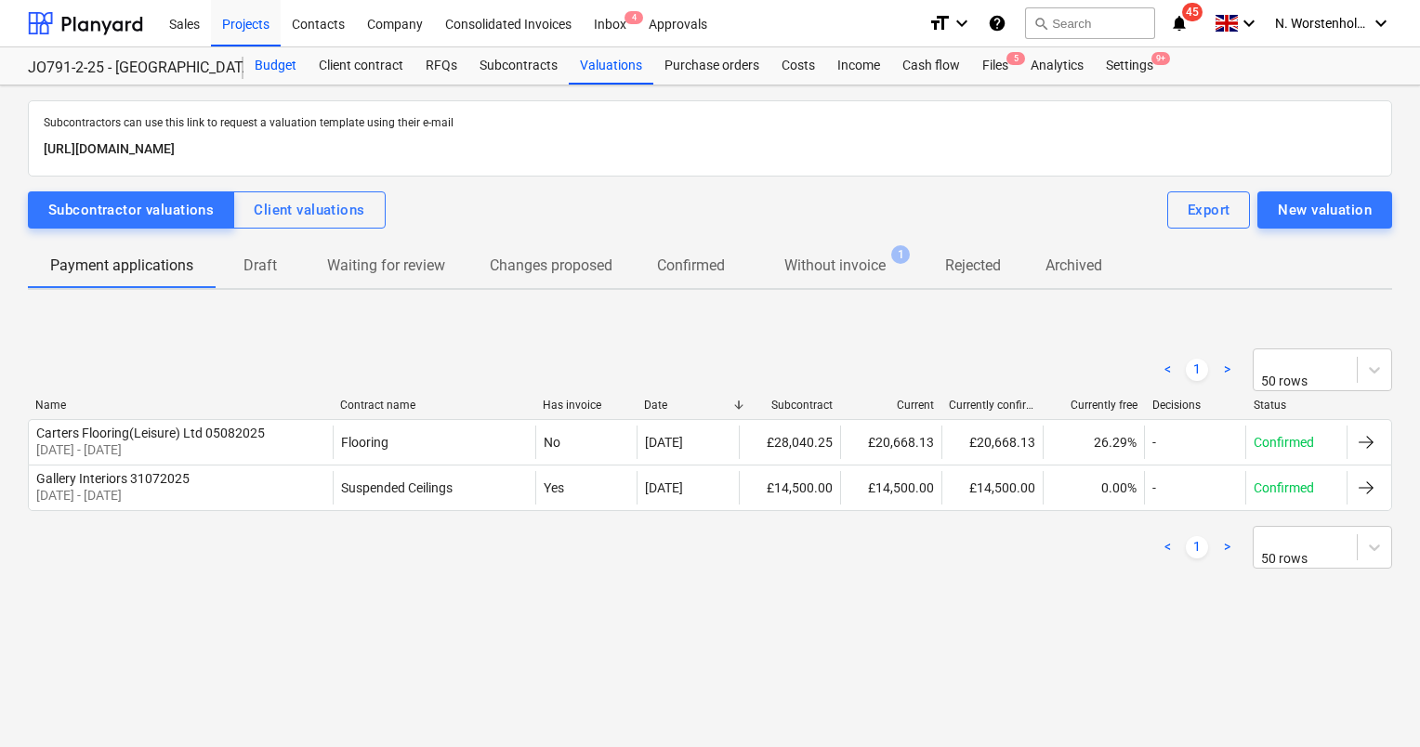
click at [267, 65] on div "Budget" at bounding box center [276, 65] width 64 height 37
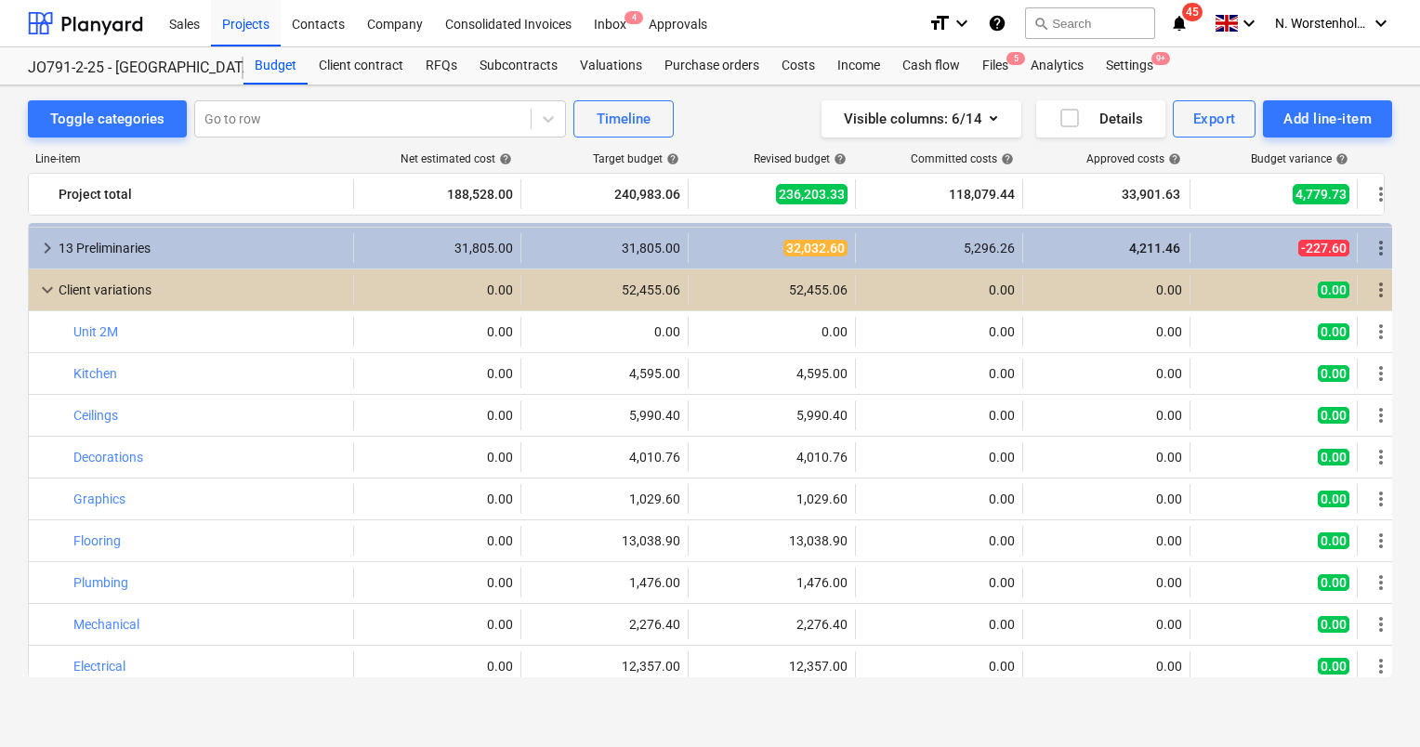
scroll to position [591, 0]
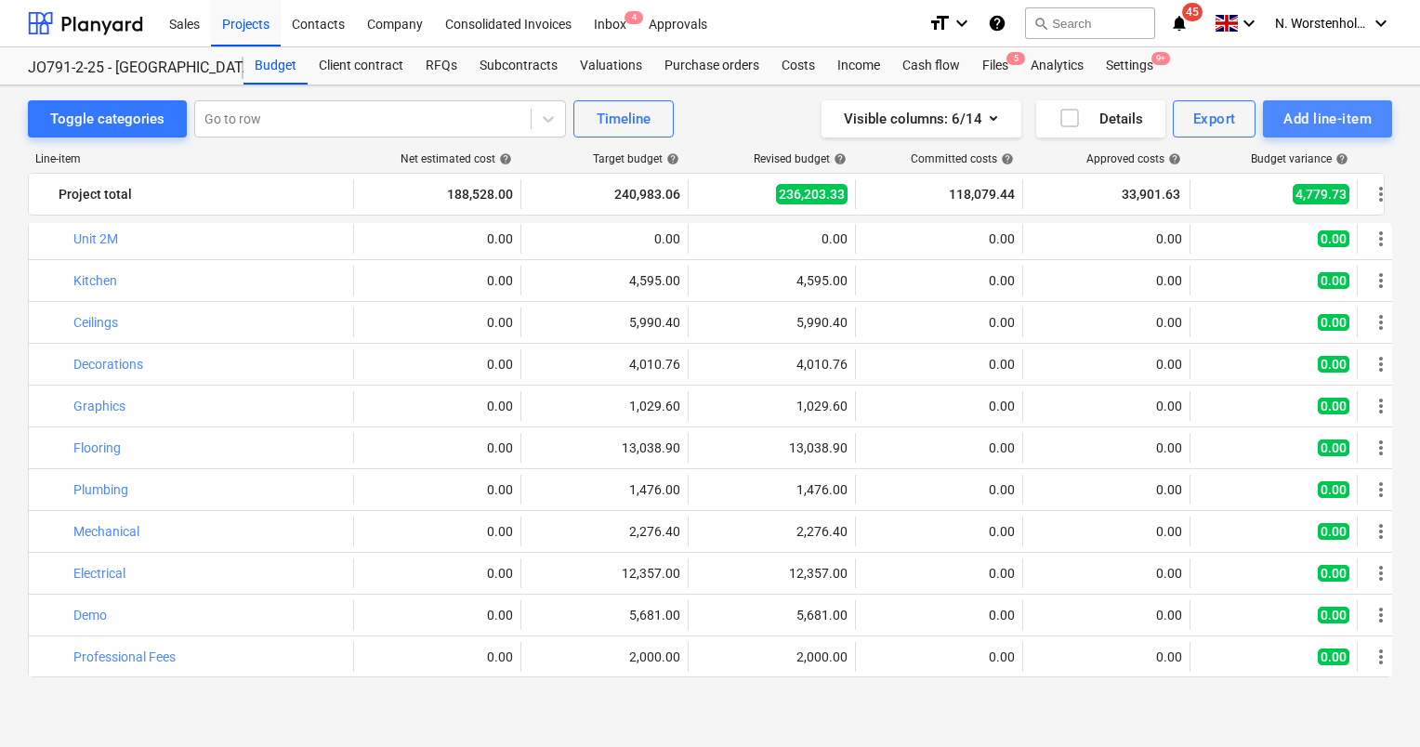
click at [1327, 119] on div "Add line-item" at bounding box center [1328, 119] width 88 height 24
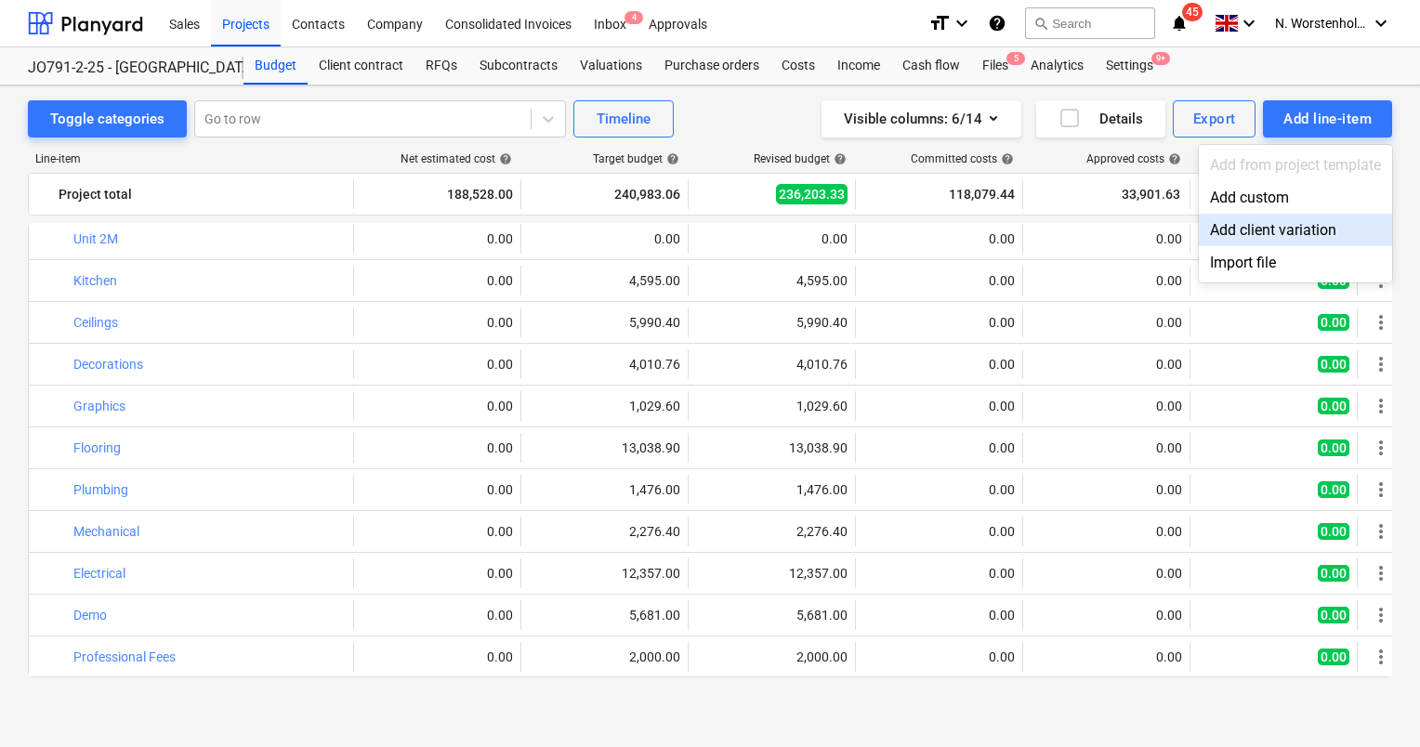
click at [1276, 231] on div "Add client variation" at bounding box center [1295, 230] width 193 height 33
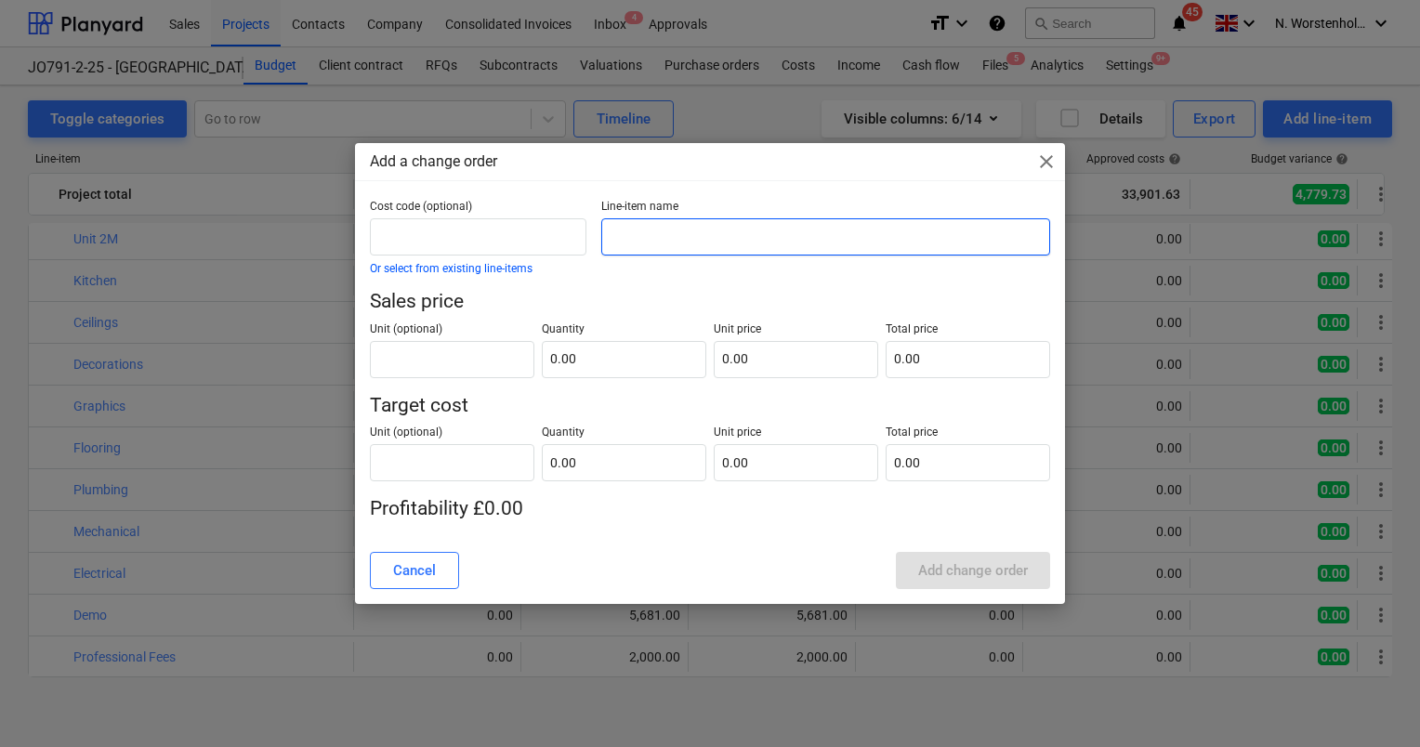
click at [689, 231] on input "text" at bounding box center [825, 236] width 449 height 37
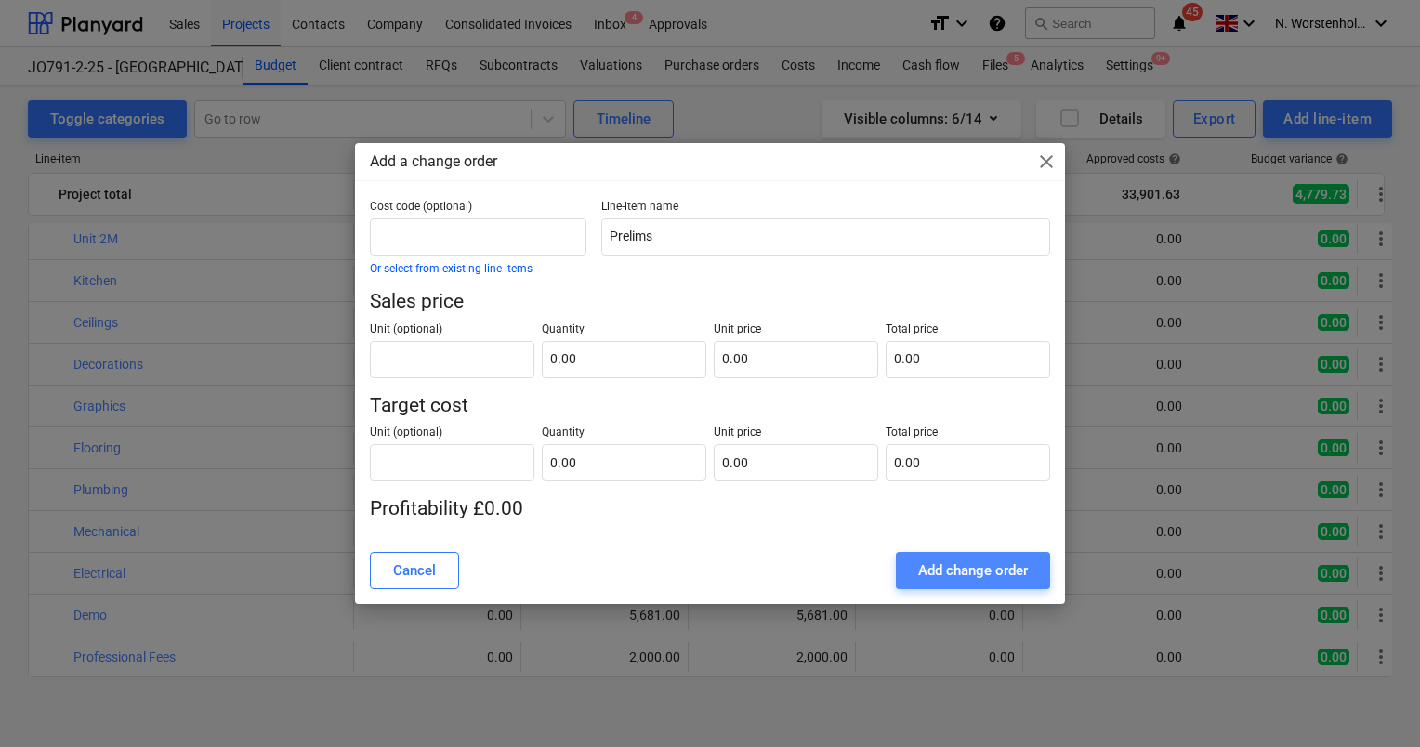
click at [986, 564] on div "Add change order" at bounding box center [973, 571] width 110 height 24
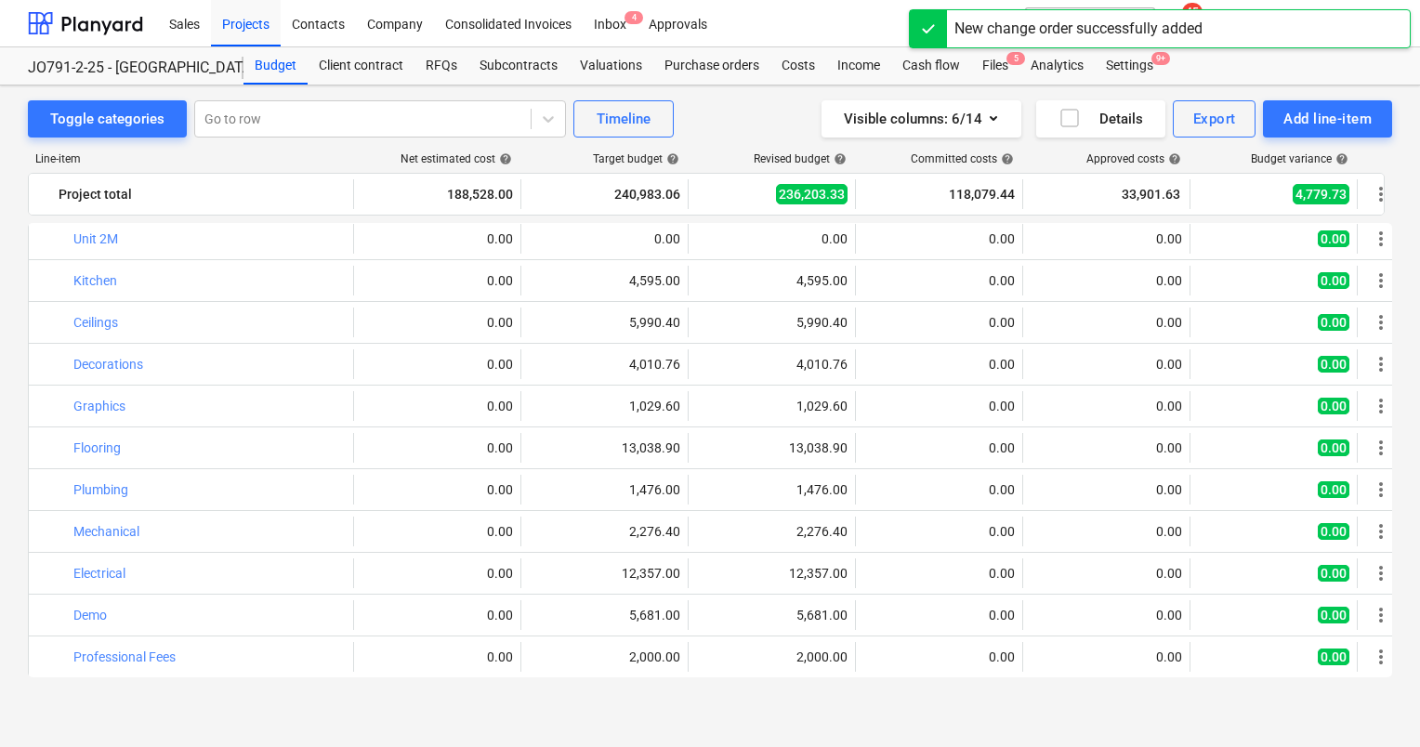
scroll to position [633, 0]
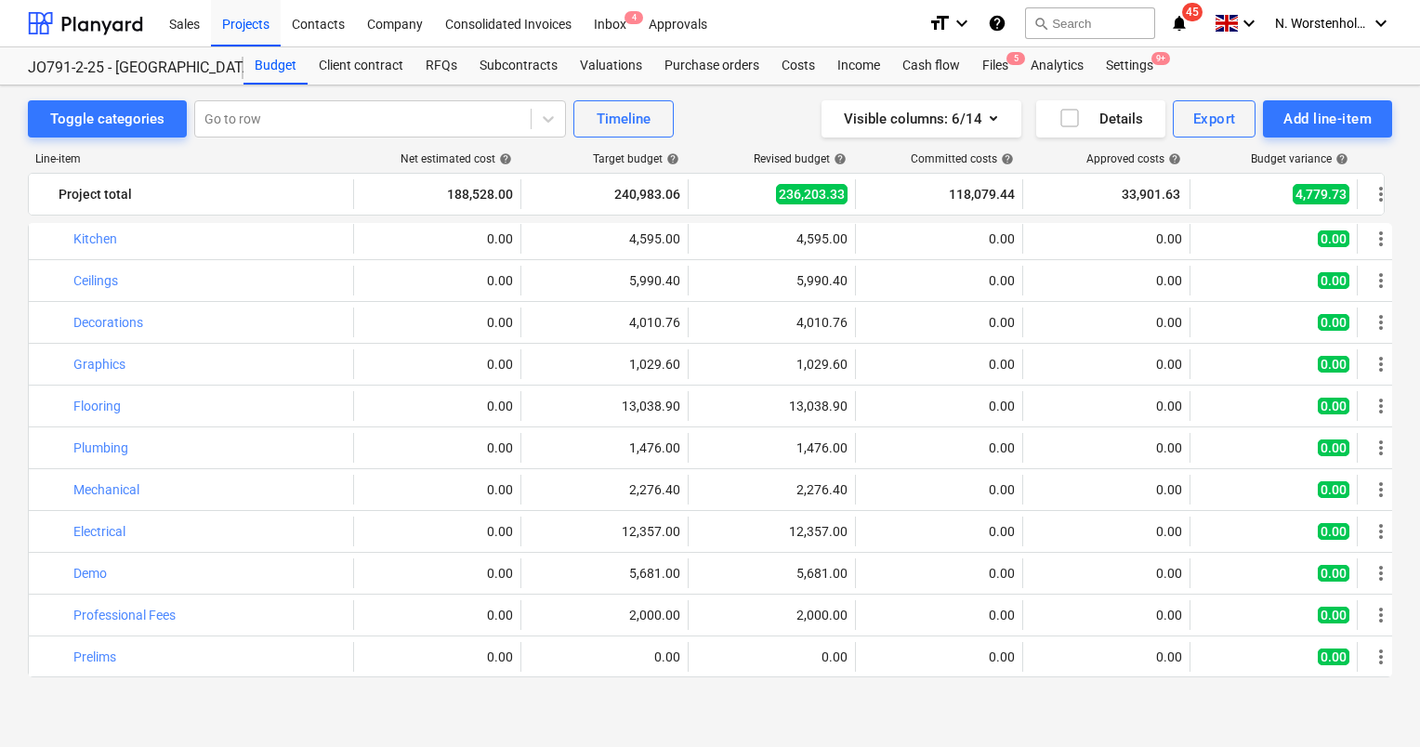
drag, startPoint x: 1379, startPoint y: 654, endPoint x: 1173, endPoint y: 721, distance: 216.9
click at [1166, 725] on div "Toggle categories Go to row Timeline Visible columns : 6/14 Details Export Add …" at bounding box center [710, 417] width 1420 height 662
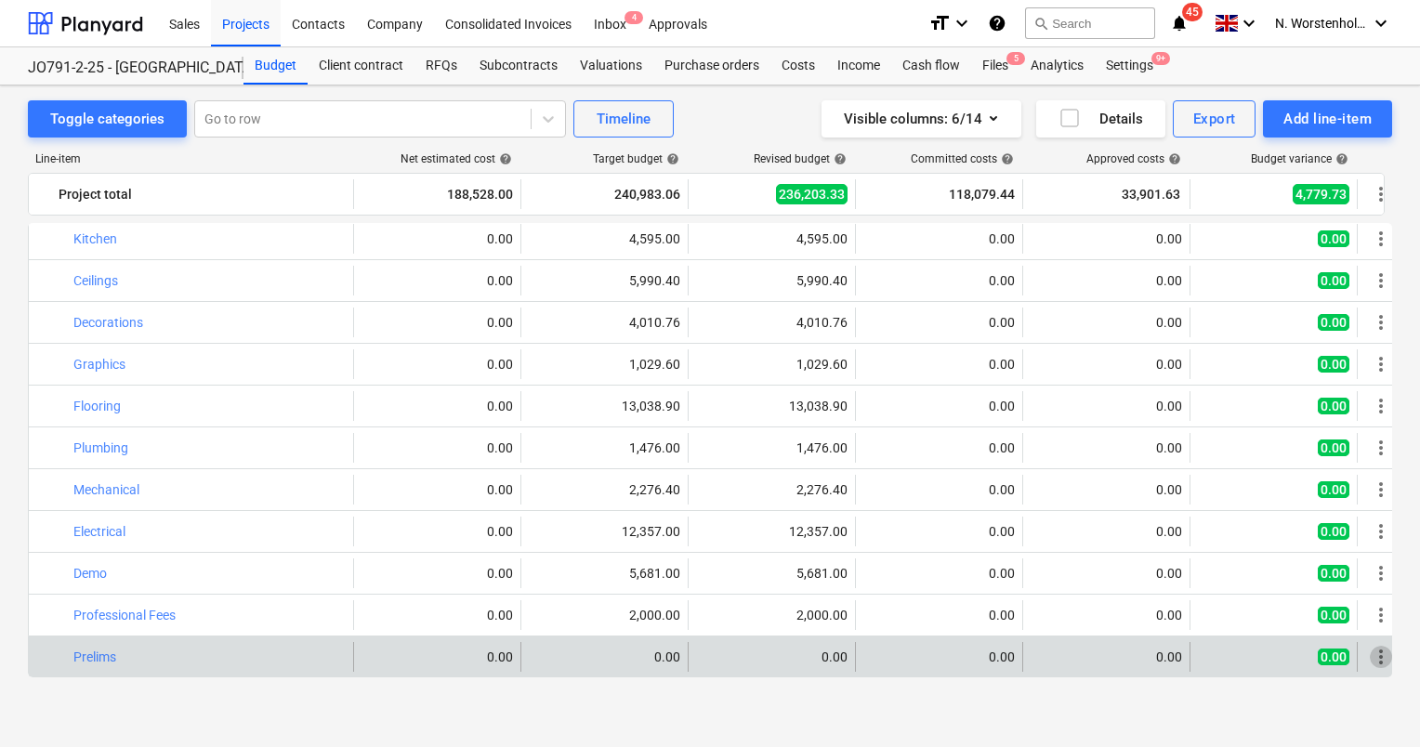
click at [1379, 652] on span "more_vert" at bounding box center [1381, 657] width 22 height 22
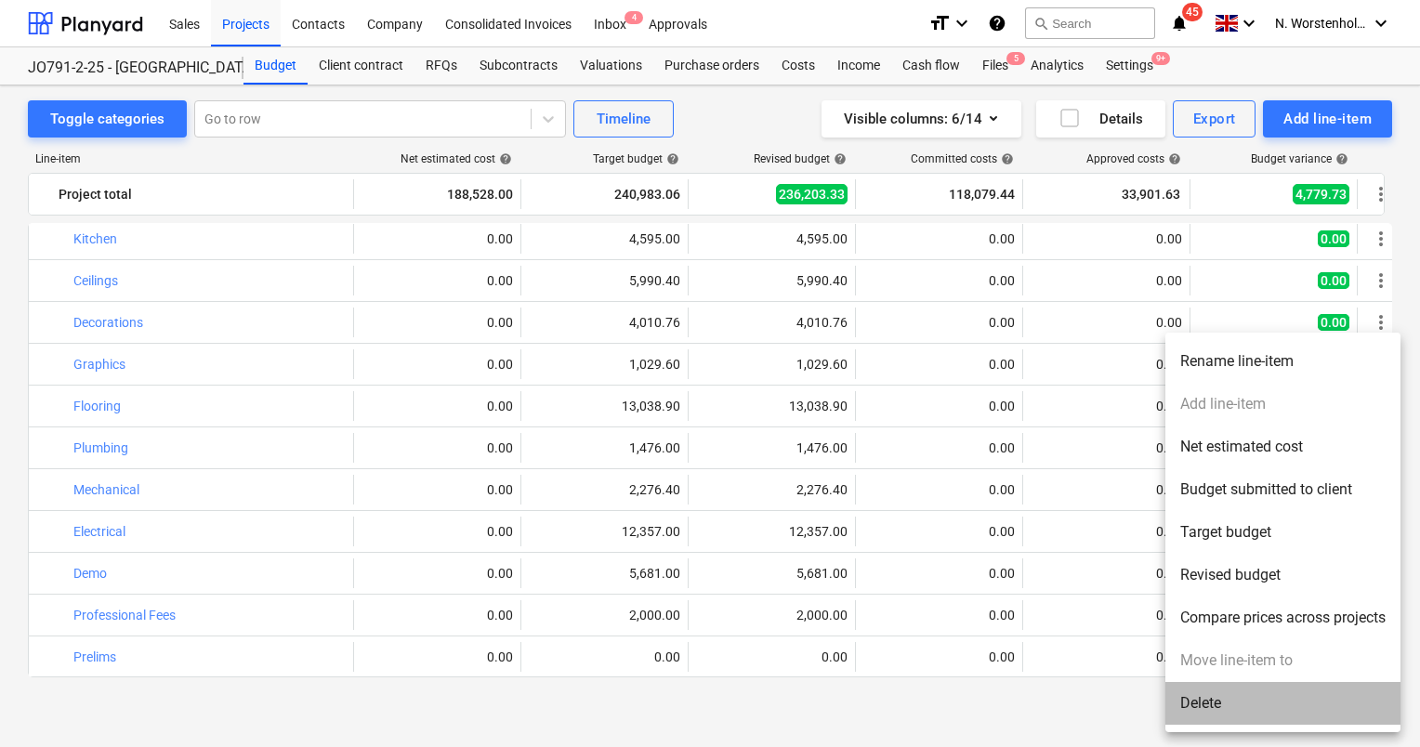
click at [1227, 695] on li "Delete" at bounding box center [1283, 703] width 235 height 43
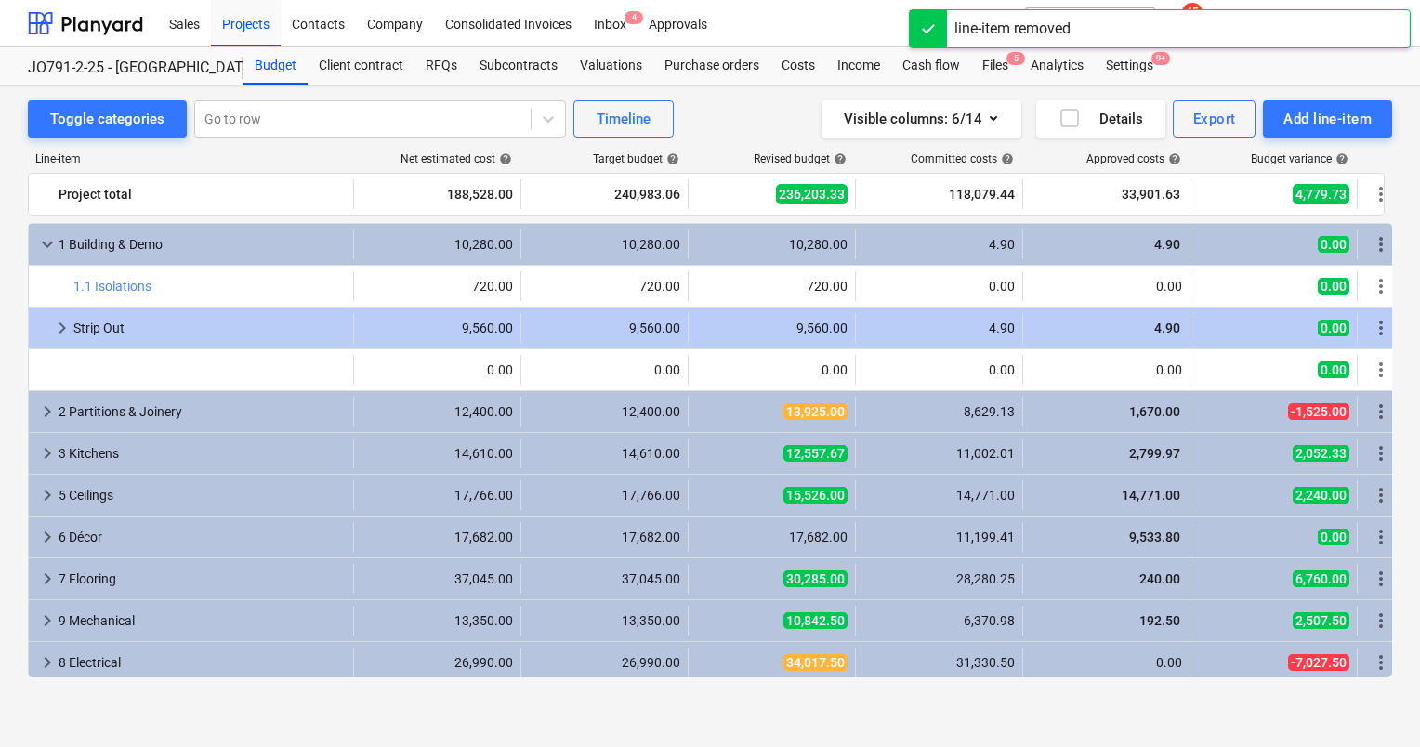
scroll to position [591, 0]
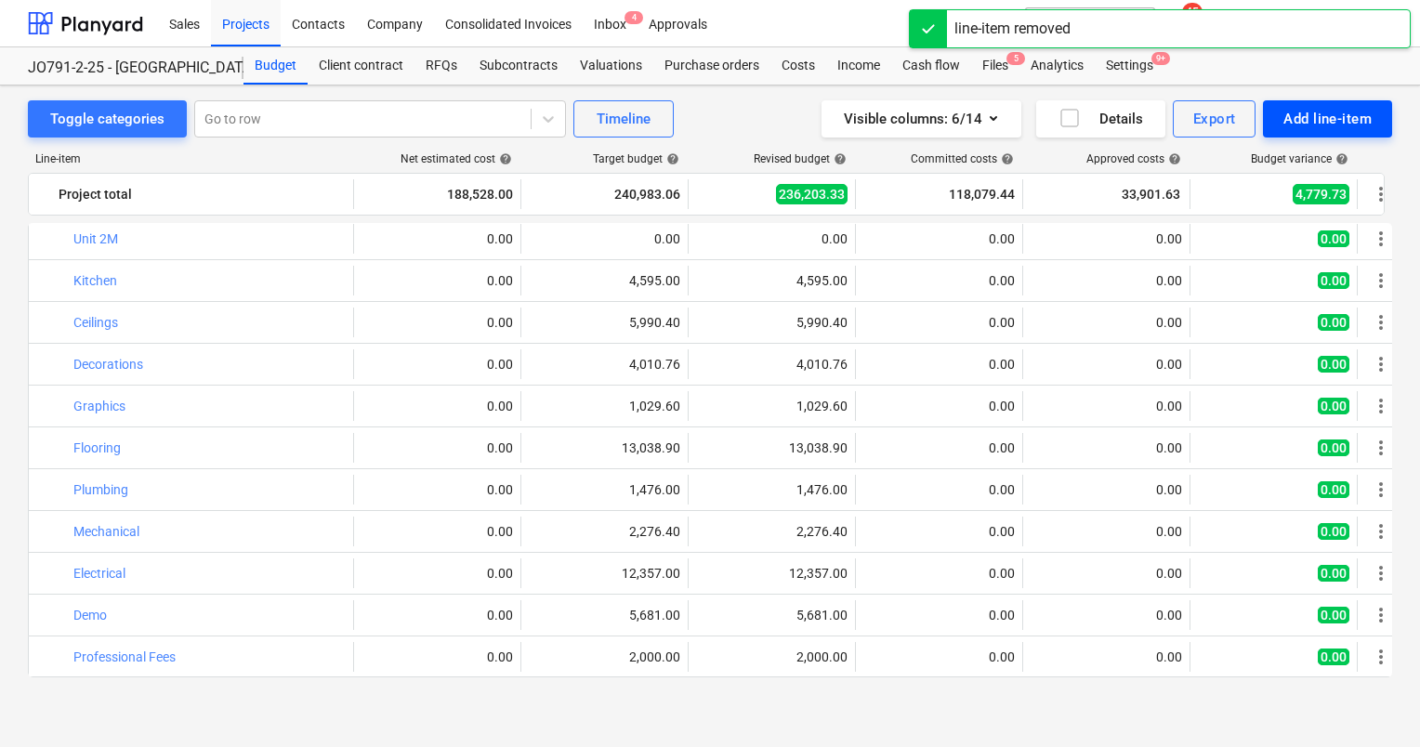
click at [1314, 112] on div "Add line-item" at bounding box center [1328, 119] width 88 height 24
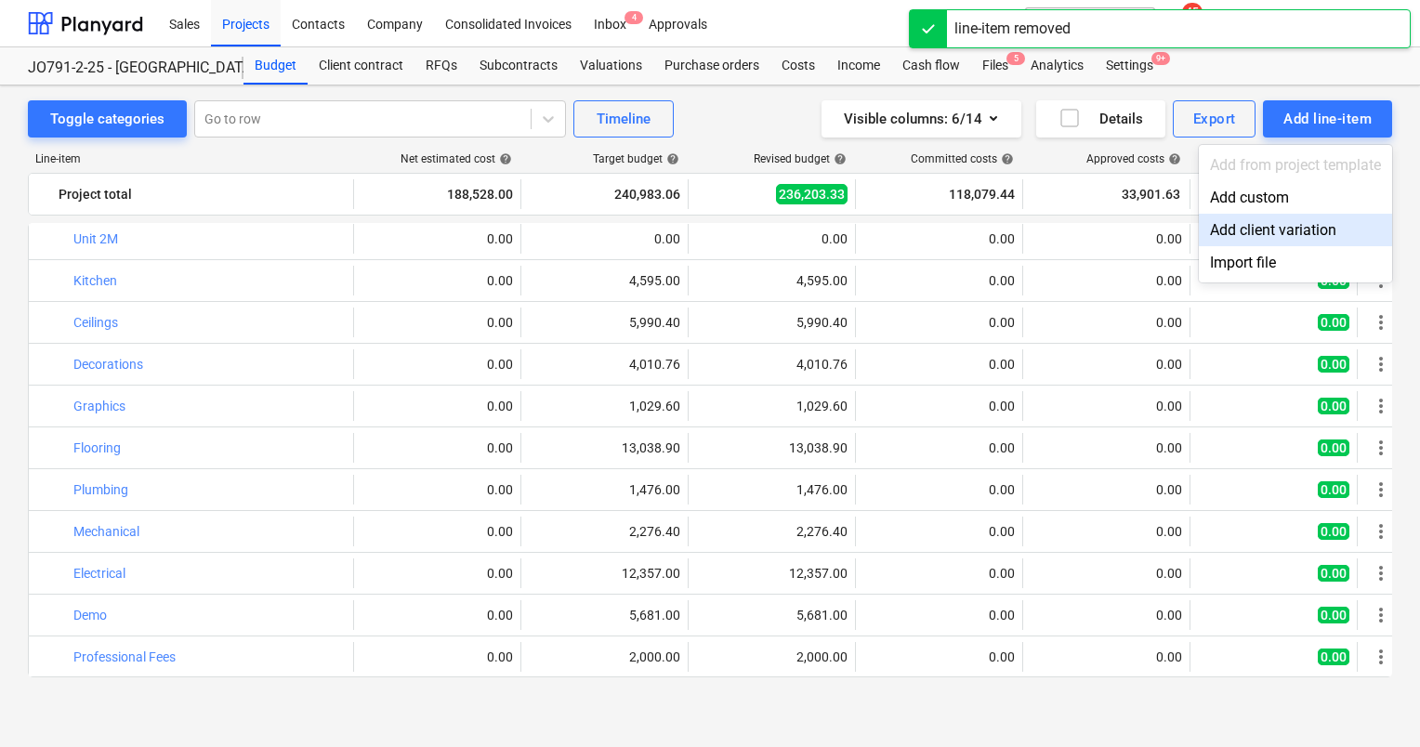
click at [1260, 219] on div "Add client variation" at bounding box center [1295, 230] width 193 height 33
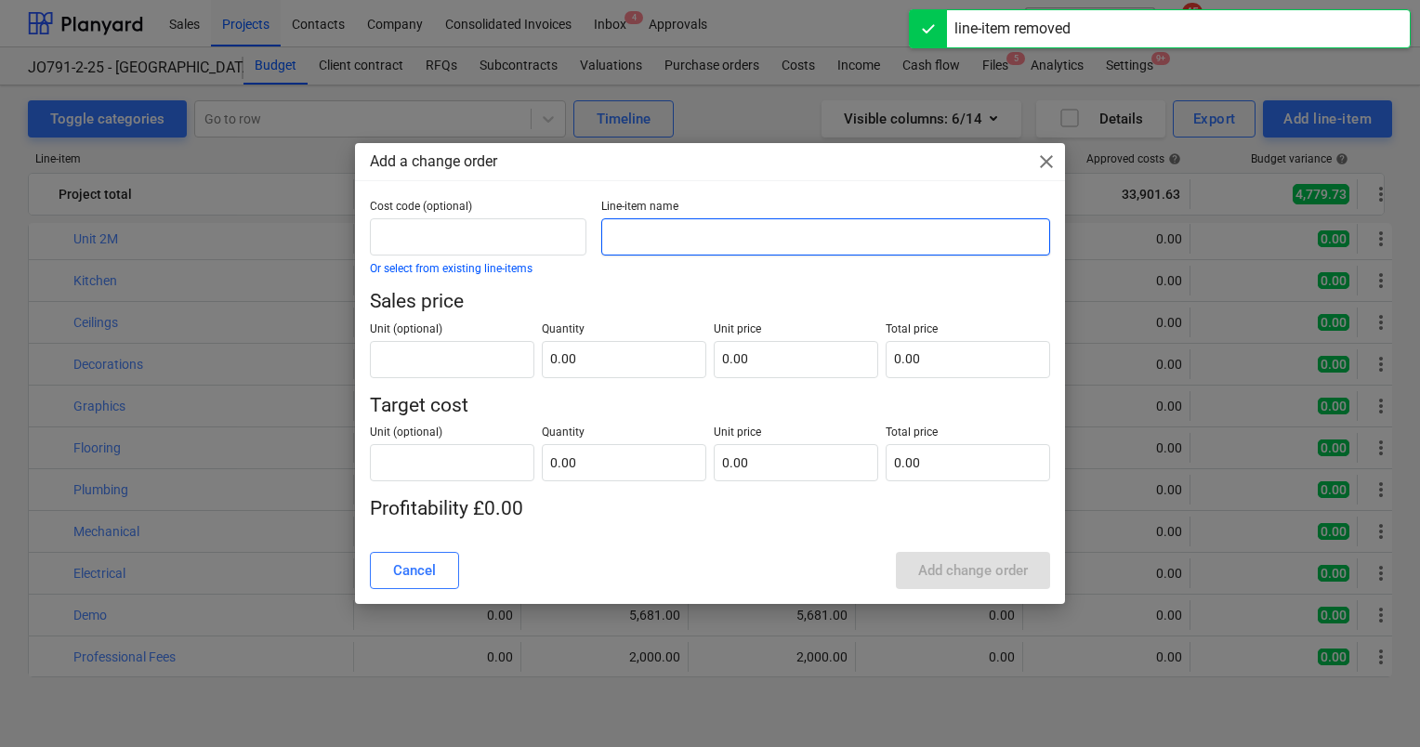
click at [799, 239] on input "text" at bounding box center [825, 236] width 449 height 37
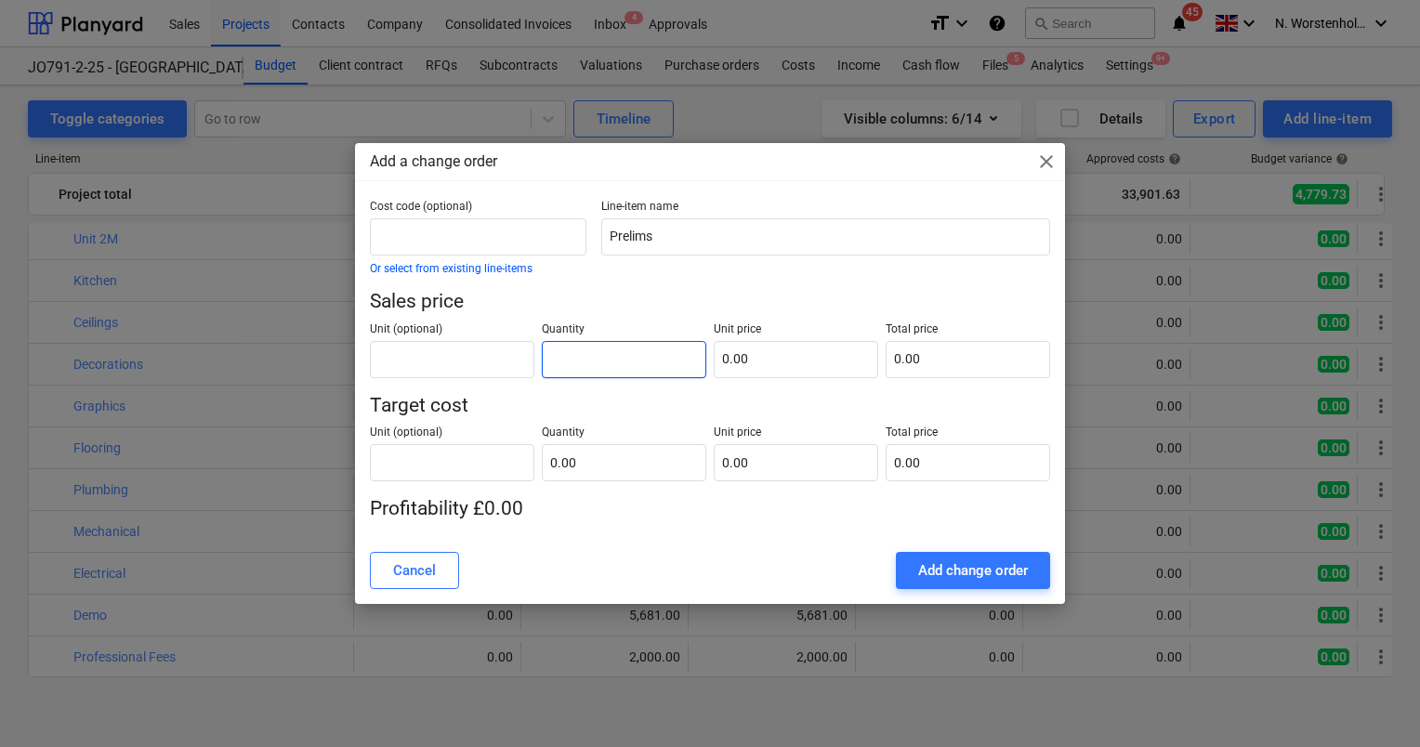
click at [584, 364] on input "text" at bounding box center [624, 359] width 165 height 37
click at [800, 369] on input "text" at bounding box center [796, 359] width 165 height 37
click at [647, 453] on input "text" at bounding box center [624, 462] width 165 height 37
click at [757, 462] on input "text" at bounding box center [796, 462] width 165 height 37
click at [1013, 569] on div "Add change order" at bounding box center [973, 571] width 110 height 24
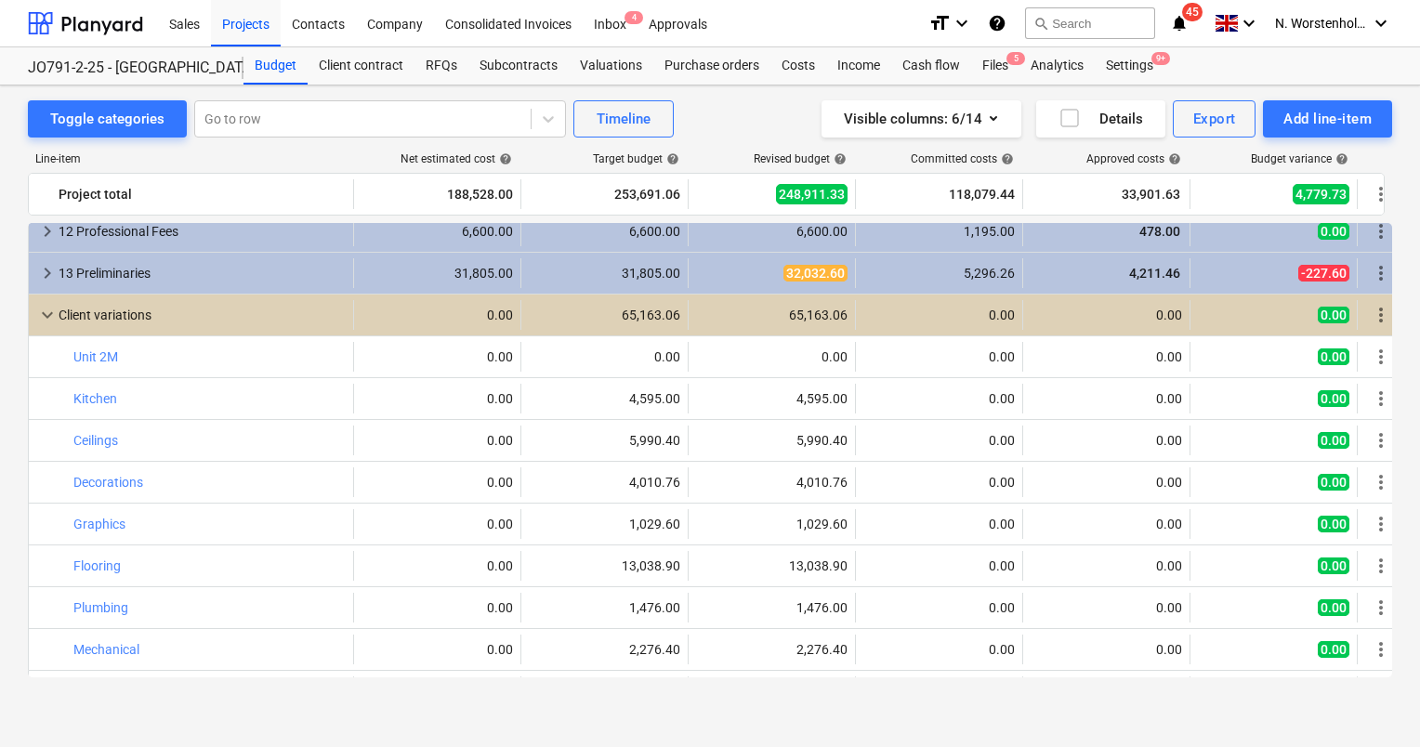
scroll to position [447, 0]
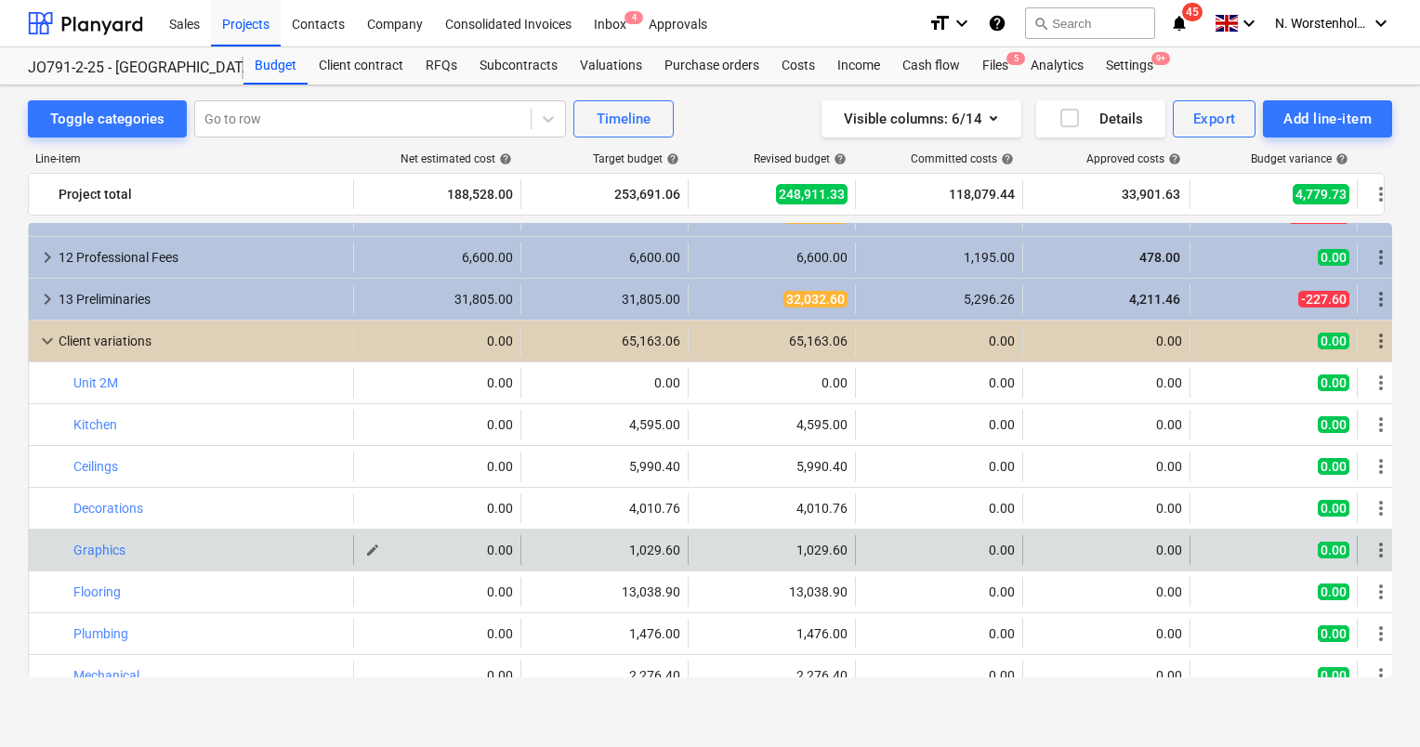
drag, startPoint x: 91, startPoint y: 380, endPoint x: 402, endPoint y: 555, distance: 356.2
click at [404, 557] on div "edit 0.00" at bounding box center [438, 550] width 152 height 30
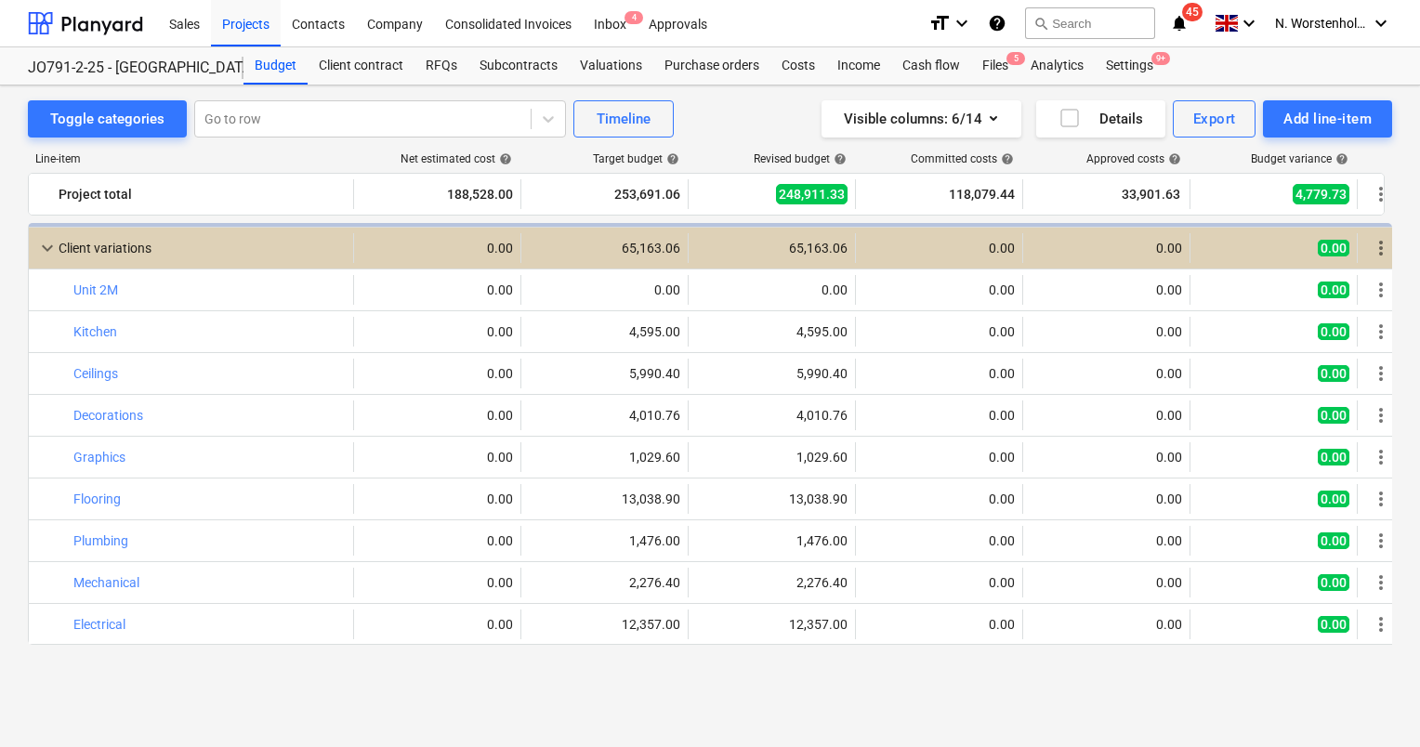
scroll to position [354, 0]
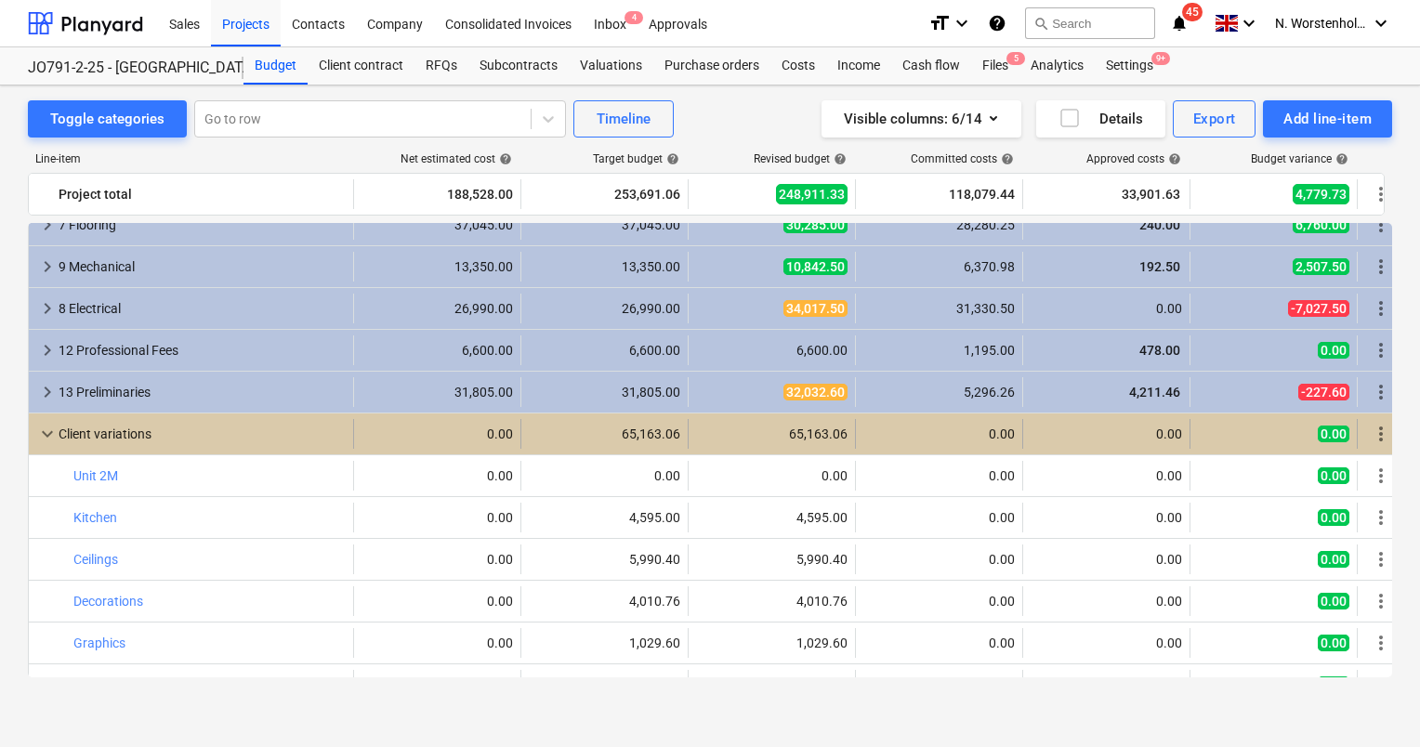
click at [45, 428] on span "keyboard_arrow_down" at bounding box center [47, 434] width 22 height 22
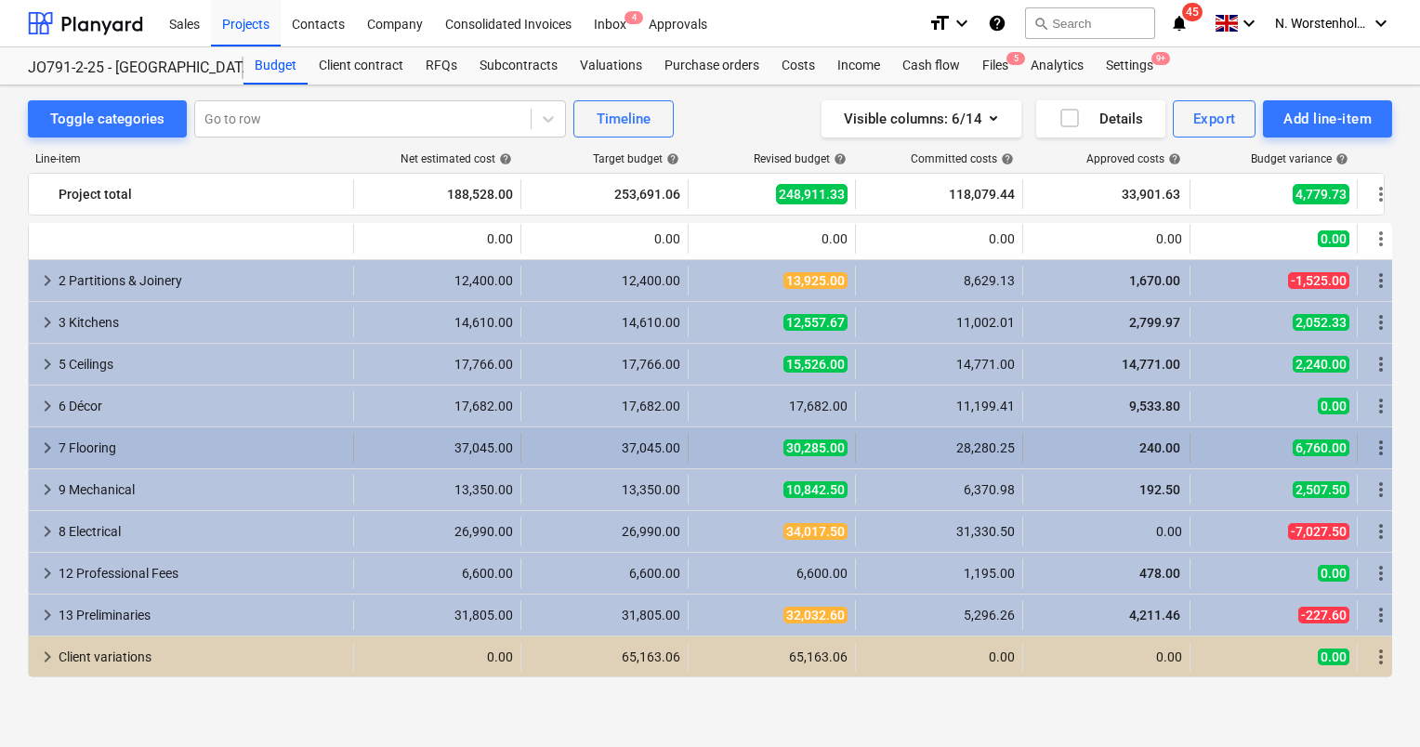
scroll to position [131, 0]
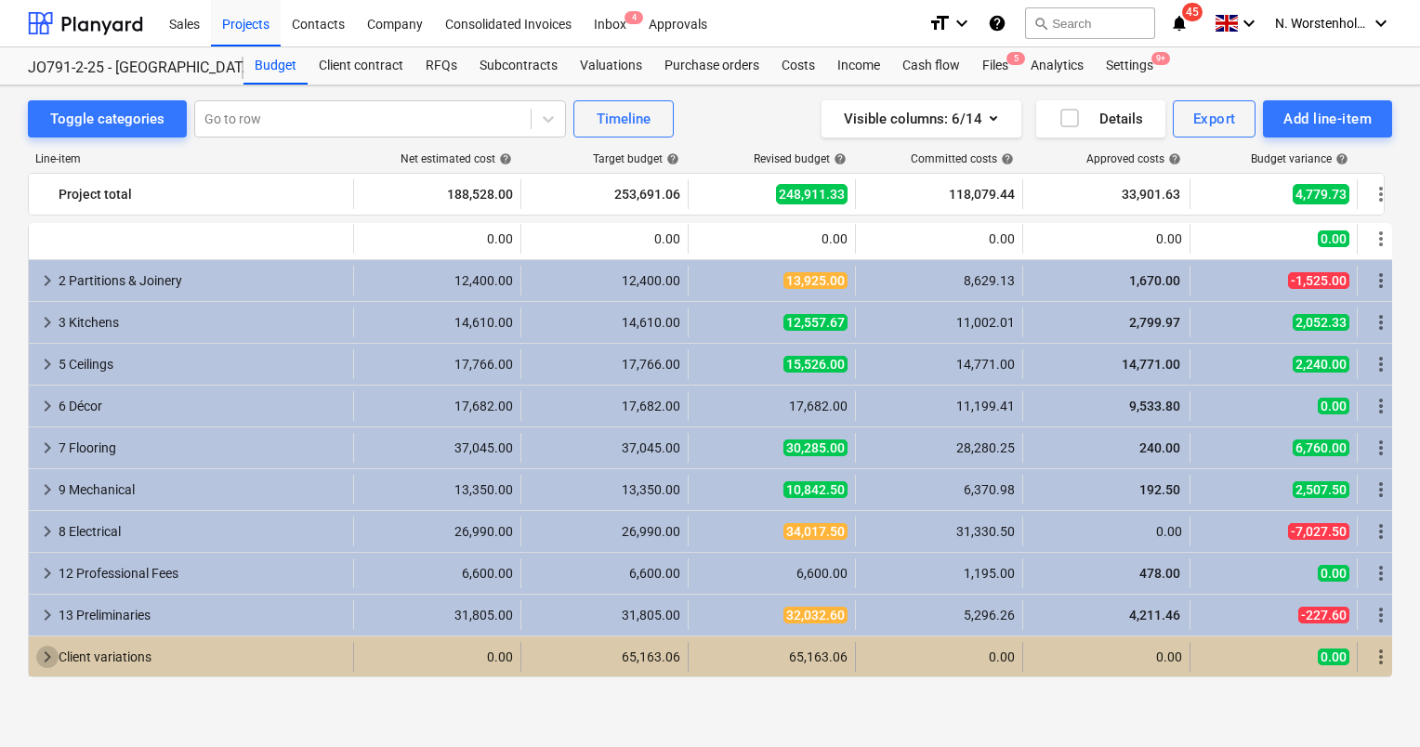
click at [45, 654] on span "keyboard_arrow_right" at bounding box center [47, 657] width 22 height 22
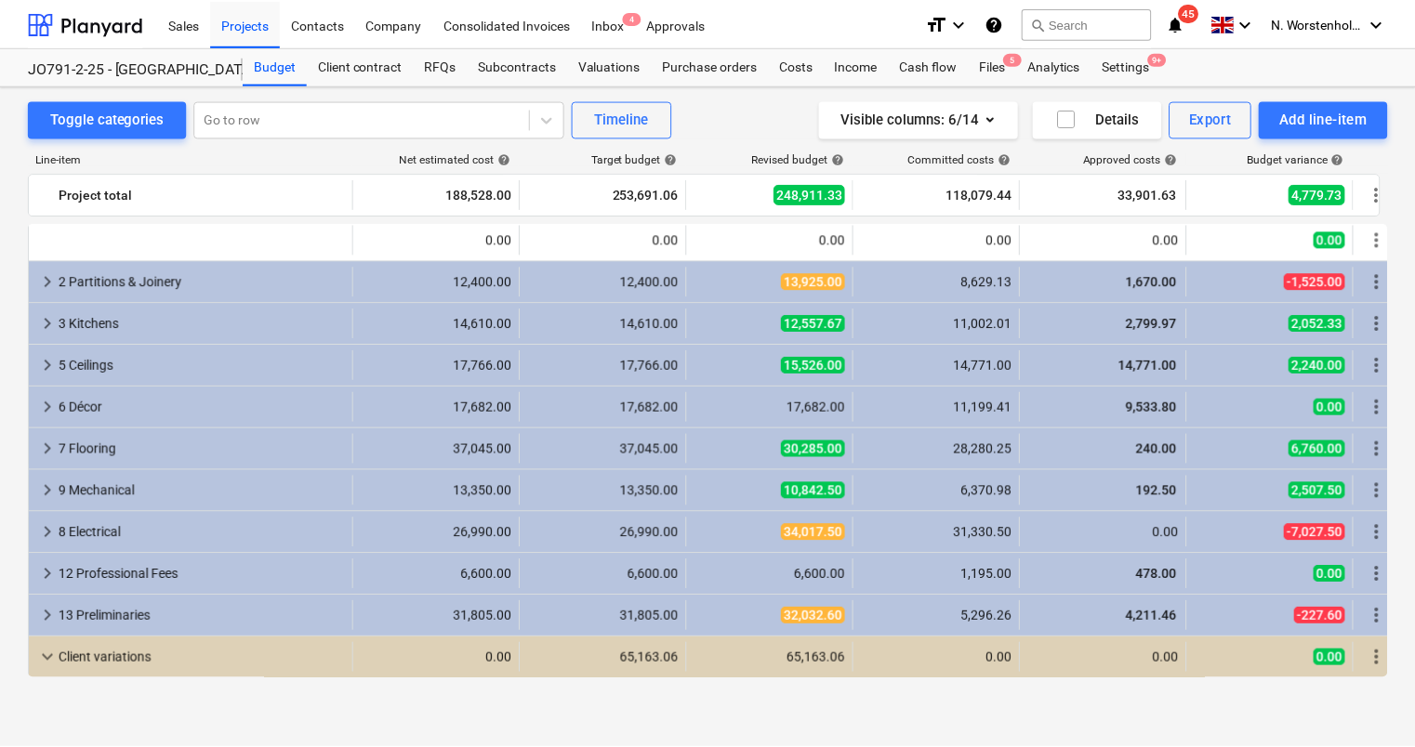
scroll to position [0, 0]
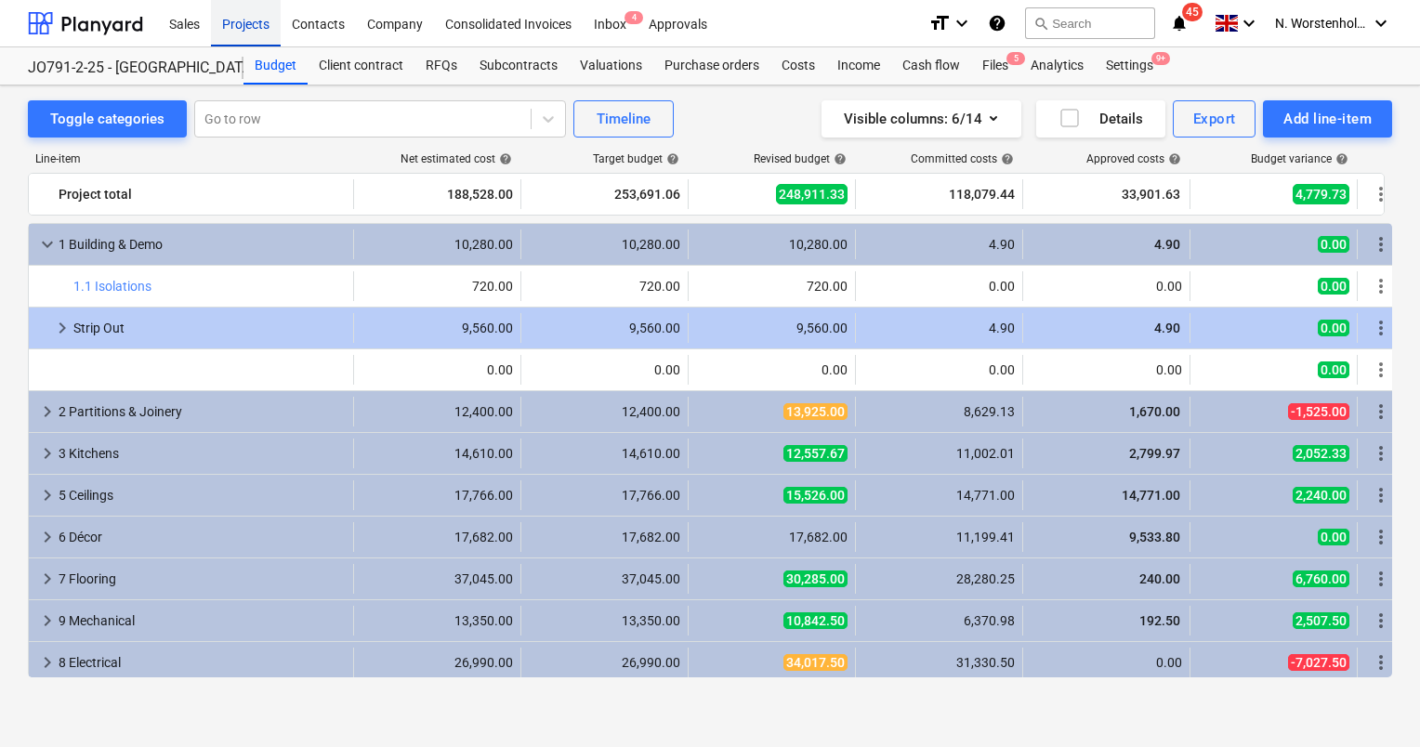
click at [231, 25] on div "Projects" at bounding box center [246, 22] width 70 height 47
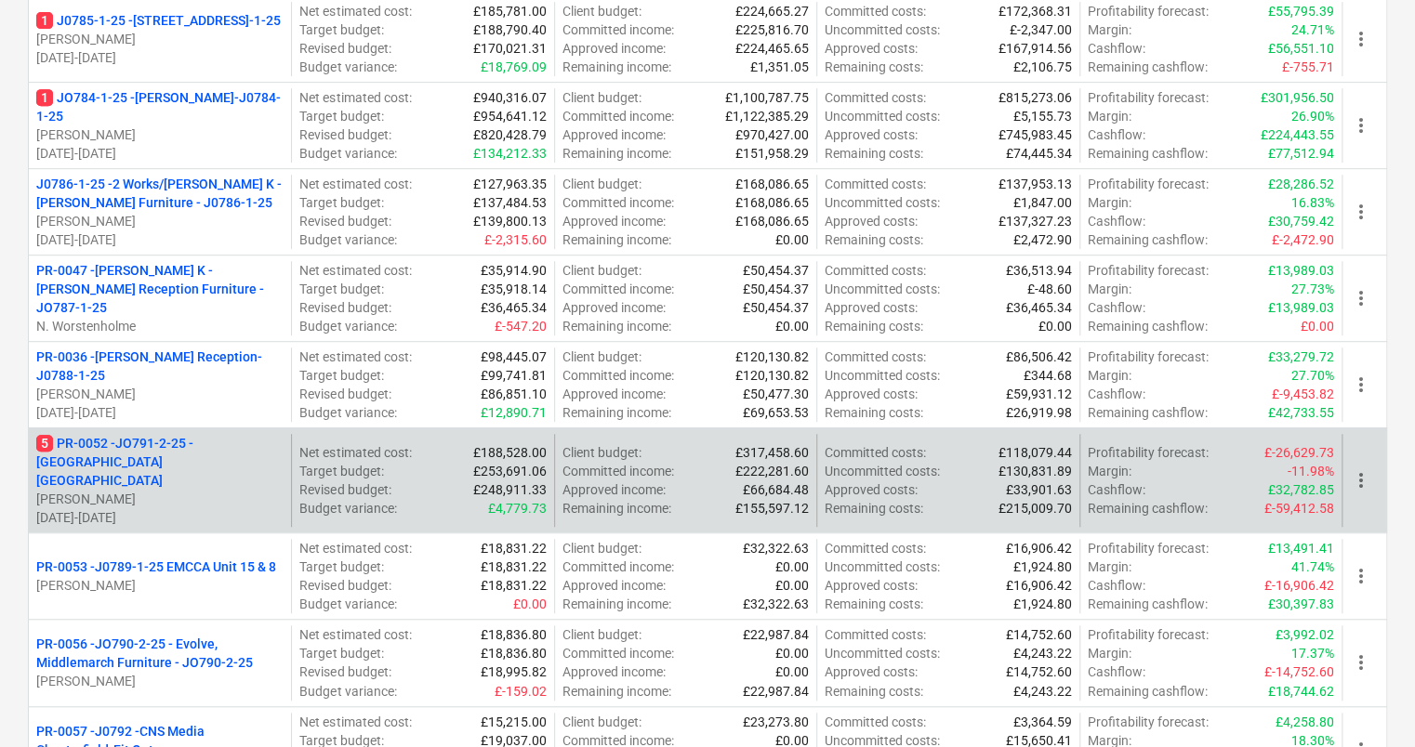
scroll to position [465, 0]
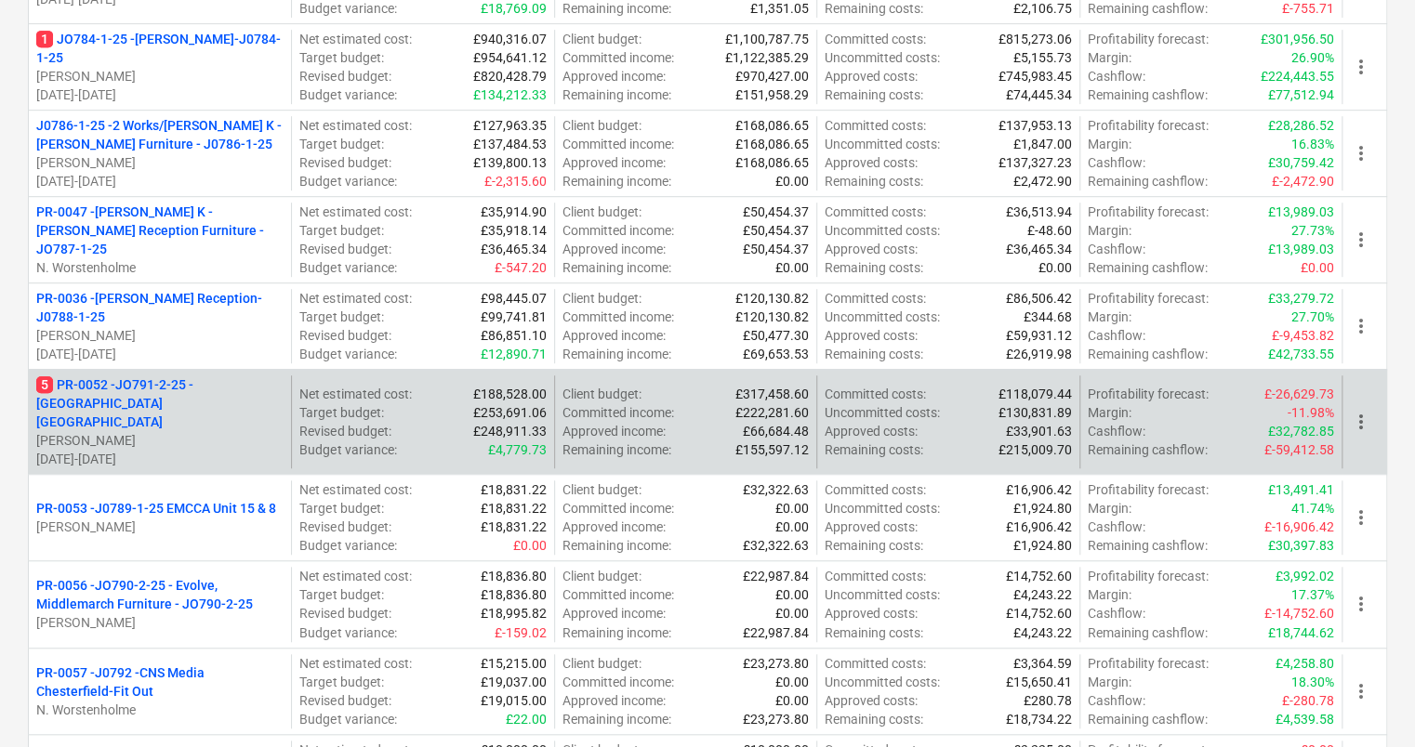
click at [147, 382] on p "5 PR-0052 - JO791-2-25 - [GEOGRAPHIC_DATA] [GEOGRAPHIC_DATA]" at bounding box center [159, 403] width 247 height 56
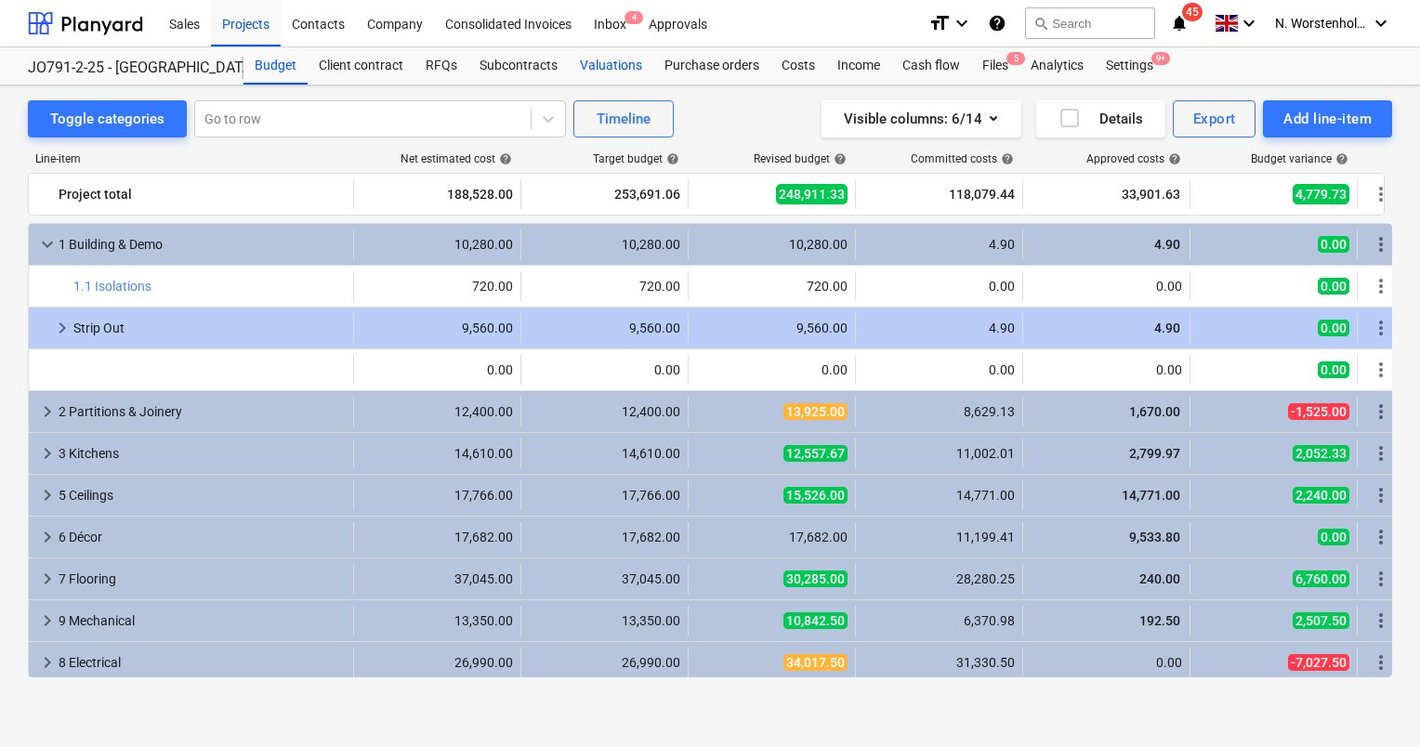
click at [610, 71] on div "Valuations" at bounding box center [611, 65] width 85 height 37
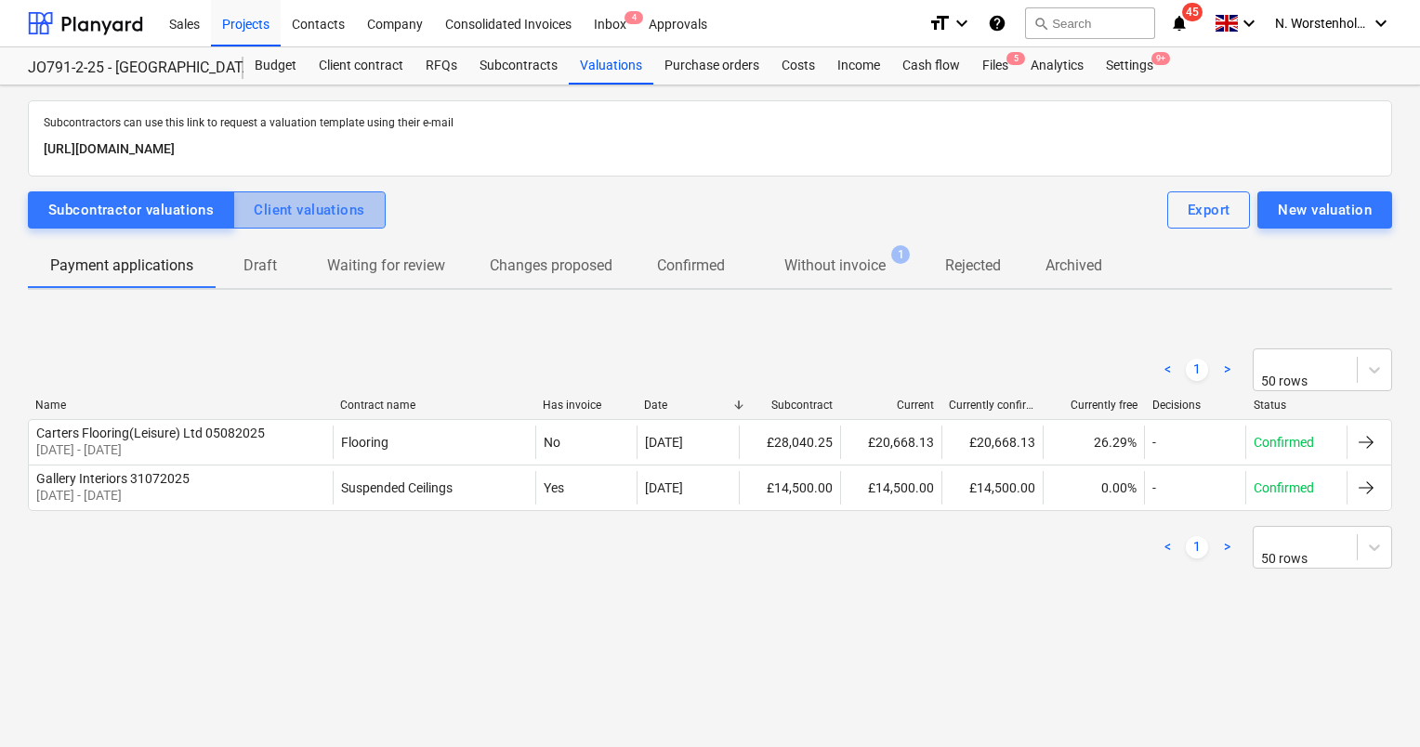
click at [319, 217] on div "Client valuations" at bounding box center [309, 210] width 111 height 24
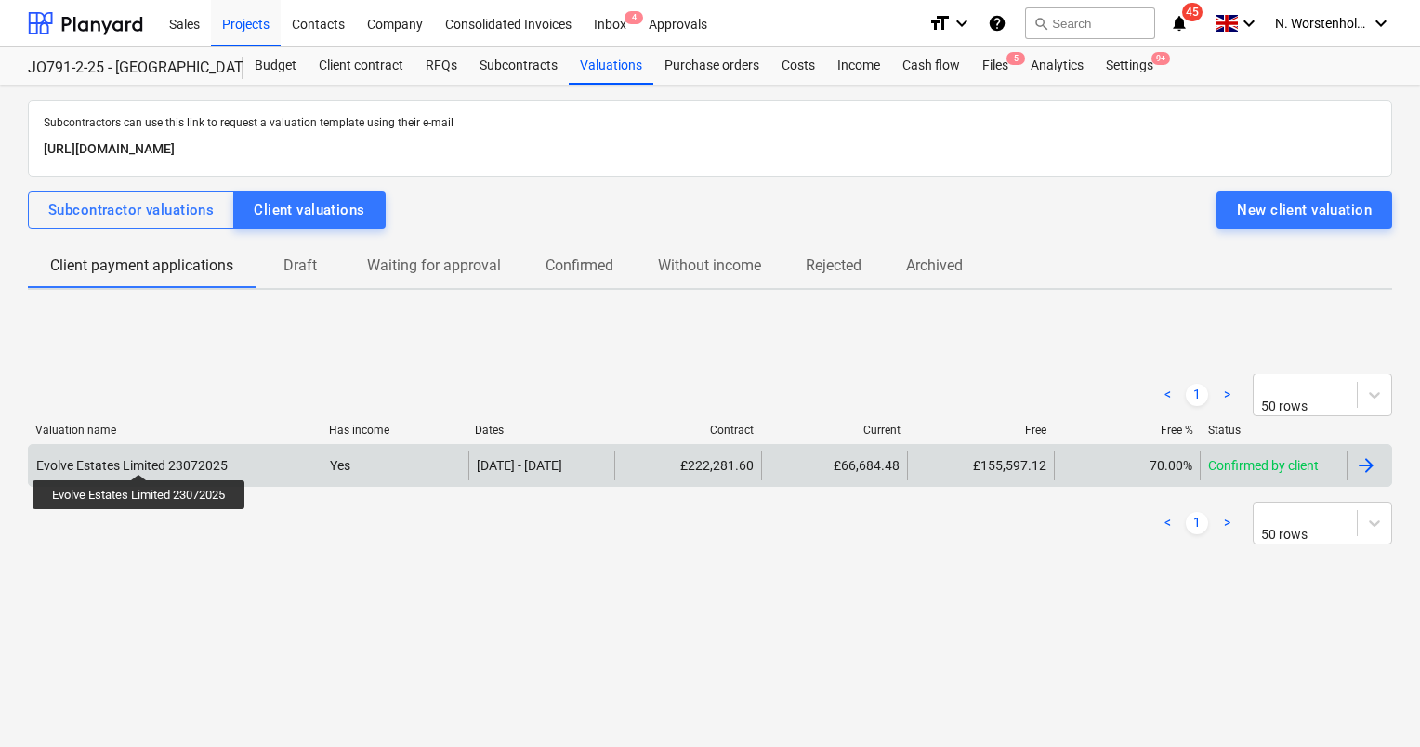
click at [141, 458] on div "Evolve Estates Limited 23072025" at bounding box center [131, 465] width 191 height 15
